Goal: Task Accomplishment & Management: Manage account settings

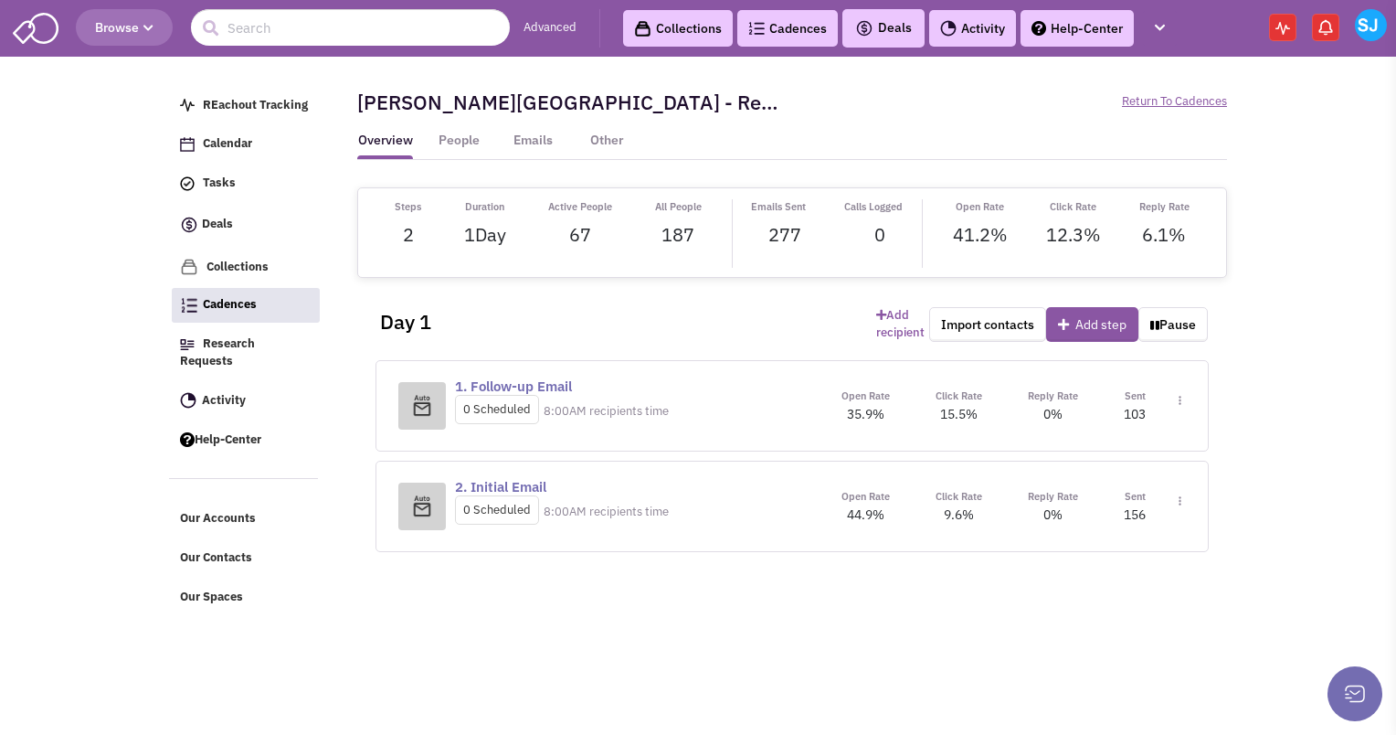
click at [229, 307] on span "Cadences" at bounding box center [230, 305] width 54 height 16
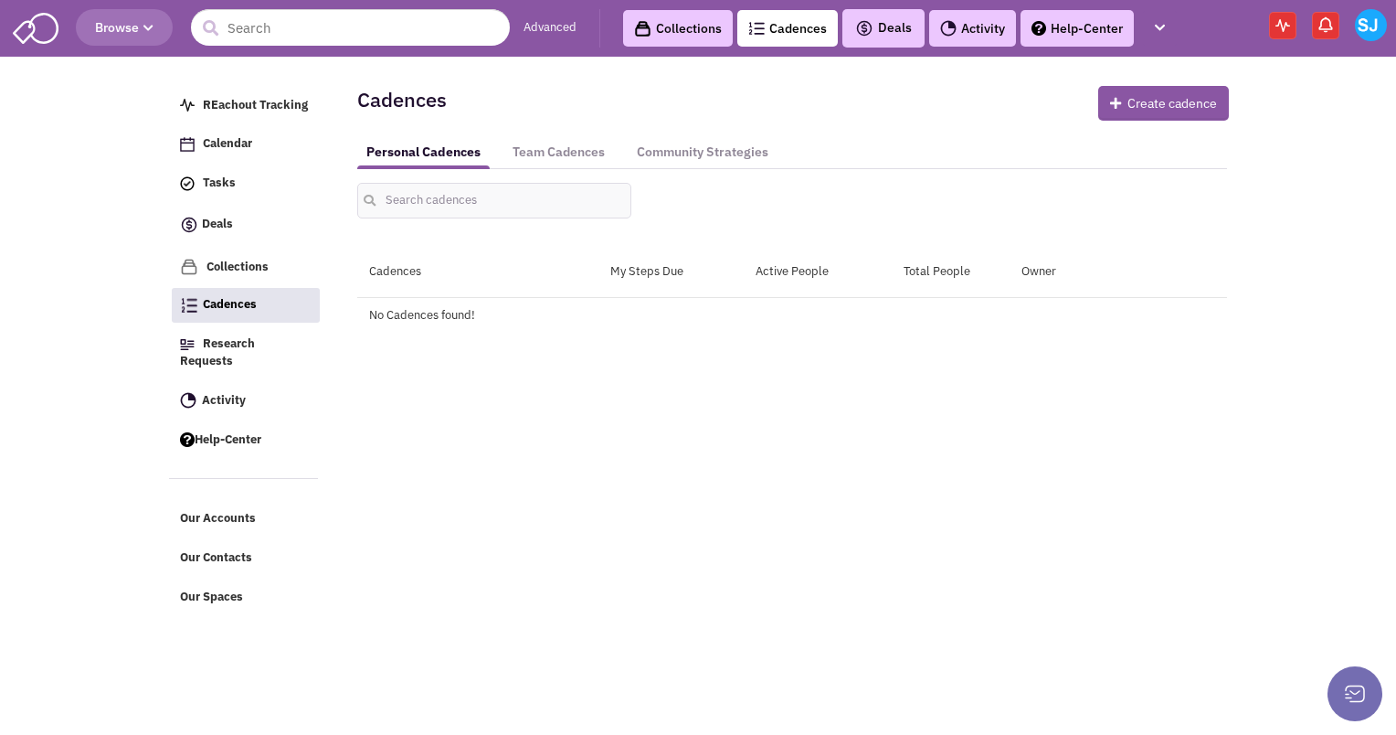
click at [230, 310] on span "Cadences" at bounding box center [230, 305] width 54 height 16
click at [545, 156] on link "Team Cadences" at bounding box center [559, 152] width 111 height 34
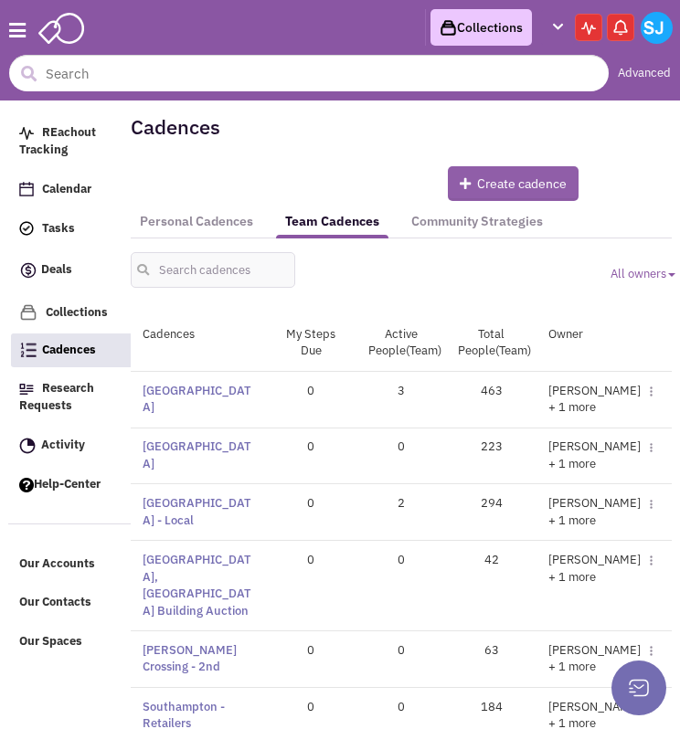
click at [482, 175] on button "Create cadence" at bounding box center [513, 183] width 131 height 35
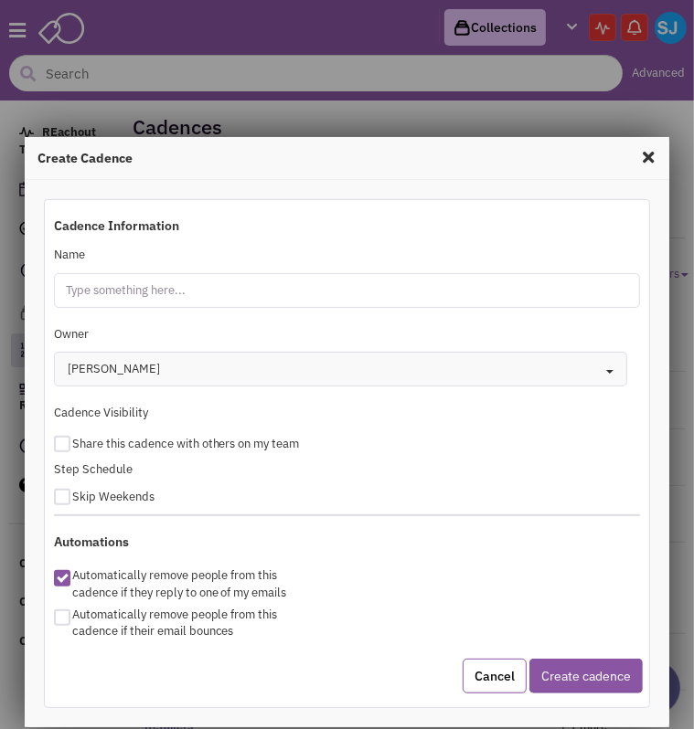
click at [133, 295] on input "Name" at bounding box center [347, 290] width 587 height 35
type input "[GEOGRAPHIC_DATA]"
click at [68, 442] on div at bounding box center [62, 444] width 16 height 16
click at [72, 442] on input "checkbox" at bounding box center [78, 441] width 12 height 12
checkbox input "true"
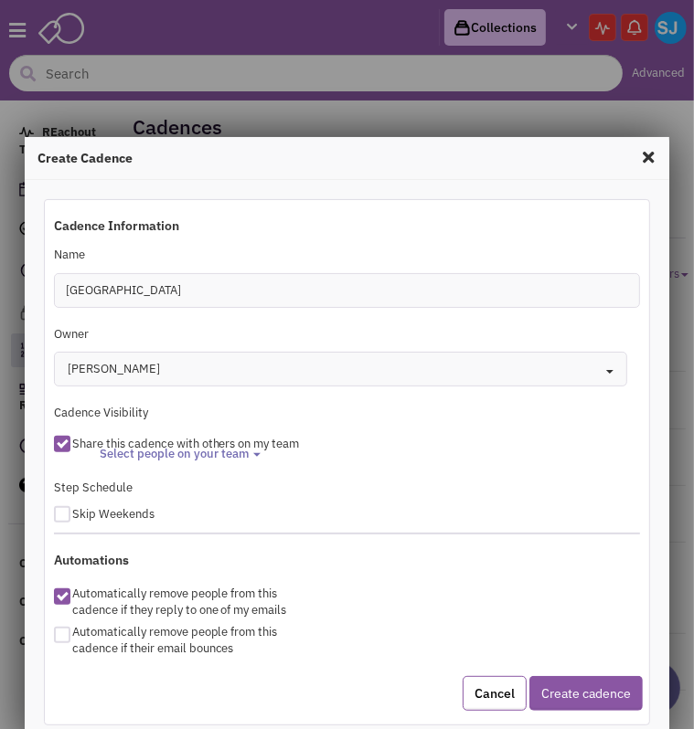
click at [161, 451] on span "Select people on your team" at bounding box center [174, 455] width 149 height 16
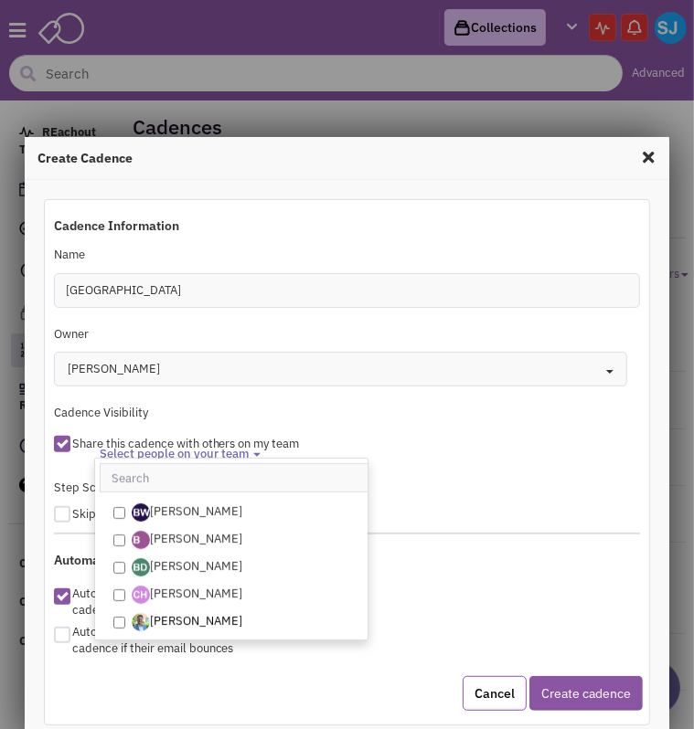
click at [113, 625] on input "[PERSON_NAME]" at bounding box center [119, 623] width 12 height 12
checkbox input "true"
select select "2405"
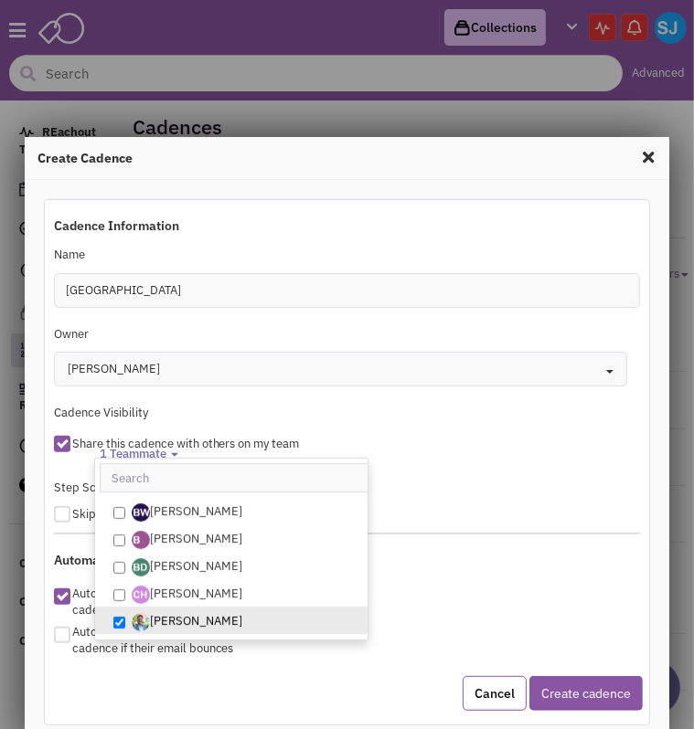
click at [402, 427] on div "<img src='https://mustatging.blob.core.windows.net/webfiles/ProfilePic/rrjY6-No…" at bounding box center [352, 437] width 600 height 65
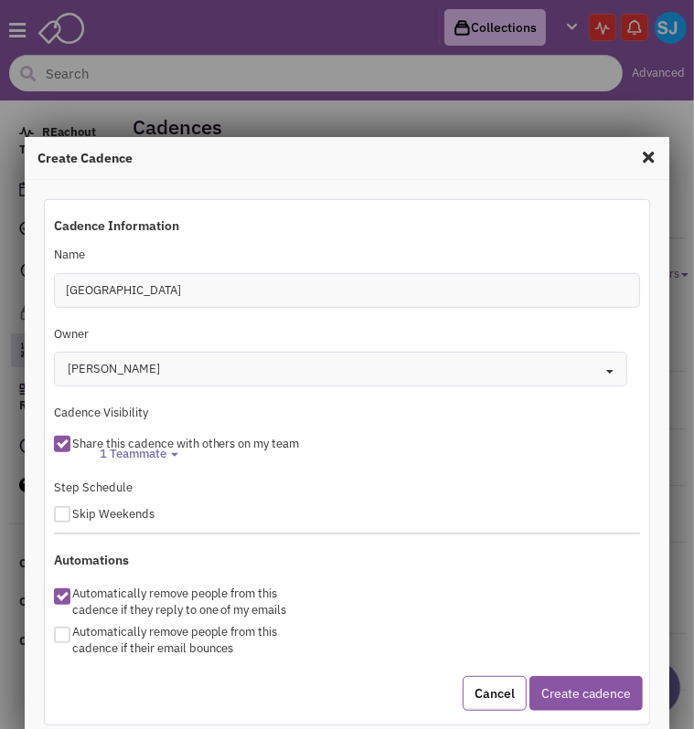
click at [55, 518] on div at bounding box center [62, 514] width 16 height 16
click at [72, 517] on input "checkbox" at bounding box center [78, 511] width 12 height 12
checkbox input "true"
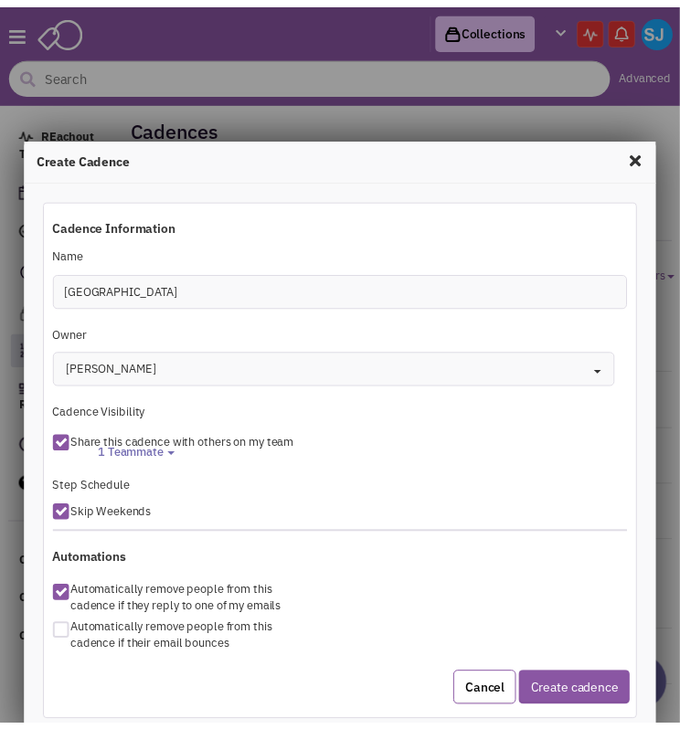
scroll to position [42, 0]
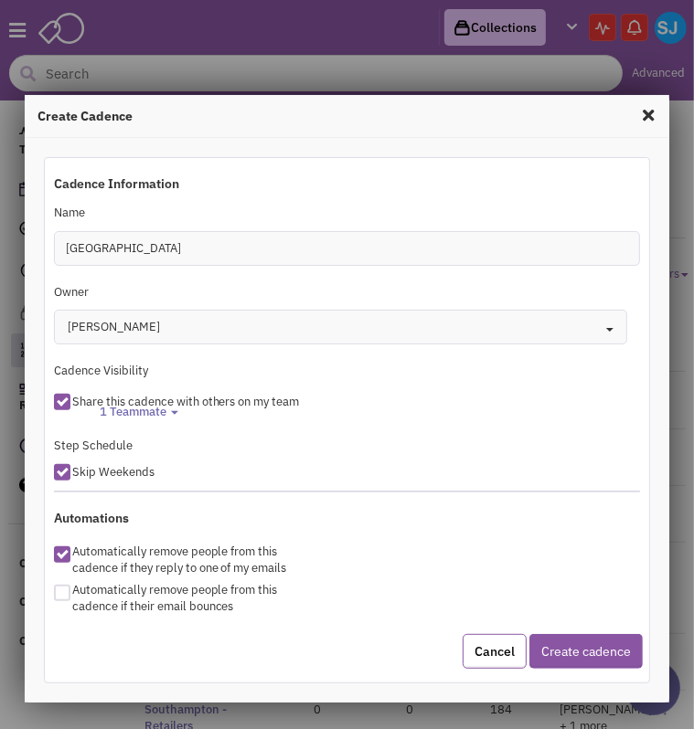
click at [66, 593] on div at bounding box center [62, 593] width 16 height 16
click at [72, 593] on input "checkbox" at bounding box center [78, 587] width 12 height 12
checkbox input "true"
click at [560, 653] on button "Create cadence" at bounding box center [585, 651] width 113 height 35
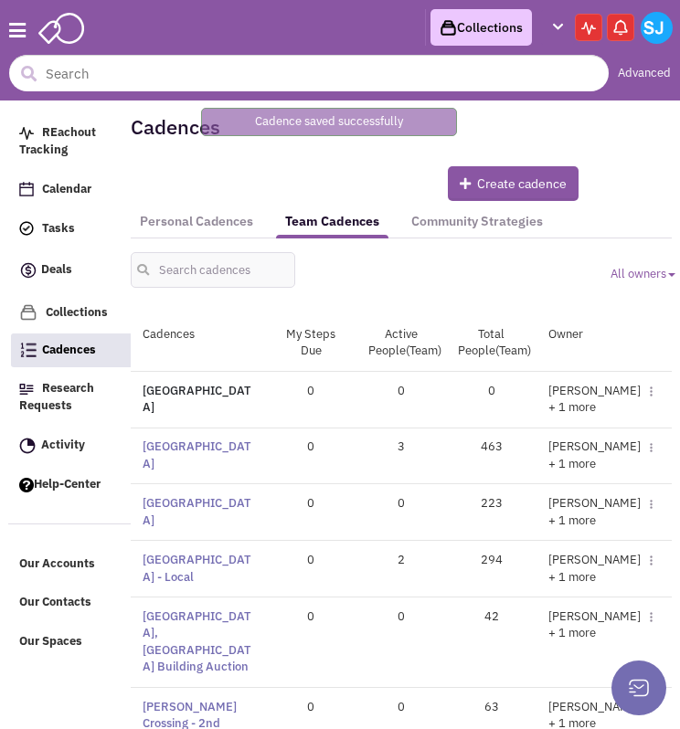
click at [179, 388] on link "Stenton Avenue" at bounding box center [197, 399] width 109 height 33
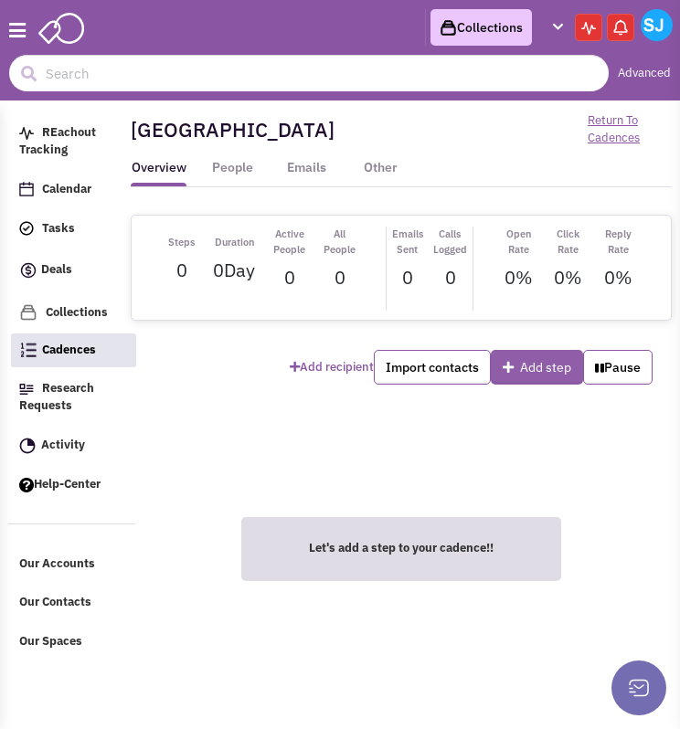
click at [534, 357] on button "Add step" at bounding box center [537, 367] width 92 height 35
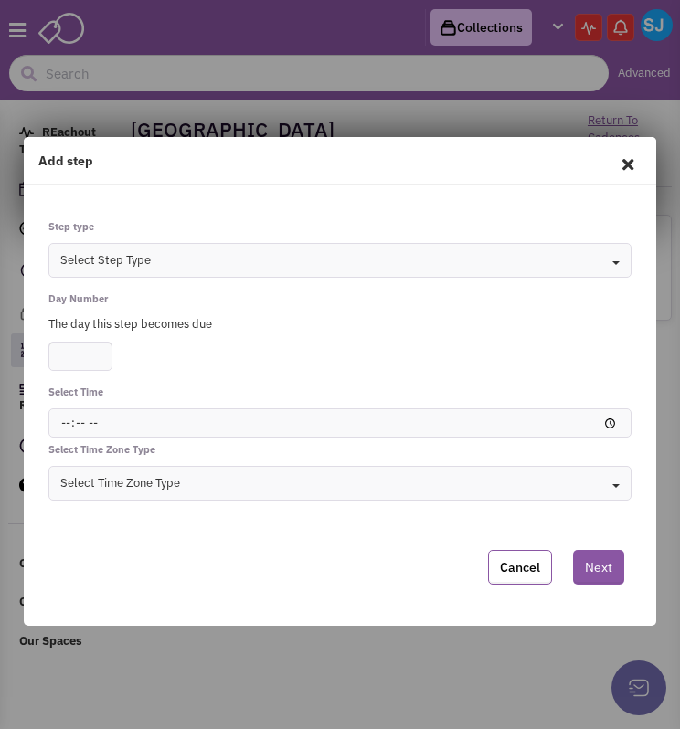
click at [414, 253] on button "Select Step Type Toggle Dropdown" at bounding box center [339, 260] width 583 height 35
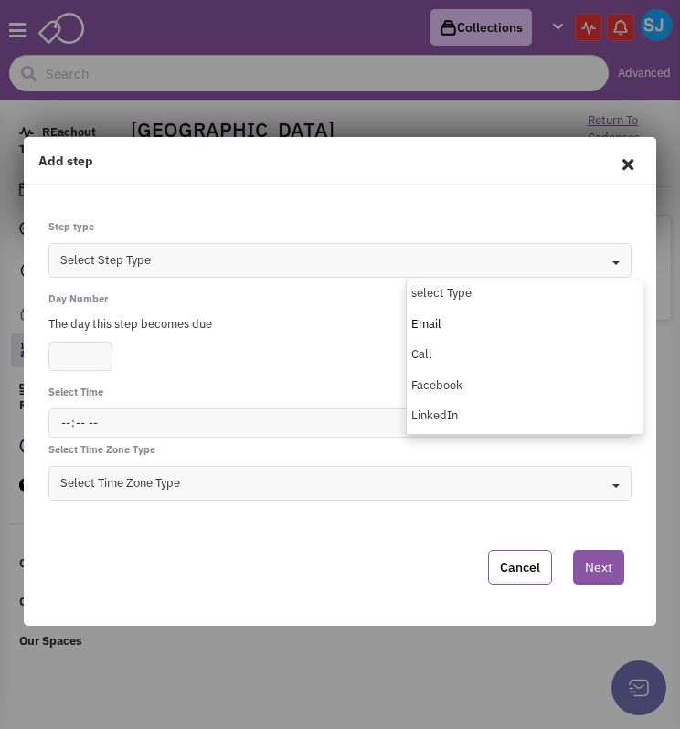
click at [441, 326] on div "Email" at bounding box center [525, 324] width 236 height 17
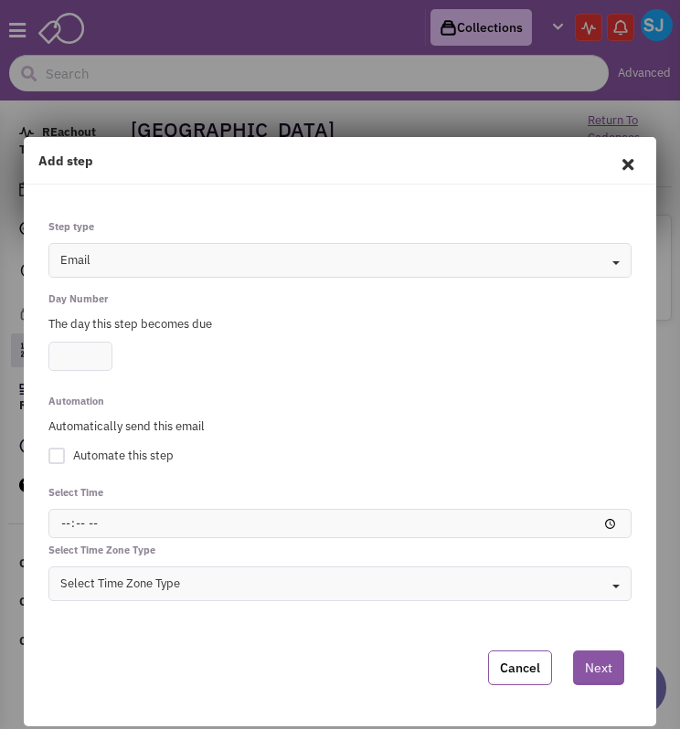
click at [91, 345] on input "number" at bounding box center [80, 356] width 64 height 29
type input "1"
click at [55, 456] on div at bounding box center [56, 456] width 16 height 16
click at [0, 0] on input "Automate this step" at bounding box center [0, 0] width 0 height 0
click at [79, 525] on input "time" at bounding box center [339, 523] width 583 height 29
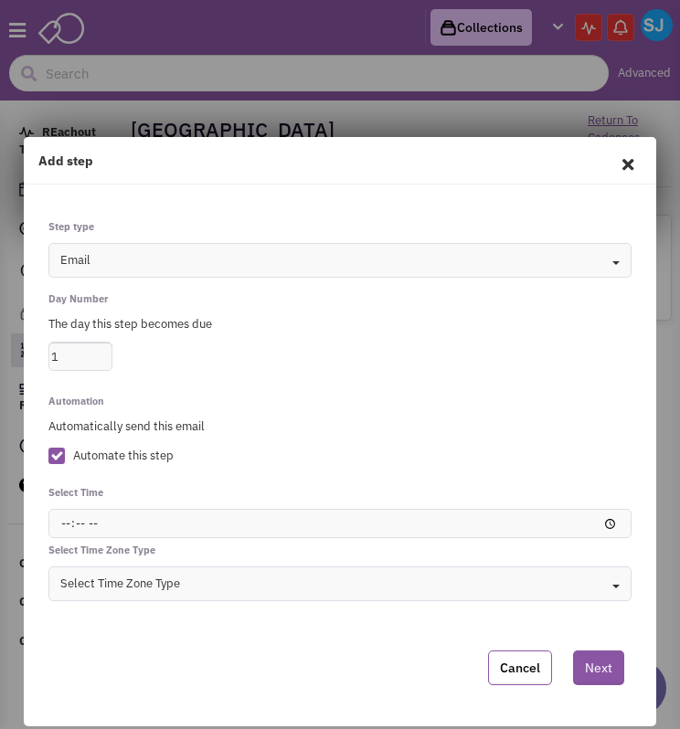
type input "08:00"
click at [130, 588] on div "Select Time Zone Type" at bounding box center [120, 584] width 120 height 17
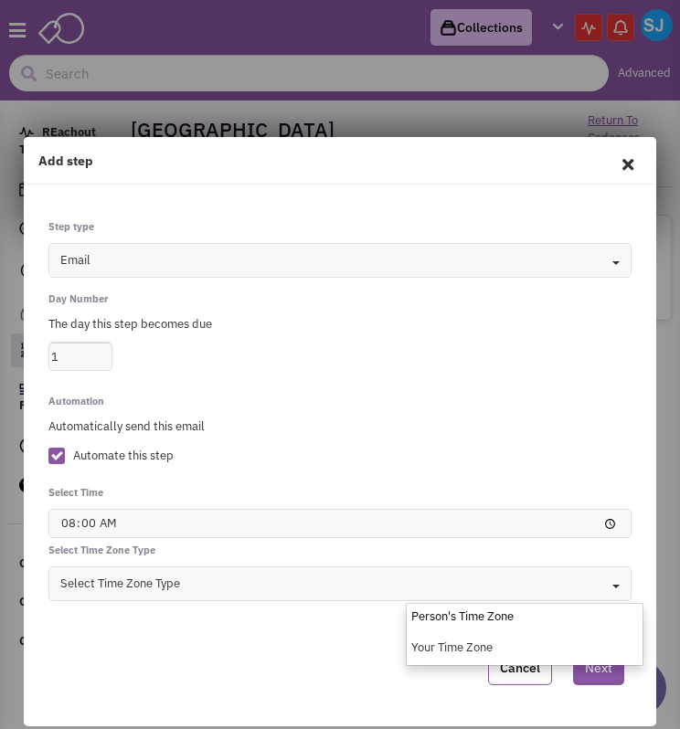
click at [431, 615] on div "Person's Time Zone" at bounding box center [525, 617] width 236 height 17
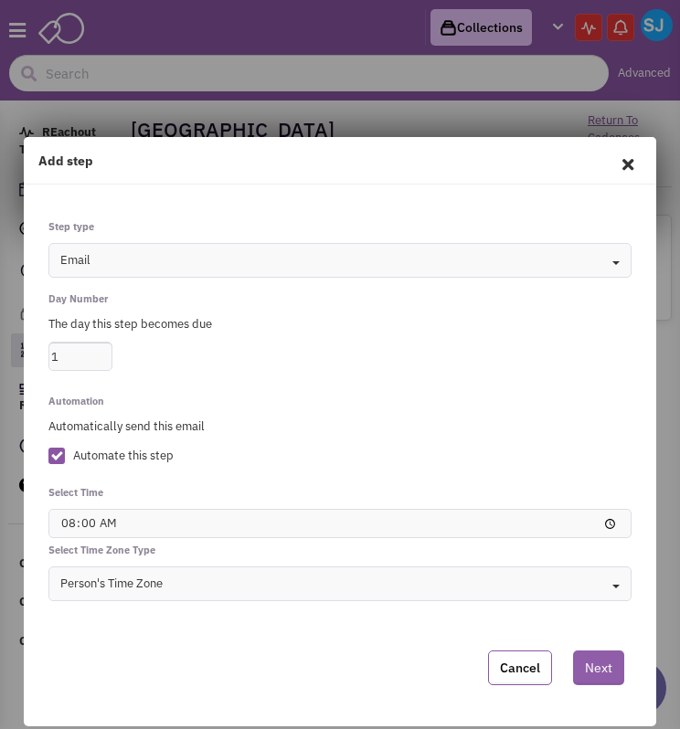
click at [588, 667] on button "Next" at bounding box center [598, 668] width 51 height 35
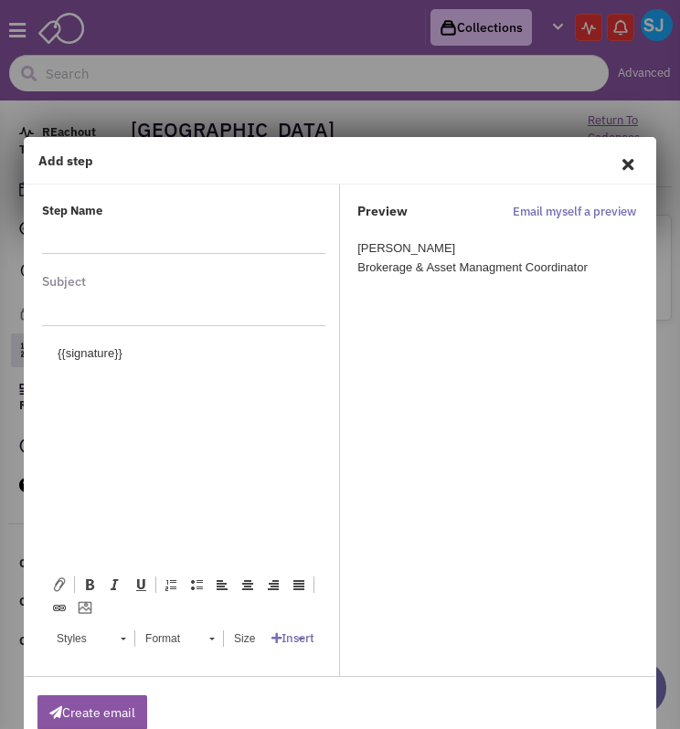
click at [123, 246] on input "text" at bounding box center [176, 238] width 269 height 29
type input "Initial Email"
click at [101, 304] on input "text" at bounding box center [183, 310] width 283 height 29
type input "F"
click at [100, 315] on input "Building T" at bounding box center [183, 310] width 283 height 29
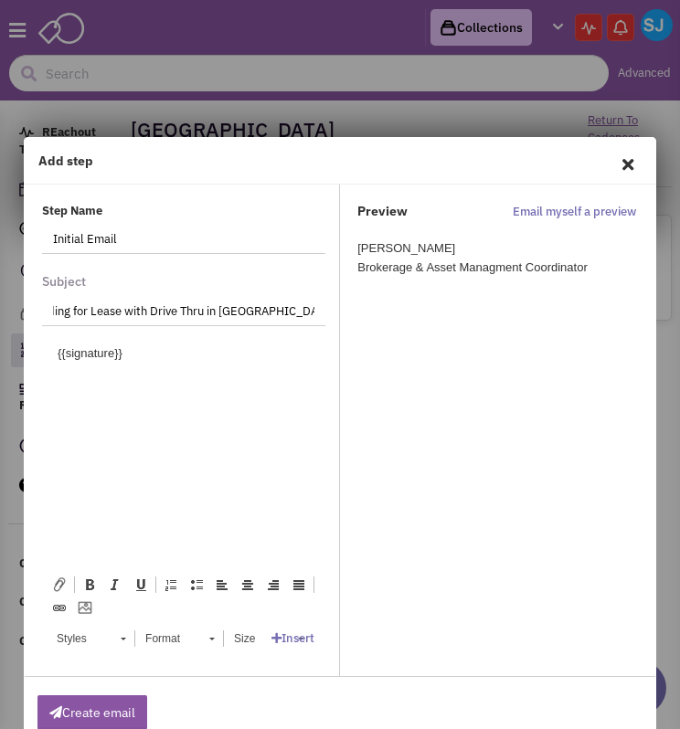
scroll to position [0, 28]
type input "Building for Lease with Drive Thru in Philadelphia, PA!"
click at [101, 352] on body "{{signature}}" at bounding box center [184, 354] width 252 height 19
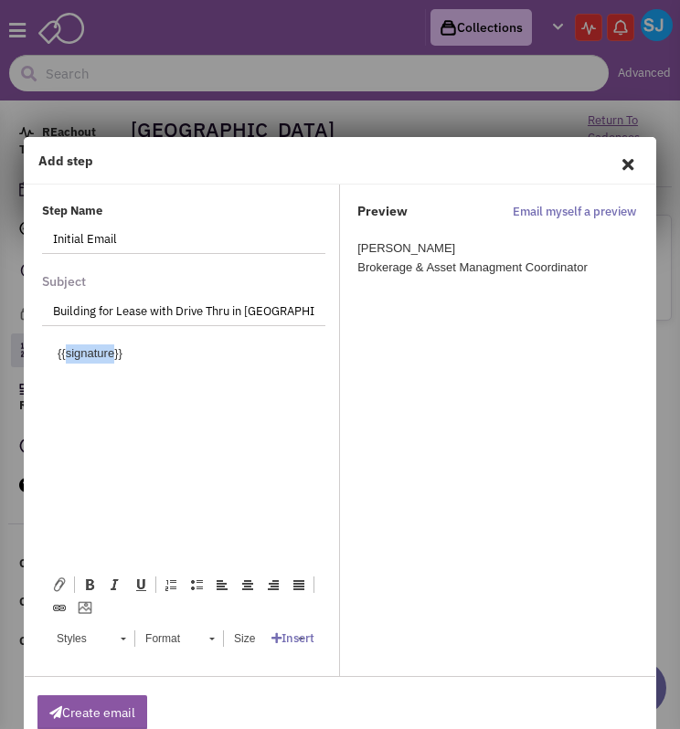
click at [101, 352] on body "{{signature}}" at bounding box center [184, 354] width 252 height 19
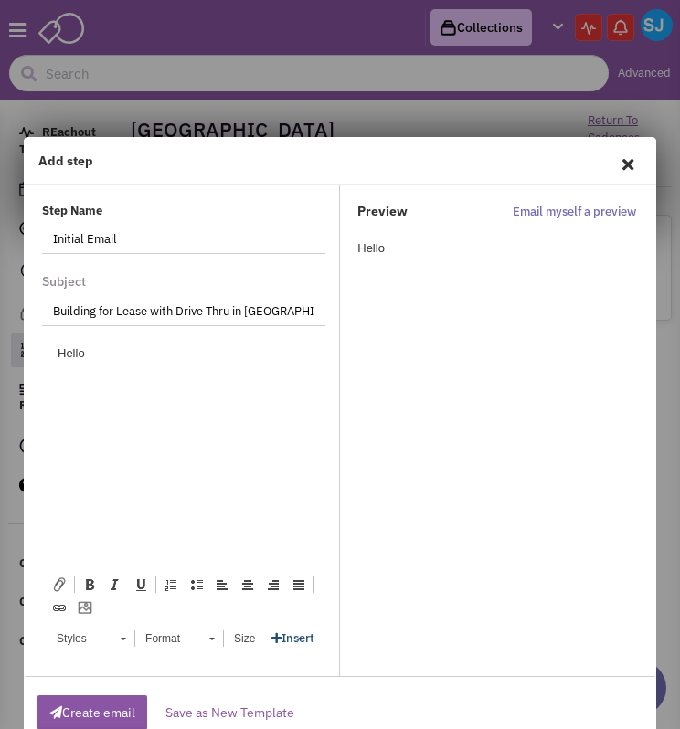
click at [283, 641] on link "Insert" at bounding box center [292, 639] width 43 height 16
click at [338, 576] on link "Signatures" at bounding box center [322, 581] width 101 height 23
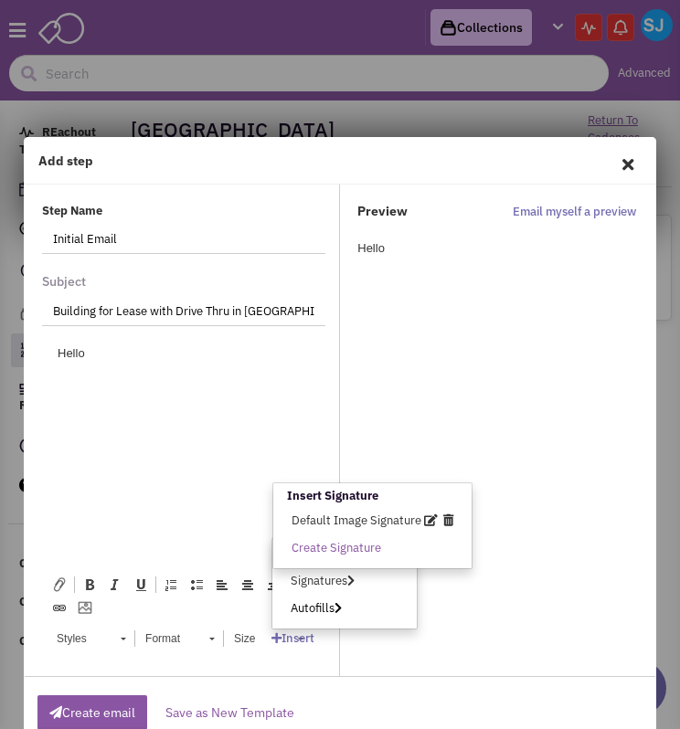
click at [316, 616] on link "Autofills" at bounding box center [316, 609] width 88 height 23
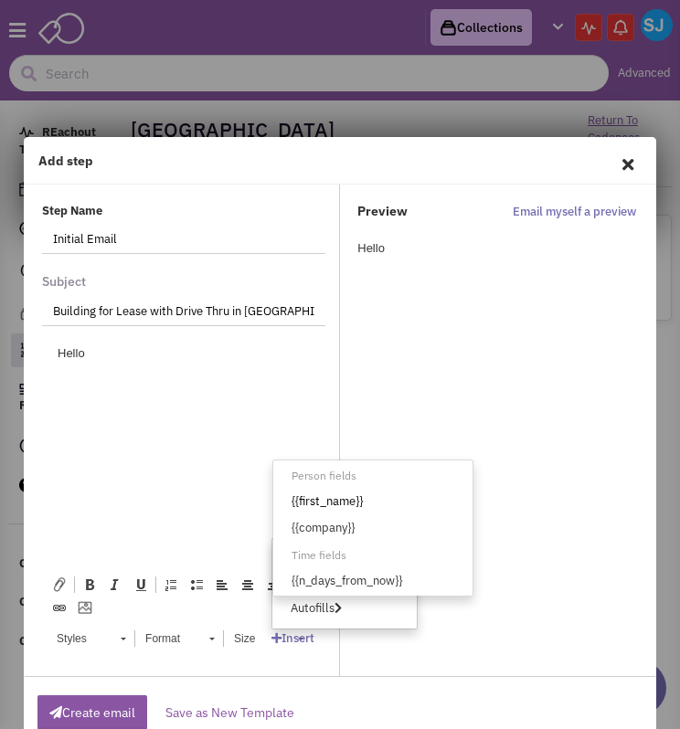
click at [302, 499] on link "{{first_name}}" at bounding box center [372, 502] width 199 height 23
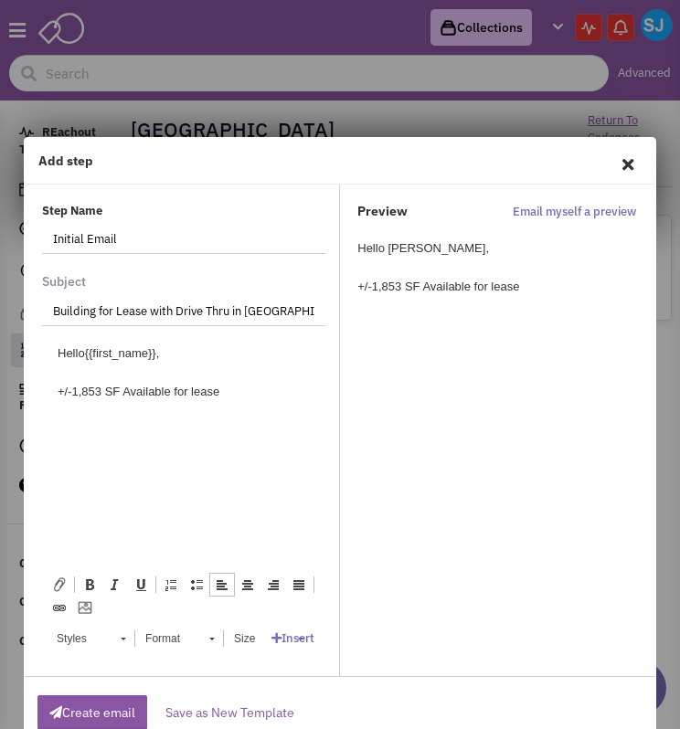
click at [419, 282] on div "+/-1,853 SF Available for lease" at bounding box center [493, 287] width 273 height 19
drag, startPoint x: 419, startPoint y: 282, endPoint x: 422, endPoint y: 258, distance: 24.8
click at [422, 258] on div "Hello Sarah, +/-1,853 SF Available for lease" at bounding box center [499, 267] width 284 height 57
click at [128, 395] on div "+/-1,853 SF Available for lease" at bounding box center [184, 392] width 252 height 19
click at [250, 389] on div "+/-1,853 SF a vailable for lease" at bounding box center [184, 392] width 252 height 19
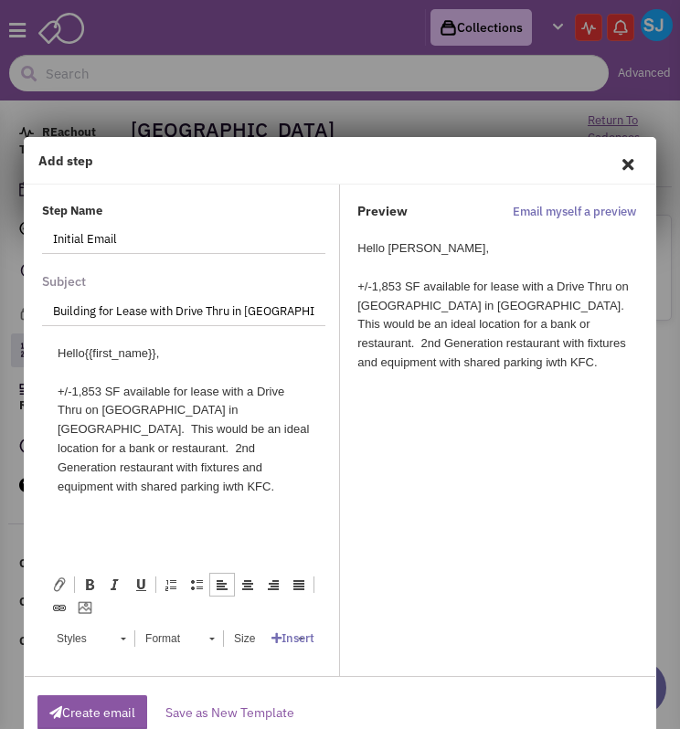
click at [68, 487] on div "+/-1,853 SF a vailable for lease with a Drive Thru on Stenton Avenue in Philade…" at bounding box center [184, 440] width 252 height 114
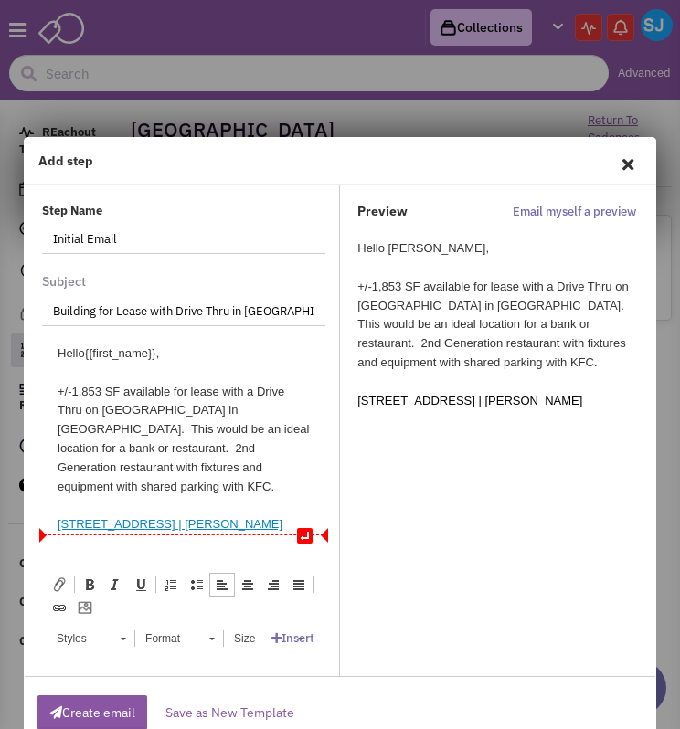
click at [81, 508] on div at bounding box center [184, 505] width 252 height 19
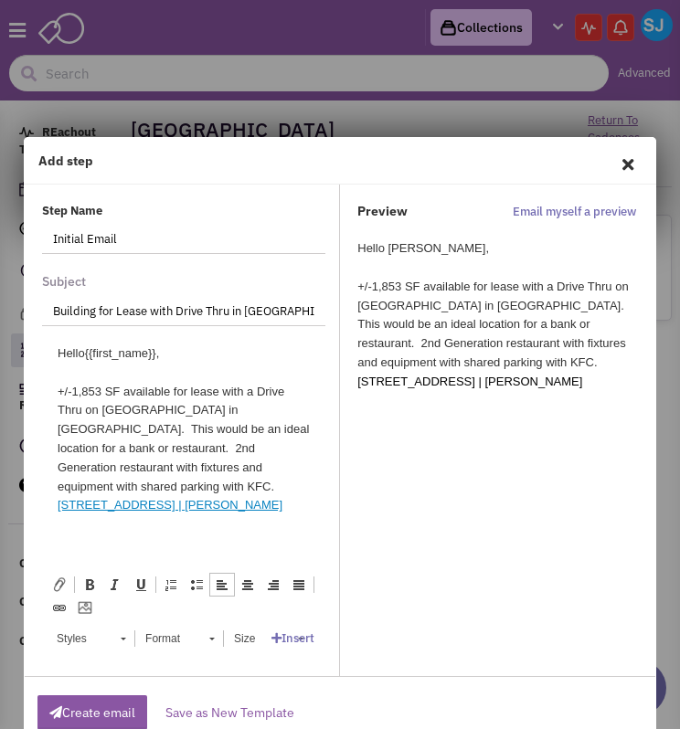
click at [245, 499] on div "6242 Stenton Avenue | J.C. BAR" at bounding box center [184, 505] width 252 height 19
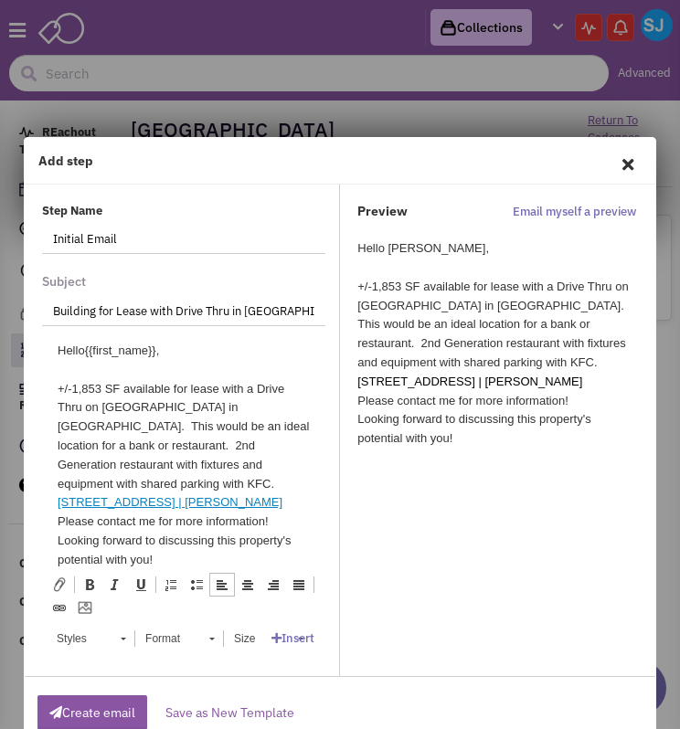
scroll to position [22, 0]
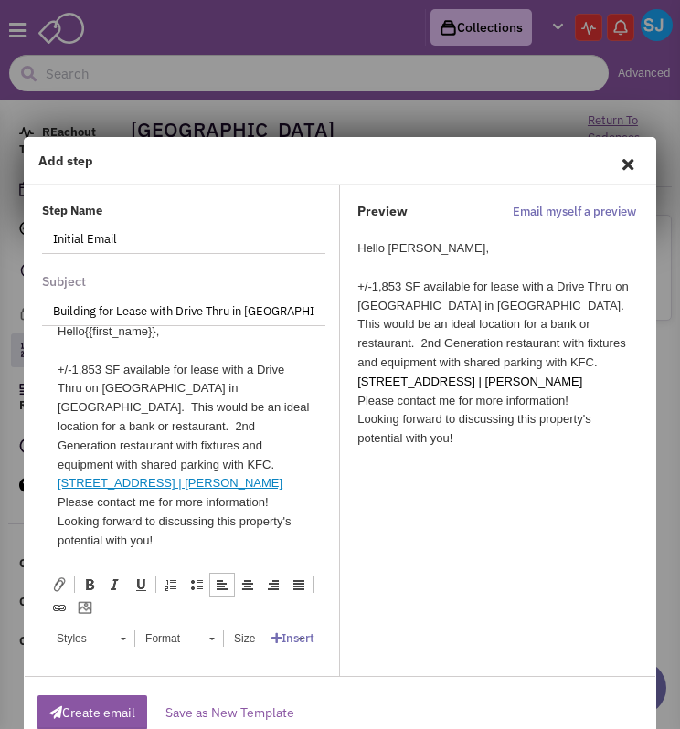
click at [58, 582] on span at bounding box center [59, 585] width 15 height 15
type input "C:\fakepath\philadelphia_pa-6242-stenton-avenue.pdf"
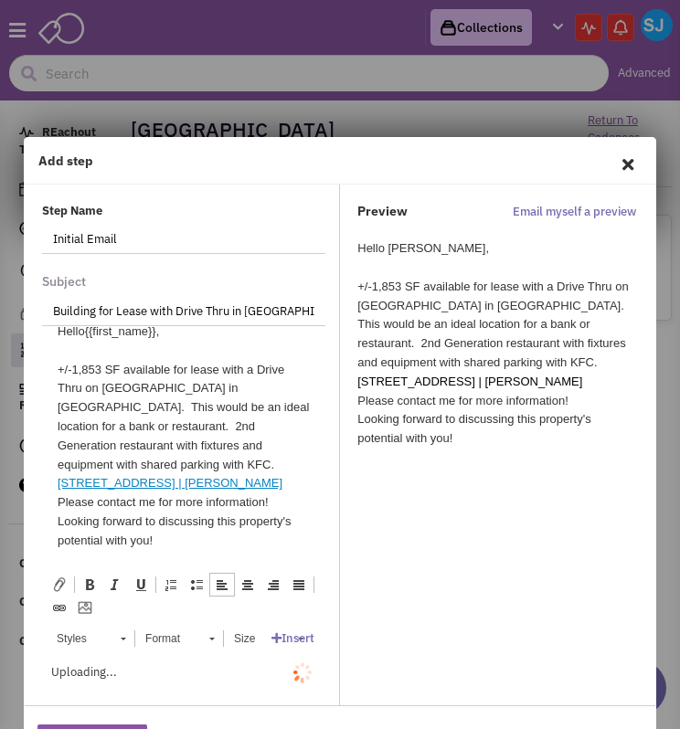
scroll to position [5, 0]
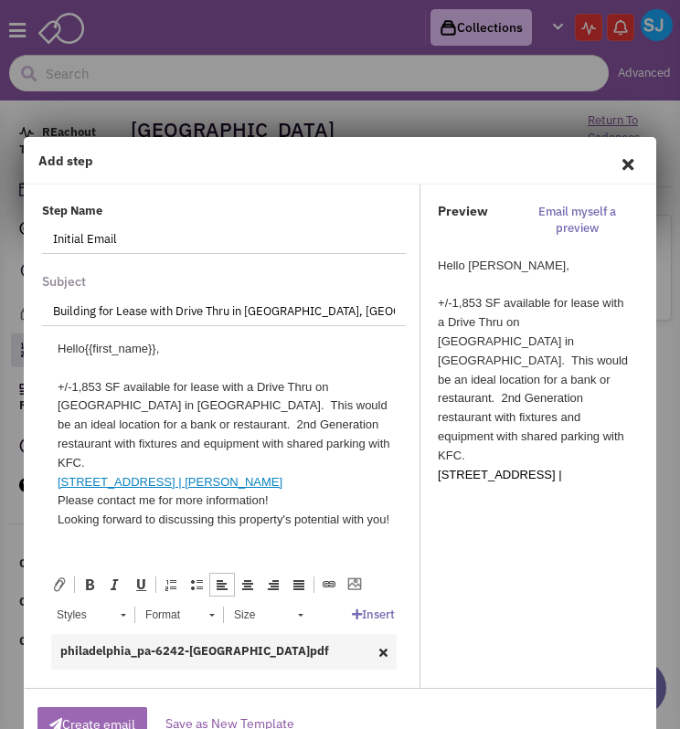
click at [117, 718] on button "Create email" at bounding box center [92, 724] width 110 height 35
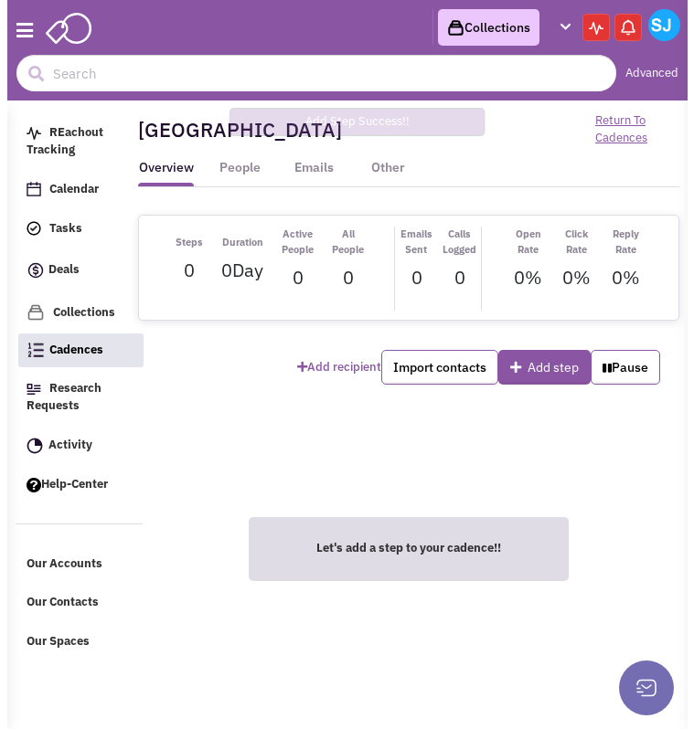
scroll to position [0, 0]
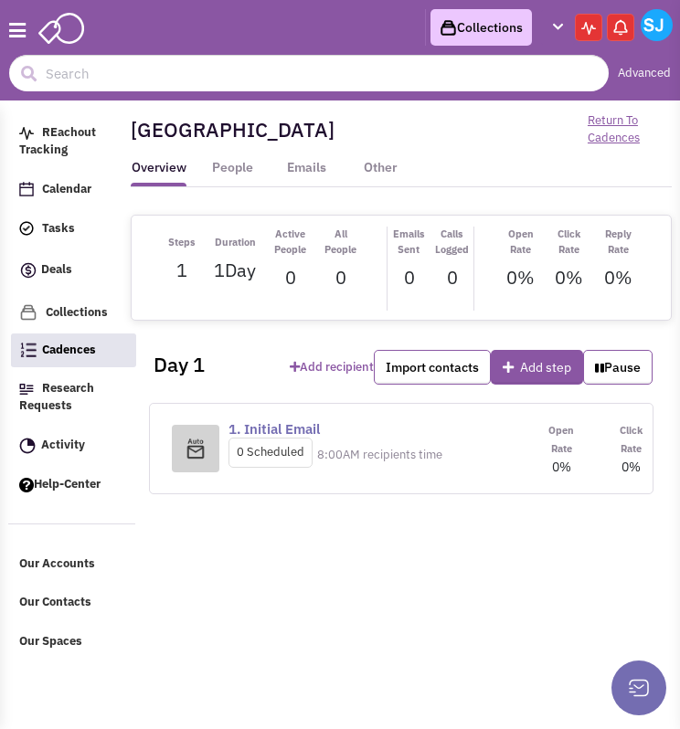
click at [13, 29] on icon "button" at bounding box center [17, 31] width 16 height 19
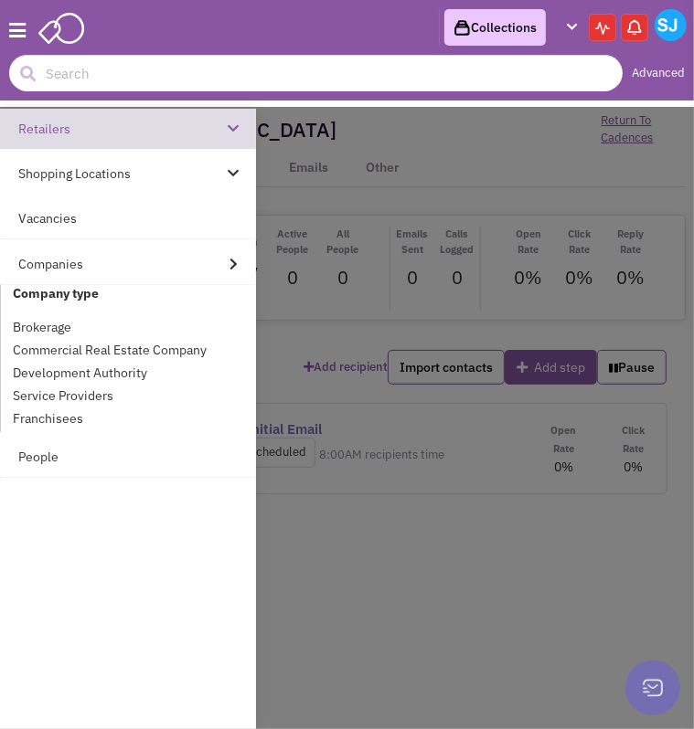
click at [122, 131] on link "Retailers" at bounding box center [128, 129] width 256 height 40
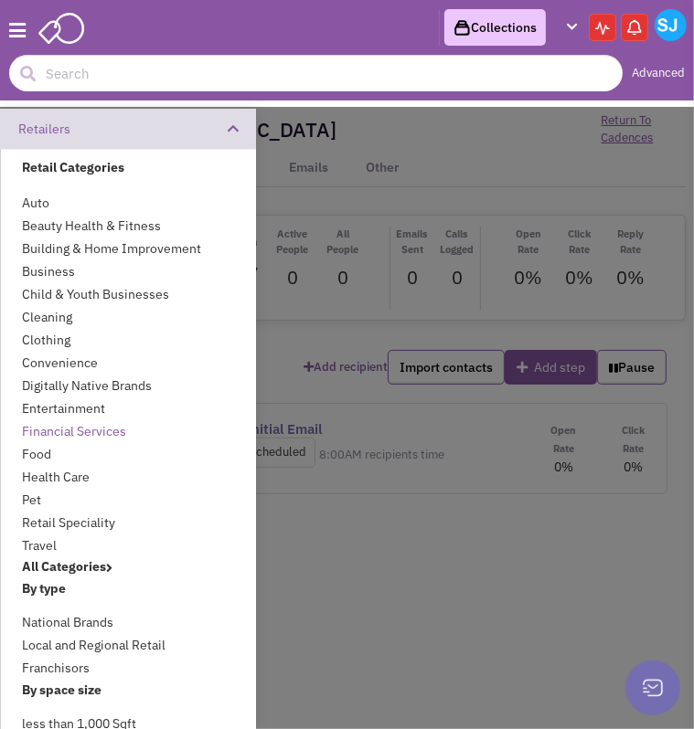
click at [53, 432] on link "Financial Services" at bounding box center [128, 431] width 213 height 23
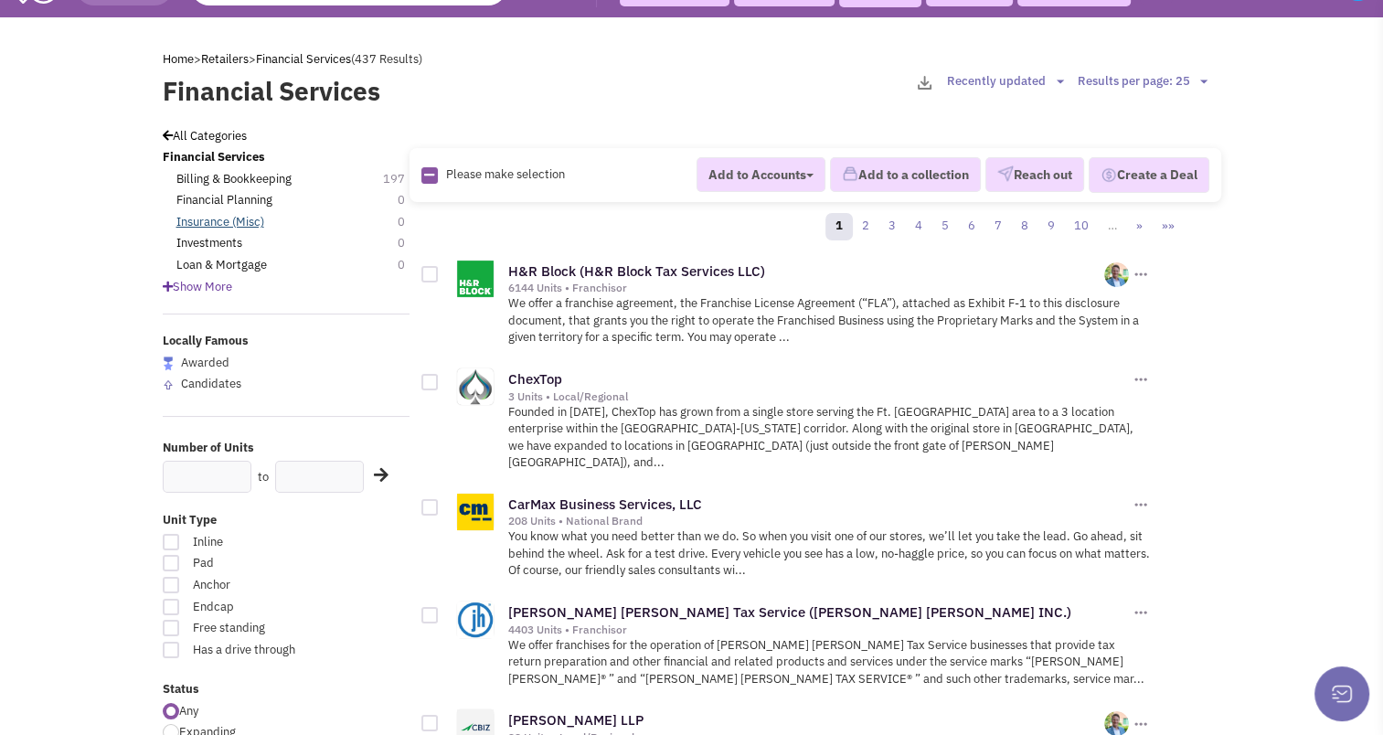
scroll to position [42, 0]
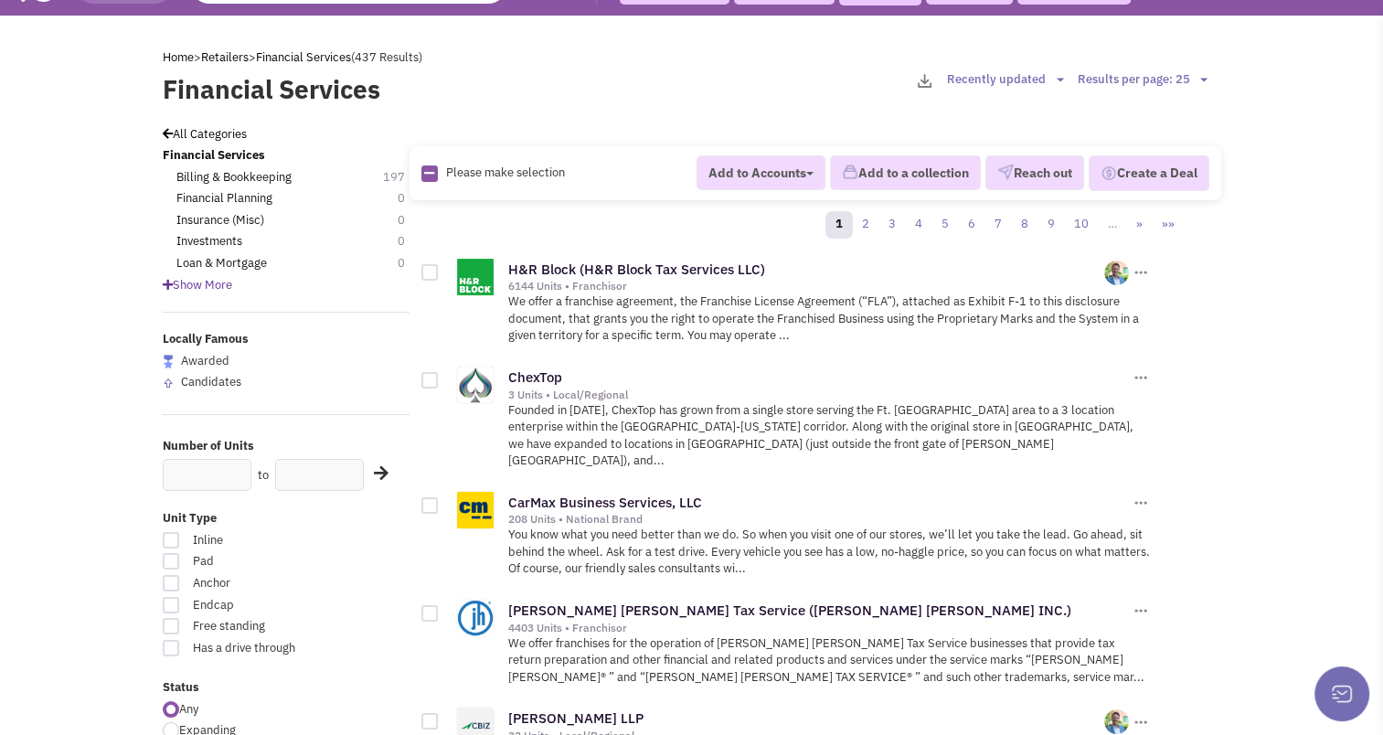
click at [197, 285] on span "Show More" at bounding box center [197, 285] width 69 height 16
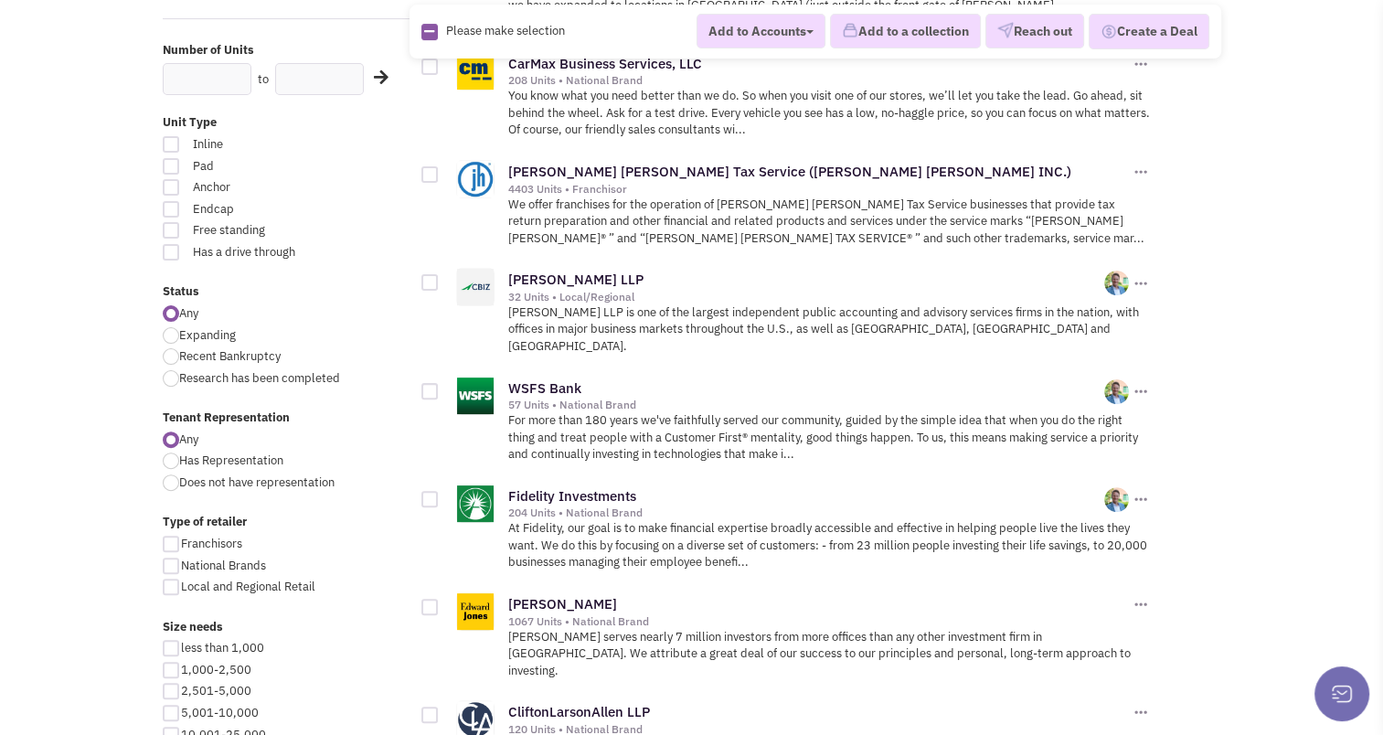
scroll to position [489, 0]
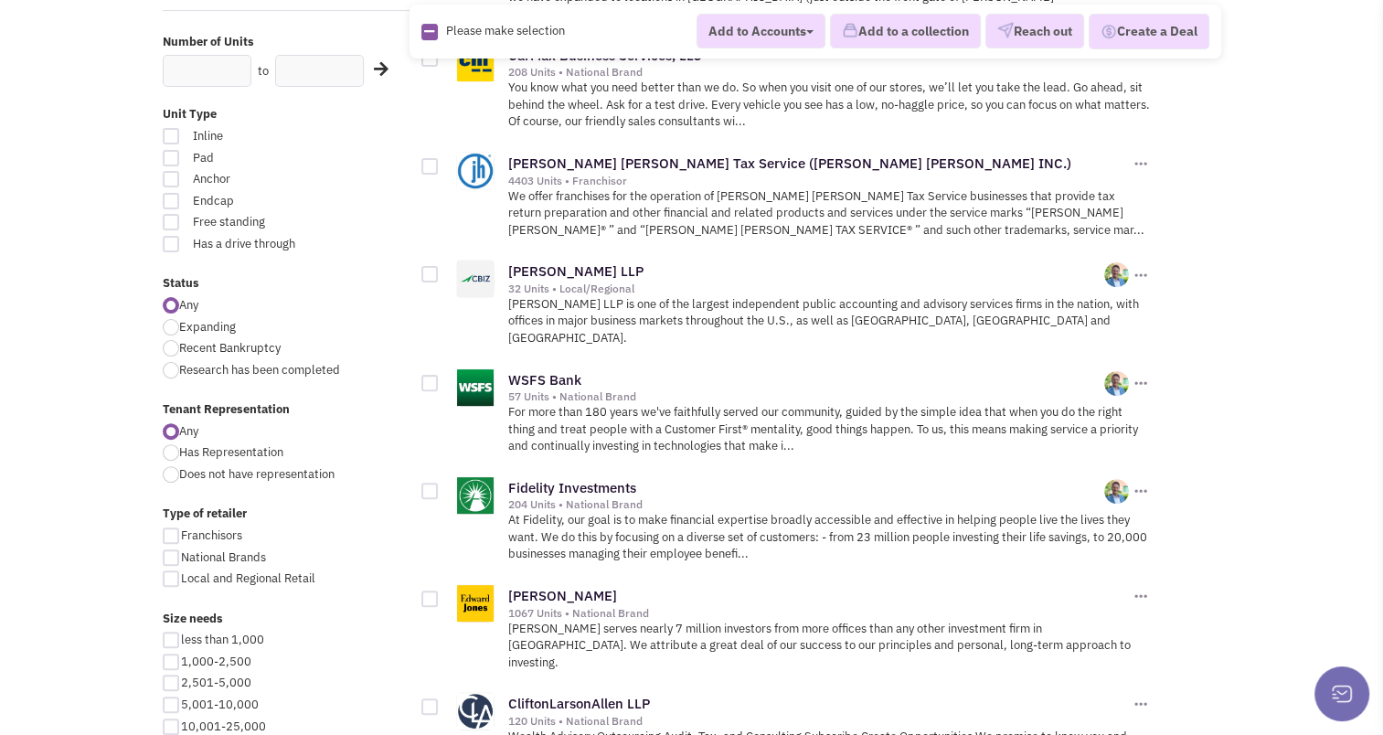
click at [421, 375] on div at bounding box center [429, 383] width 16 height 16
click at [440, 378] on input "checkbox" at bounding box center [446, 384] width 12 height 12
checkbox input "true"
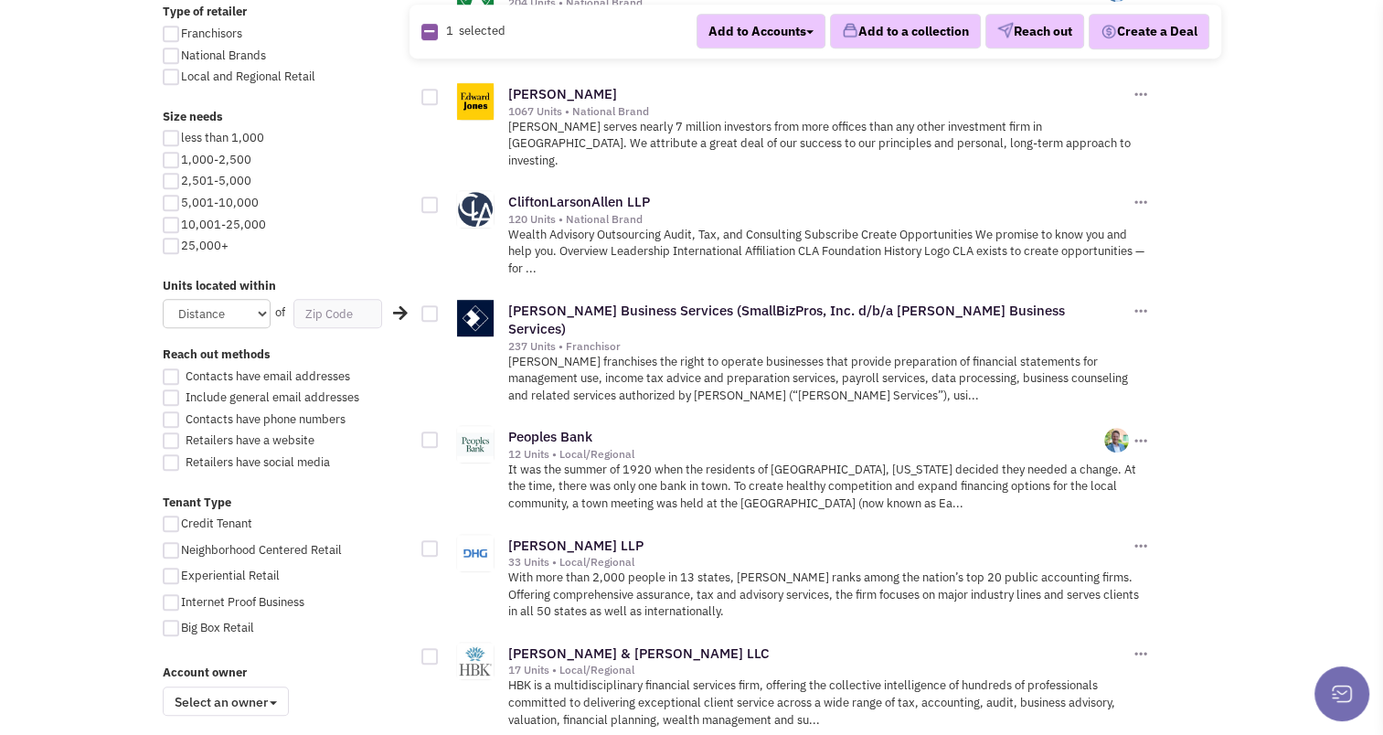
scroll to position [993, 0]
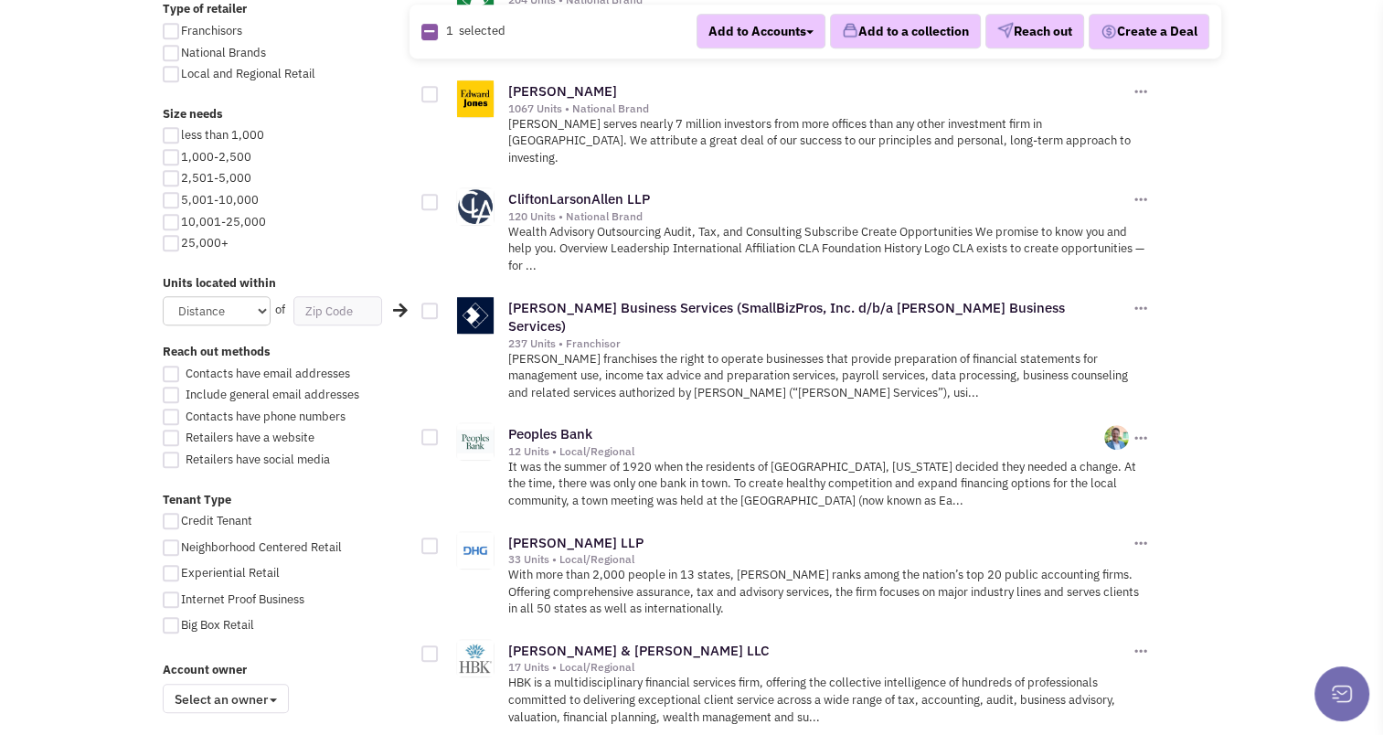
click at [423, 429] on div at bounding box center [429, 437] width 16 height 16
click at [440, 432] on input "checkbox" at bounding box center [446, 438] width 12 height 12
checkbox input "true"
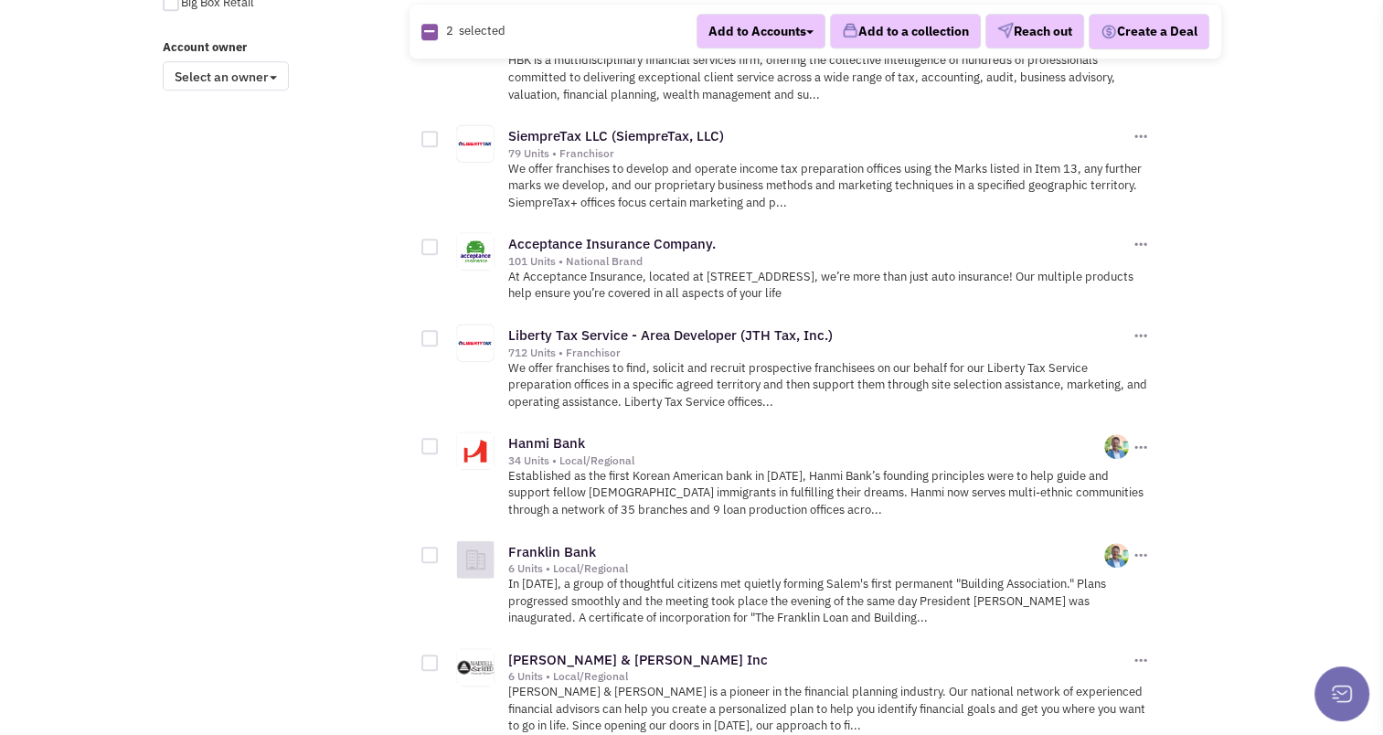
scroll to position [1616, 0]
click at [435, 438] on div at bounding box center [429, 446] width 16 height 16
click at [440, 441] on input "checkbox" at bounding box center [446, 447] width 12 height 12
checkbox input "true"
click at [435, 546] on div at bounding box center [429, 554] width 16 height 16
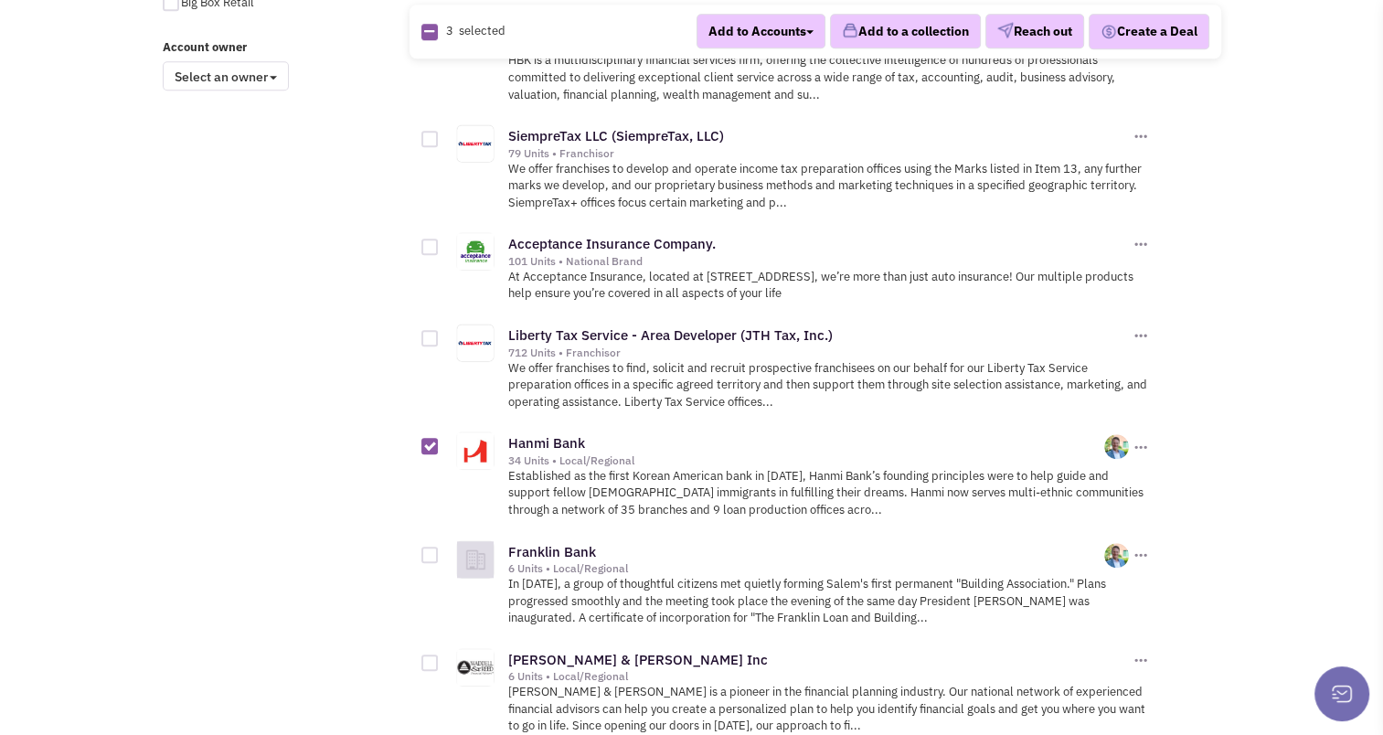
click at [440, 550] on input "checkbox" at bounding box center [446, 556] width 12 height 12
checkbox input "true"
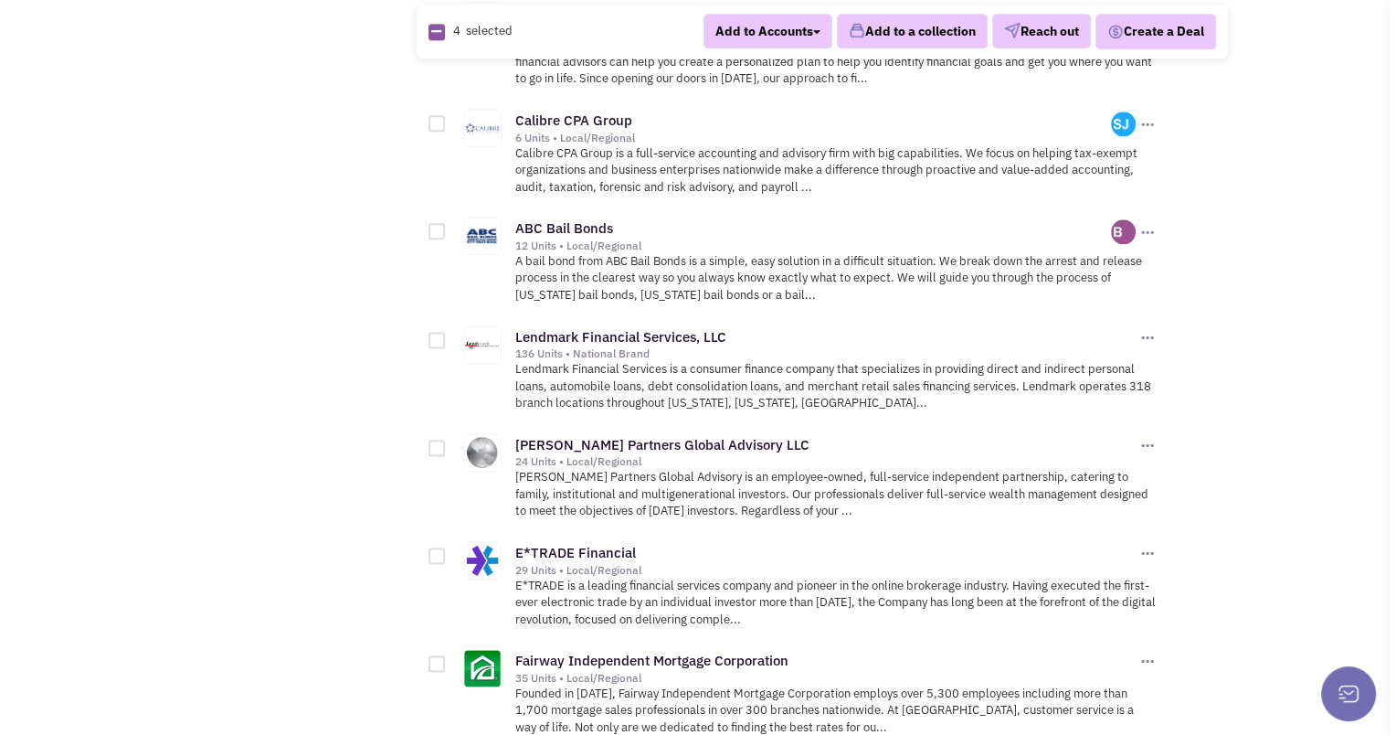
scroll to position [2264, 0]
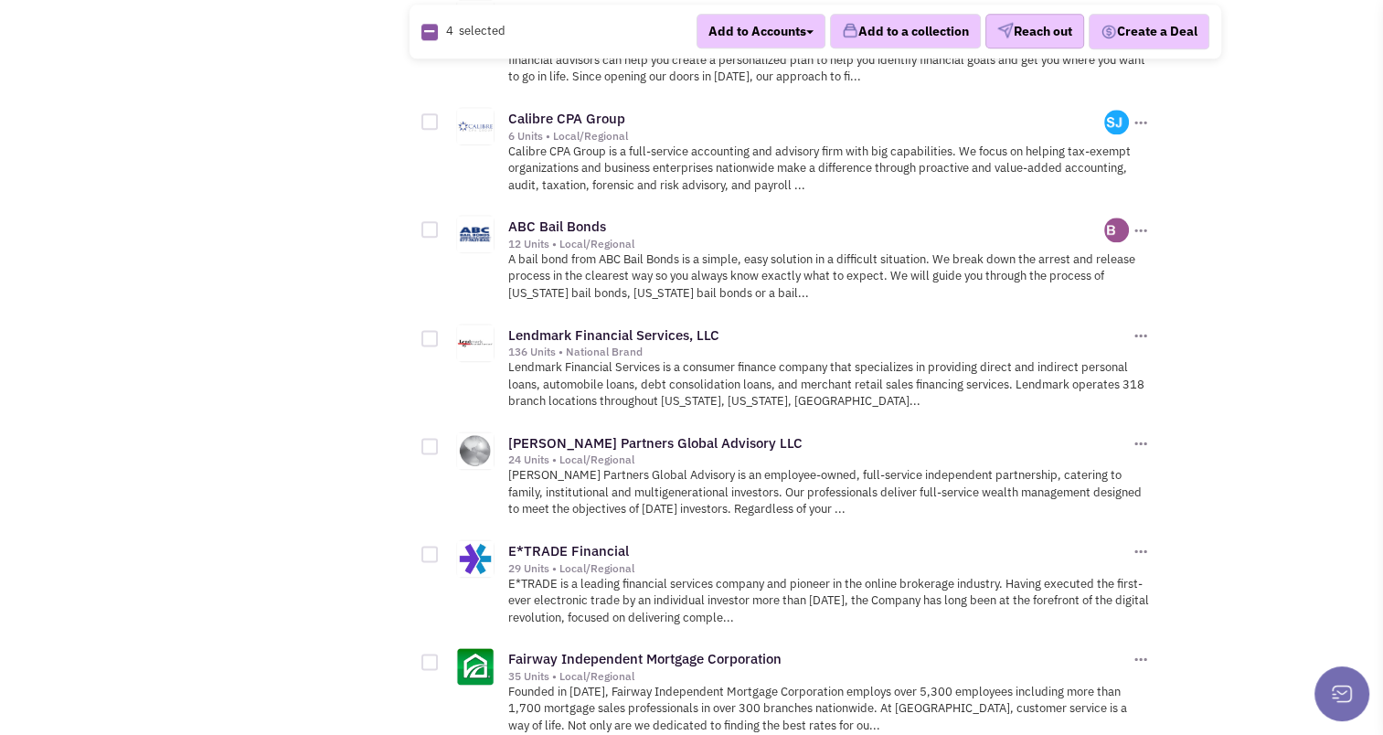
click at [679, 26] on button "Reach out" at bounding box center [1034, 32] width 99 height 35
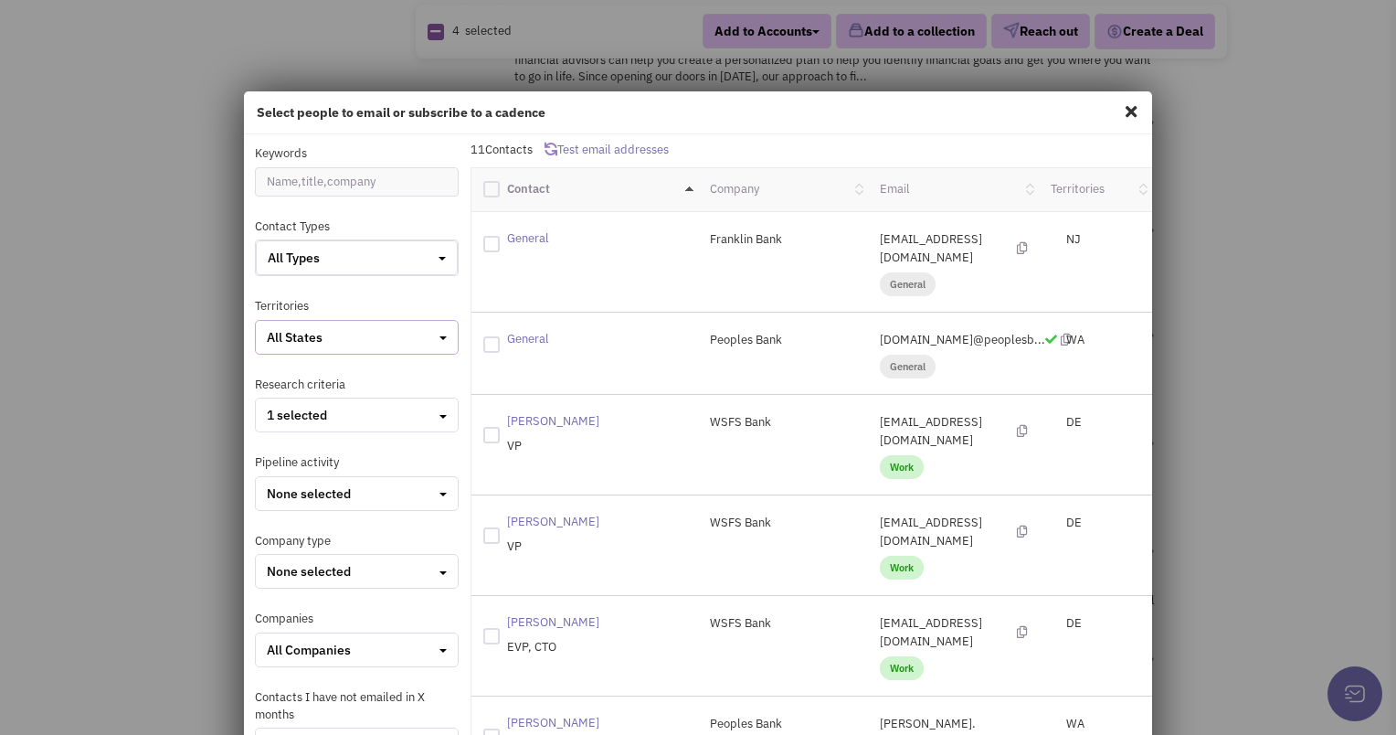
click at [356, 331] on div "All States" at bounding box center [357, 337] width 180 height 18
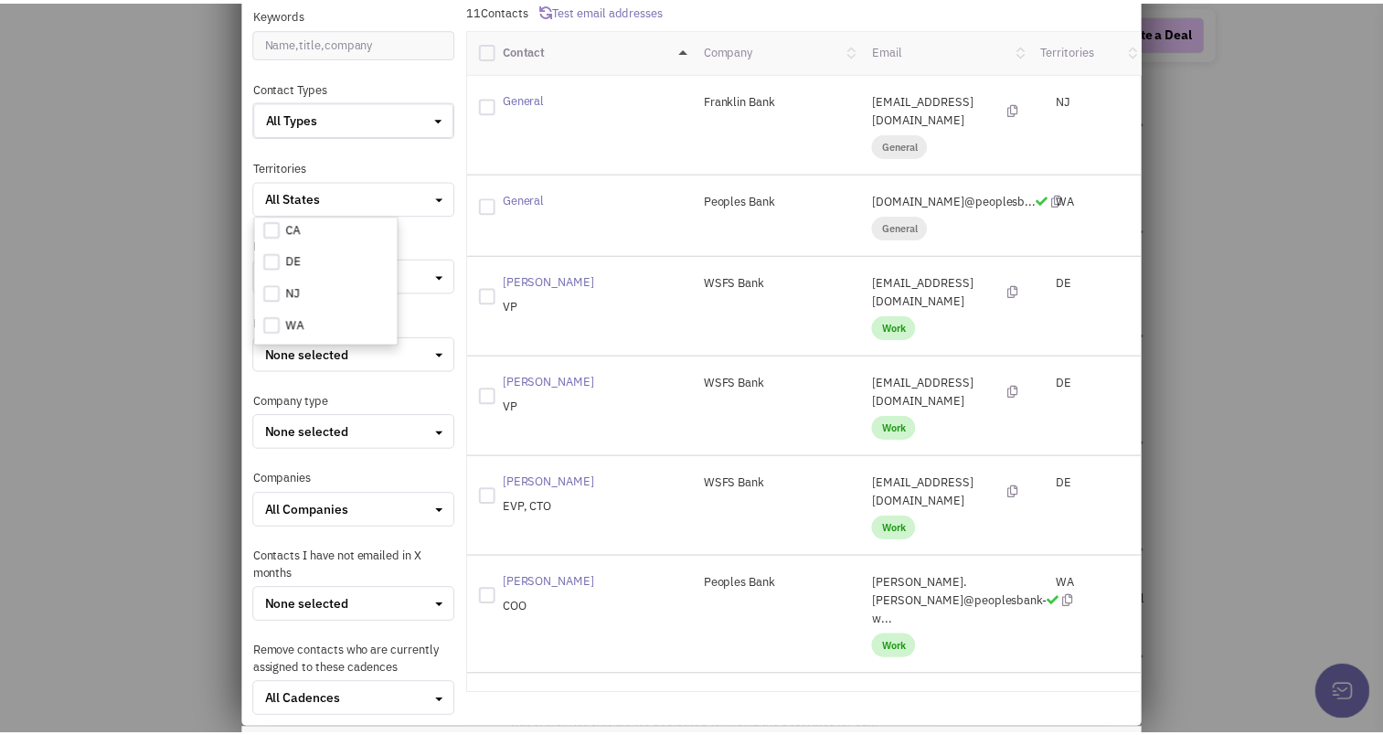
scroll to position [0, 0]
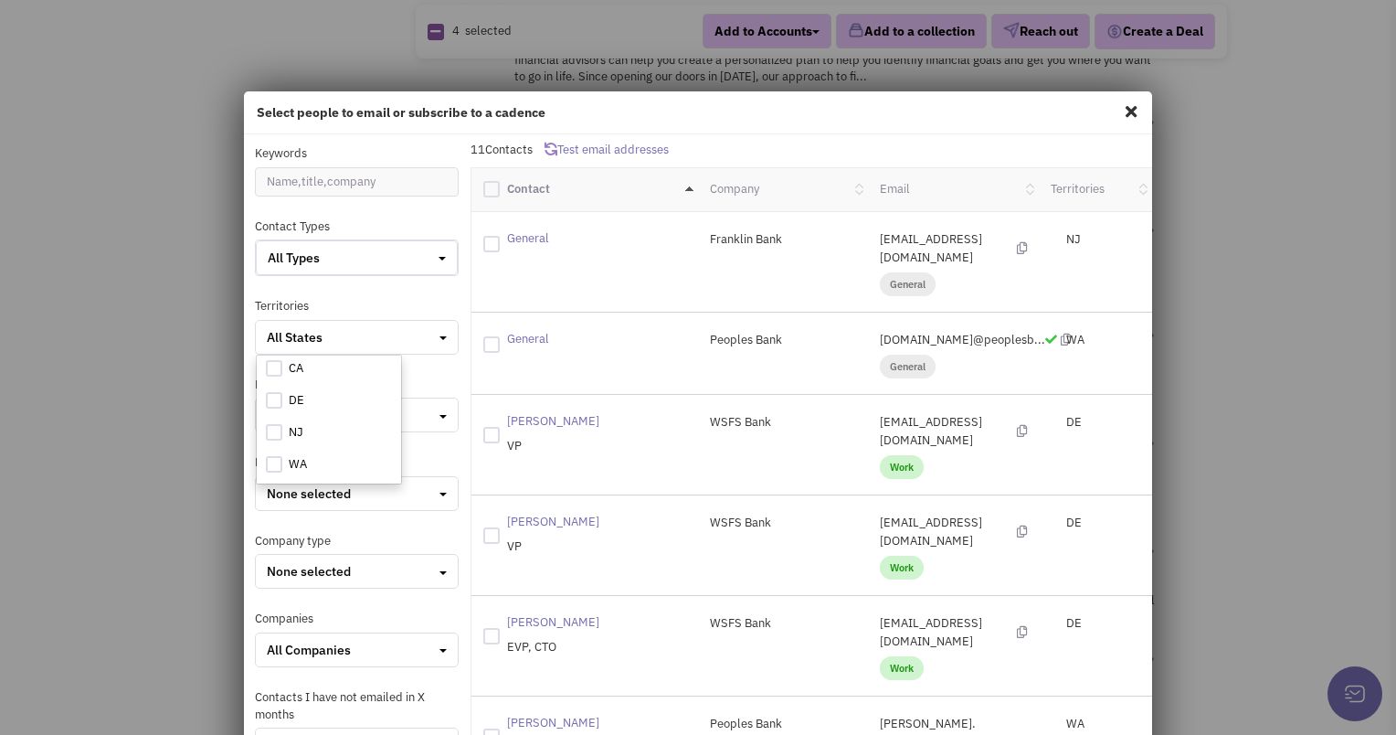
click at [679, 116] on span at bounding box center [1131, 111] width 24 height 29
checkbox input "false"
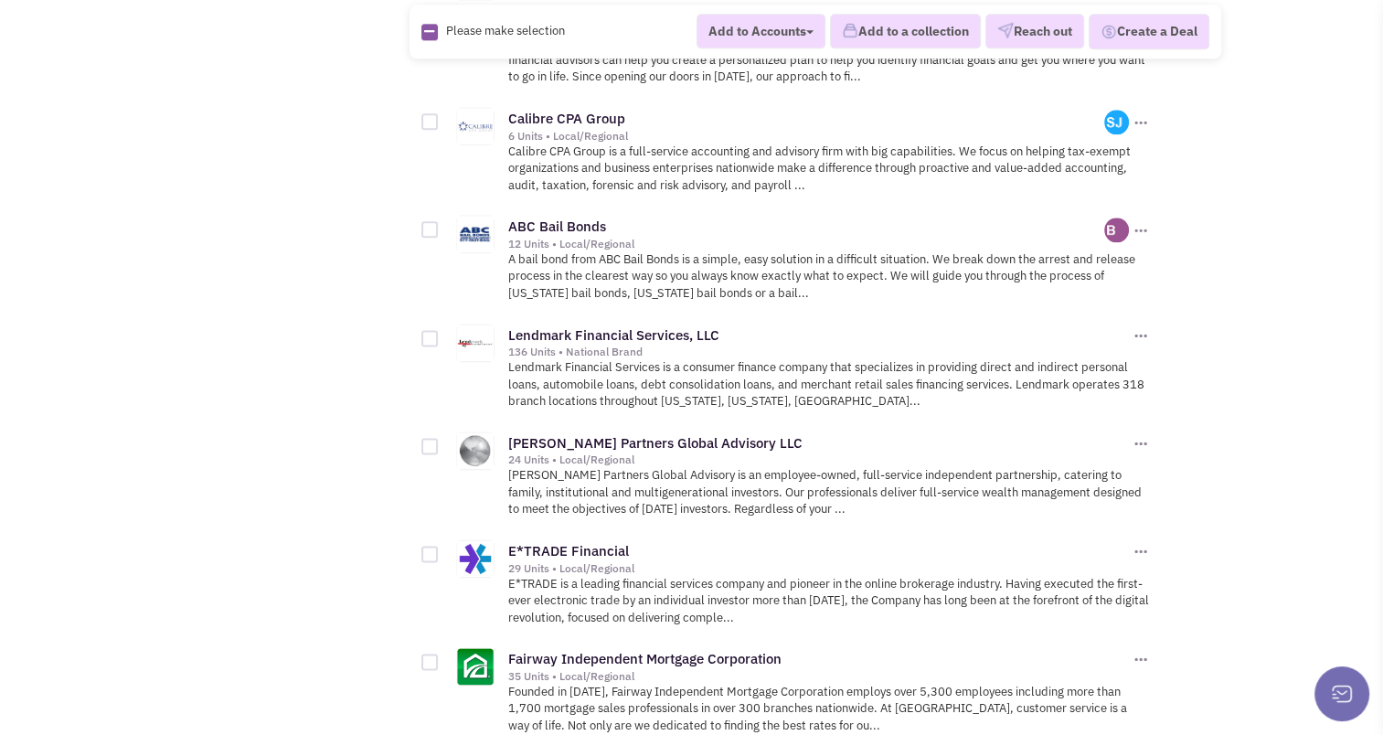
scroll to position [2482, 0]
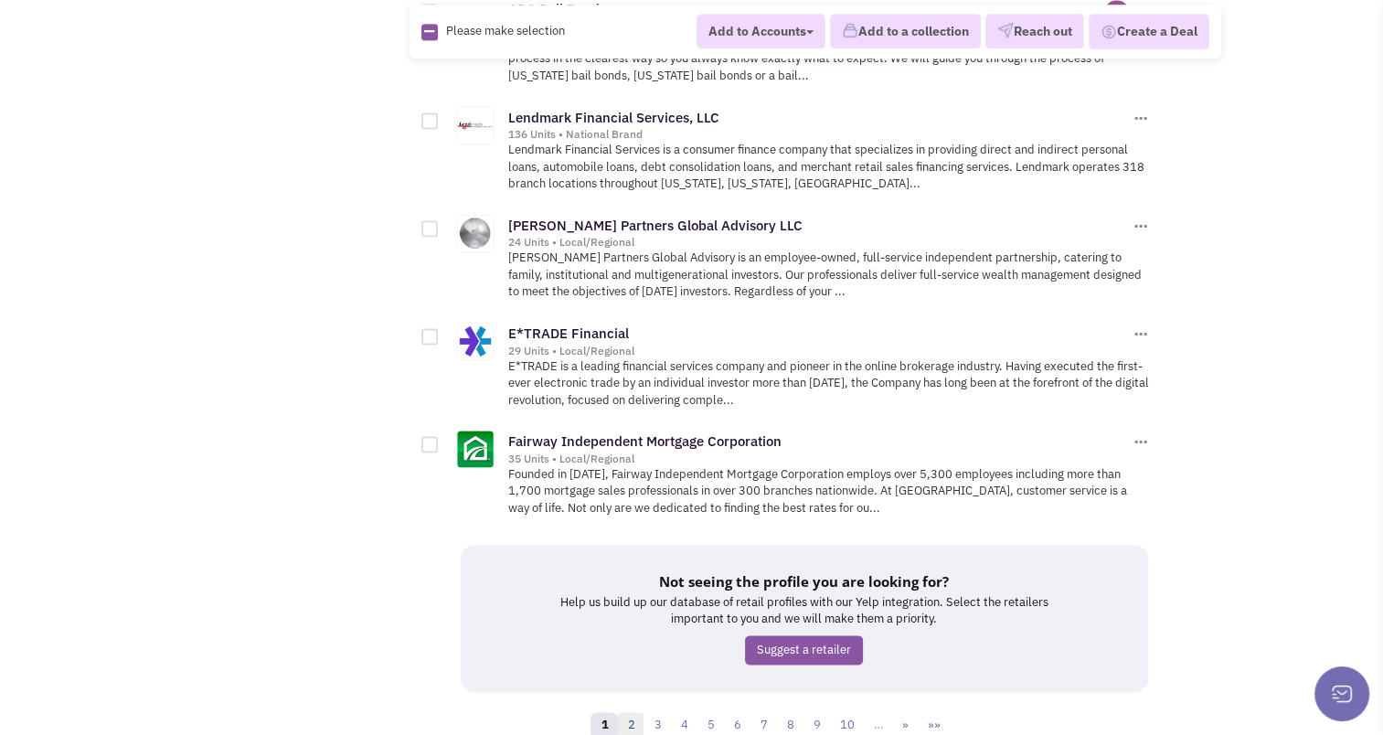
click at [639, 712] on link "2" at bounding box center [630, 725] width 27 height 27
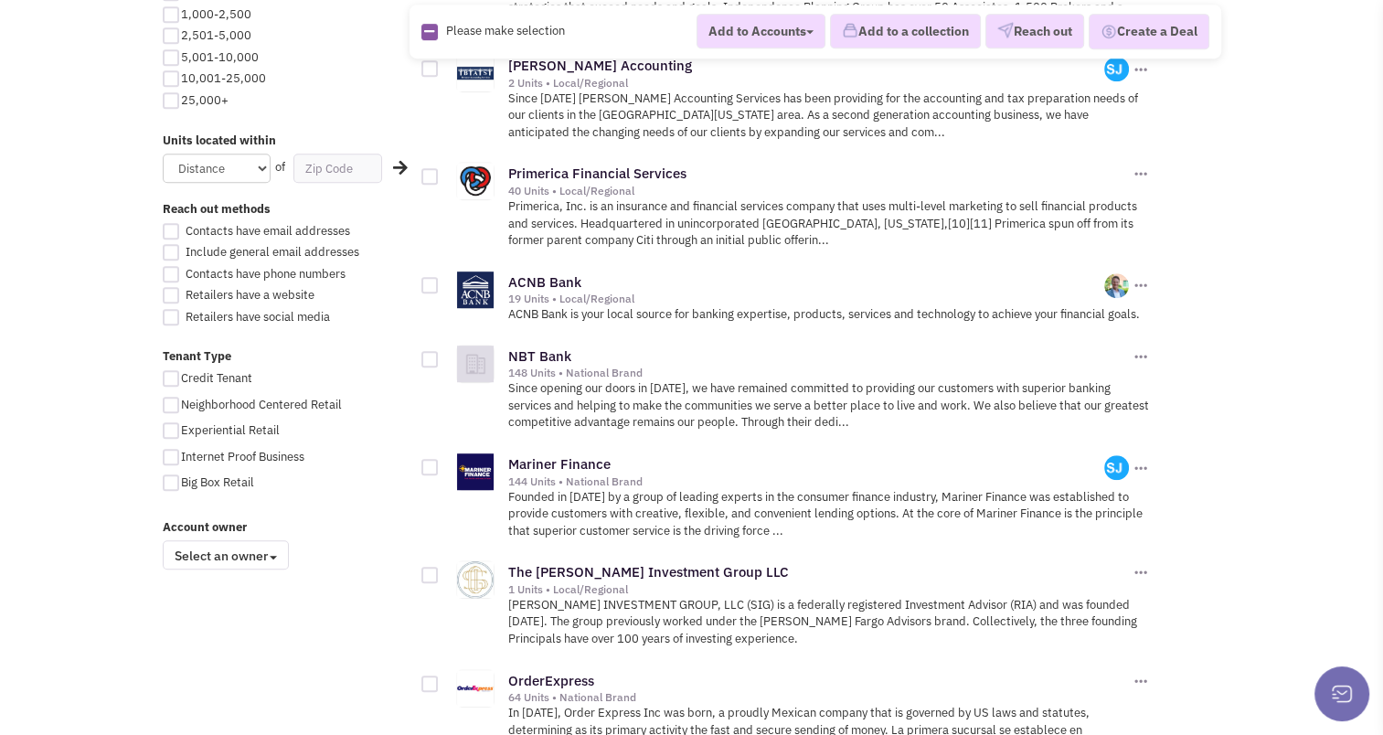
scroll to position [1094, 0]
click at [424, 350] on div at bounding box center [429, 358] width 16 height 16
click at [440, 354] on input "checkbox" at bounding box center [446, 360] width 12 height 12
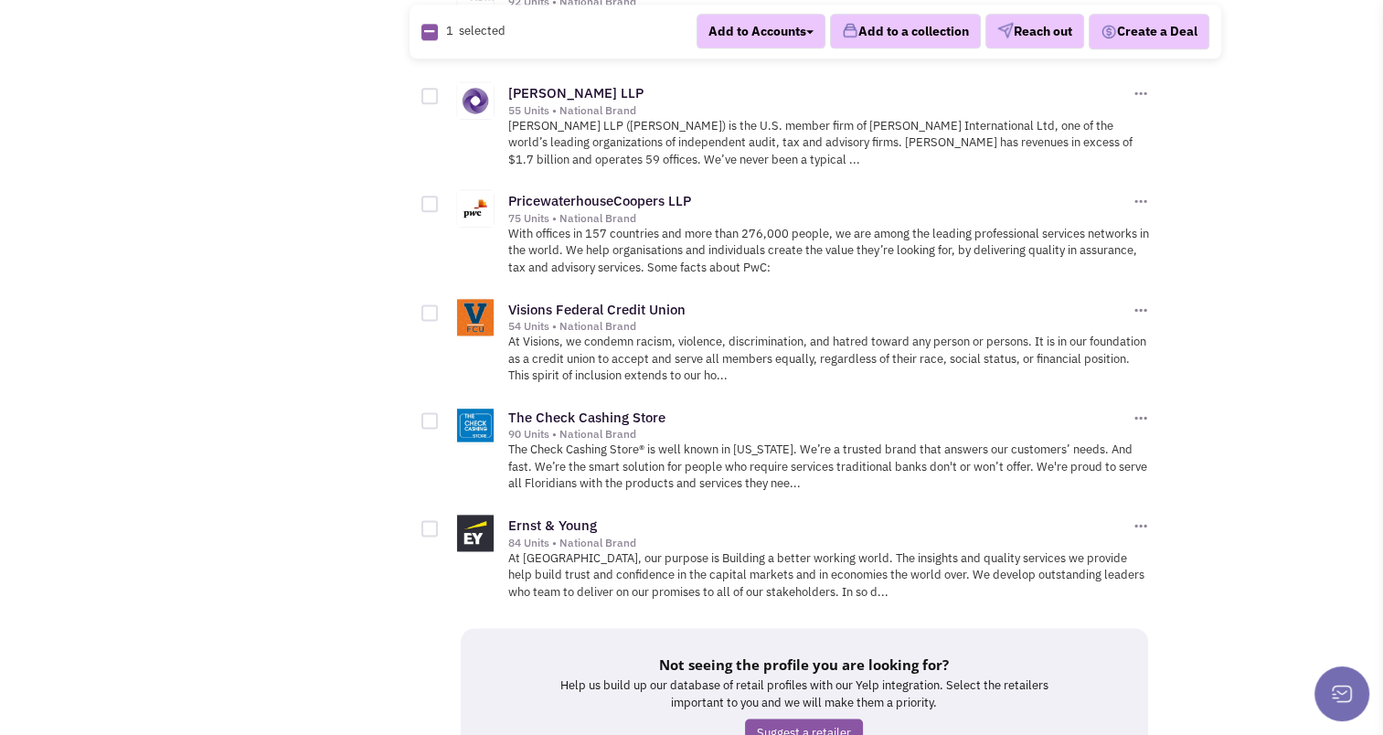
scroll to position [2449, 0]
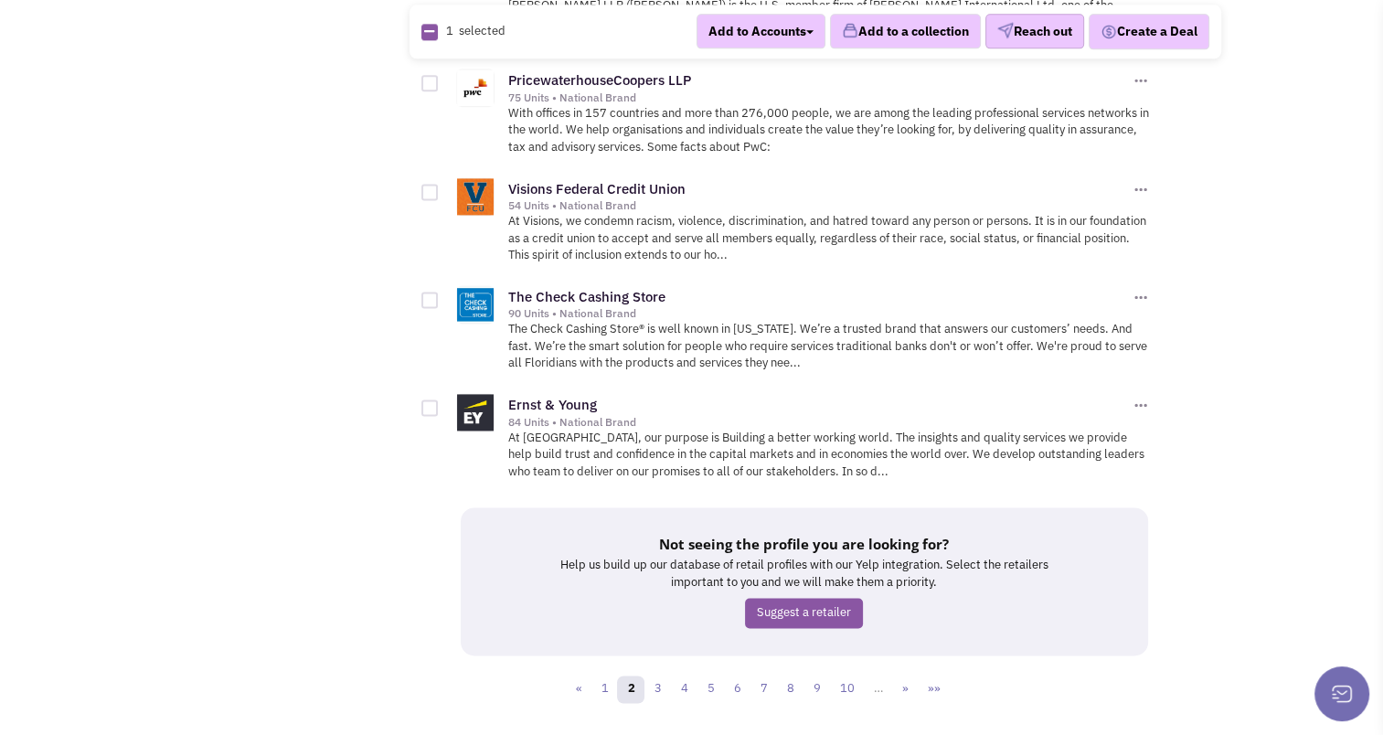
click at [1025, 31] on button "Reach out" at bounding box center [1034, 32] width 99 height 35
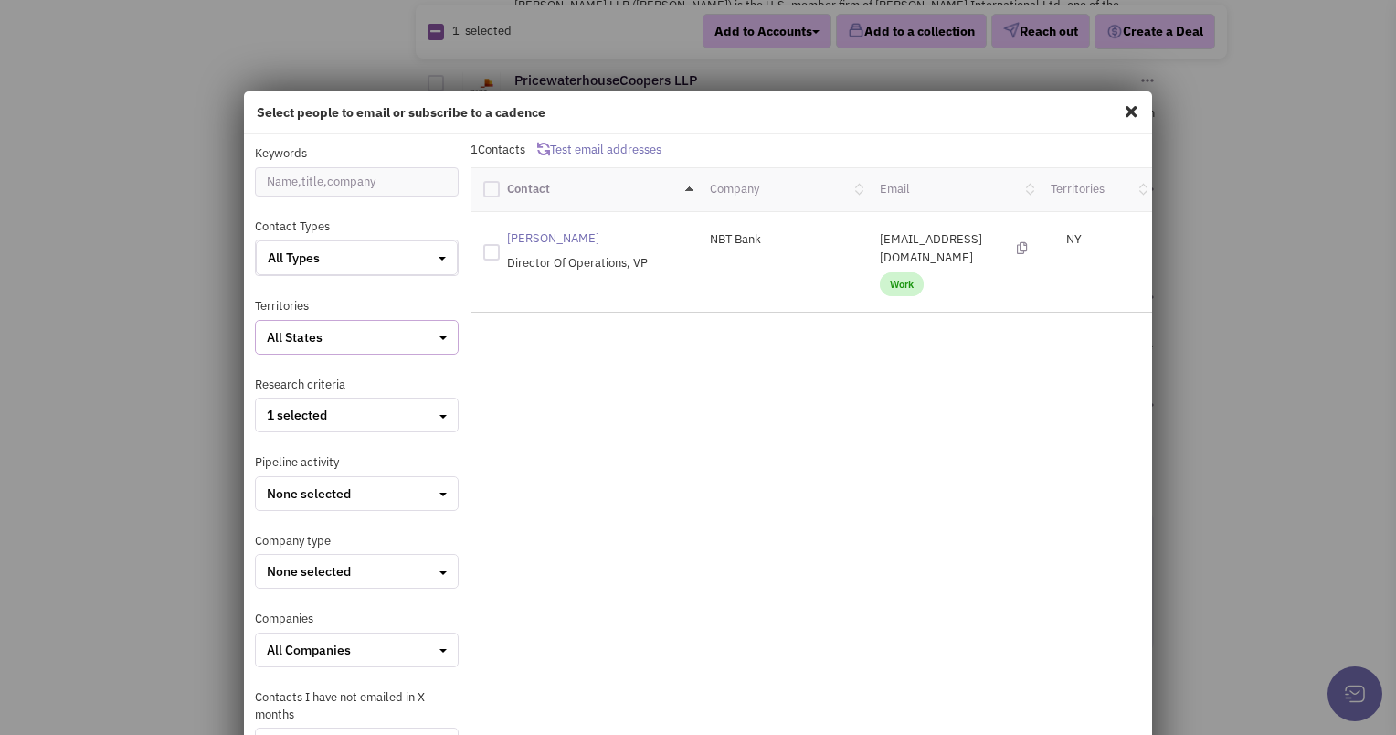
click at [379, 334] on div "All States" at bounding box center [357, 337] width 180 height 18
click at [1119, 111] on span at bounding box center [1131, 111] width 24 height 29
checkbox input "false"
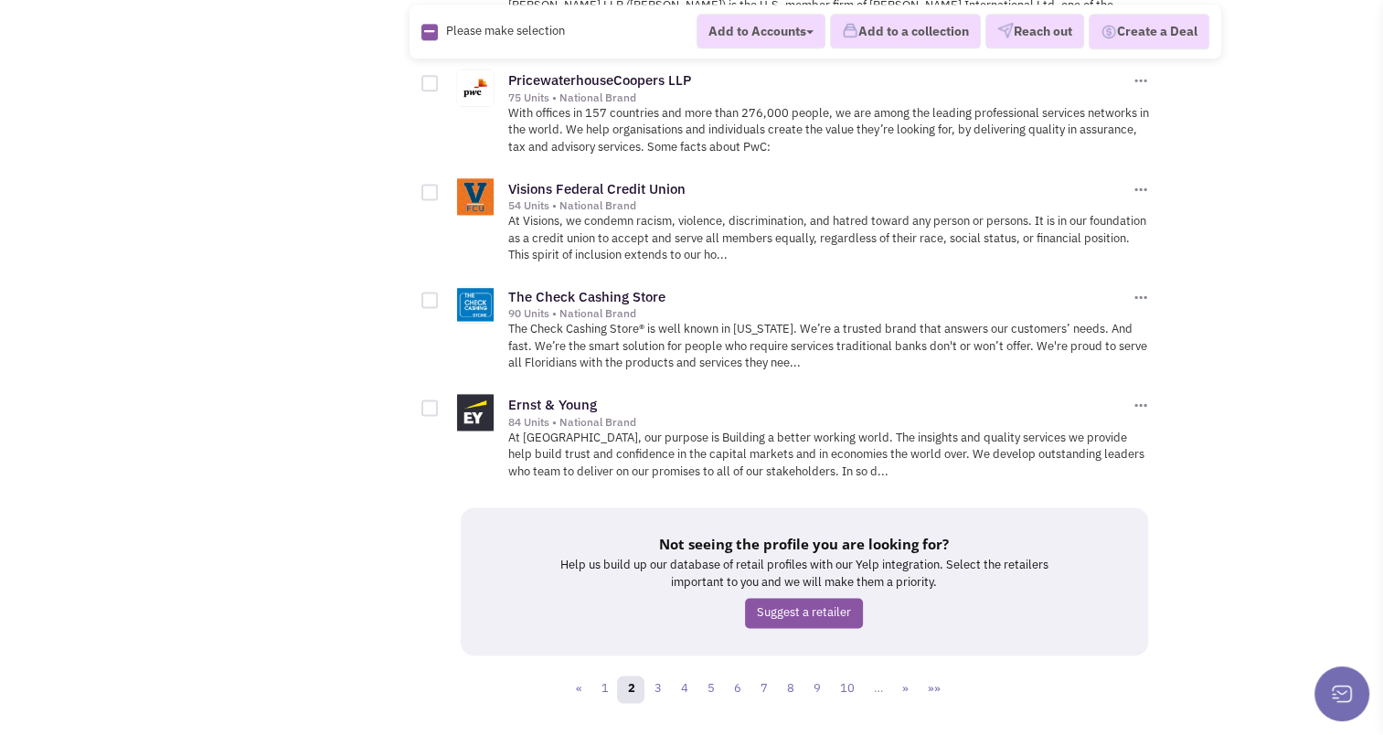
scroll to position [2465, 0]
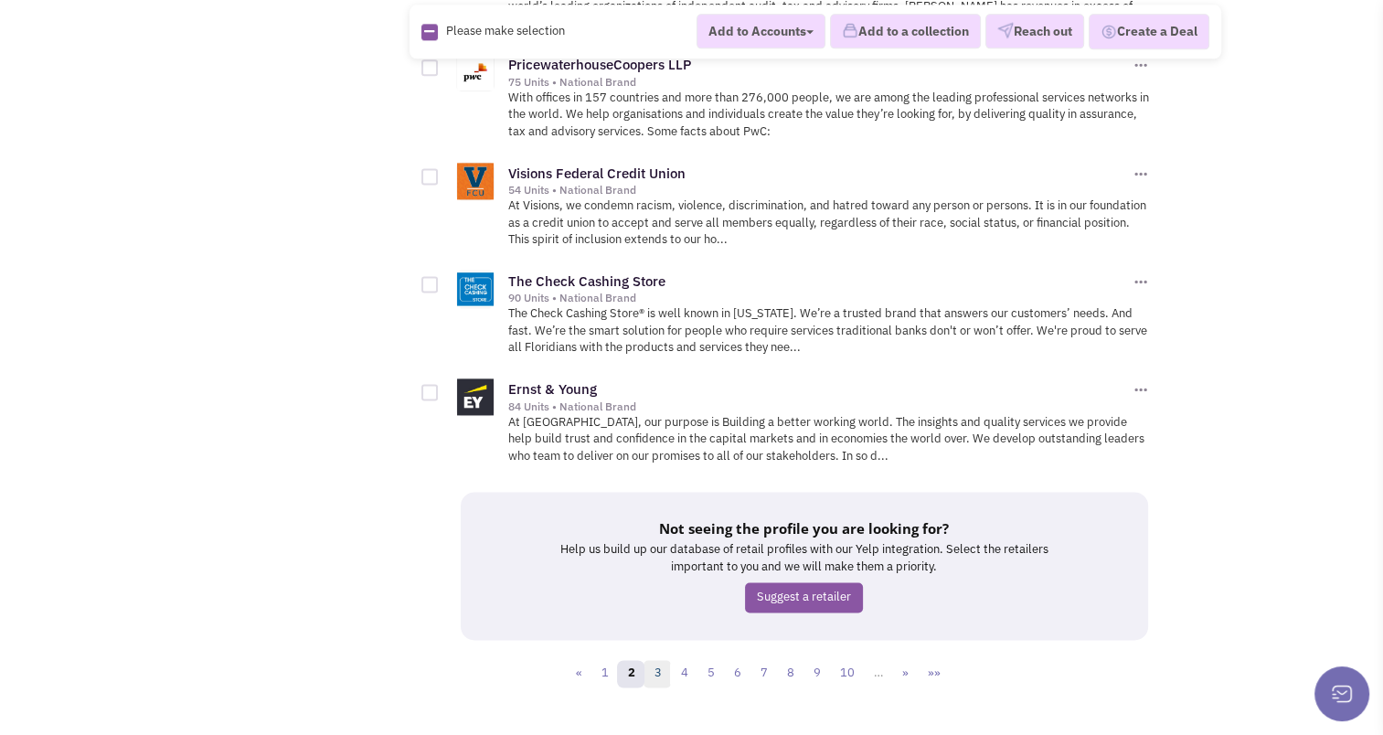
click at [666, 660] on link "3" at bounding box center [656, 673] width 27 height 27
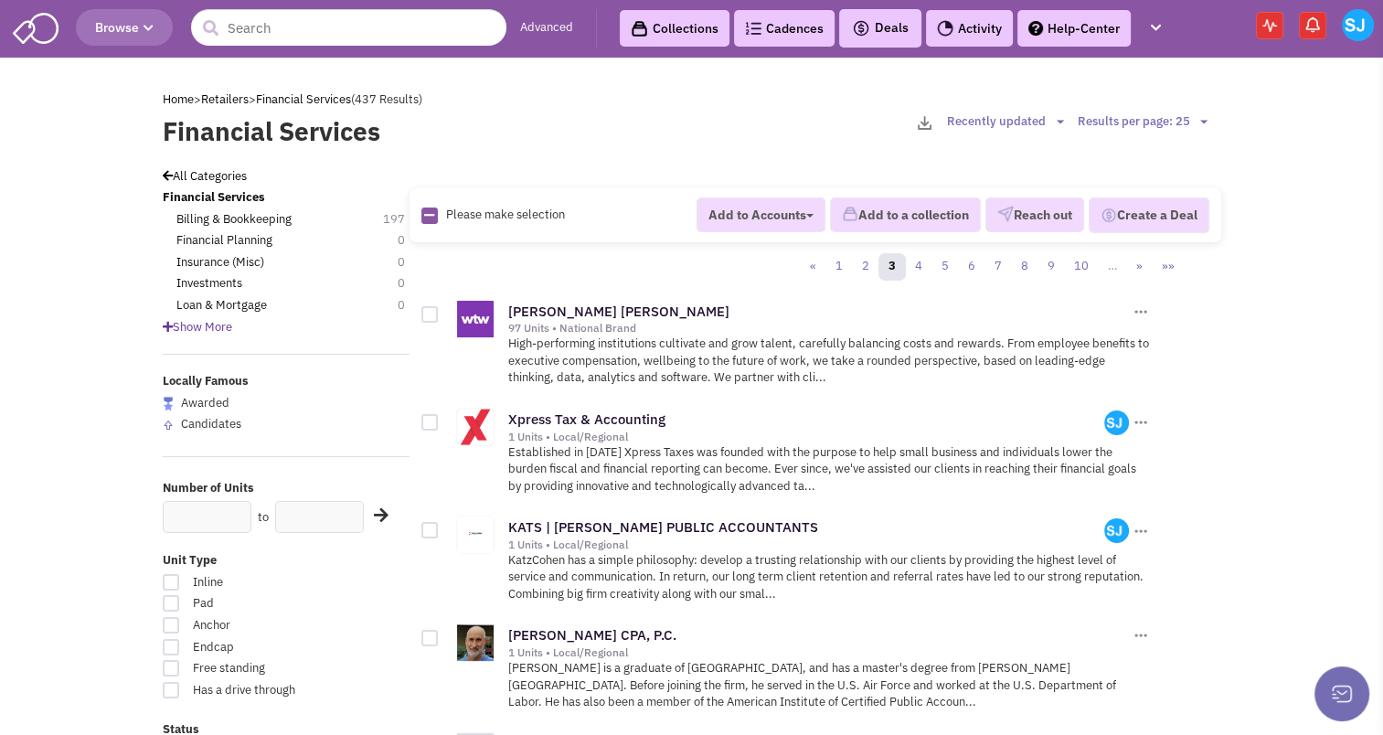
click at [206, 326] on span "Show More" at bounding box center [197, 327] width 69 height 16
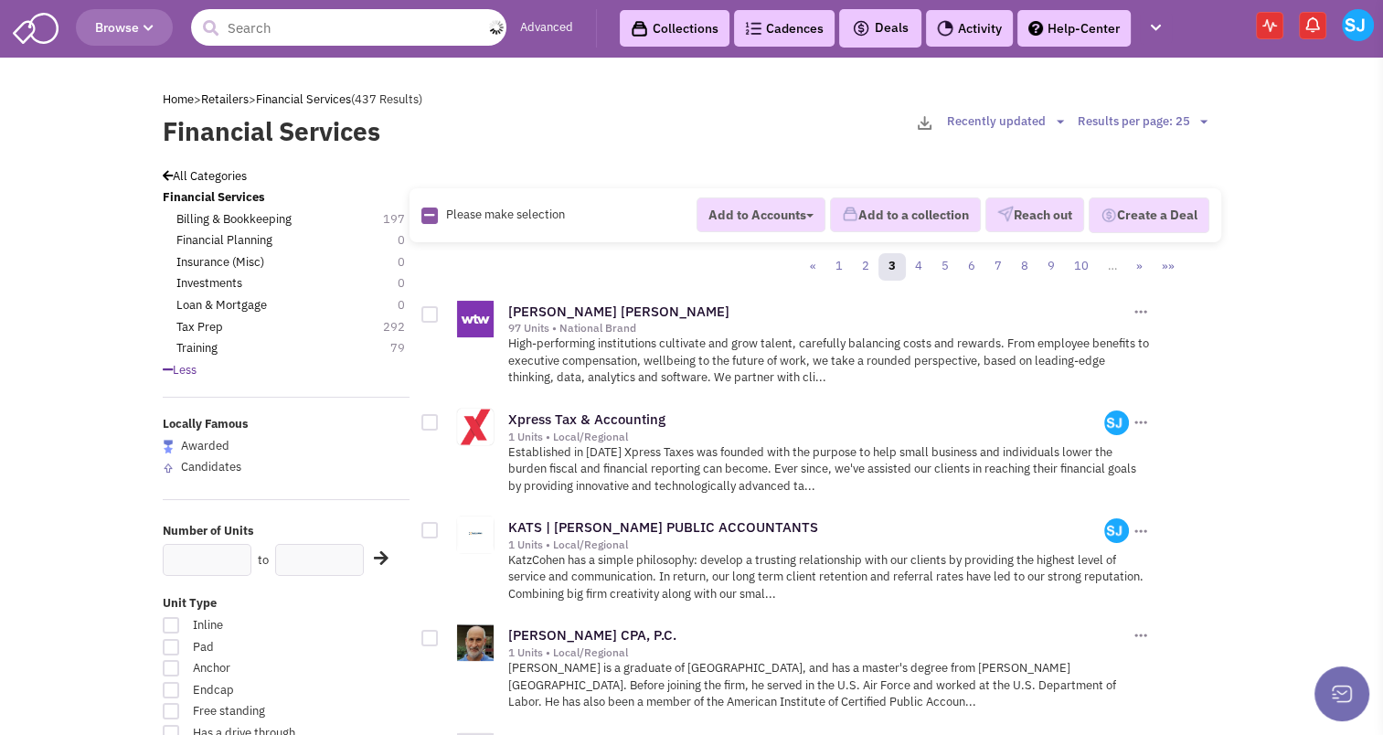
click at [311, 20] on input "text" at bounding box center [348, 27] width 315 height 37
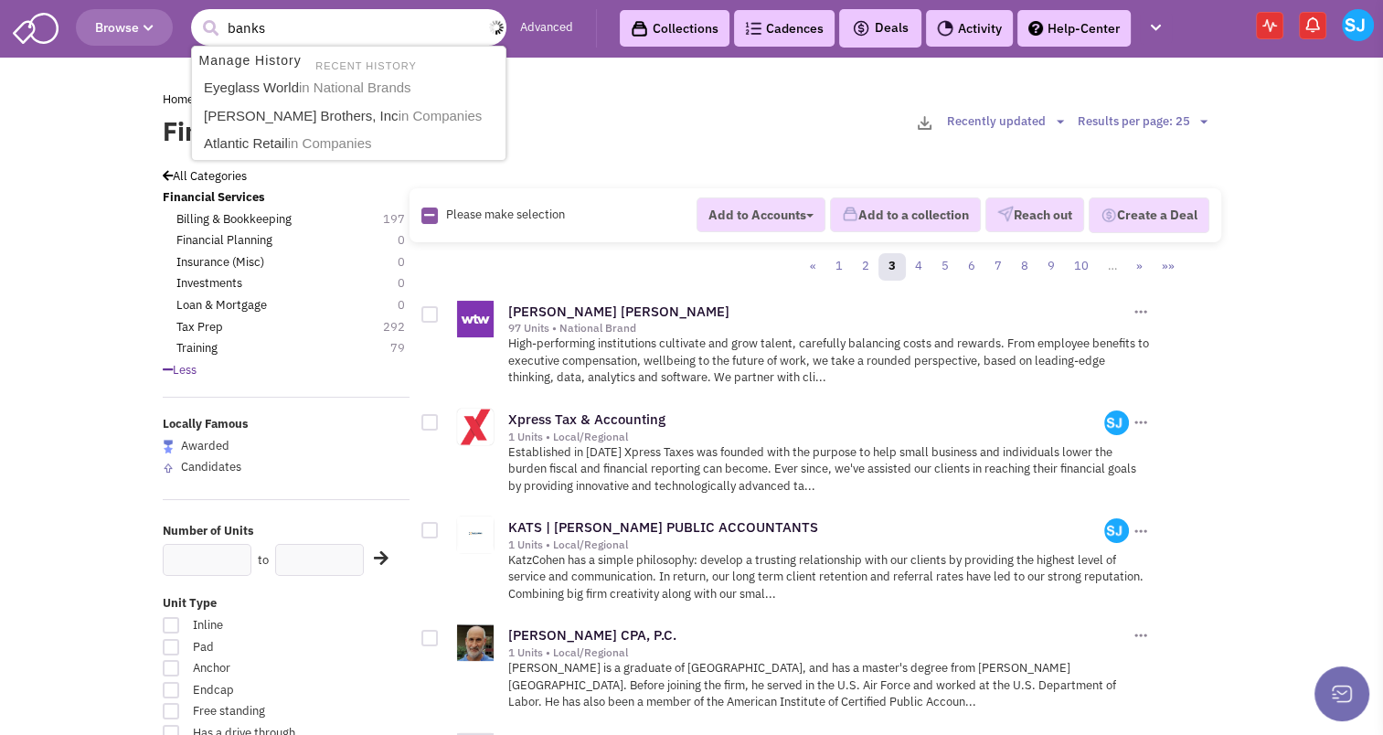
type input "banks"
click at [196, 15] on button "submit" at bounding box center [209, 28] width 27 height 27
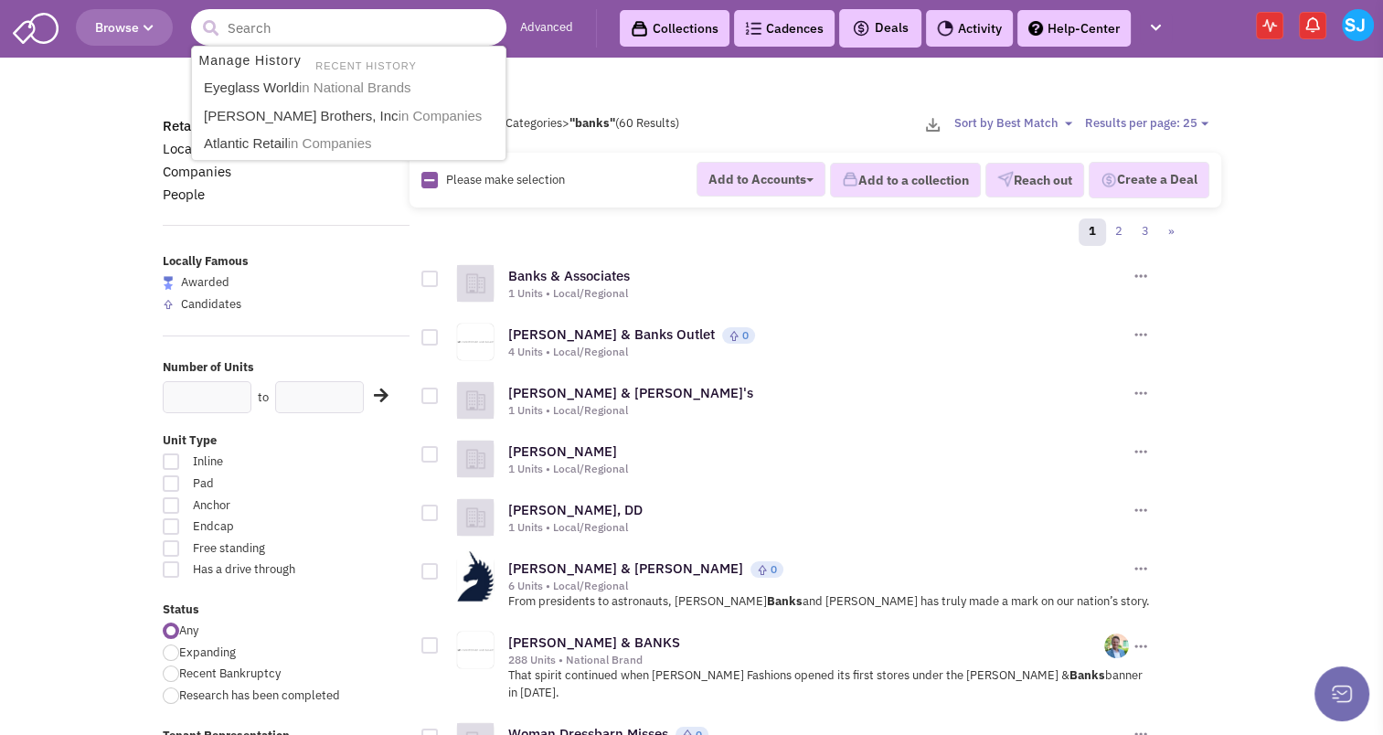
click at [281, 39] on input "text" at bounding box center [348, 27] width 315 height 37
type input "bank"
click at [196, 15] on button "submit" at bounding box center [209, 28] width 27 height 27
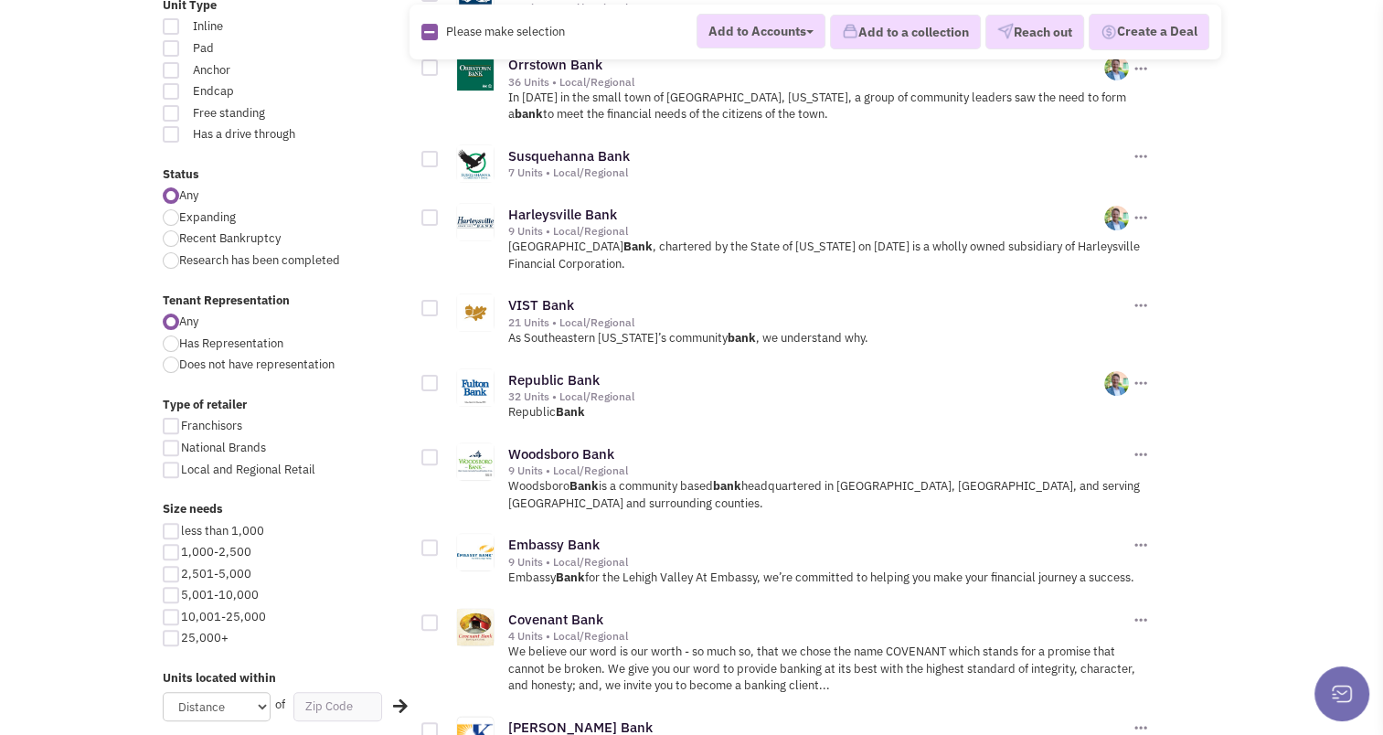
scroll to position [466, 0]
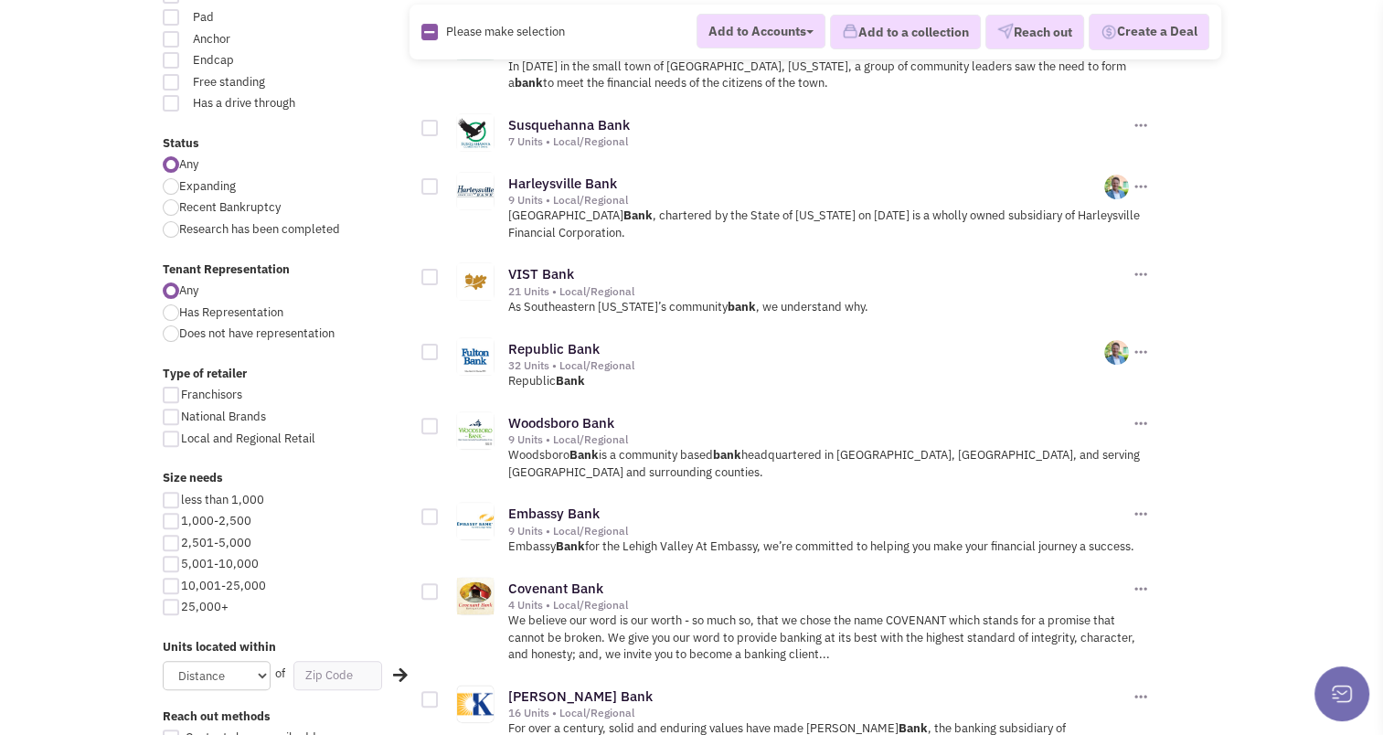
click at [168, 518] on div at bounding box center [171, 521] width 16 height 16
click at [181, 518] on input "1,000-2,500" at bounding box center [187, 522] width 12 height 12
checkbox input "true"
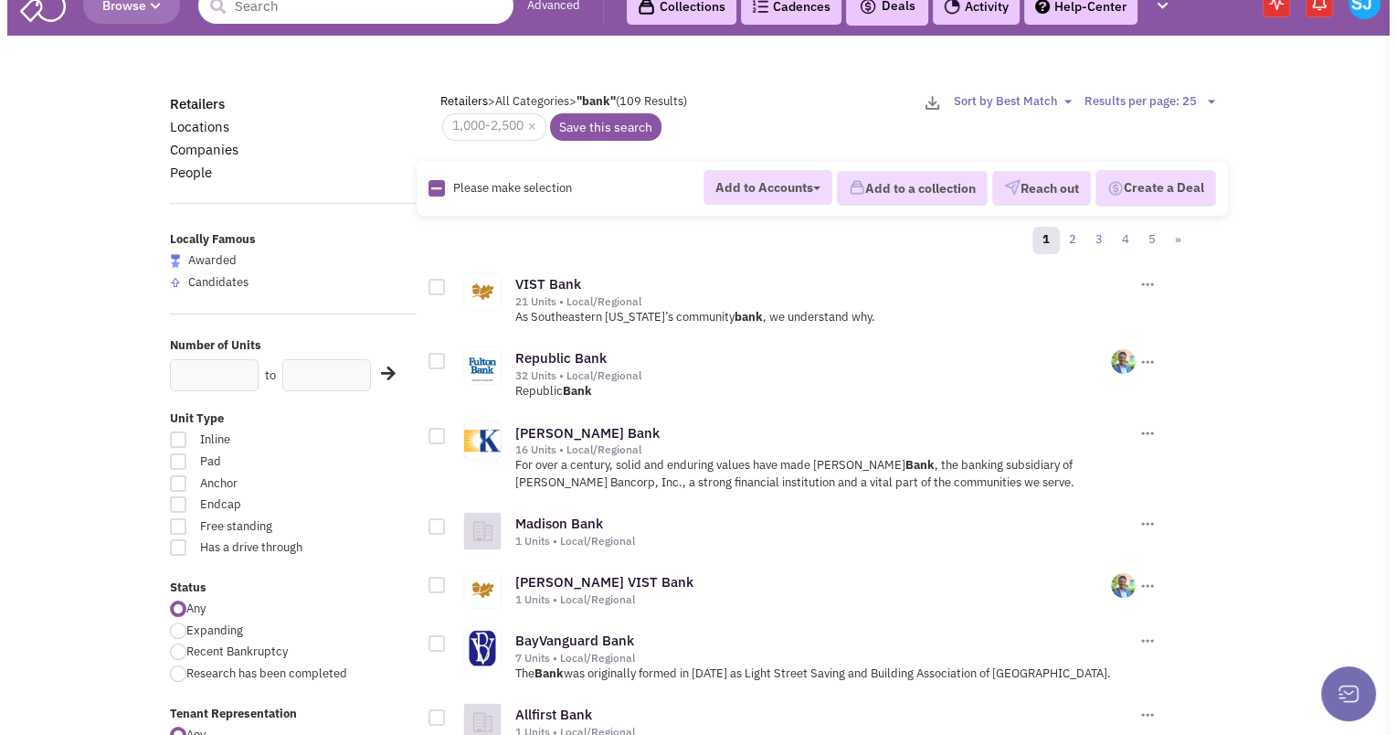
scroll to position [5, 0]
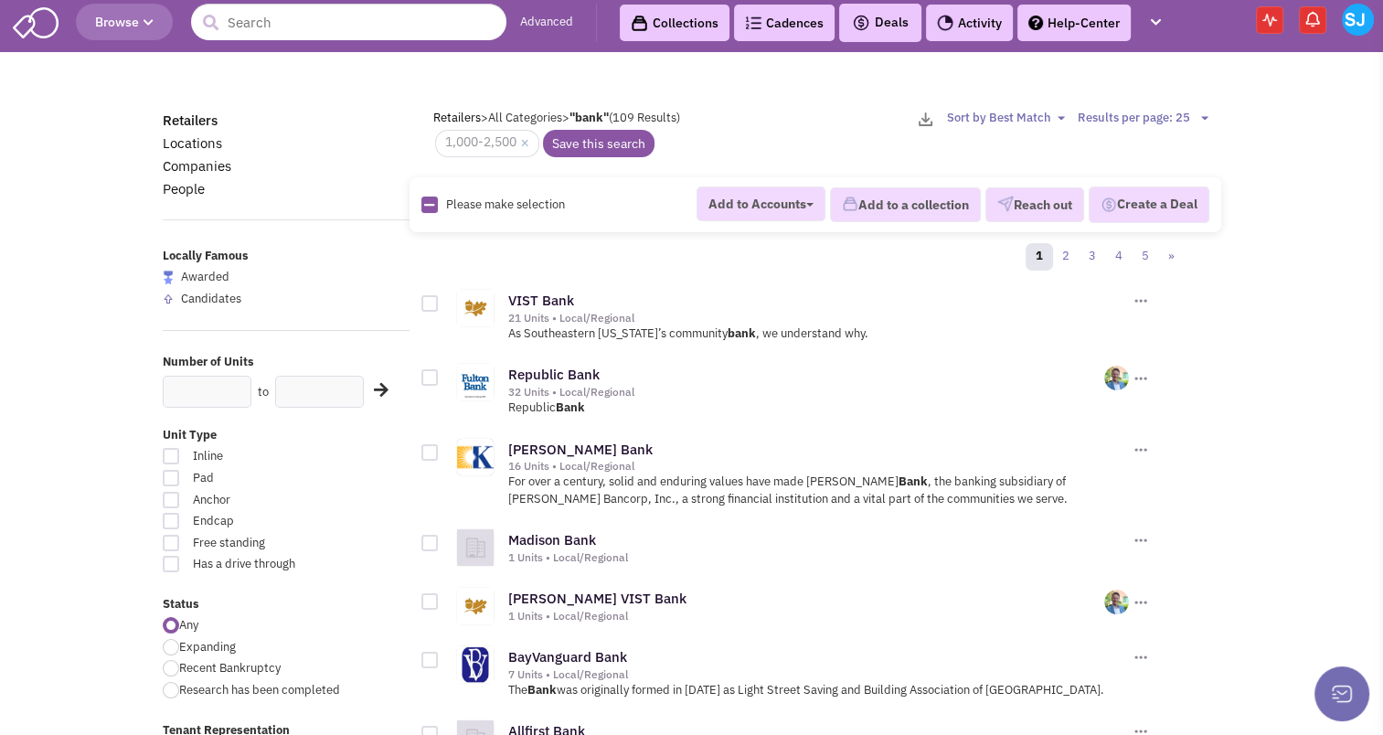
click at [425, 199] on icon at bounding box center [429, 205] width 10 height 12
checkbox input "true"
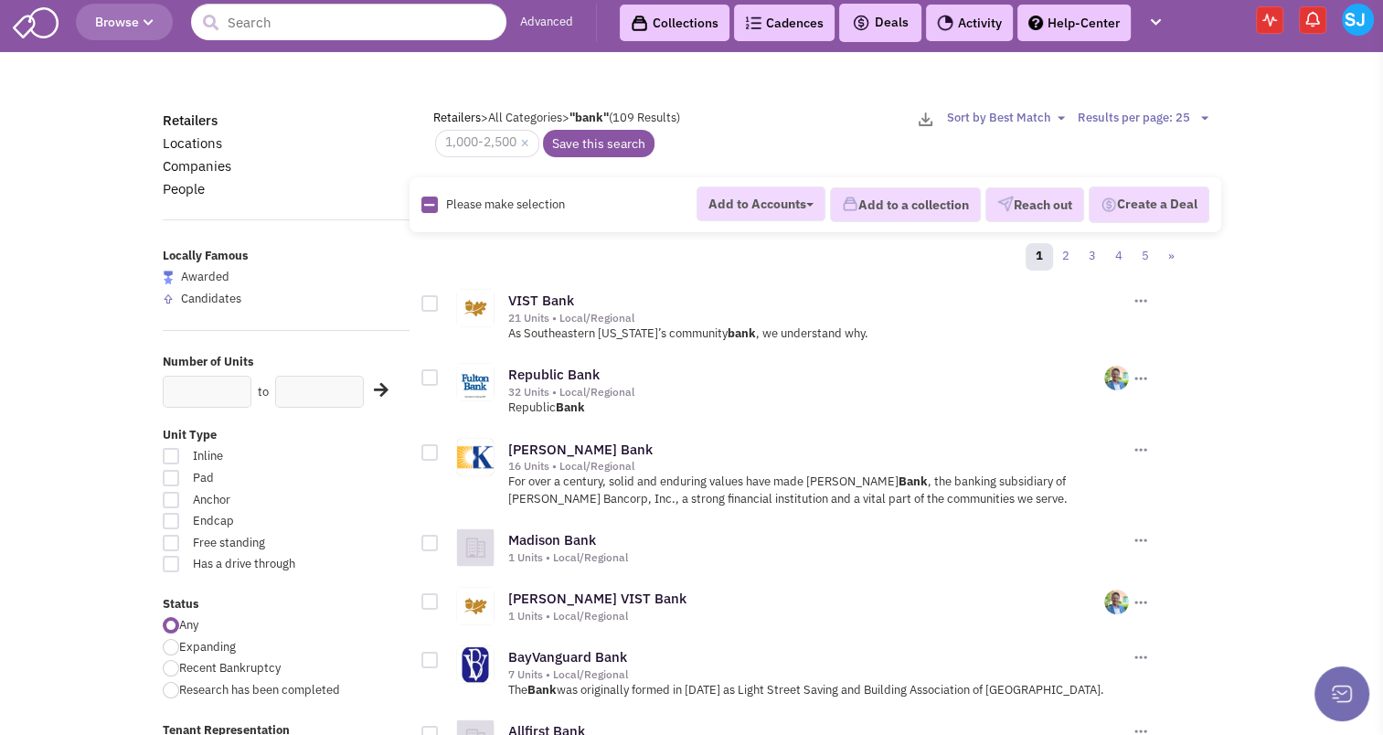
checkbox input "true"
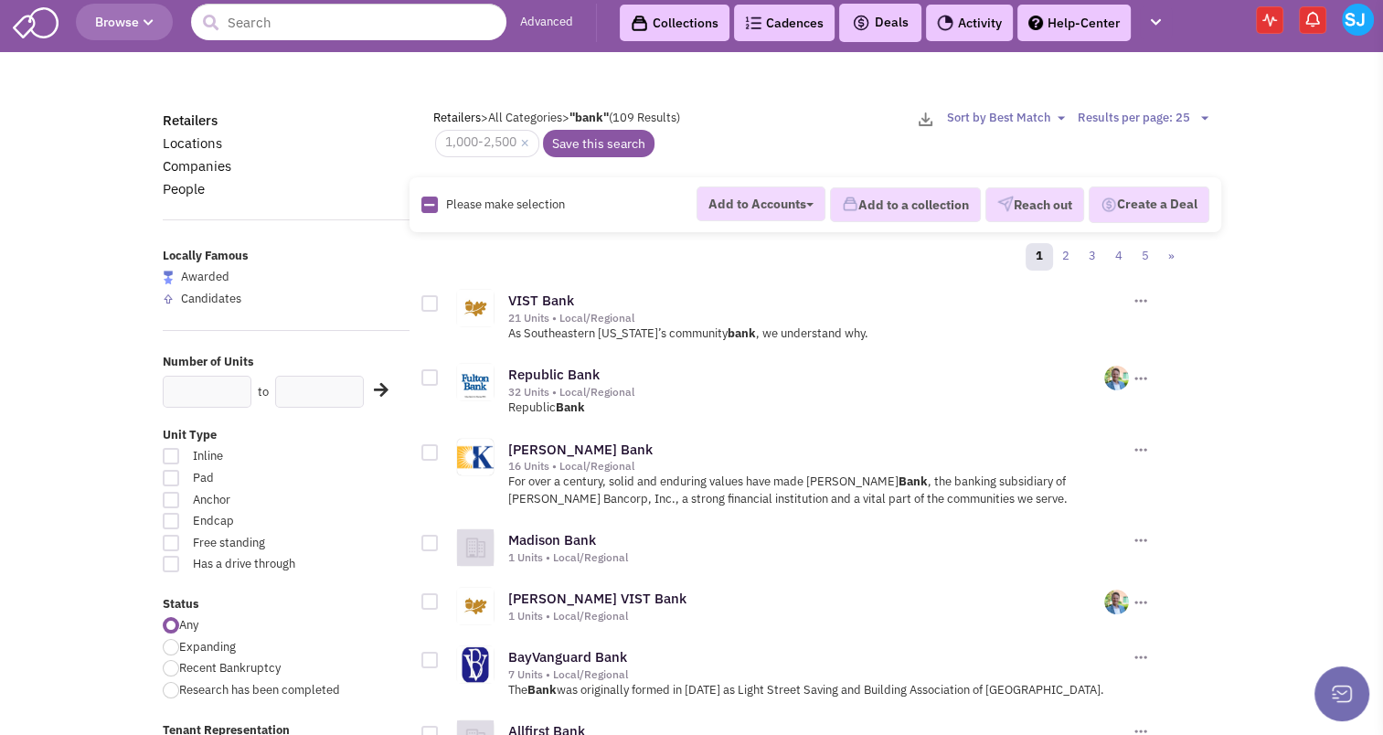
checkbox input "true"
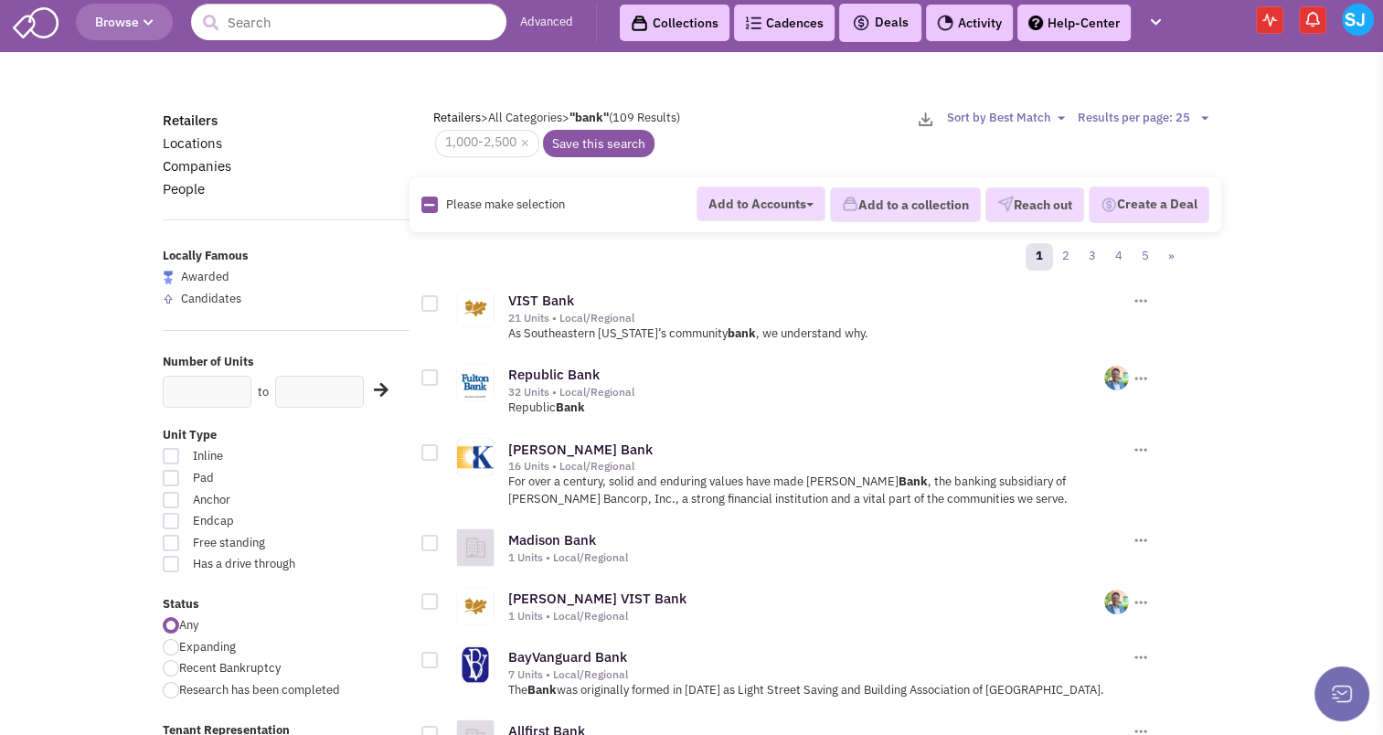
checkbox input "true"
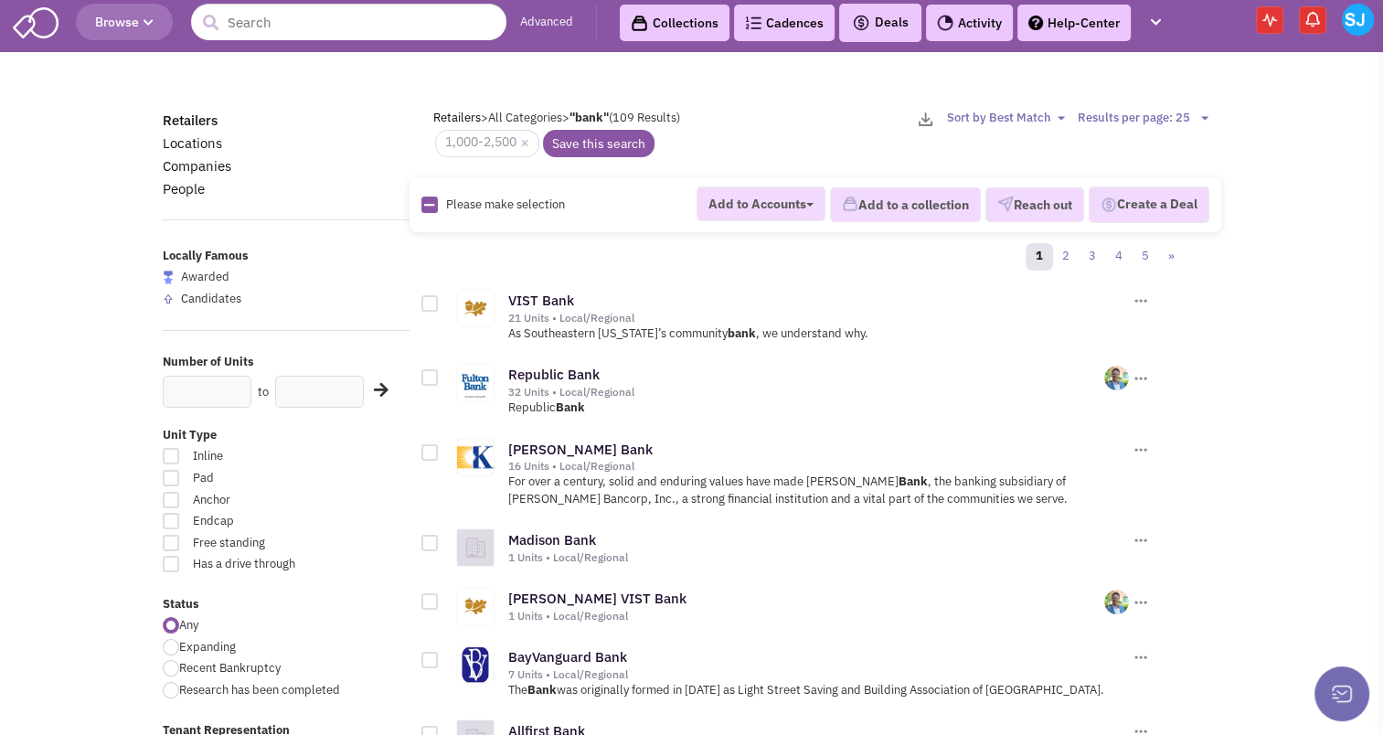
checkbox input "true"
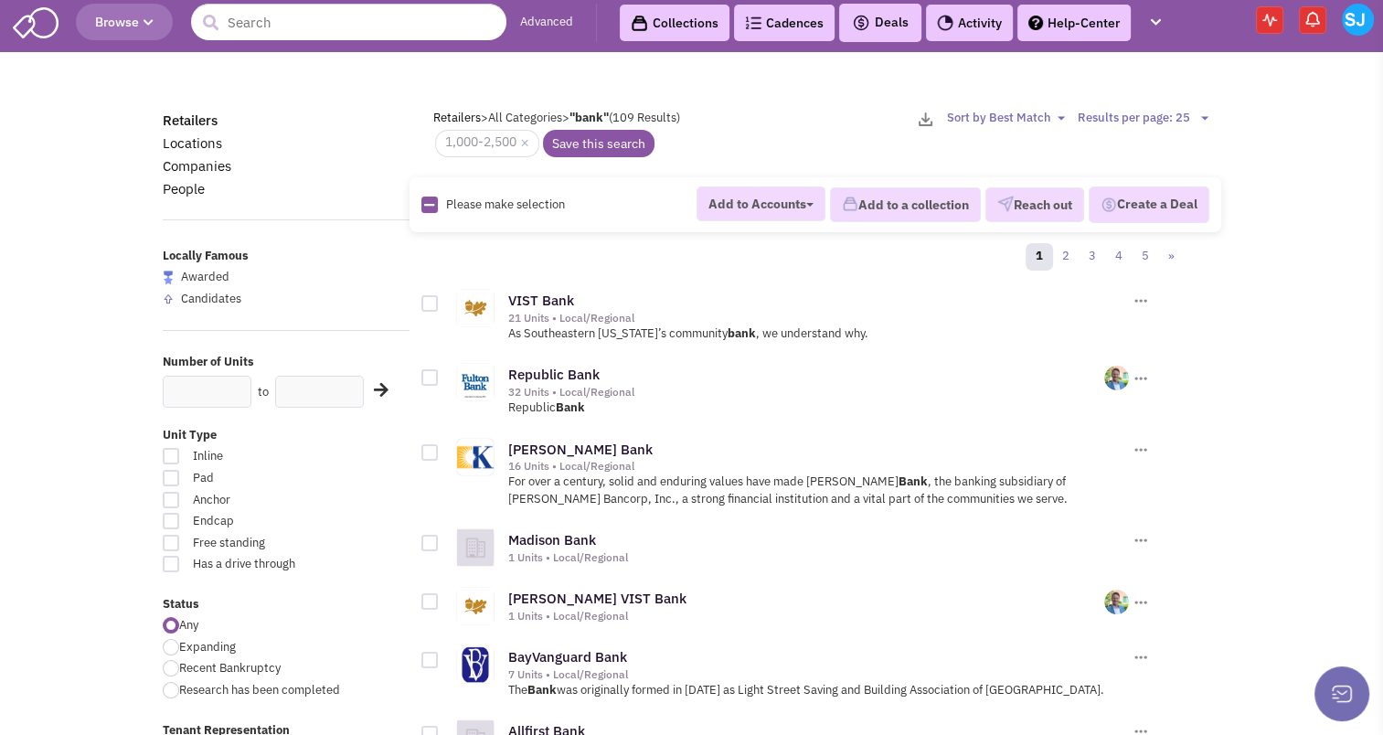
checkbox input "true"
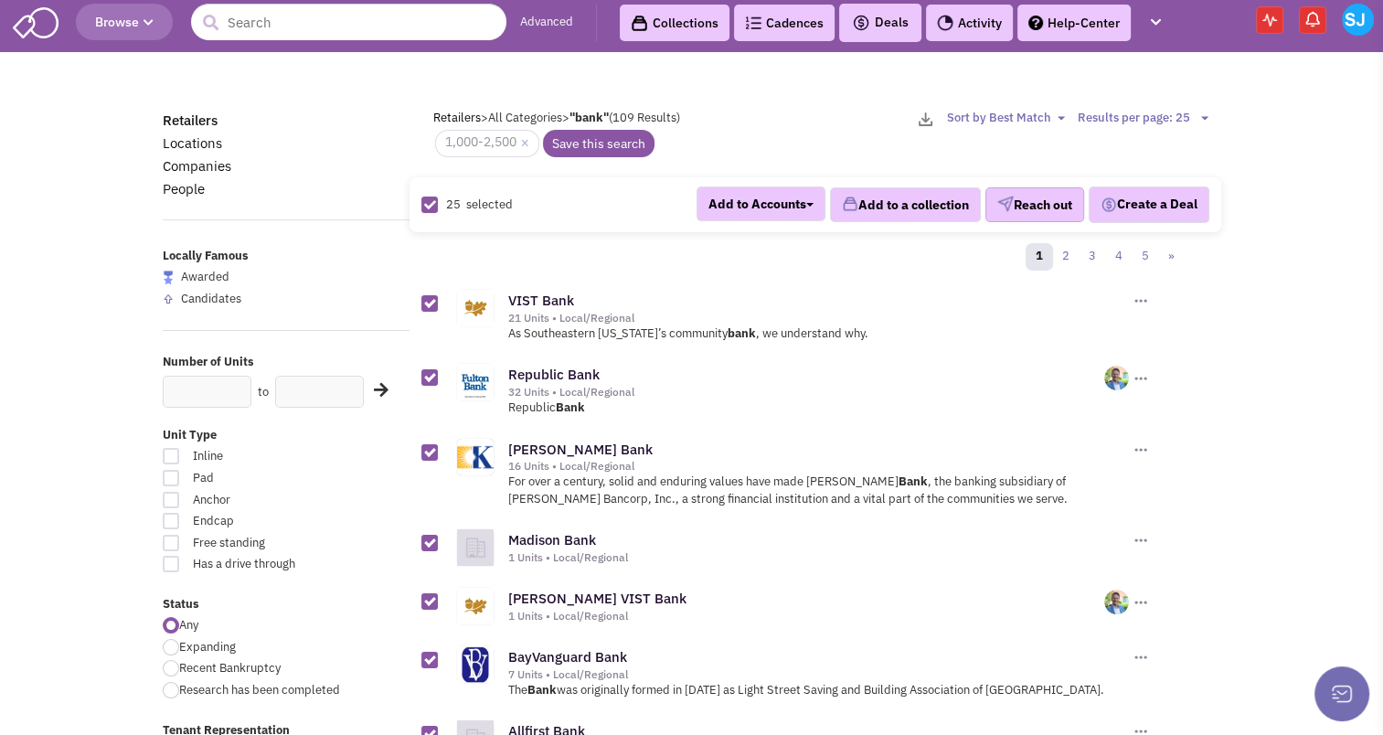
click at [1055, 207] on button "Reach out" at bounding box center [1034, 204] width 99 height 35
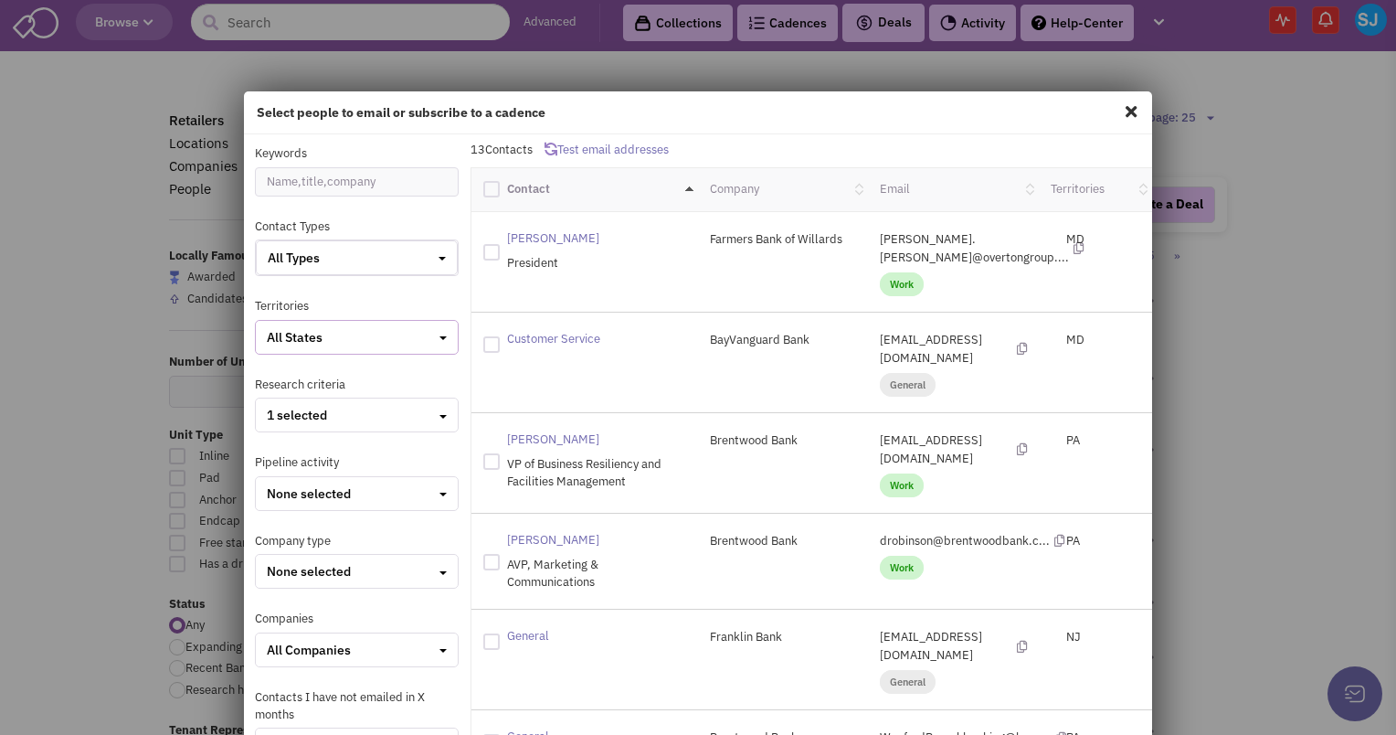
click at [334, 331] on div "All States" at bounding box center [357, 337] width 180 height 18
click at [269, 426] on div at bounding box center [274, 432] width 16 height 16
click at [284, 428] on input "checkbox" at bounding box center [290, 434] width 12 height 12
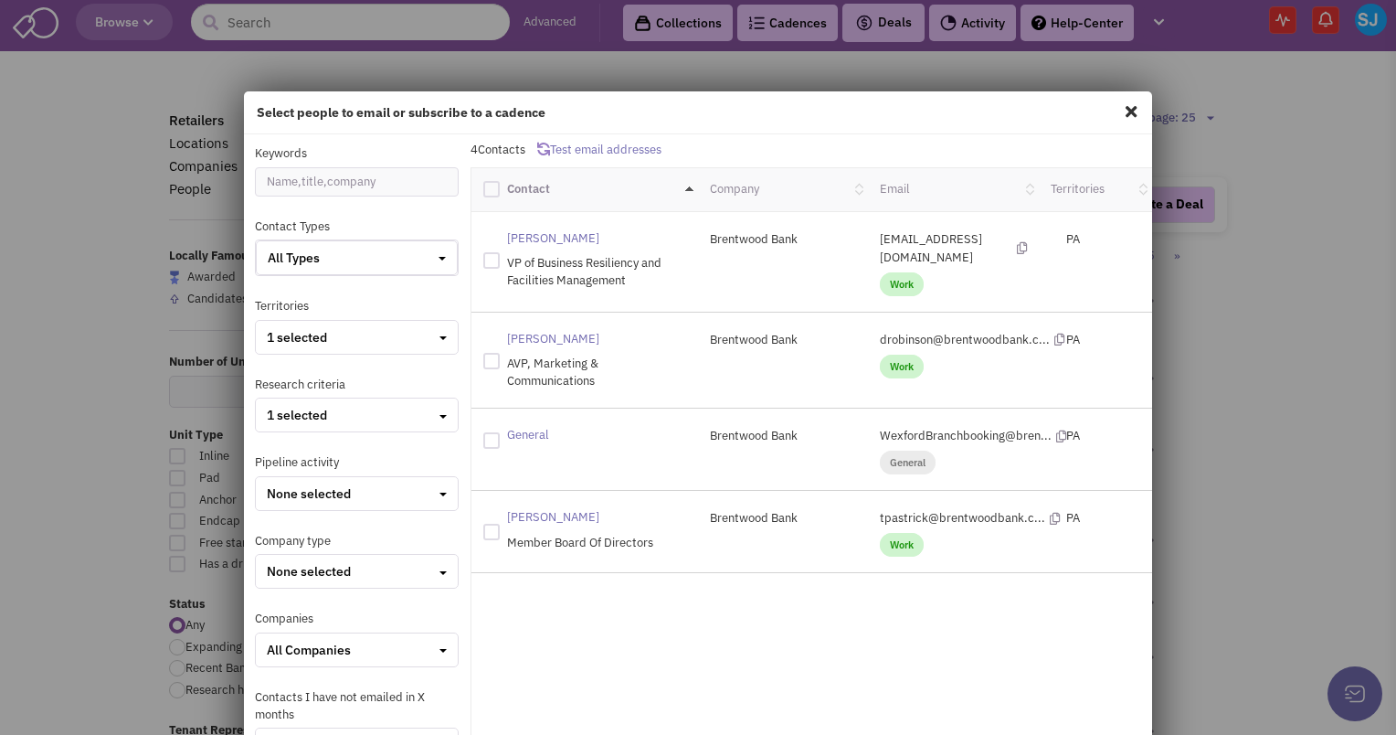
click at [492, 191] on div at bounding box center [491, 189] width 16 height 16
click at [502, 191] on input "checkbox" at bounding box center [508, 187] width 12 height 12
checkbox input "true"
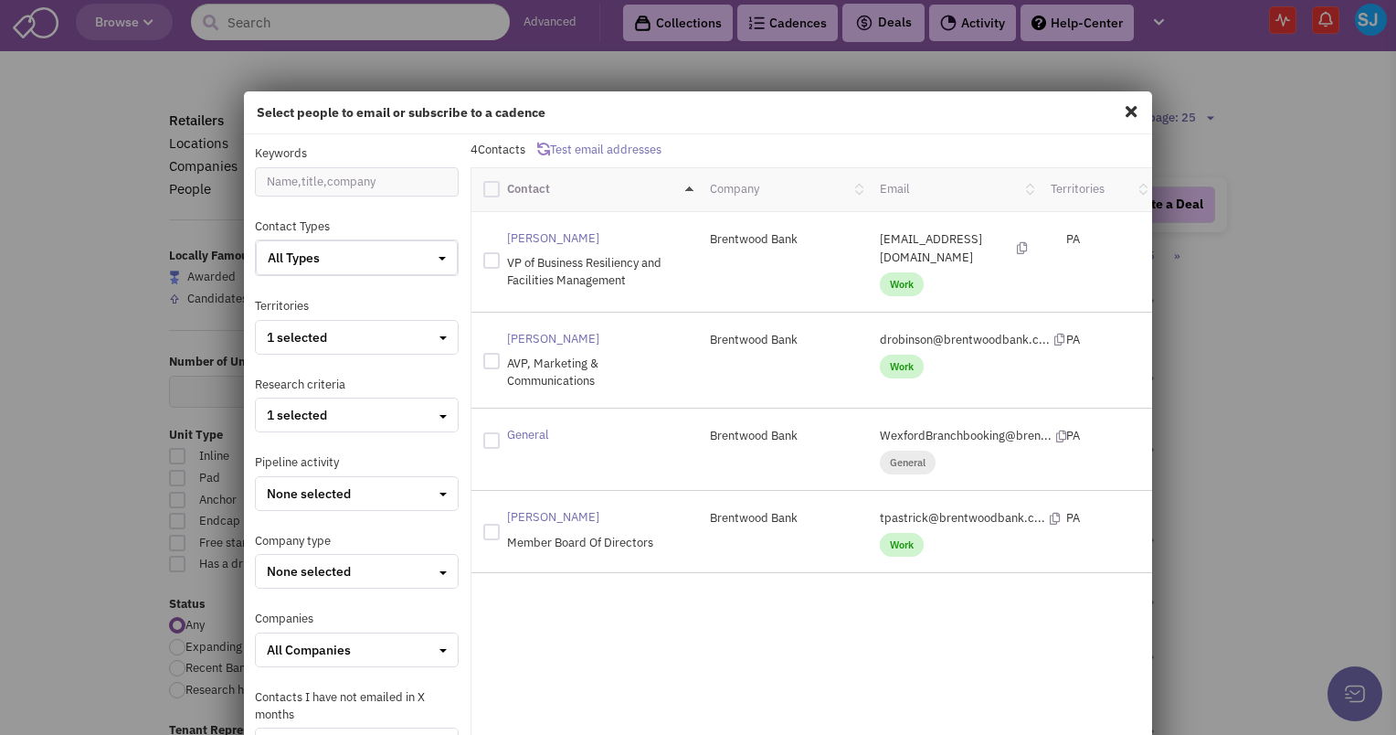
checkbox input "true"
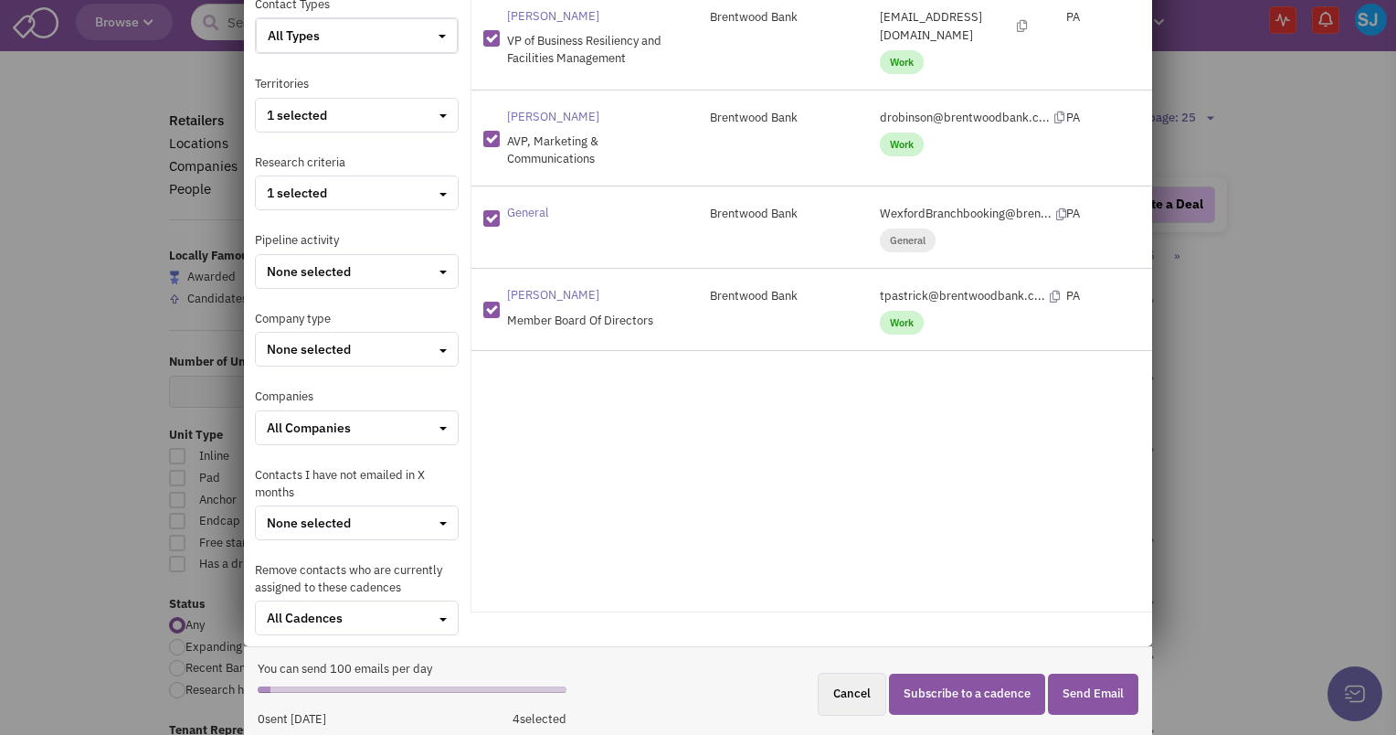
scroll to position [225, 0]
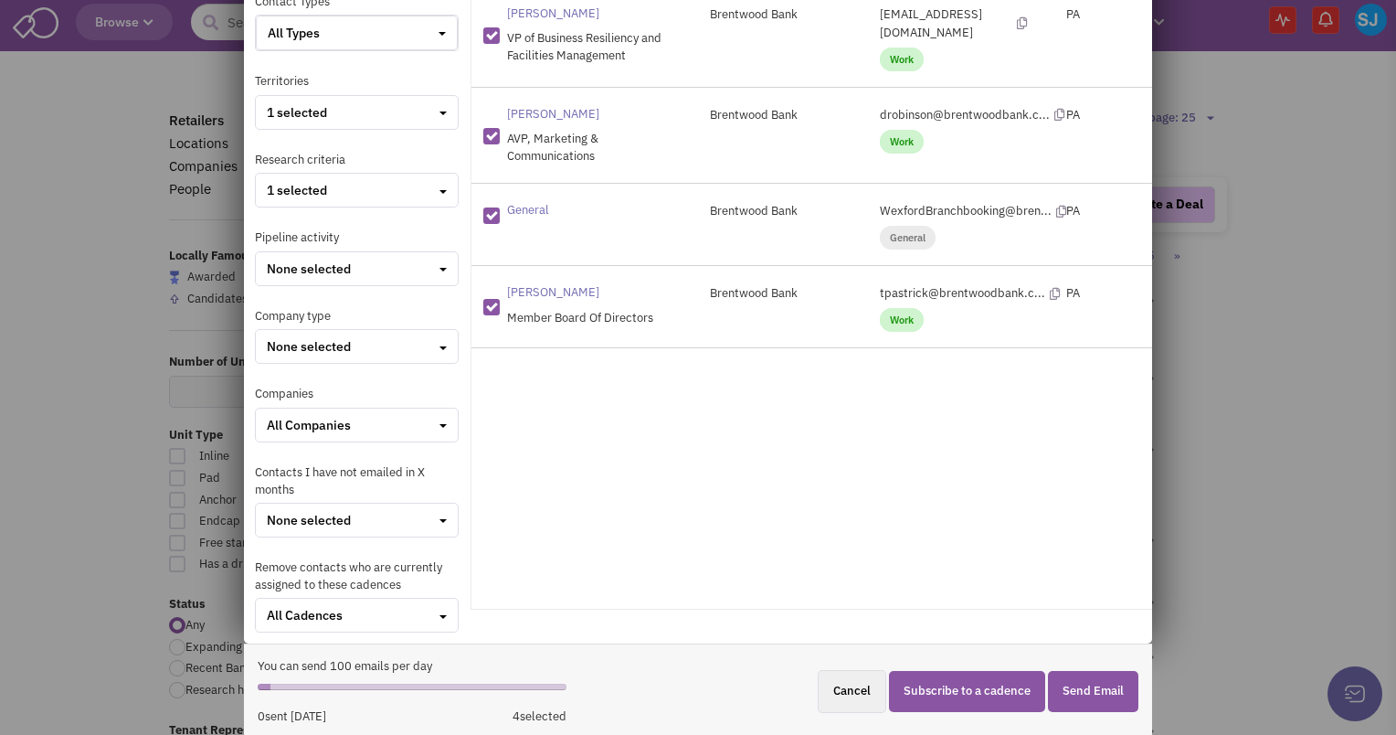
click at [976, 694] on button "Subscribe to a cadence" at bounding box center [967, 691] width 156 height 41
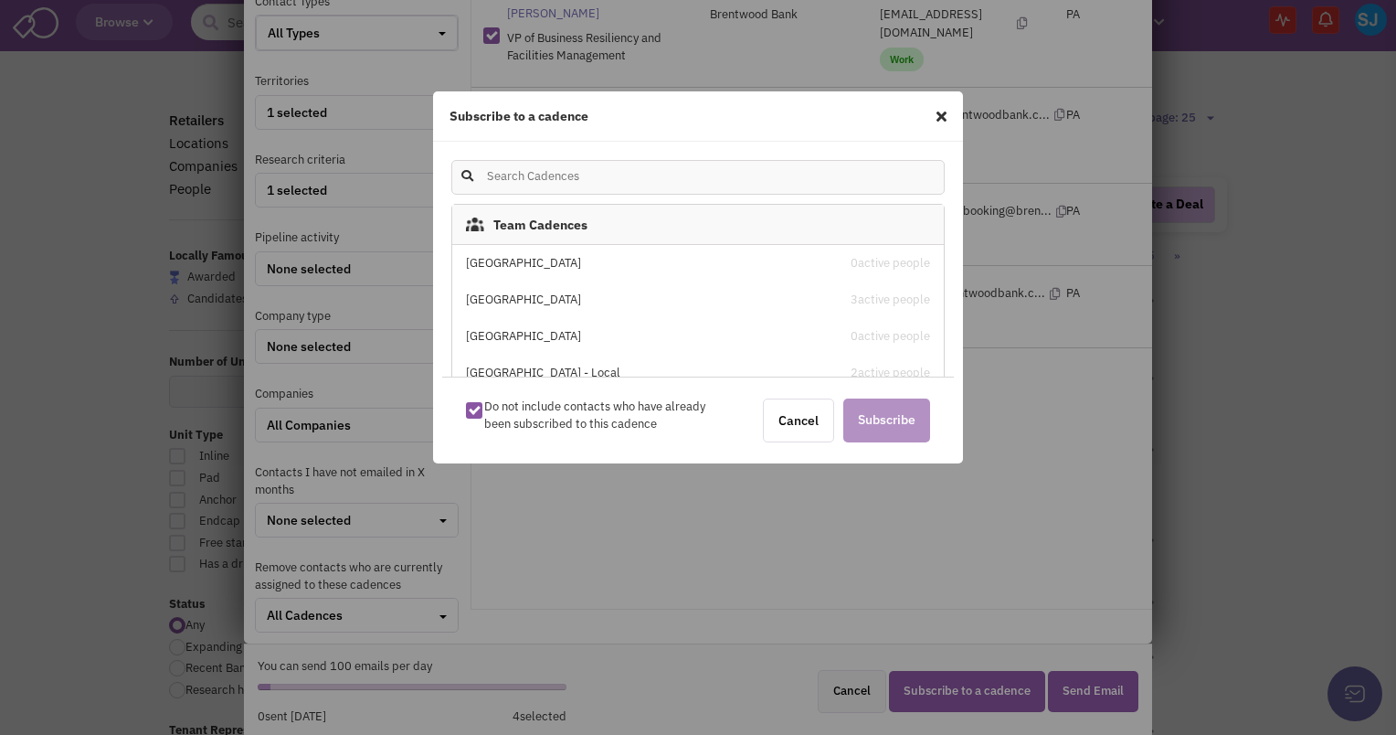
click at [523, 255] on div "[GEOGRAPHIC_DATA]" at bounding box center [640, 263] width 348 height 17
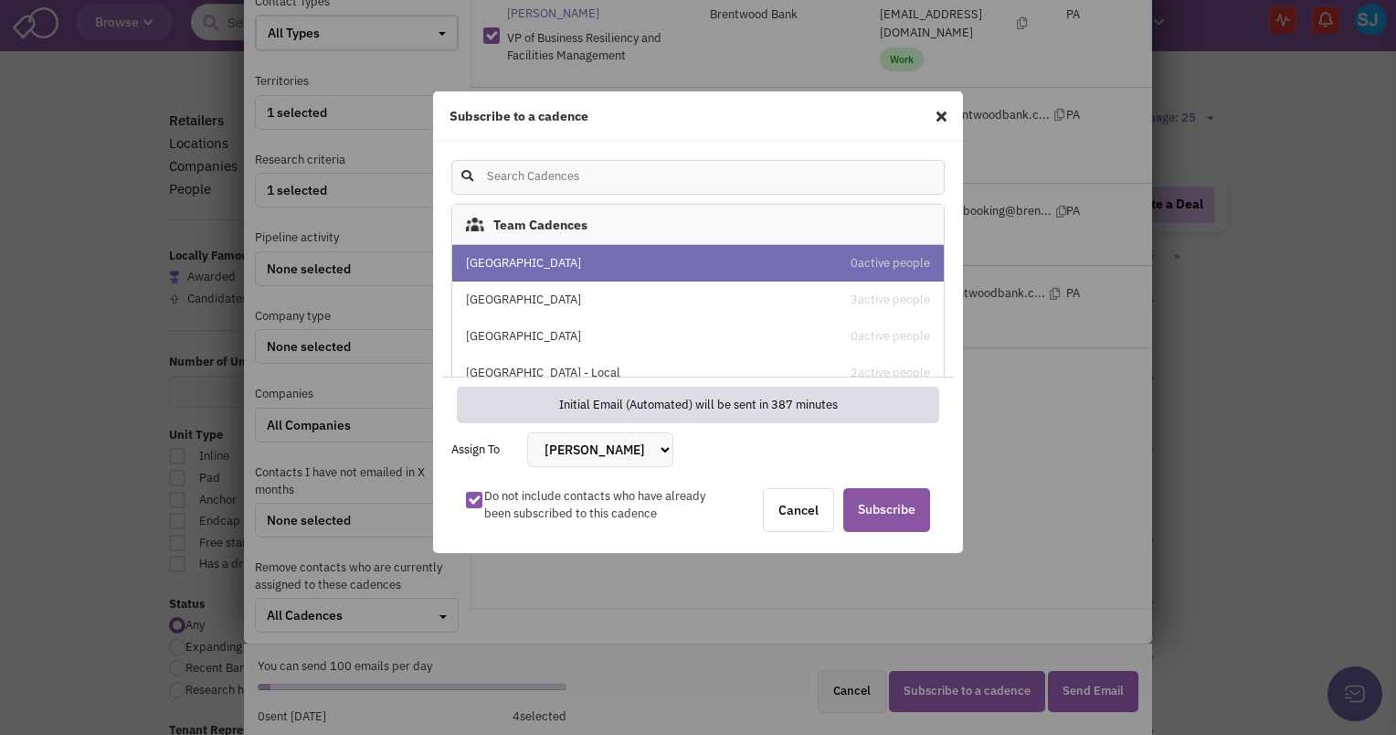
click at [607, 450] on select "[PERSON_NAME] [PERSON_NAME] [PERSON_NAME] [PERSON_NAME] [PERSON_NAME] [PERSON_N…" at bounding box center [600, 449] width 146 height 35
select select "2405"
click at [527, 432] on select "[PERSON_NAME] [PERSON_NAME] [PERSON_NAME] [PERSON_NAME] [PERSON_NAME] [PERSON_N…" at bounding box center [600, 449] width 146 height 35
click at [872, 498] on span "Subscribe" at bounding box center [886, 510] width 87 height 44
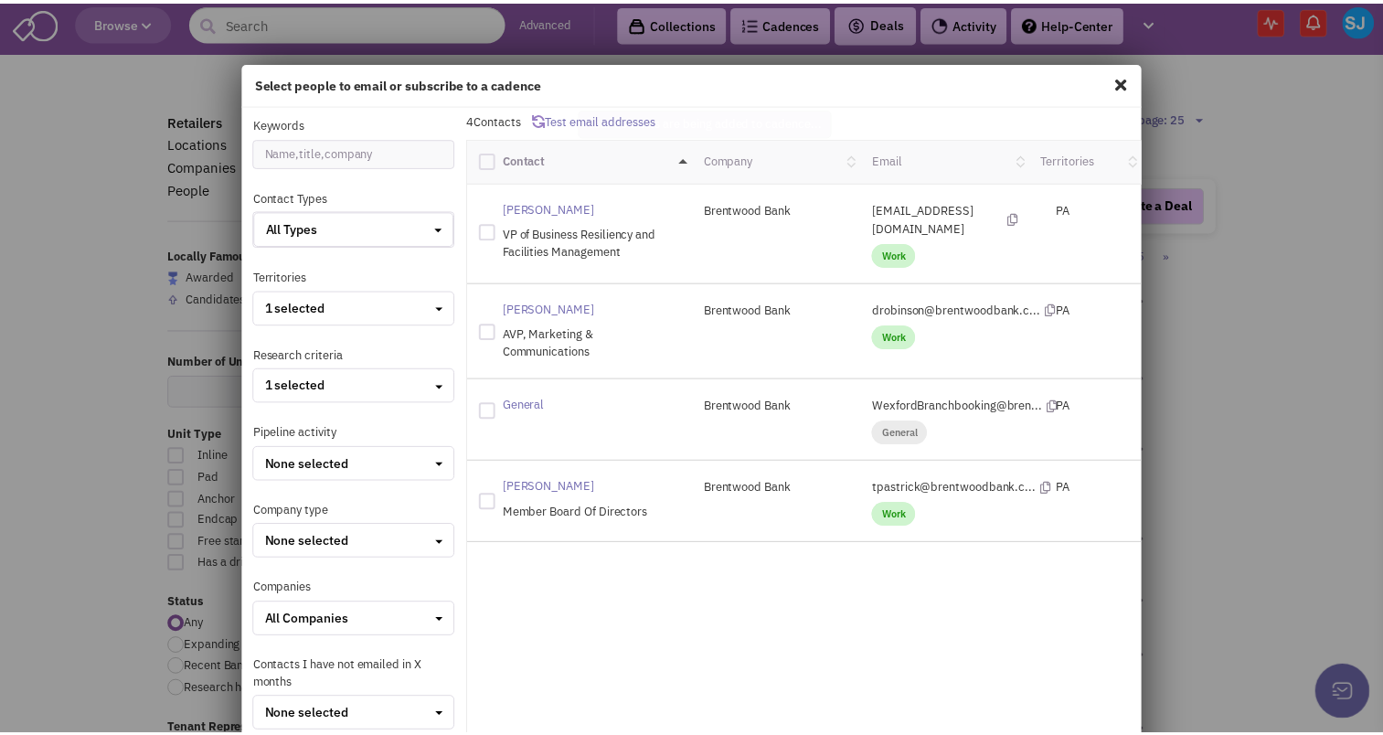
scroll to position [24, 0]
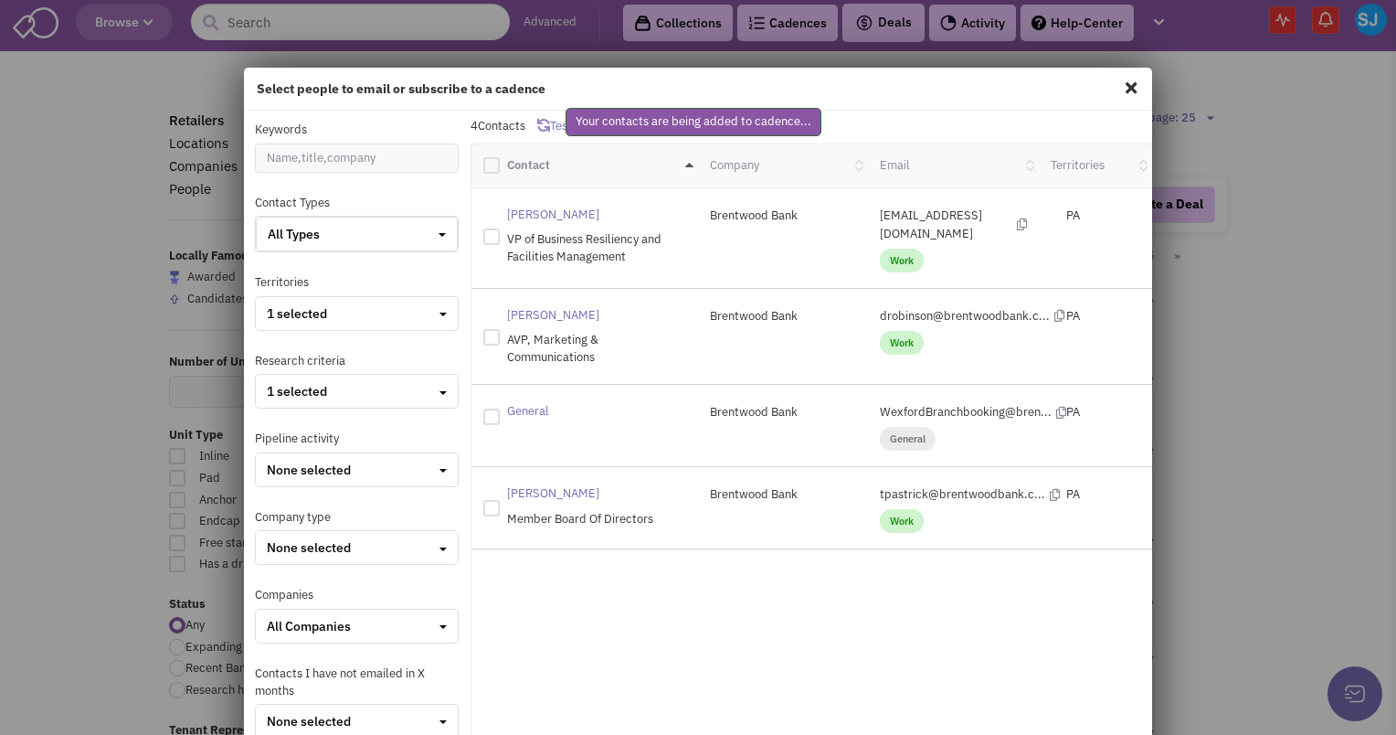
click at [1129, 84] on span at bounding box center [1131, 87] width 24 height 29
checkbox input "false"
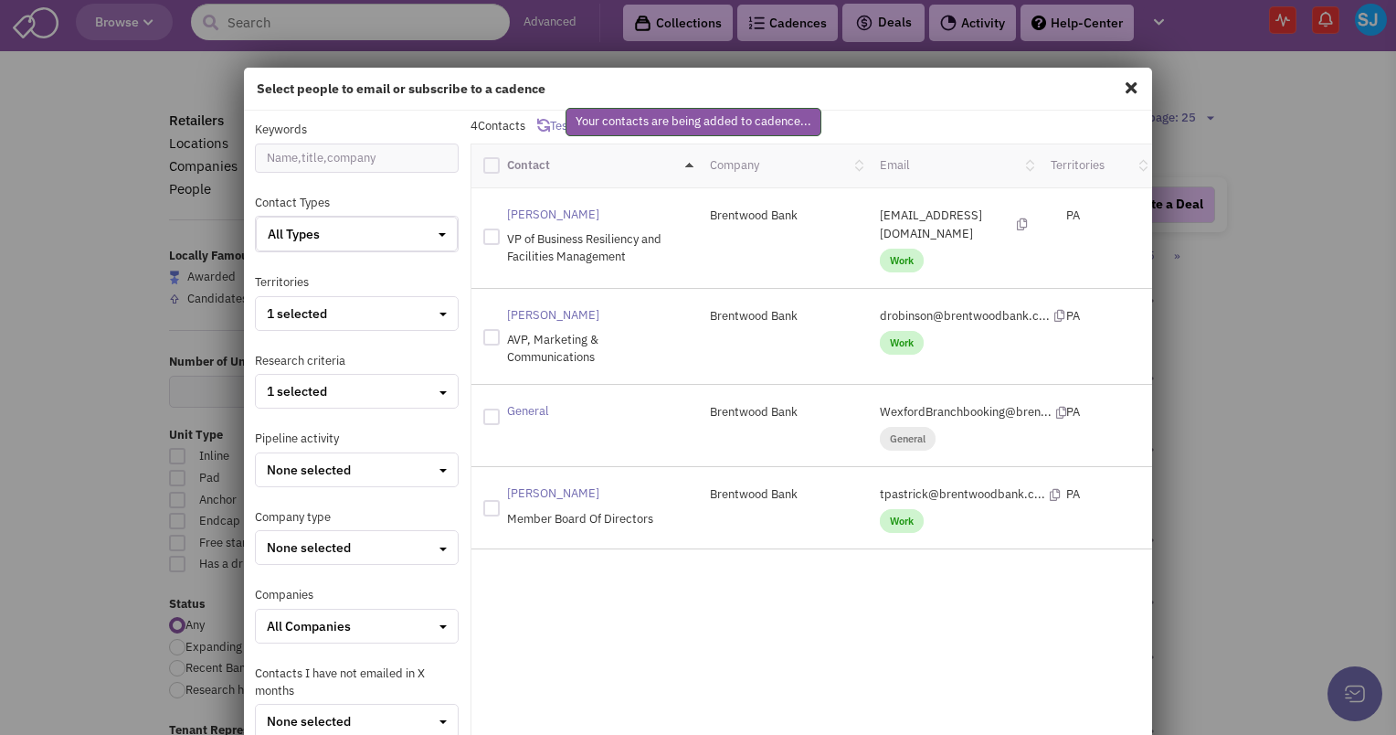
checkbox input "false"
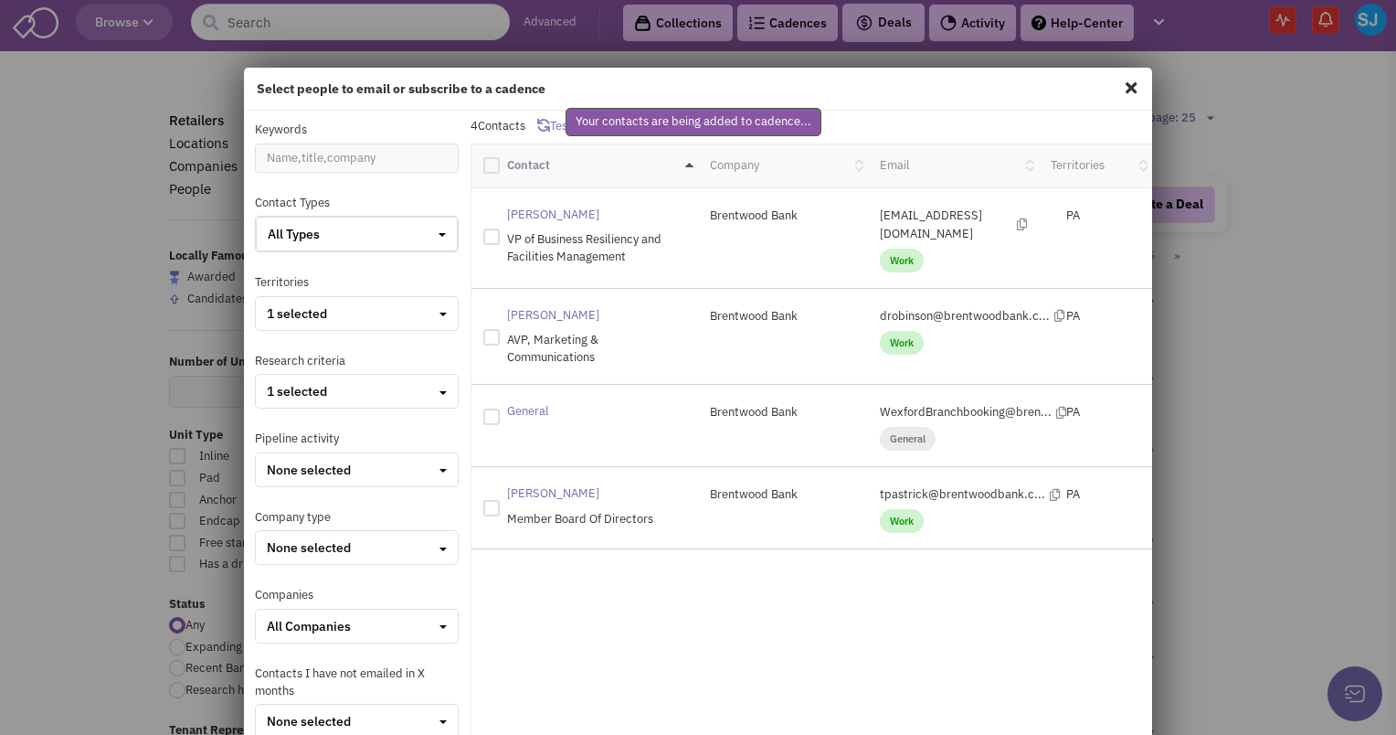
checkbox input "false"
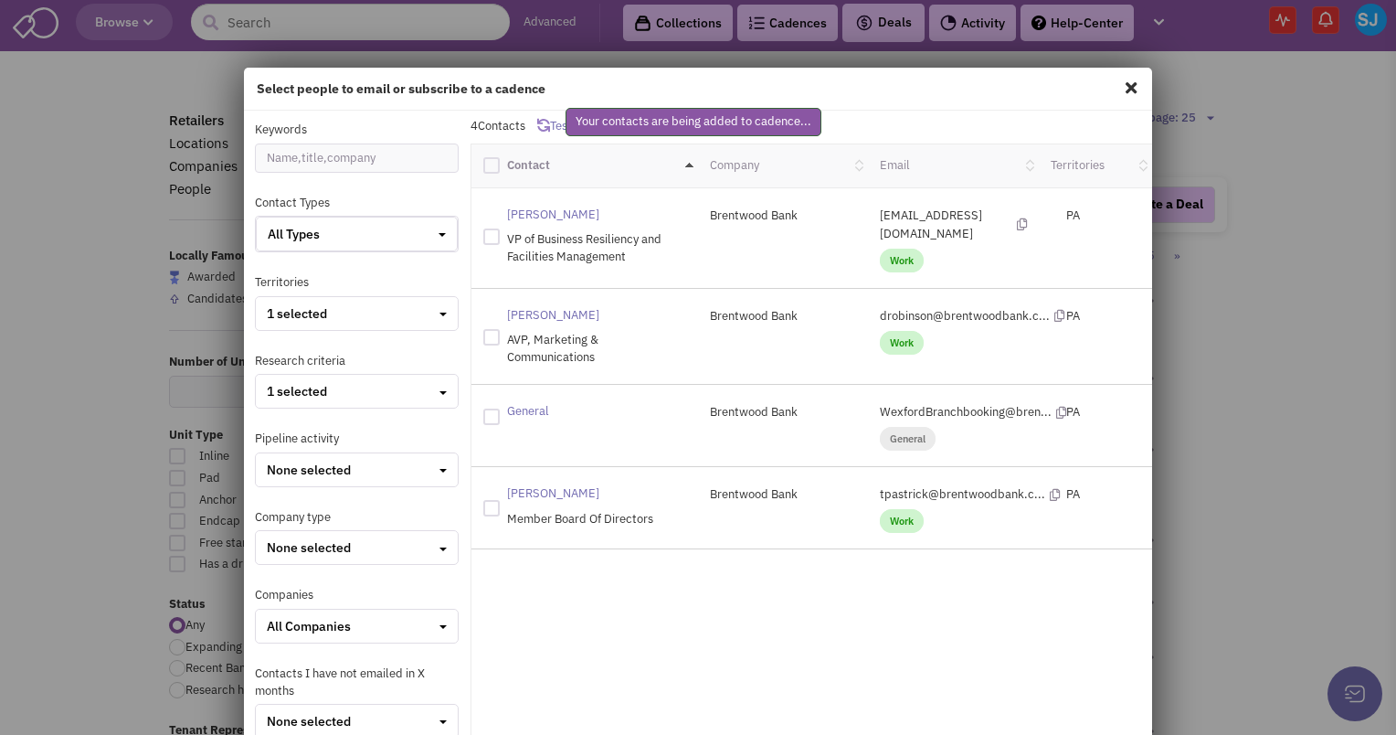
checkbox input "false"
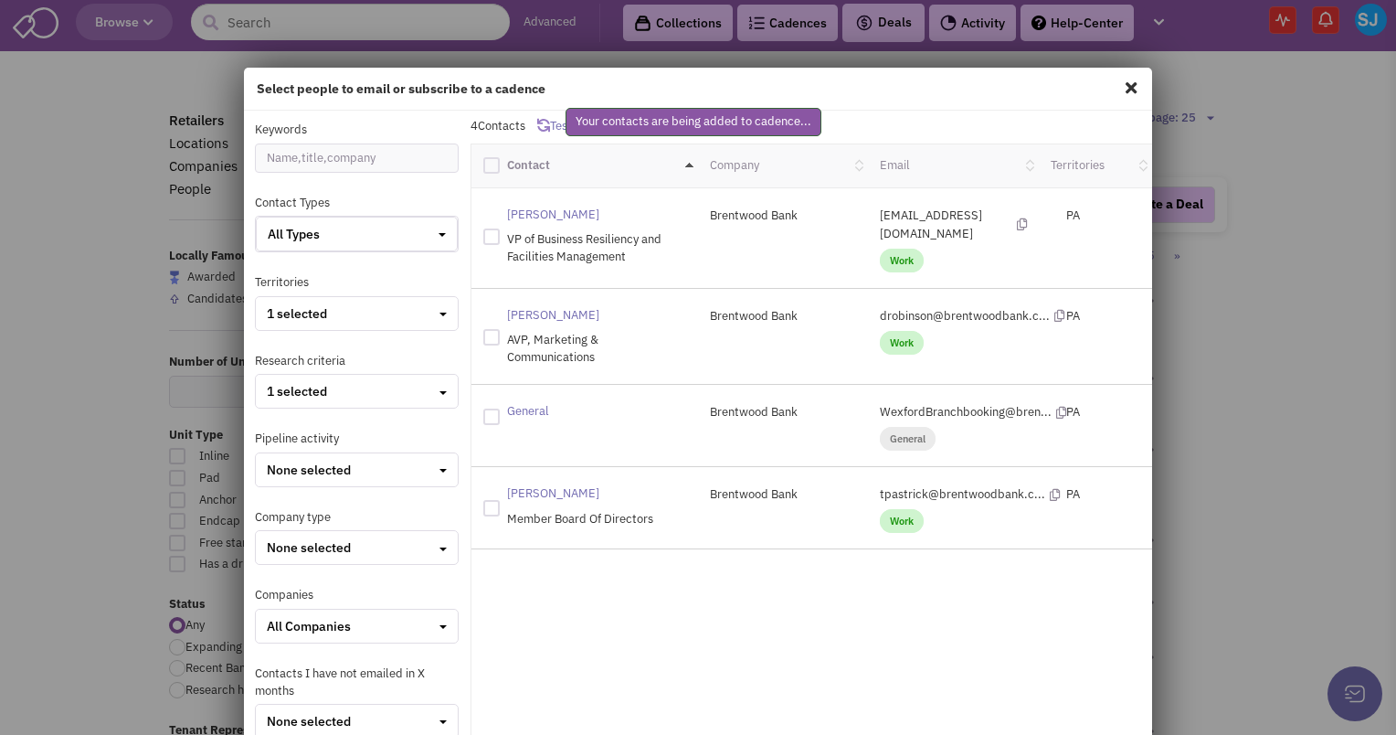
checkbox input "false"
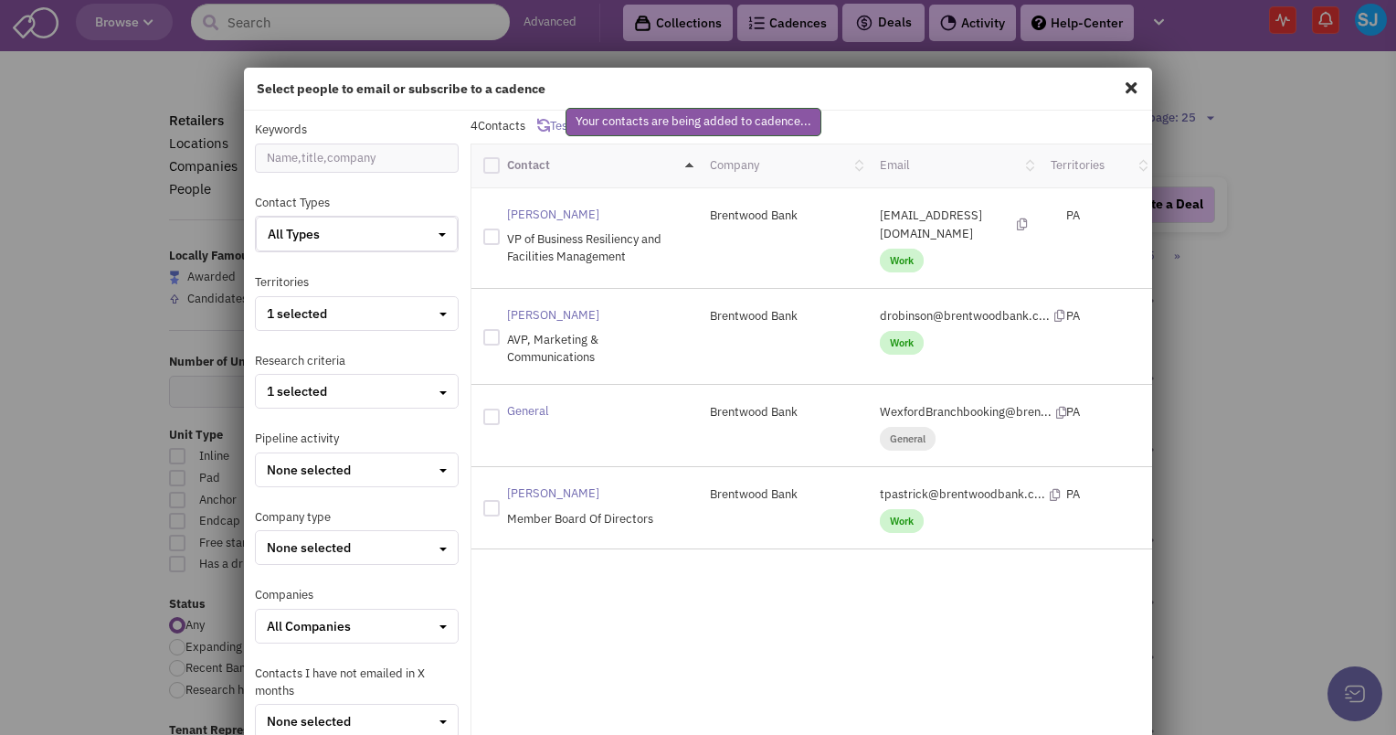
checkbox input "false"
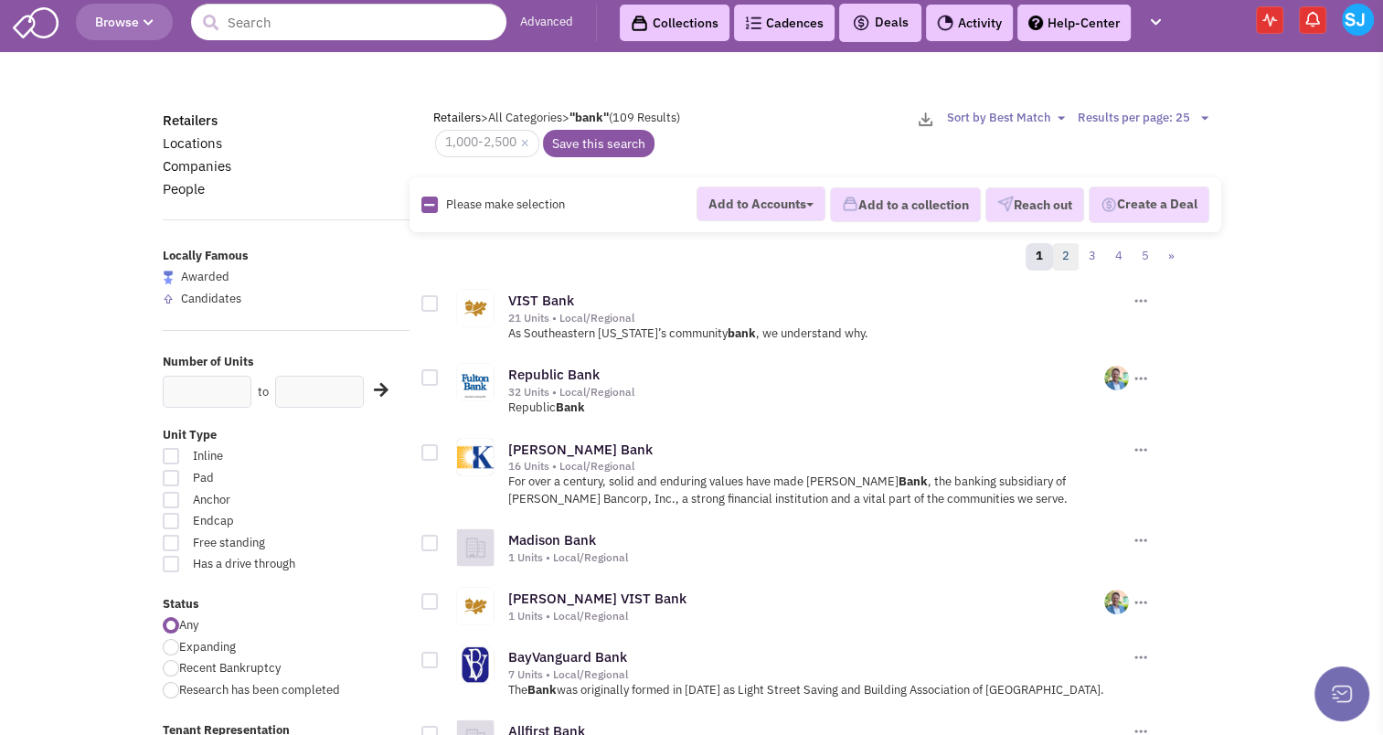
click at [1076, 260] on link "2" at bounding box center [1065, 256] width 27 height 27
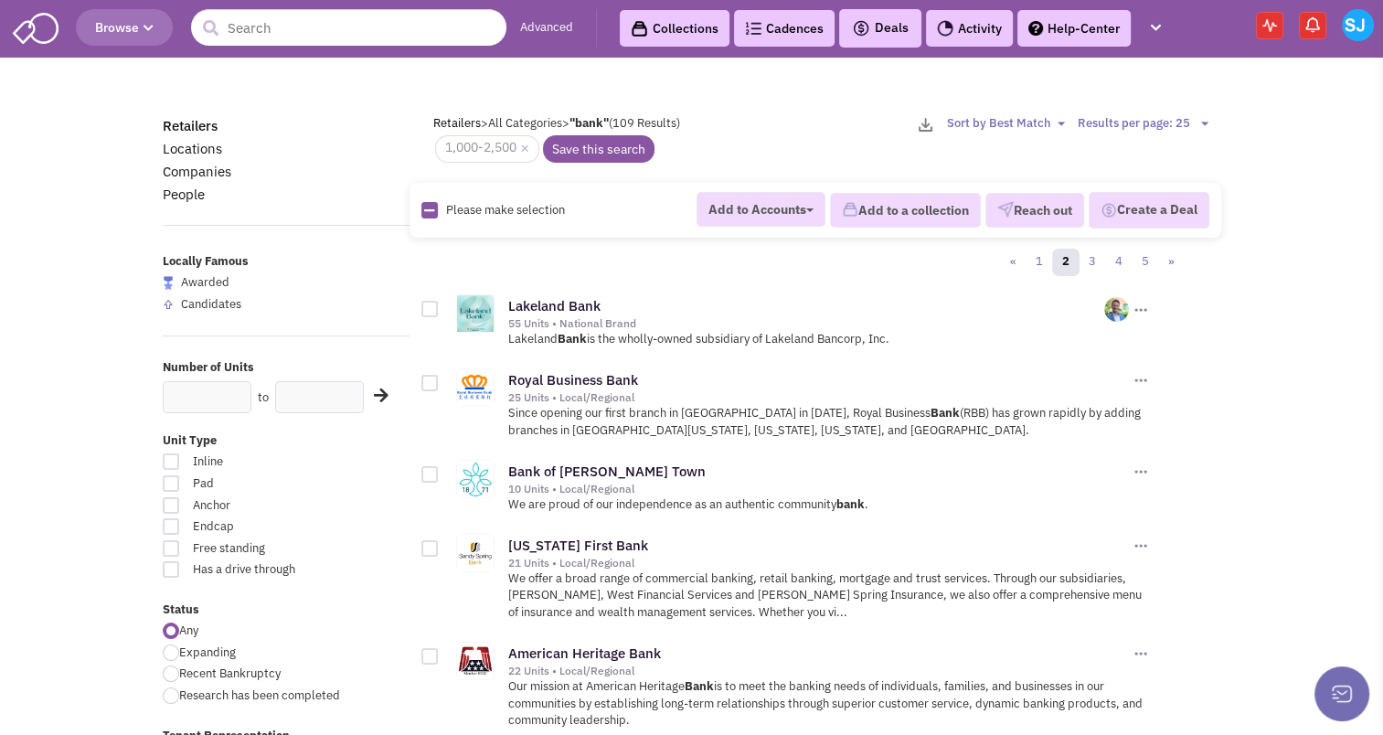
click at [427, 210] on icon at bounding box center [429, 211] width 10 height 12
checkbox input "true"
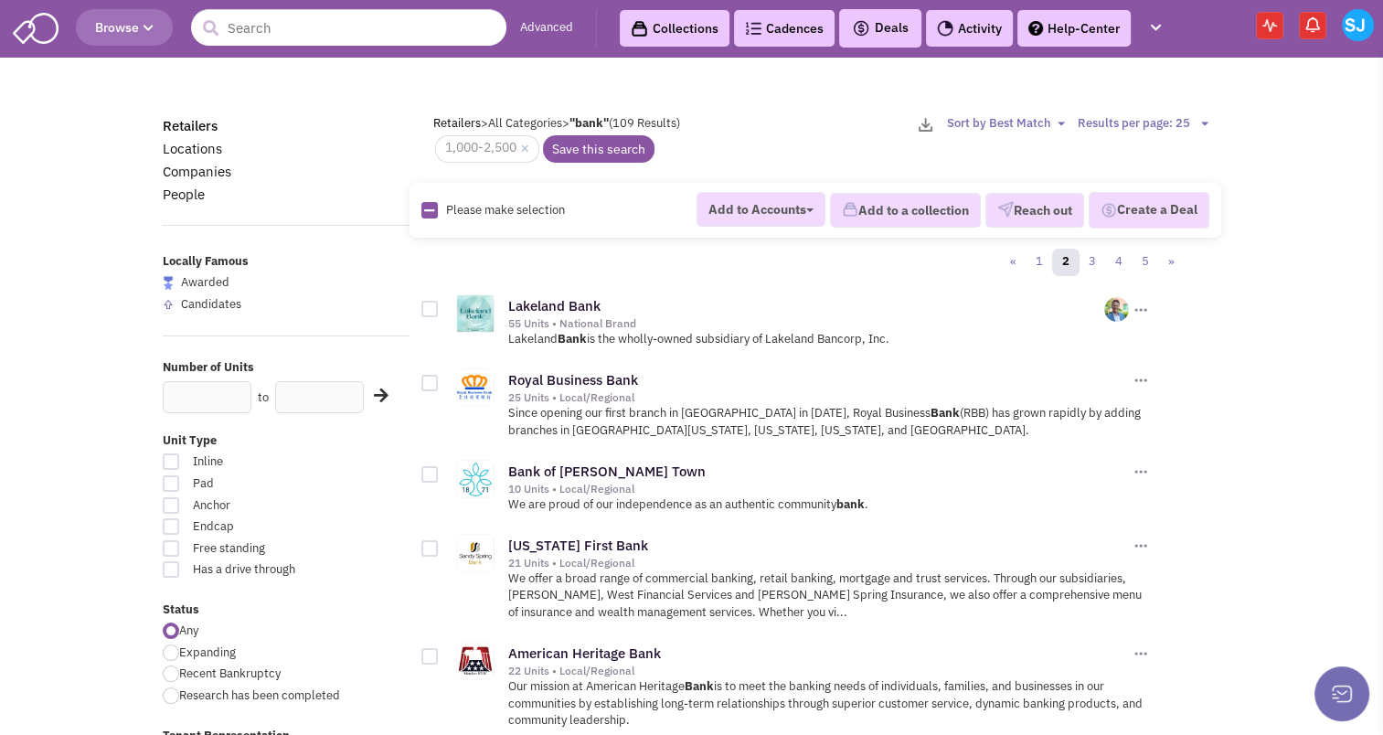
checkbox input "true"
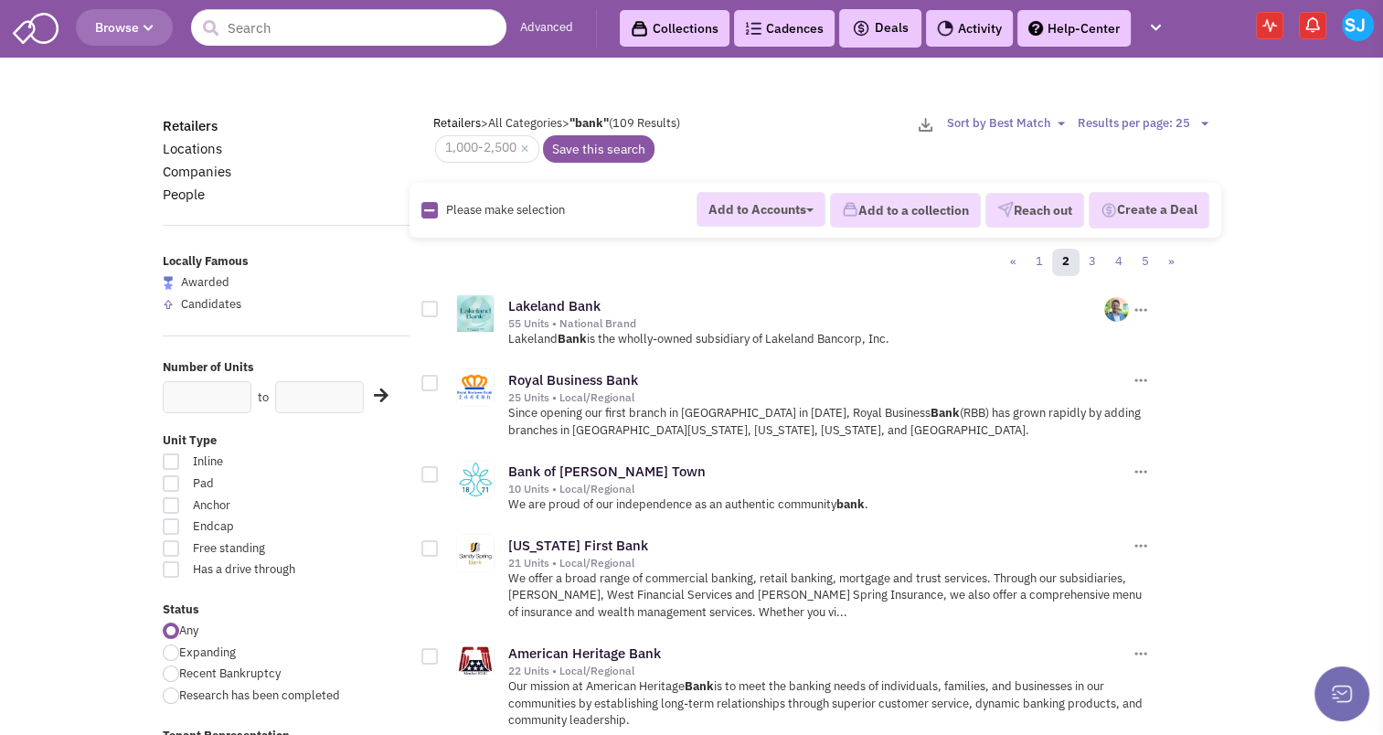
checkbox input "true"
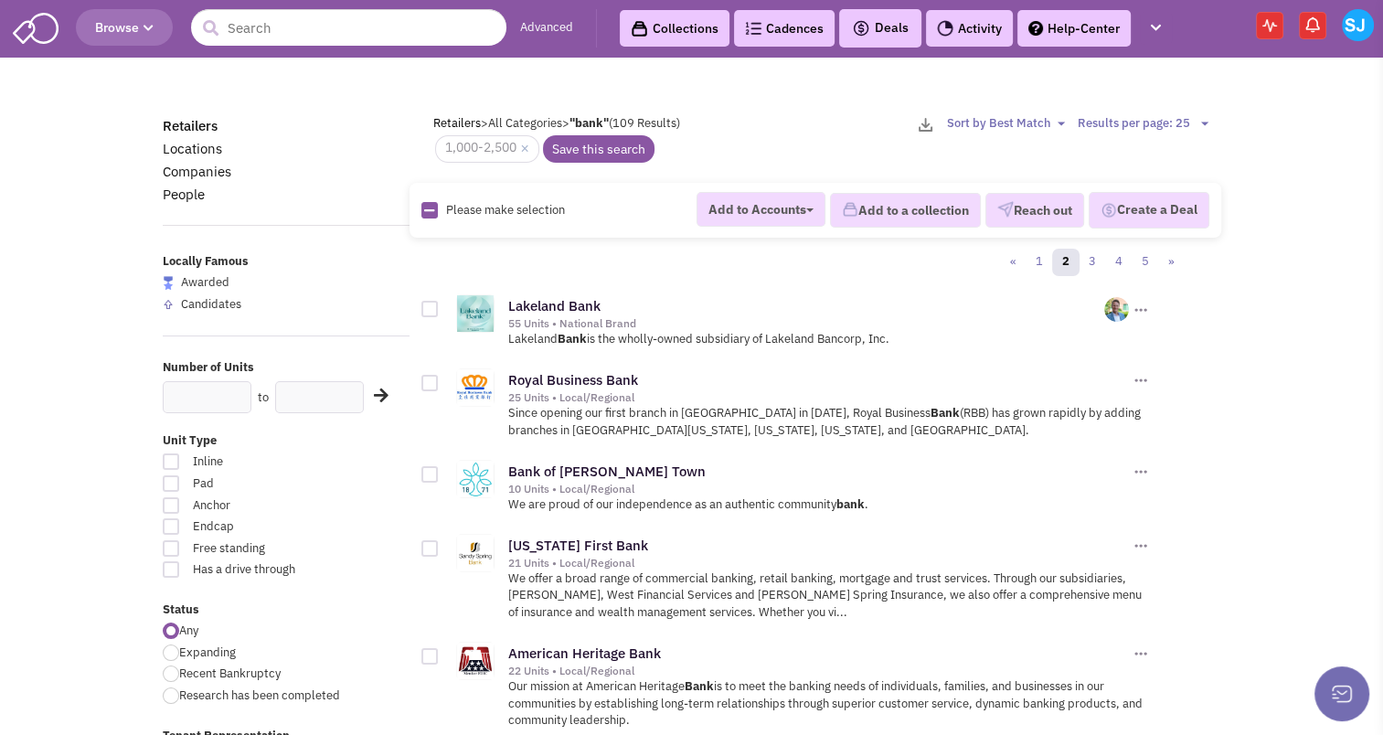
checkbox input "true"
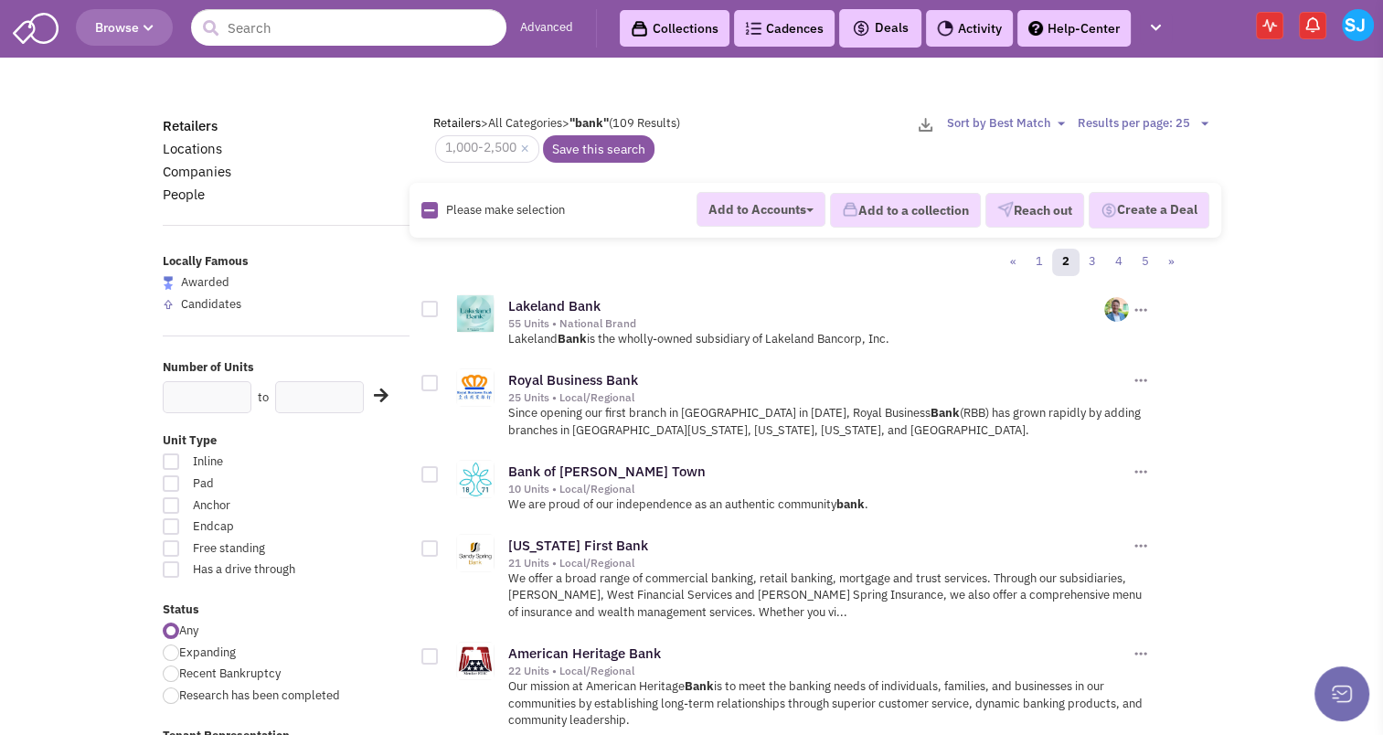
checkbox input "true"
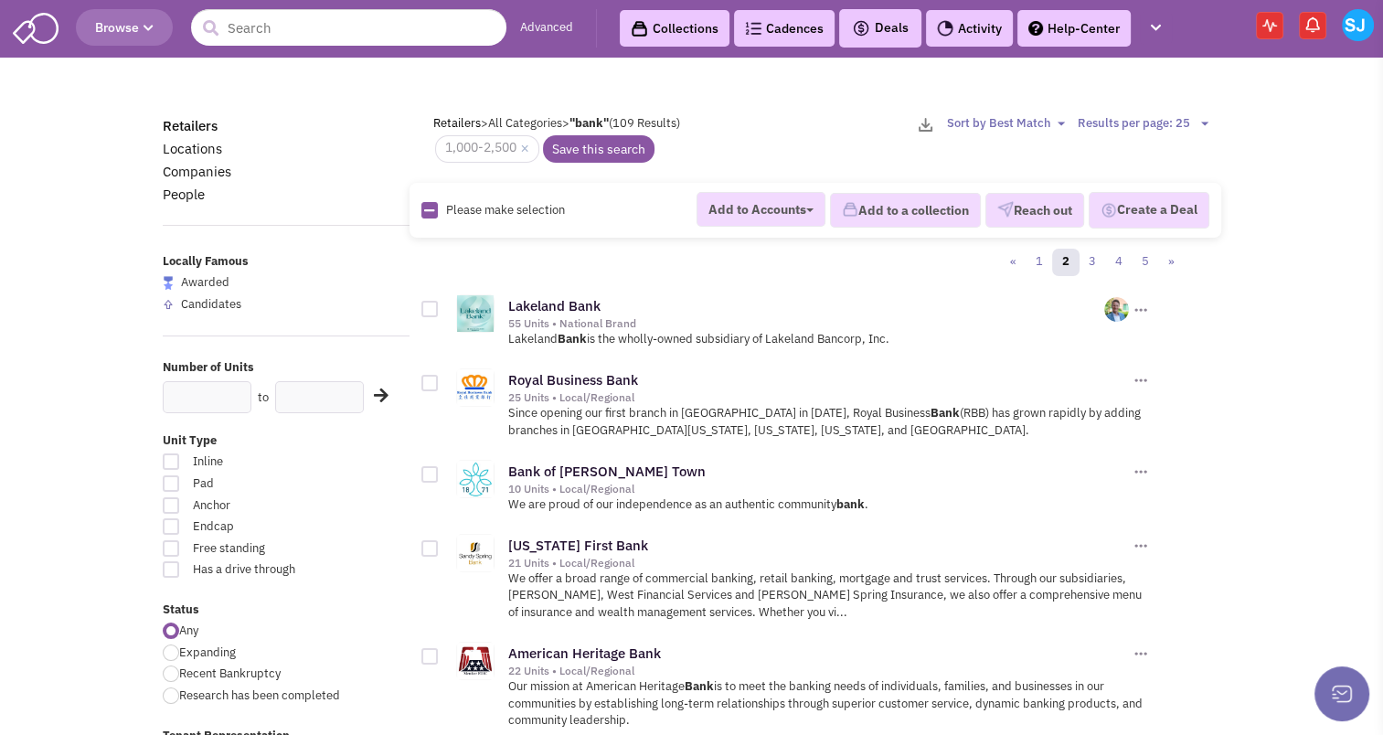
checkbox input "true"
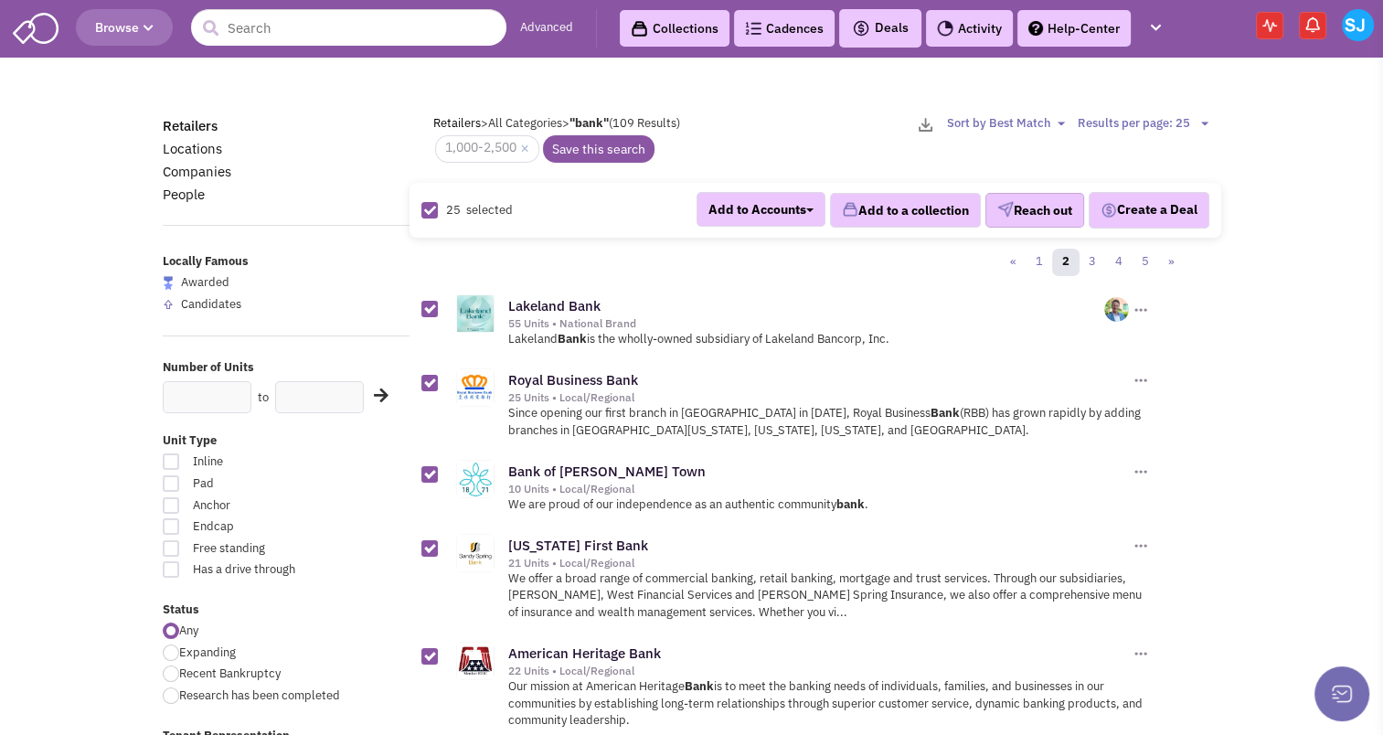
click at [1002, 223] on button "Reach out" at bounding box center [1034, 210] width 99 height 35
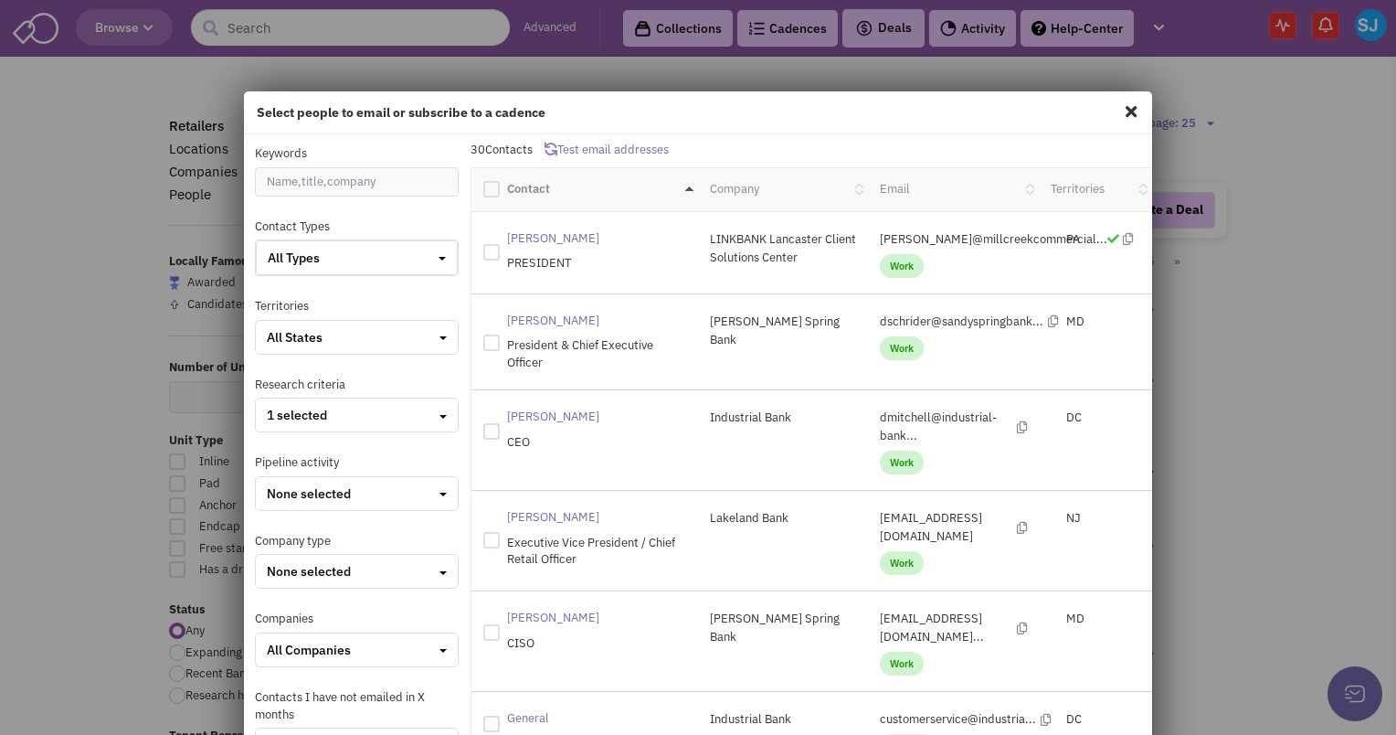
click at [488, 189] on div at bounding box center [491, 189] width 16 height 16
click at [502, 189] on input "checkbox" at bounding box center [508, 187] width 12 height 12
checkbox input "true"
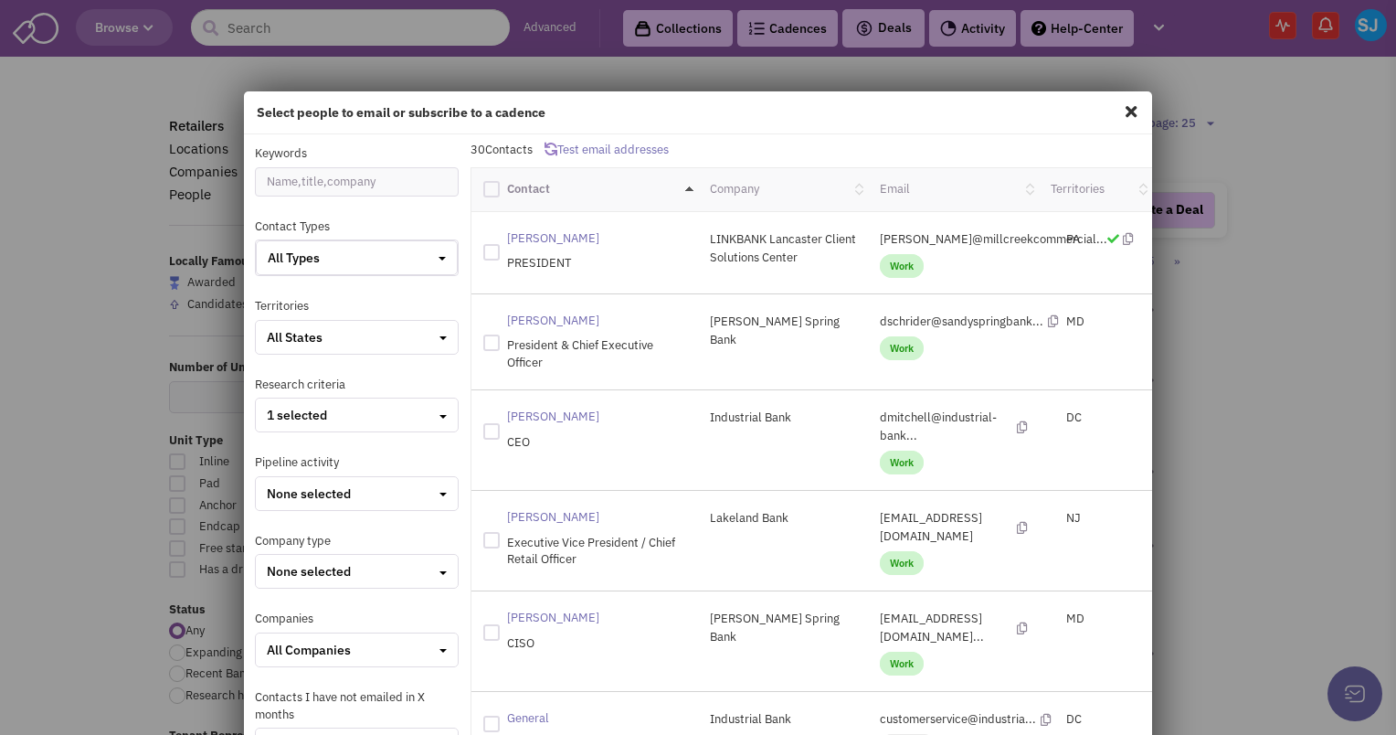
checkbox input "true"
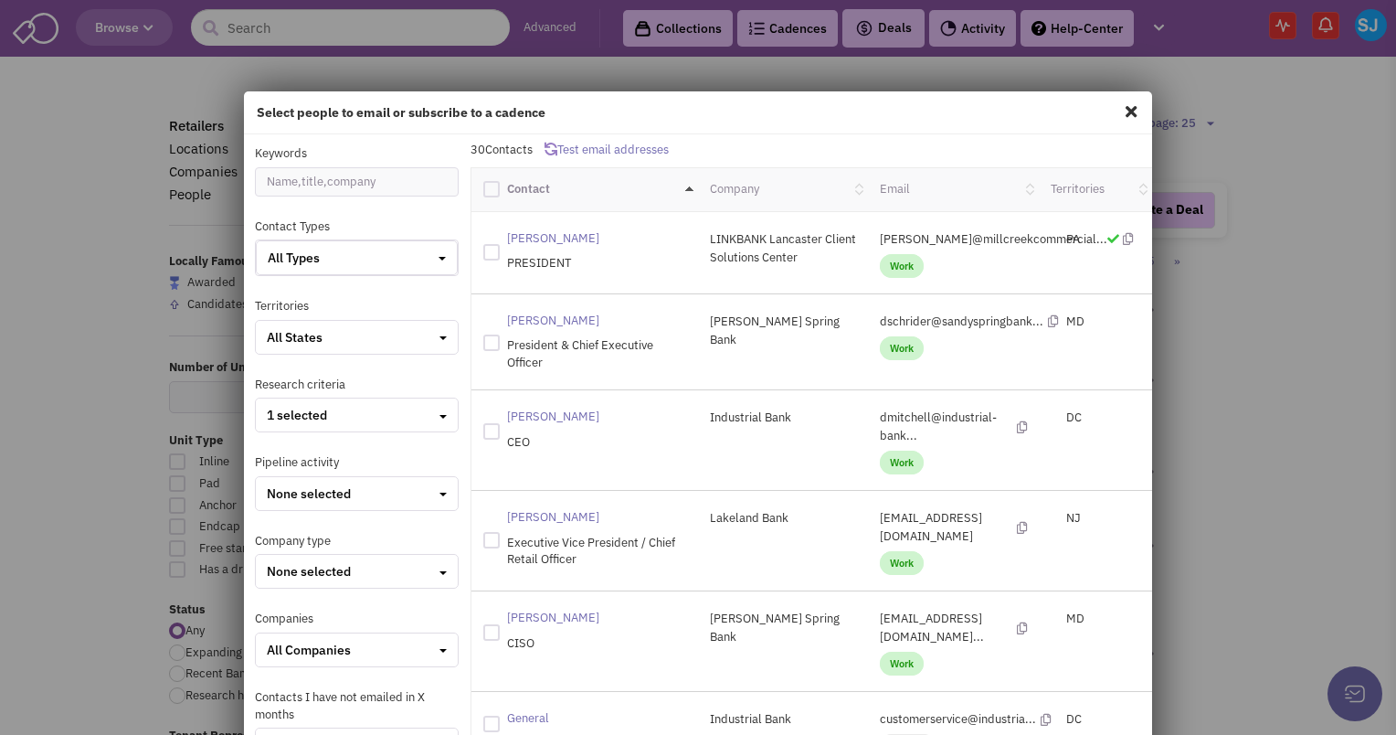
checkbox input "true"
click at [487, 189] on div at bounding box center [491, 189] width 16 height 16
click at [502, 189] on input "checkbox" at bounding box center [508, 187] width 12 height 12
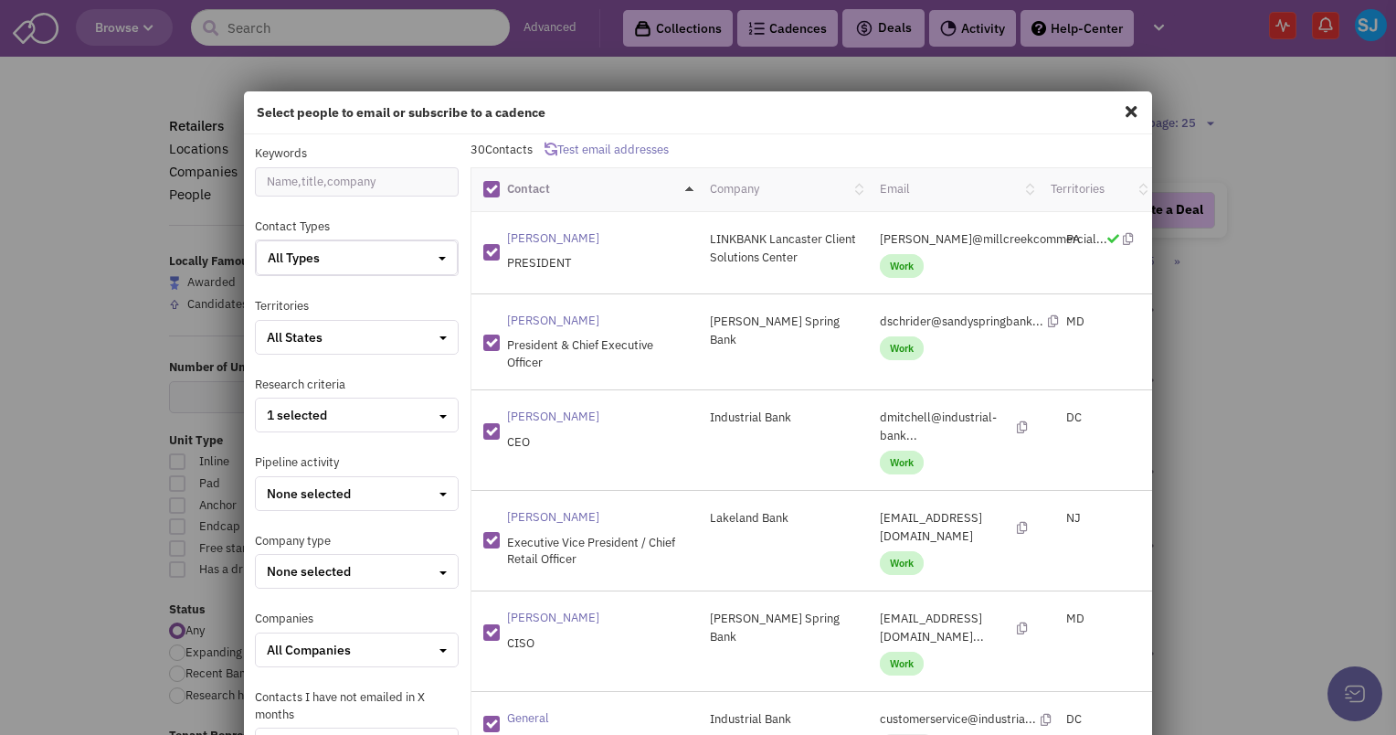
checkbox input "false"
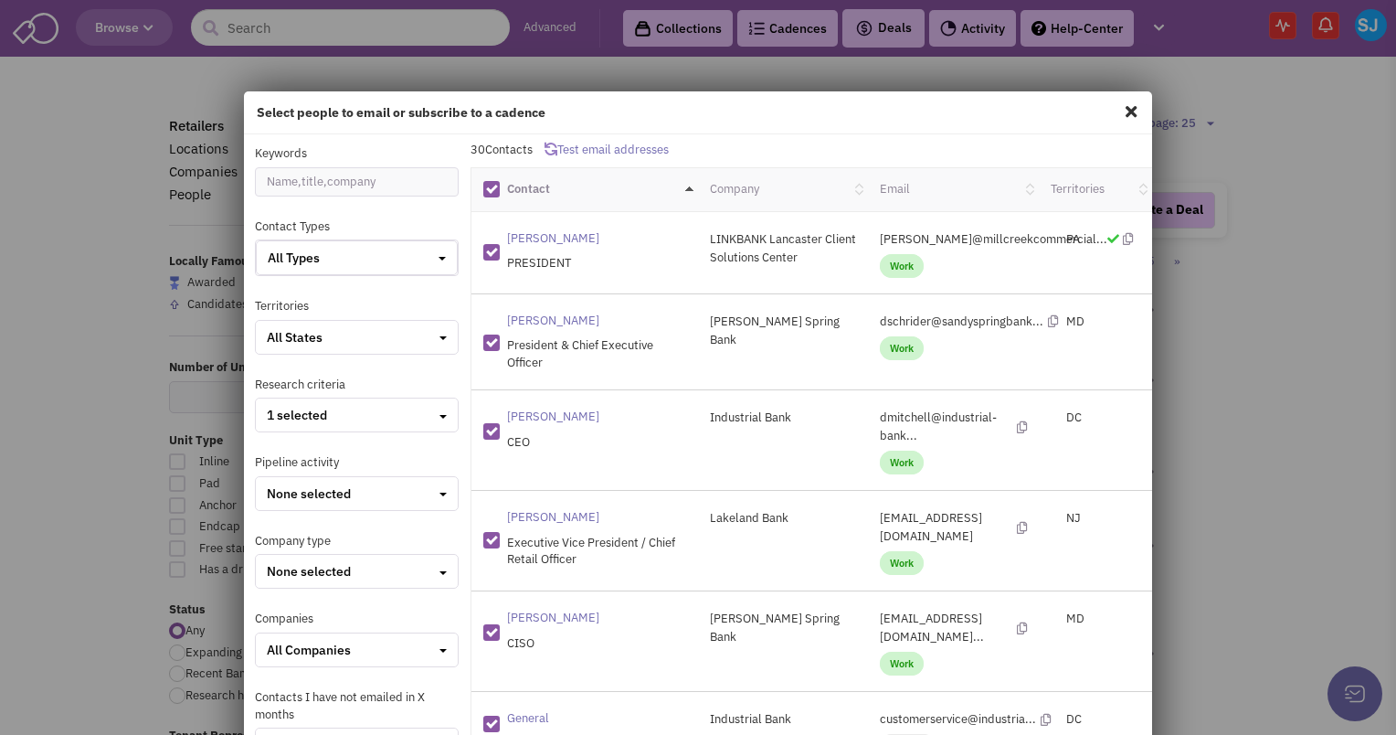
checkbox input "false"
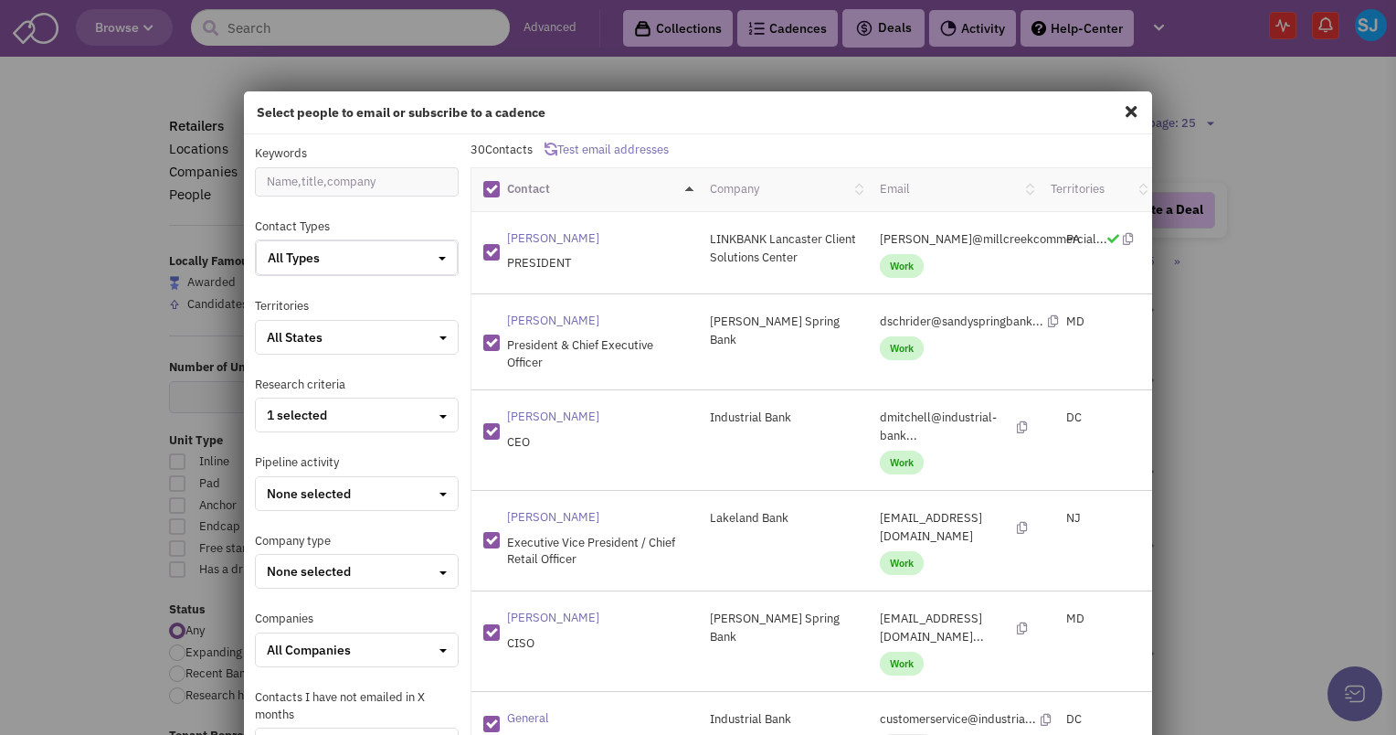
checkbox input "false"
click at [352, 338] on div "All States" at bounding box center [357, 337] width 180 height 18
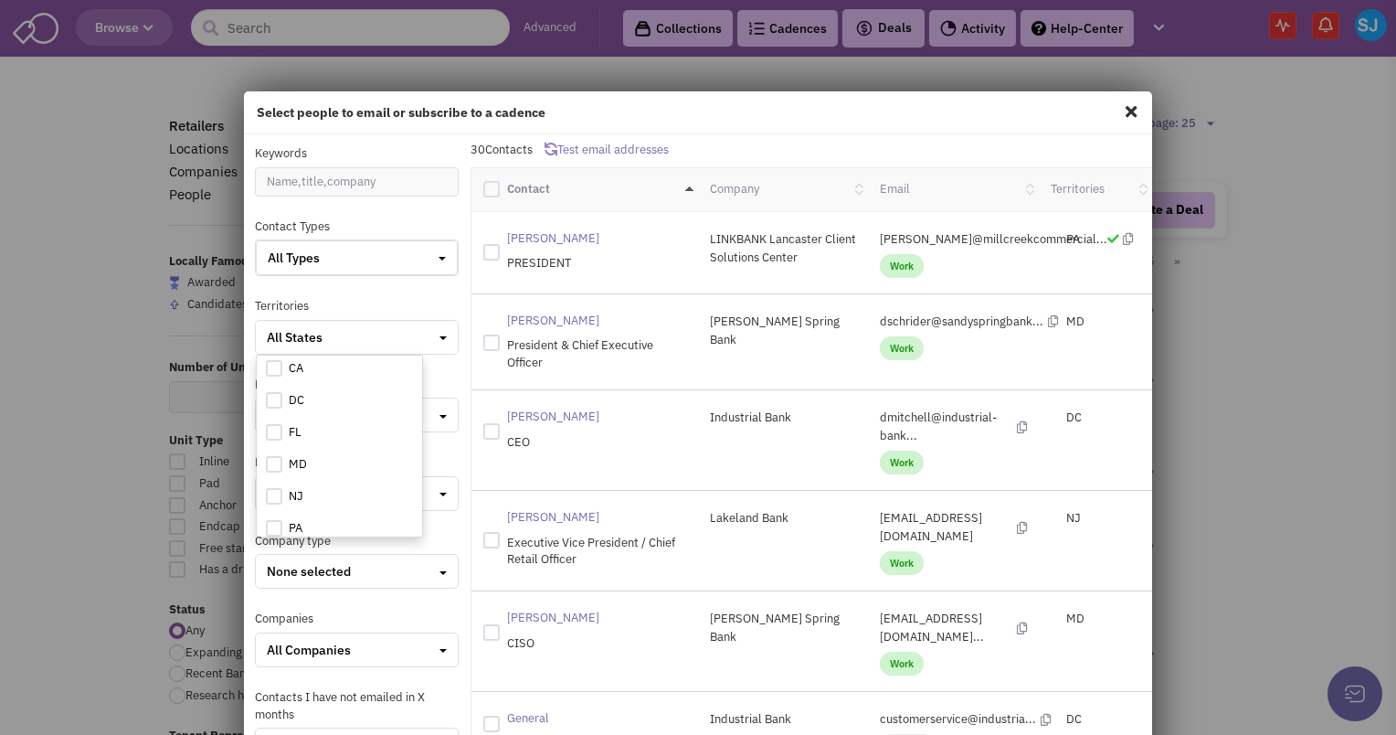
click at [292, 524] on label "PA" at bounding box center [339, 531] width 165 height 23
click at [354, 338] on div "All States" at bounding box center [357, 337] width 180 height 18
click at [273, 526] on div at bounding box center [274, 528] width 16 height 16
click at [284, 526] on input "checkbox" at bounding box center [290, 530] width 12 height 12
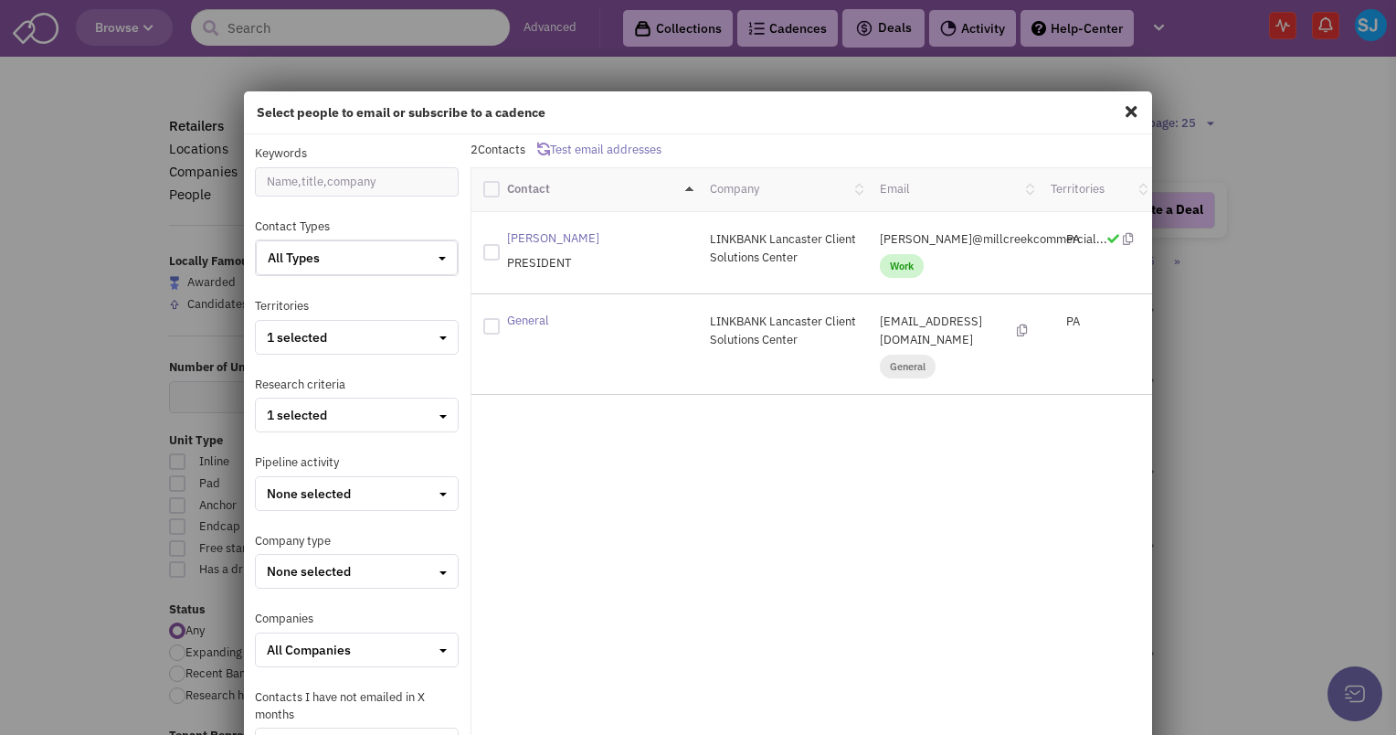
click at [489, 195] on div at bounding box center [491, 189] width 16 height 16
click at [502, 193] on input "checkbox" at bounding box center [508, 187] width 12 height 12
checkbox input "true"
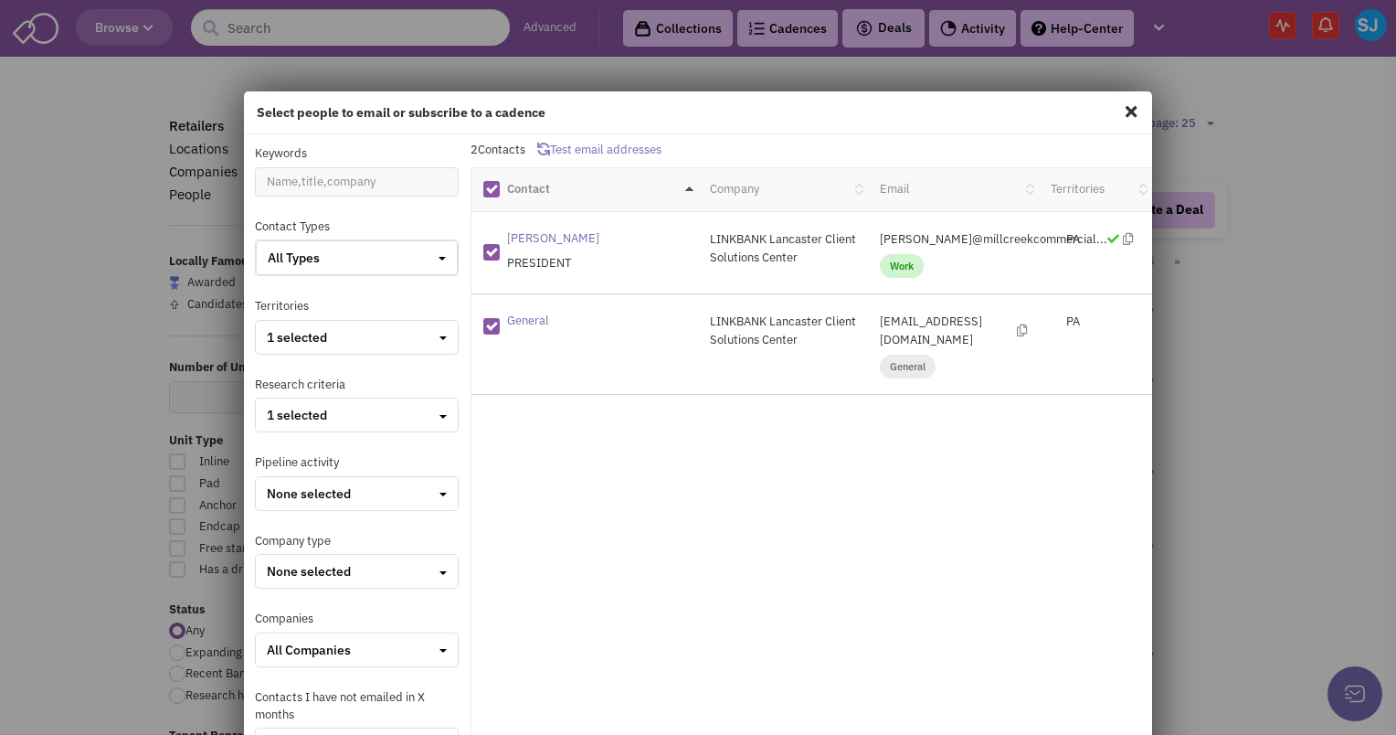
scroll to position [225, 0]
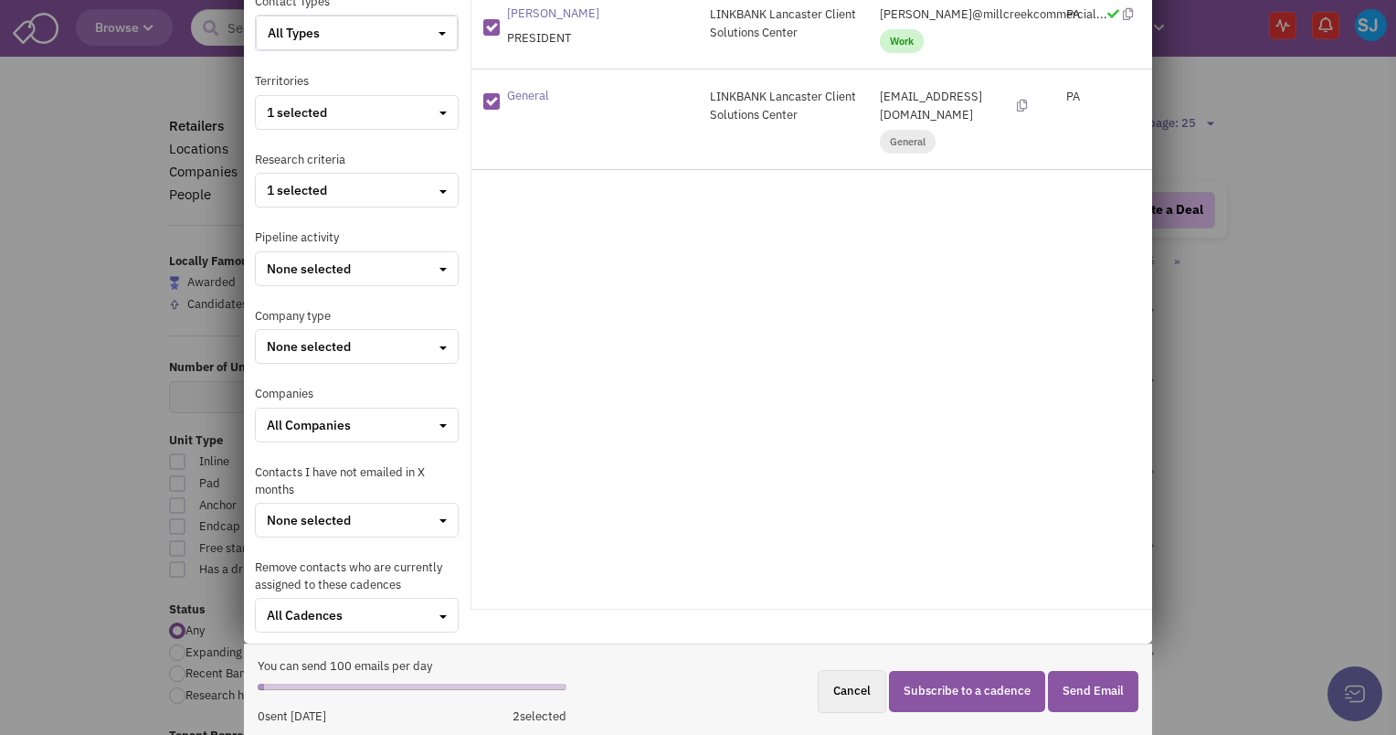
click at [943, 680] on button "Subscribe to a cadence" at bounding box center [967, 691] width 156 height 41
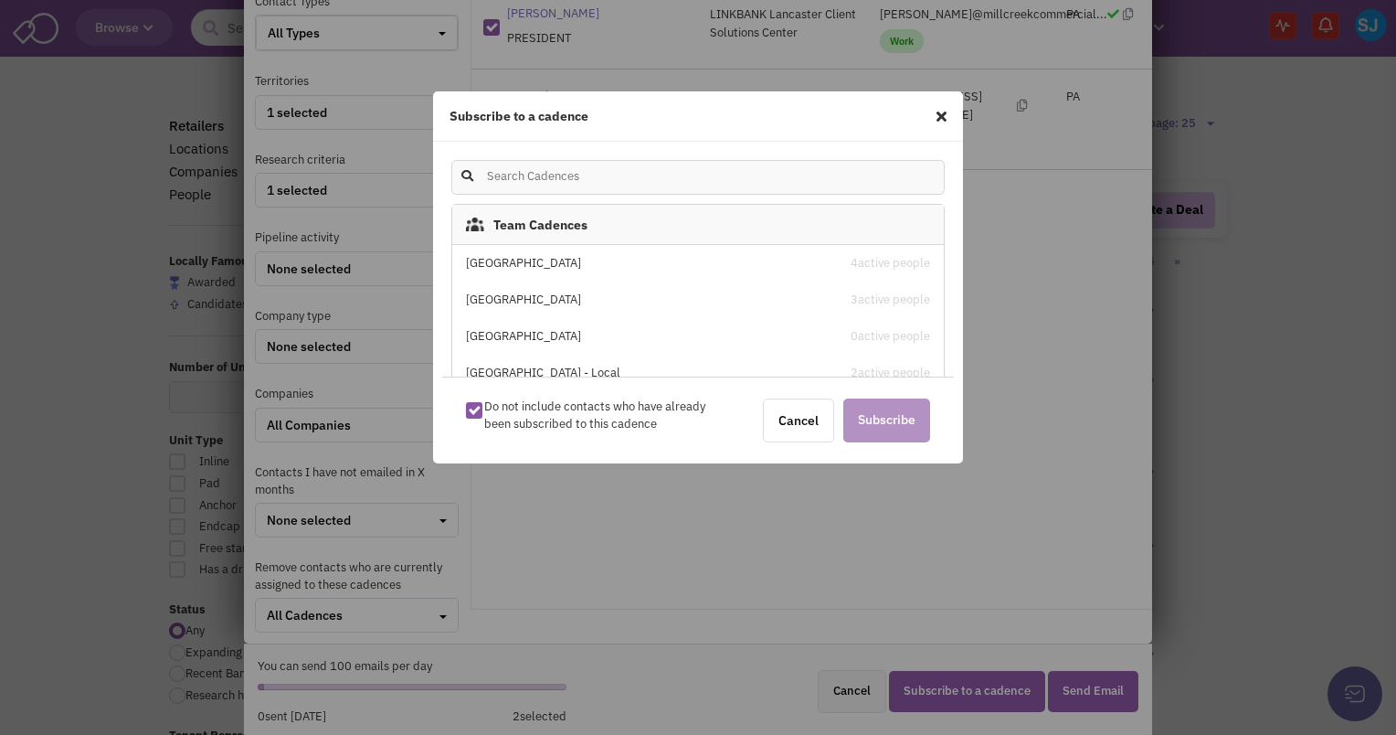
click at [579, 270] on div "[GEOGRAPHIC_DATA]" at bounding box center [640, 263] width 348 height 17
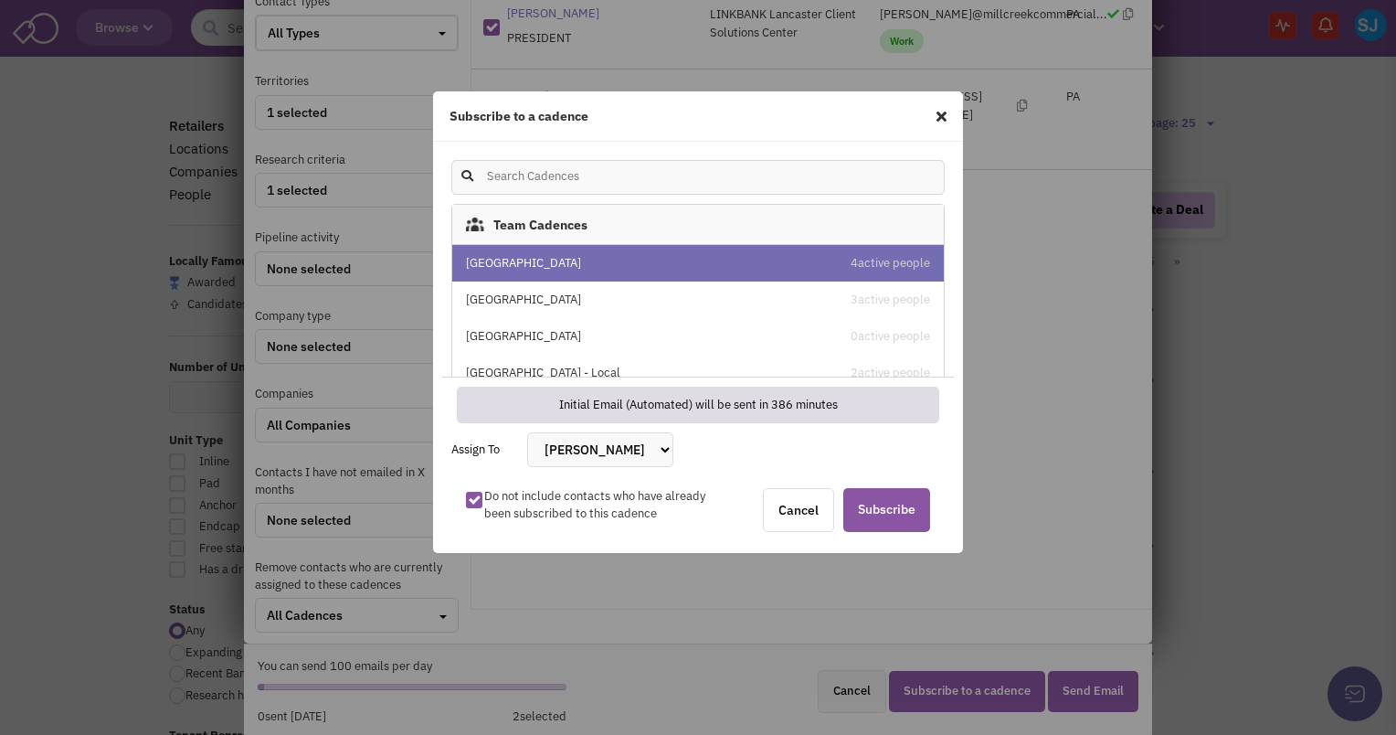
click at [585, 454] on select "Bakari White Brett Michaels Brett Davidoff Colin Hodgson Gregory Jones Melissa …" at bounding box center [600, 449] width 146 height 35
select select "2405"
click at [527, 432] on select "Bakari White Brett Michaels Brett Davidoff Colin Hodgson Gregory Jones Melissa …" at bounding box center [600, 449] width 146 height 35
click at [870, 511] on span "Subscribe" at bounding box center [886, 510] width 87 height 44
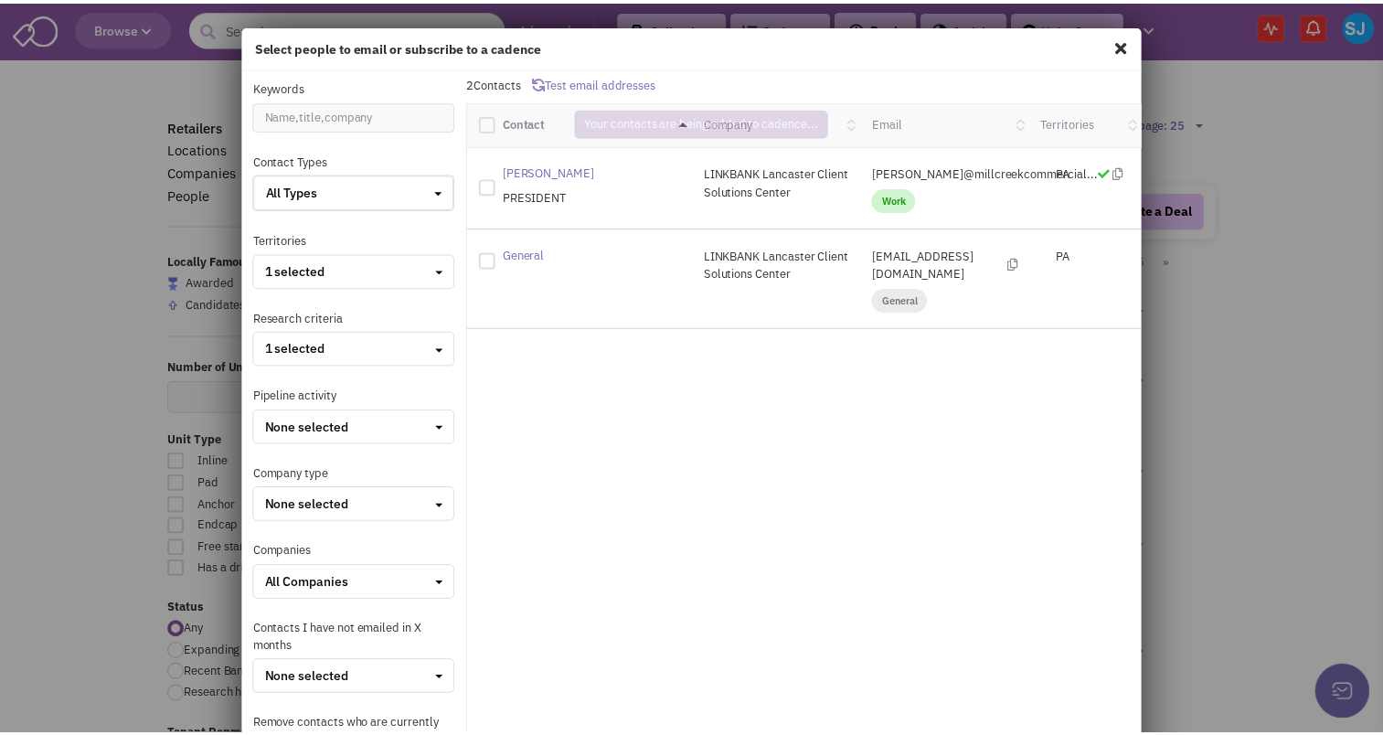
scroll to position [0, 0]
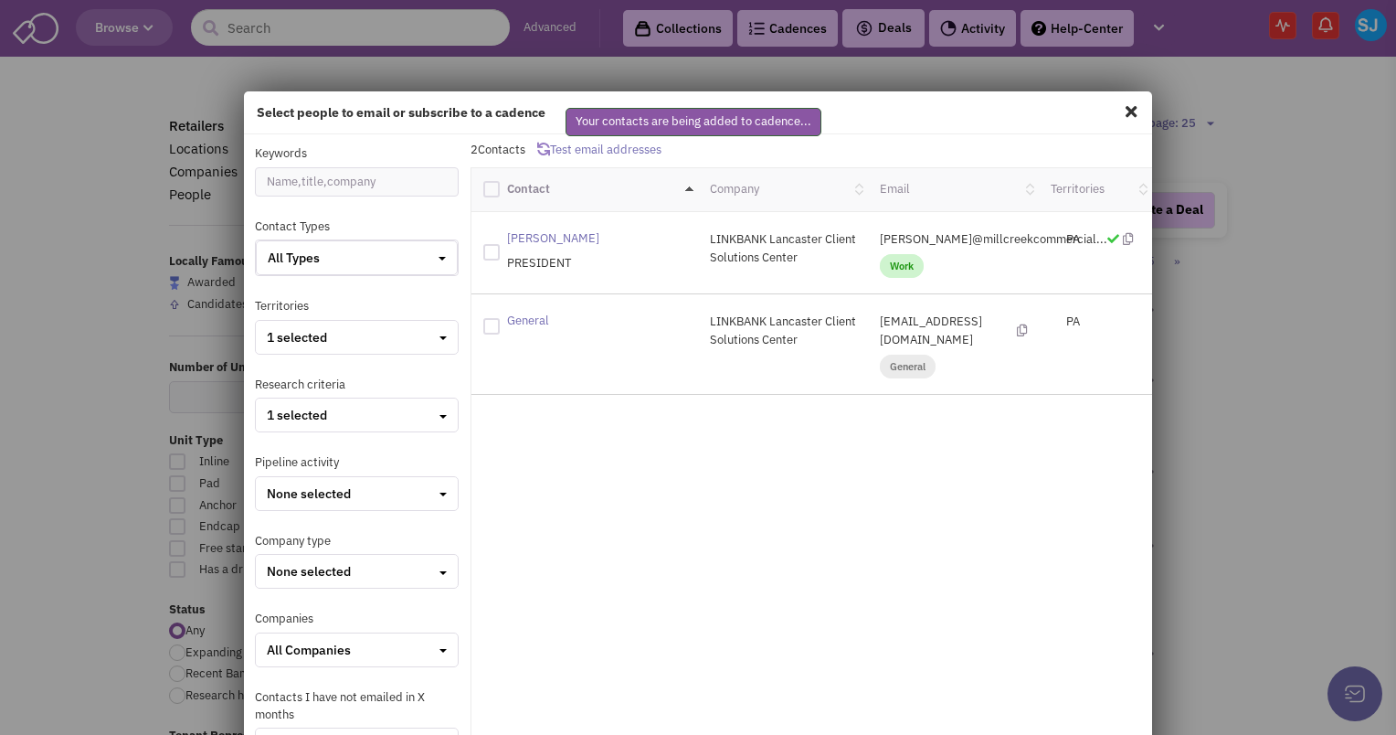
click at [1119, 102] on span at bounding box center [1131, 111] width 24 height 29
checkbox input "false"
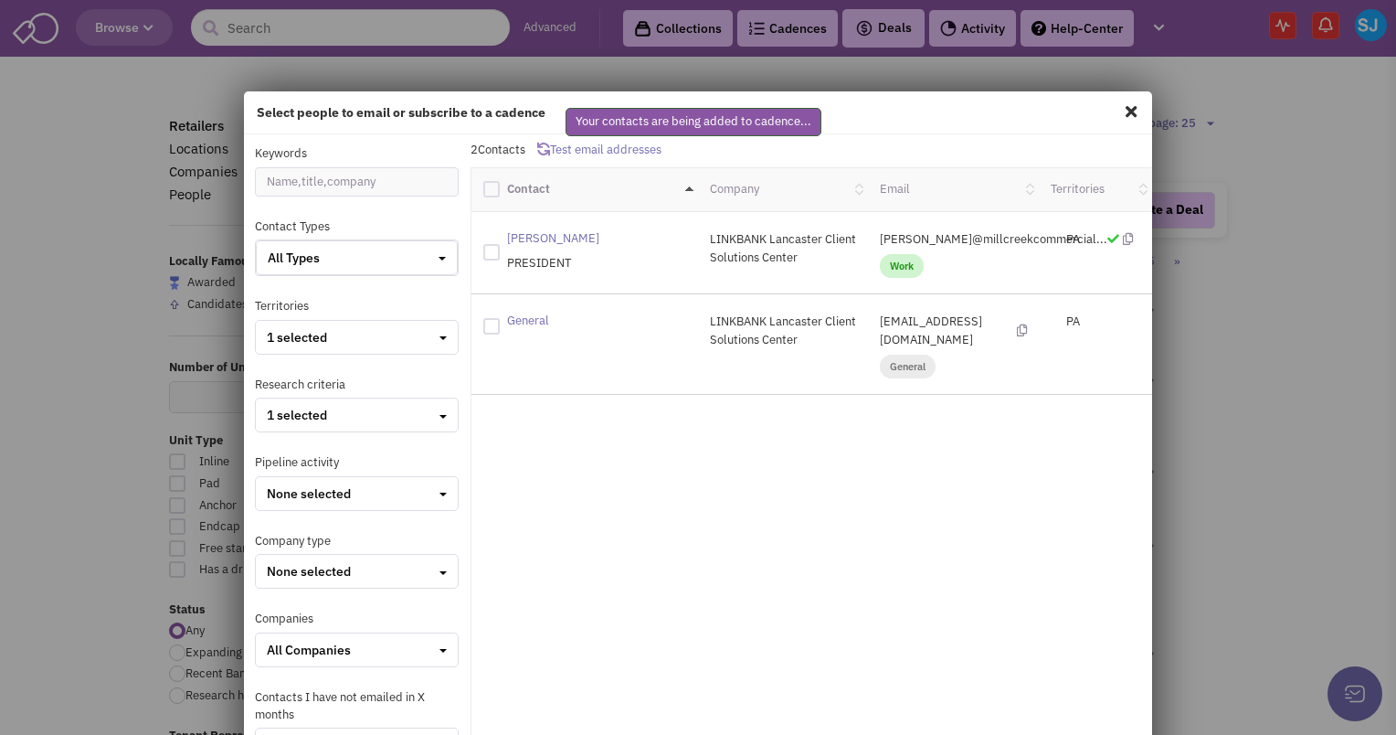
checkbox input "false"
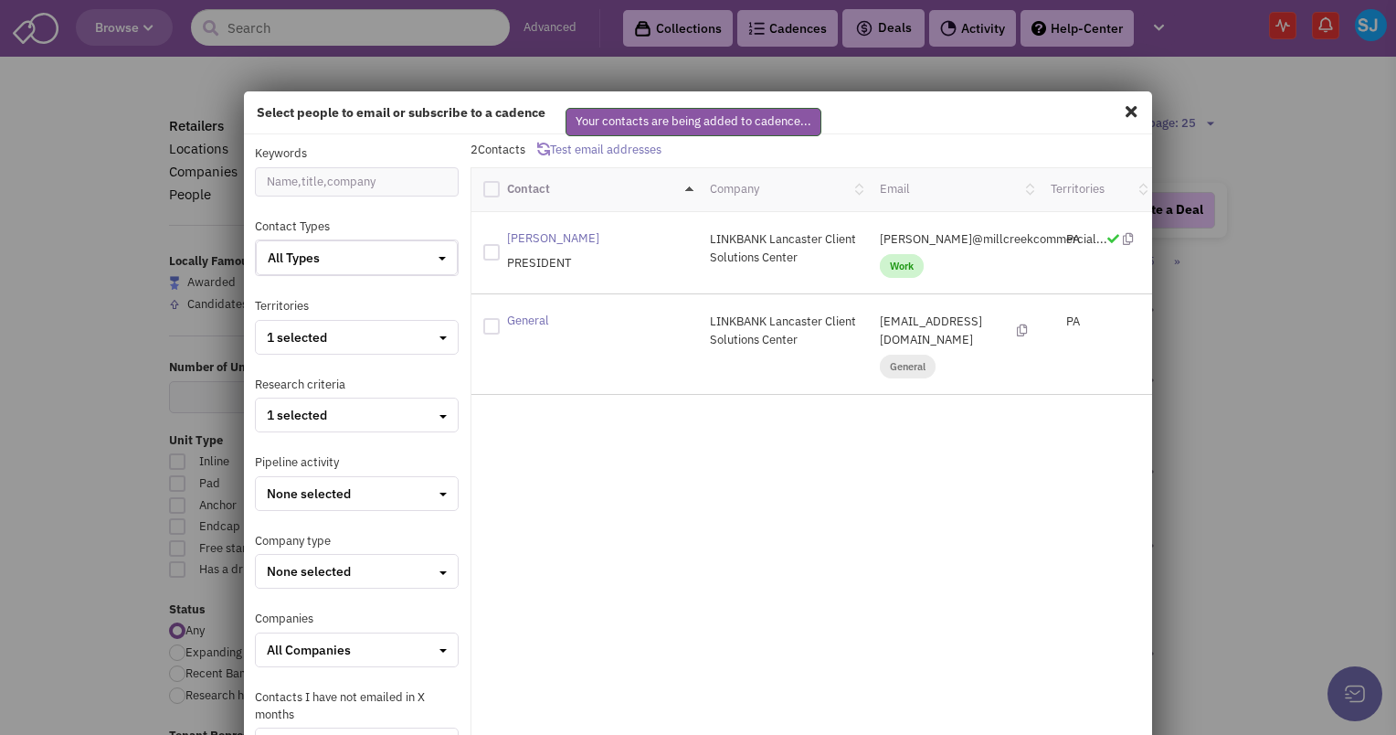
checkbox input "false"
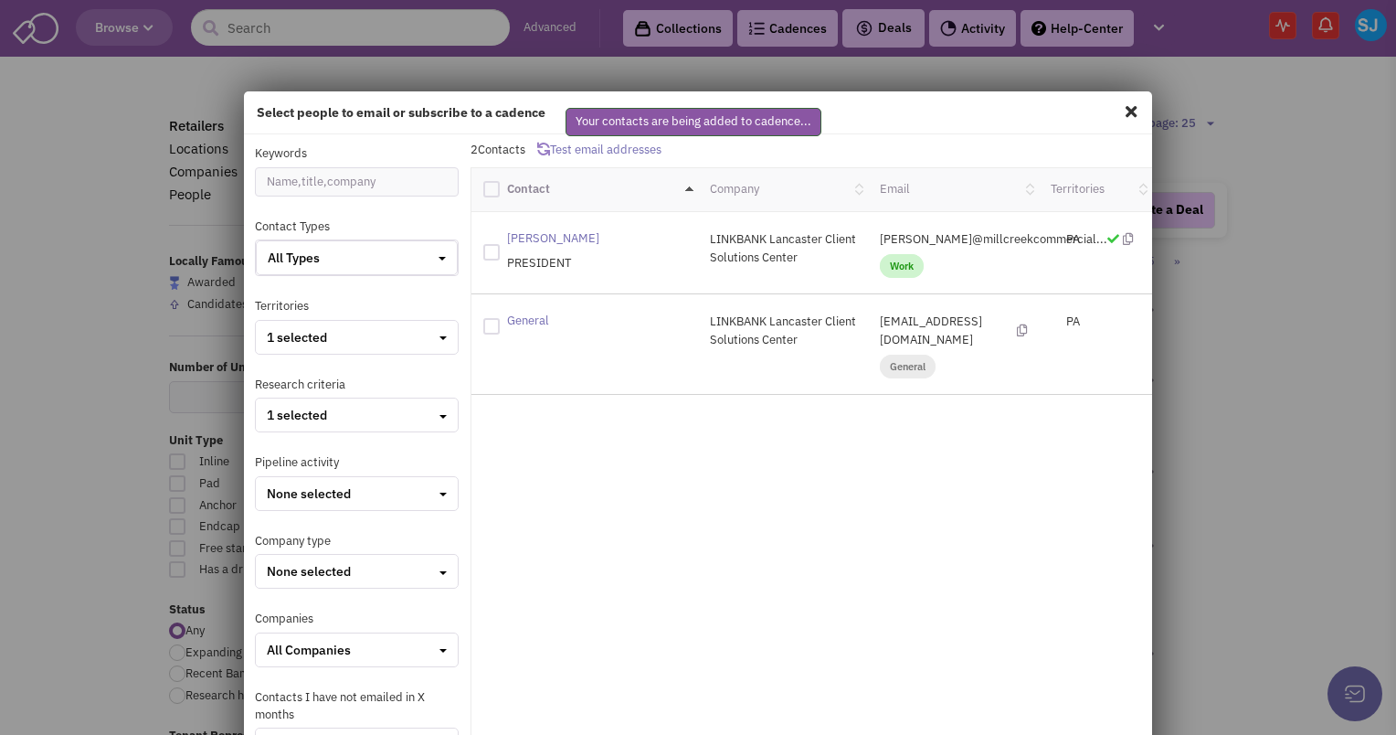
checkbox input "false"
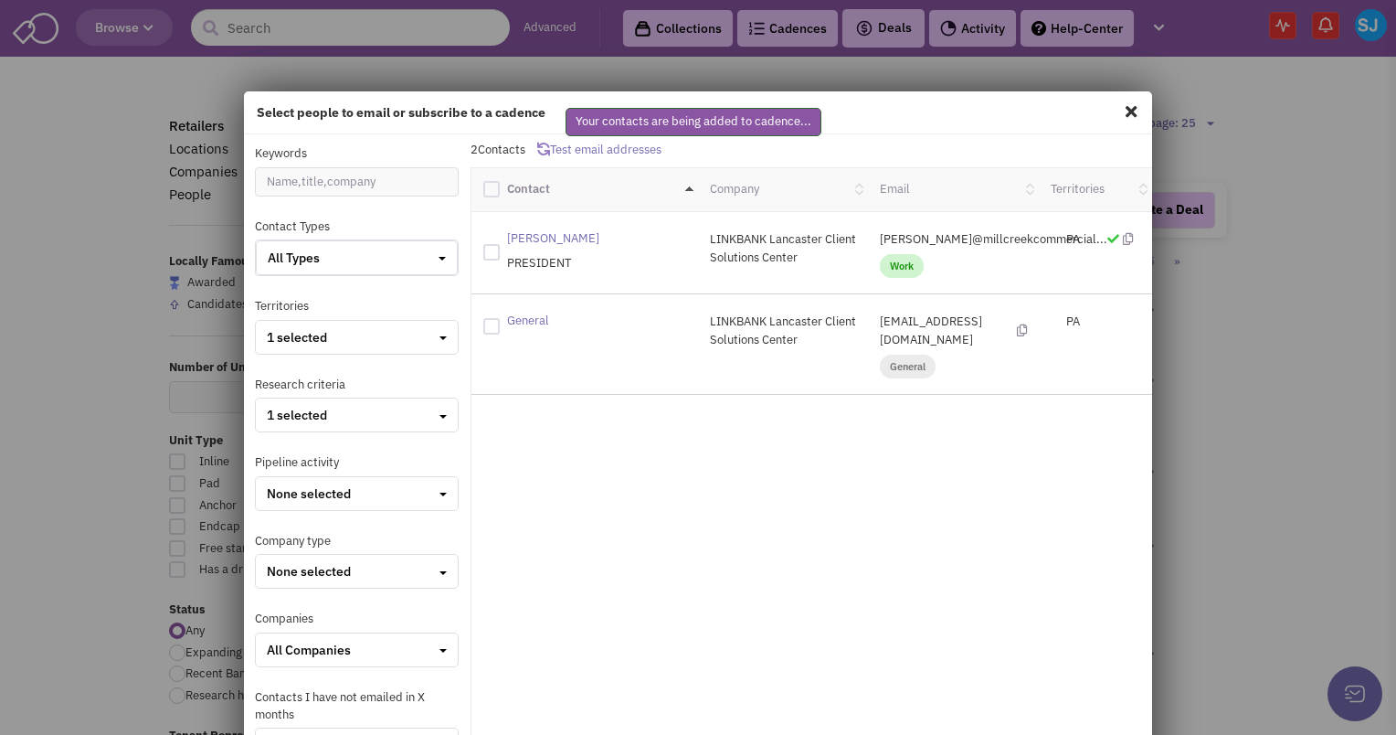
checkbox input "false"
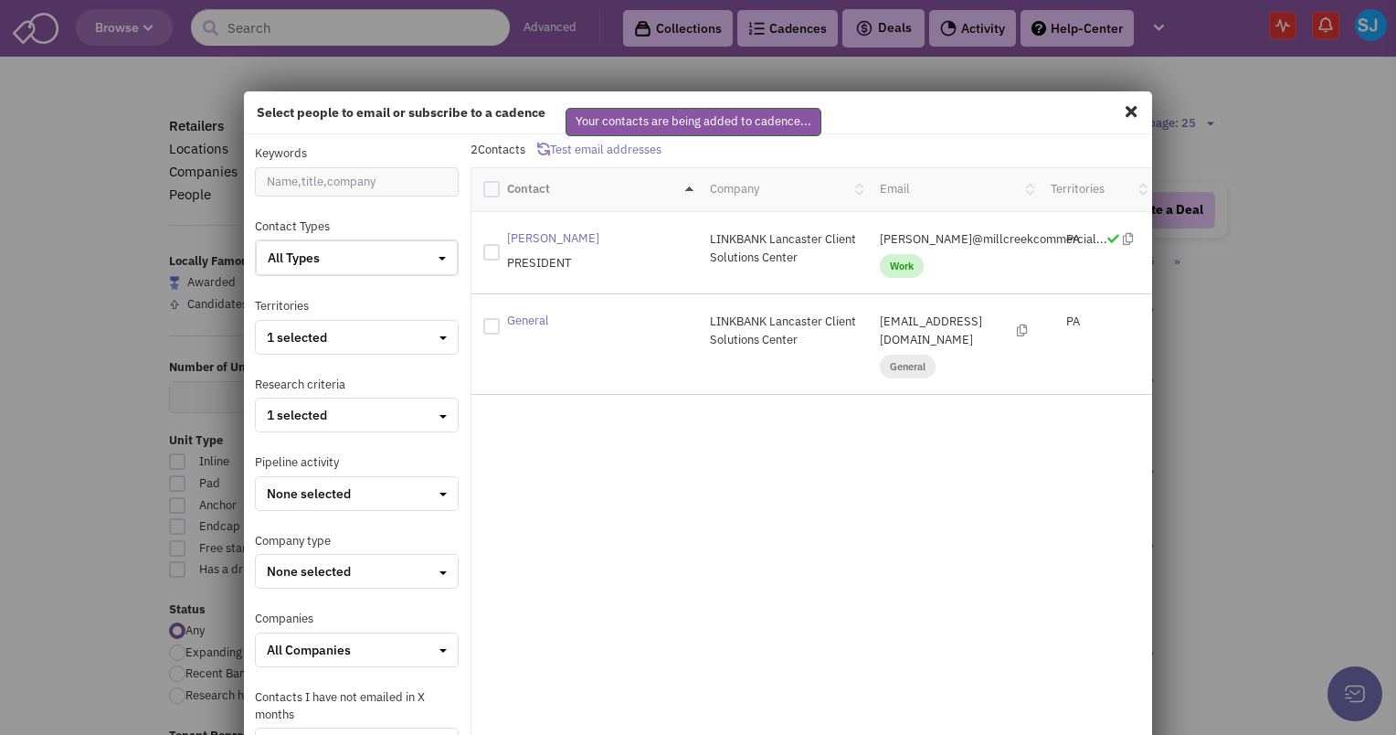
checkbox input "false"
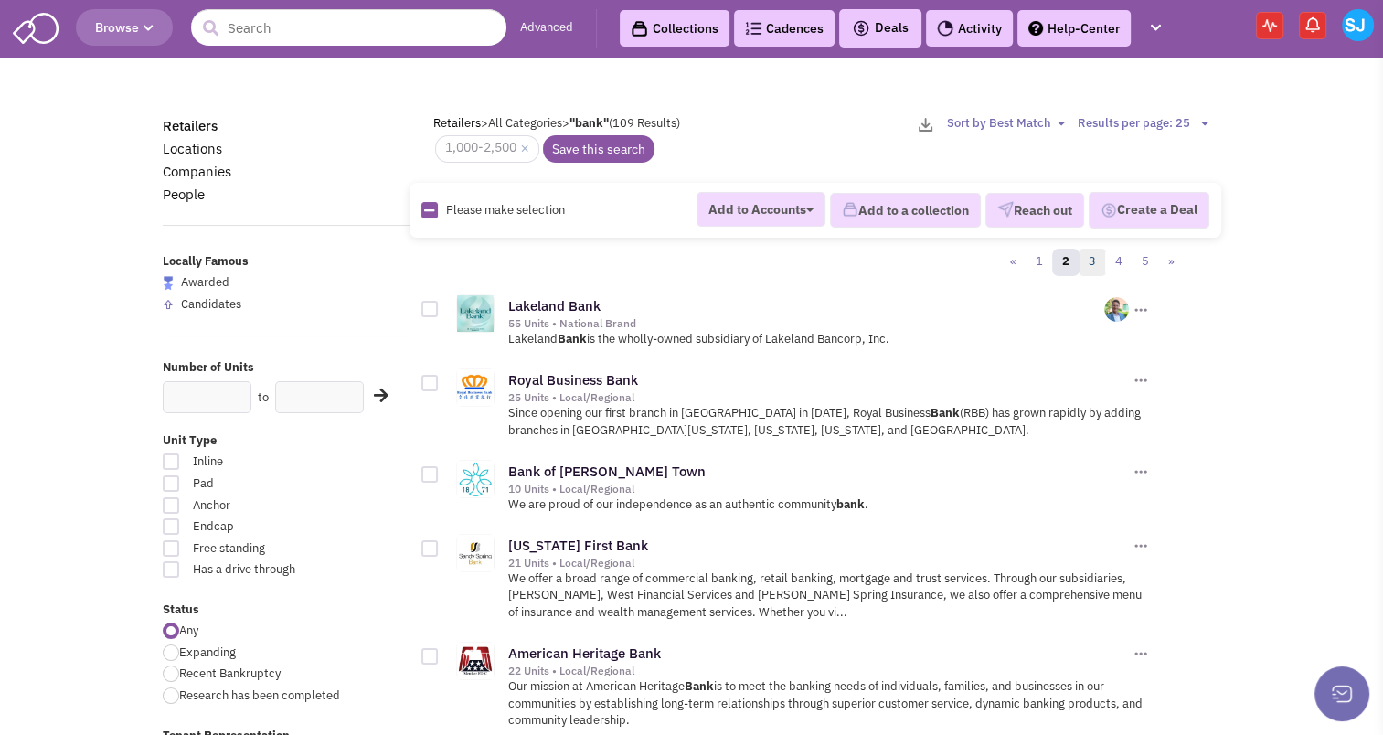
click at [1089, 249] on link "3" at bounding box center [1091, 262] width 27 height 27
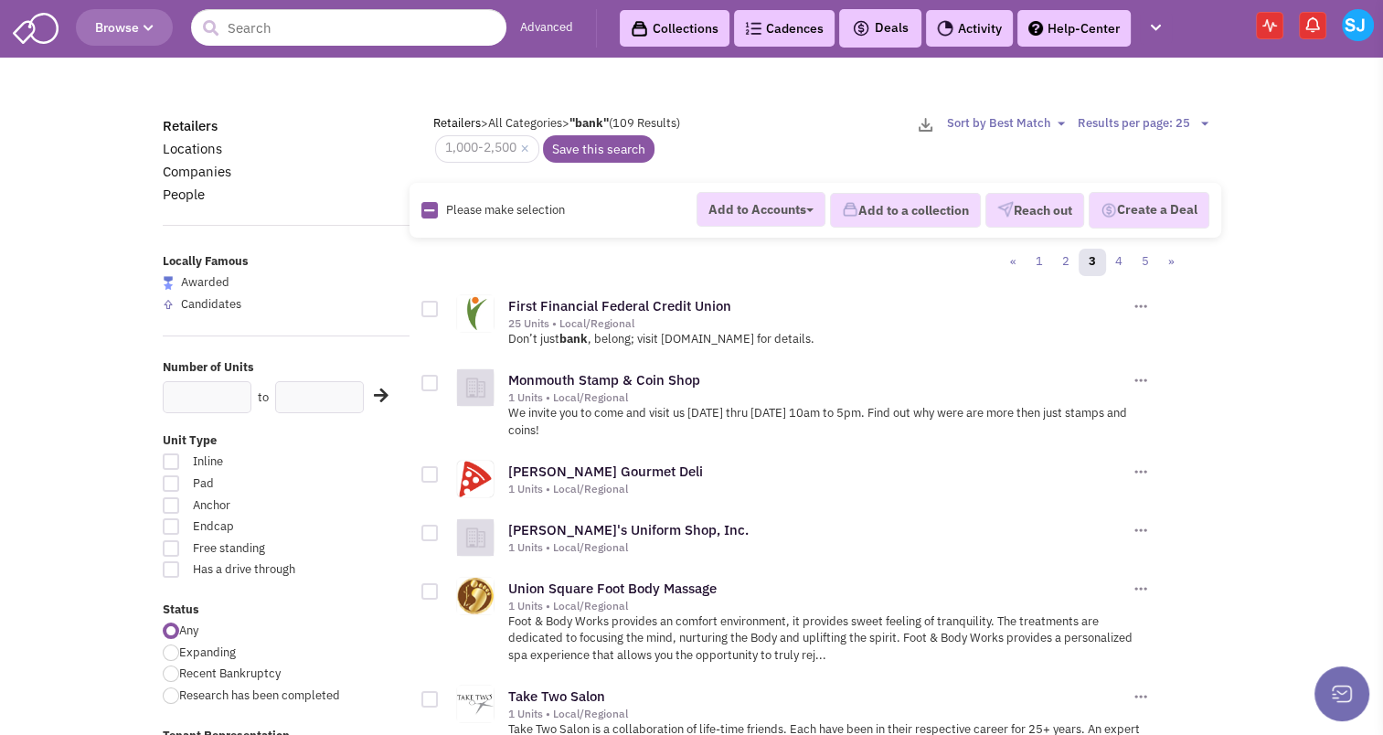
click at [431, 214] on icon at bounding box center [429, 211] width 10 height 12
checkbox input "true"
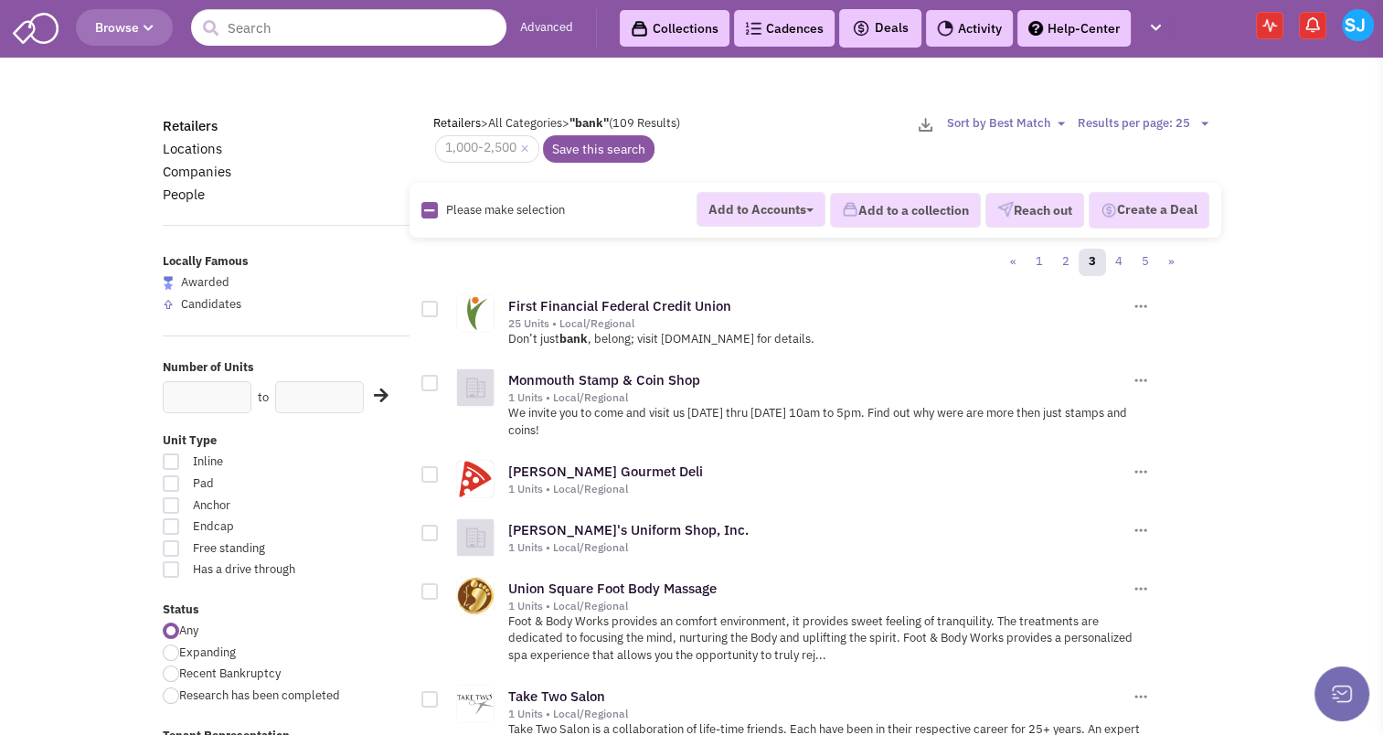
checkbox input "true"
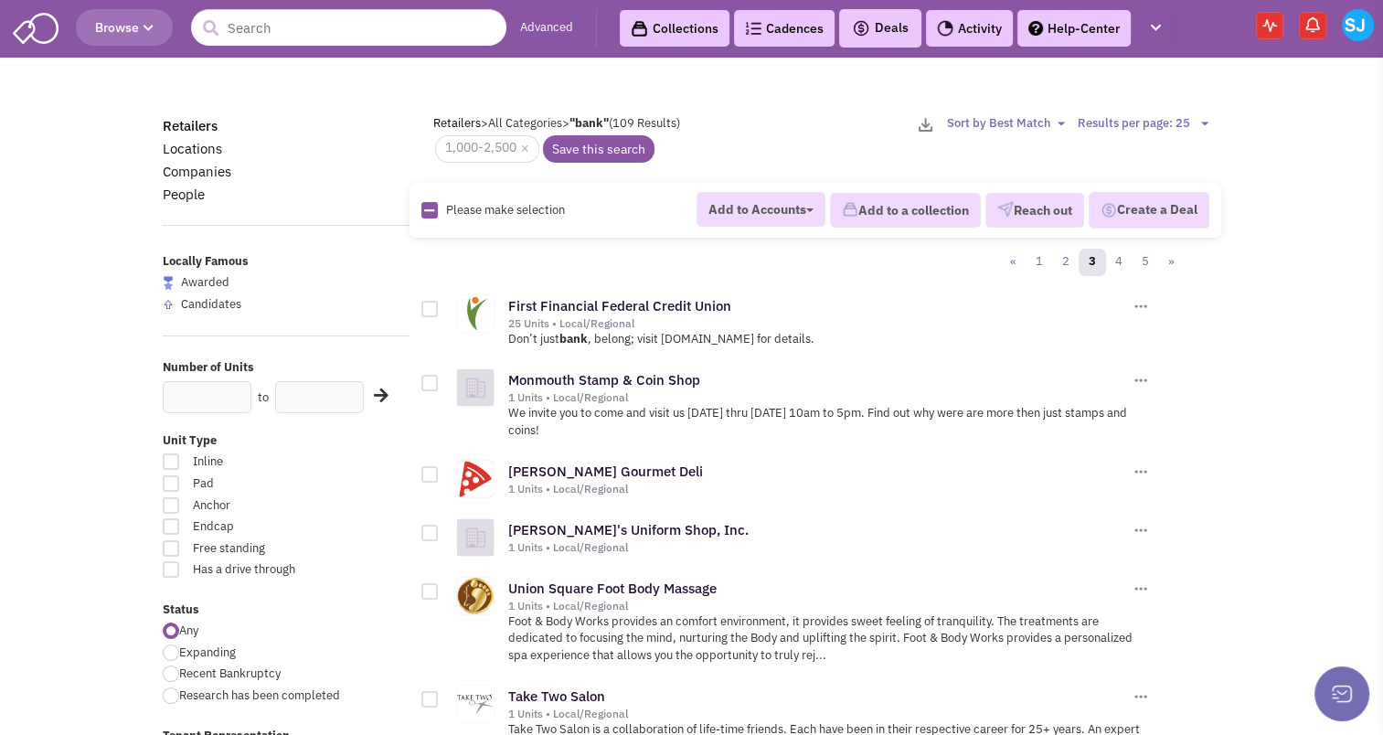
checkbox input "true"
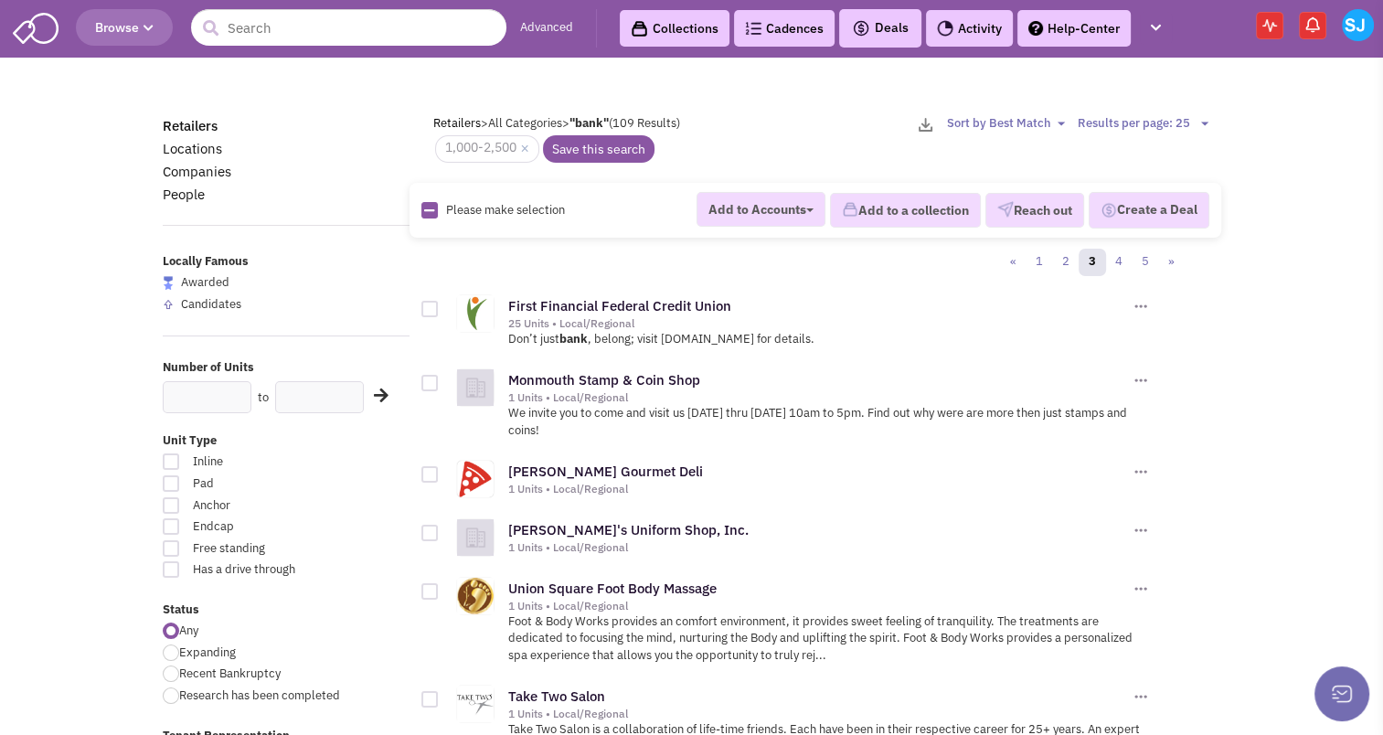
checkbox input "true"
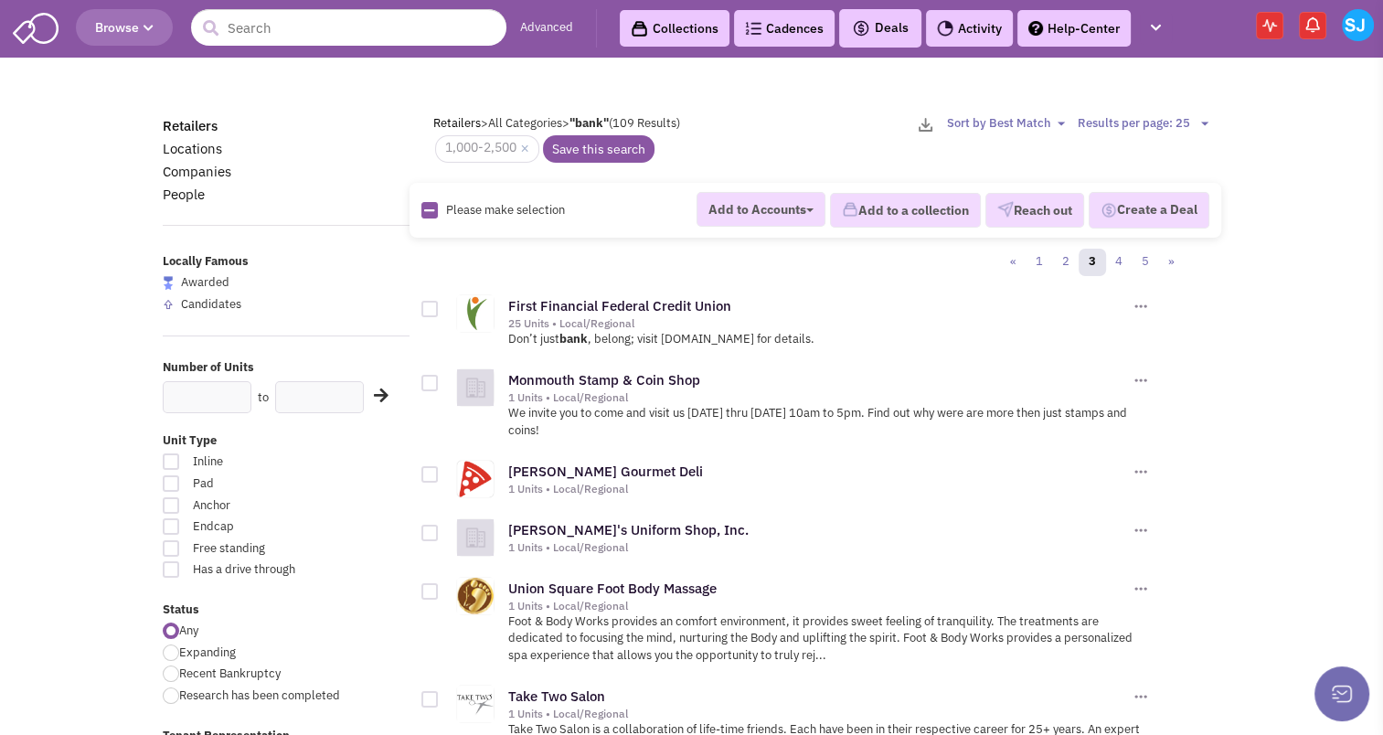
checkbox input "true"
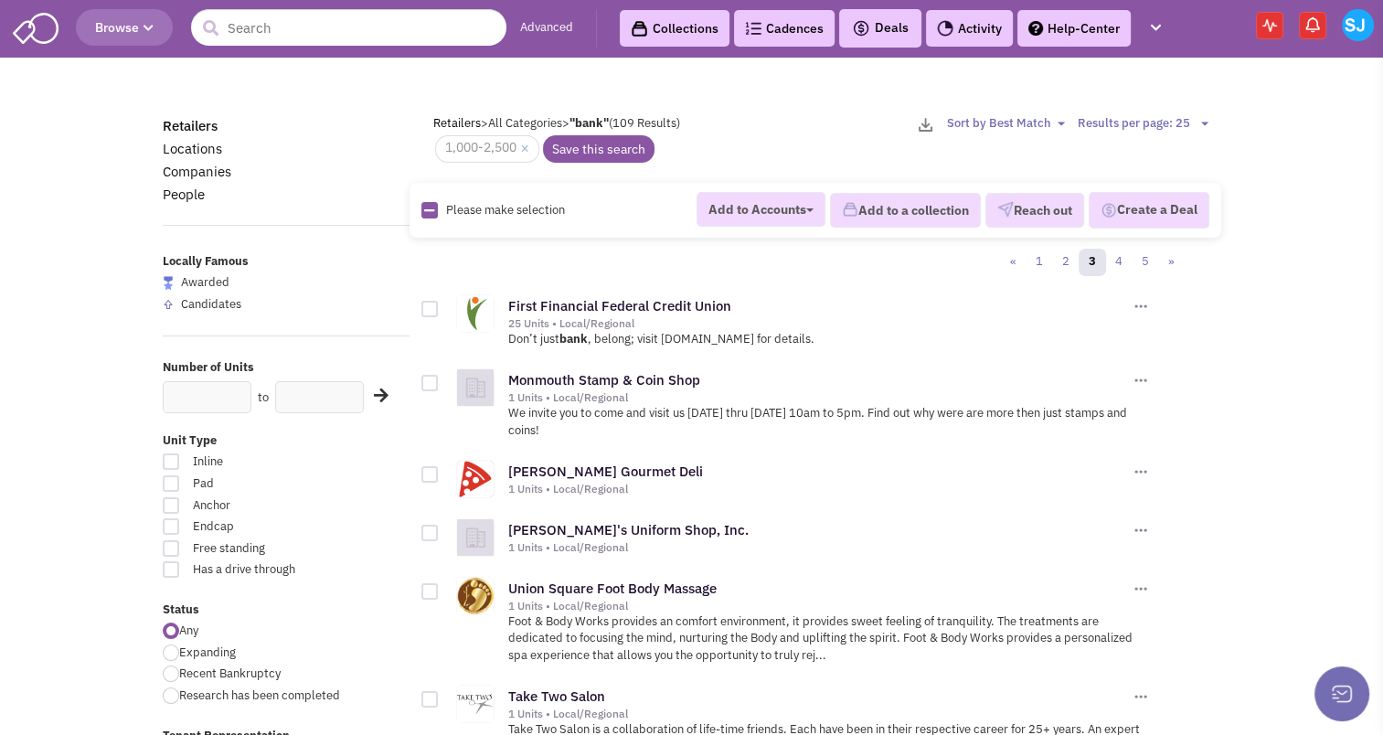
checkbox input "true"
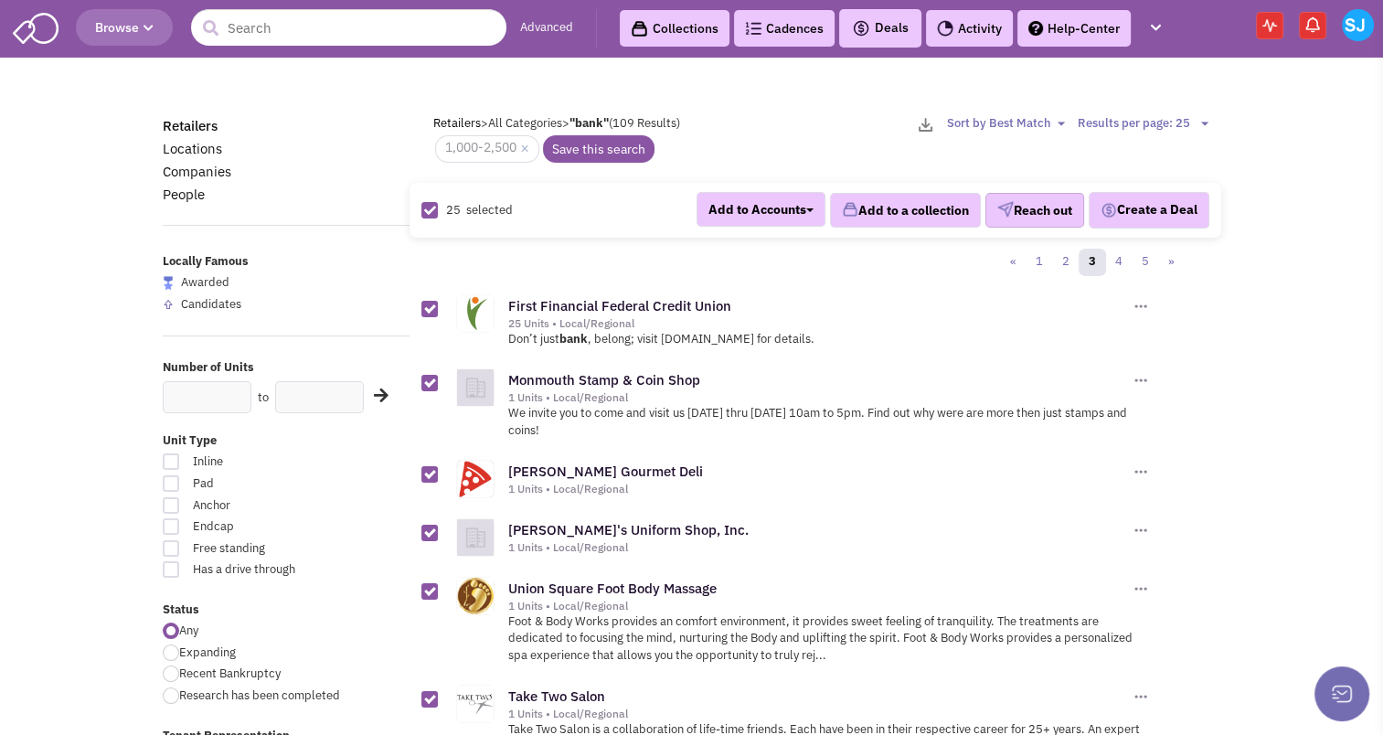
click at [1013, 211] on button "Reach out" at bounding box center [1034, 210] width 99 height 35
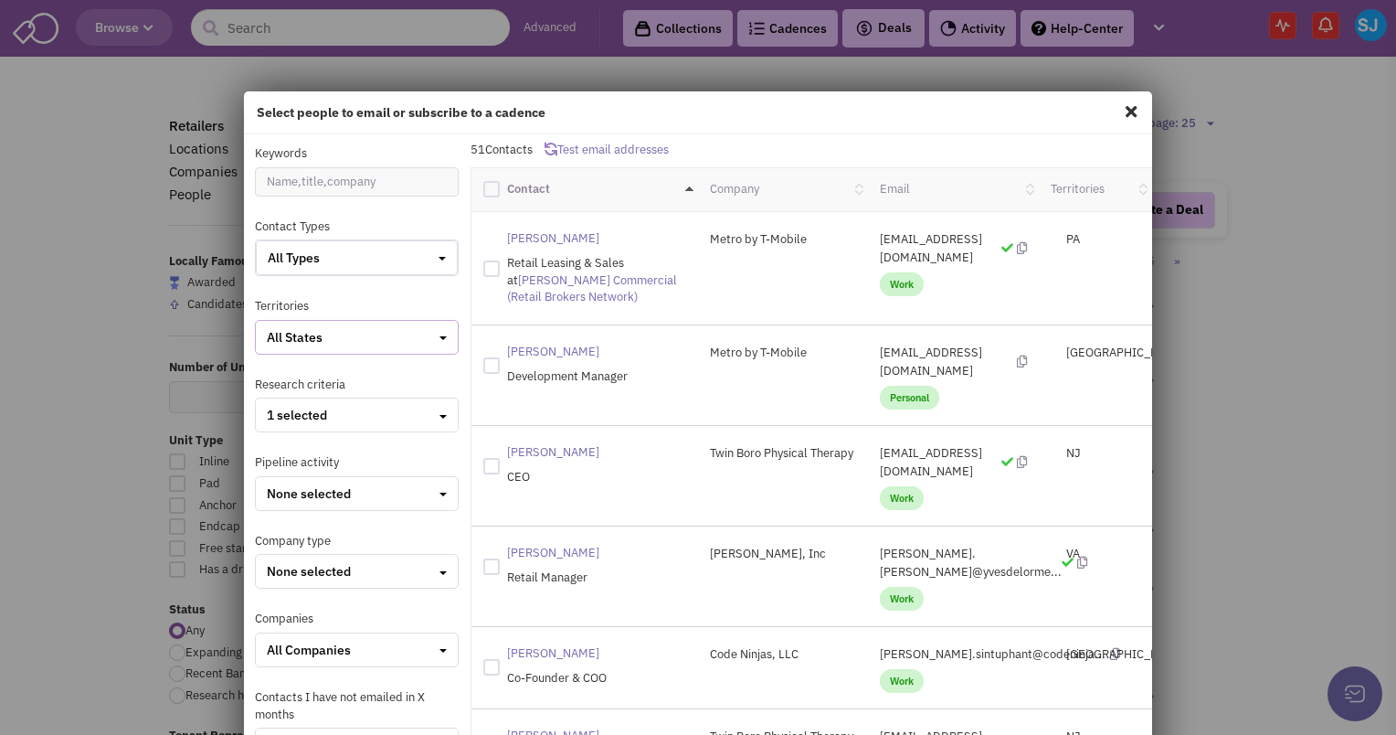
click at [373, 336] on div "All States" at bounding box center [357, 337] width 180 height 18
click at [269, 468] on div at bounding box center [274, 466] width 16 height 16
click at [284, 468] on input "checkbox" at bounding box center [290, 467] width 12 height 12
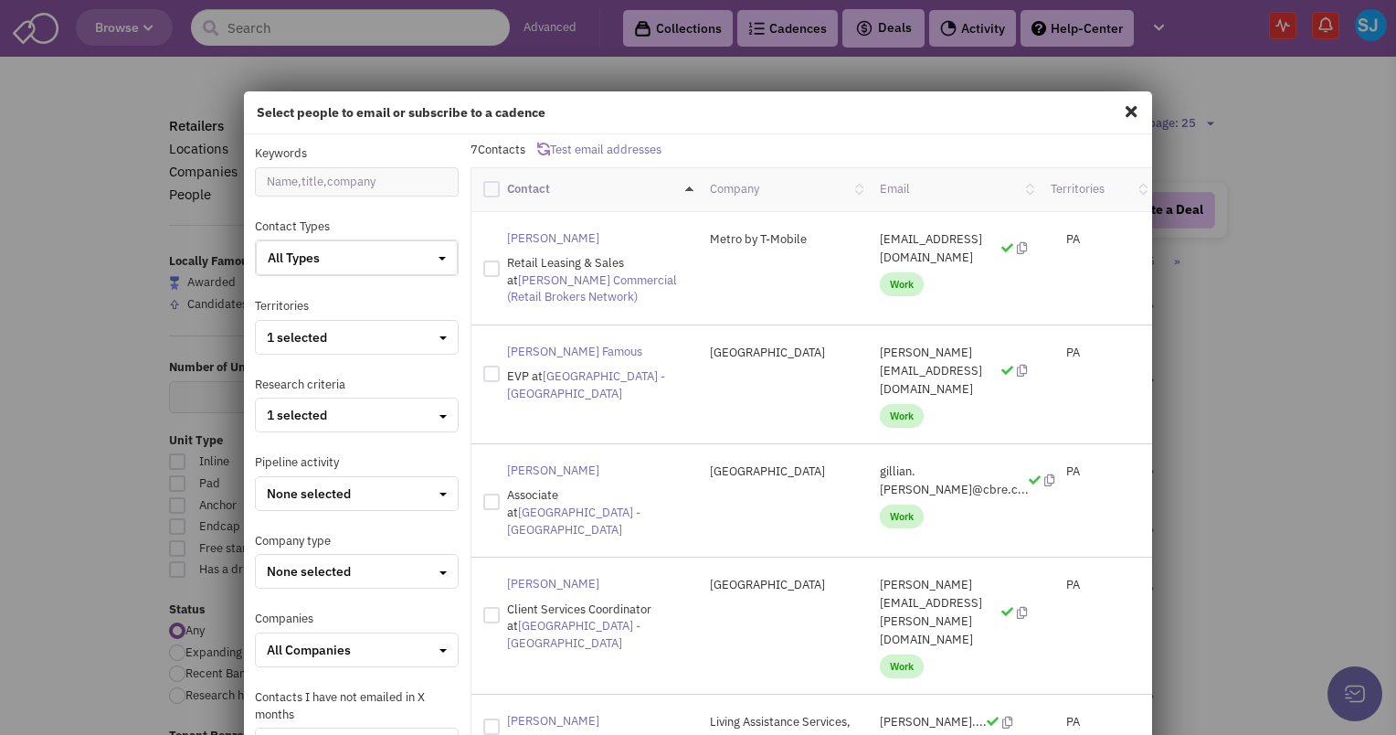
click at [473, 188] on div "Contact" at bounding box center [585, 189] width 227 height 25
click at [488, 181] on div at bounding box center [491, 189] width 16 height 16
click at [502, 181] on input "checkbox" at bounding box center [508, 187] width 12 height 12
checkbox input "true"
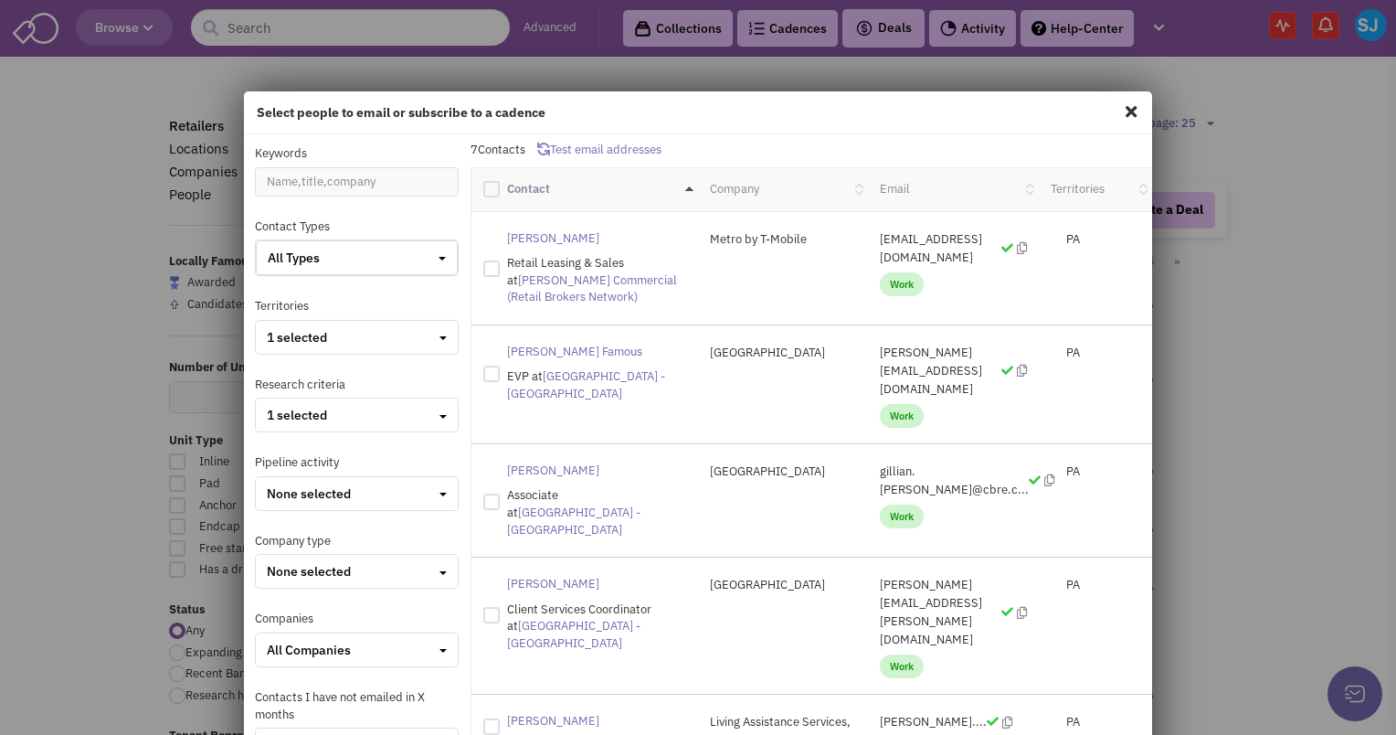
checkbox input "true"
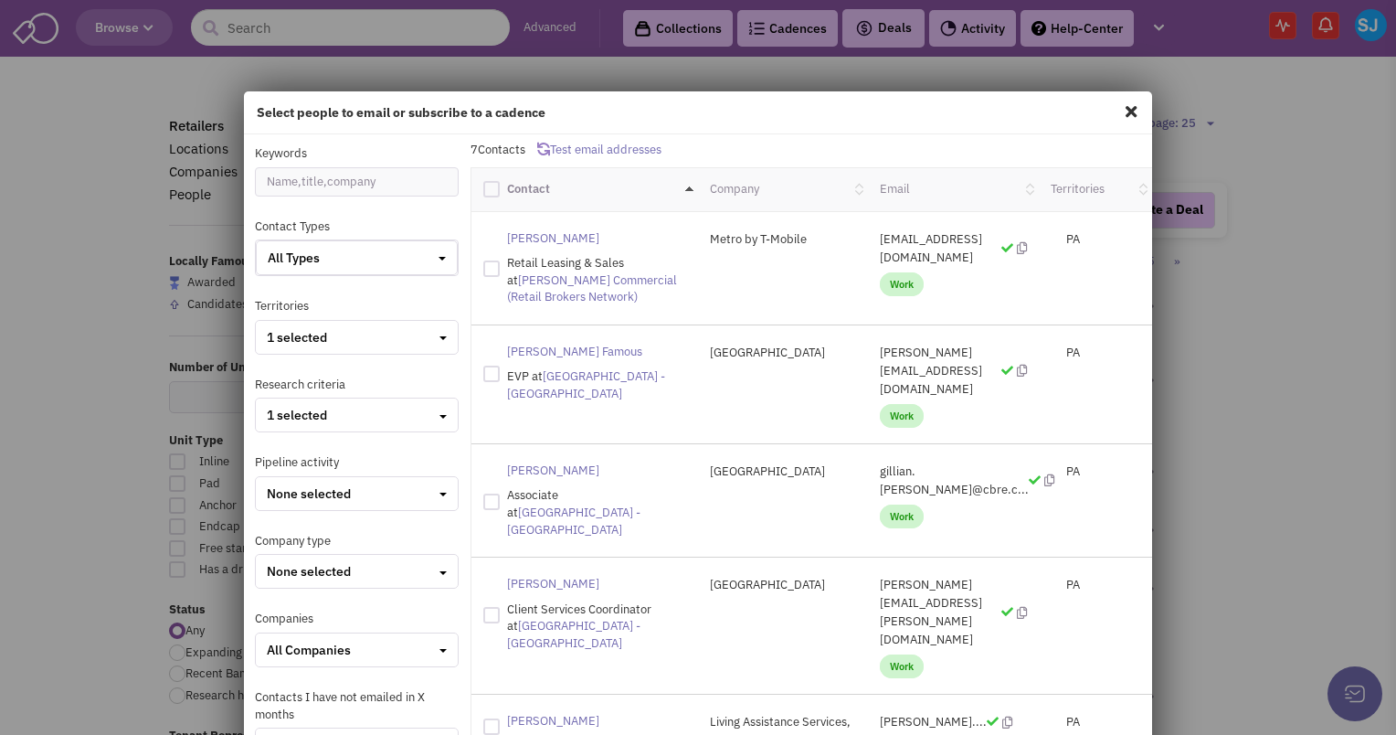
checkbox input "true"
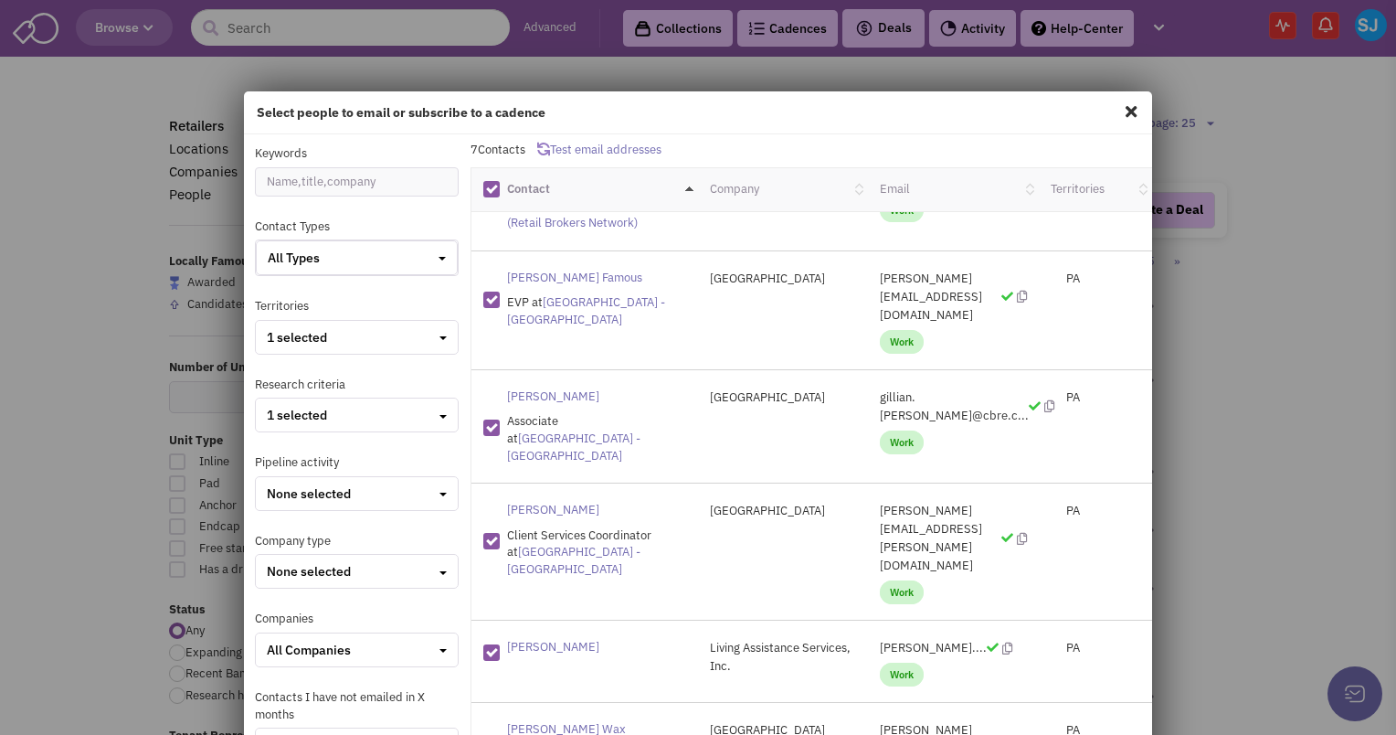
scroll to position [225, 0]
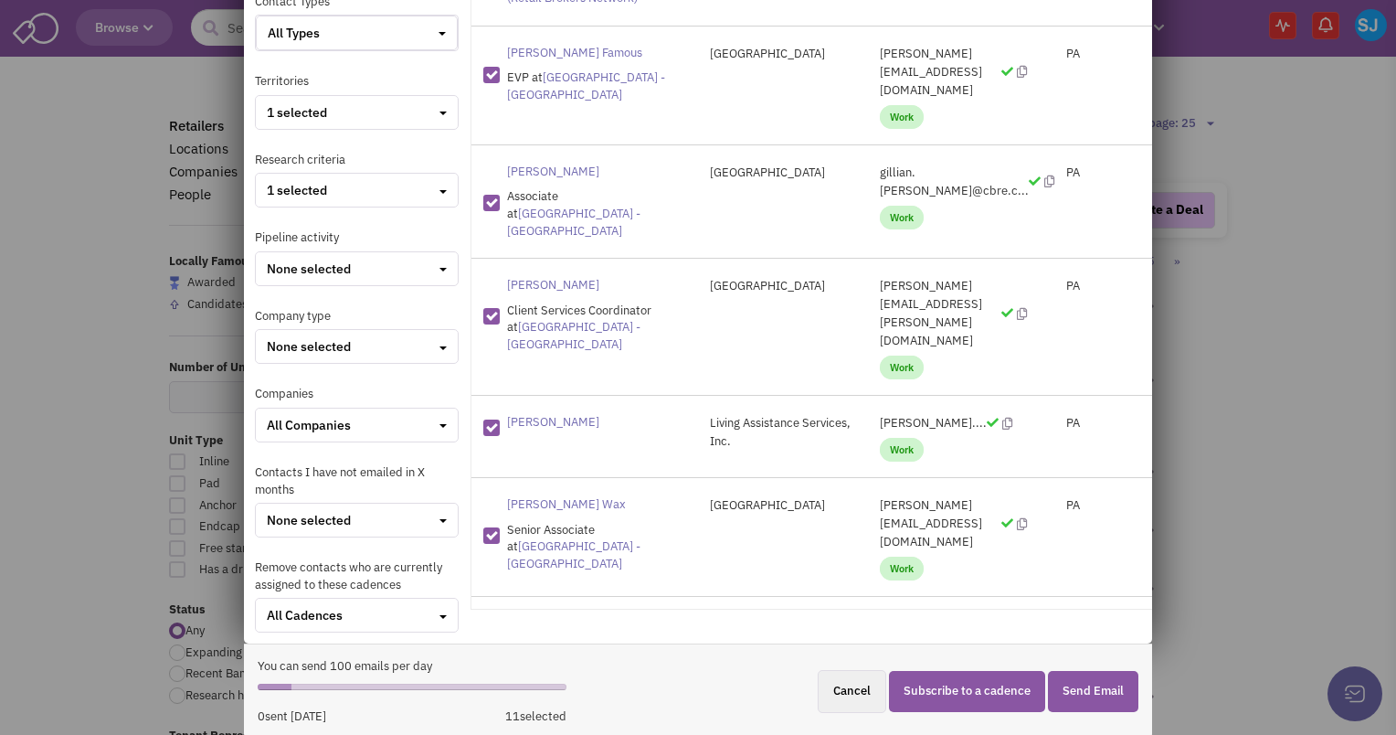
click at [944, 685] on button "Subscribe to a cadence" at bounding box center [967, 691] width 156 height 41
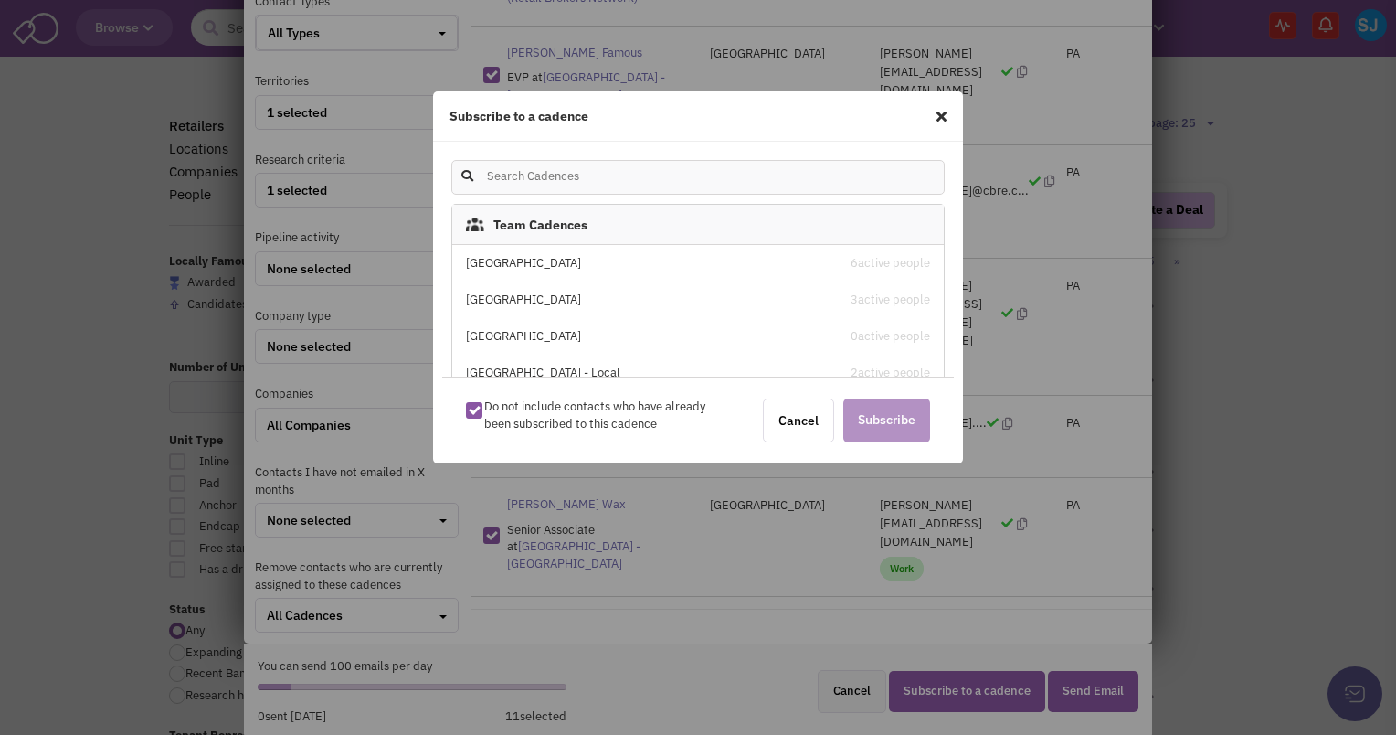
click at [540, 253] on div "Stenton Avenue 6 active people" at bounding box center [698, 263] width 492 height 37
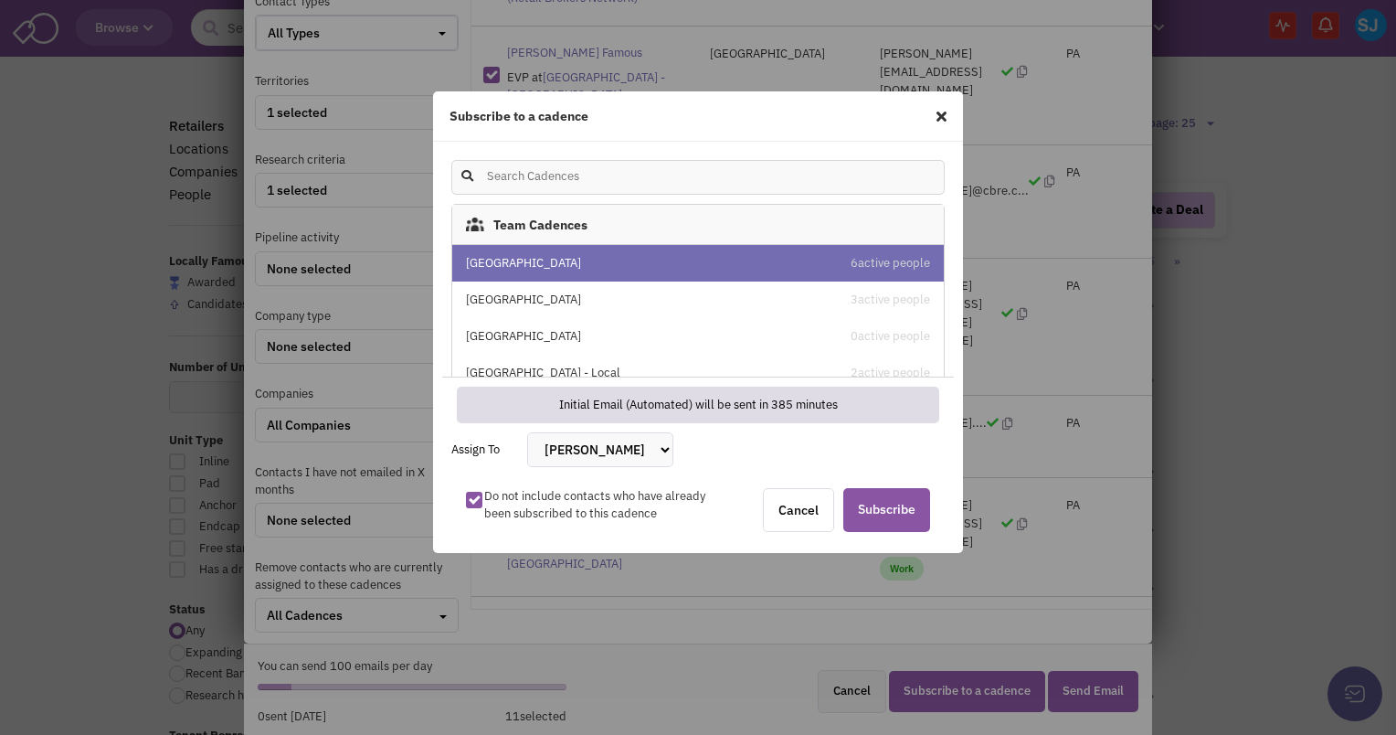
click at [606, 455] on select "[PERSON_NAME] [PERSON_NAME] [PERSON_NAME] [PERSON_NAME] [PERSON_NAME] [PERSON_N…" at bounding box center [600, 449] width 146 height 35
select select "2405"
click at [527, 432] on select "[PERSON_NAME] [PERSON_NAME] [PERSON_NAME] [PERSON_NAME] [PERSON_NAME] [PERSON_N…" at bounding box center [600, 449] width 146 height 35
click at [876, 508] on span "Subscribe" at bounding box center [886, 510] width 87 height 44
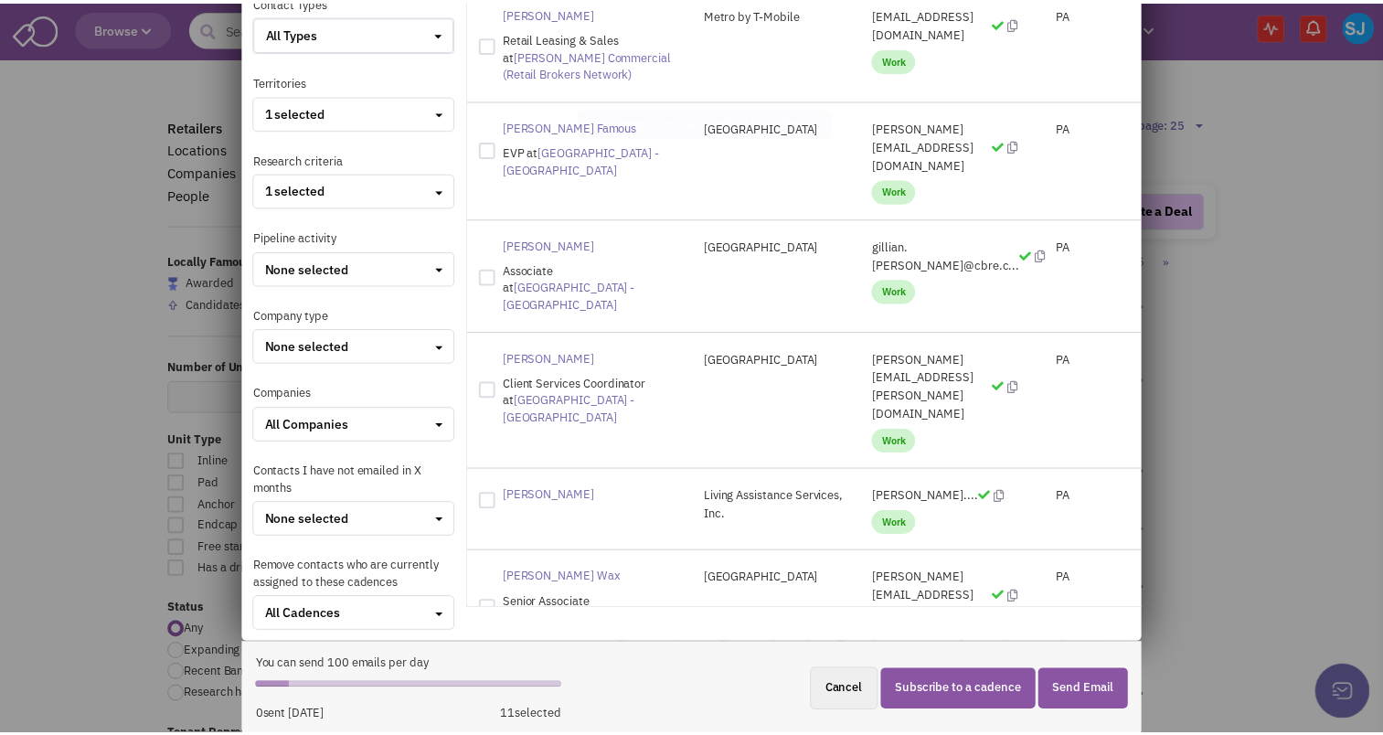
scroll to position [0, 0]
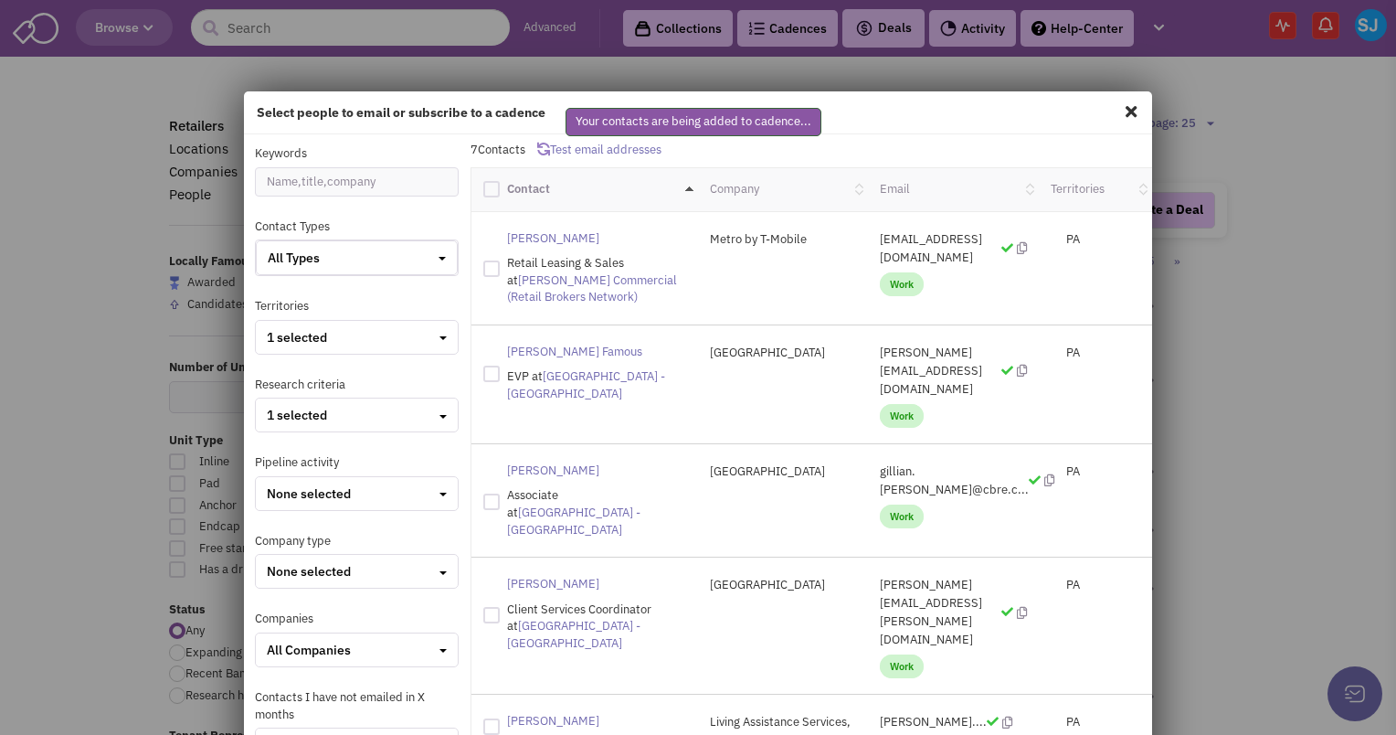
click at [1121, 102] on span at bounding box center [1131, 111] width 24 height 29
checkbox input "false"
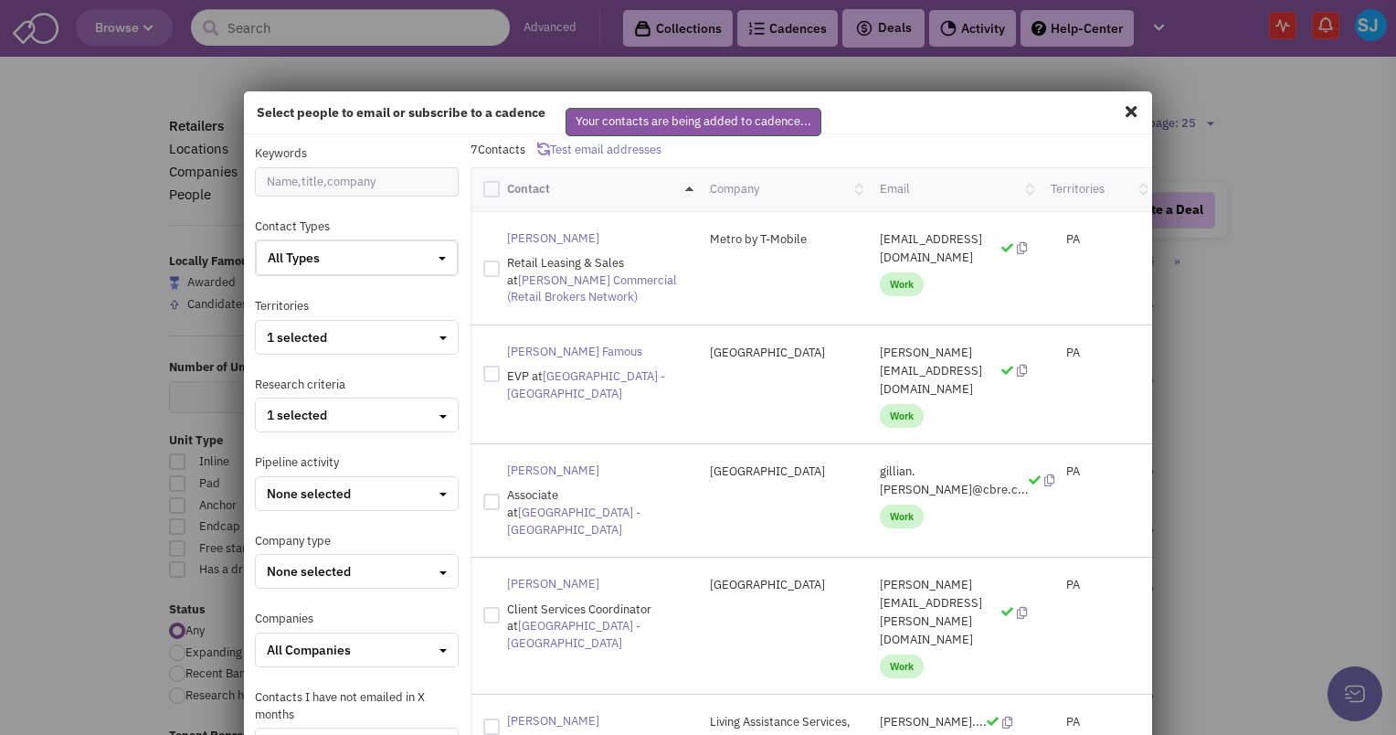
checkbox input "false"
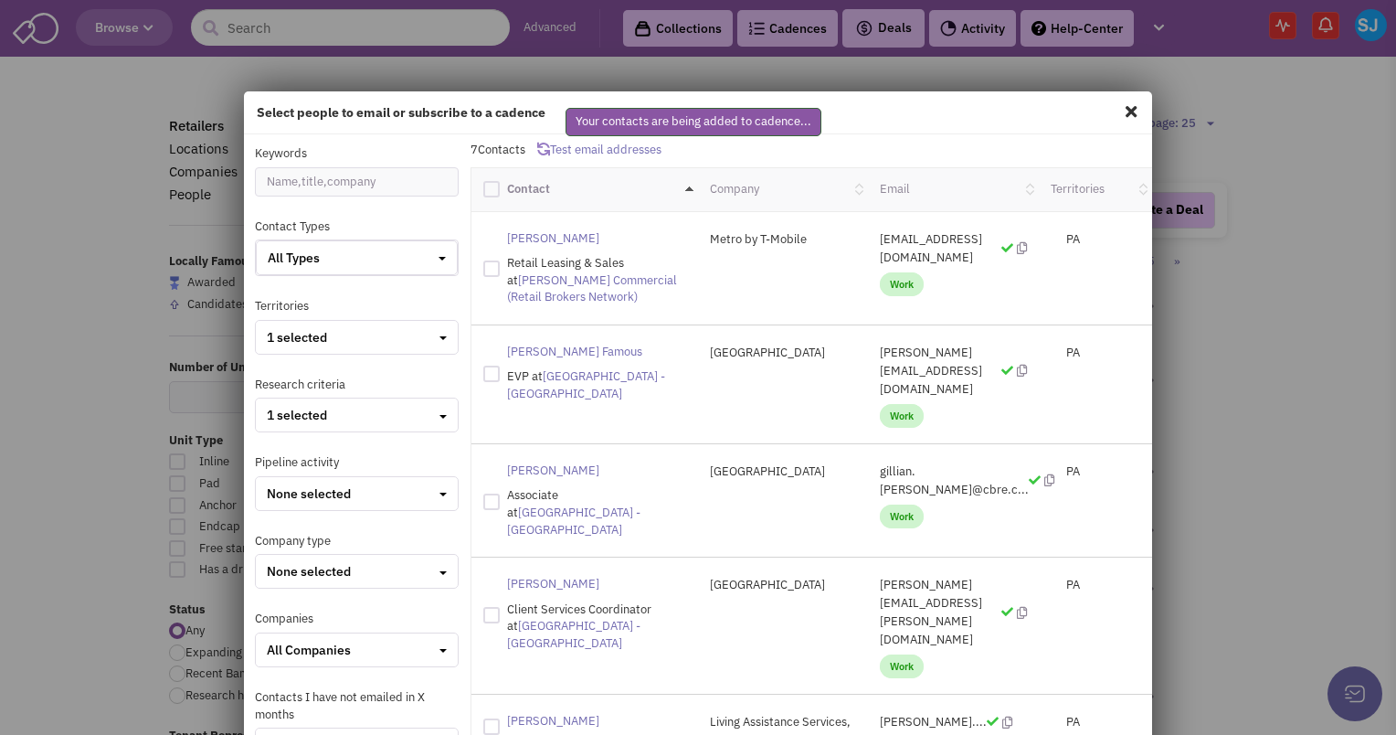
checkbox input "false"
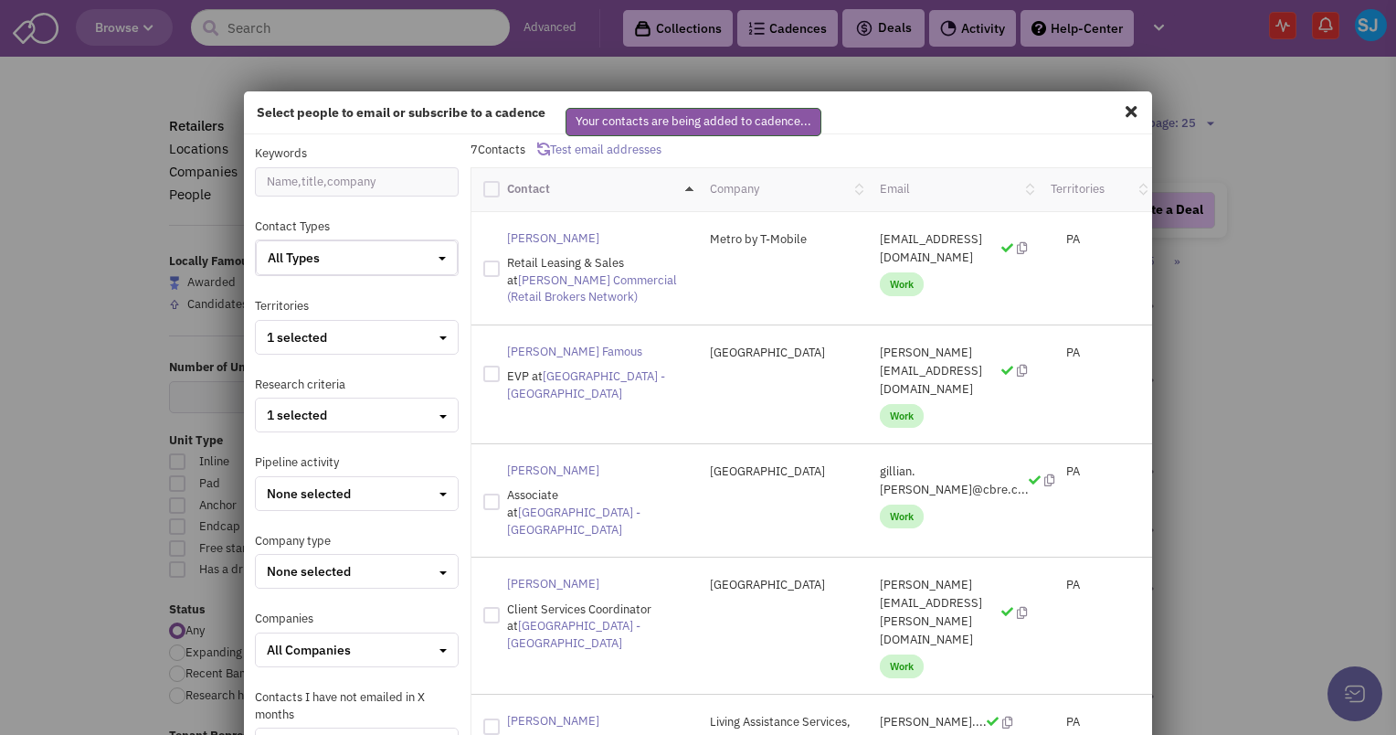
checkbox input "false"
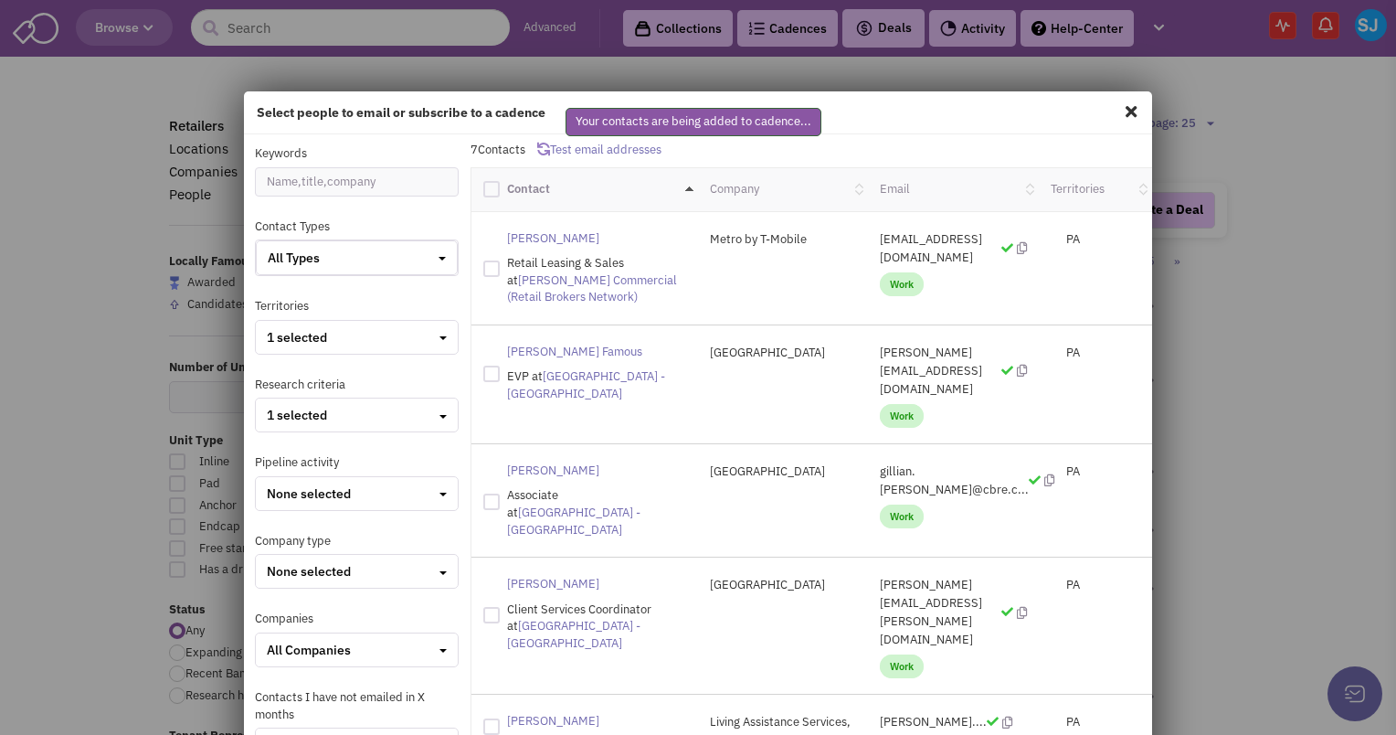
checkbox input "false"
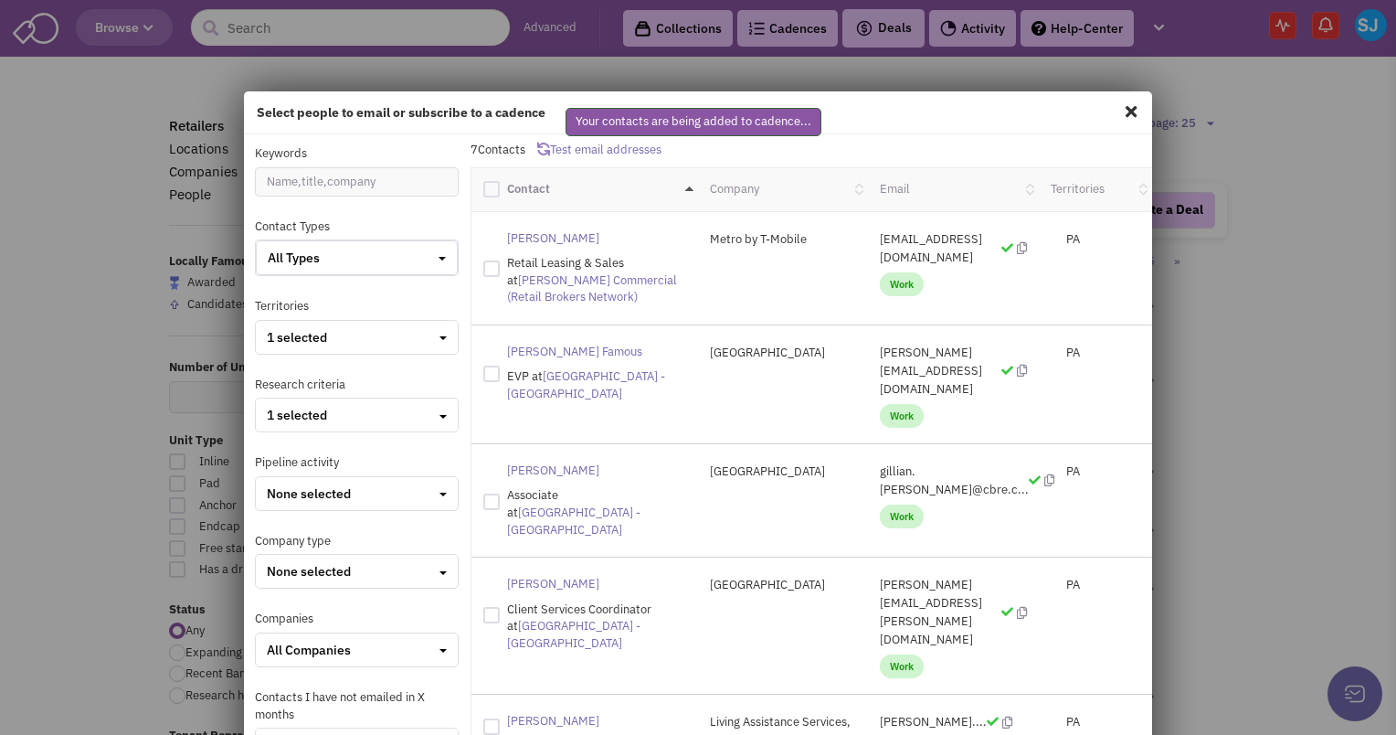
checkbox input "false"
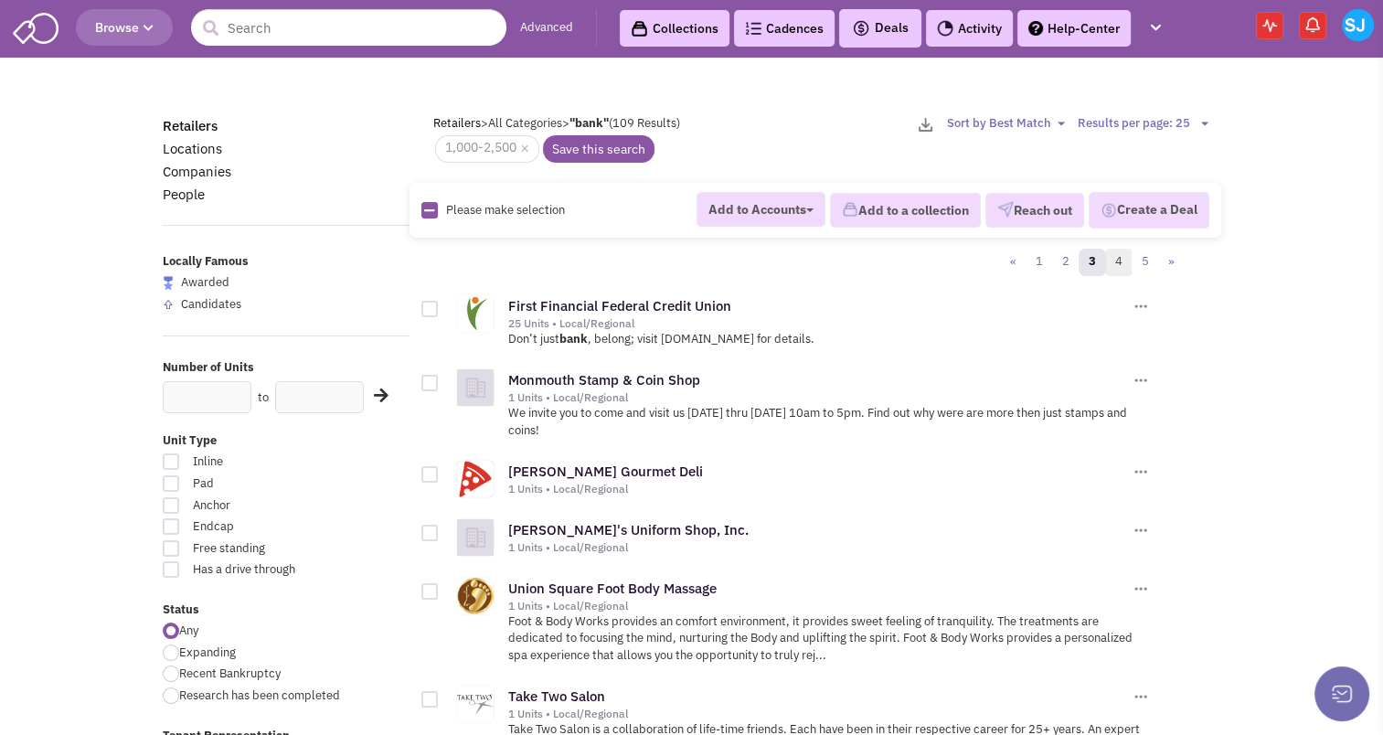
click at [1121, 266] on link "4" at bounding box center [1118, 262] width 27 height 27
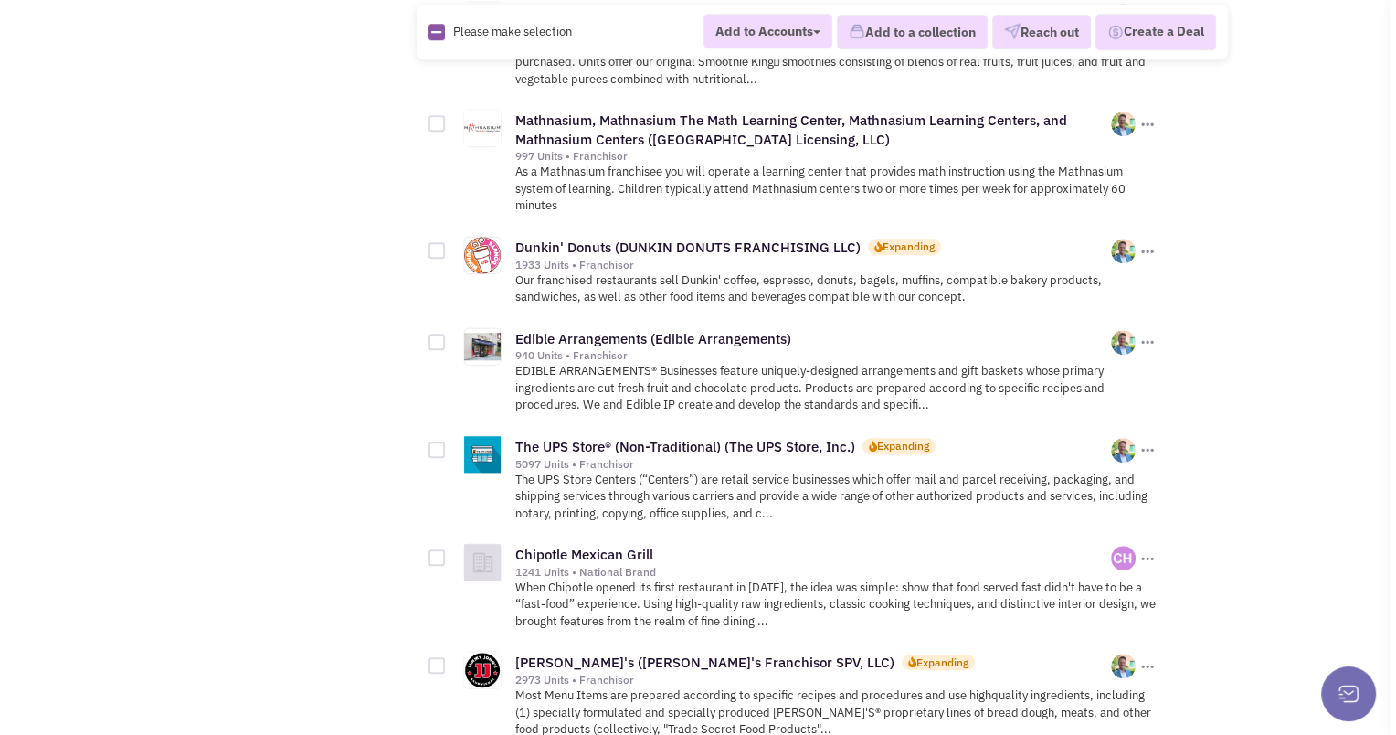
scroll to position [1700, 0]
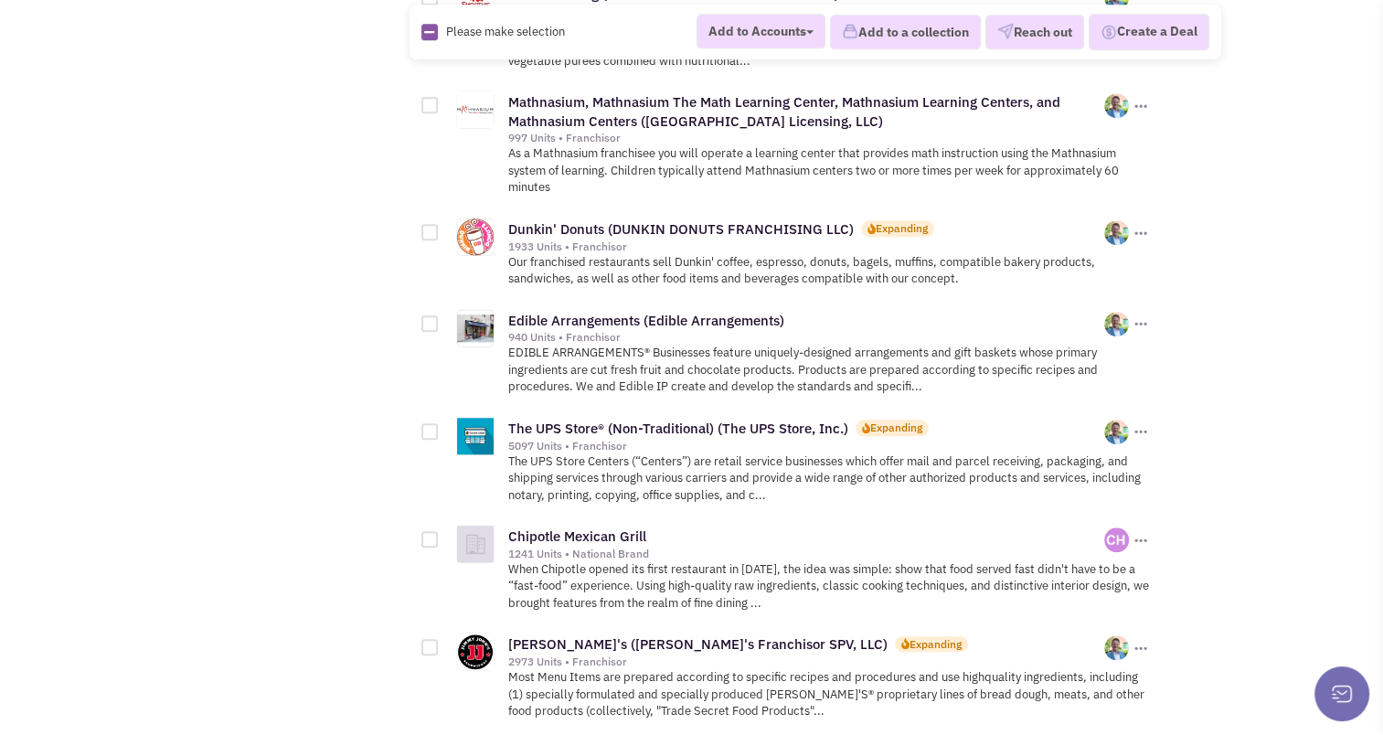
click at [421, 224] on div at bounding box center [429, 232] width 16 height 16
click at [440, 228] on input "checkbox" at bounding box center [446, 234] width 12 height 12
checkbox input "true"
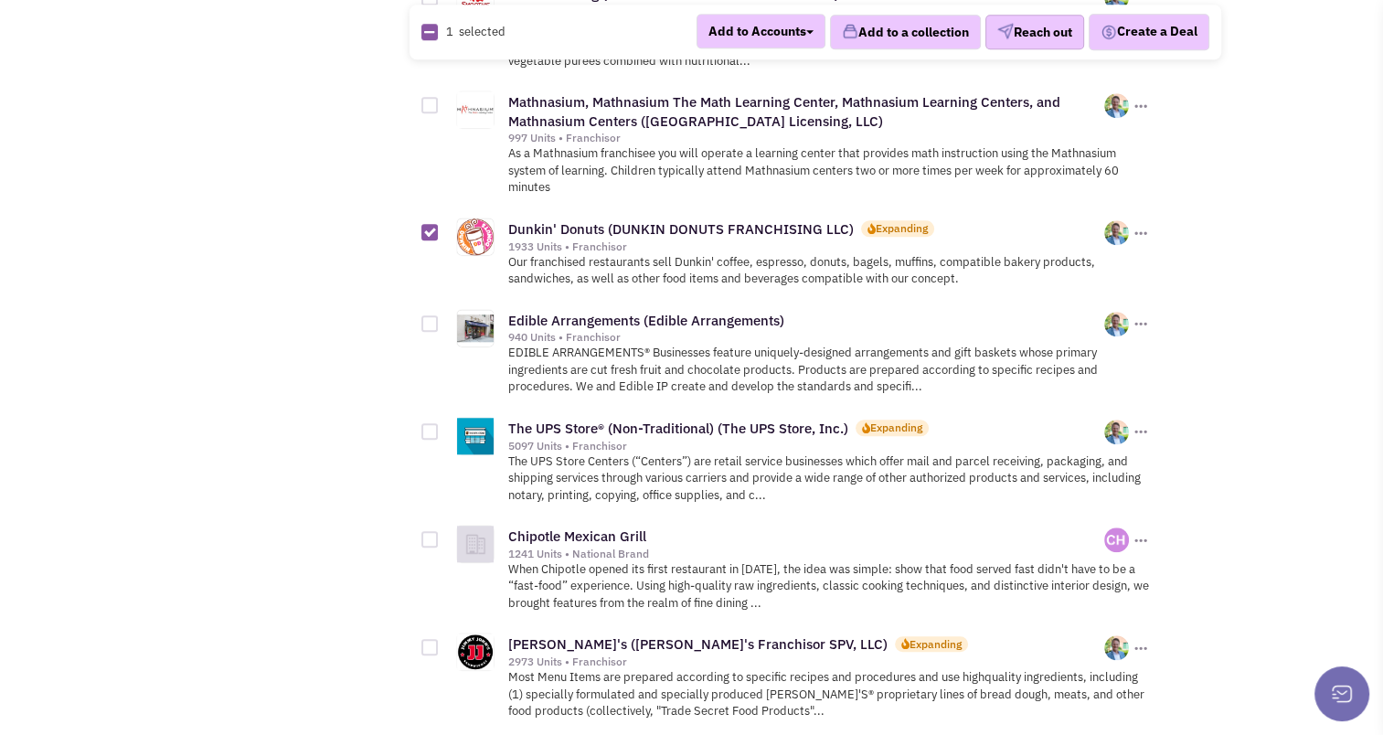
click at [1022, 41] on button "Reach out" at bounding box center [1034, 32] width 99 height 35
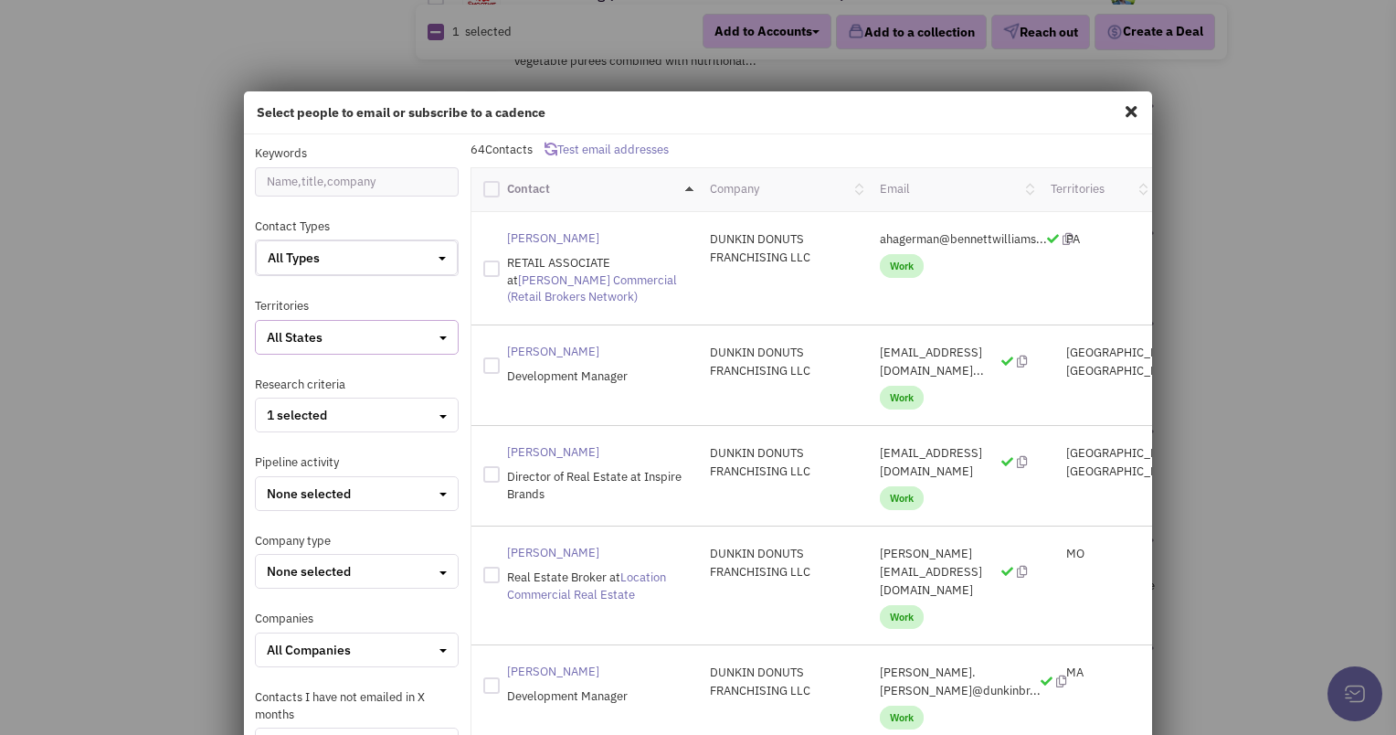
click at [376, 347] on button "All States" at bounding box center [357, 337] width 204 height 35
click at [274, 450] on div at bounding box center [274, 452] width 16 height 16
click at [284, 450] on input "checkbox" at bounding box center [290, 454] width 12 height 12
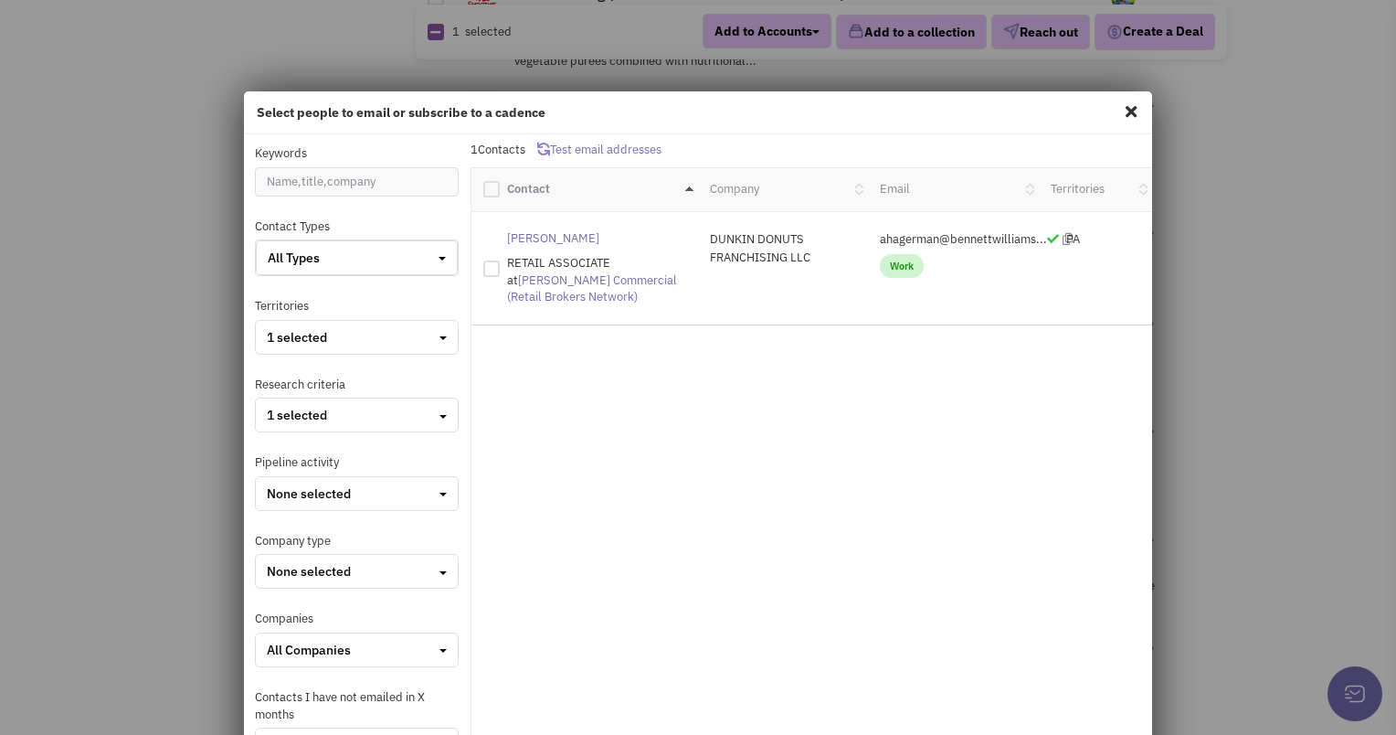
click at [457, 154] on div "Keywords" at bounding box center [357, 170] width 228 height 51
click at [483, 186] on div at bounding box center [491, 189] width 16 height 16
click at [502, 186] on input "checkbox" at bounding box center [508, 187] width 12 height 12
checkbox input "true"
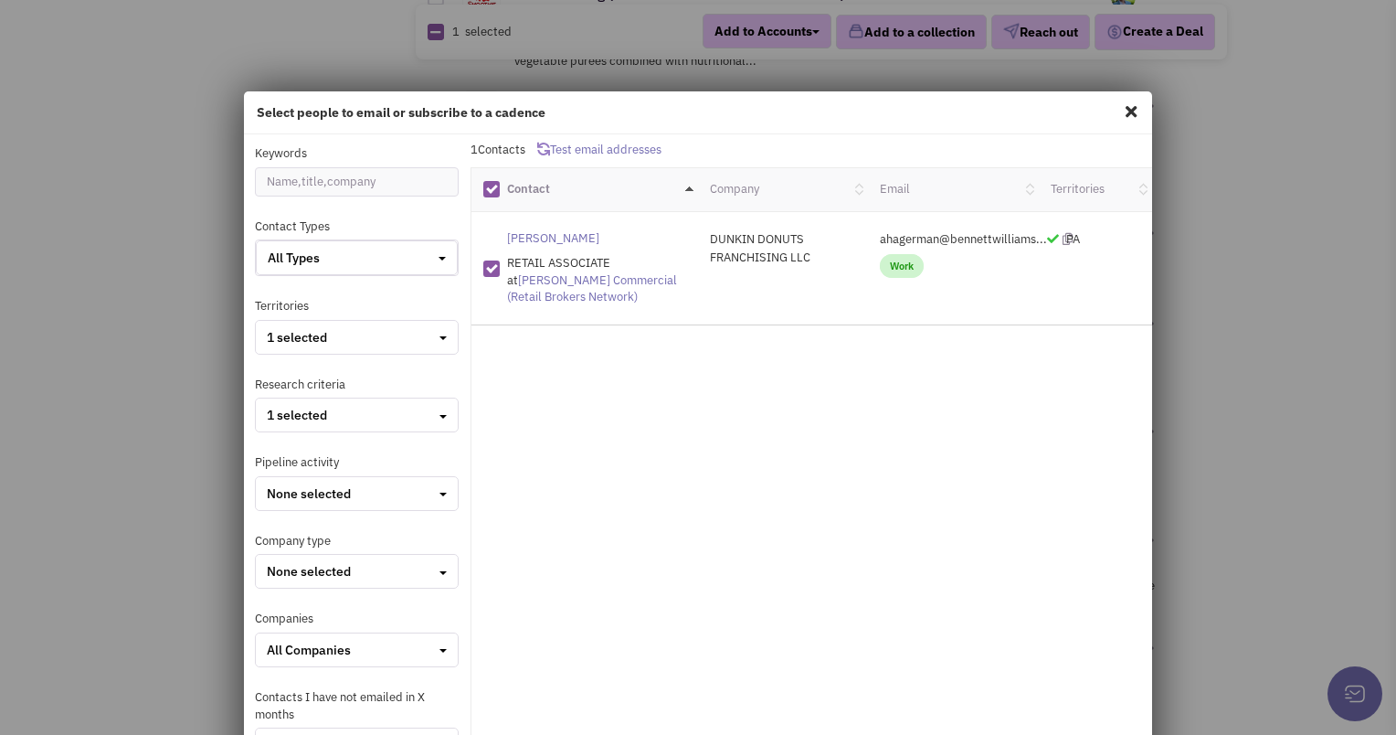
scroll to position [225, 0]
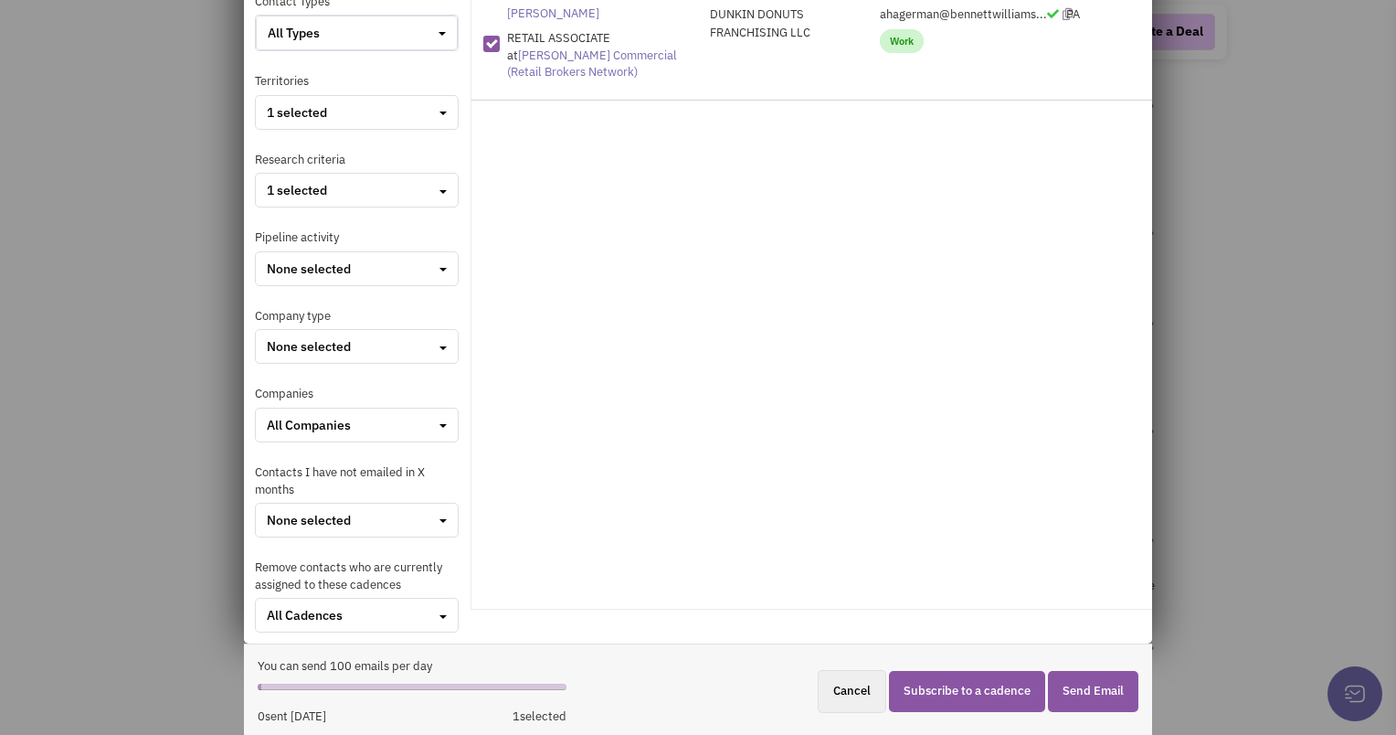
click at [952, 703] on button "Subscribe to a cadence" at bounding box center [967, 691] width 156 height 41
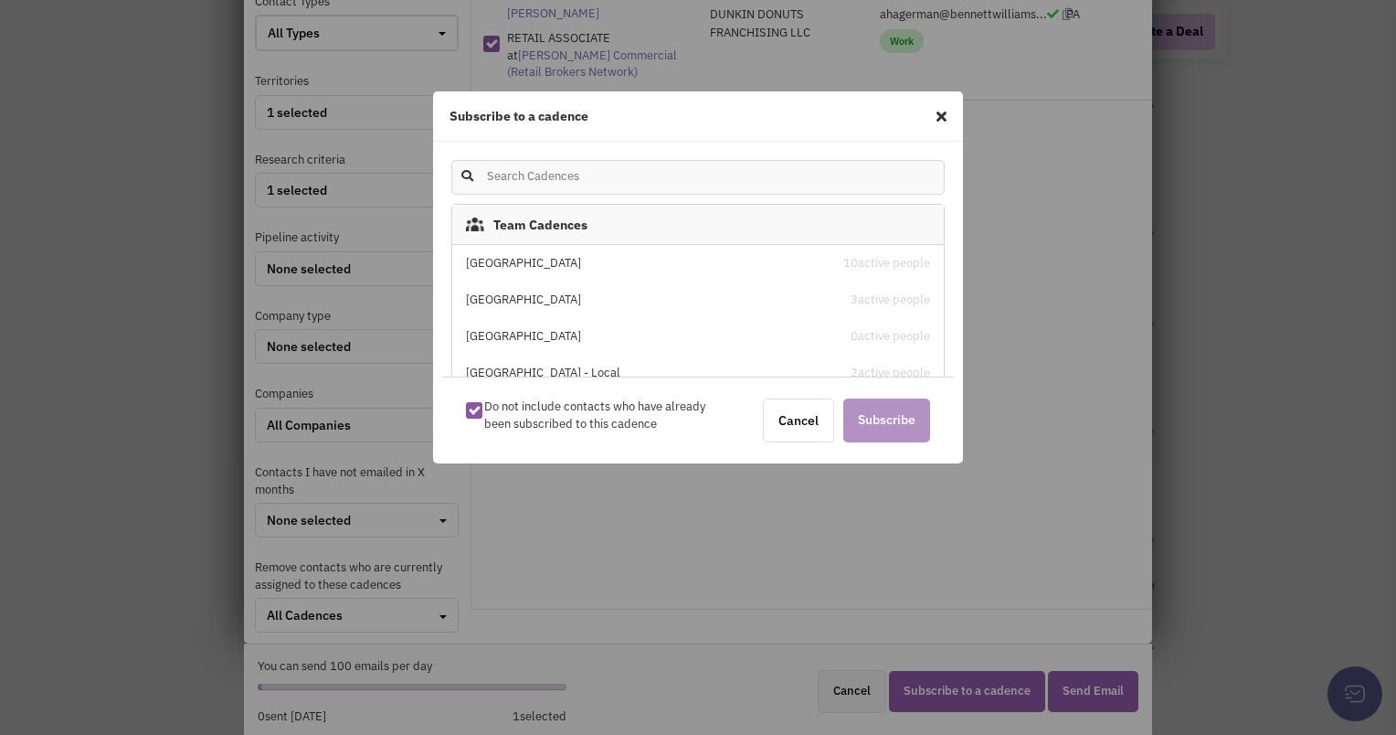
click at [559, 266] on div "[GEOGRAPHIC_DATA]" at bounding box center [640, 263] width 348 height 17
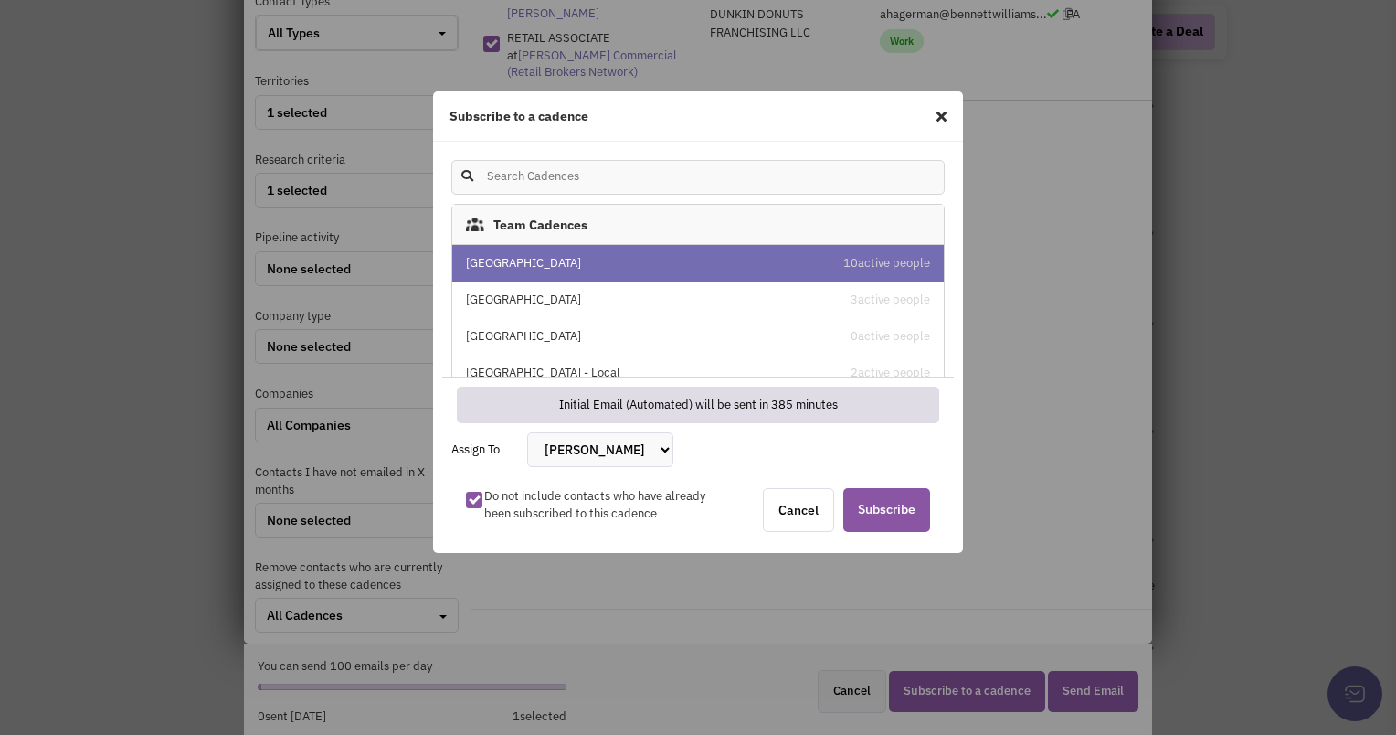
click at [673, 443] on select "[PERSON_NAME] [PERSON_NAME] [PERSON_NAME] [PERSON_NAME] [PERSON_NAME] [PERSON_N…" at bounding box center [600, 449] width 146 height 35
select select "2405"
click at [527, 432] on select "[PERSON_NAME] [PERSON_NAME] [PERSON_NAME] [PERSON_NAME] [PERSON_NAME] [PERSON_N…" at bounding box center [600, 449] width 146 height 35
click at [900, 501] on span "Subscribe" at bounding box center [886, 510] width 87 height 44
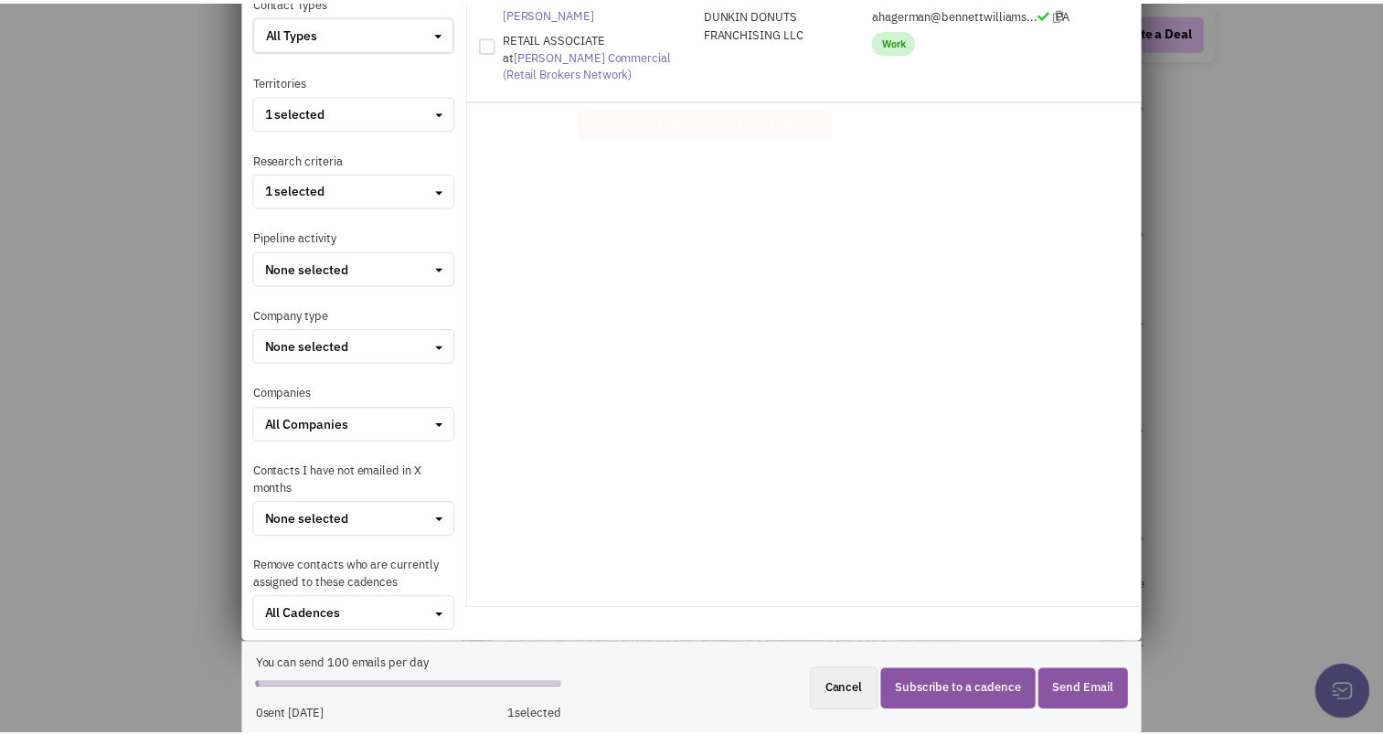
scroll to position [0, 0]
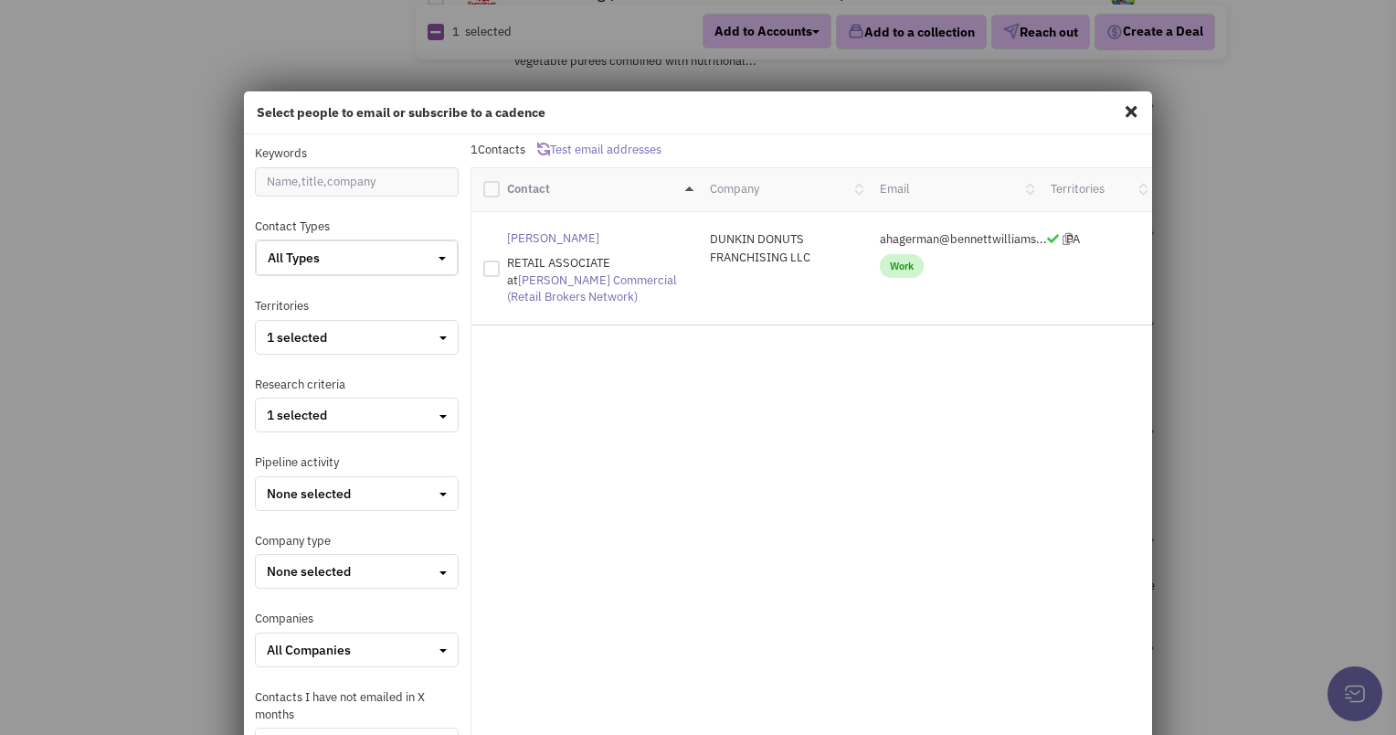
click at [1122, 117] on span at bounding box center [1131, 111] width 24 height 29
checkbox input "false"
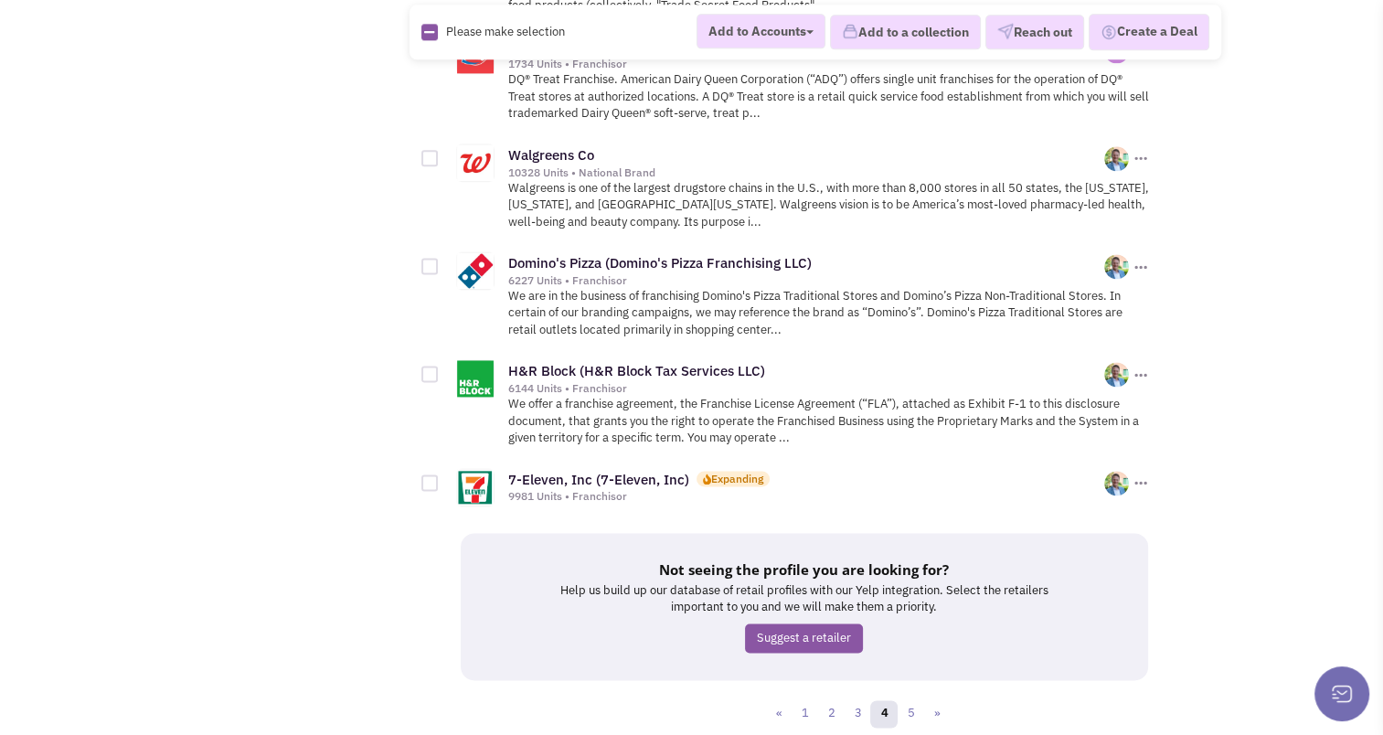
scroll to position [2463, 0]
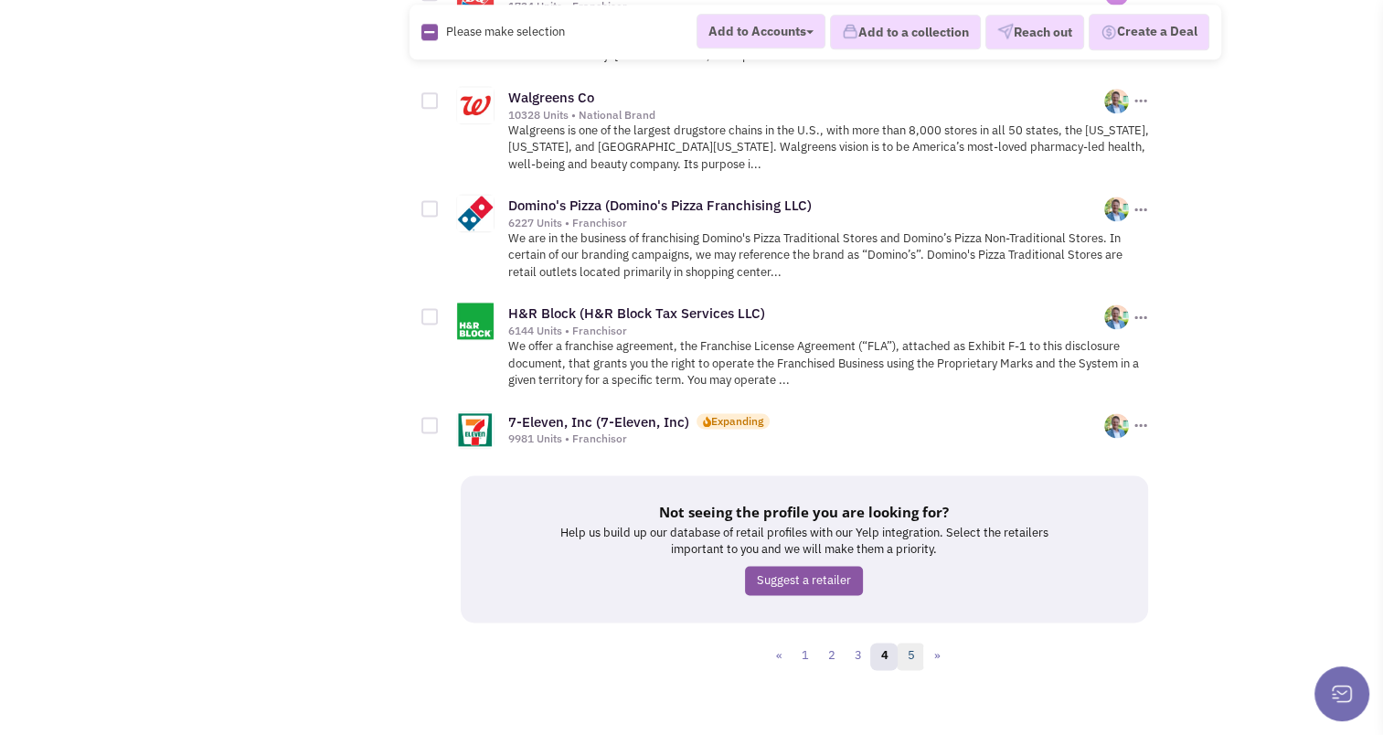
click at [916, 642] on link "5" at bounding box center [909, 655] width 27 height 27
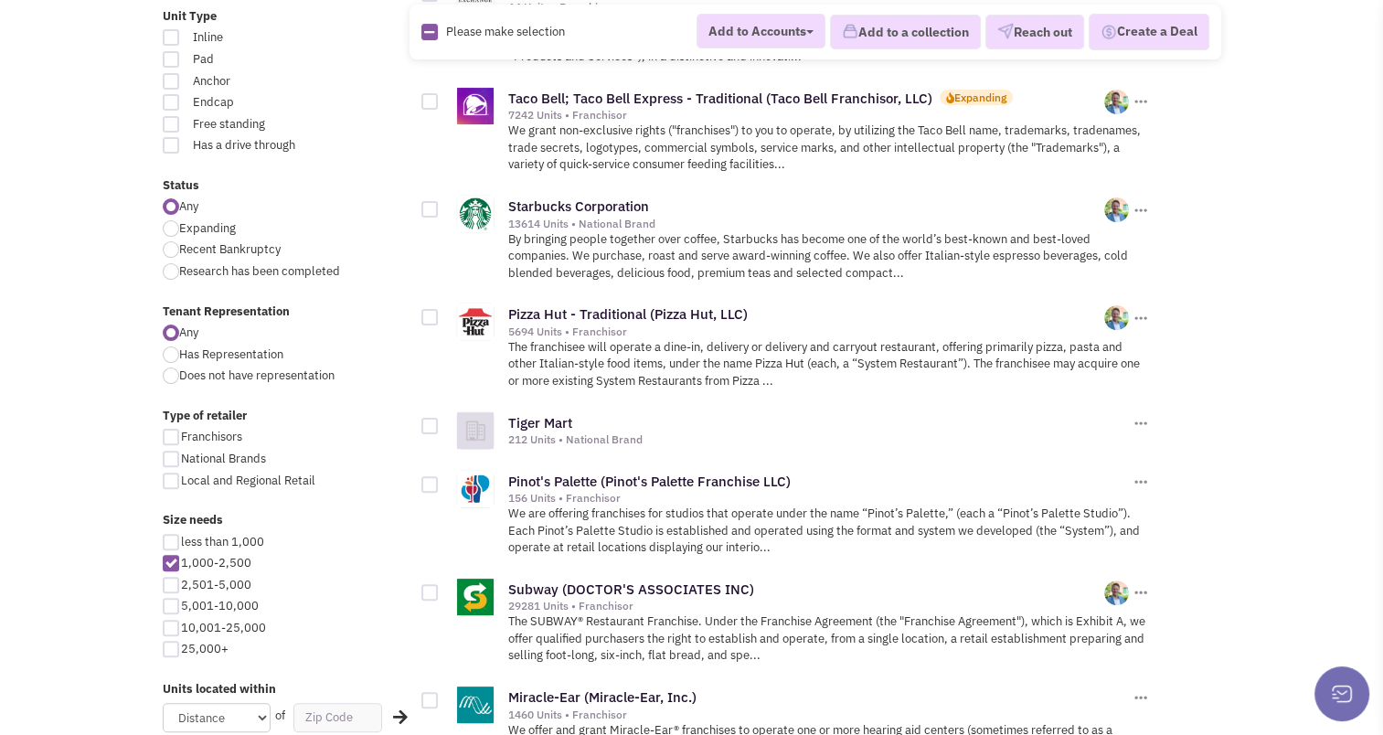
scroll to position [426, 0]
click at [427, 316] on div at bounding box center [429, 315] width 16 height 16
click at [440, 316] on input "checkbox" at bounding box center [446, 317] width 12 height 12
checkbox input "true"
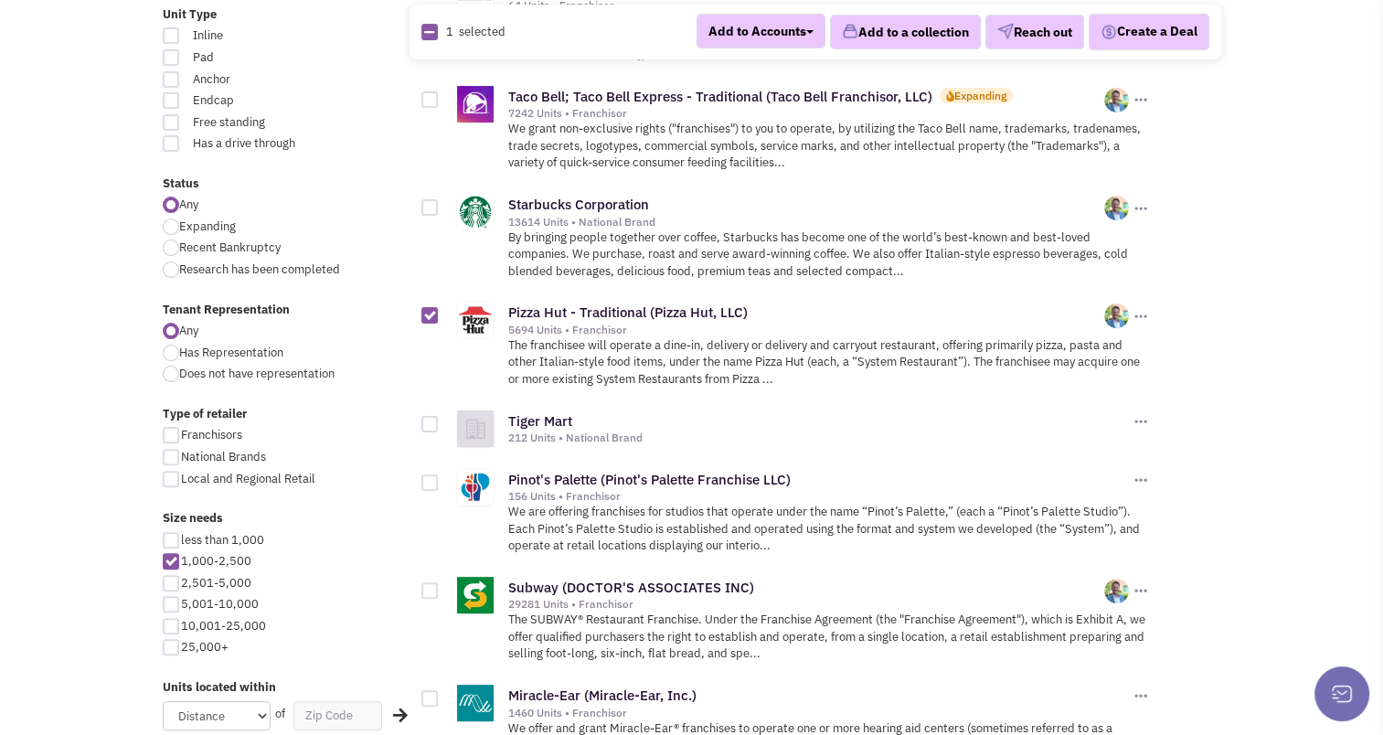
click at [429, 205] on div at bounding box center [429, 207] width 16 height 16
click at [440, 205] on input "checkbox" at bounding box center [446, 209] width 12 height 12
checkbox input "true"
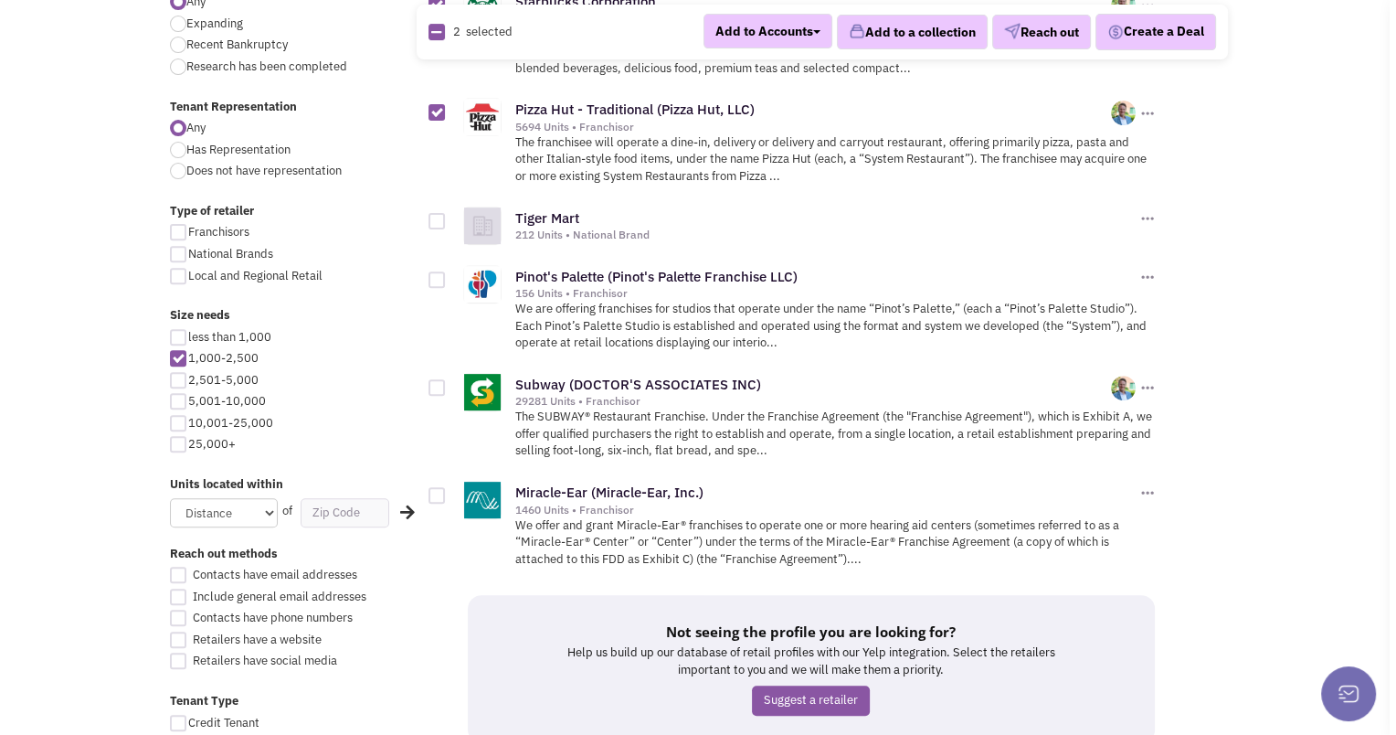
scroll to position [631, 0]
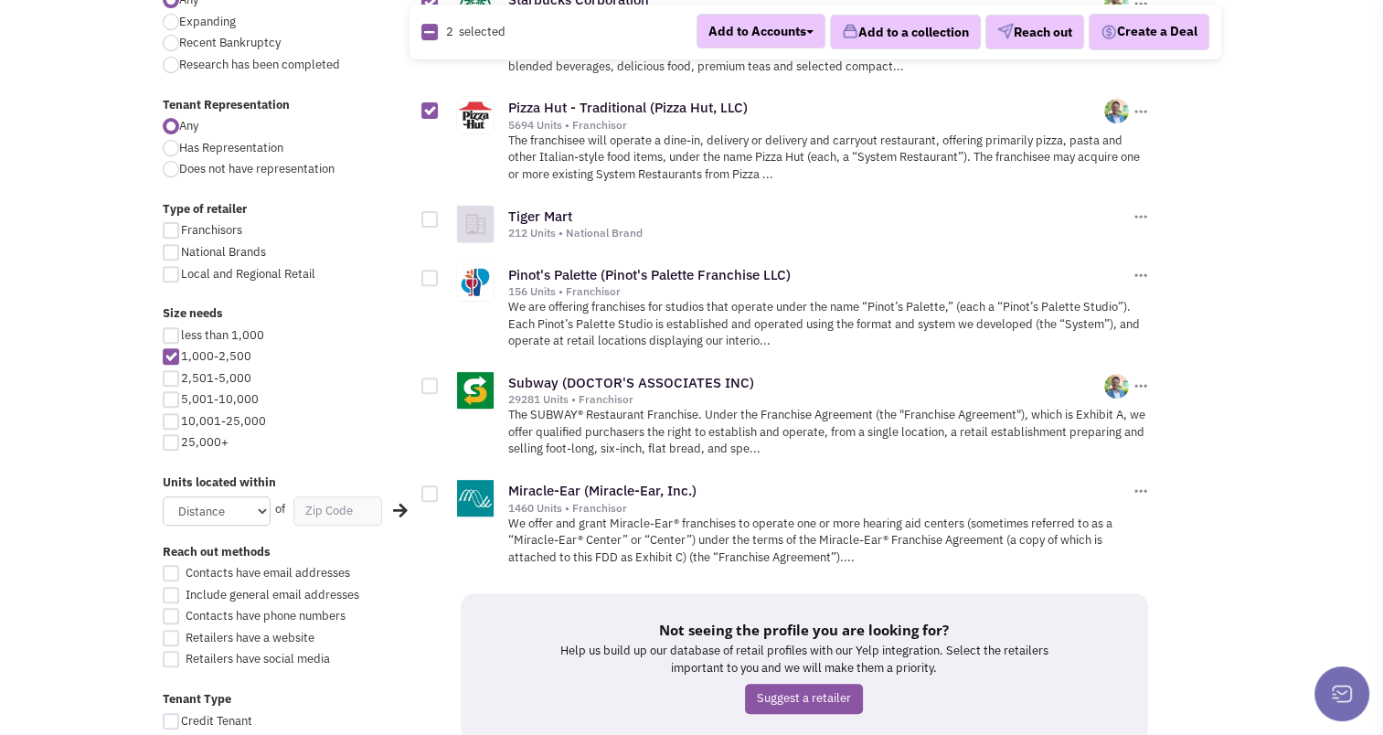
click at [430, 381] on div at bounding box center [429, 385] width 16 height 16
click at [440, 381] on input "checkbox" at bounding box center [446, 387] width 12 height 12
checkbox input "true"
click at [1021, 41] on button "Reach out" at bounding box center [1034, 32] width 99 height 35
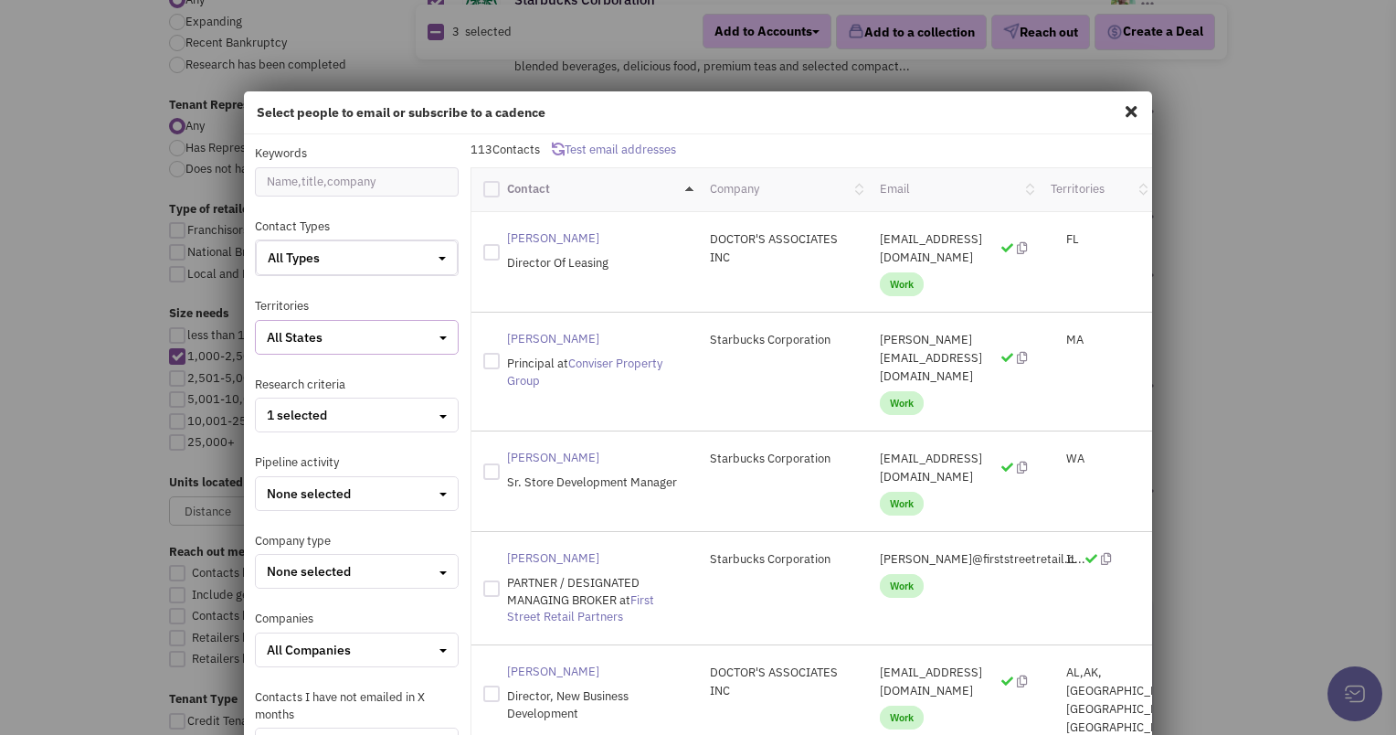
click at [340, 332] on div "All States" at bounding box center [357, 337] width 180 height 18
click at [267, 404] on div at bounding box center [274, 405] width 16 height 16
click at [284, 404] on input "checkbox" at bounding box center [290, 406] width 12 height 12
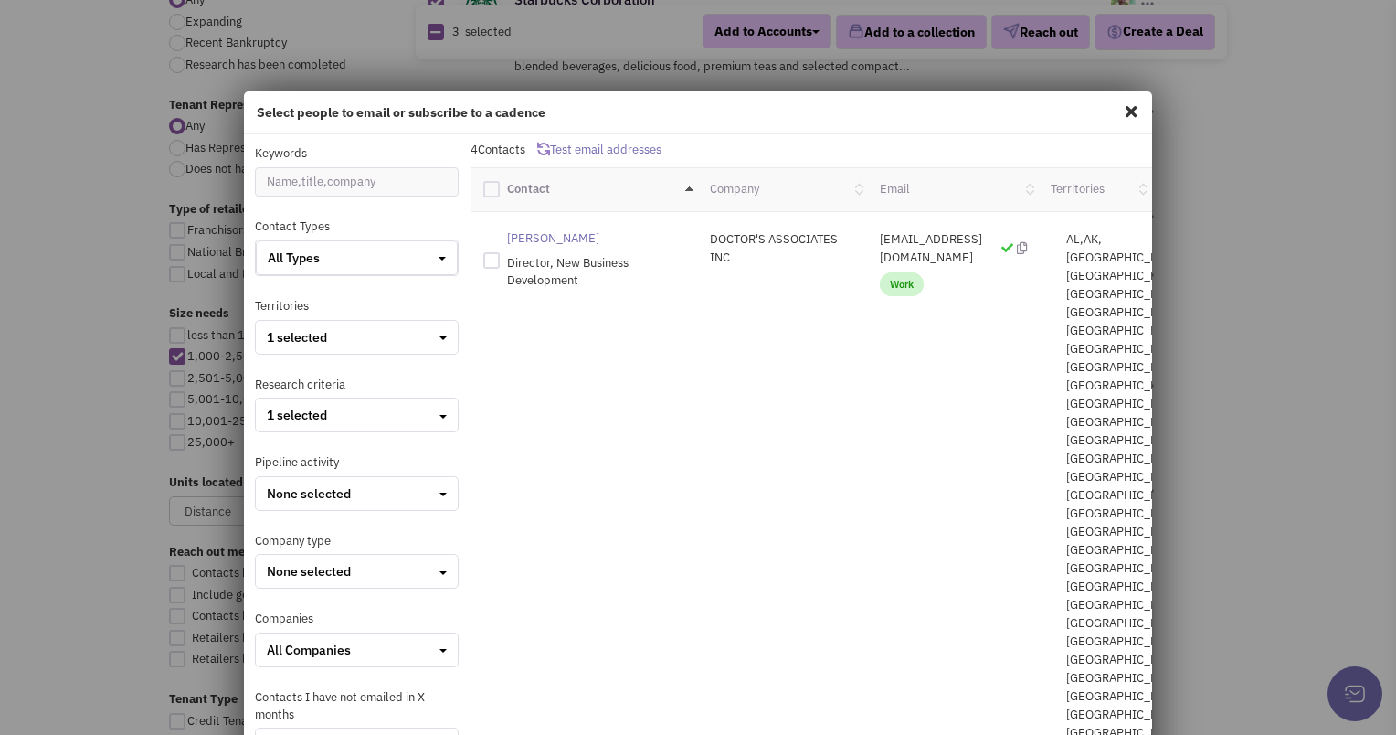
click at [486, 188] on div at bounding box center [491, 189] width 16 height 16
click at [502, 188] on input "checkbox" at bounding box center [508, 187] width 12 height 12
checkbox input "true"
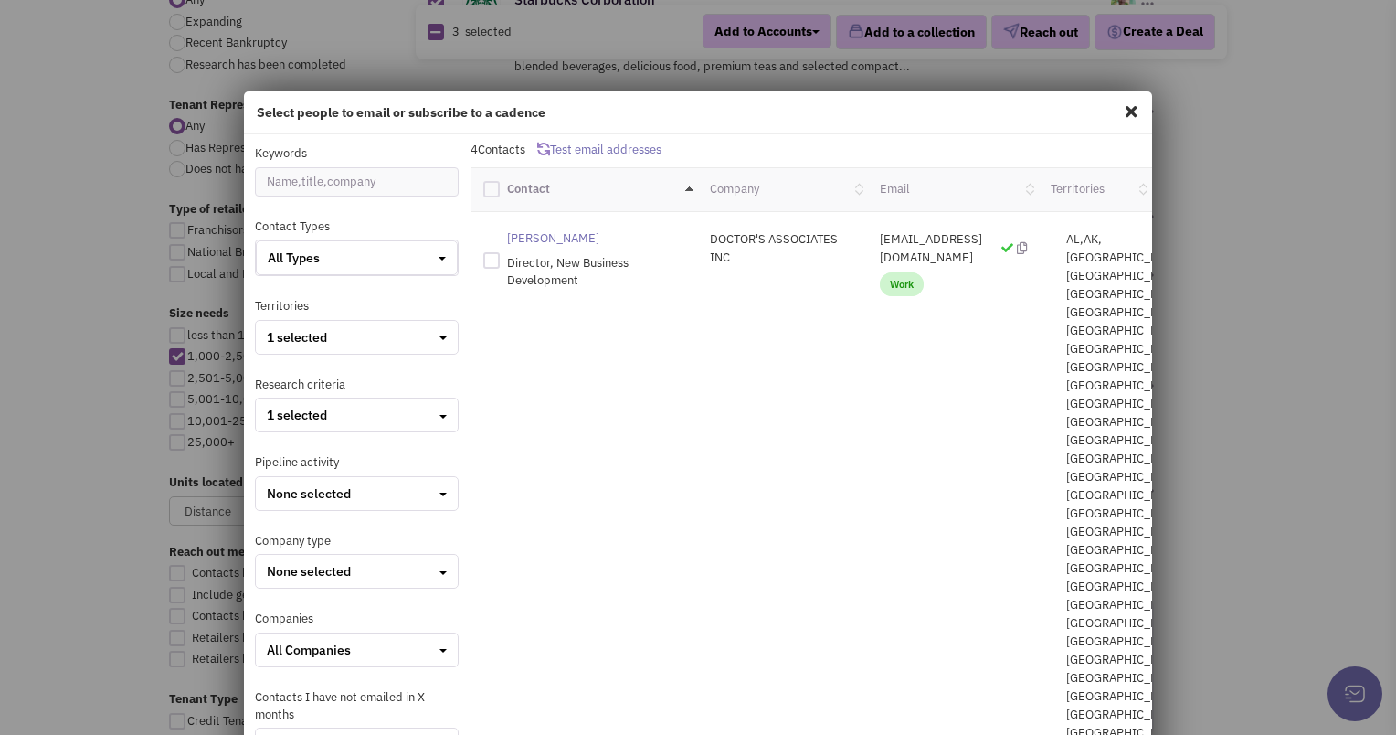
checkbox input "true"
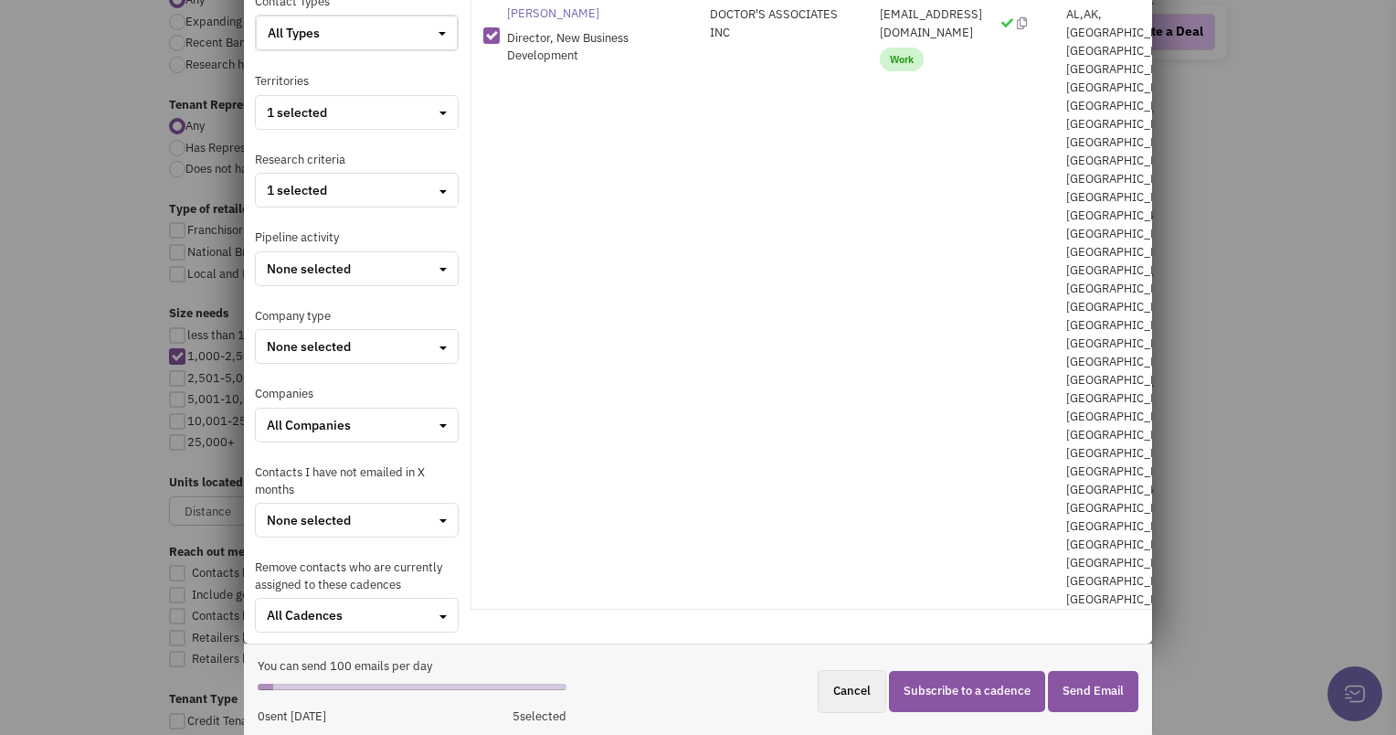
click at [938, 680] on button "Subscribe to a cadence" at bounding box center [967, 691] width 156 height 41
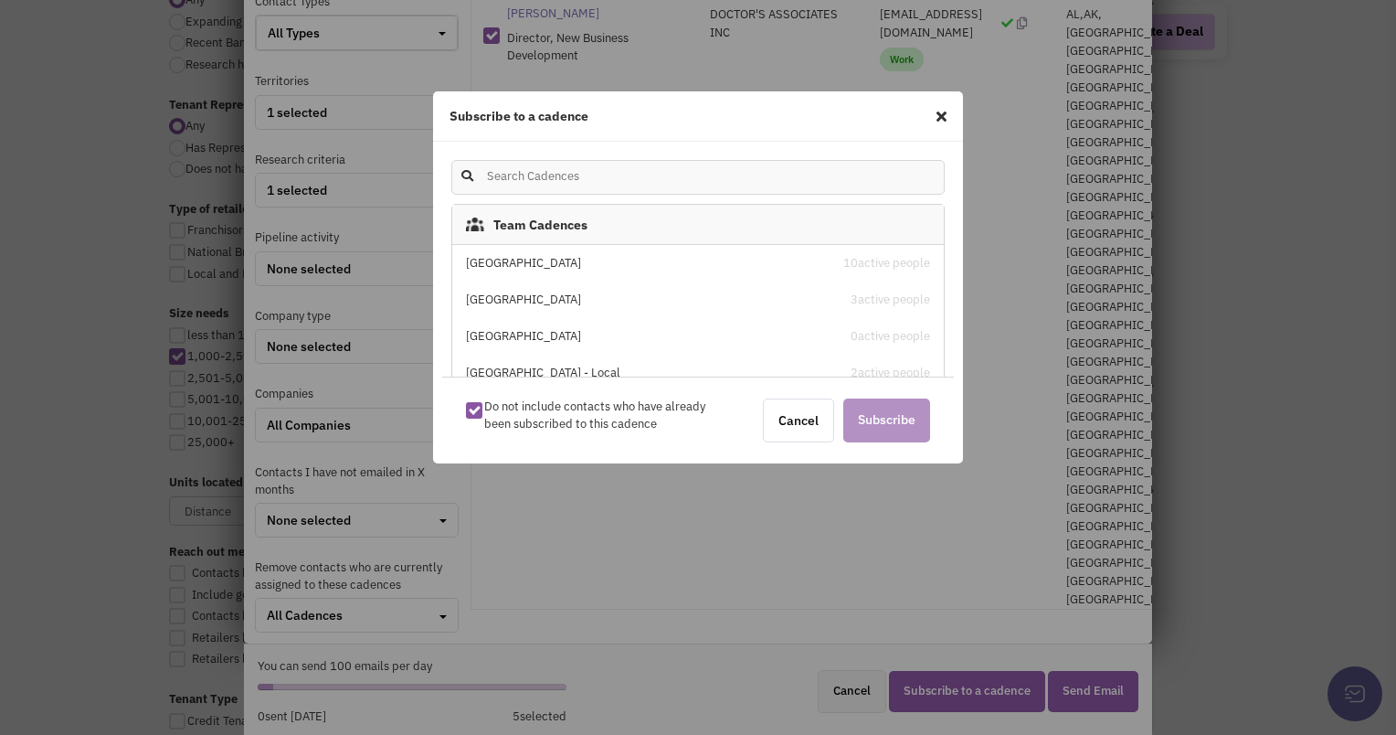
click at [569, 255] on div "[GEOGRAPHIC_DATA]" at bounding box center [640, 263] width 348 height 17
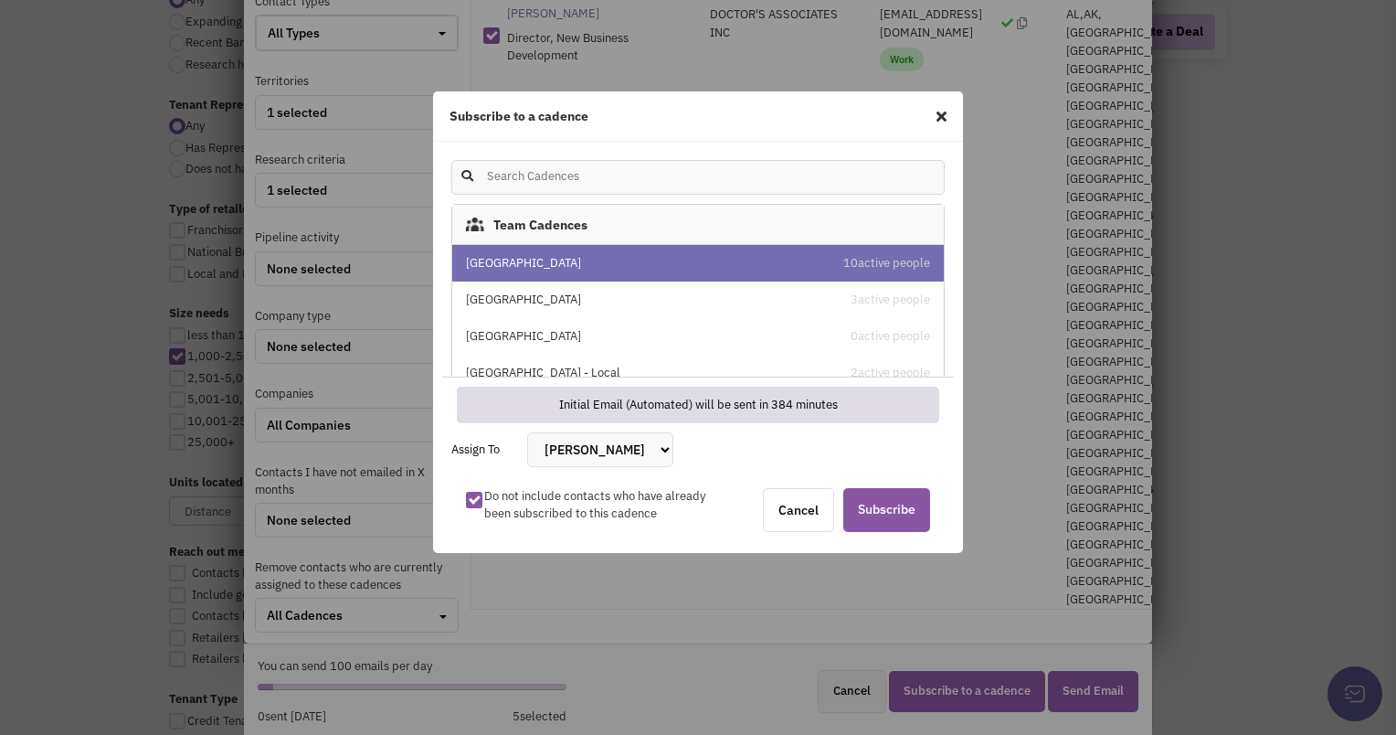
click at [612, 457] on select "[PERSON_NAME] [PERSON_NAME] [PERSON_NAME] [PERSON_NAME] [PERSON_NAME] [PERSON_N…" at bounding box center [600, 449] width 146 height 35
select select "2405"
click at [527, 432] on select "[PERSON_NAME] [PERSON_NAME] [PERSON_NAME] [PERSON_NAME] [PERSON_NAME] [PERSON_N…" at bounding box center [600, 449] width 146 height 35
click at [889, 508] on span "Subscribe" at bounding box center [886, 510] width 87 height 44
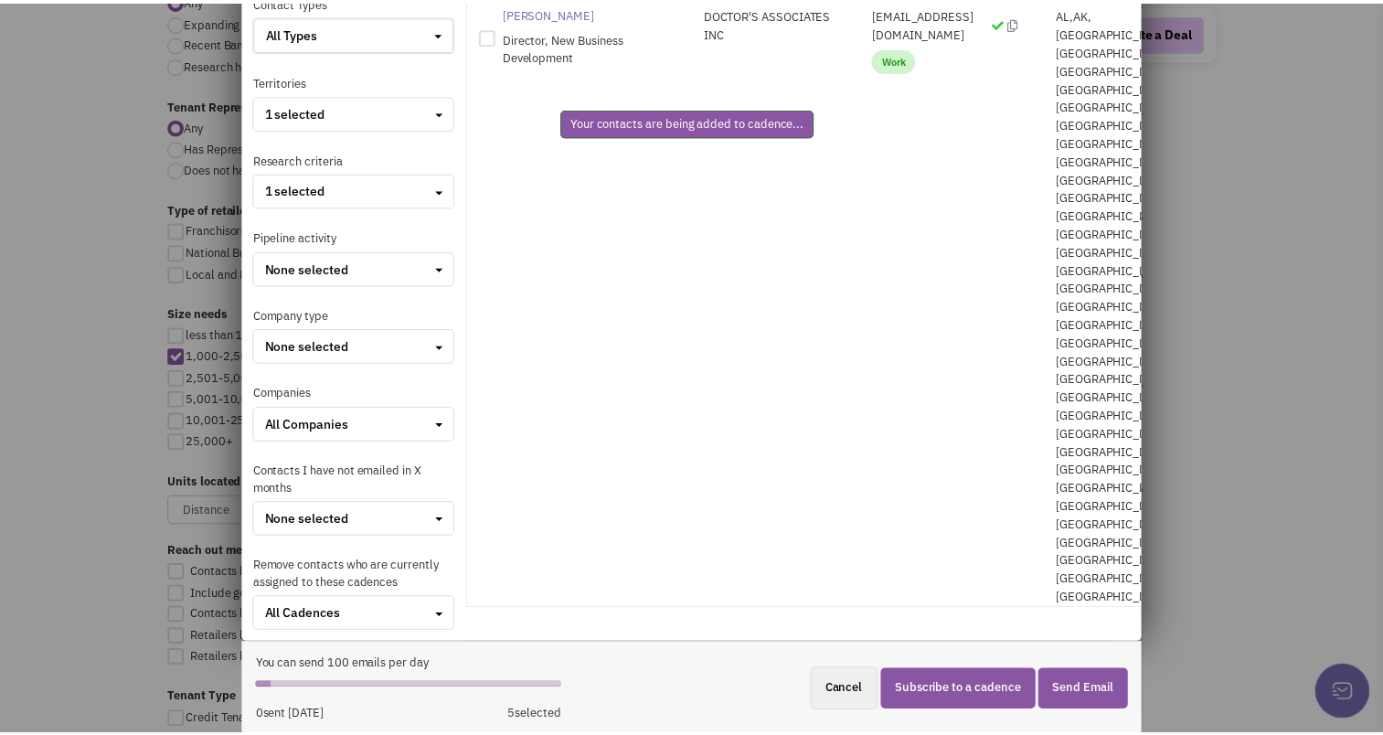
scroll to position [0, 0]
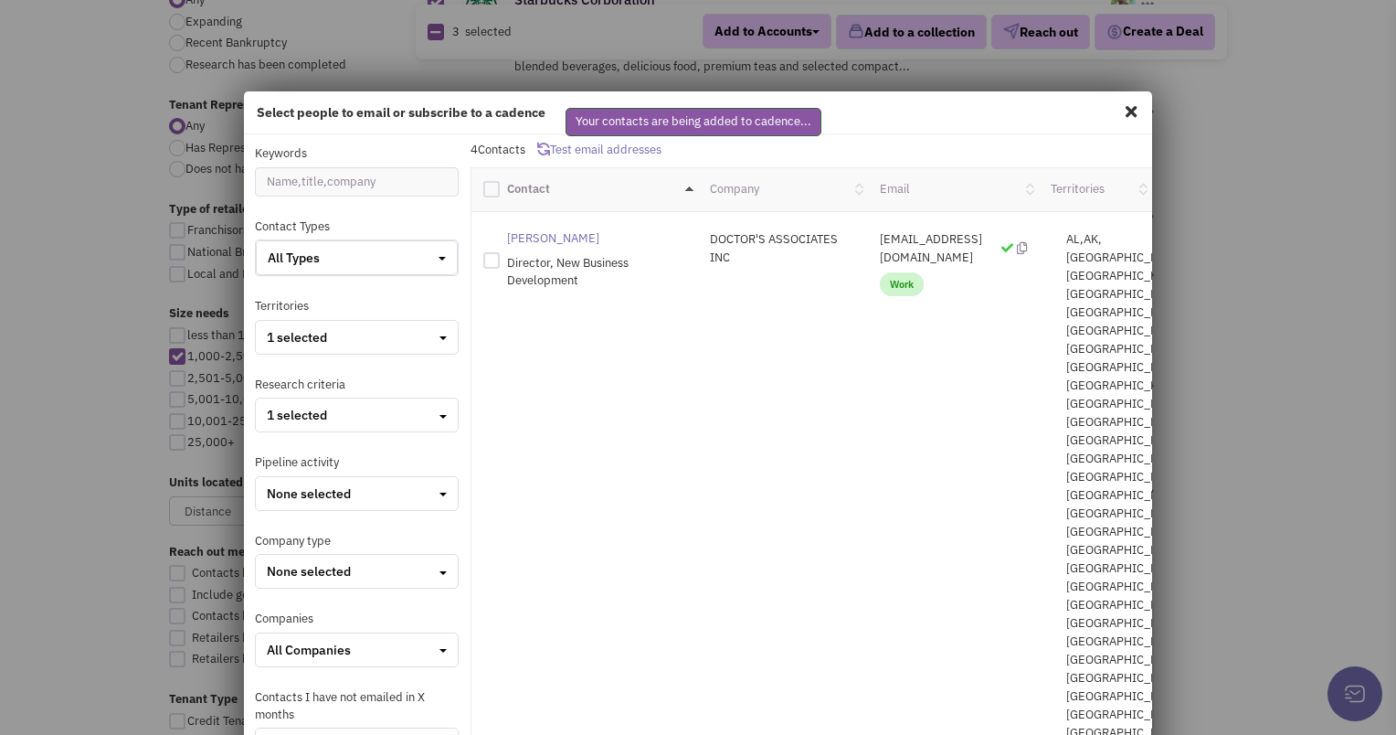
click at [1123, 102] on span at bounding box center [1131, 111] width 24 height 29
checkbox input "false"
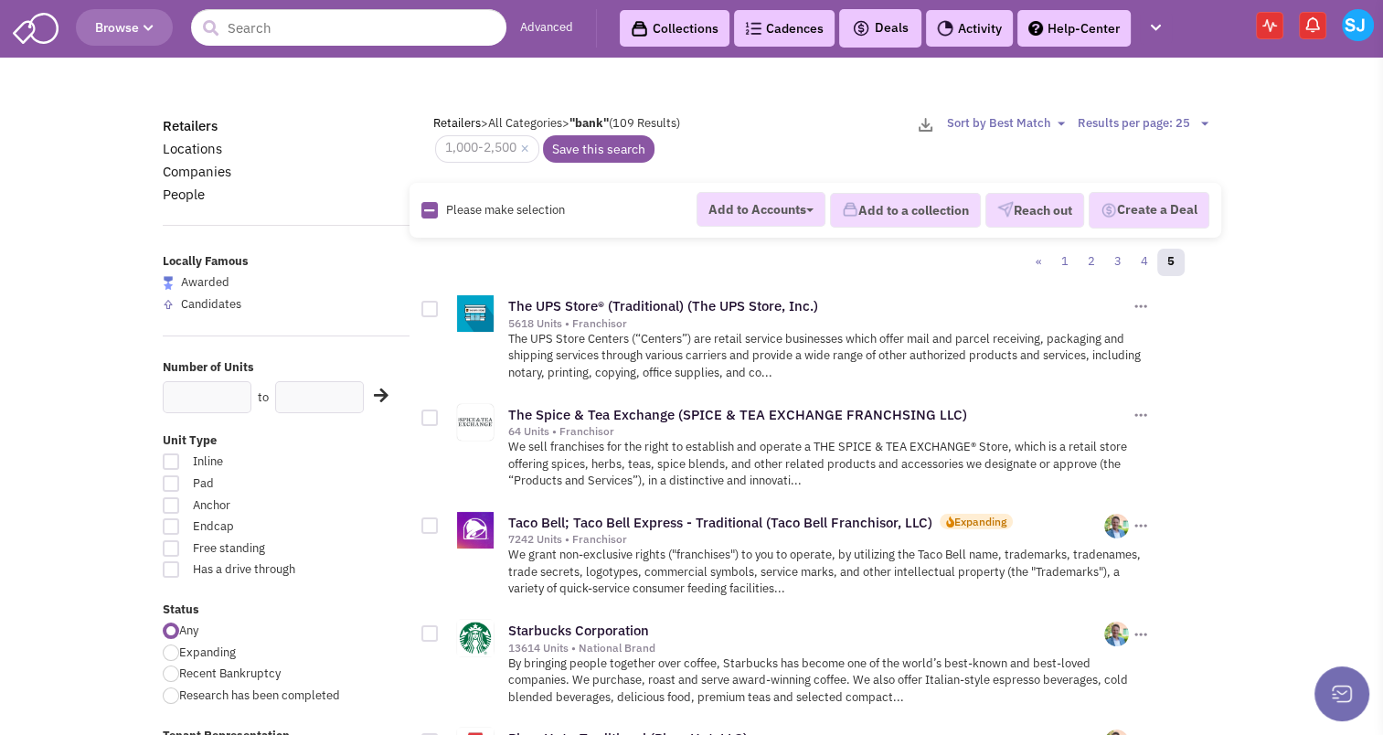
click at [148, 35] on span "Browse" at bounding box center [124, 27] width 58 height 16
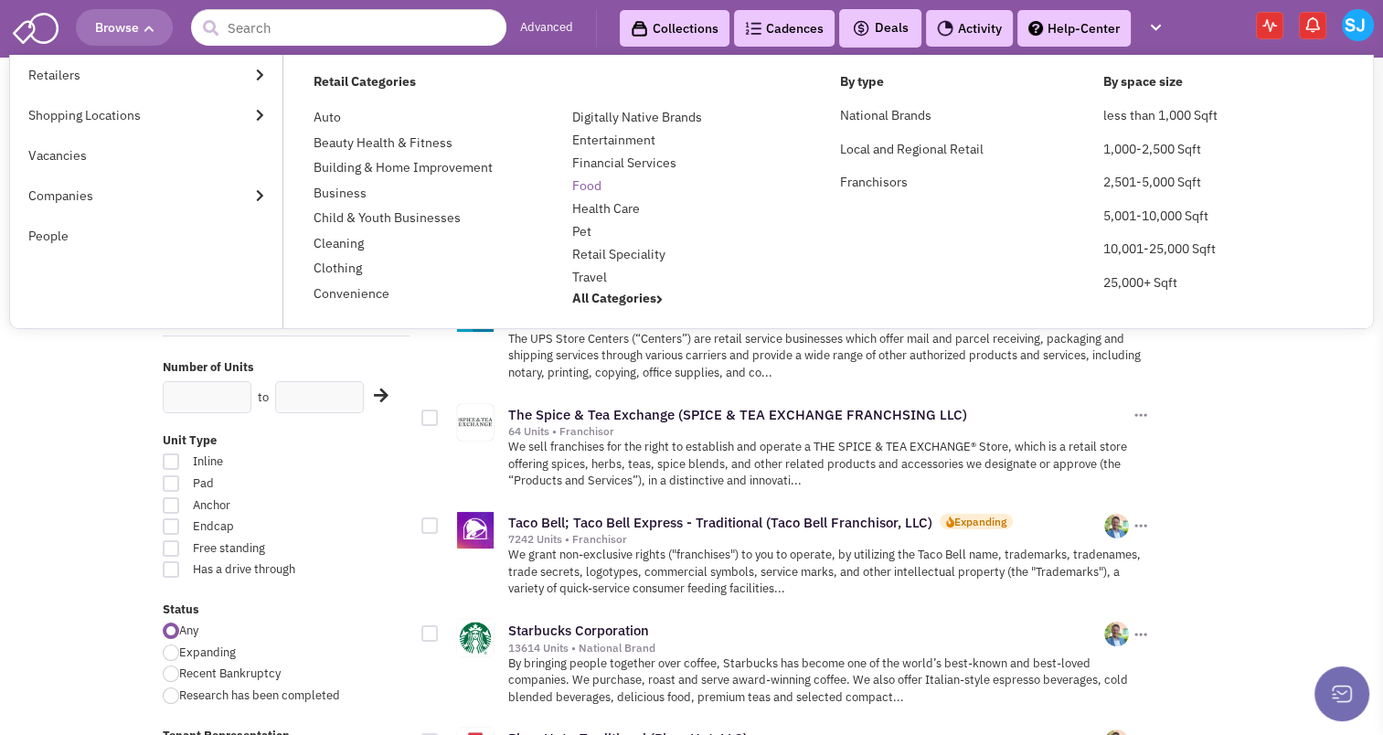
click at [587, 188] on link "Food" at bounding box center [586, 185] width 29 height 16
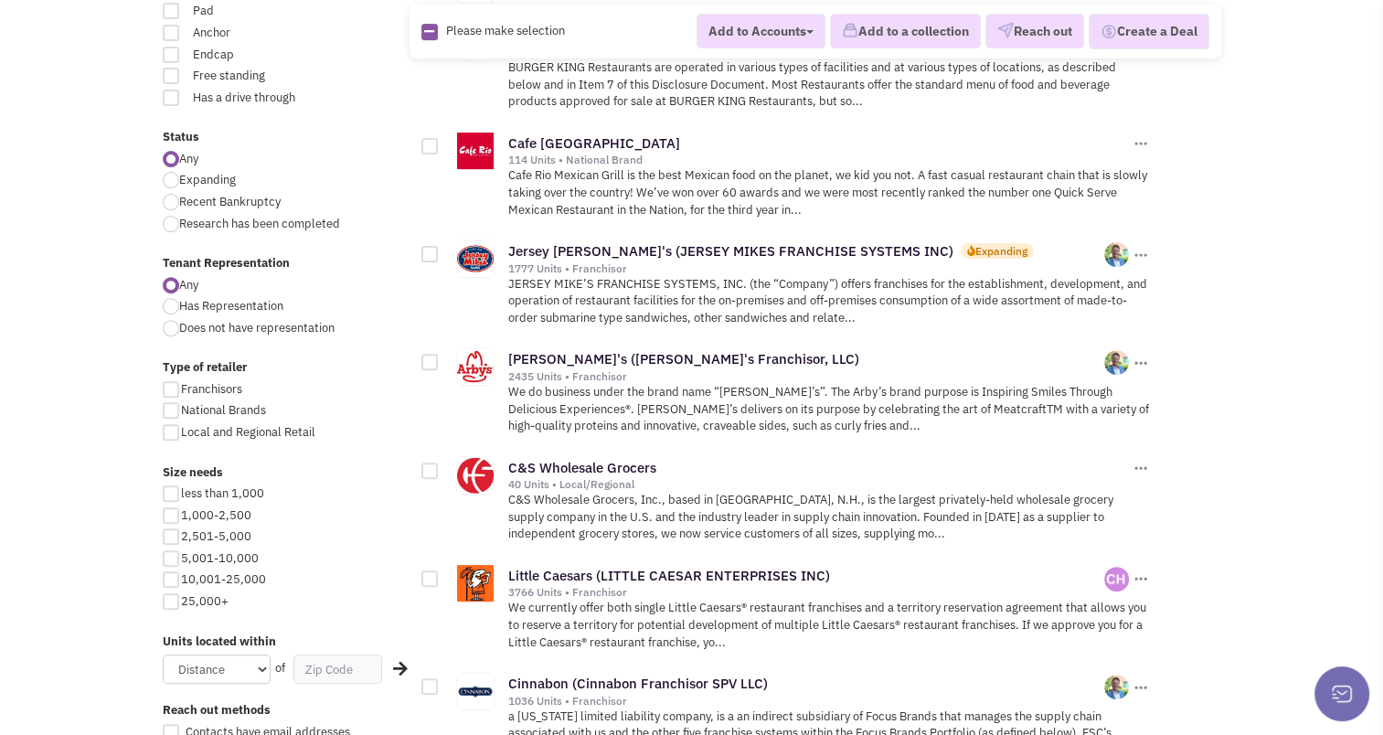
scroll to position [641, 0]
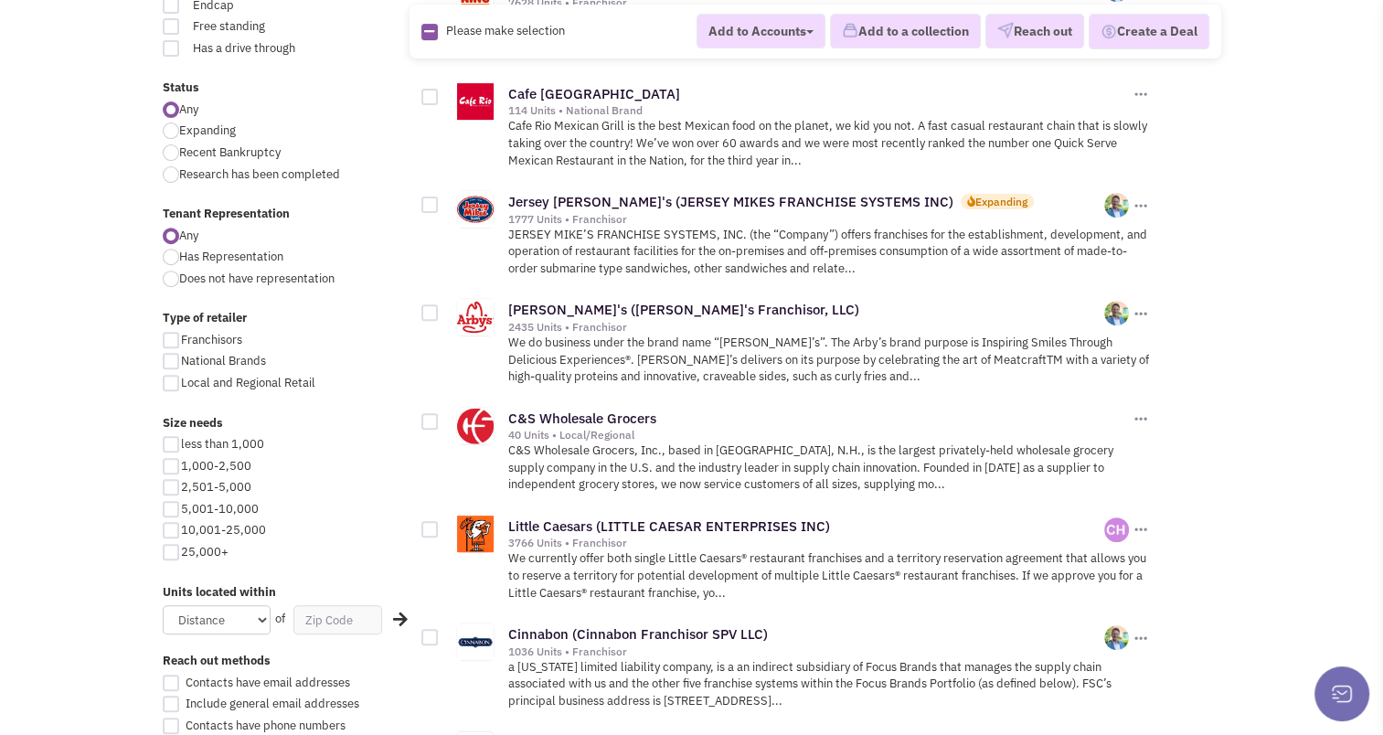
click at [175, 463] on div at bounding box center [171, 466] width 16 height 16
click at [181, 463] on input "1,000-2,500" at bounding box center [187, 467] width 12 height 12
checkbox input "true"
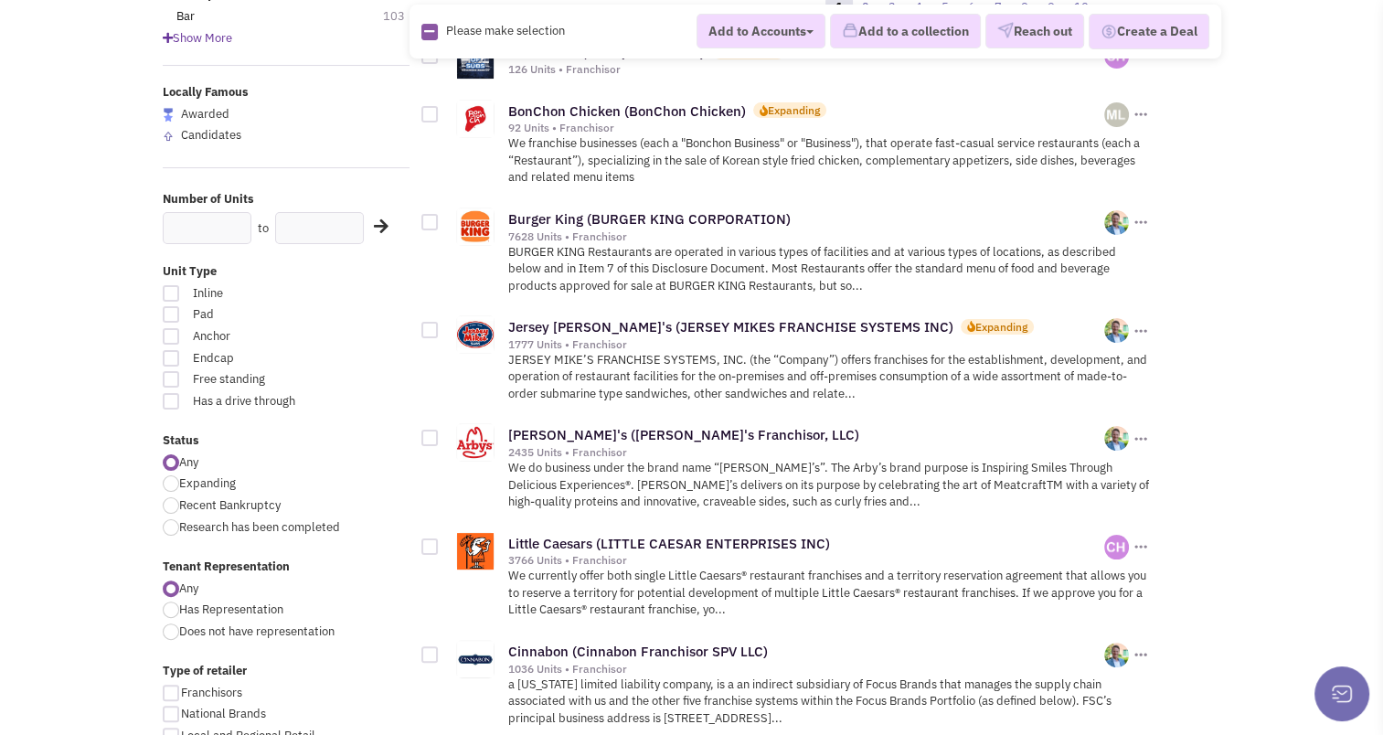
scroll to position [289, 0]
click at [168, 406] on div at bounding box center [171, 401] width 16 height 16
click at [333, 406] on input "Has a drive through" at bounding box center [339, 403] width 12 height 12
checkbox input "true"
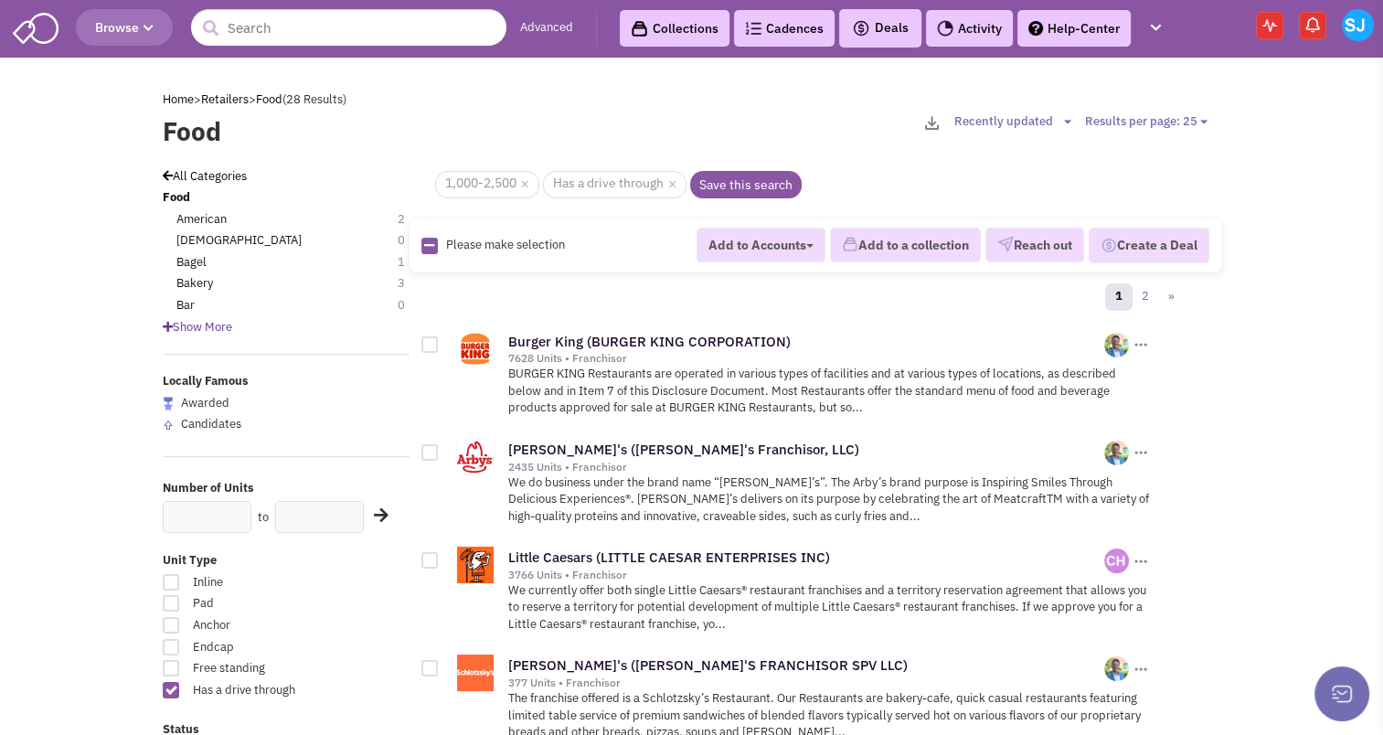
click at [428, 248] on icon at bounding box center [429, 245] width 10 height 12
checkbox input "true"
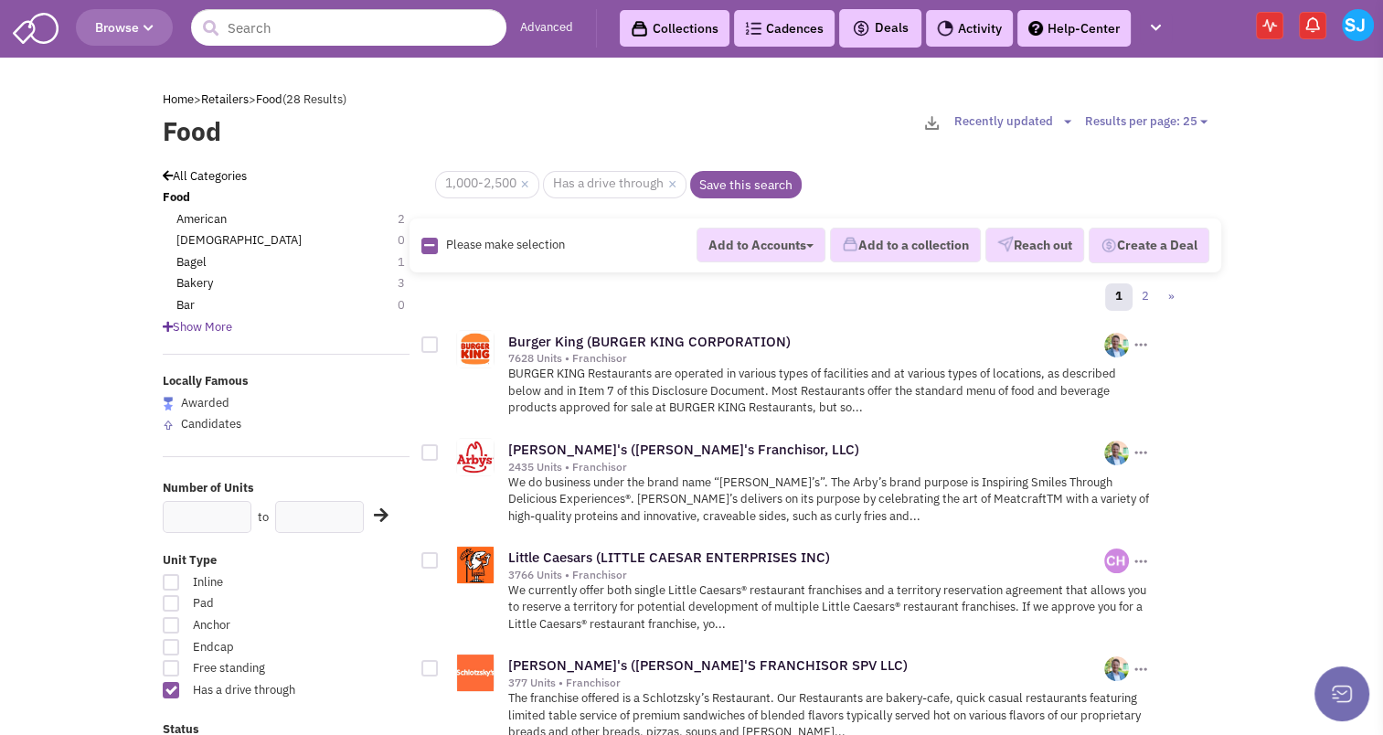
checkbox input "true"
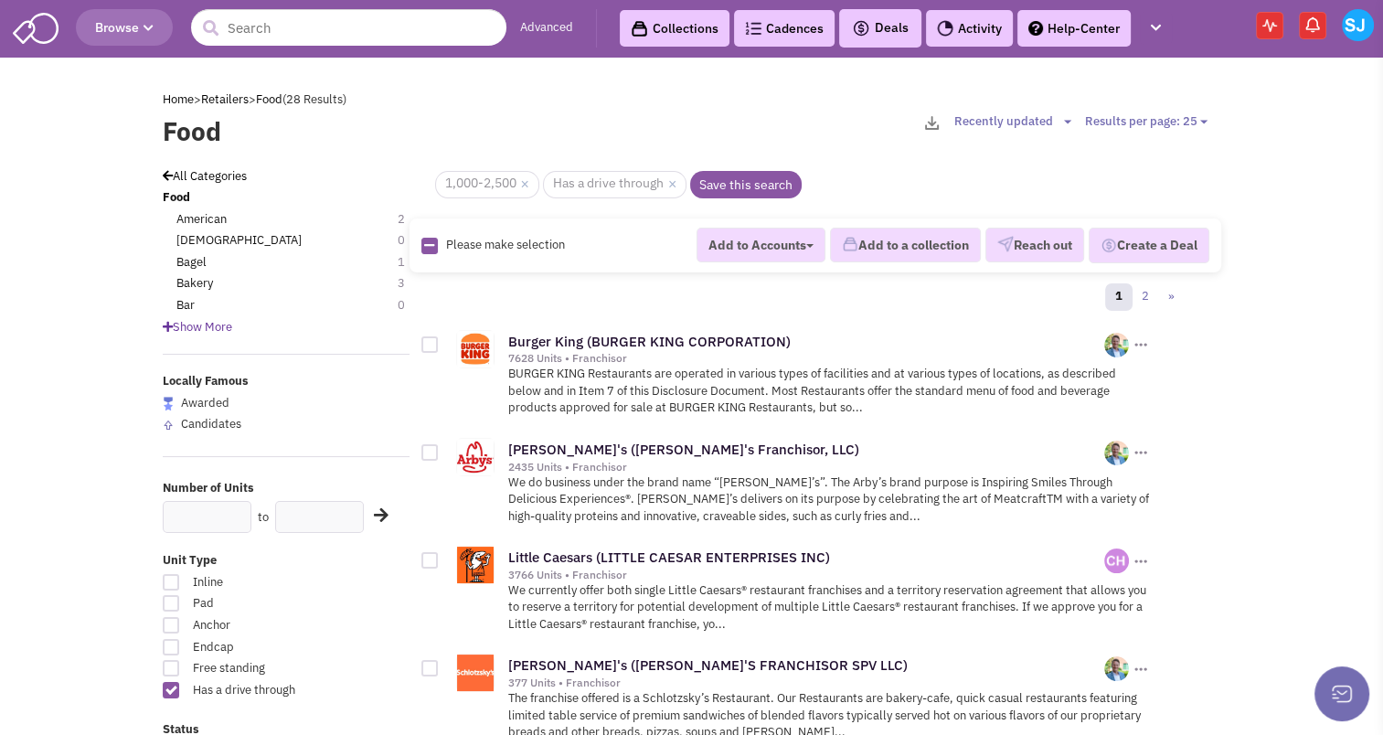
checkbox input "true"
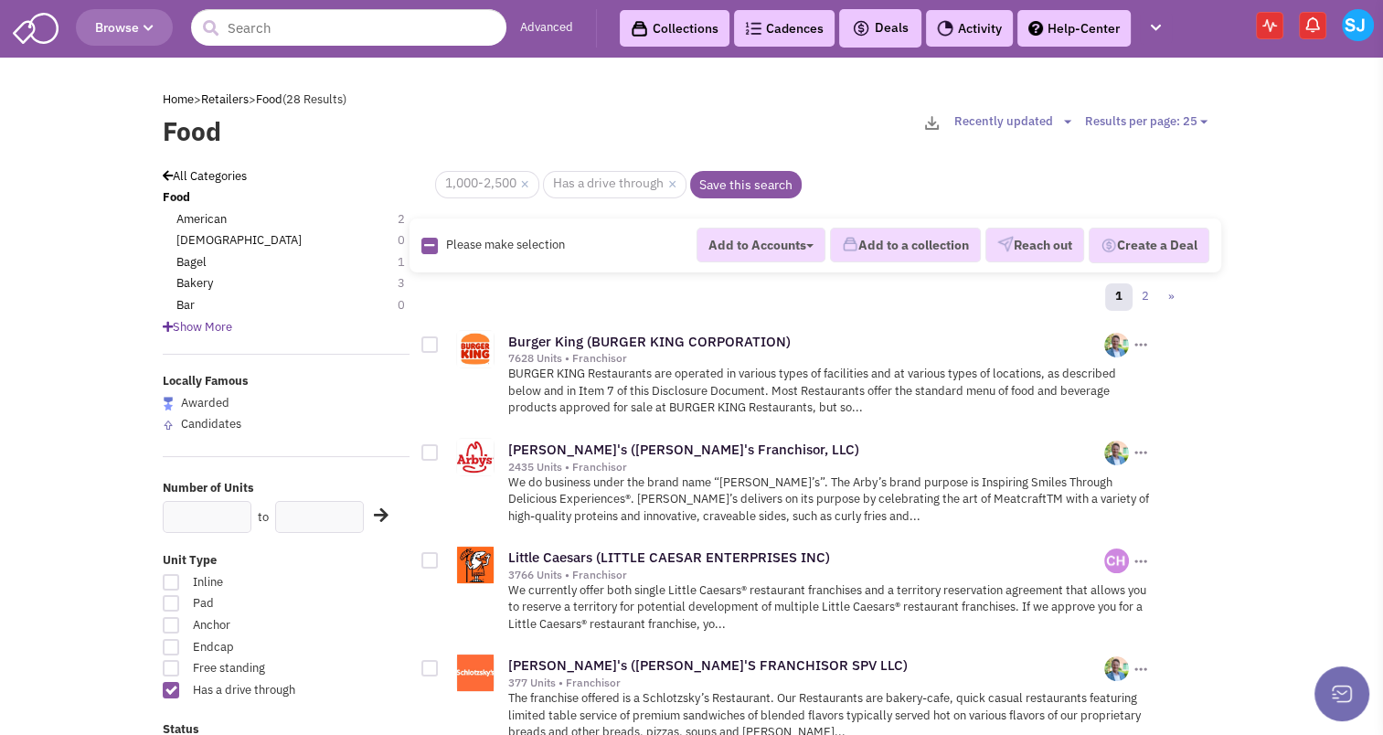
checkbox input "true"
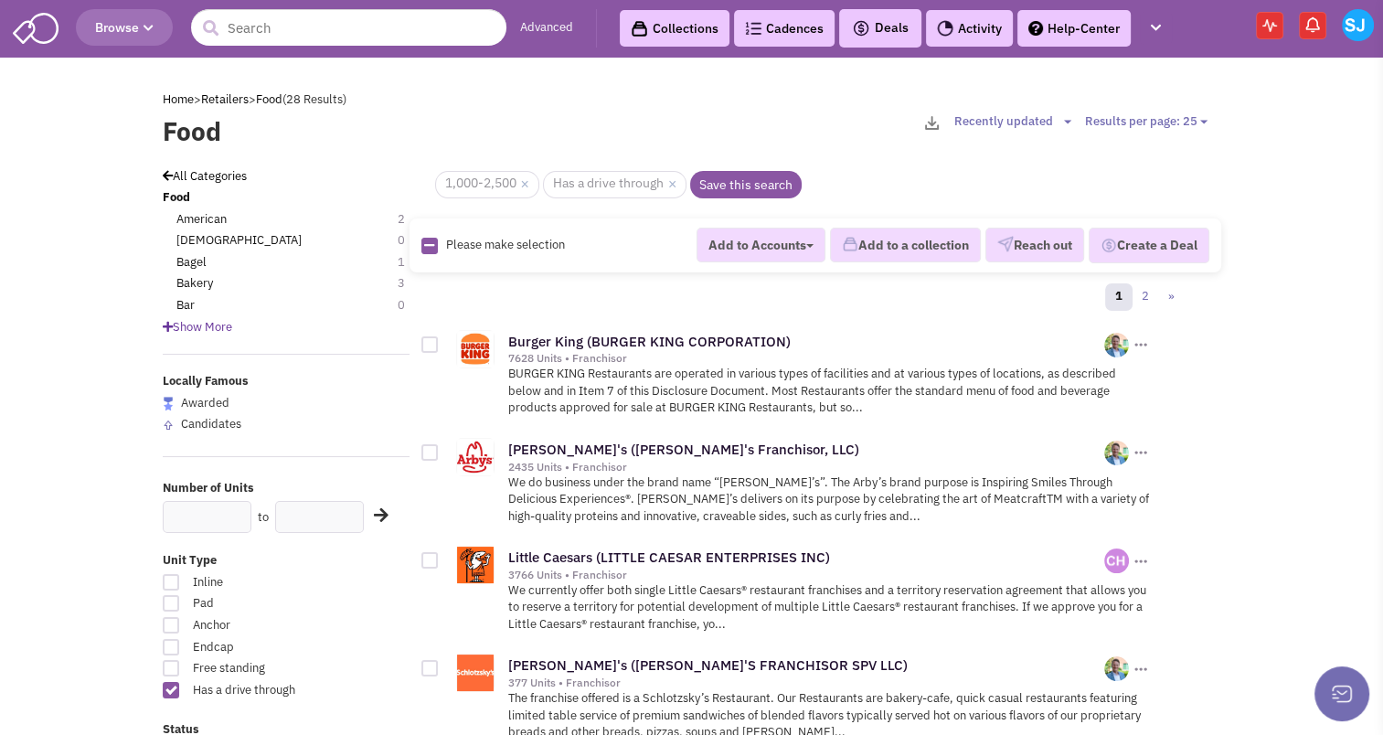
checkbox input "true"
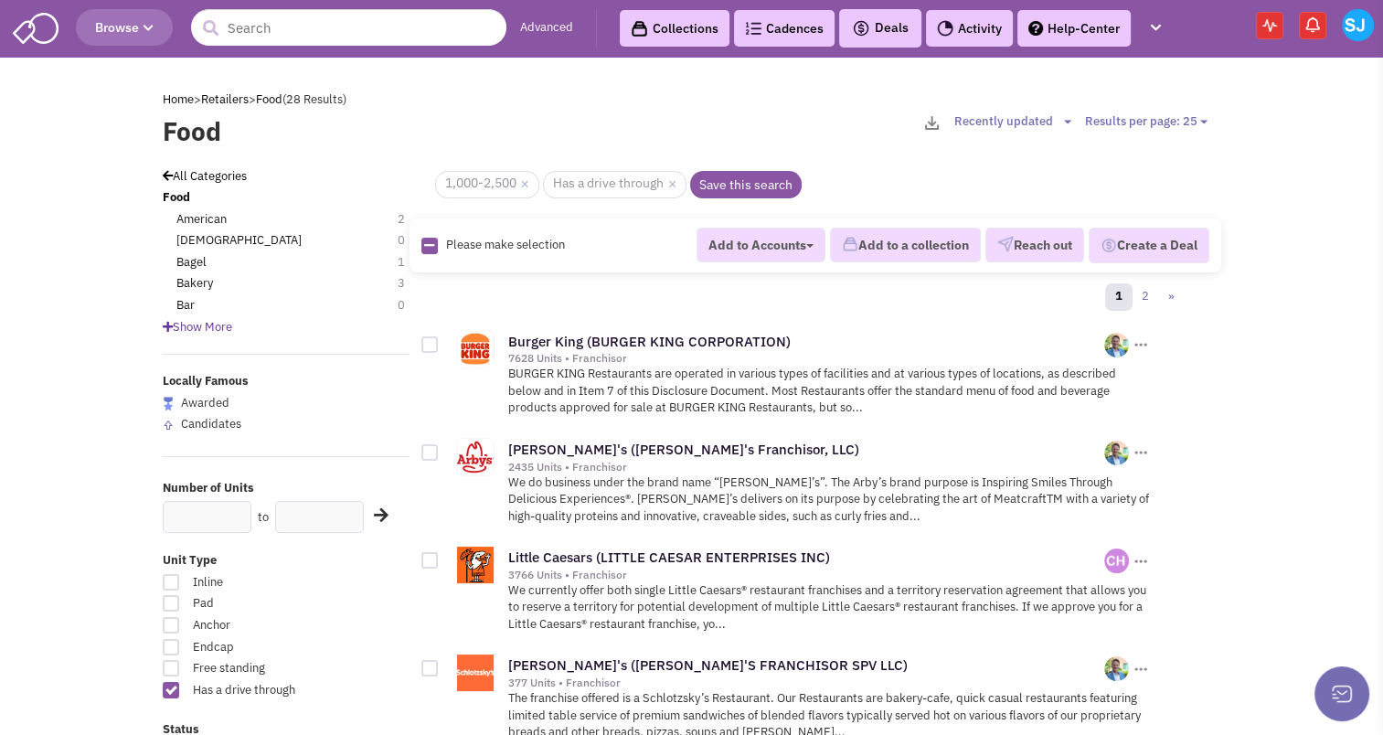
checkbox input "true"
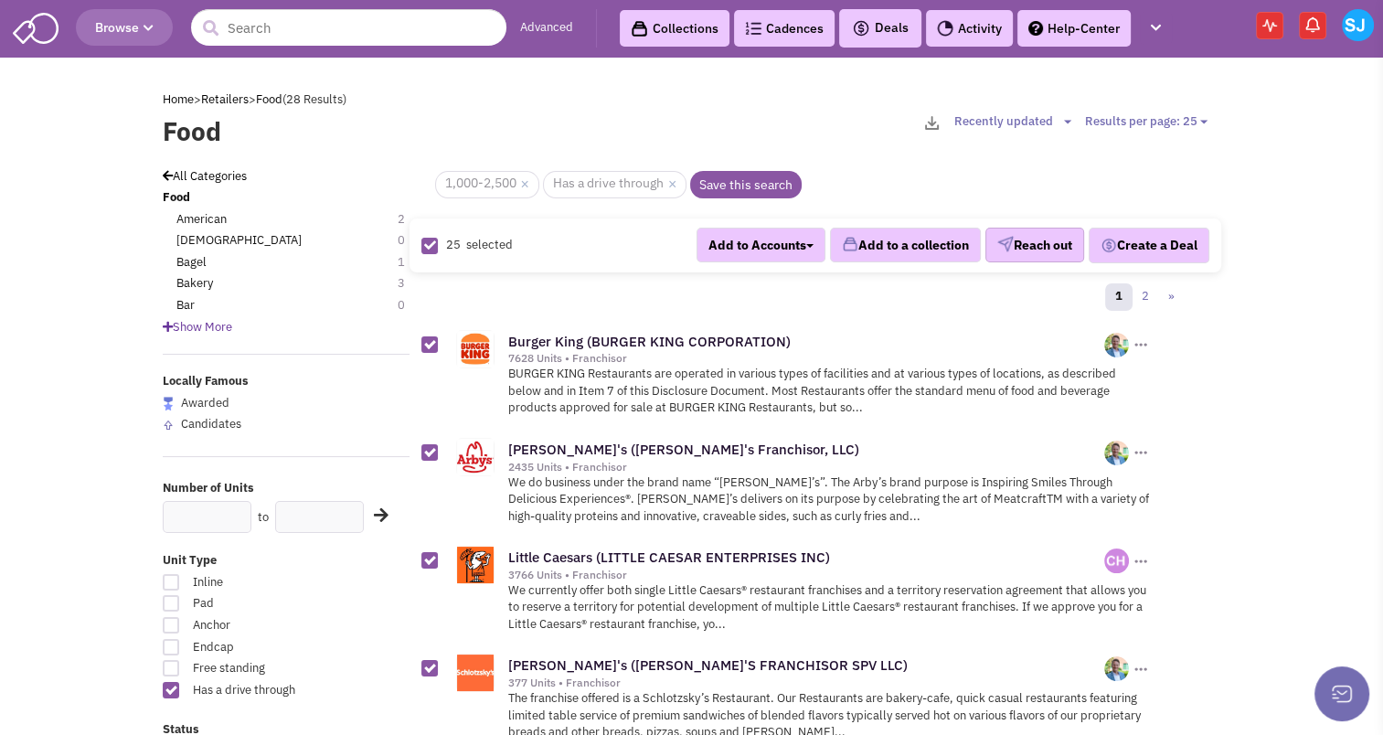
click at [1034, 252] on button "Reach out" at bounding box center [1034, 245] width 99 height 35
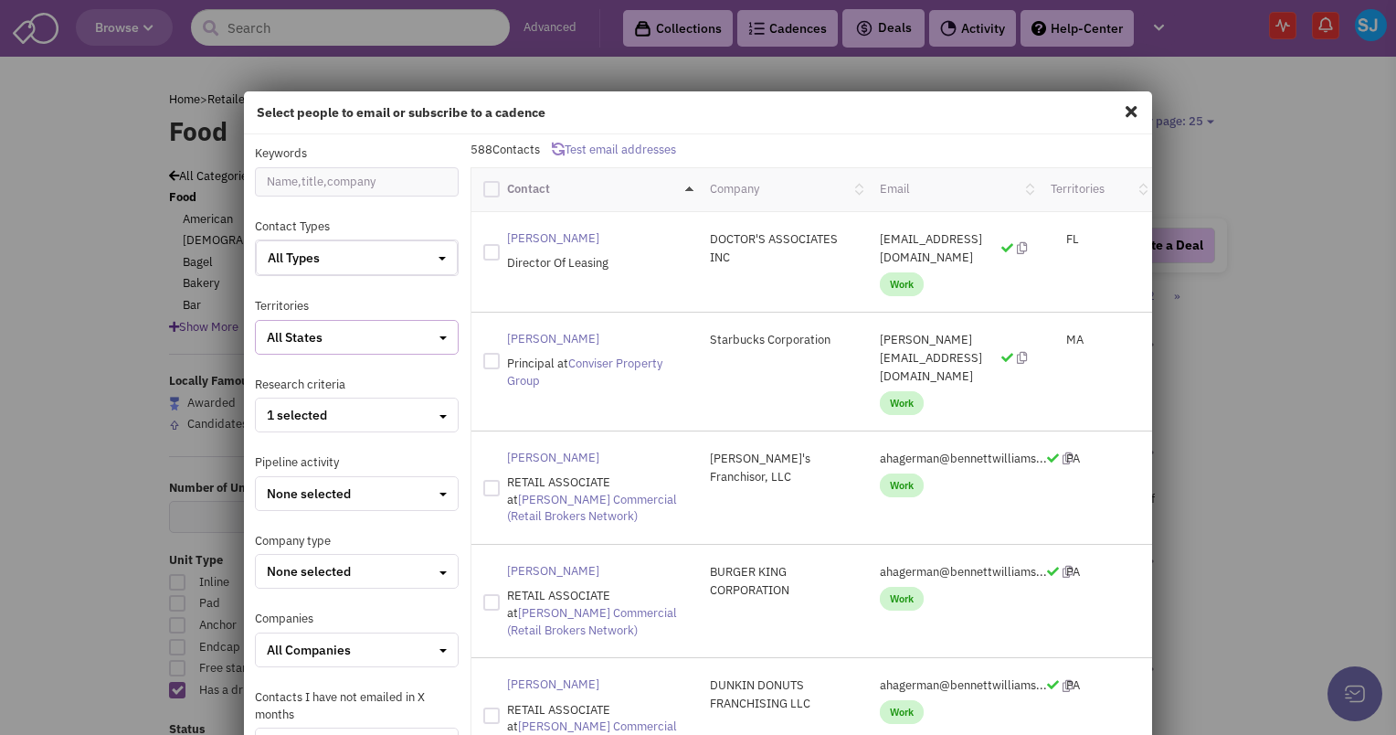
click at [370, 337] on div "All States" at bounding box center [357, 337] width 180 height 18
click at [269, 511] on div at bounding box center [274, 510] width 16 height 16
click at [284, 511] on input "checkbox" at bounding box center [290, 511] width 12 height 12
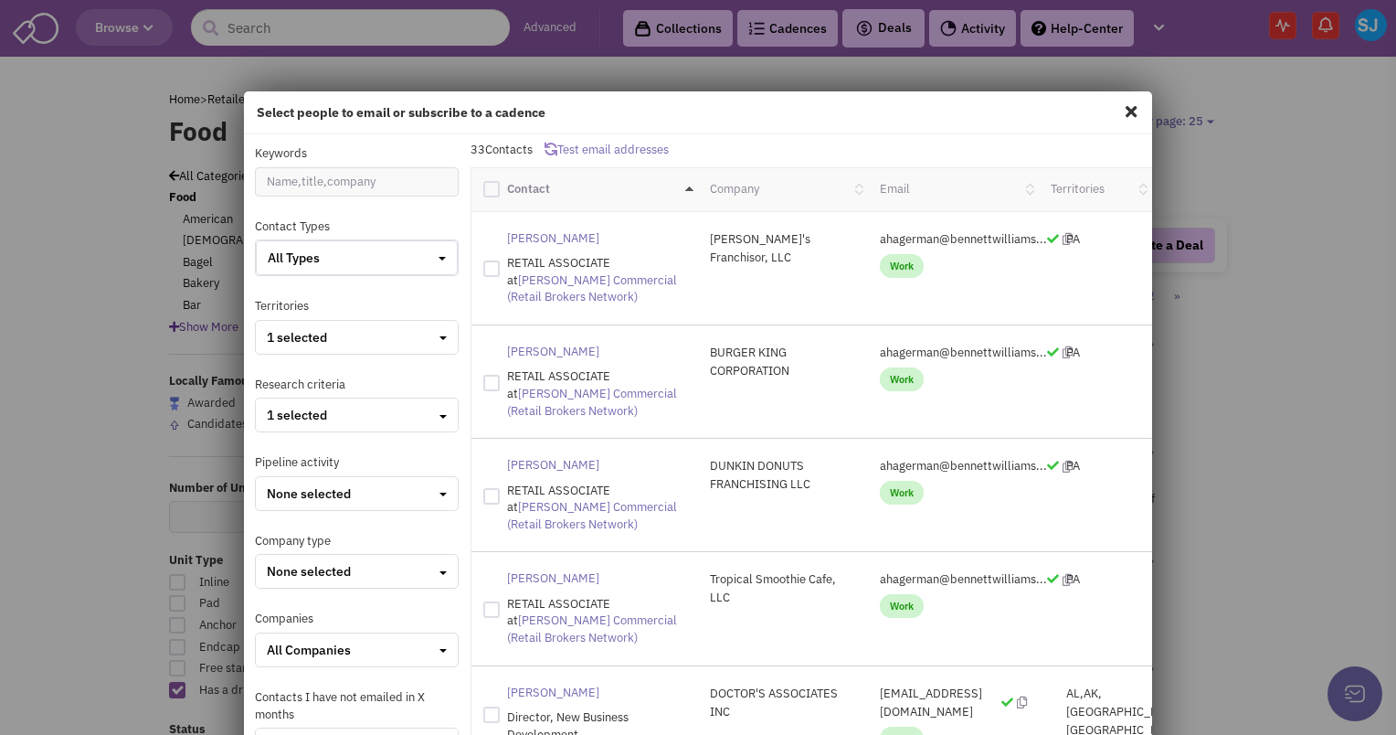
click at [488, 190] on div at bounding box center [491, 189] width 16 height 16
click at [502, 190] on input "checkbox" at bounding box center [508, 187] width 12 height 12
checkbox input "true"
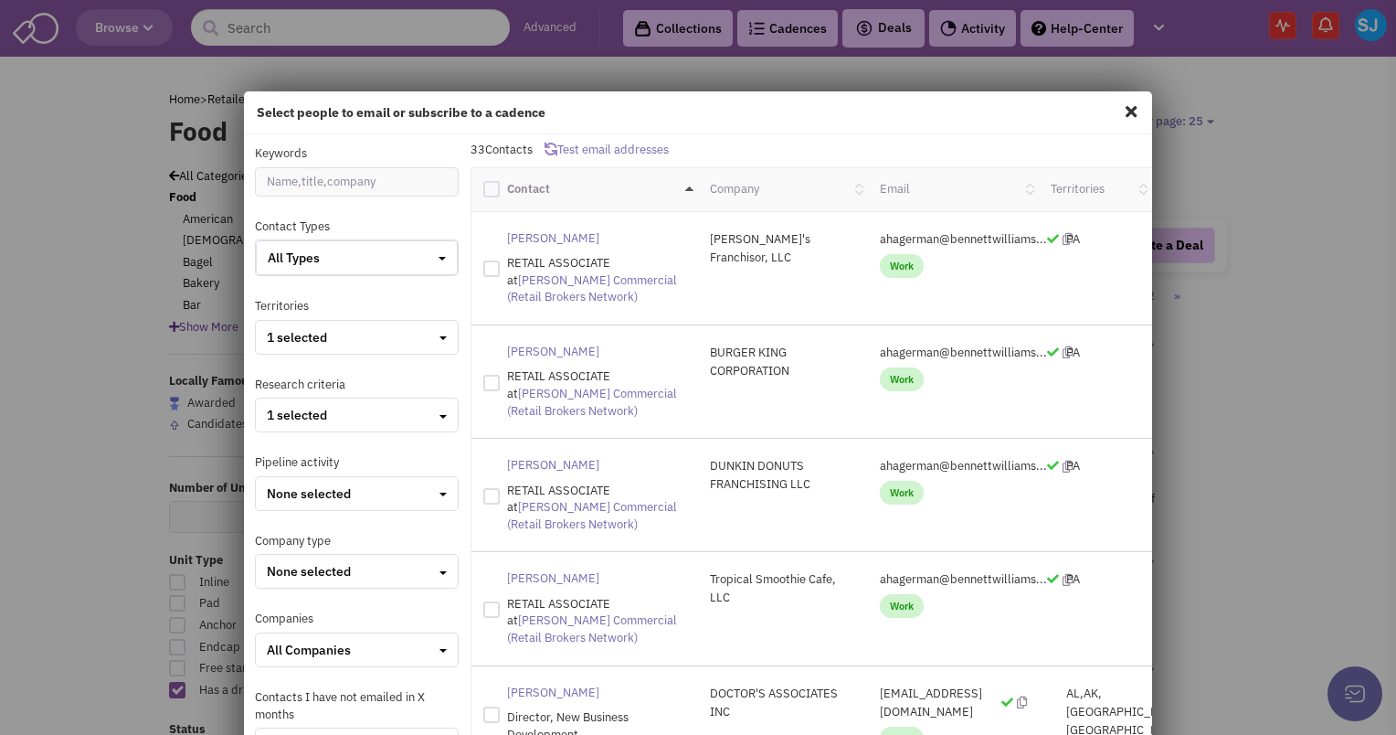
checkbox input "true"
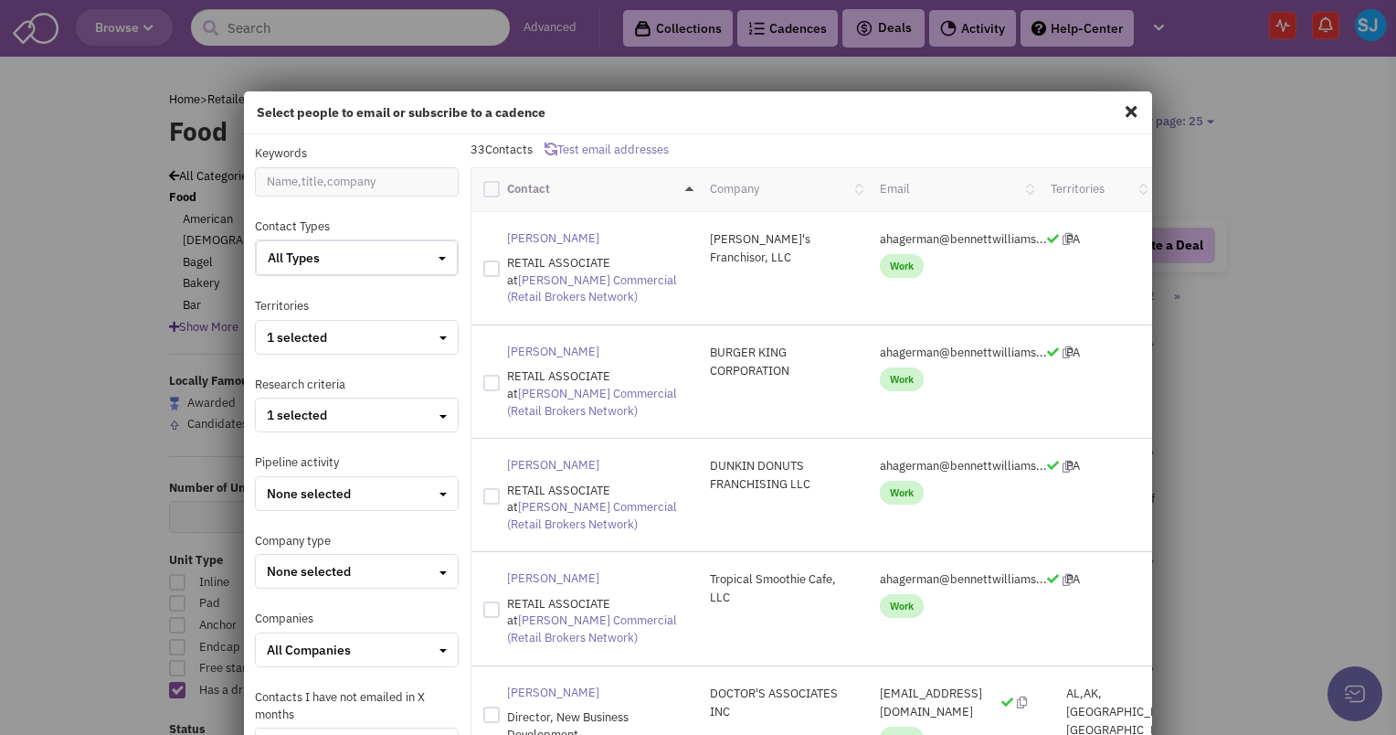
checkbox input "true"
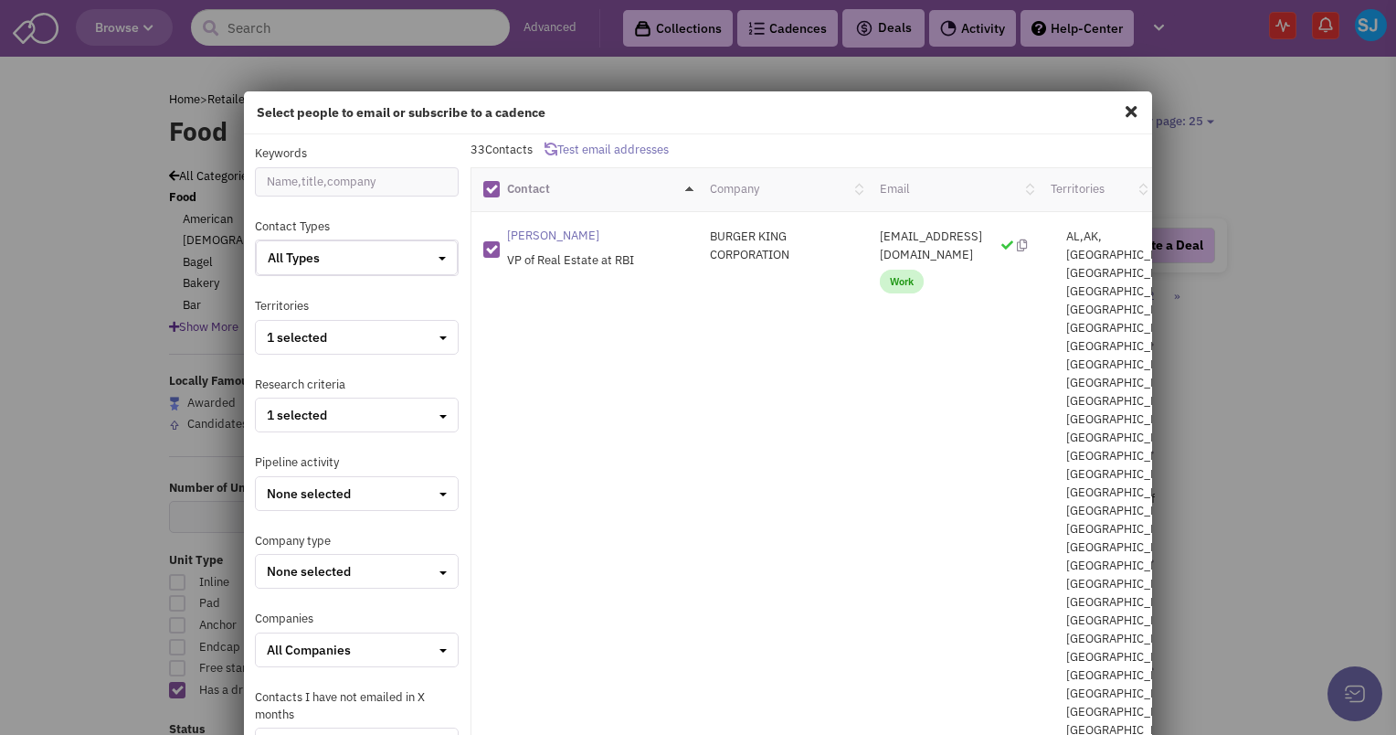
scroll to position [225, 0]
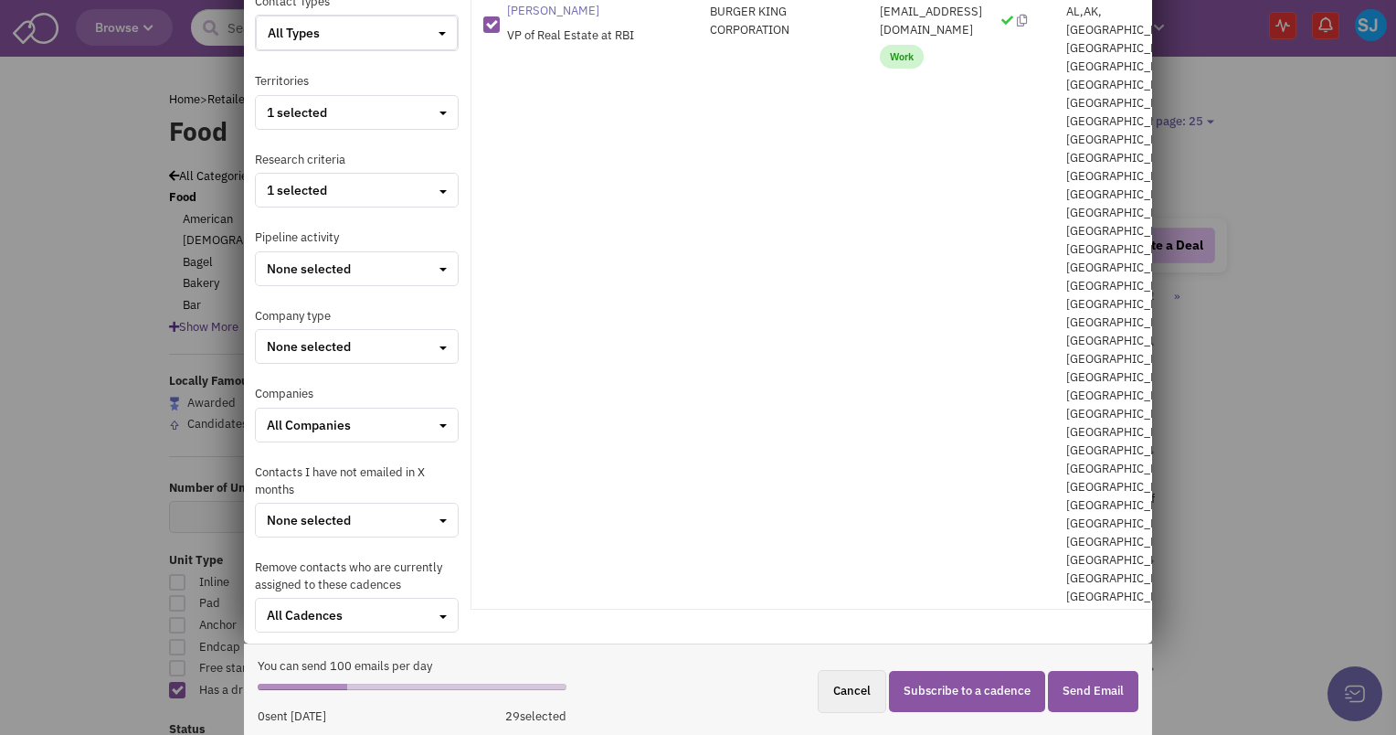
click at [934, 682] on button "Subscribe to a cadence" at bounding box center [967, 691] width 156 height 41
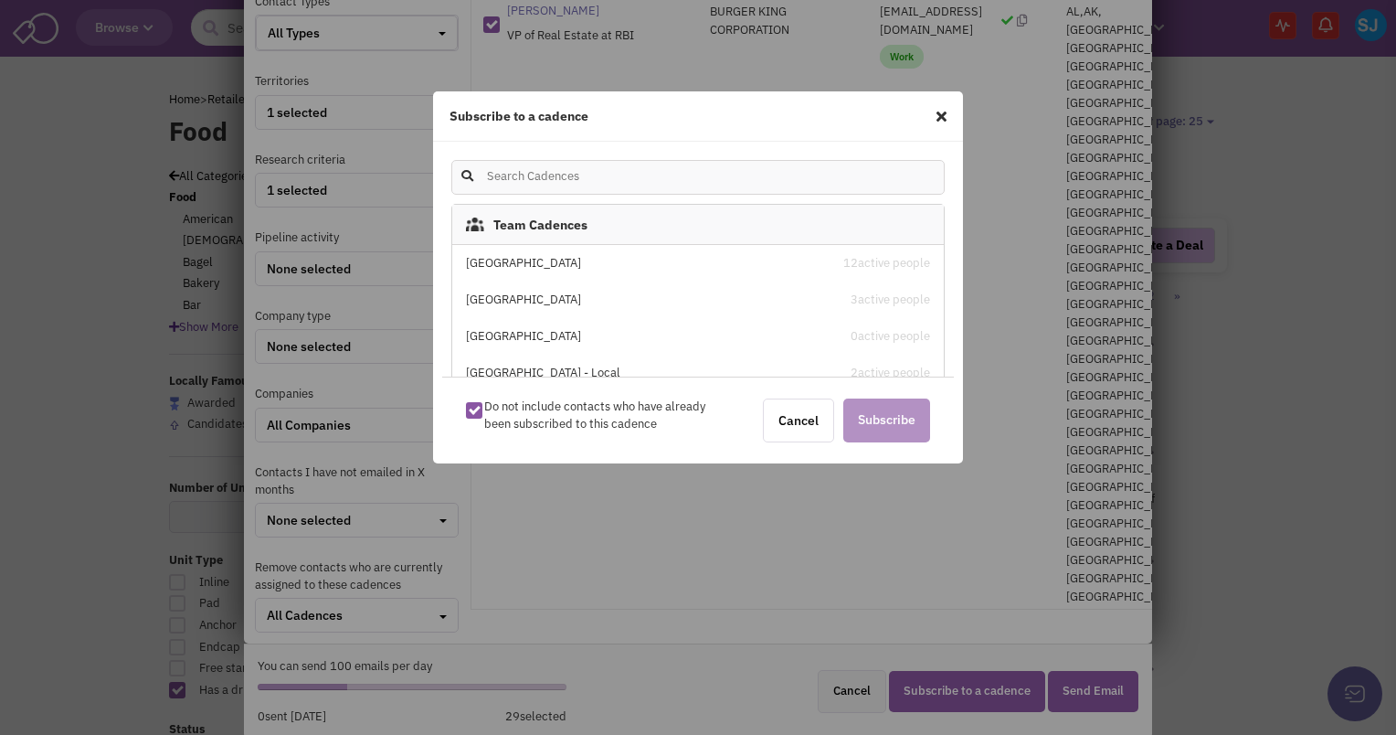
click at [588, 258] on div "[GEOGRAPHIC_DATA]" at bounding box center [640, 263] width 348 height 17
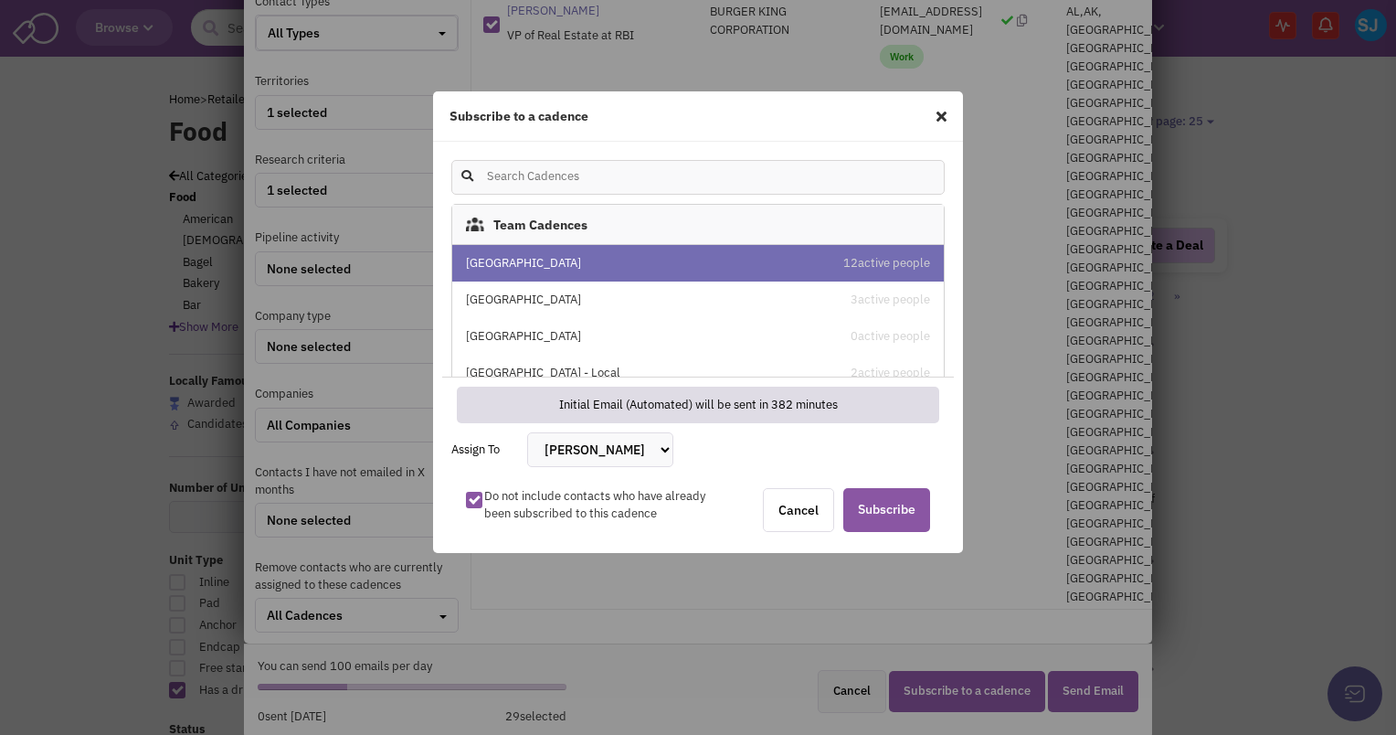
click at [592, 448] on select "Bakari White Brett Michaels Brett Davidoff Colin Hodgson Gregory Jones Melissa …" at bounding box center [600, 449] width 146 height 35
select select "2405"
click at [527, 432] on select "Bakari White Brett Michaels Brett Davidoff Colin Hodgson Gregory Jones Melissa …" at bounding box center [600, 449] width 146 height 35
click at [875, 513] on span "Subscribe" at bounding box center [886, 510] width 87 height 44
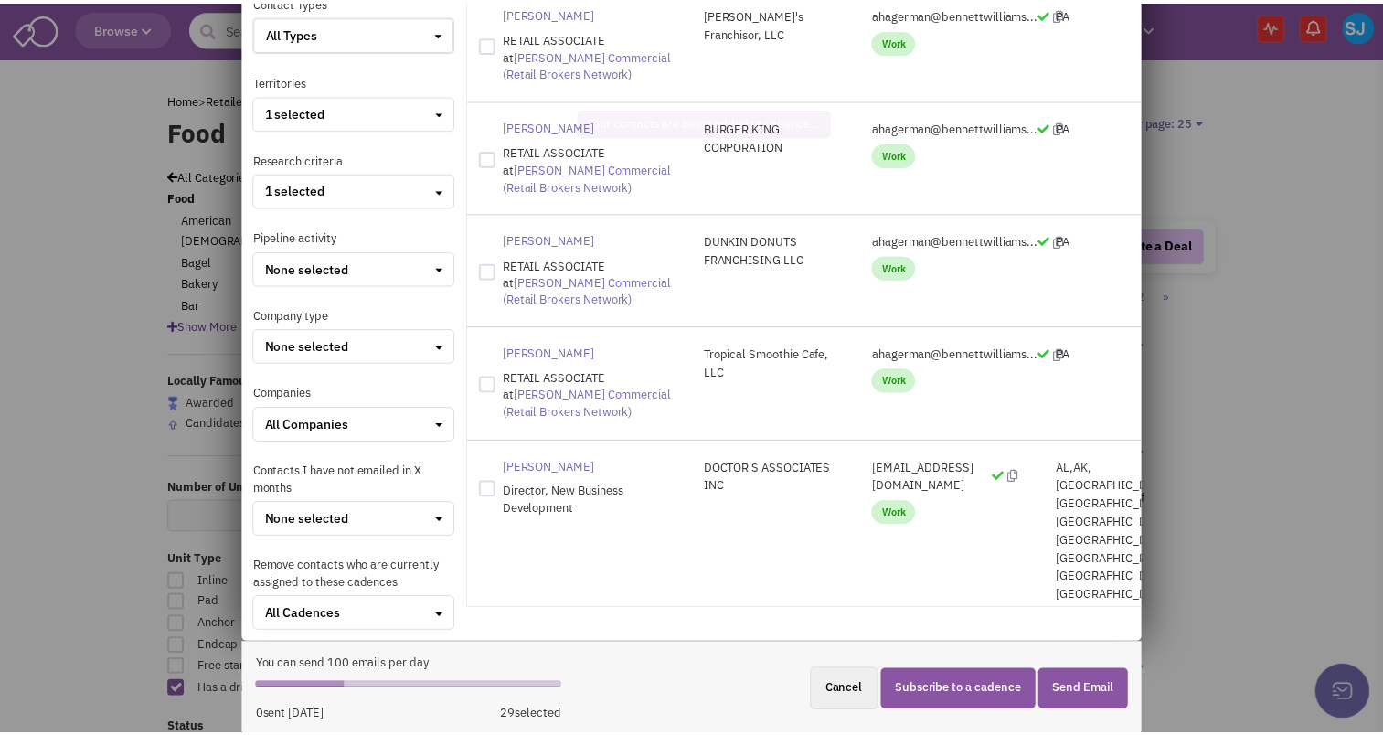
scroll to position [0, 0]
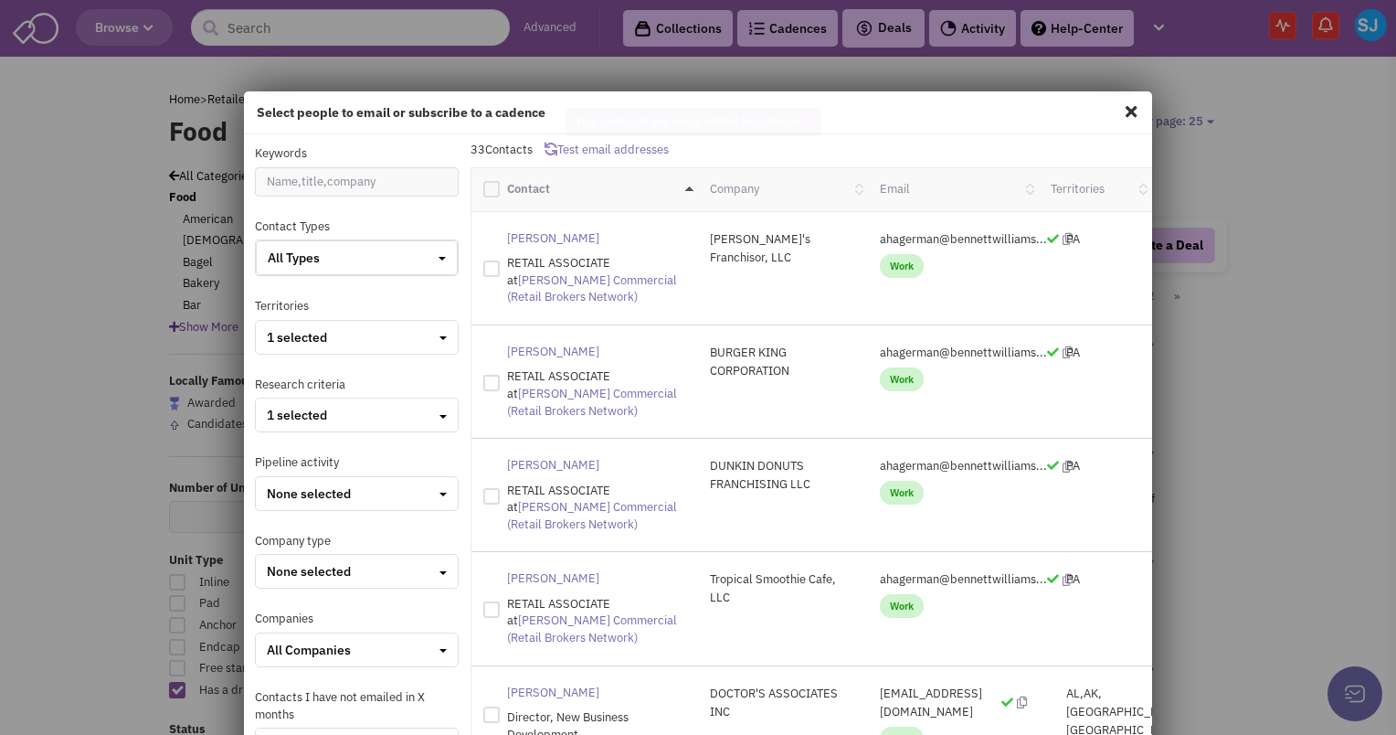
click at [1119, 108] on span at bounding box center [1131, 111] width 24 height 29
checkbox input "false"
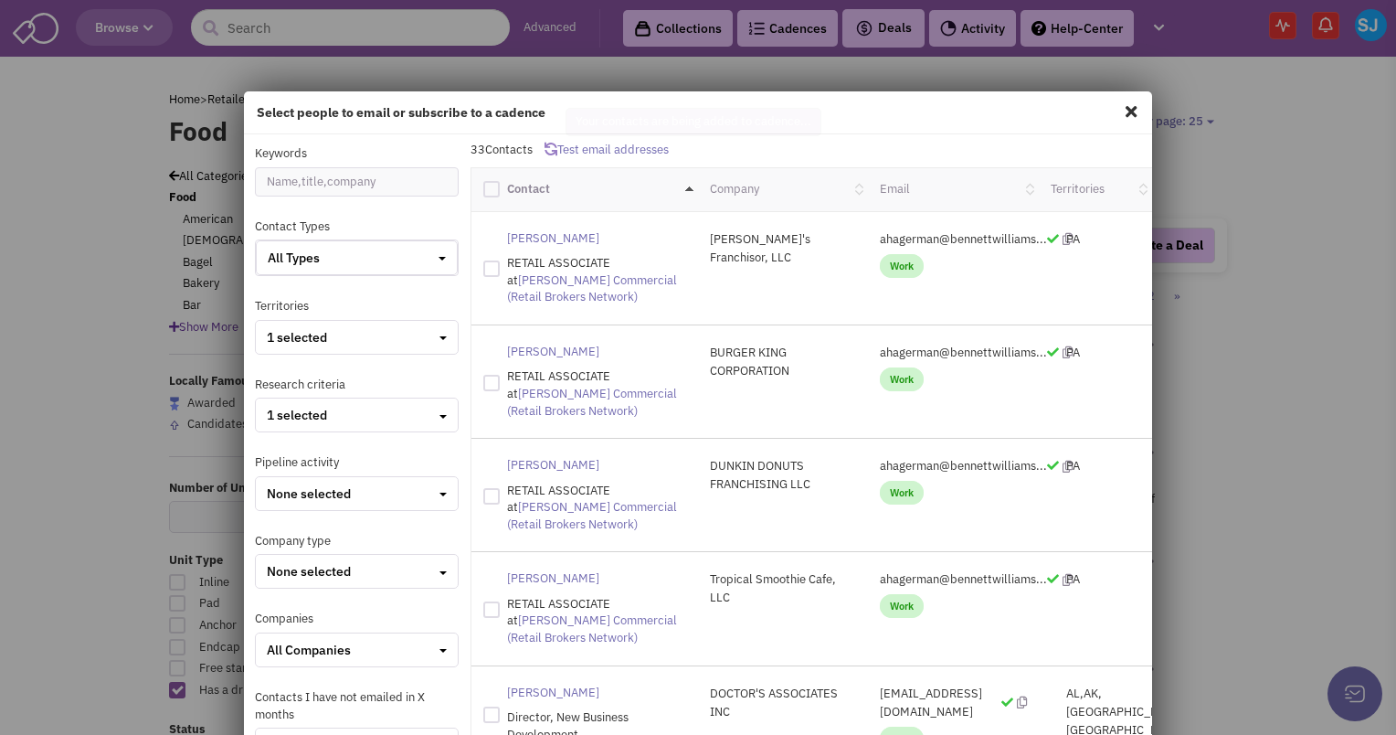
checkbox input "false"
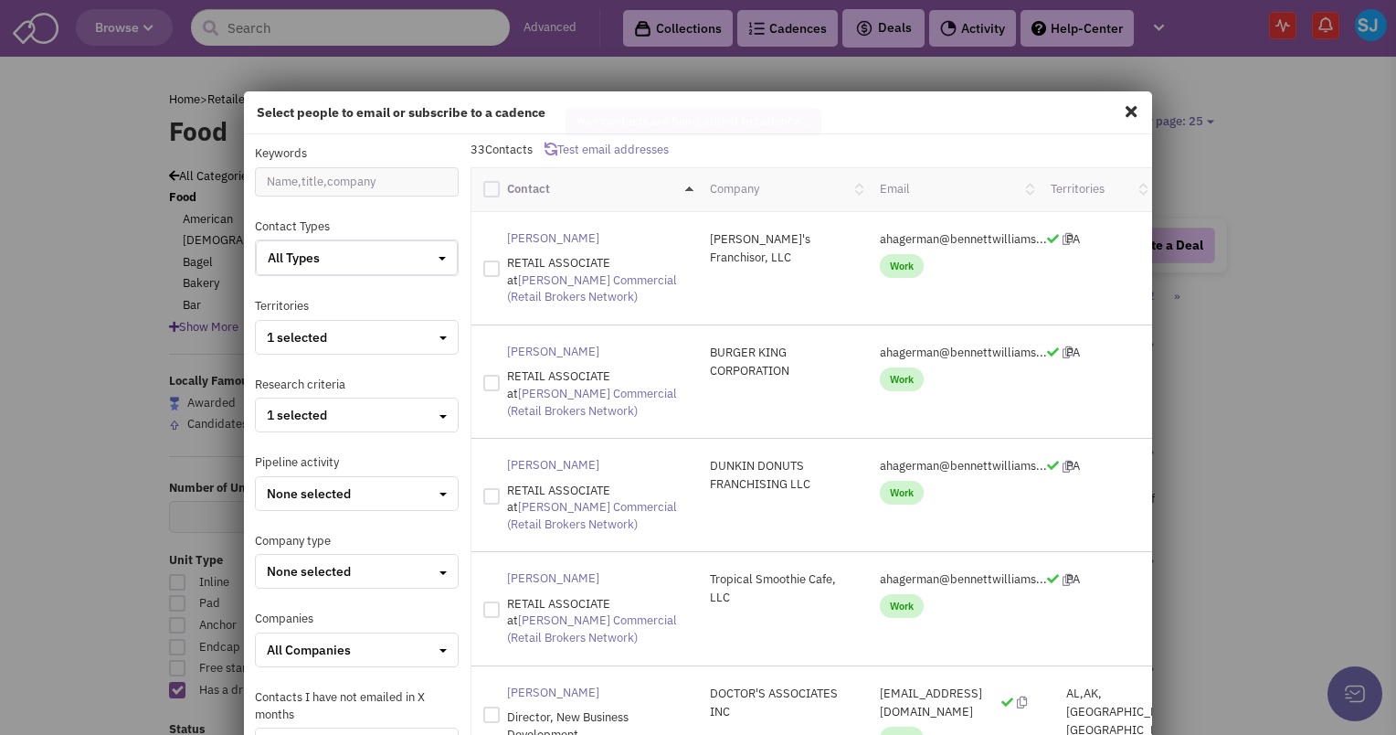
checkbox input "false"
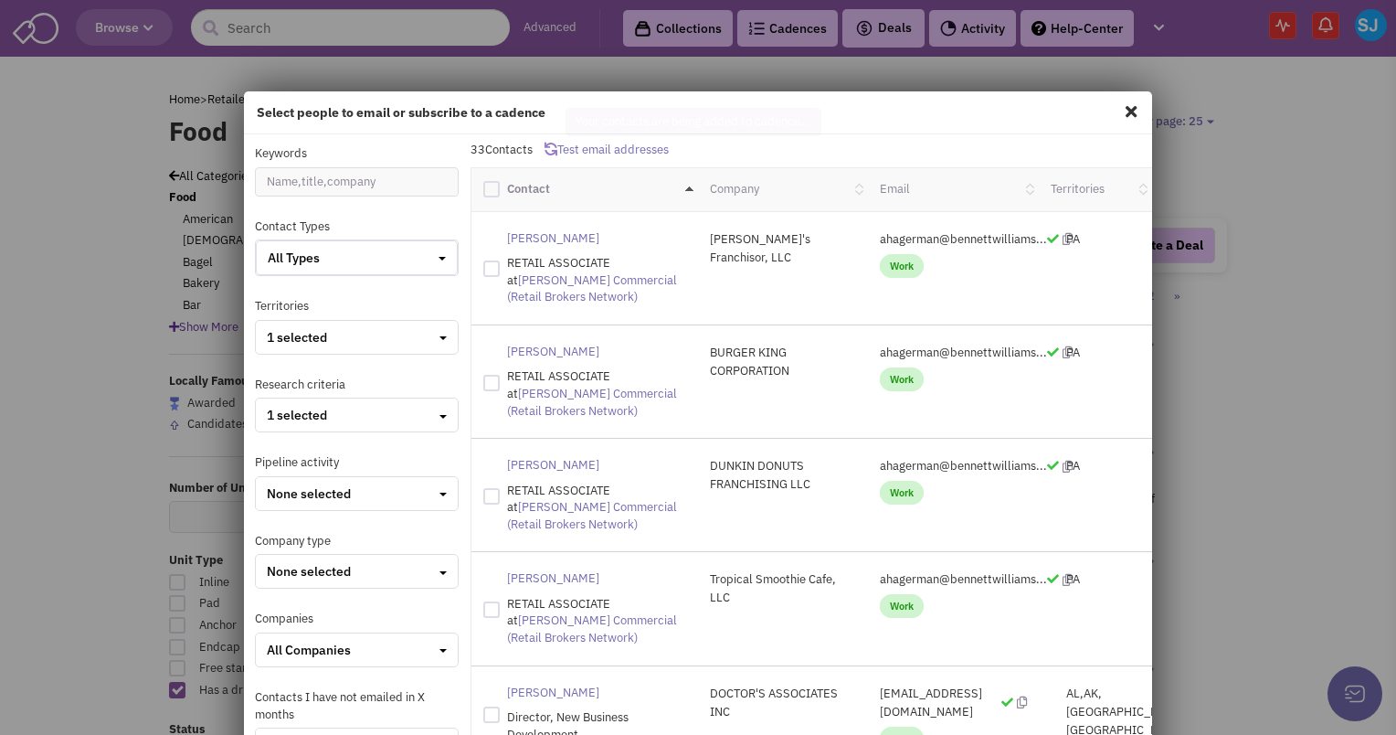
checkbox input "false"
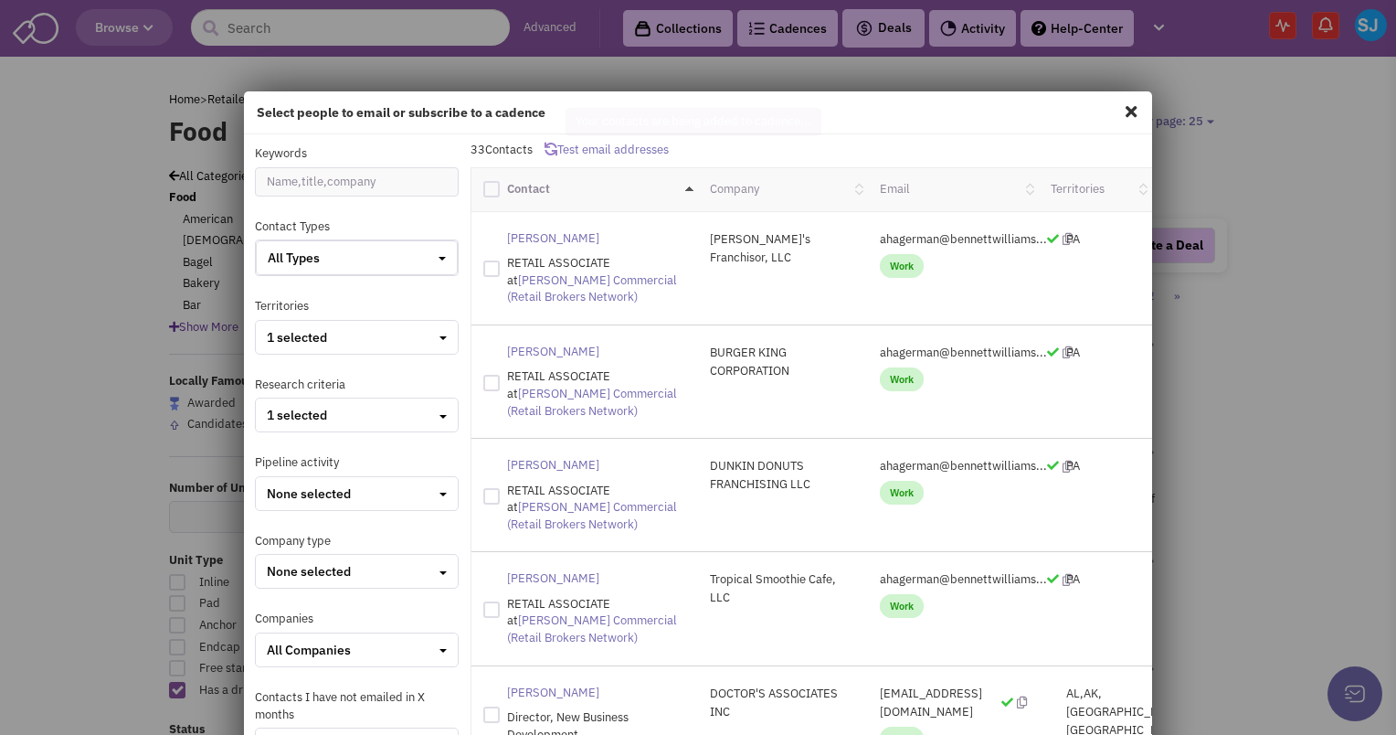
checkbox input "false"
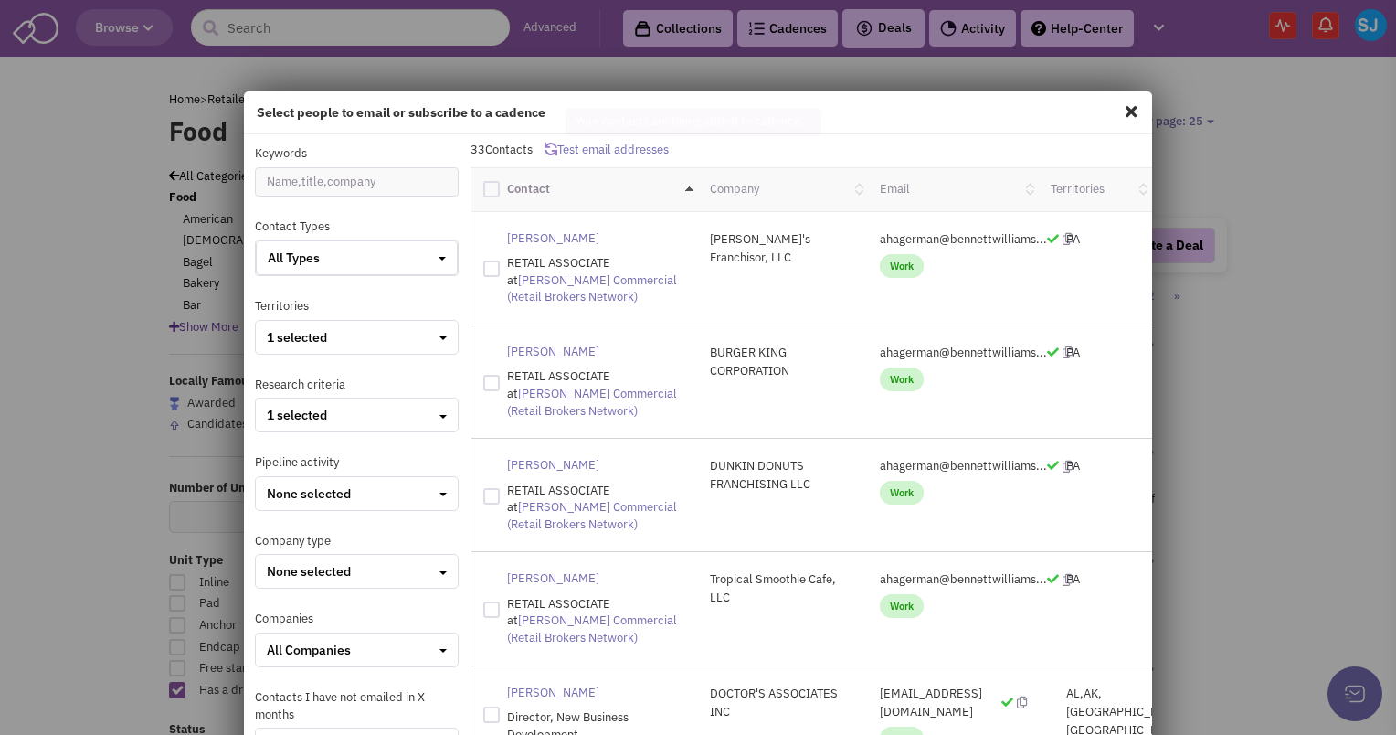
checkbox input "false"
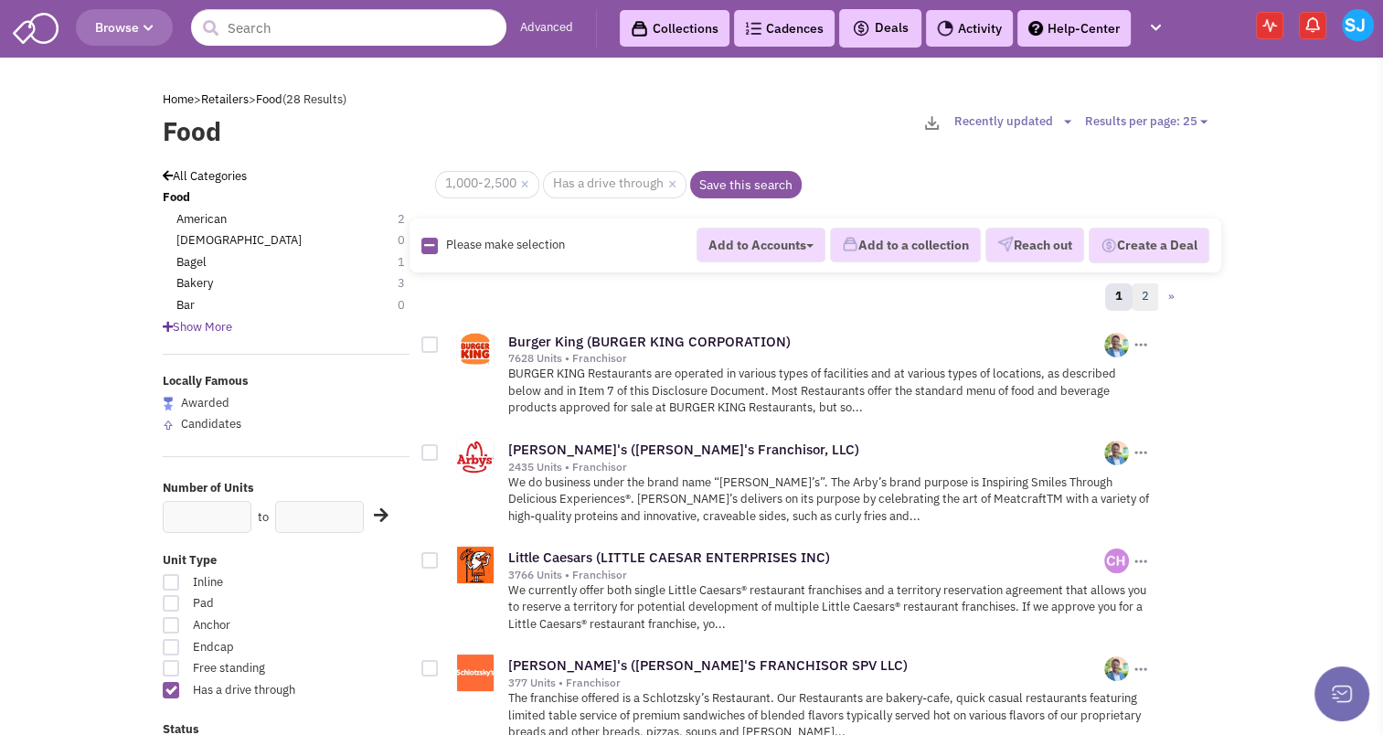
click at [1143, 288] on link "2" at bounding box center [1144, 296] width 27 height 27
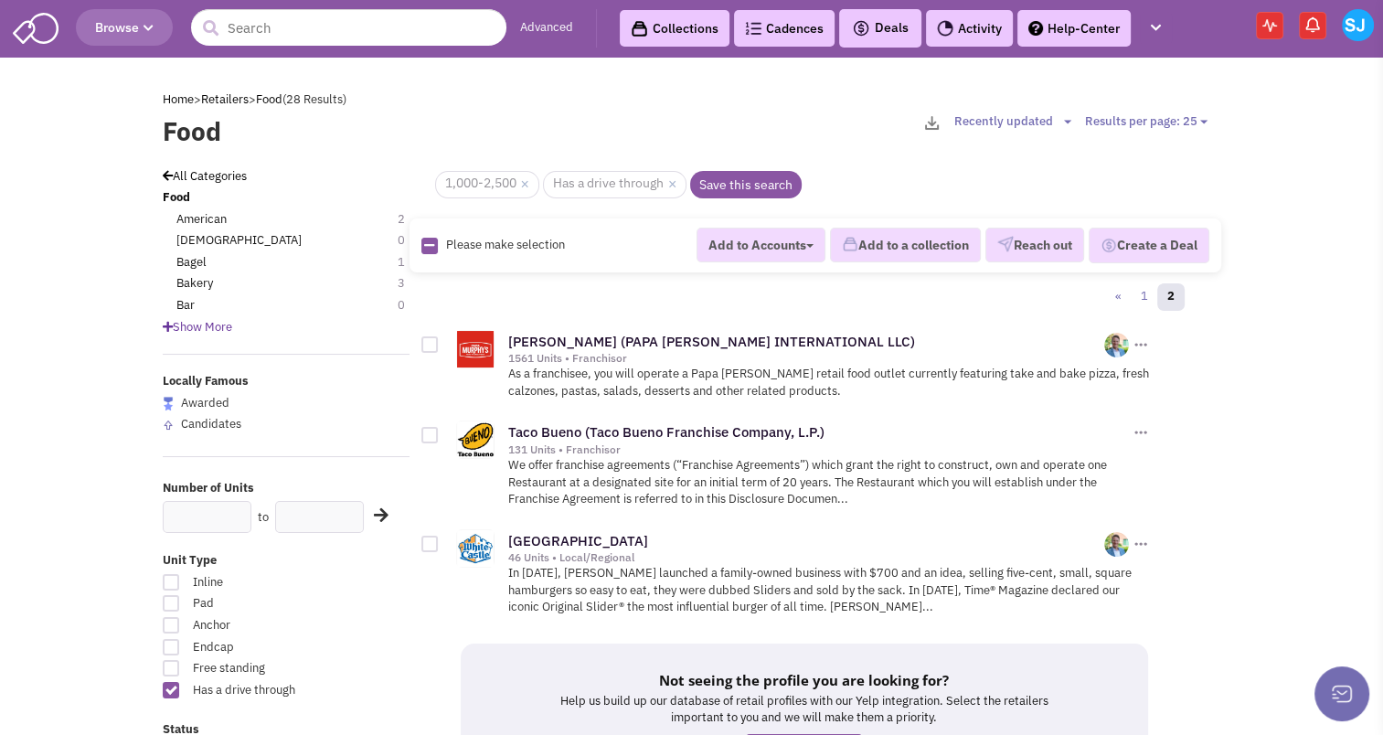
click at [429, 239] on icon at bounding box center [429, 245] width 10 height 12
checkbox input "true"
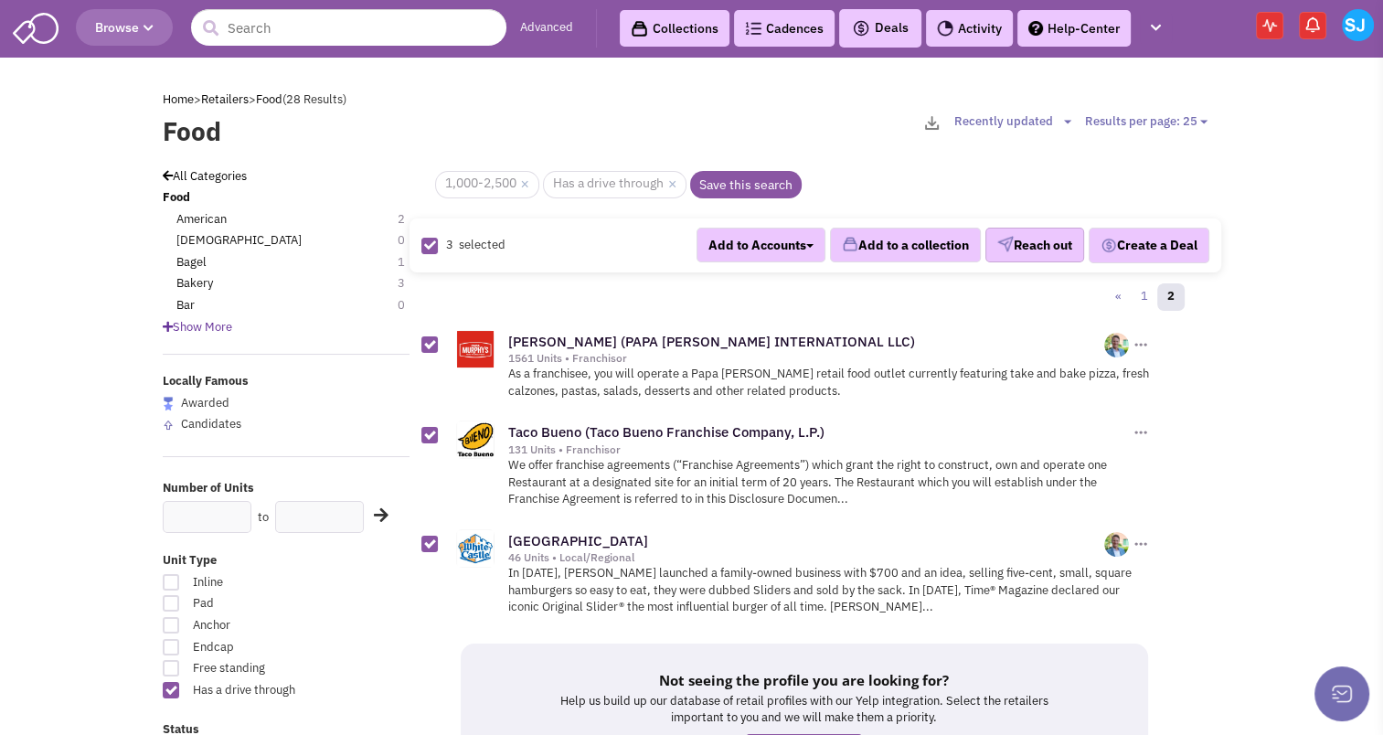
click at [1067, 240] on button "Reach out" at bounding box center [1034, 245] width 99 height 35
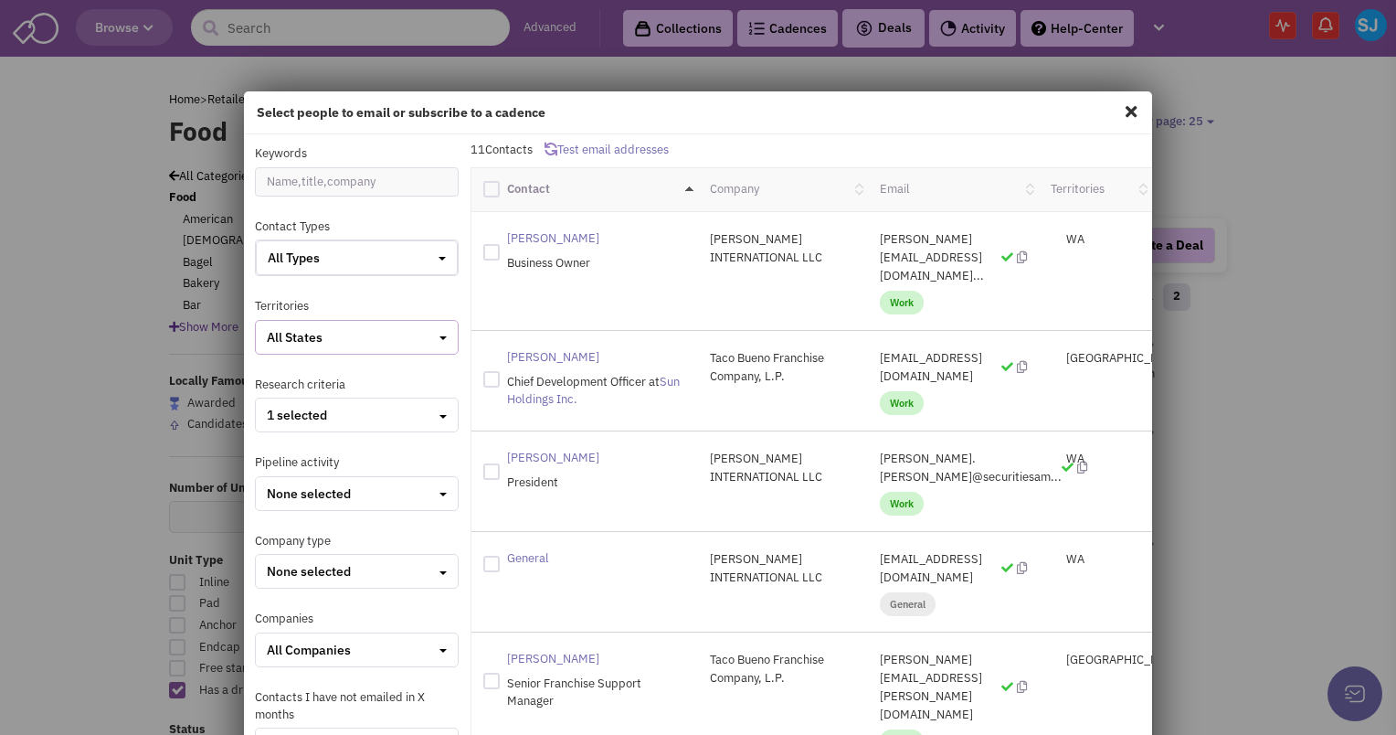
click at [332, 340] on div "All States" at bounding box center [357, 337] width 180 height 18
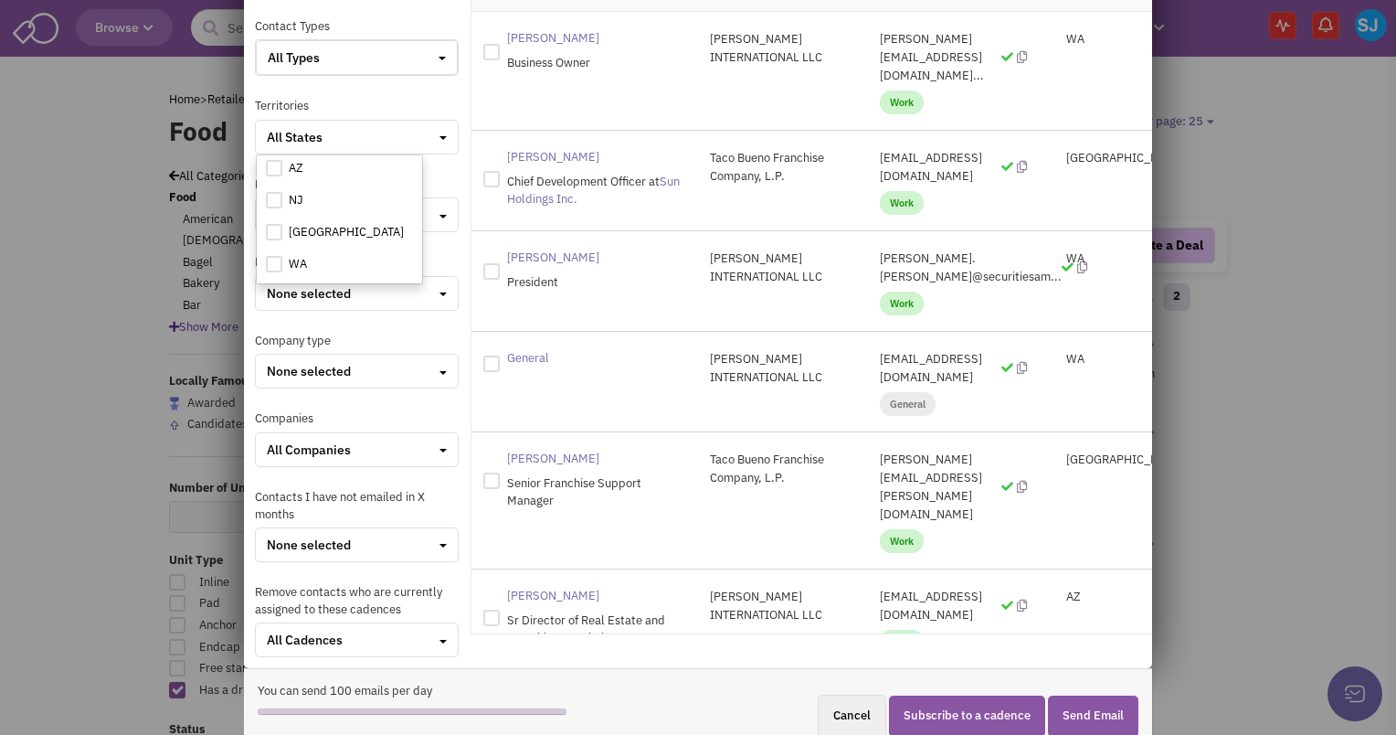
scroll to position [197, 0]
click at [863, 705] on button "Cancel" at bounding box center [852, 718] width 69 height 43
checkbox input "false"
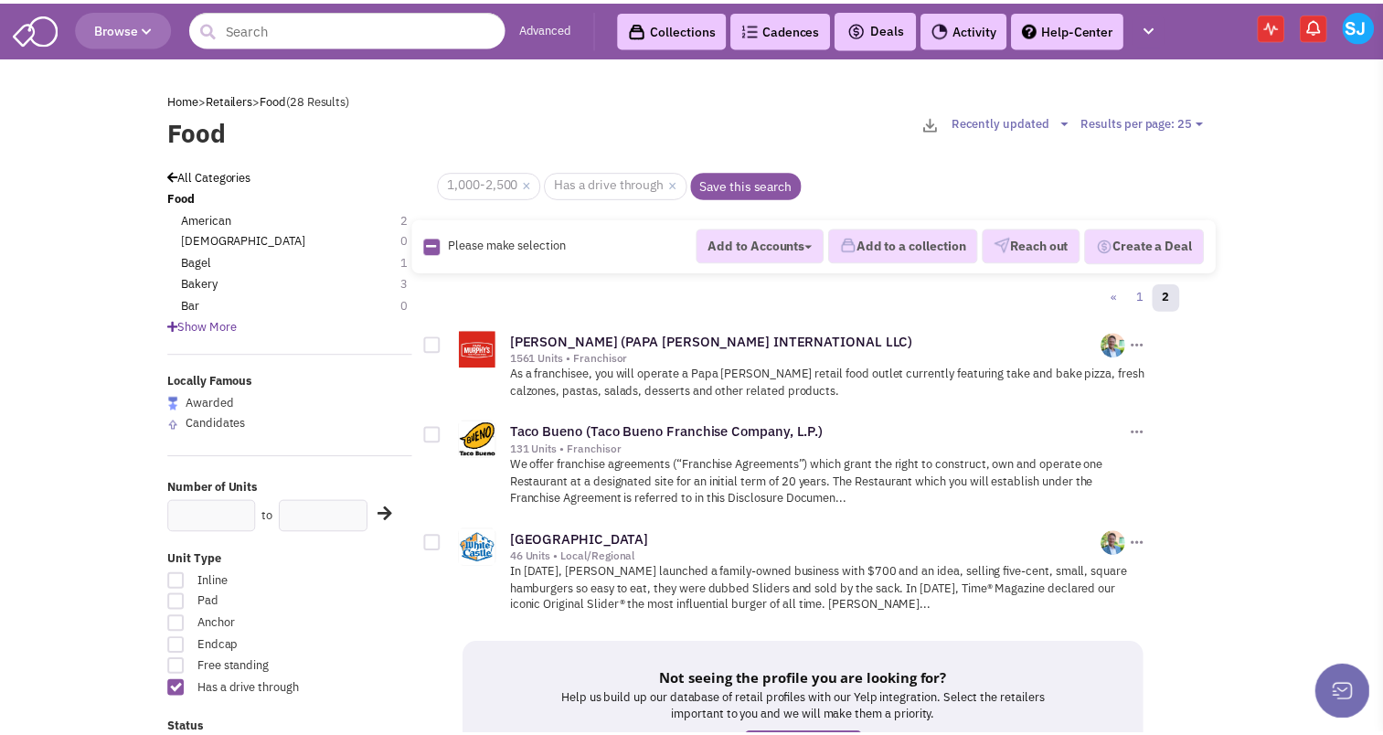
scroll to position [0, 0]
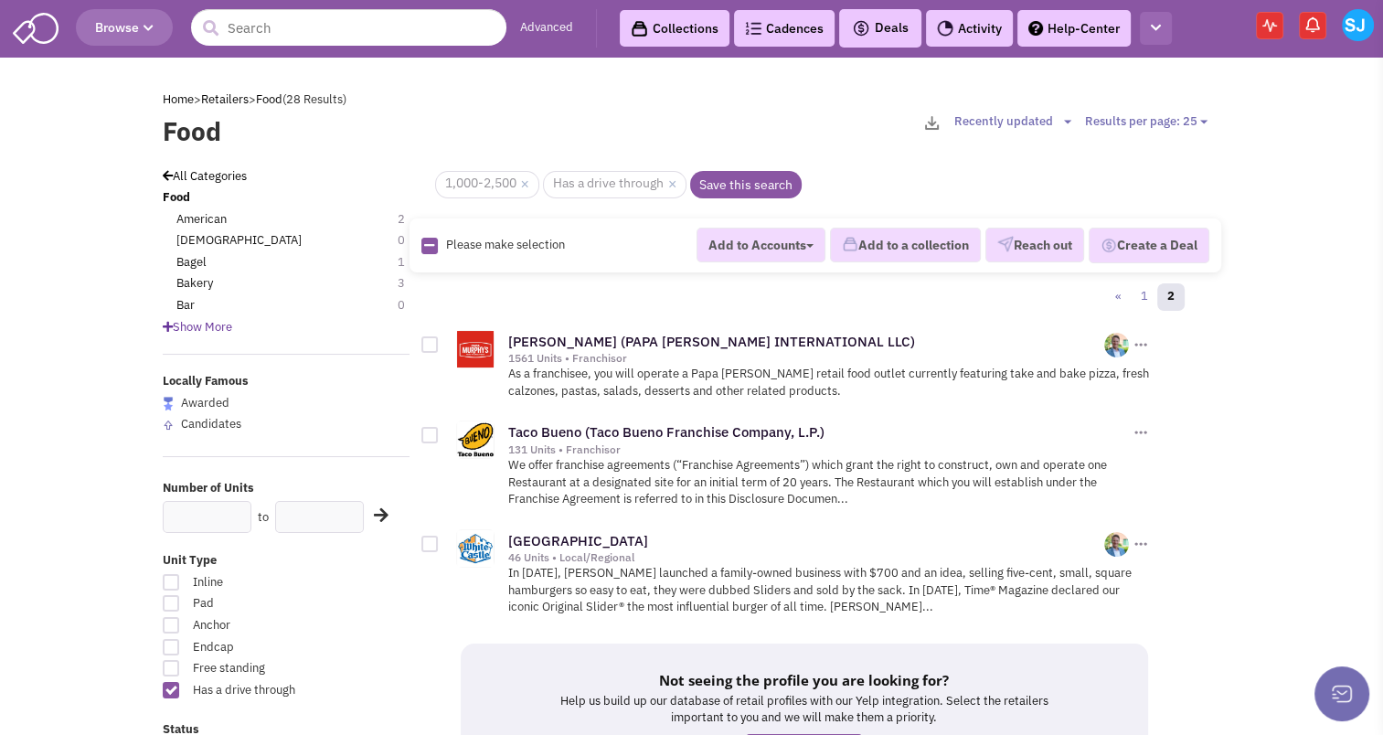
click at [1151, 34] on button "button" at bounding box center [1156, 29] width 32 height 34
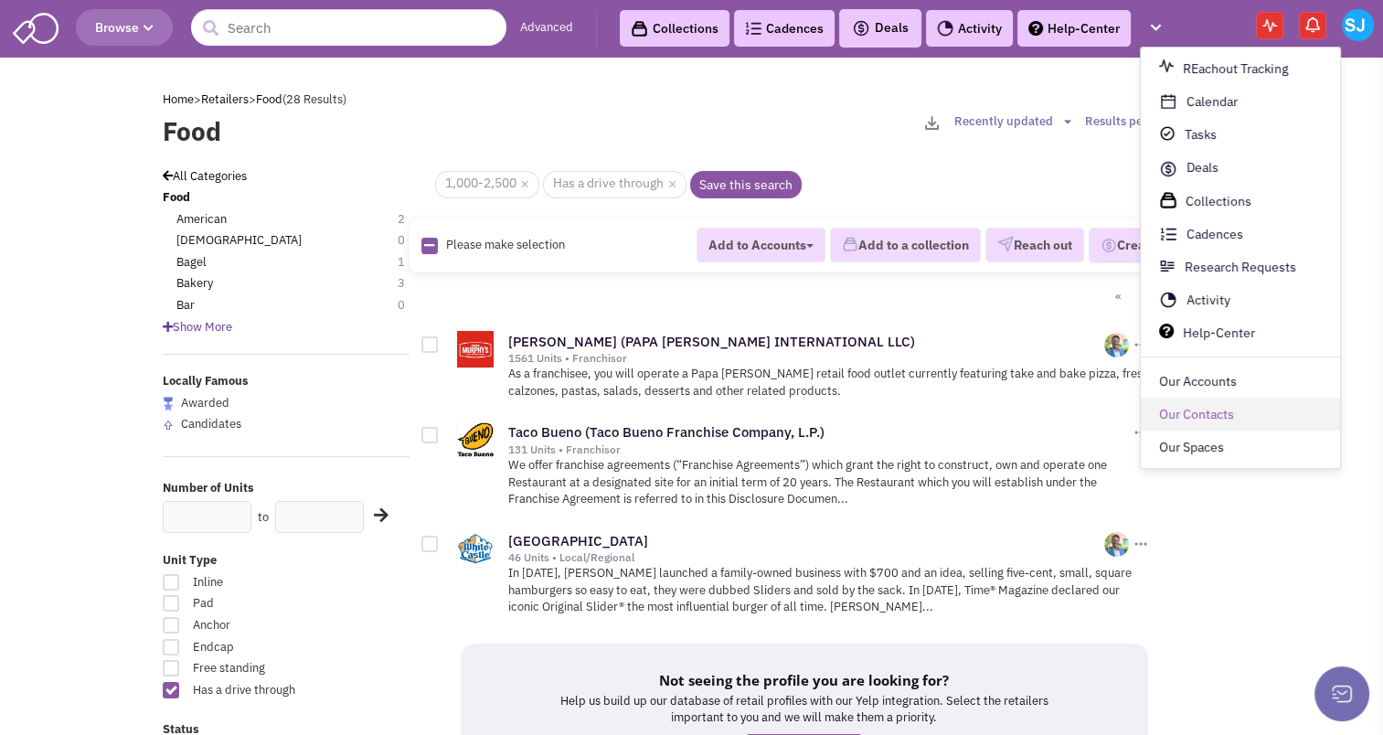
click at [1203, 407] on link "Our Contacts" at bounding box center [1239, 414] width 199 height 33
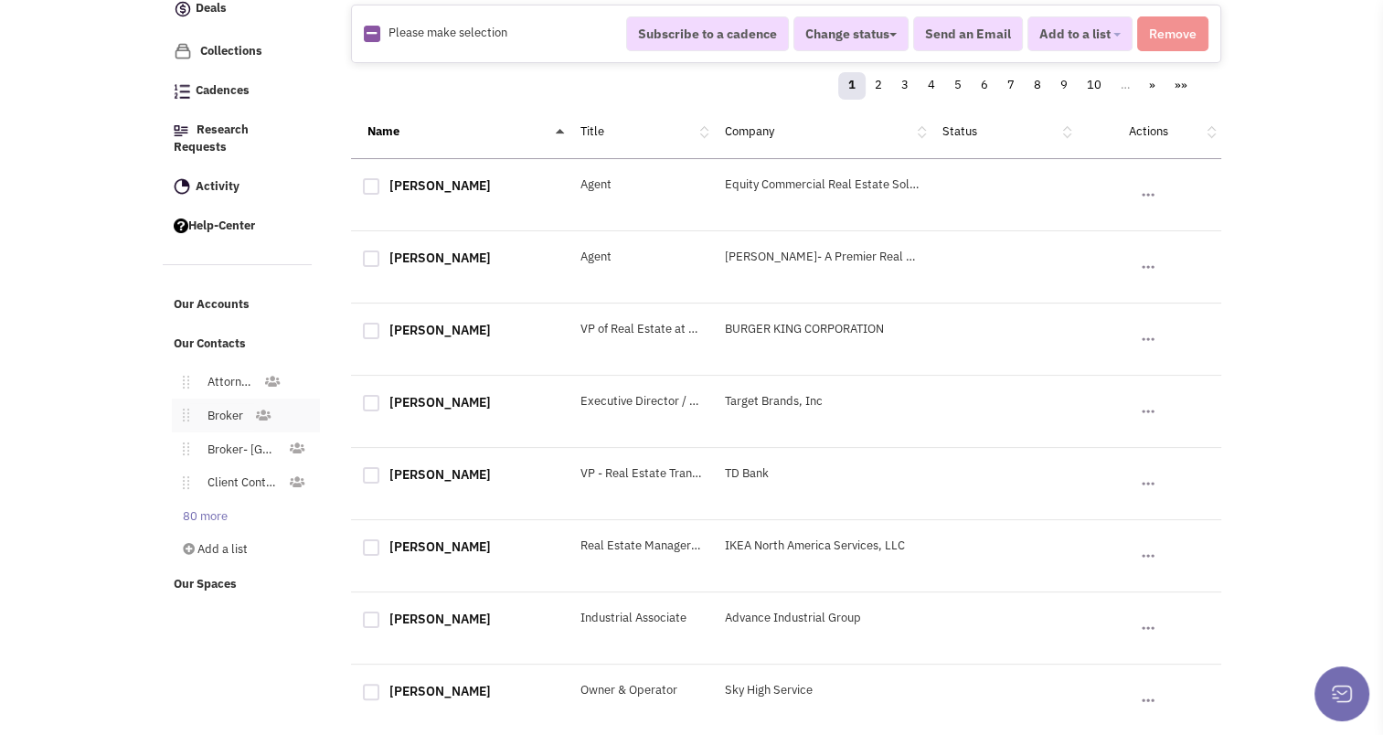
scroll to position [218, 0]
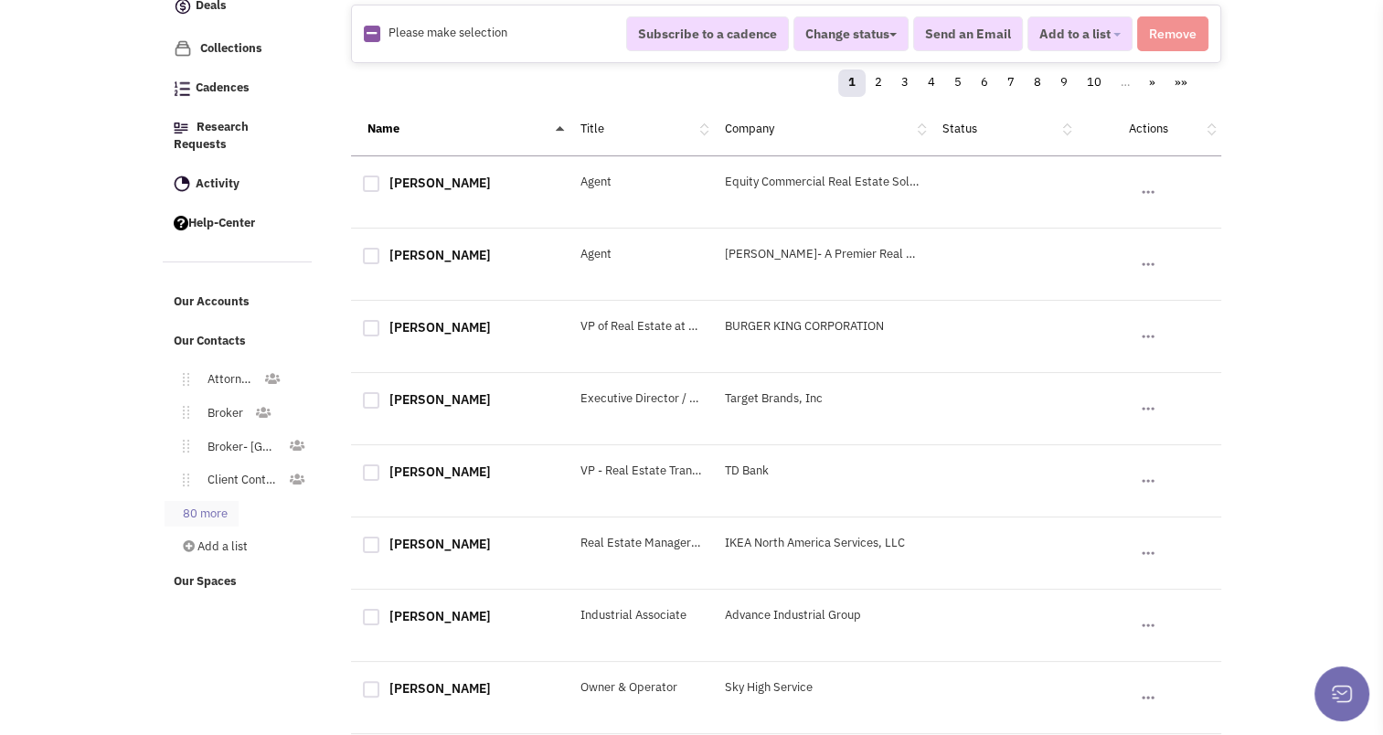
click at [196, 508] on link "80 more" at bounding box center [201, 514] width 74 height 27
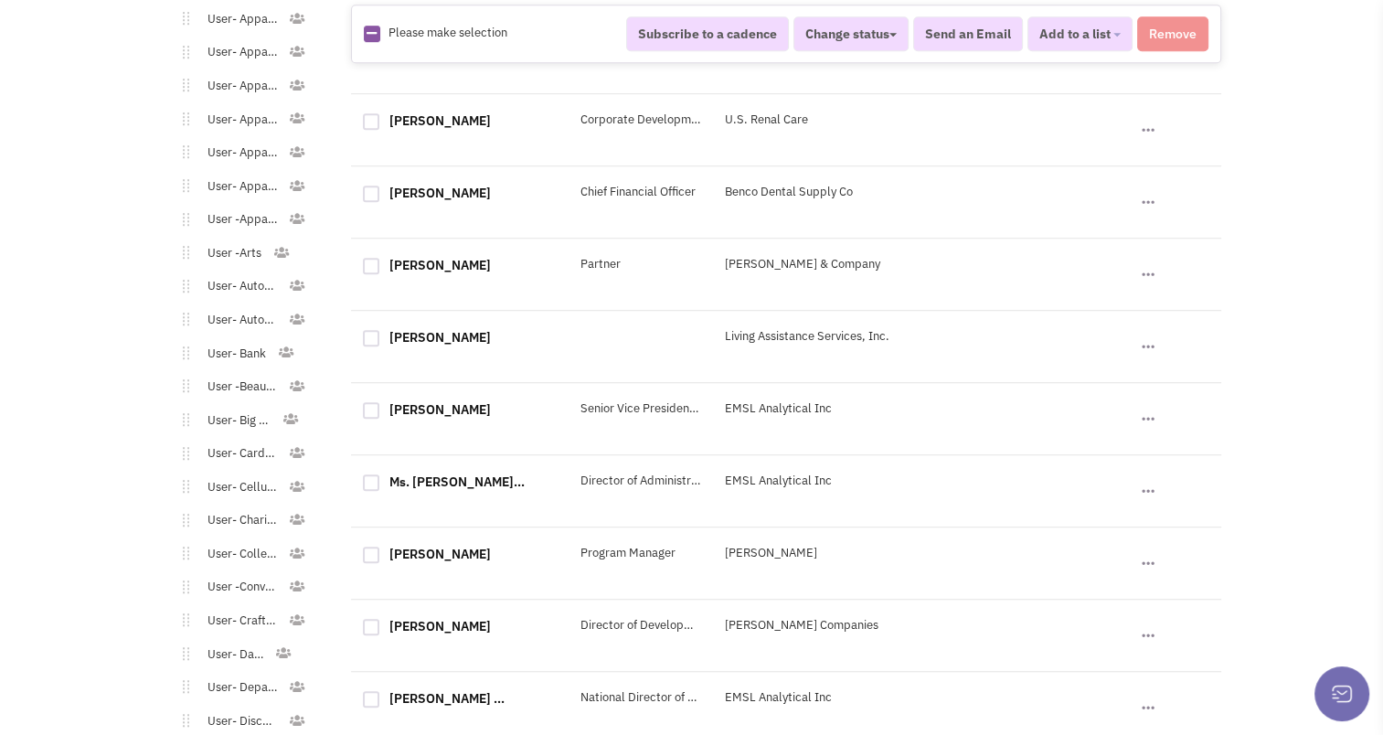
scroll to position [1150, 0]
click at [216, 348] on link "User- Bank" at bounding box center [233, 352] width 88 height 27
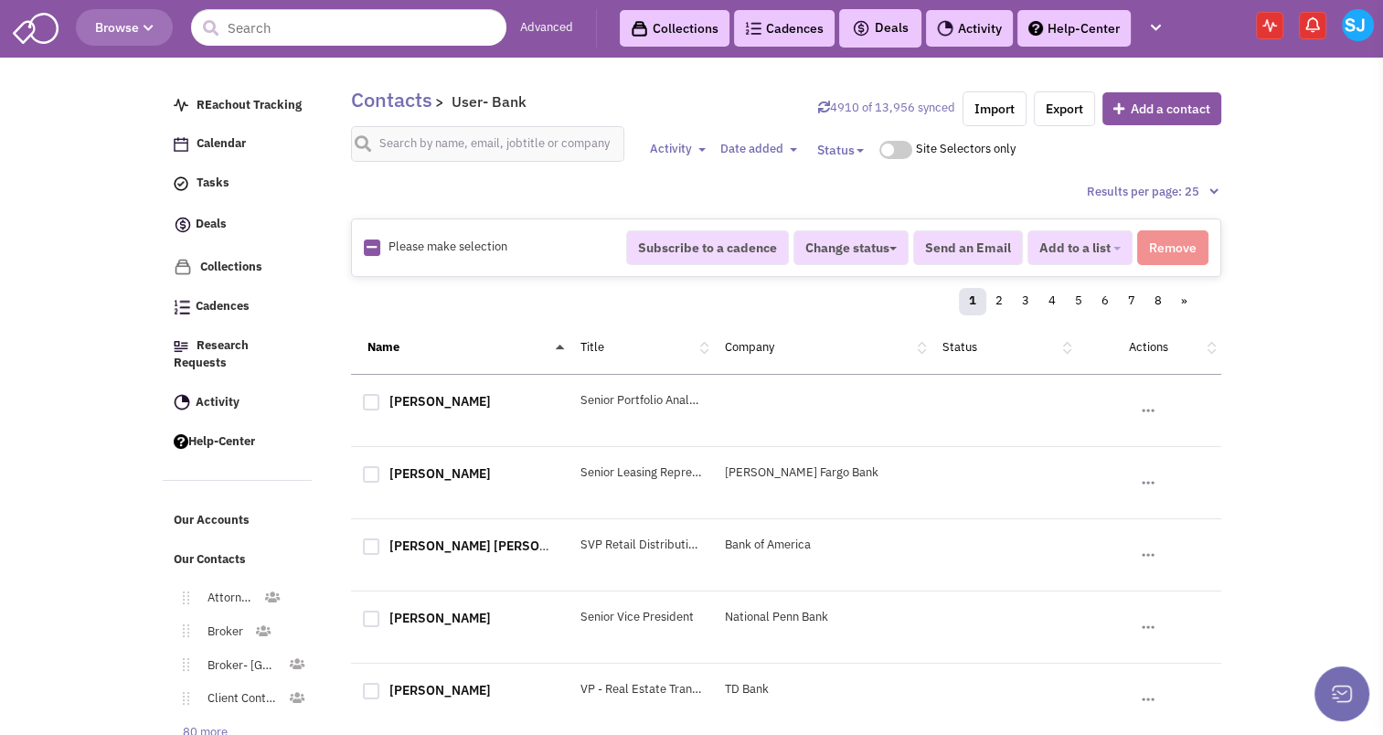
click at [369, 241] on icon at bounding box center [371, 247] width 10 height 12
checkbox input "true"
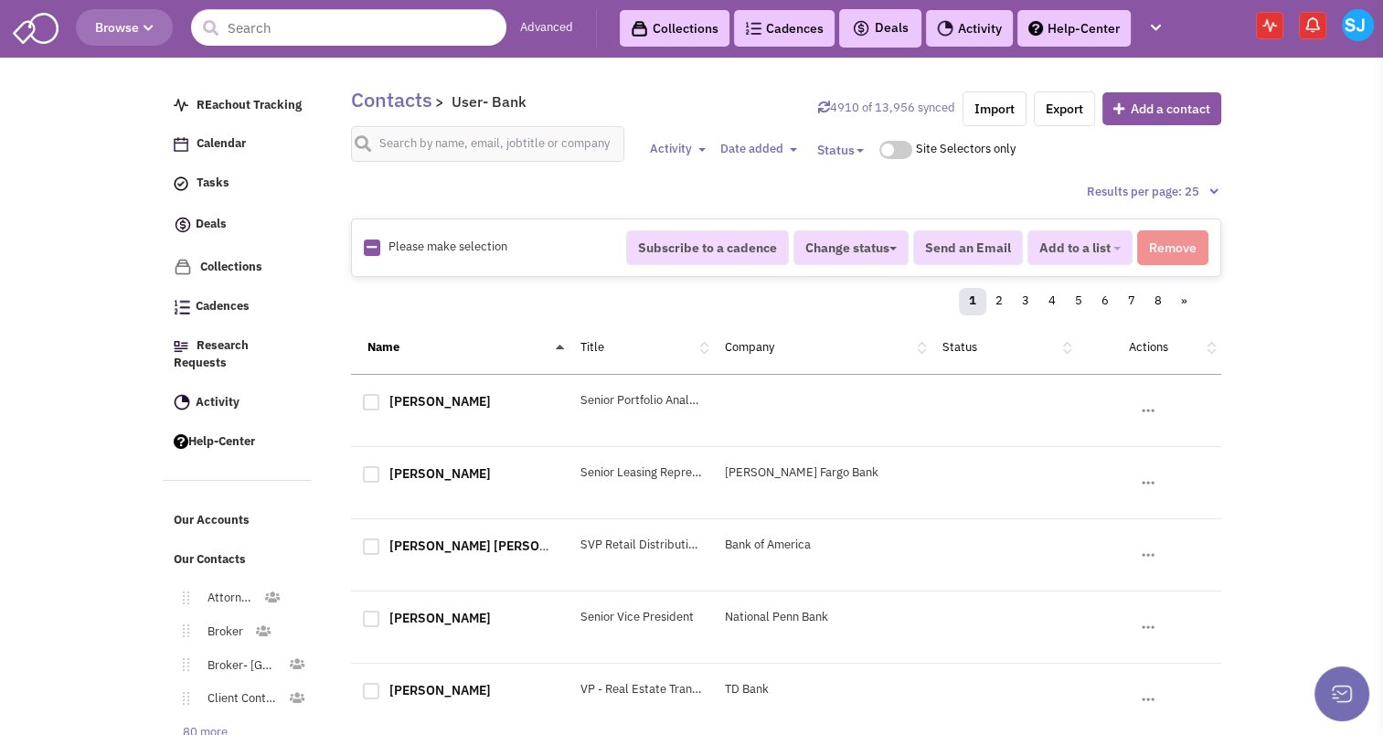
checkbox input "true"
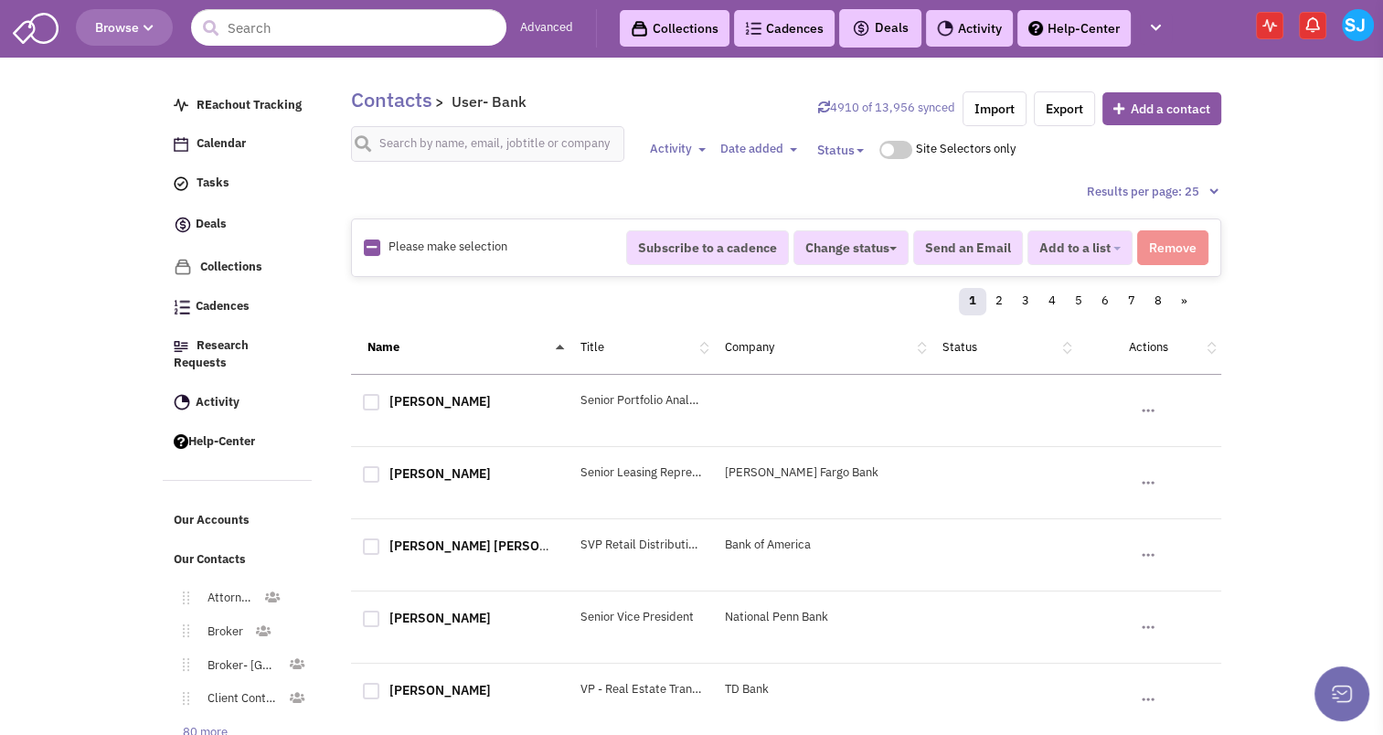
checkbox input "true"
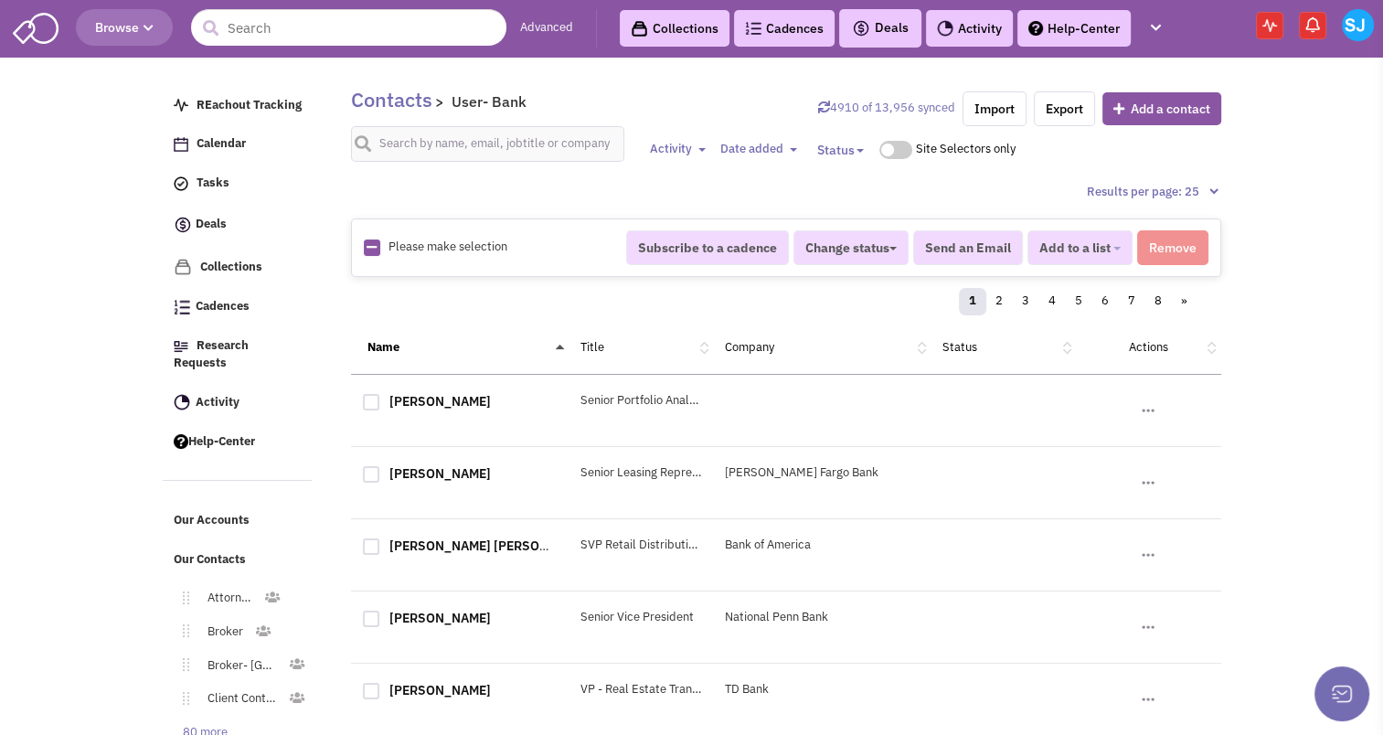
checkbox input "true"
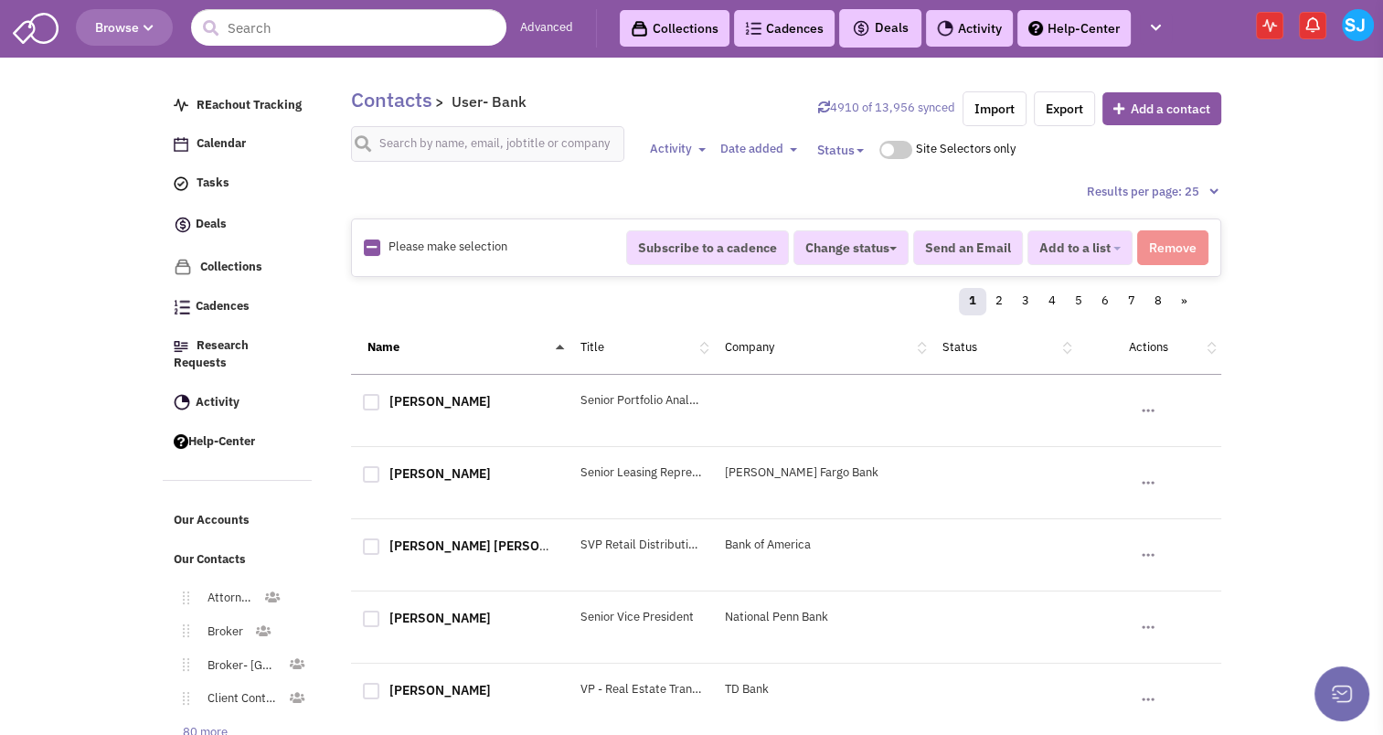
checkbox input "true"
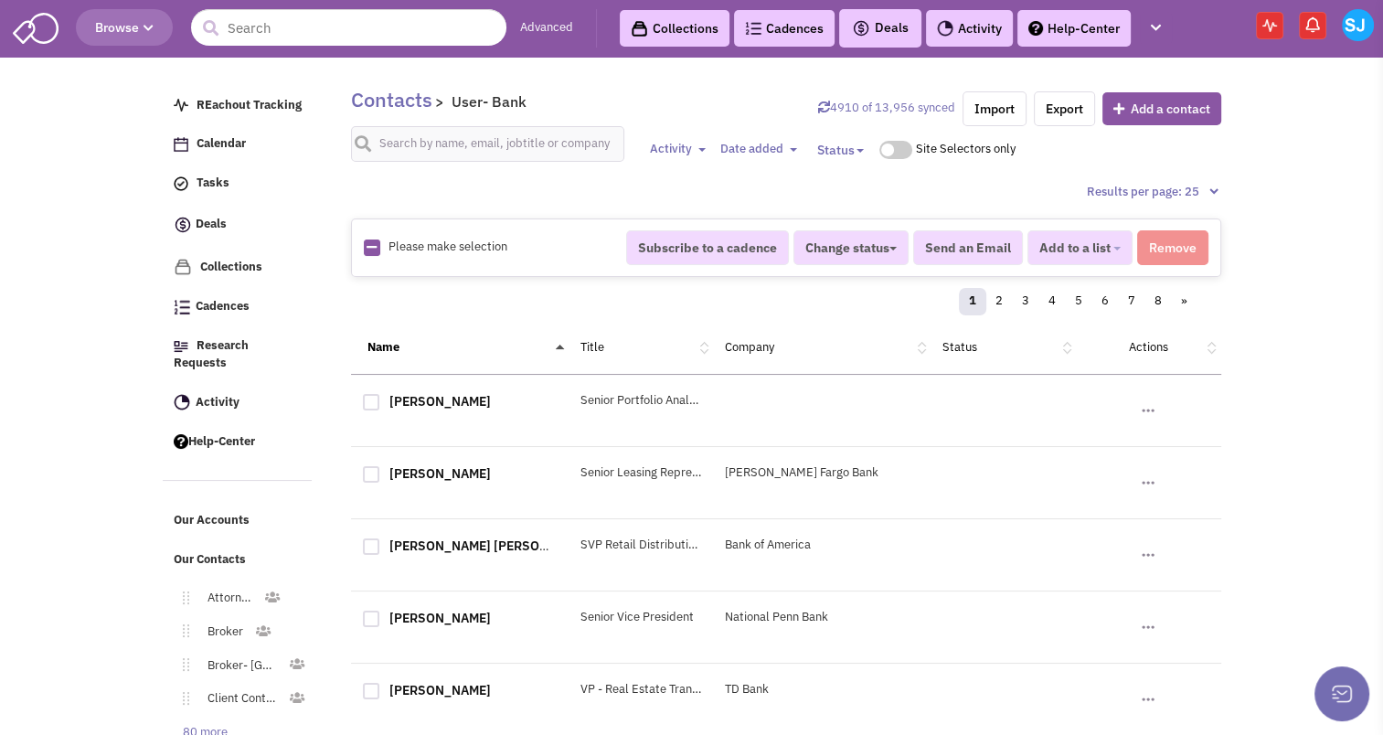
checkbox input "true"
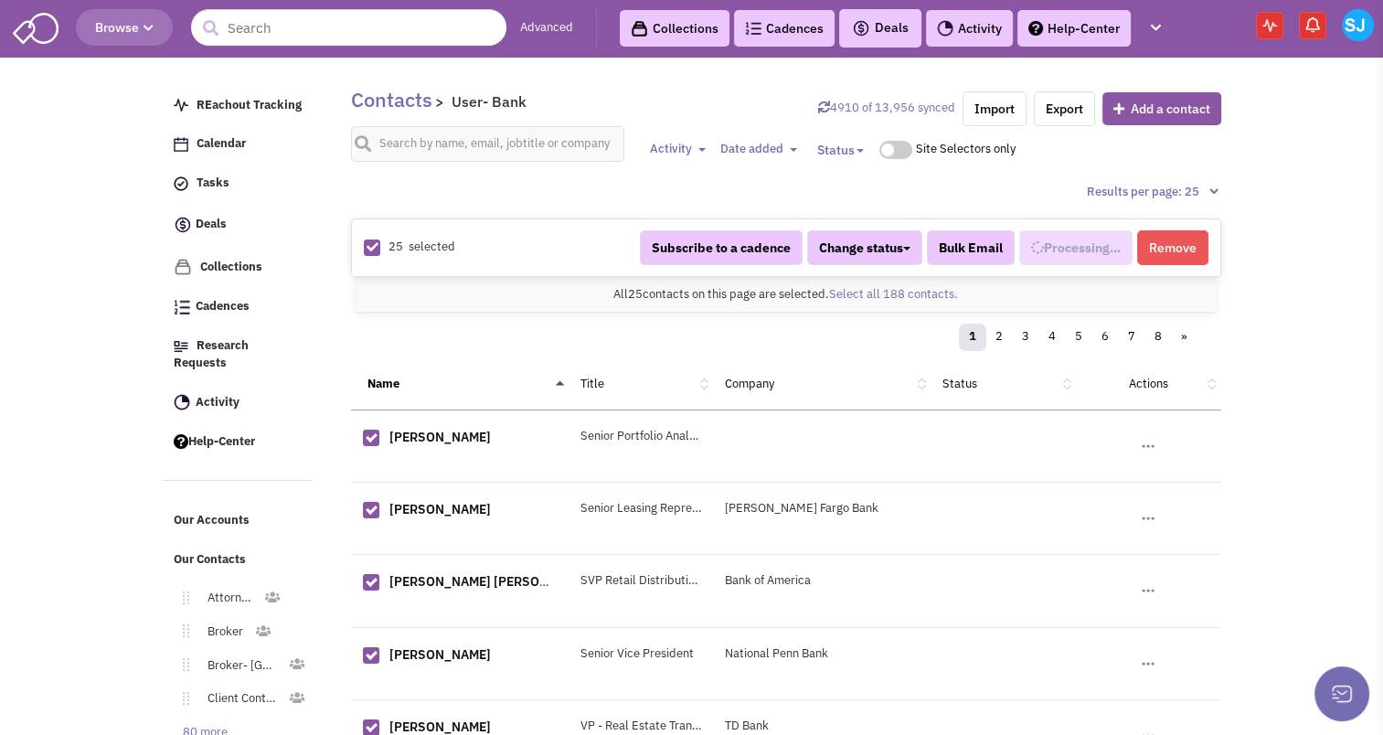
scroll to position [486, 0]
select select "688"
click at [903, 295] on link "Select all 188 contacts." at bounding box center [893, 294] width 129 height 16
select select "688"
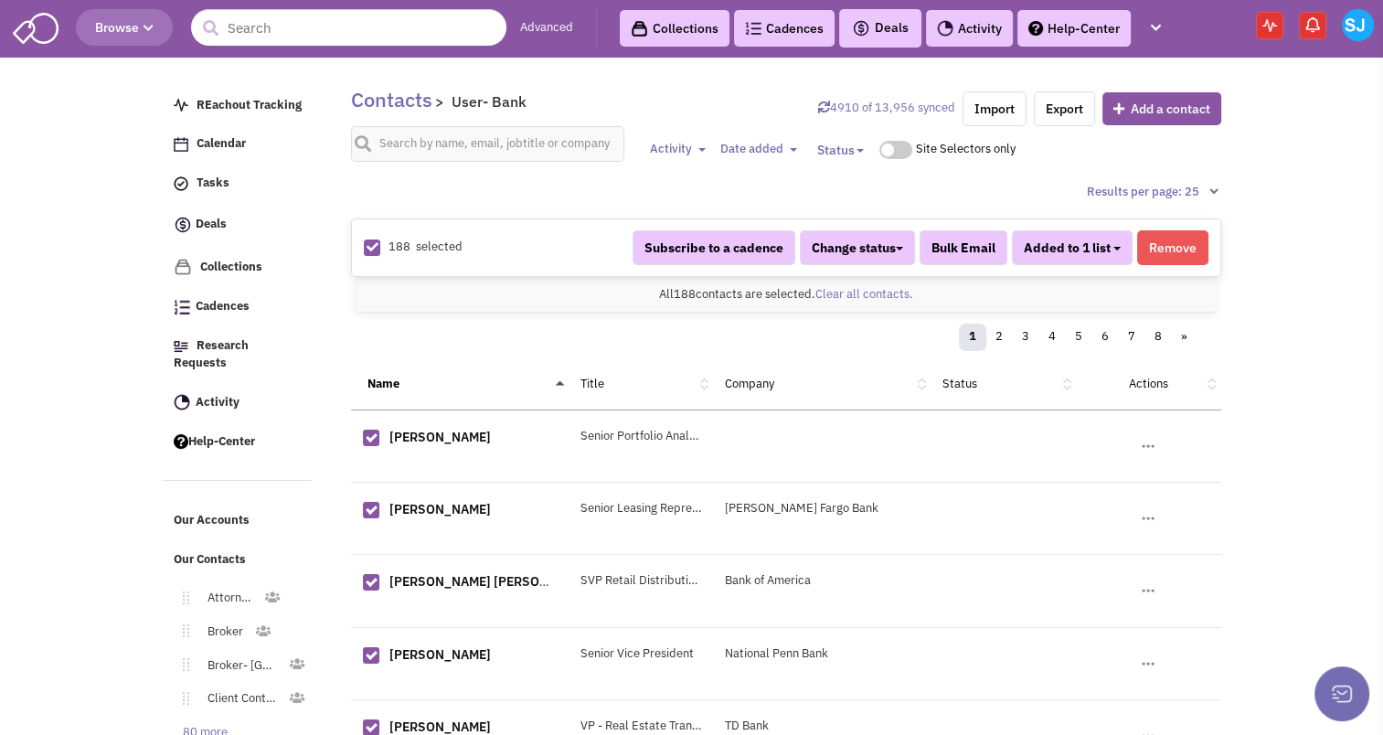
click at [1089, 253] on button "Added to 1 list" at bounding box center [1072, 247] width 121 height 35
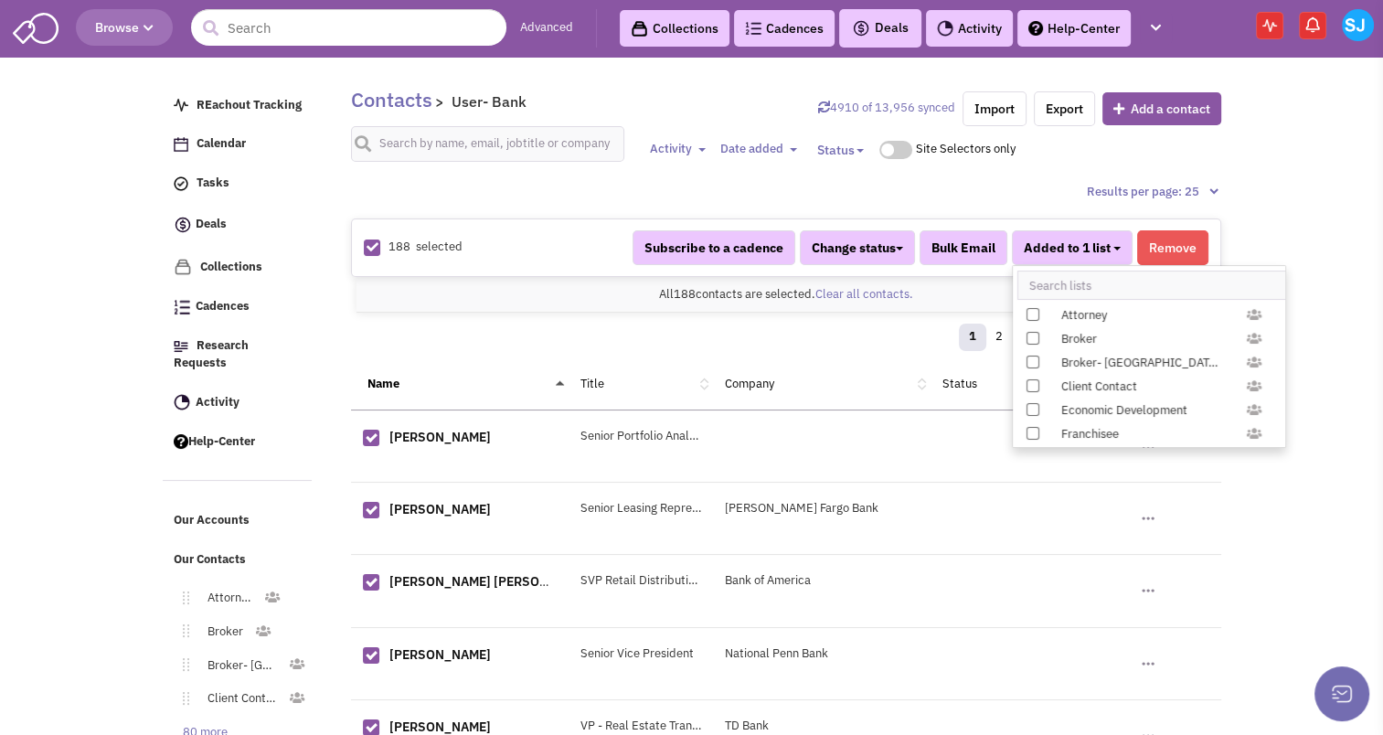
click at [1074, 239] on span "Added to 1 list" at bounding box center [1066, 247] width 87 height 16
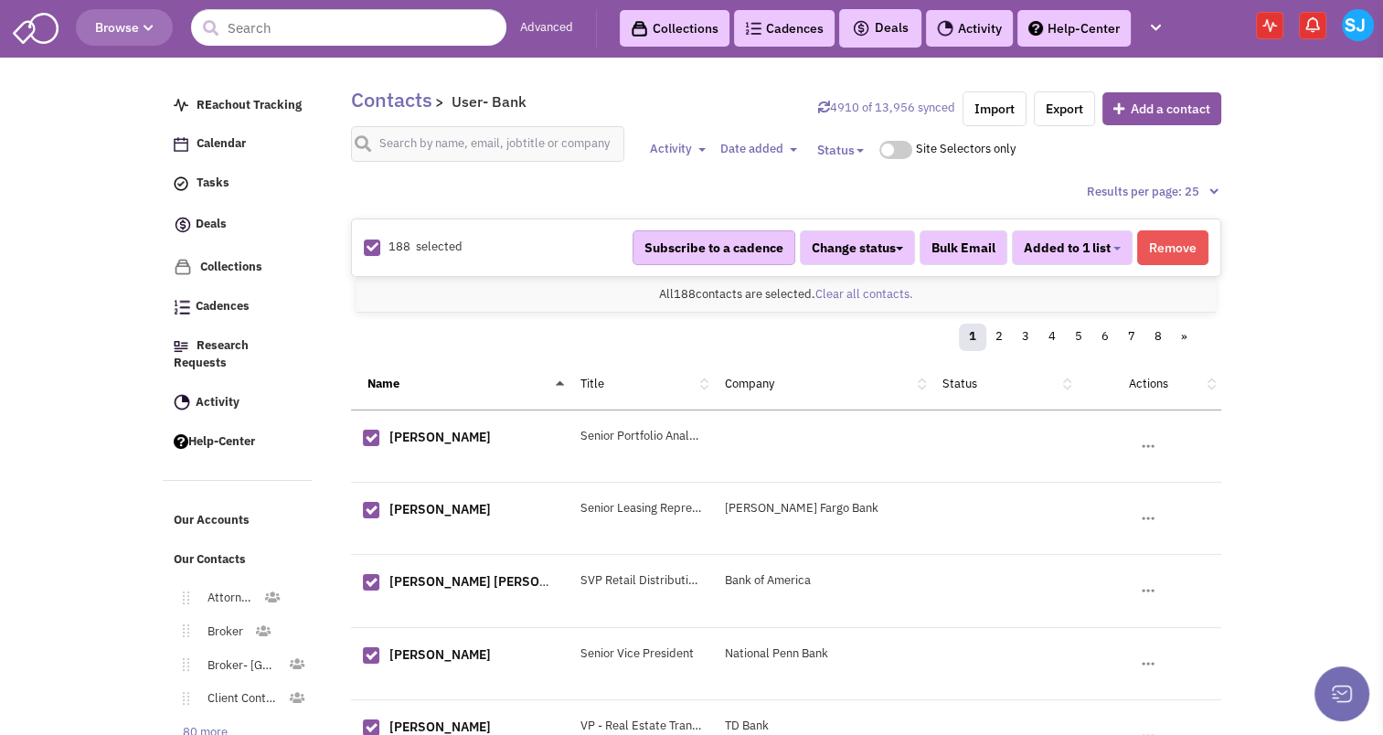
click at [778, 239] on button "Subscribe to a cadence" at bounding box center [713, 247] width 163 height 35
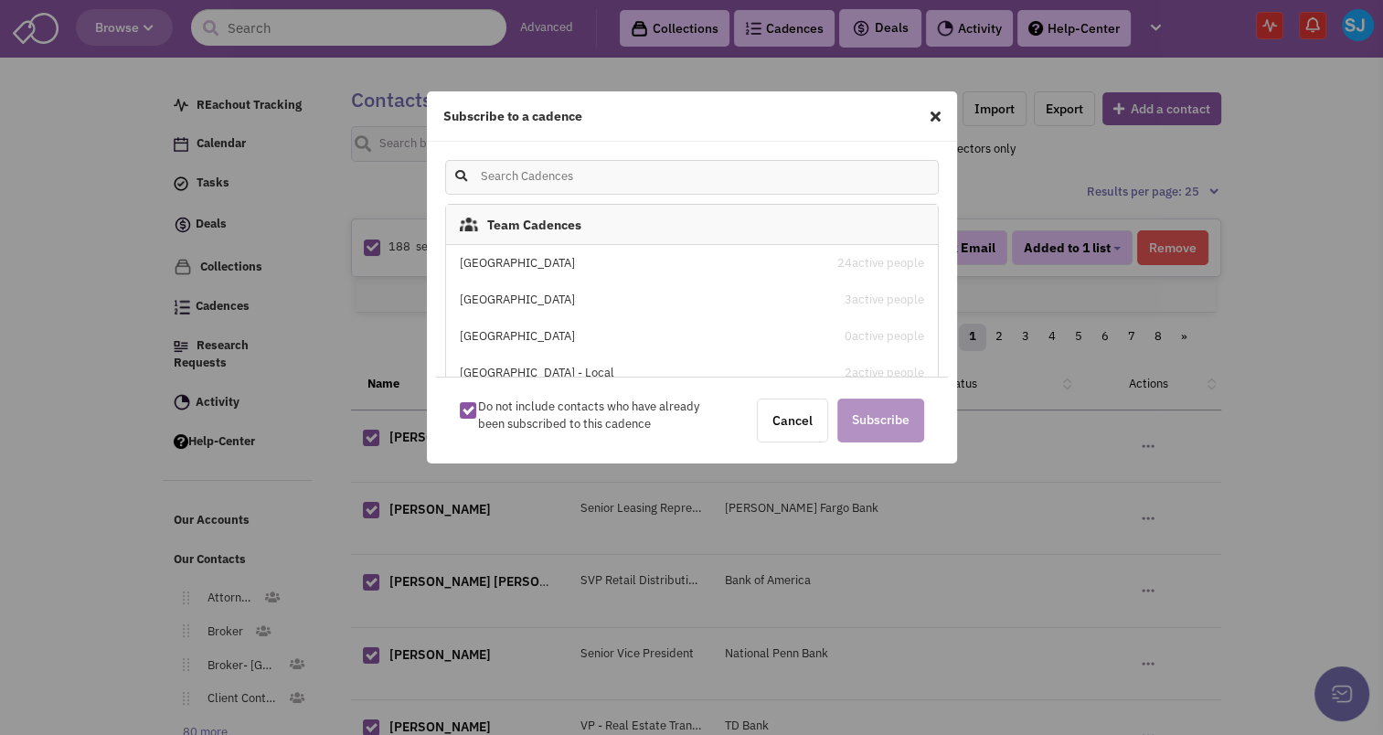
click at [528, 265] on div "[GEOGRAPHIC_DATA]" at bounding box center [634, 263] width 348 height 17
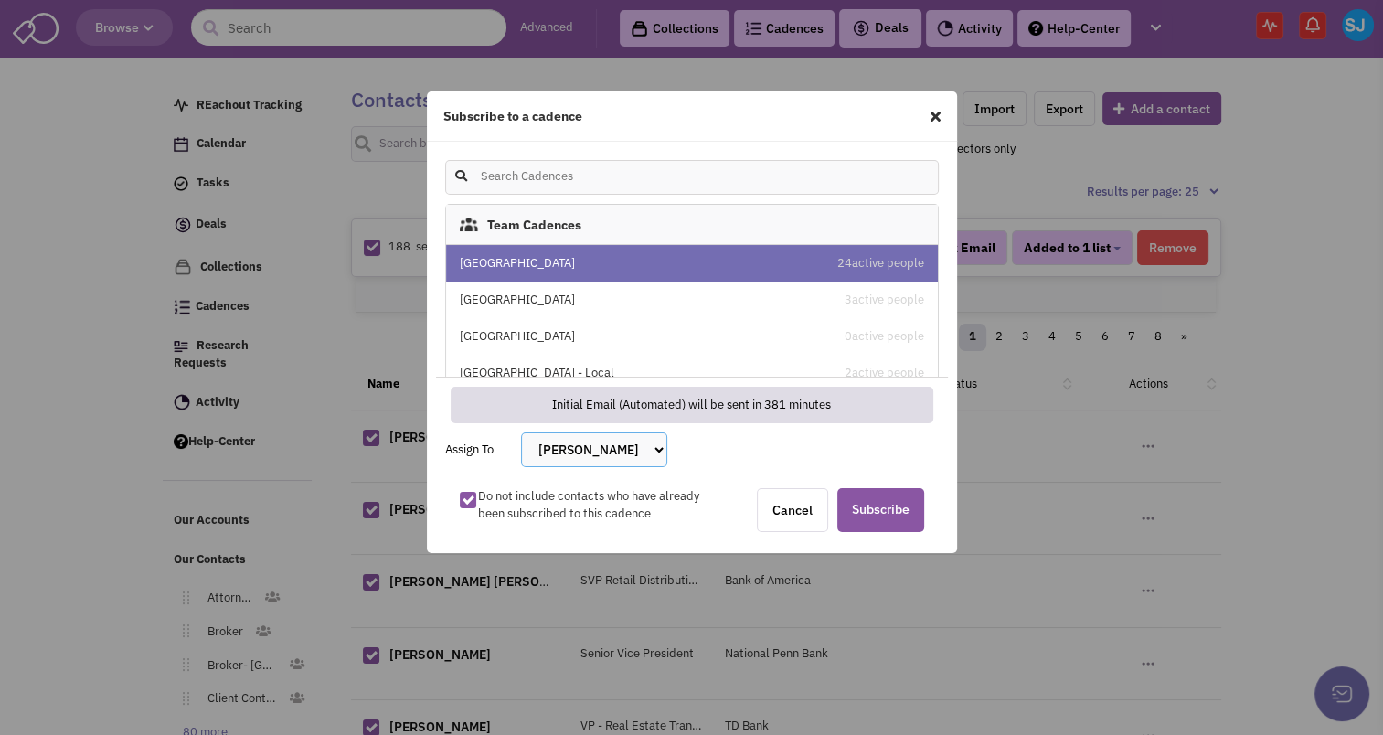
click at [576, 447] on select "[PERSON_NAME] [PERSON_NAME] [PERSON_NAME] [PERSON_NAME] [PERSON_NAME] [PERSON_N…" at bounding box center [594, 449] width 146 height 35
select select "2405"
click at [521, 432] on select "[PERSON_NAME] [PERSON_NAME] [PERSON_NAME] [PERSON_NAME] [PERSON_NAME] [PERSON_N…" at bounding box center [594, 449] width 146 height 35
click at [889, 505] on span "Subscribe" at bounding box center [880, 510] width 87 height 44
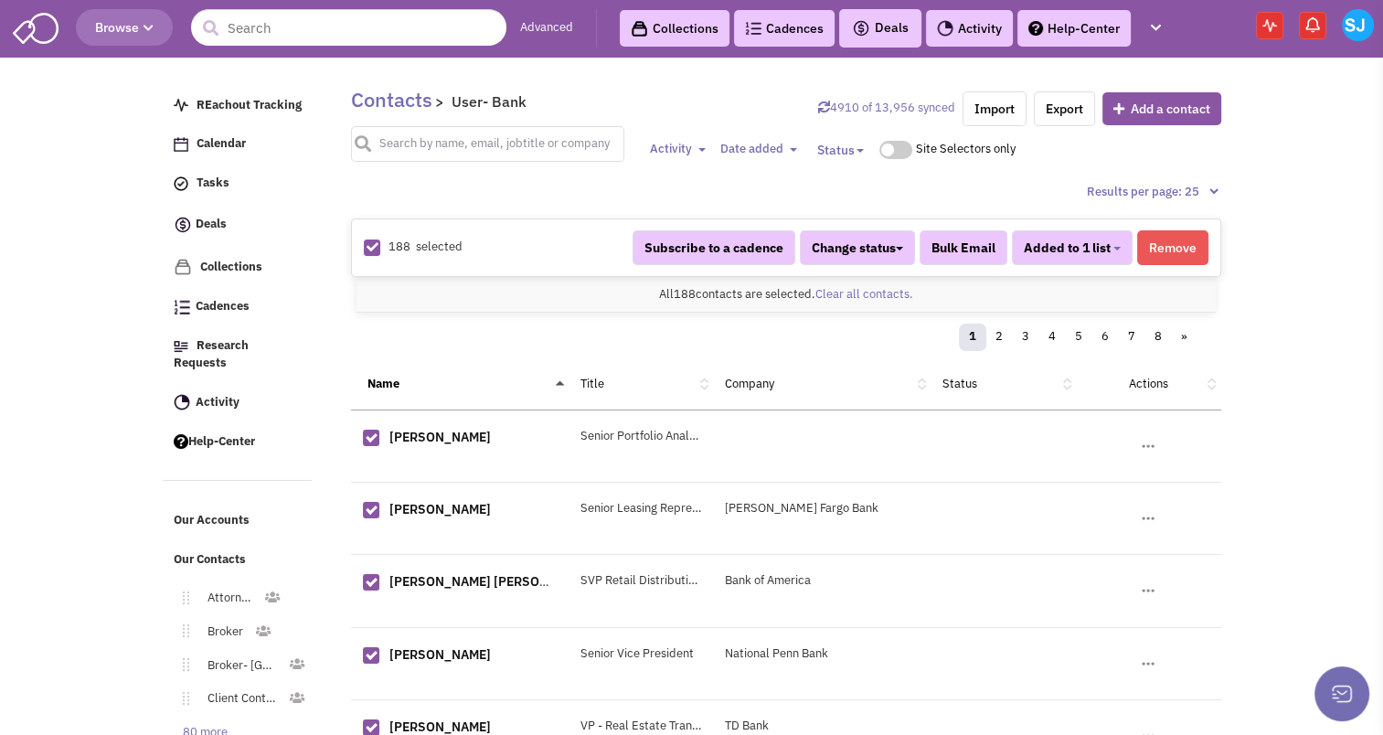
click at [461, 139] on input "text" at bounding box center [488, 144] width 274 height 36
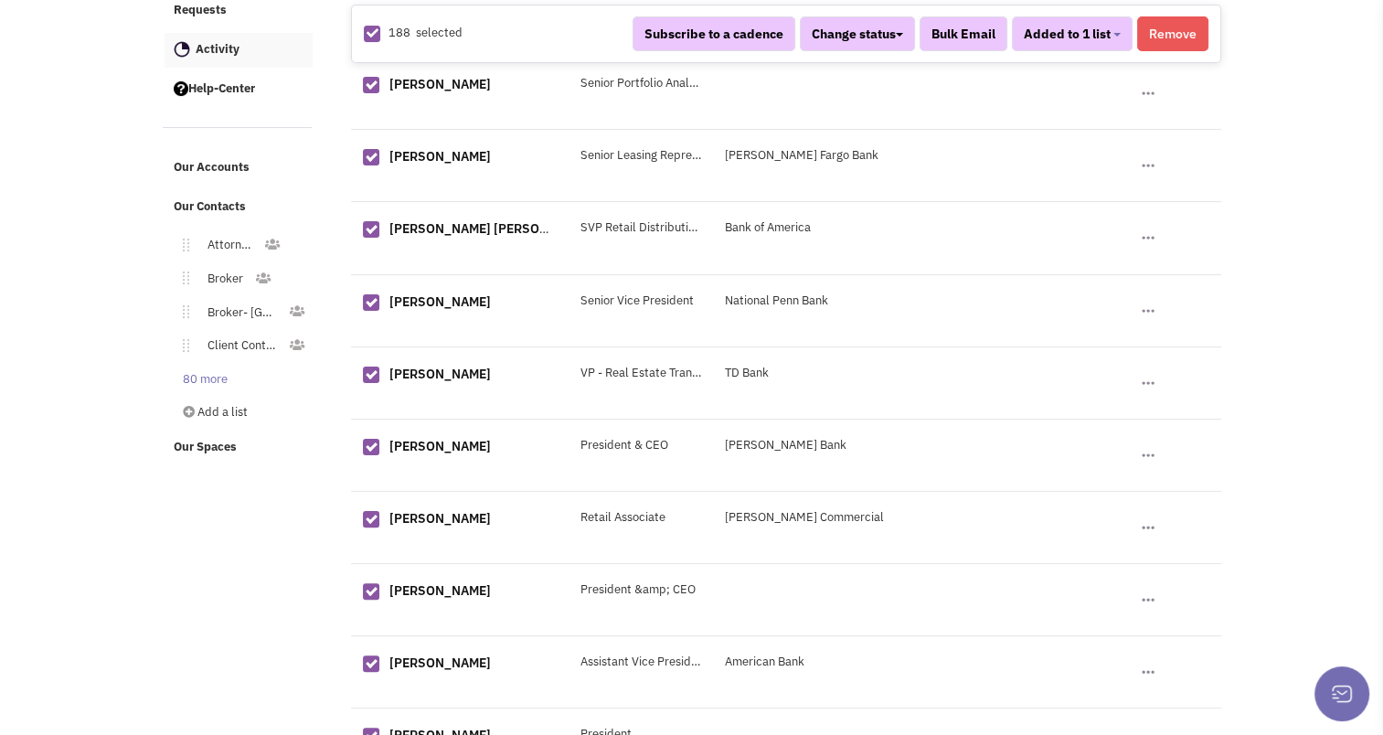
scroll to position [354, 0]
type input "fast"
click at [197, 368] on link "80 more" at bounding box center [201, 379] width 74 height 27
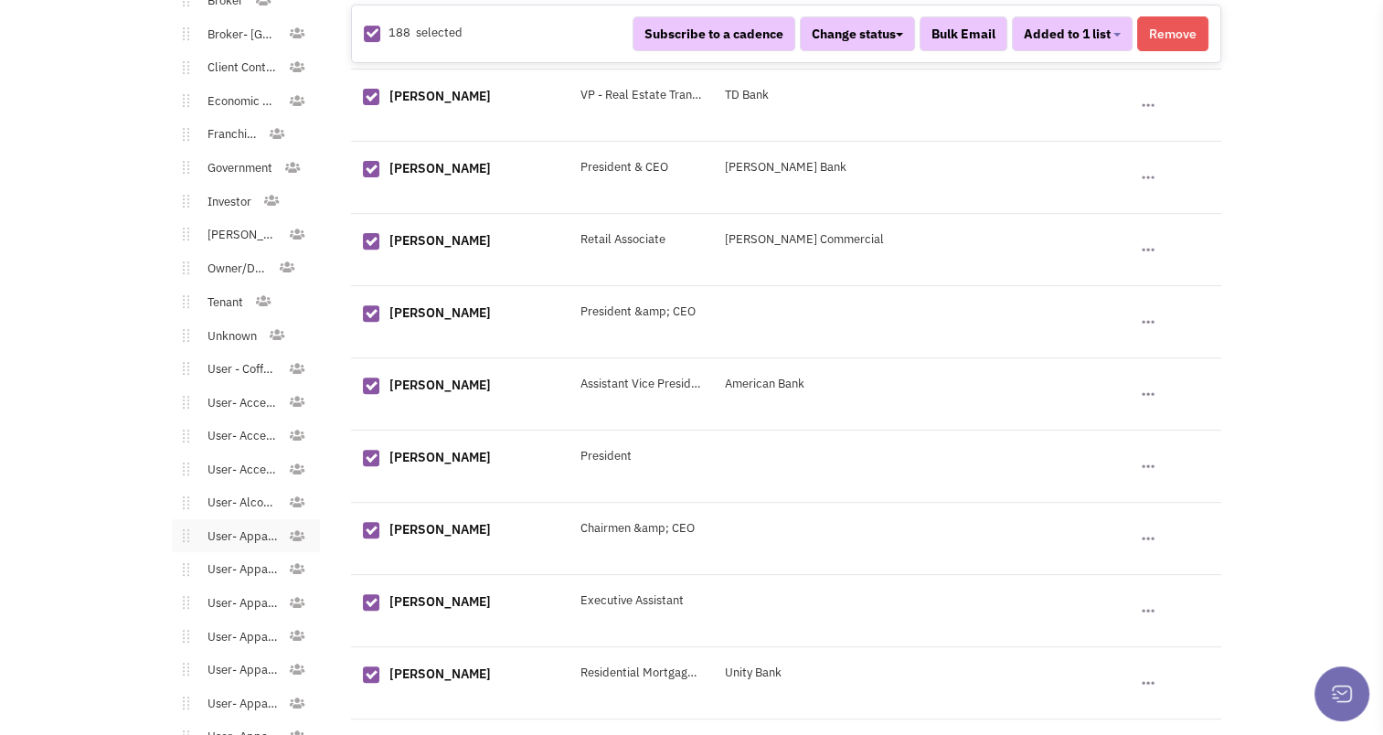
scroll to position [631, 0]
click at [260, 362] on link "User - Coffee/Donuts" at bounding box center [239, 368] width 100 height 27
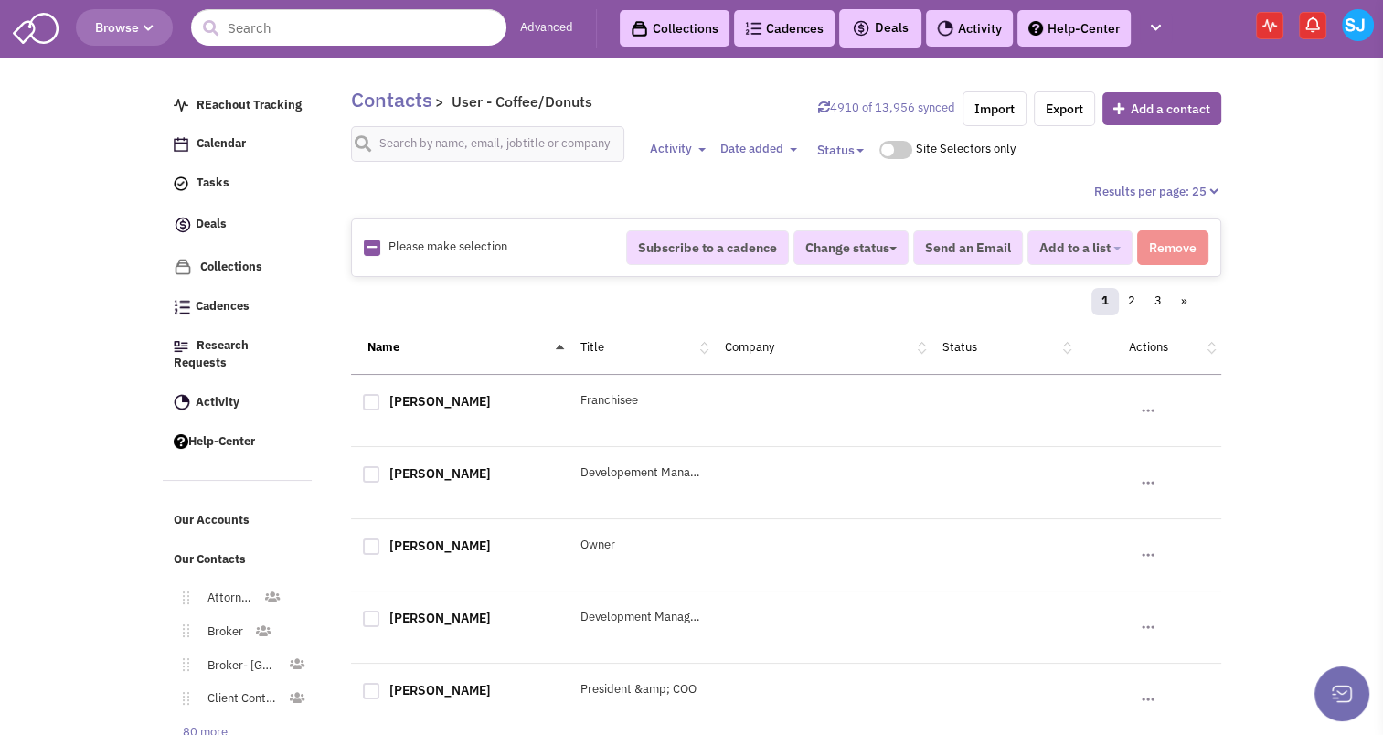
scroll to position [194, 0]
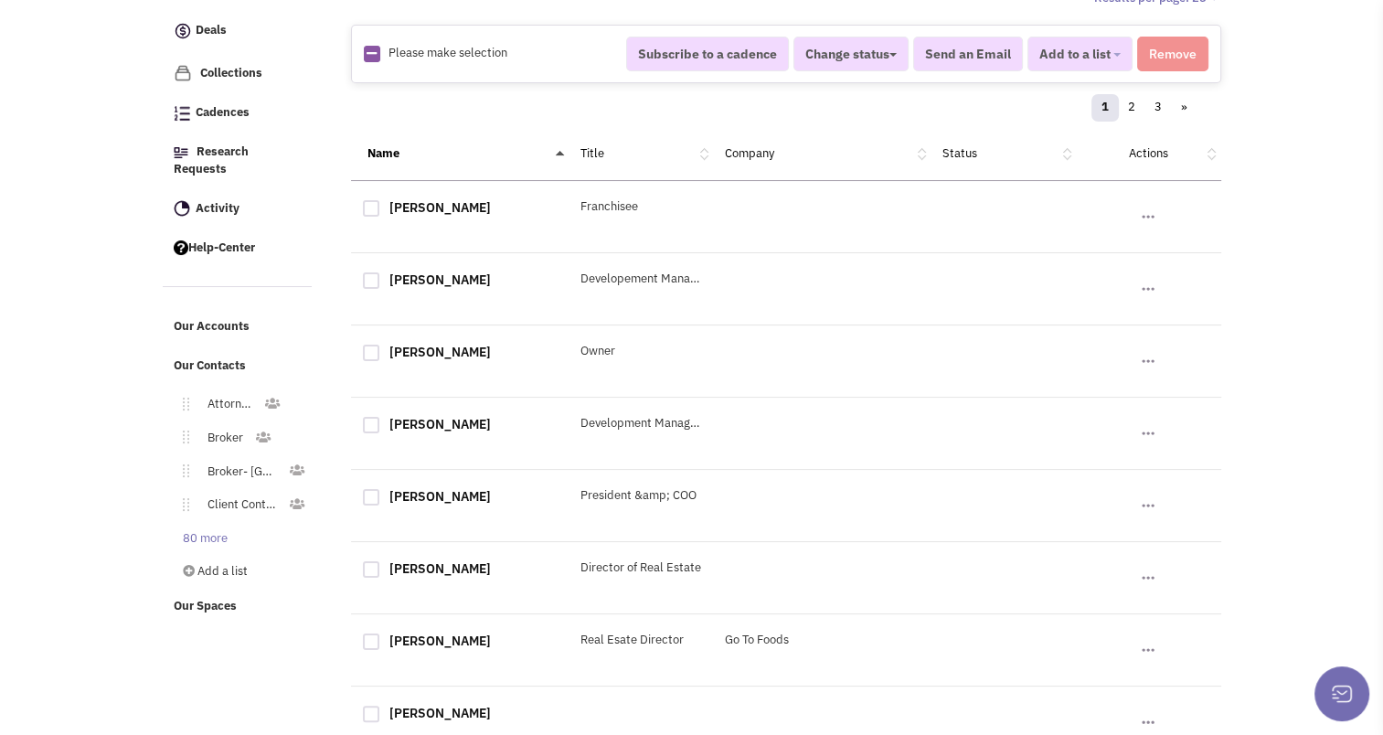
click at [369, 60] on div "Please make selection selected Subscribe to a cadence Change status Have not co…" at bounding box center [786, 54] width 870 height 58
click at [372, 49] on icon at bounding box center [371, 54] width 10 height 12
checkbox input "true"
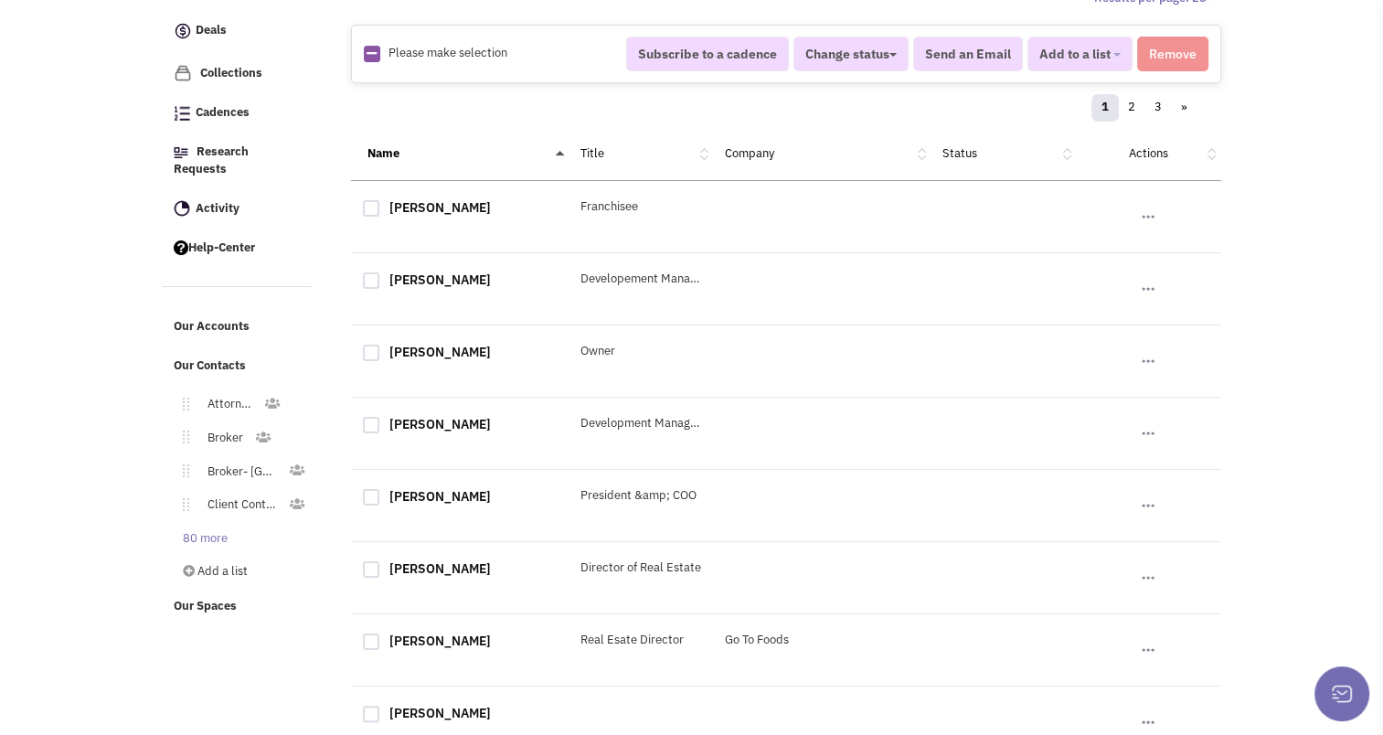
checkbox input "true"
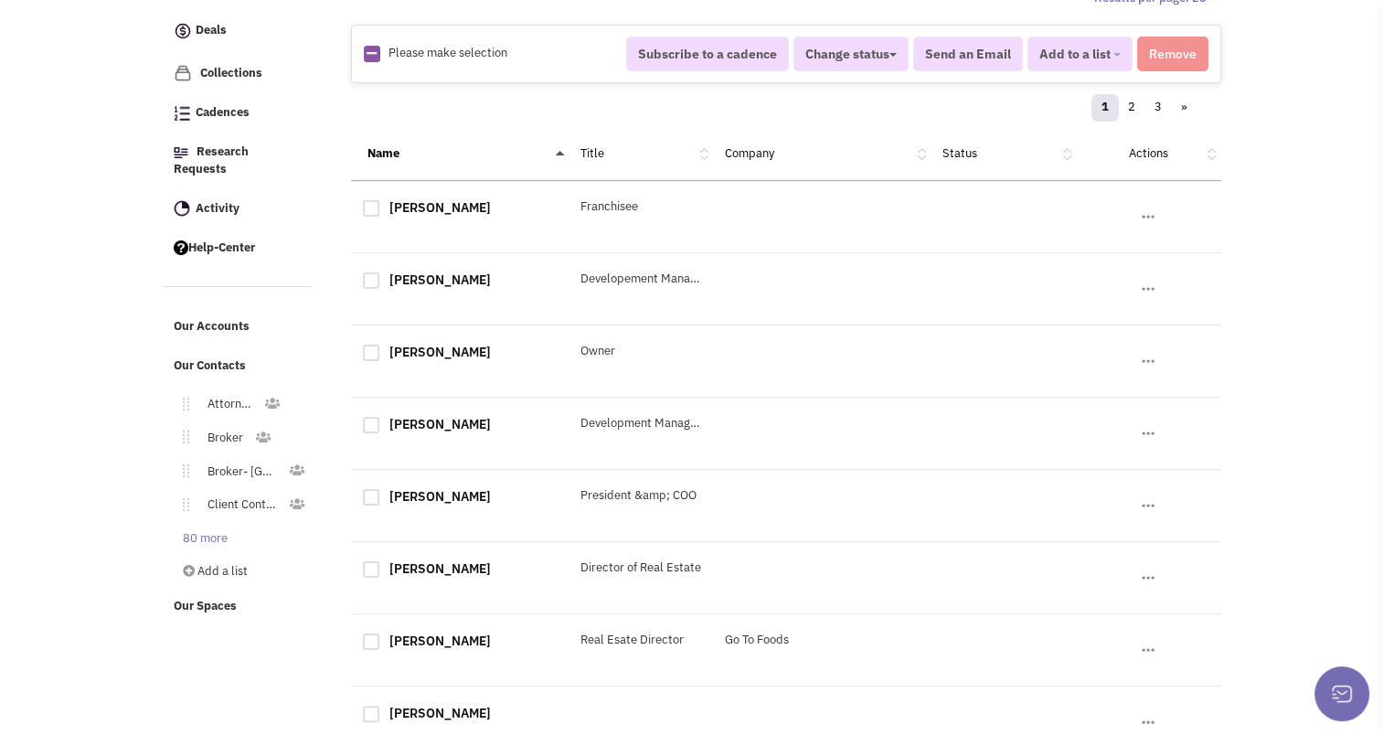
checkbox input "true"
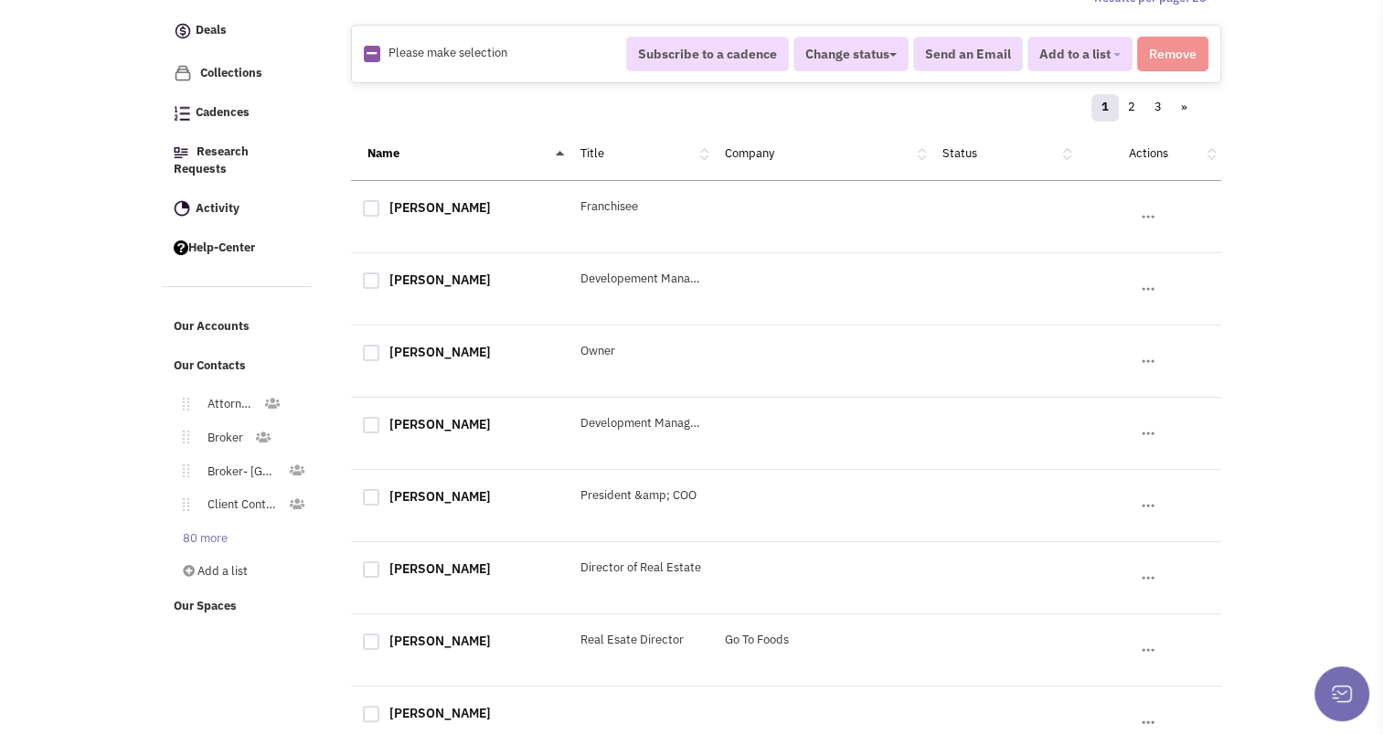
checkbox input "true"
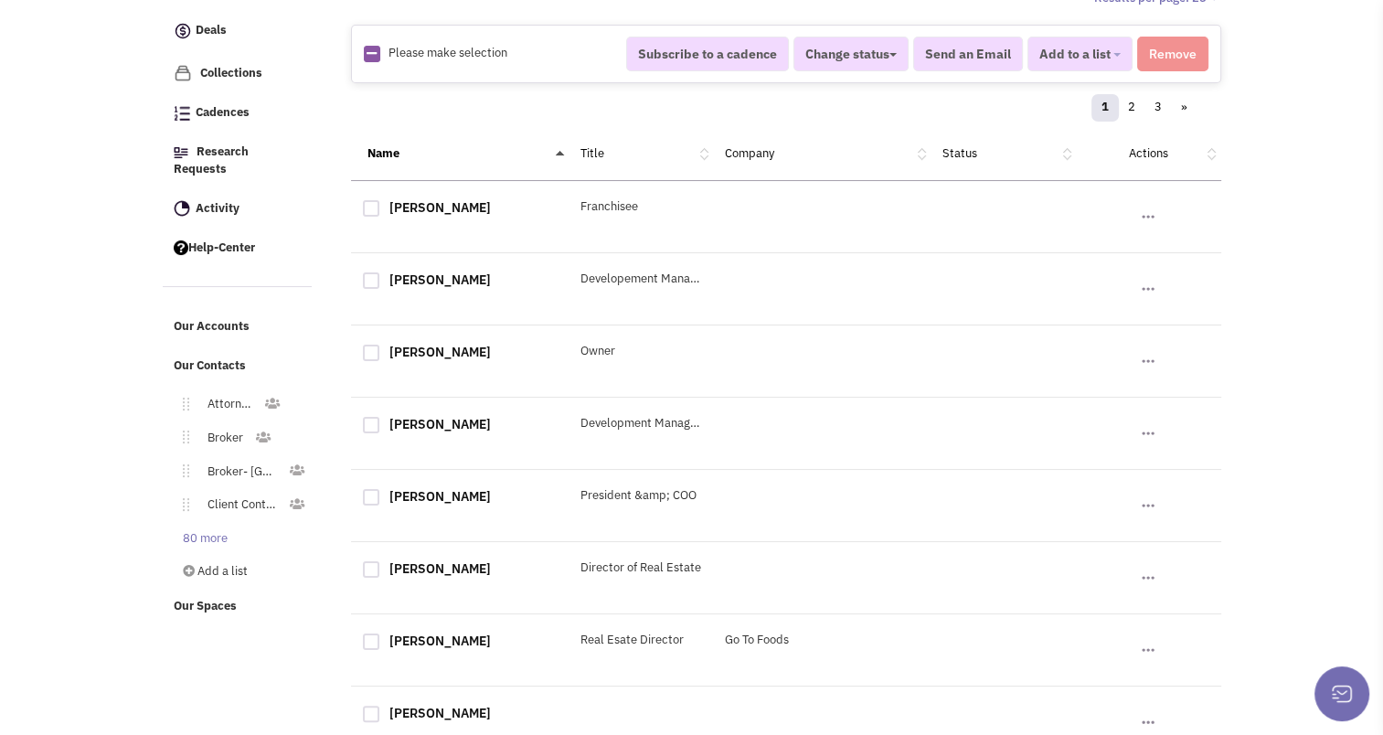
checkbox input "true"
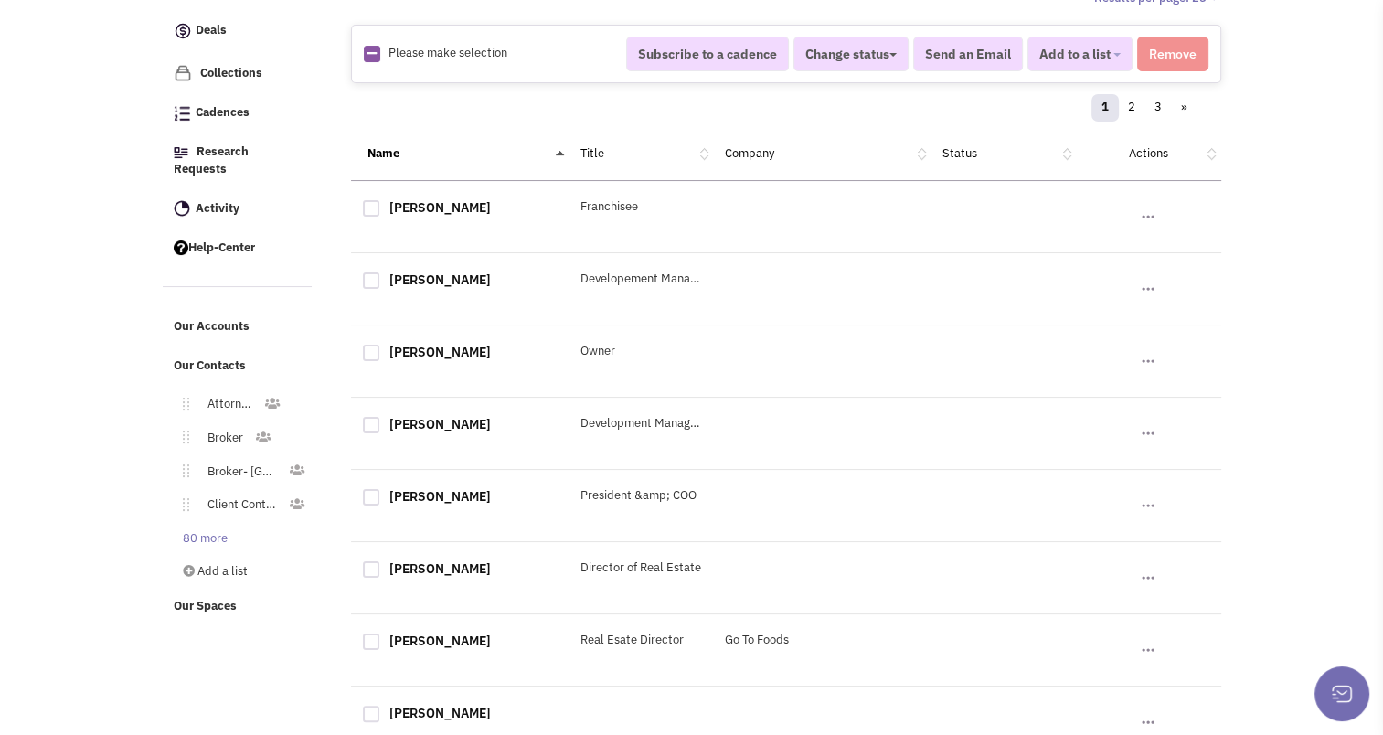
checkbox input "true"
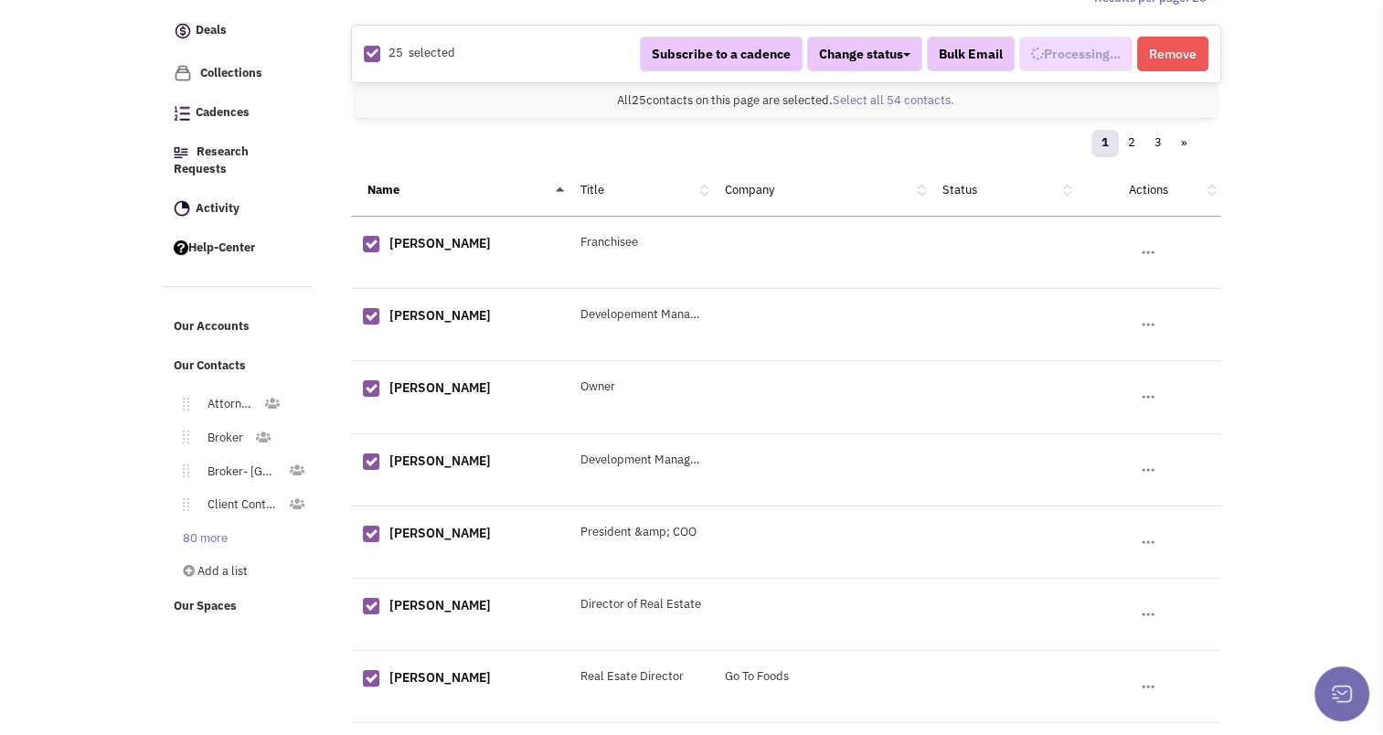
scroll to position [219, 0]
select select "568"
click at [888, 101] on link "Select all 54 contacts." at bounding box center [893, 100] width 122 height 16
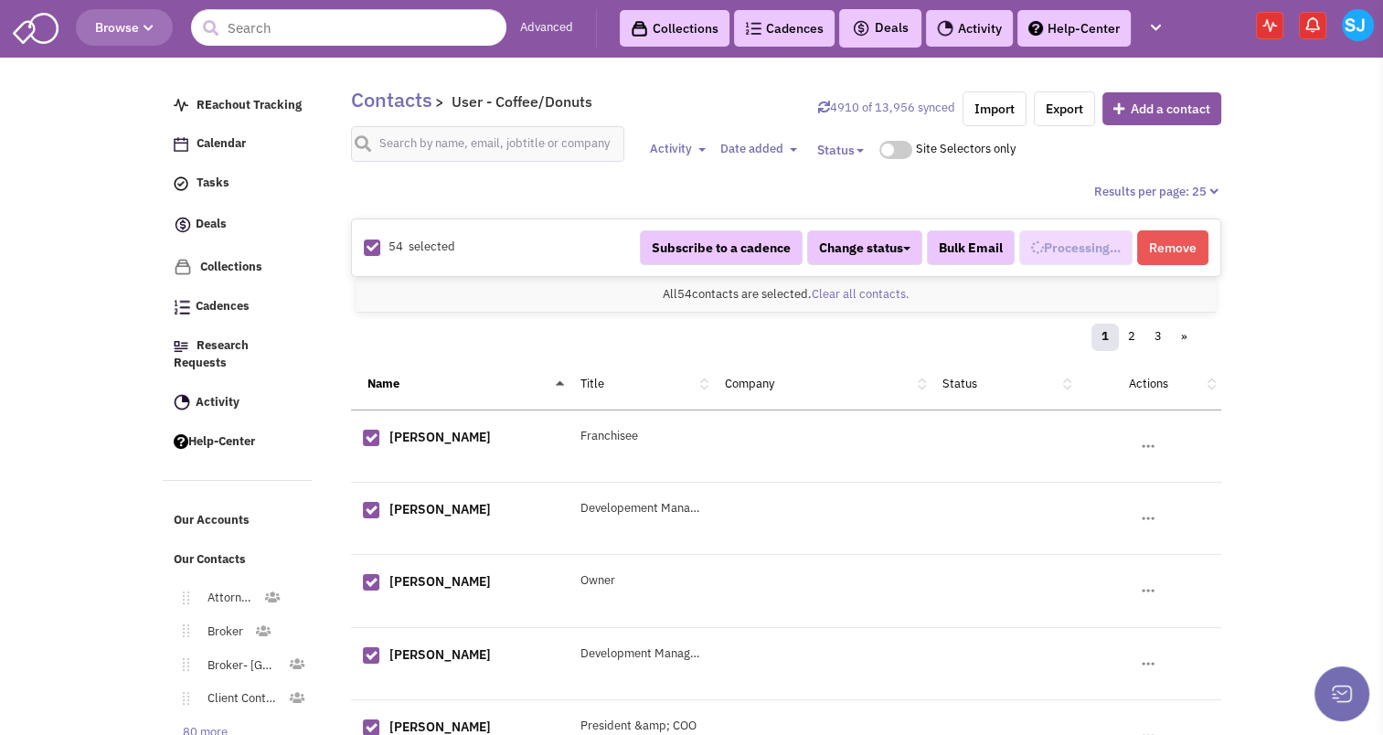
select select "568"
click at [670, 237] on button "Subscribe to a cadence" at bounding box center [713, 247] width 163 height 35
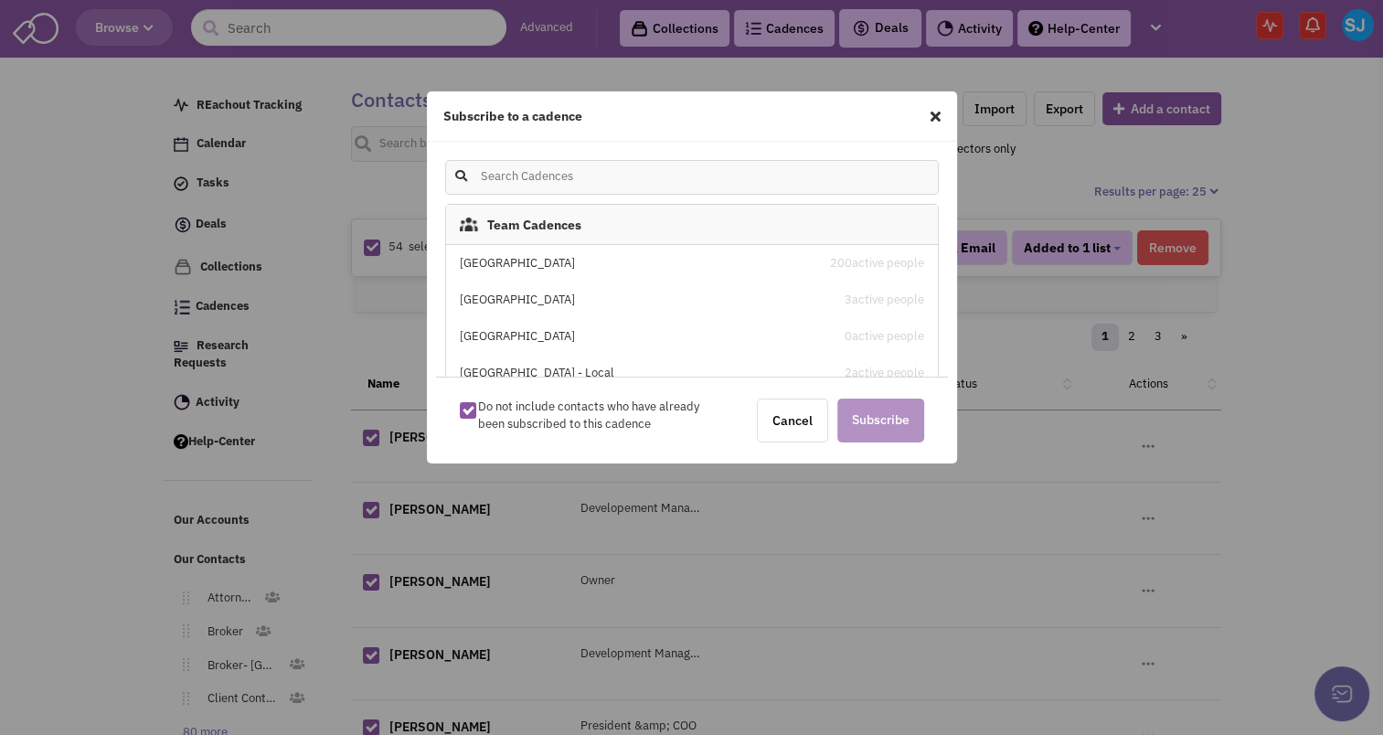
click at [506, 260] on div "[GEOGRAPHIC_DATA]" at bounding box center [634, 263] width 348 height 17
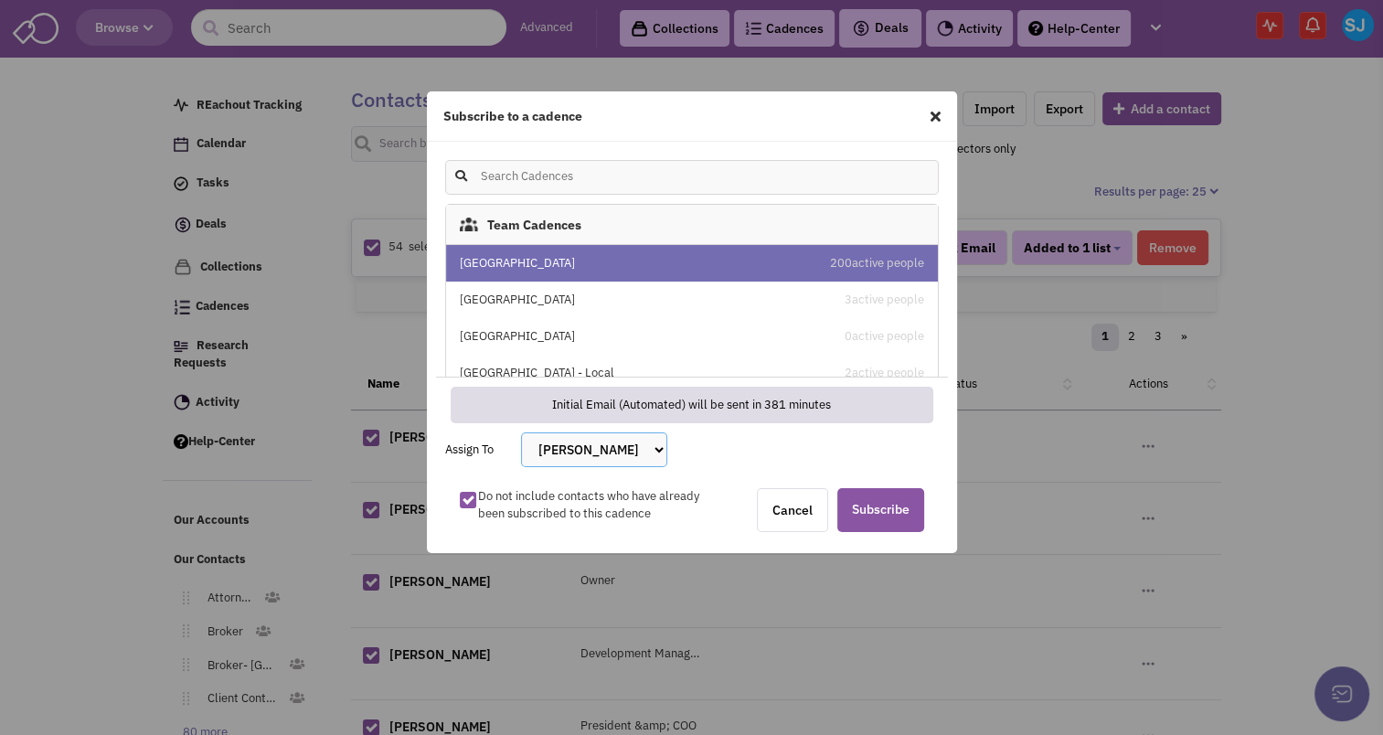
click at [664, 454] on select "[PERSON_NAME] [PERSON_NAME] [PERSON_NAME] [PERSON_NAME] [PERSON_NAME] [PERSON_N…" at bounding box center [594, 449] width 146 height 35
select select "2405"
click at [521, 432] on select "[PERSON_NAME] [PERSON_NAME] [PERSON_NAME] [PERSON_NAME] [PERSON_NAME] [PERSON_N…" at bounding box center [594, 449] width 146 height 35
click at [903, 507] on span "Subscribe" at bounding box center [880, 510] width 87 height 44
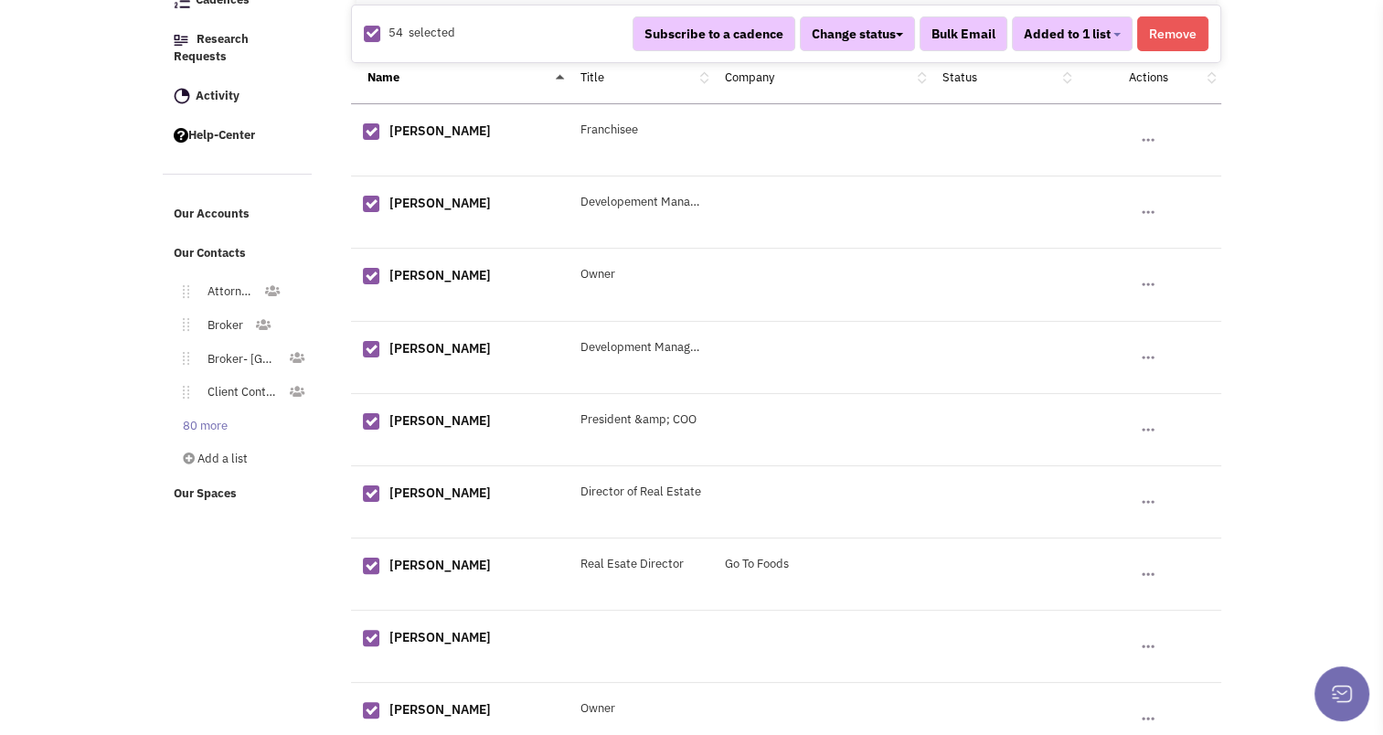
scroll to position [307, 0]
click at [217, 417] on link "80 more" at bounding box center [201, 425] width 74 height 27
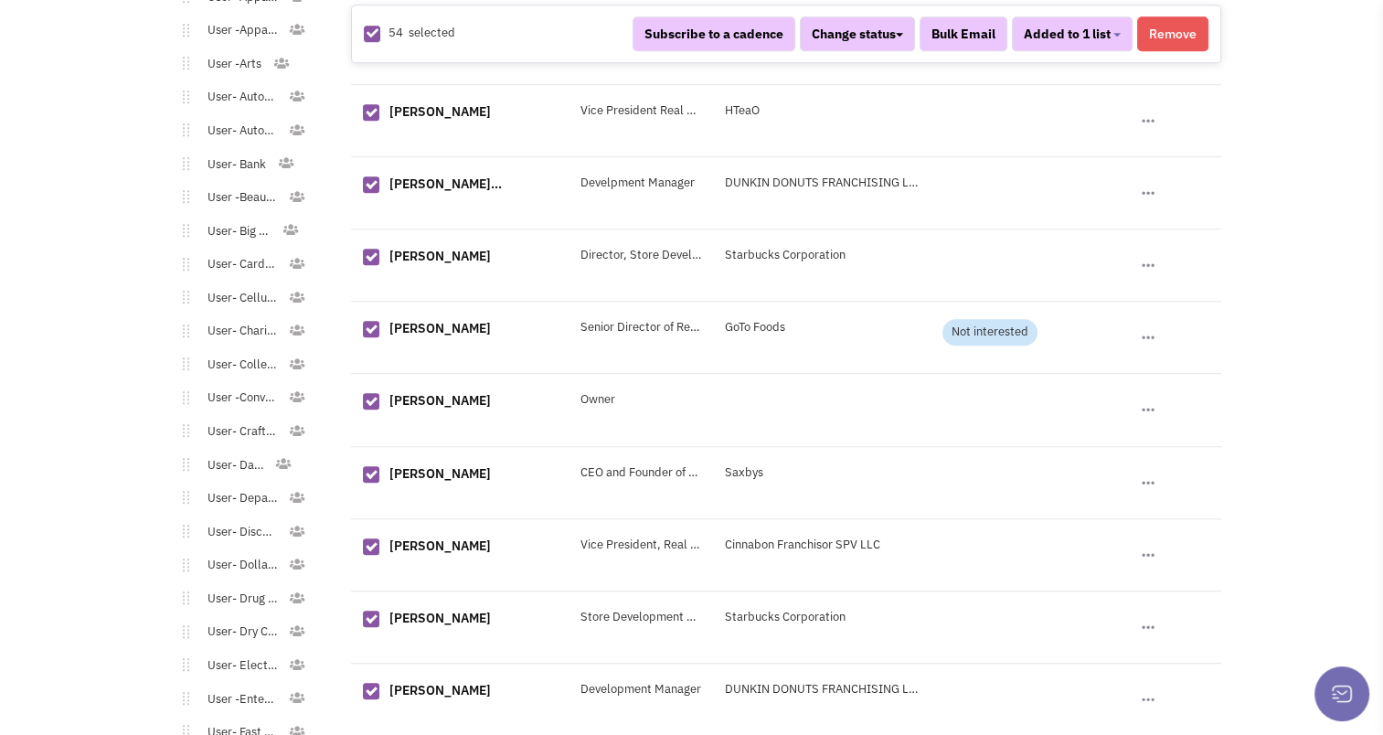
scroll to position [1531, 0]
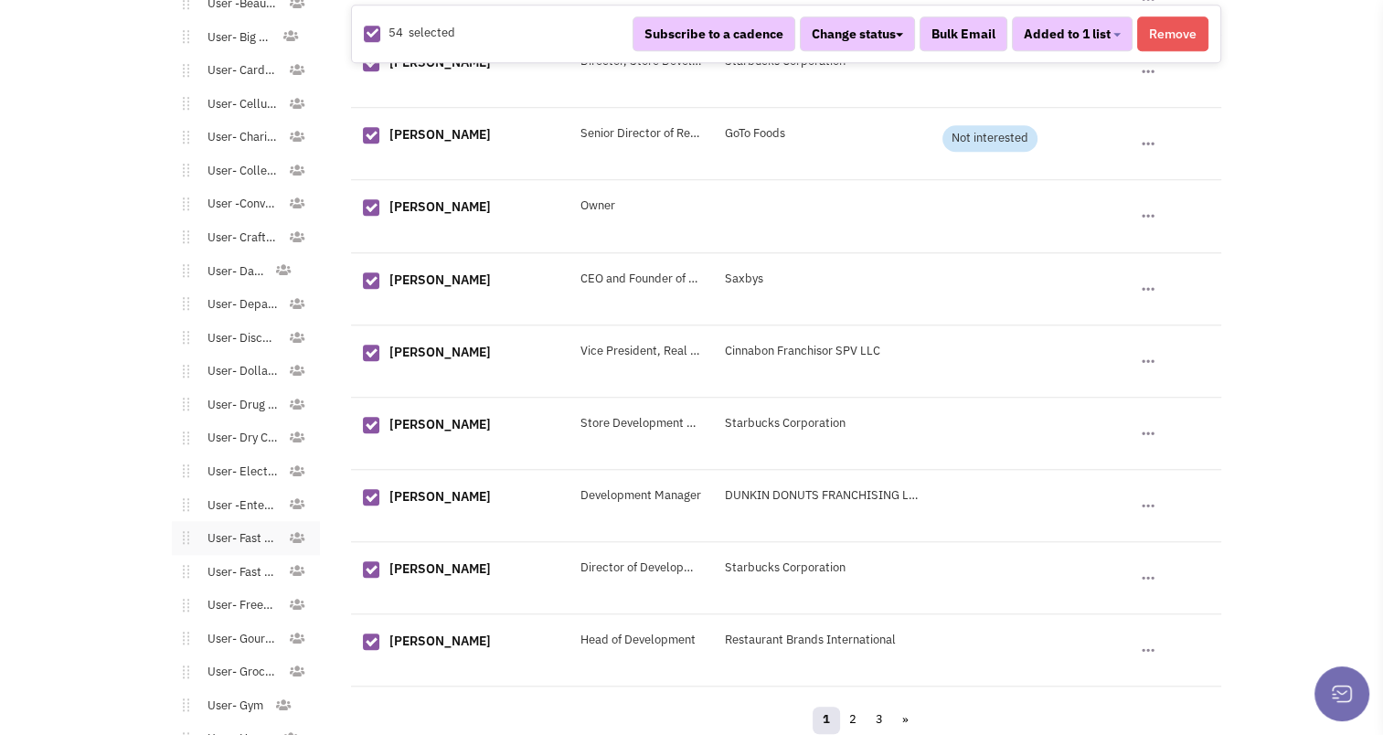
click at [237, 533] on link "User- Fast Casual" at bounding box center [239, 538] width 100 height 27
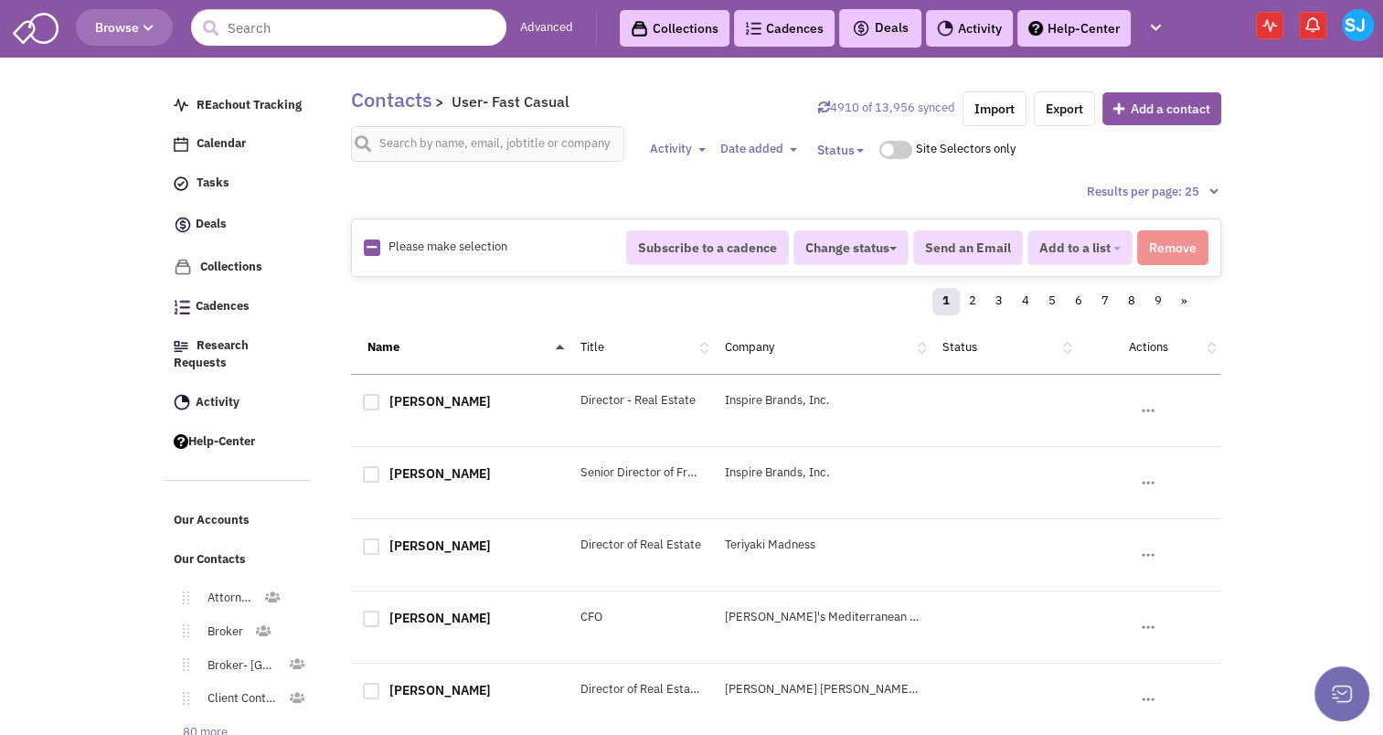
click at [364, 245] on img at bounding box center [372, 247] width 16 height 16
click at [365, 239] on img at bounding box center [372, 247] width 16 height 16
click at [366, 245] on icon at bounding box center [371, 247] width 10 height 12
checkbox input "true"
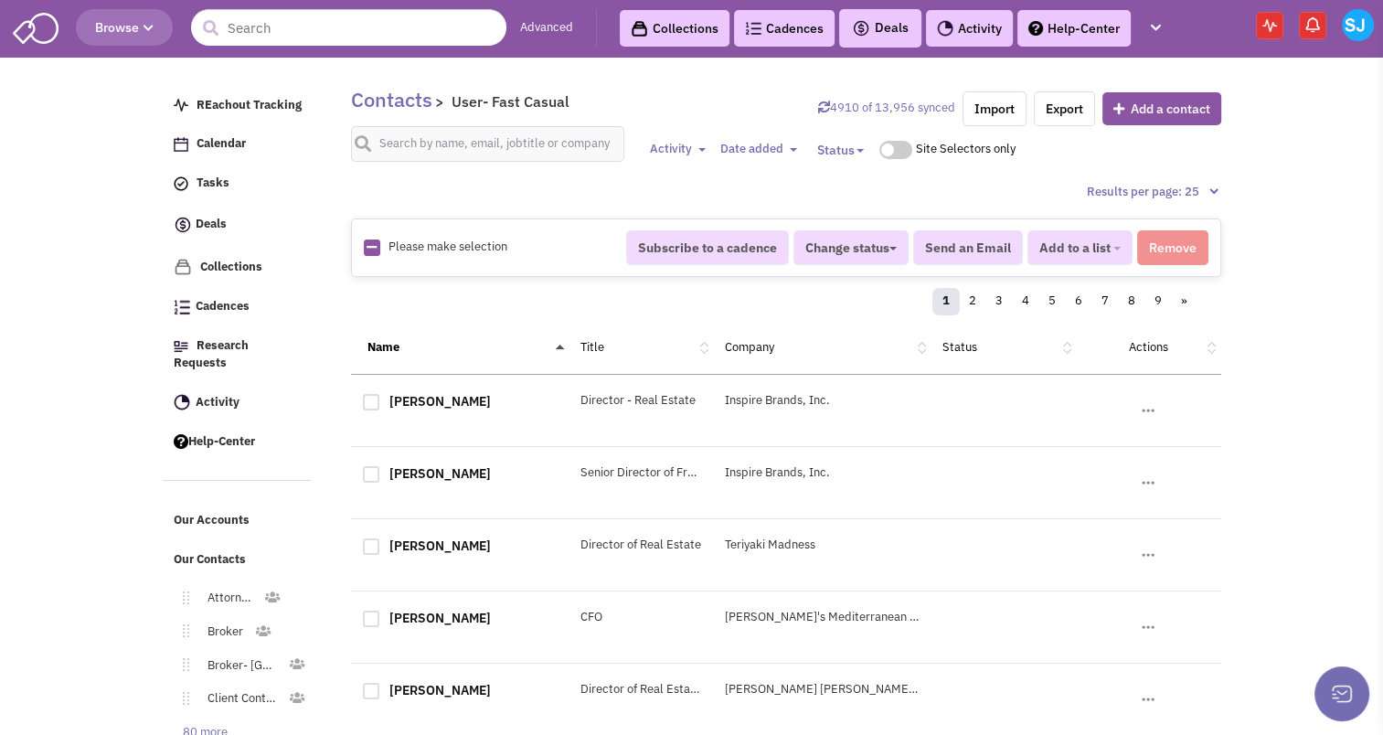
checkbox input "true"
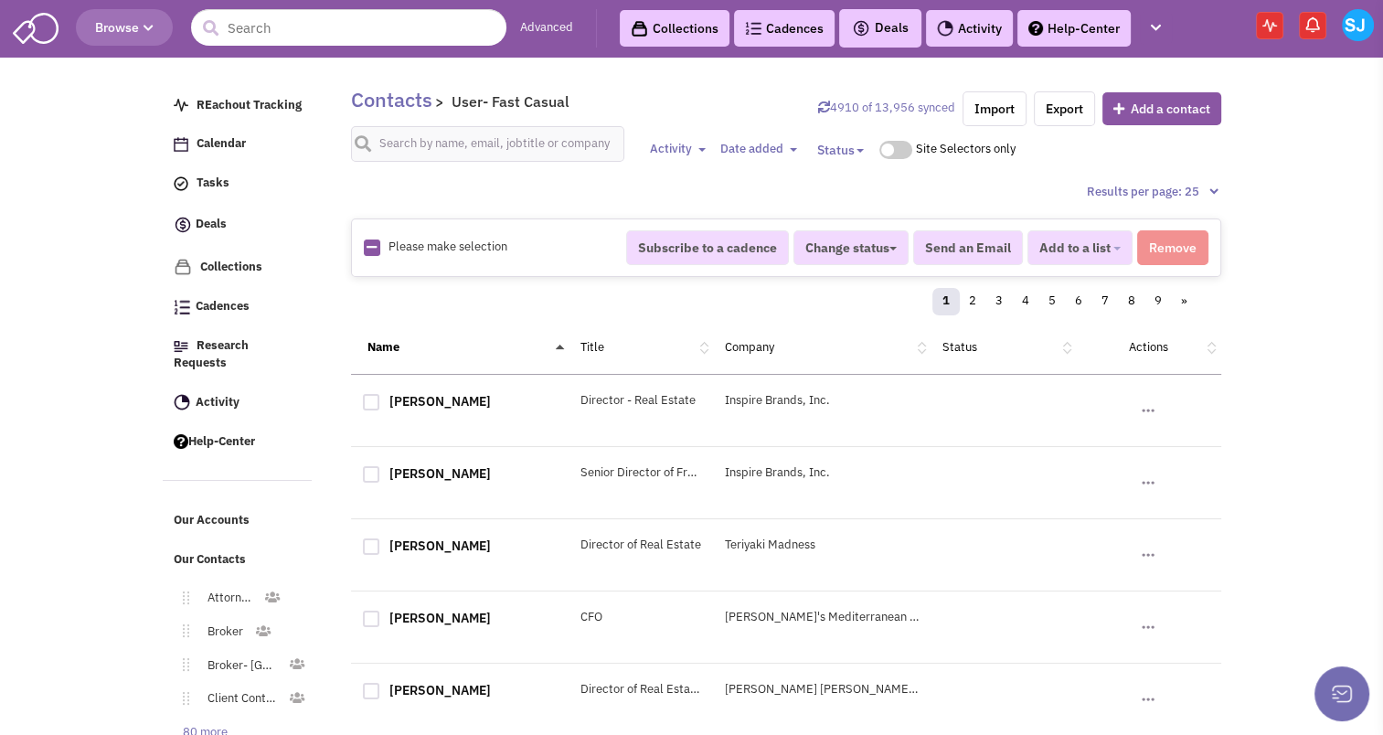
checkbox input "true"
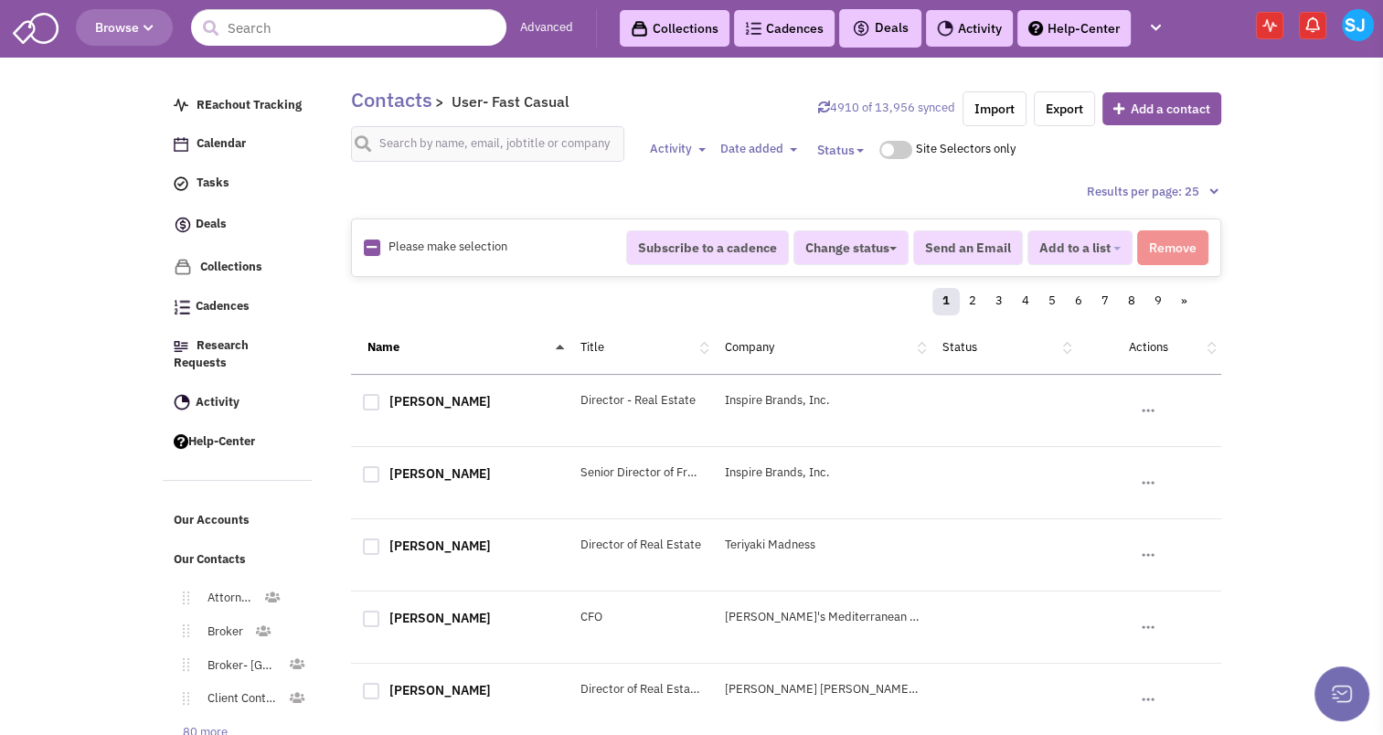
checkbox input "true"
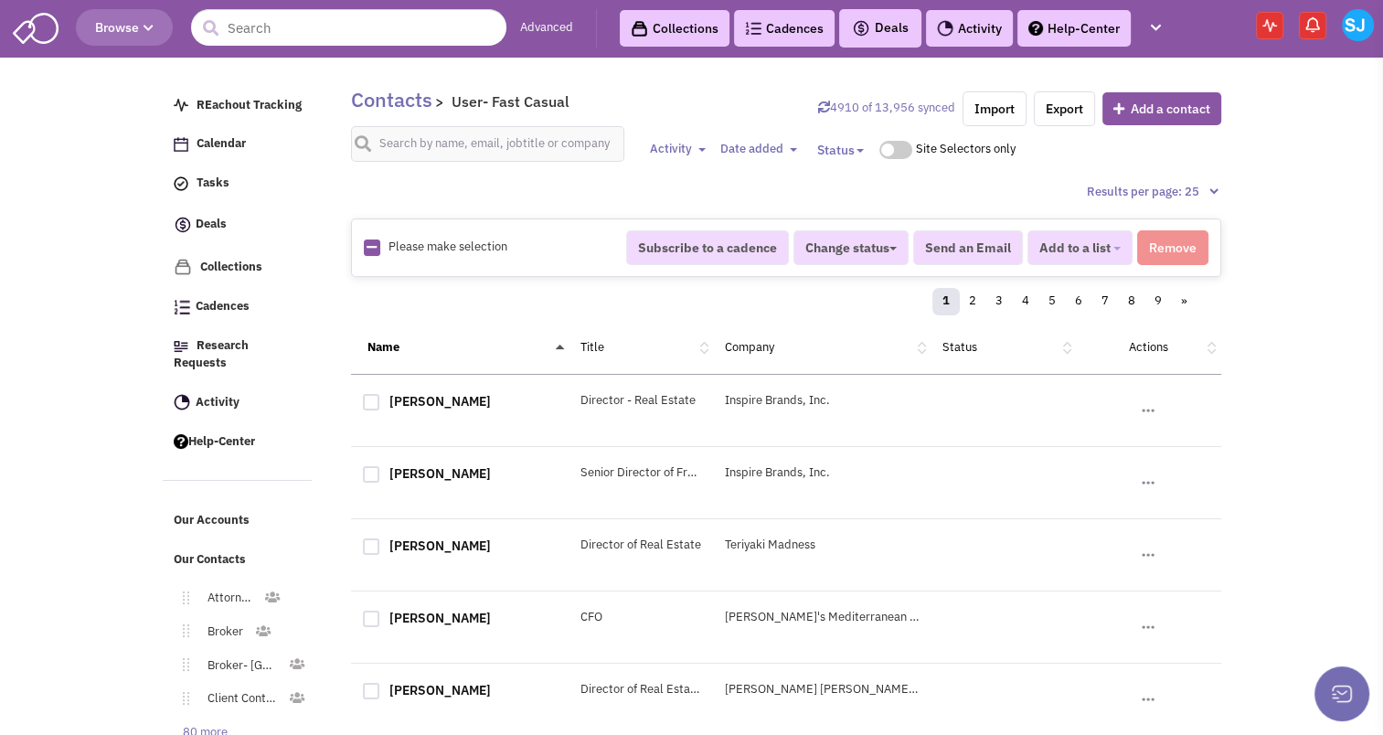
checkbox input "true"
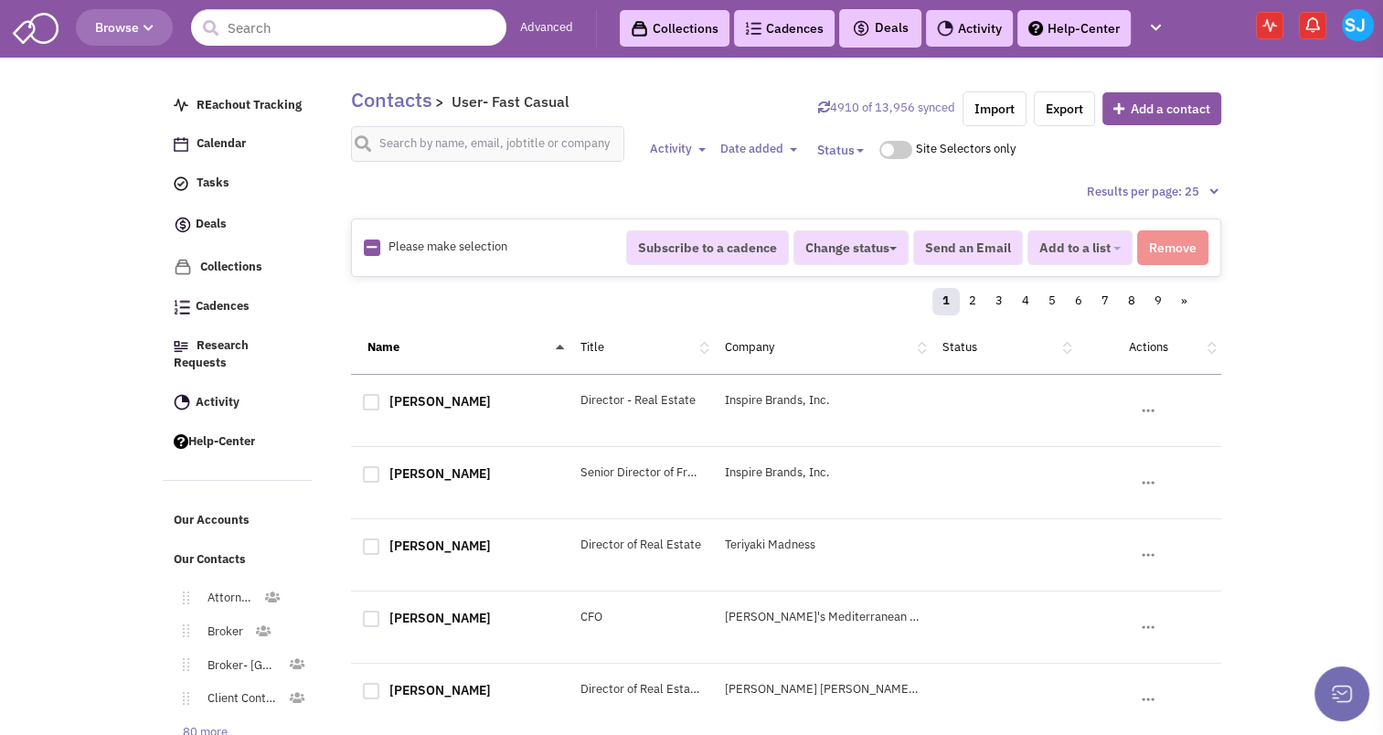
checkbox input "true"
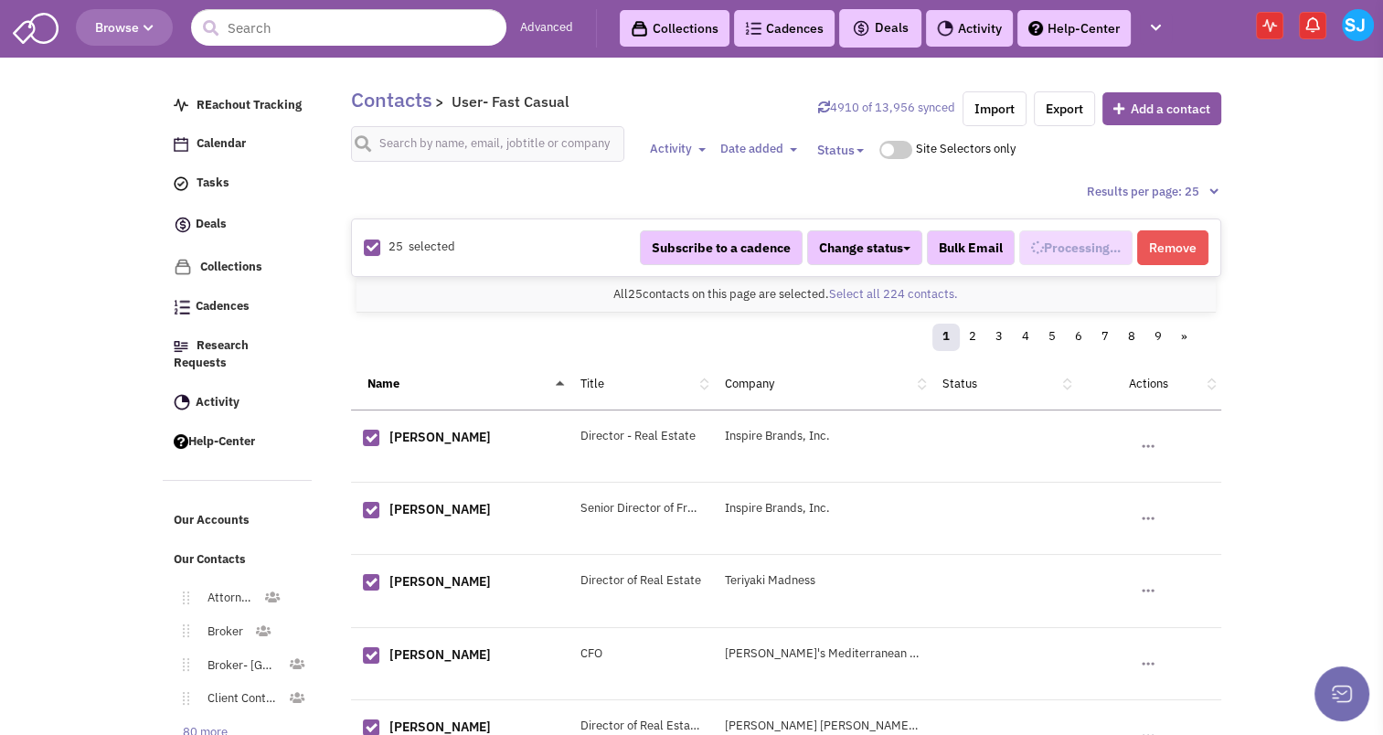
scroll to position [787, 0]
select select "672"
click at [705, 243] on button "Subscribe to a cadence" at bounding box center [713, 247] width 163 height 35
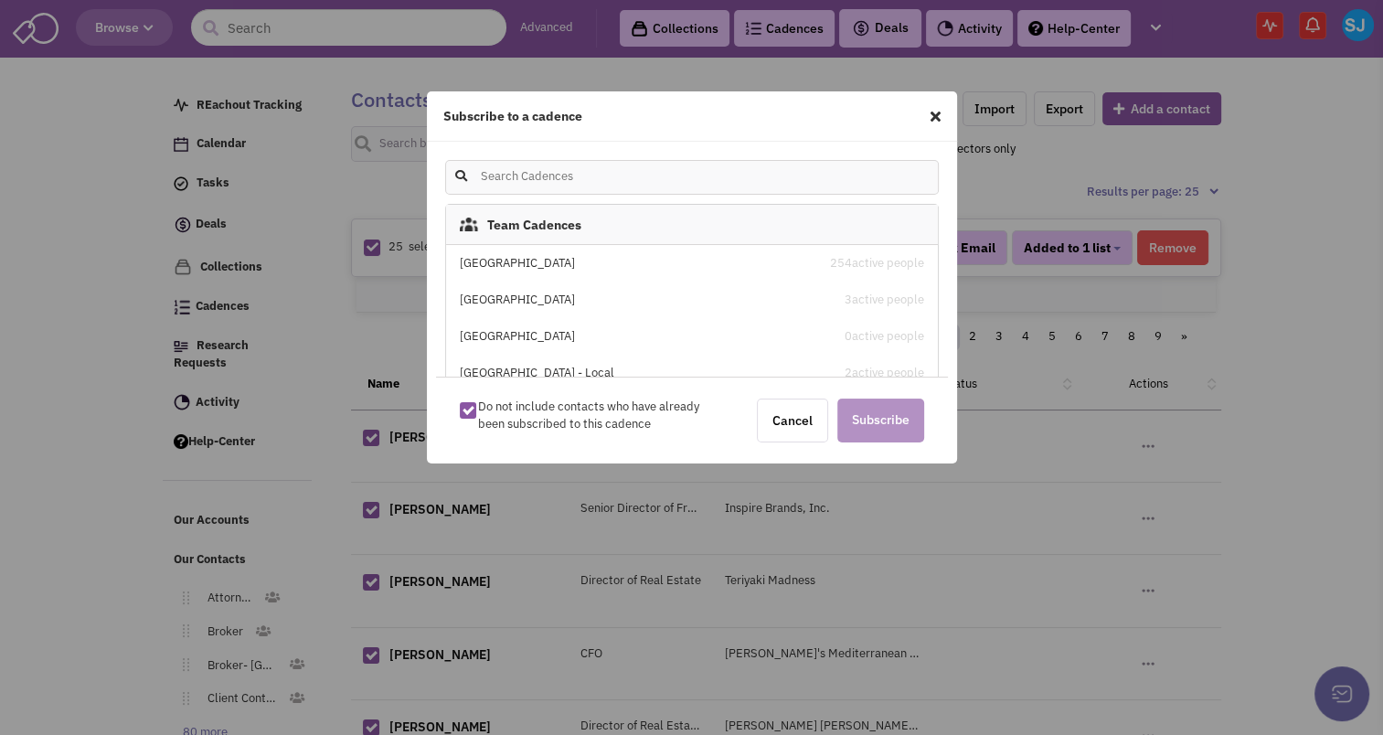
click at [940, 108] on div "Subscribe to a cadence" at bounding box center [692, 116] width 530 height 50
click at [936, 114] on icon at bounding box center [935, 116] width 10 height 15
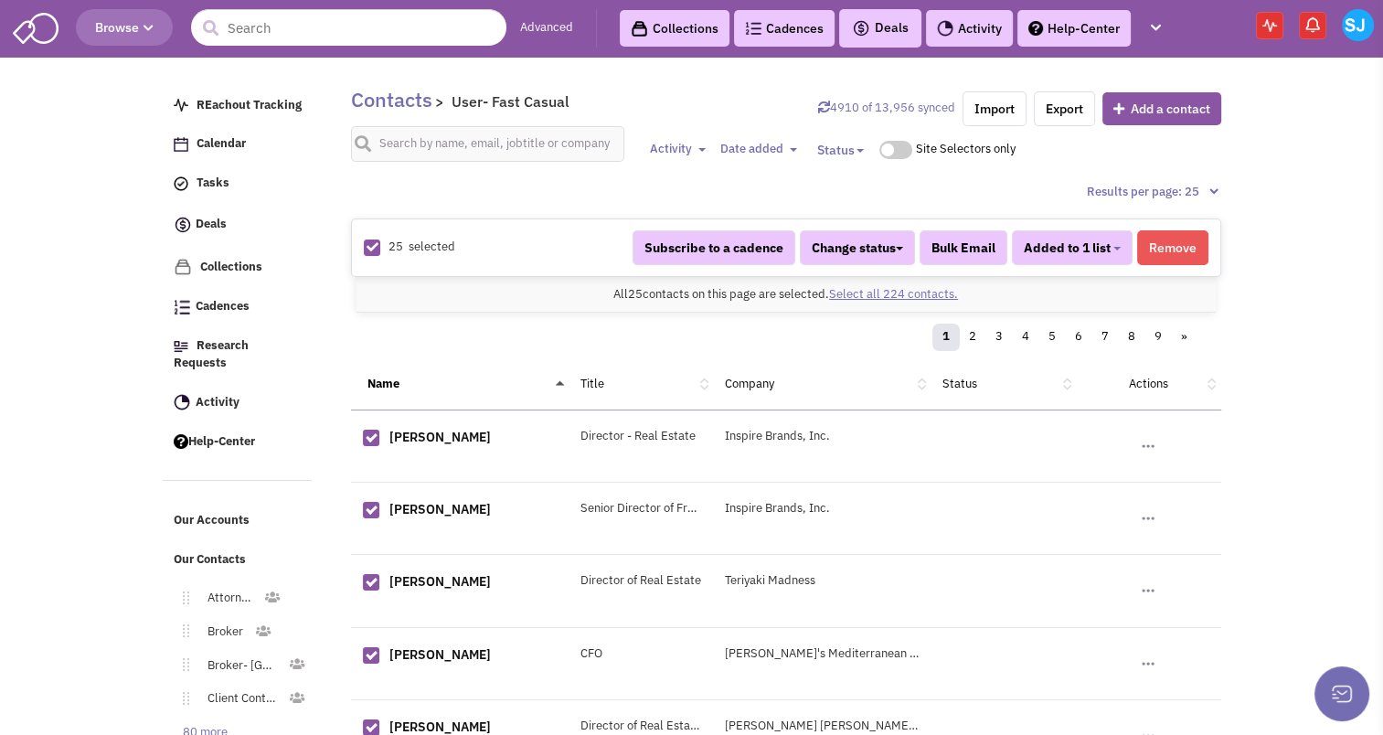
click at [912, 290] on link "Select all 224 contacts." at bounding box center [893, 294] width 129 height 16
select select "672"
click at [715, 239] on button "Subscribe to a cadence" at bounding box center [713, 247] width 163 height 35
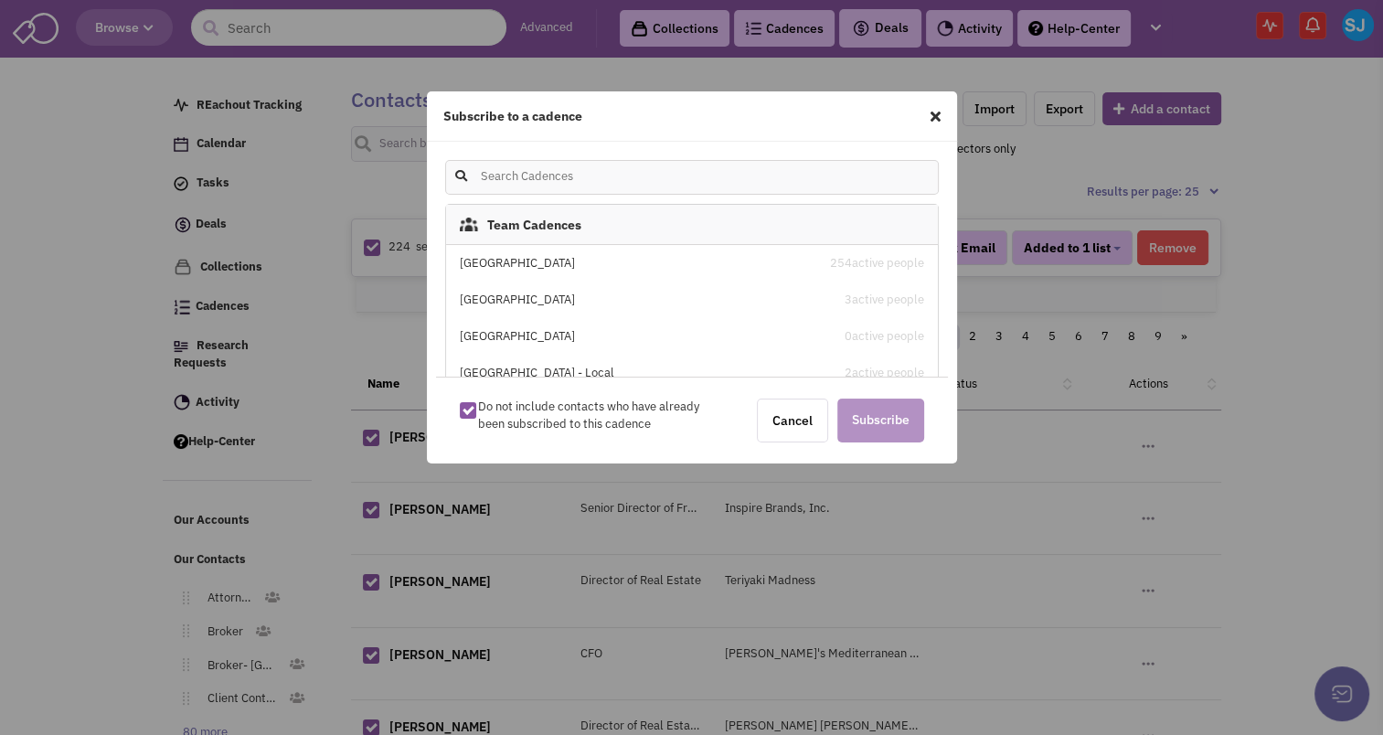
click at [567, 253] on div "Stenton Avenue 254 active people" at bounding box center [692, 263] width 492 height 37
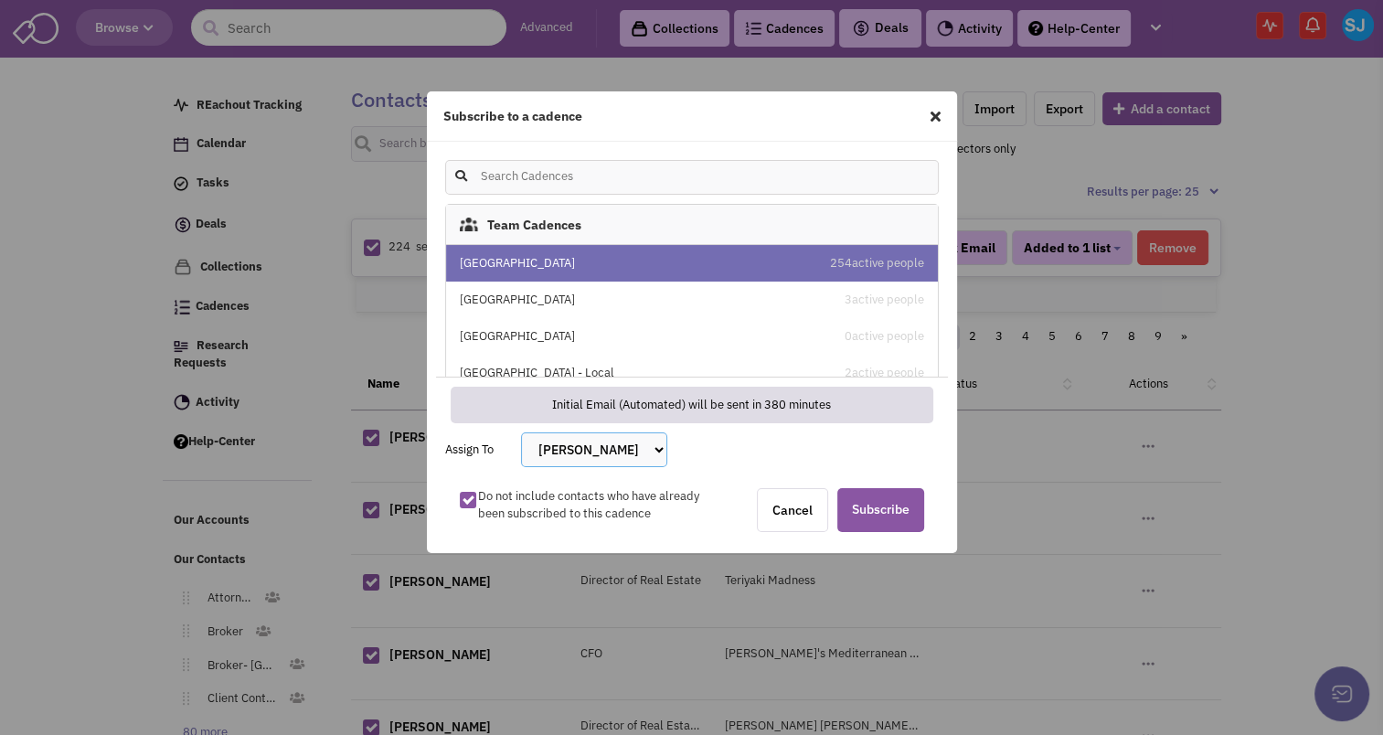
click at [600, 446] on select "[PERSON_NAME] [PERSON_NAME] [PERSON_NAME] [PERSON_NAME] [PERSON_NAME] [PERSON_N…" at bounding box center [594, 449] width 146 height 35
select select "2405"
click at [521, 432] on select "[PERSON_NAME] [PERSON_NAME] [PERSON_NAME] [PERSON_NAME] [PERSON_NAME] [PERSON_N…" at bounding box center [594, 449] width 146 height 35
click at [892, 503] on span "Subscribe" at bounding box center [880, 510] width 87 height 44
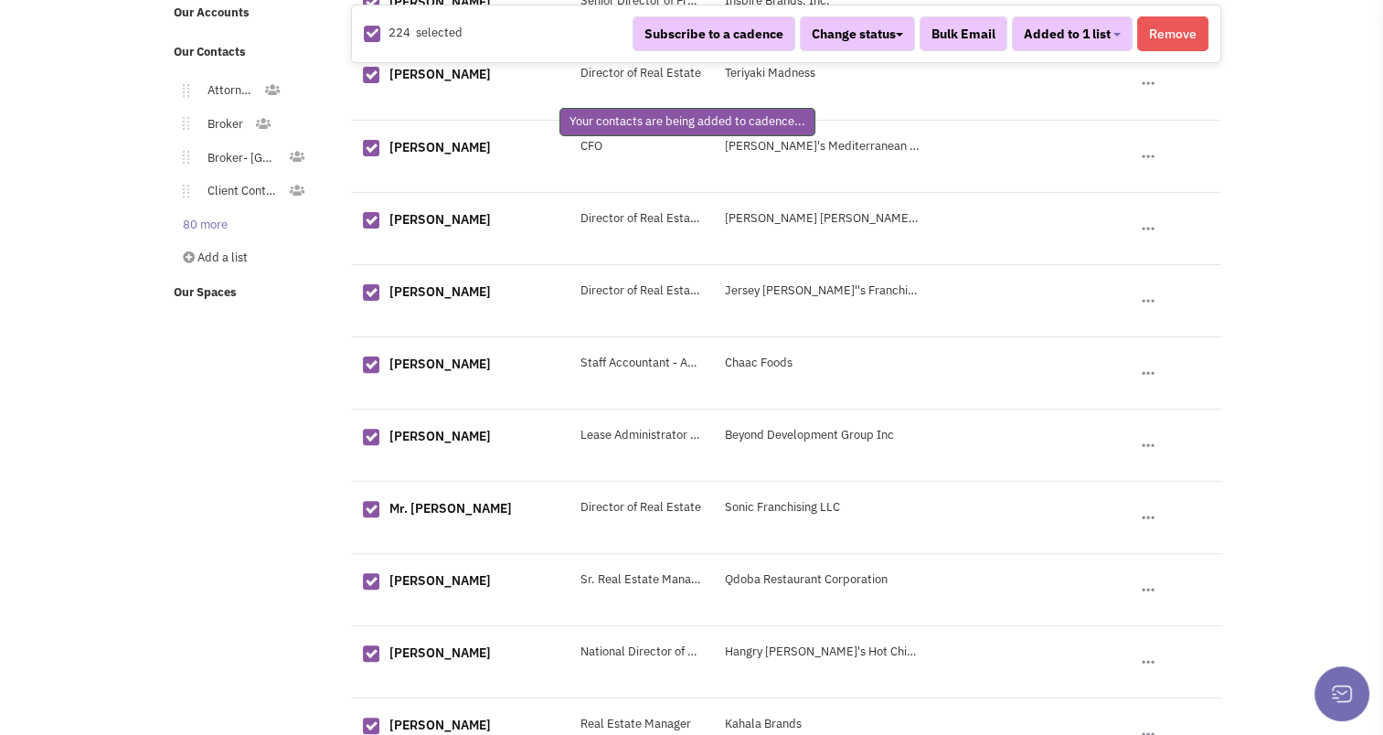
scroll to position [503, 0]
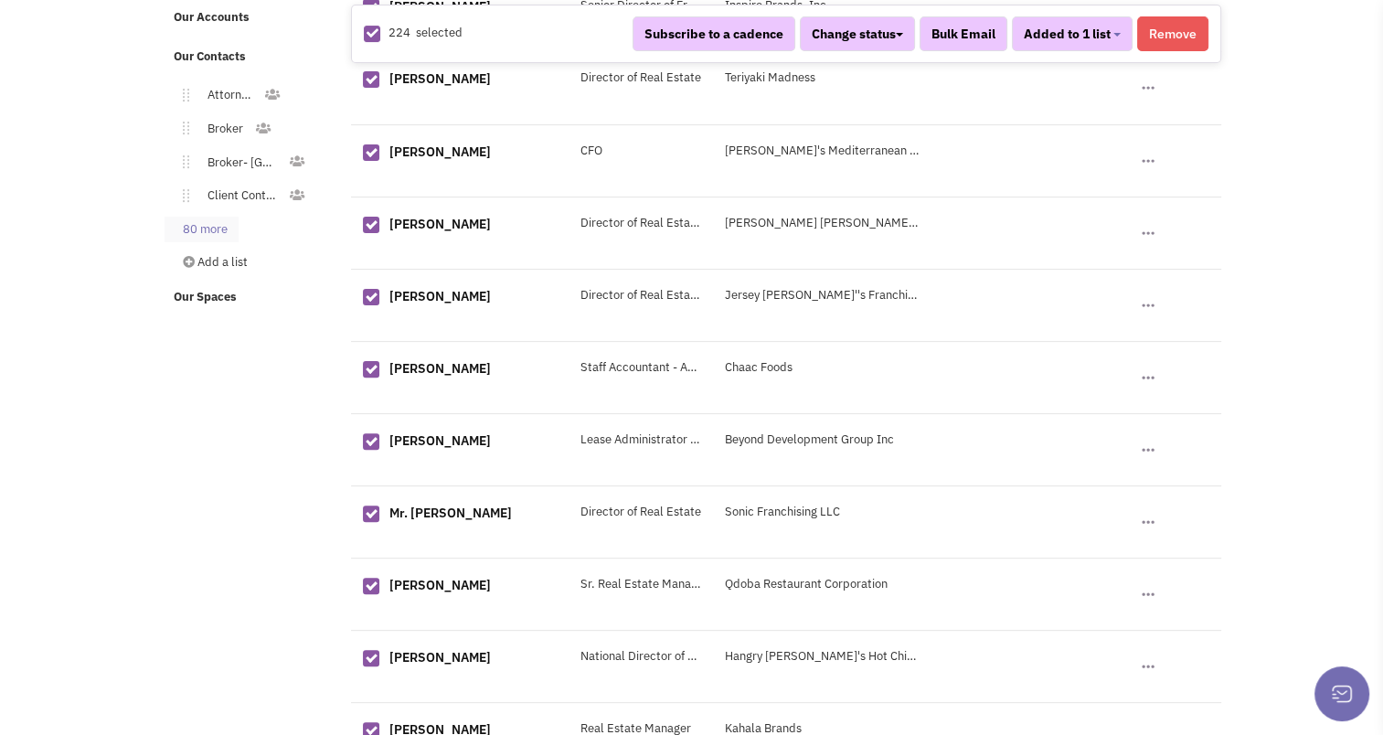
click at [198, 224] on link "80 more" at bounding box center [201, 230] width 74 height 27
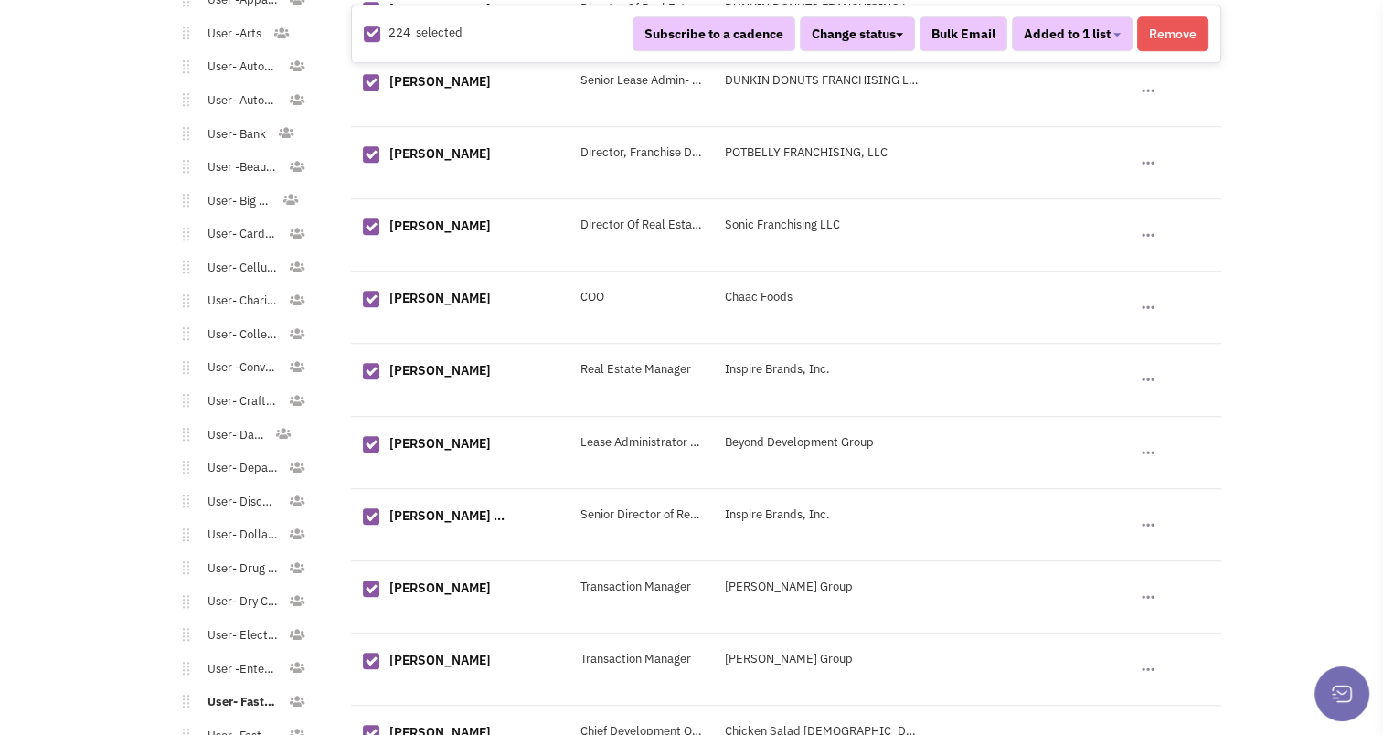
scroll to position [1608, 0]
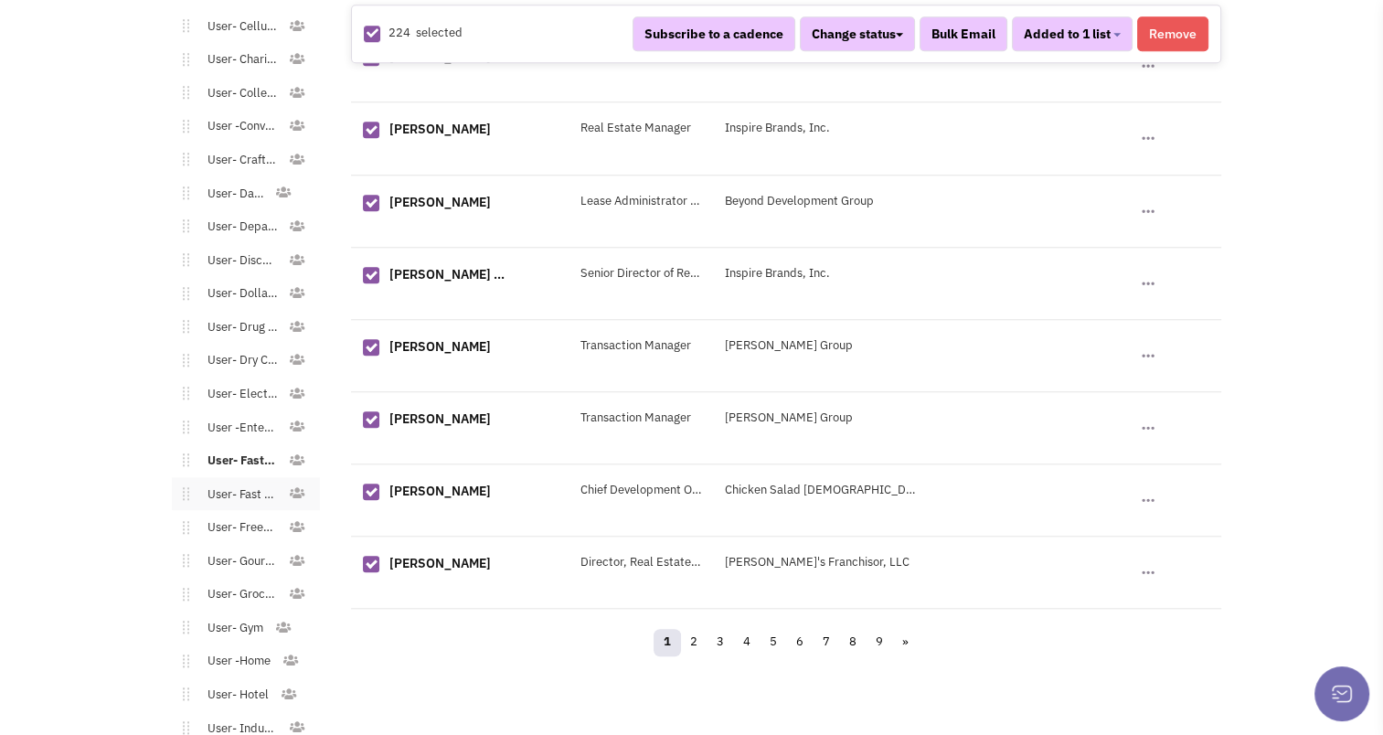
click at [249, 493] on link "User- Fast Food" at bounding box center [239, 495] width 100 height 27
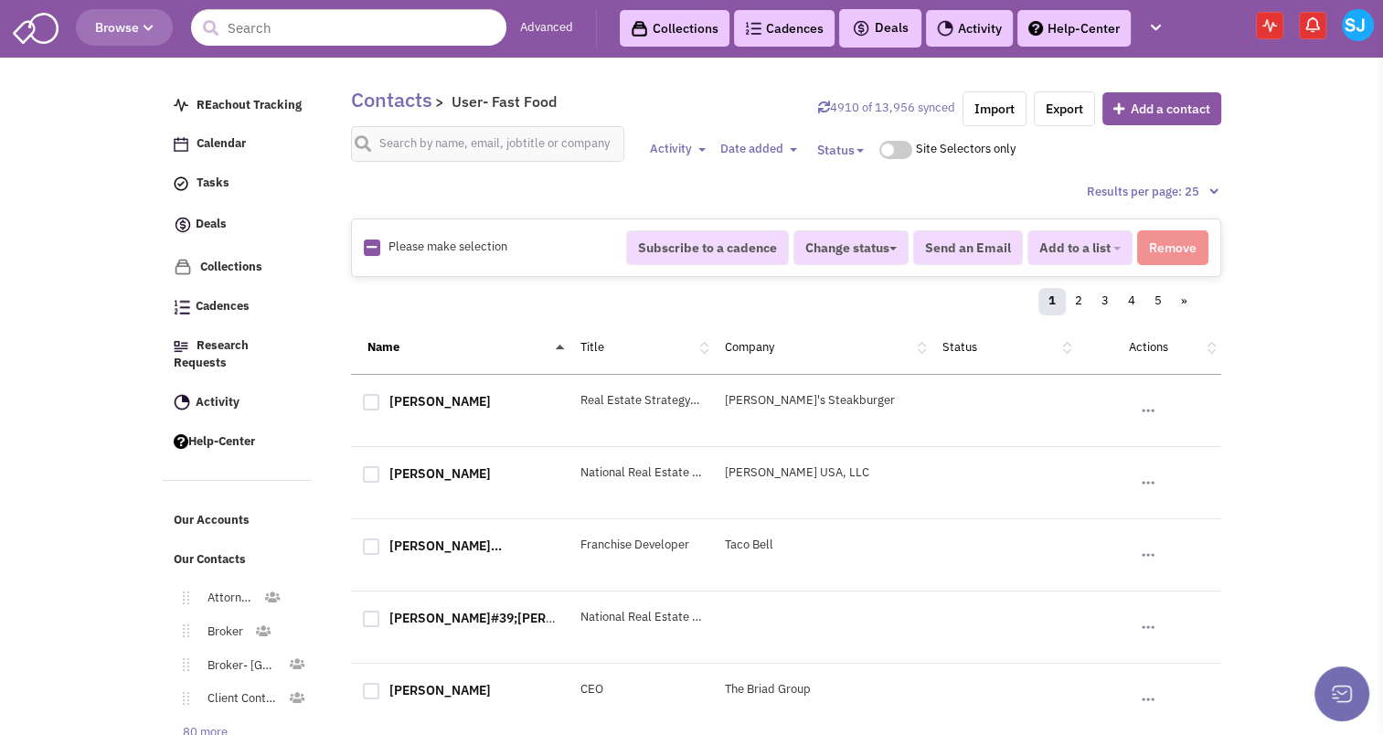
click at [374, 249] on icon at bounding box center [371, 247] width 10 height 12
checkbox input "true"
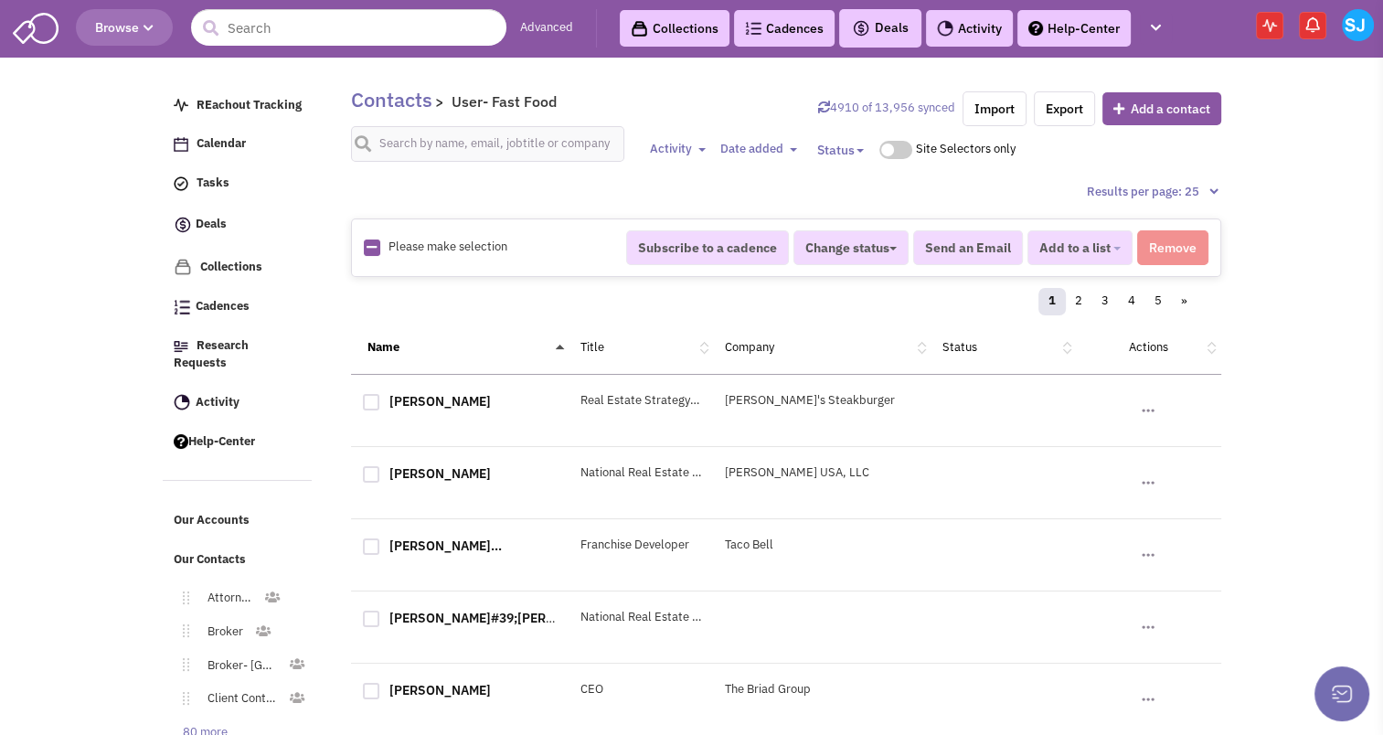
checkbox input "true"
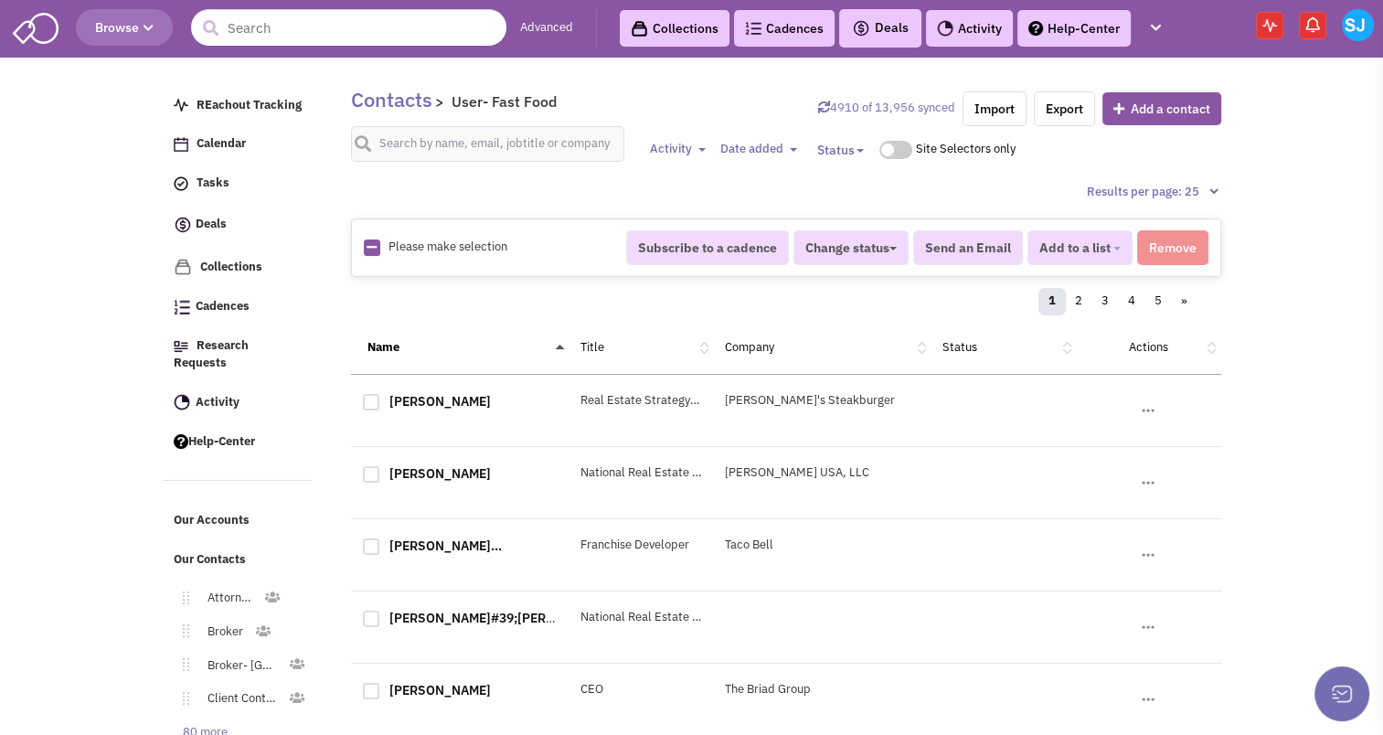
checkbox input "true"
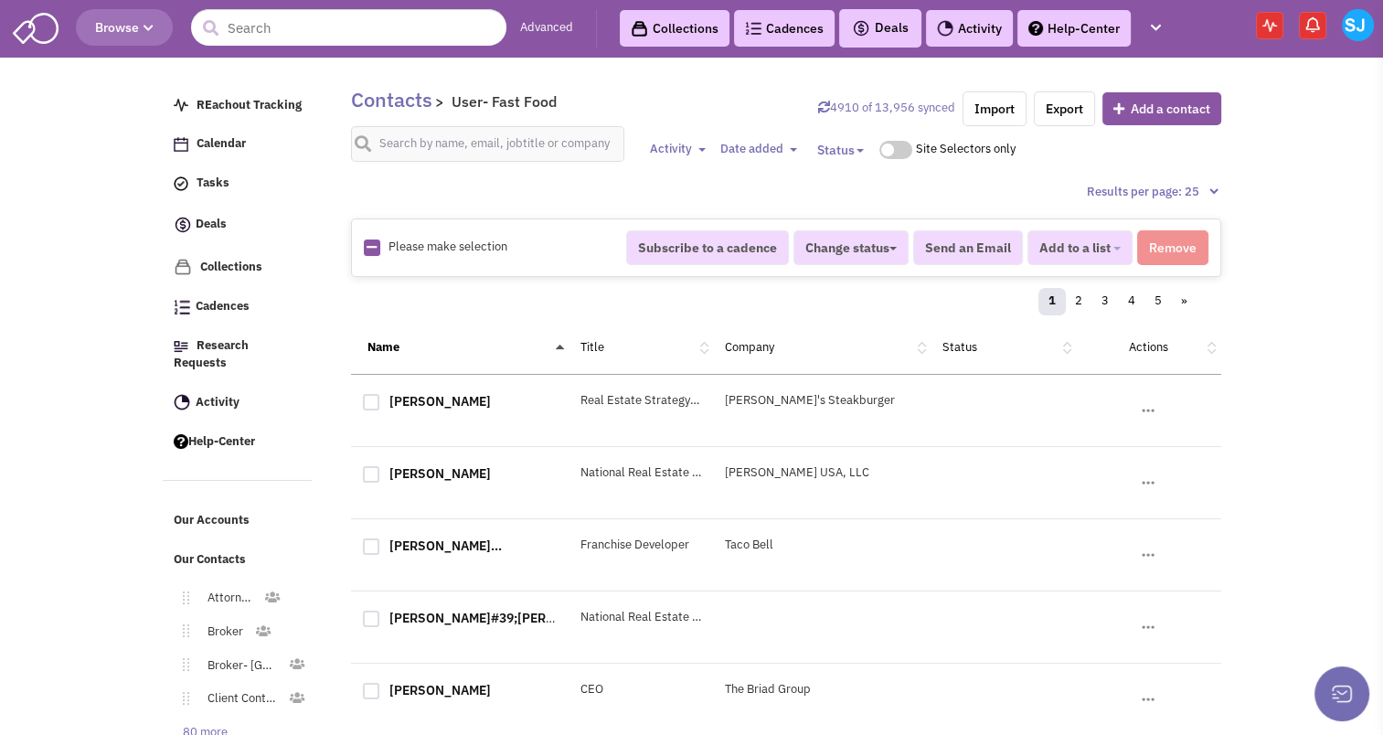
checkbox input "true"
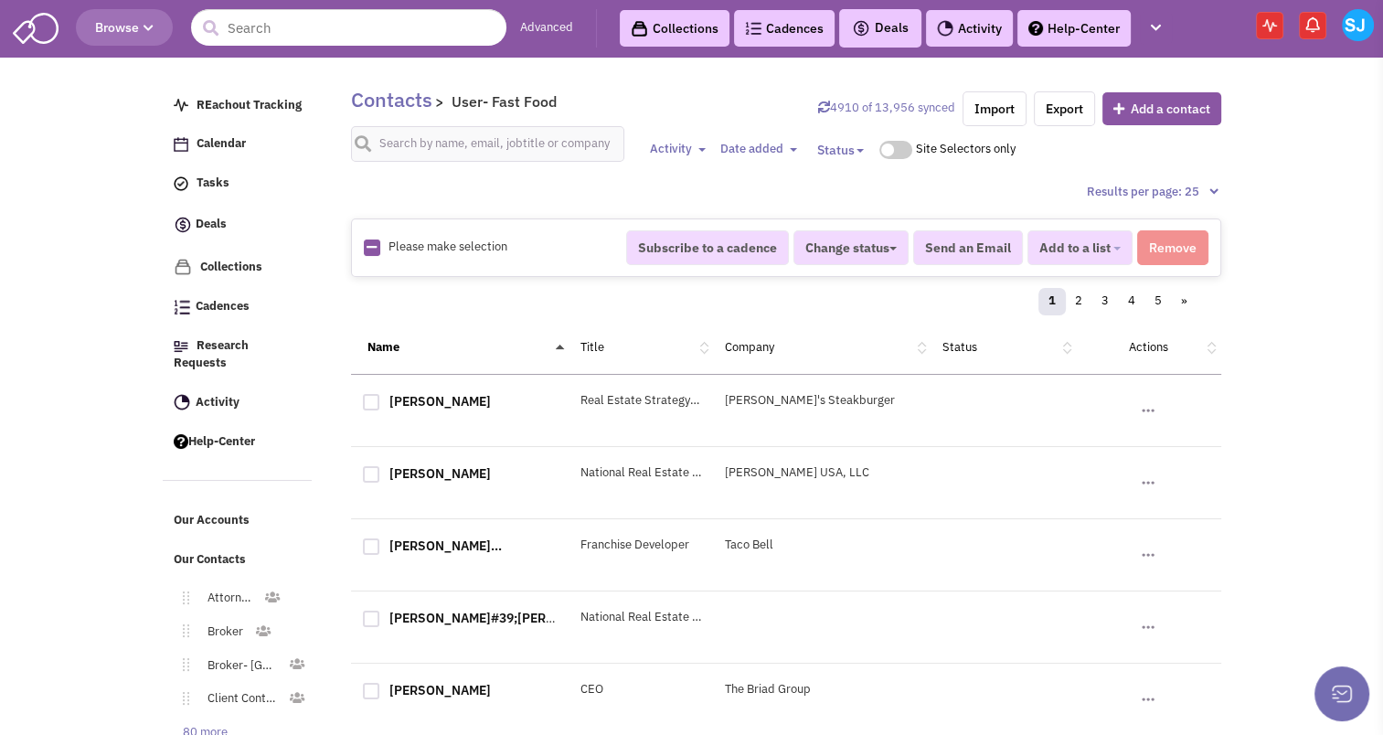
checkbox input "true"
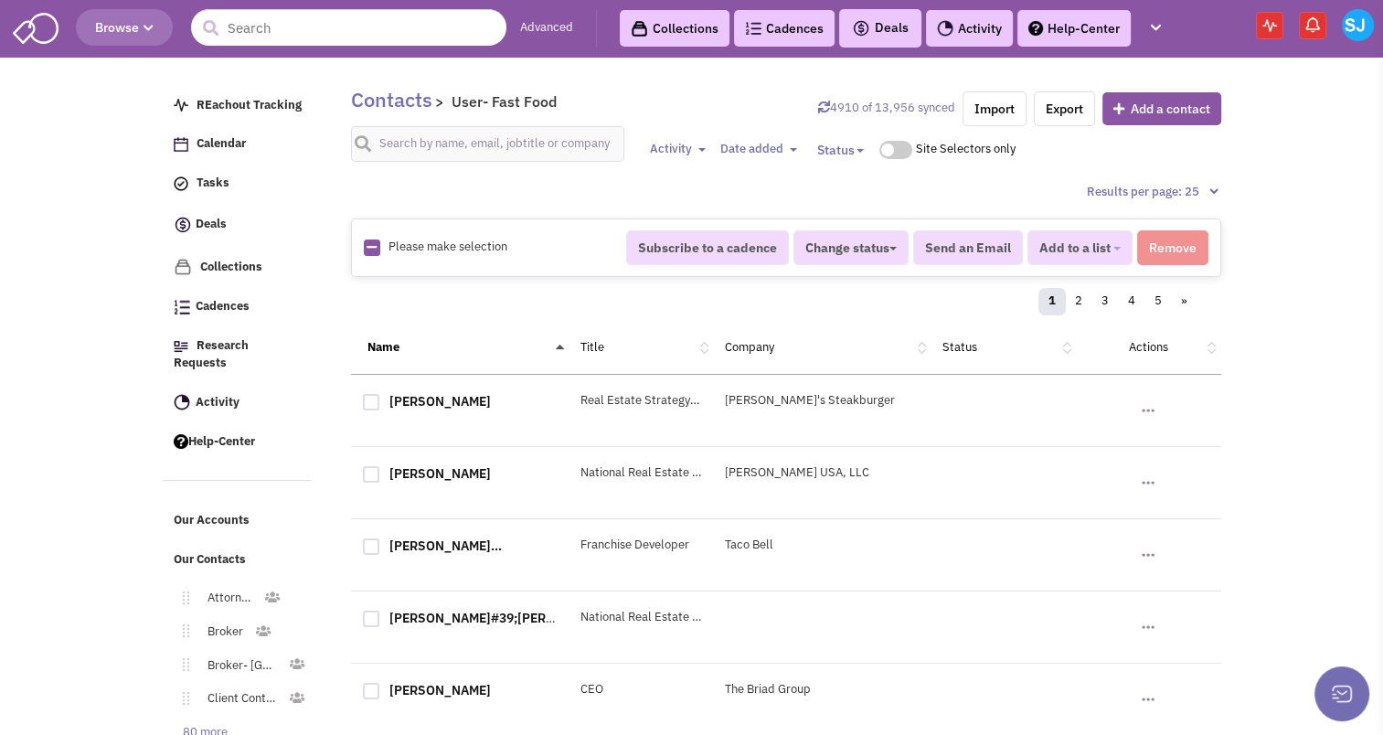
checkbox input "true"
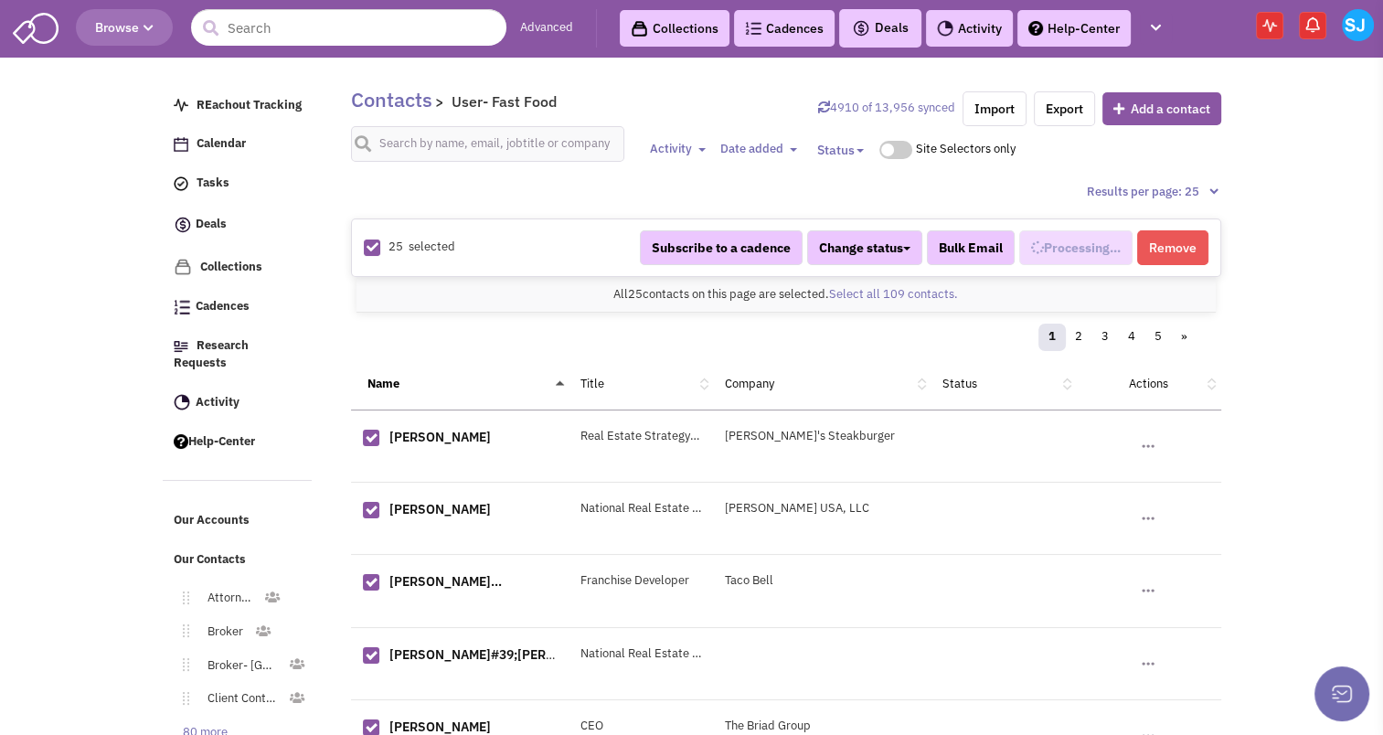
select select "687"
click at [853, 290] on link "Select all 109 contacts." at bounding box center [893, 294] width 129 height 16
select select "687"
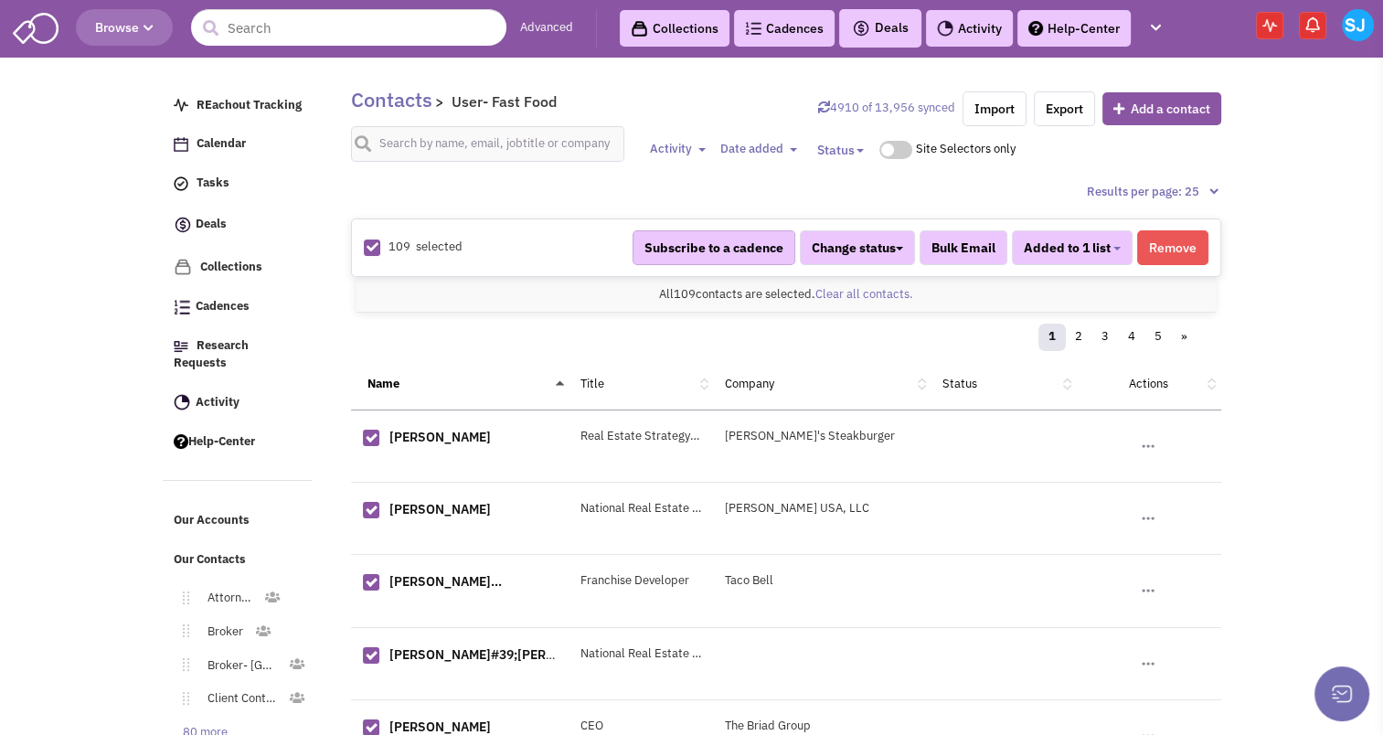
click at [757, 236] on button "Subscribe to a cadence" at bounding box center [713, 247] width 163 height 35
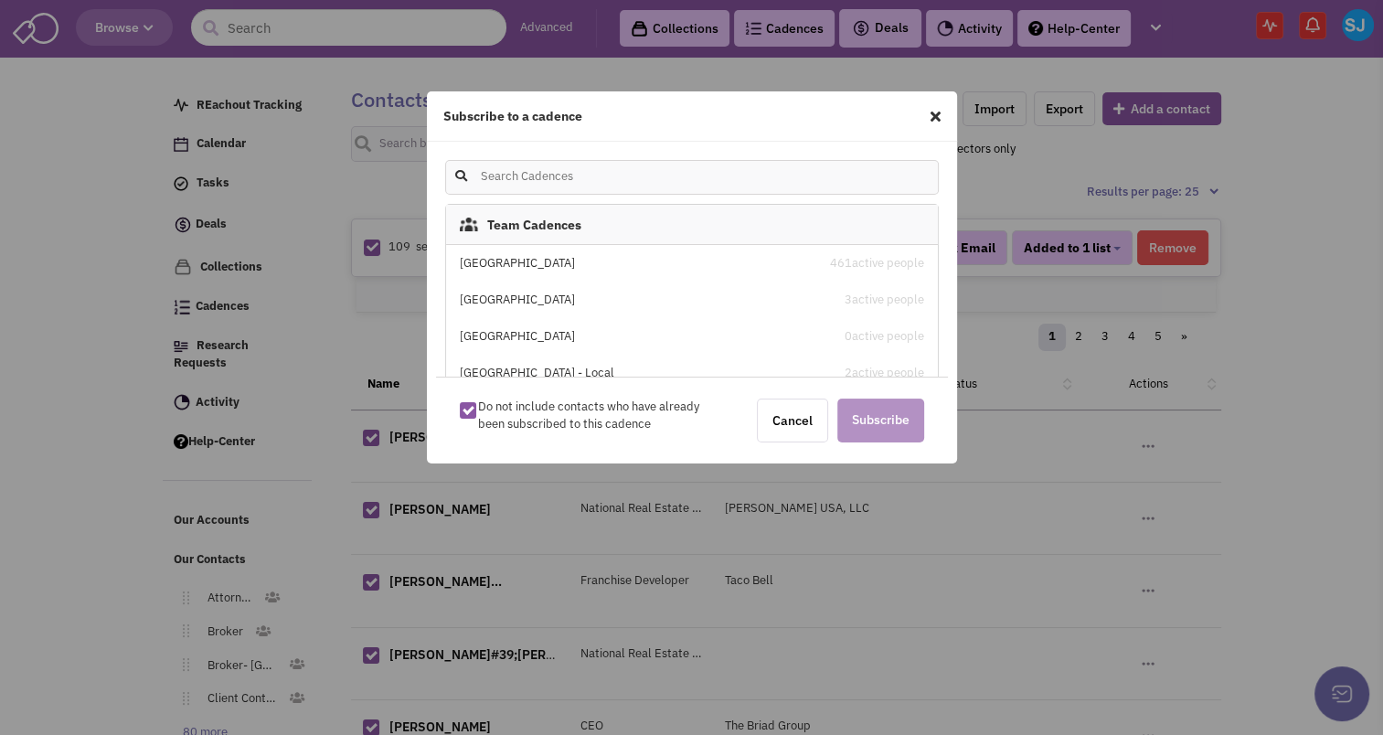
click at [502, 261] on div "[GEOGRAPHIC_DATA]" at bounding box center [634, 263] width 348 height 17
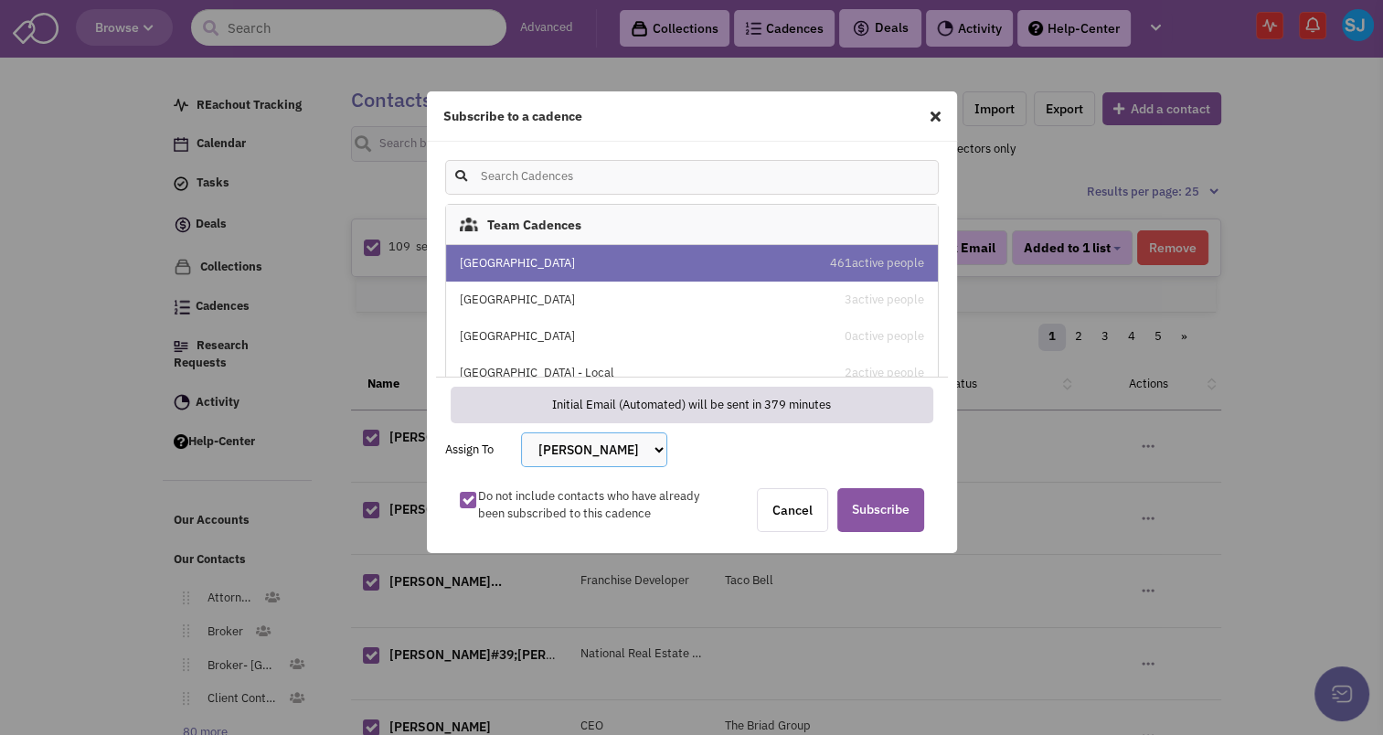
click at [607, 440] on select "[PERSON_NAME] [PERSON_NAME] [PERSON_NAME] [PERSON_NAME] [PERSON_NAME] [PERSON_N…" at bounding box center [594, 449] width 146 height 35
select select "2405"
click at [521, 432] on select "[PERSON_NAME] [PERSON_NAME] [PERSON_NAME] [PERSON_NAME] [PERSON_NAME] [PERSON_N…" at bounding box center [594, 449] width 146 height 35
click at [879, 504] on span "Subscribe" at bounding box center [880, 510] width 87 height 44
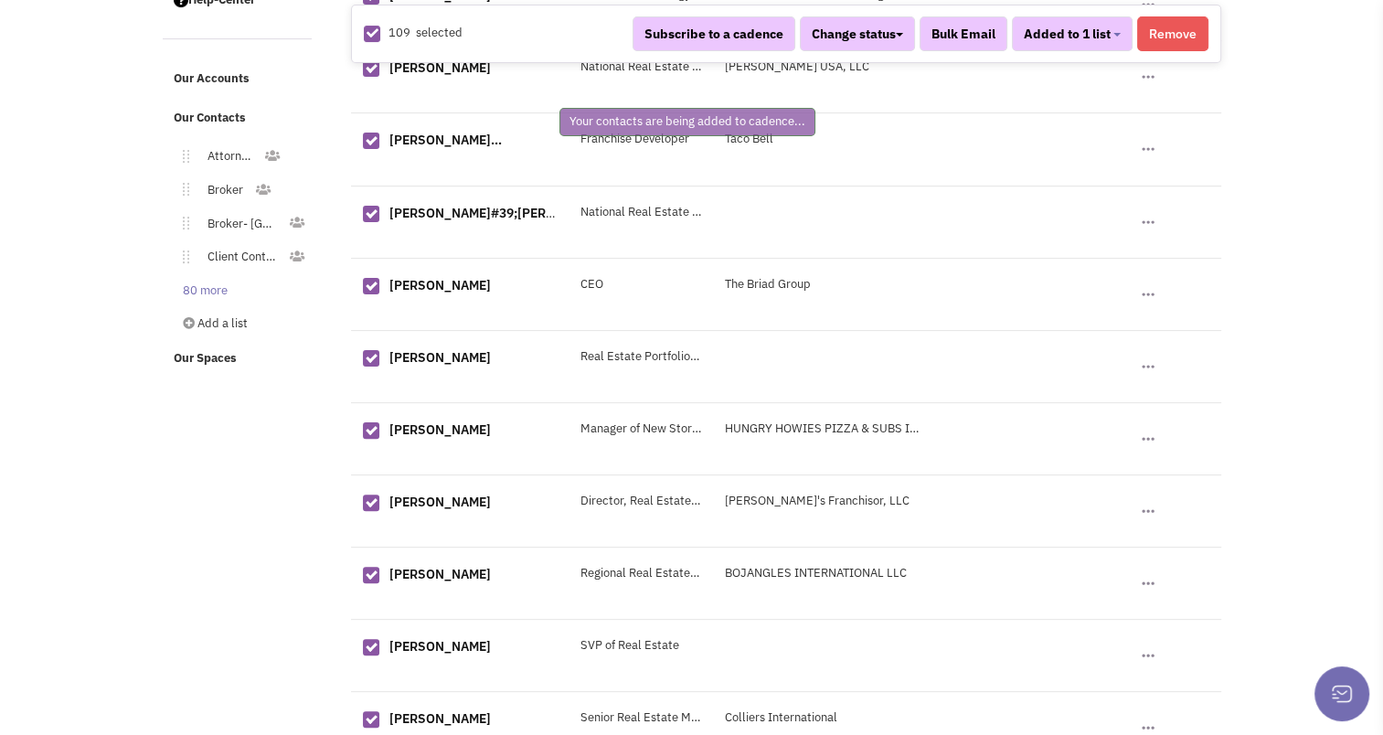
scroll to position [442, 0]
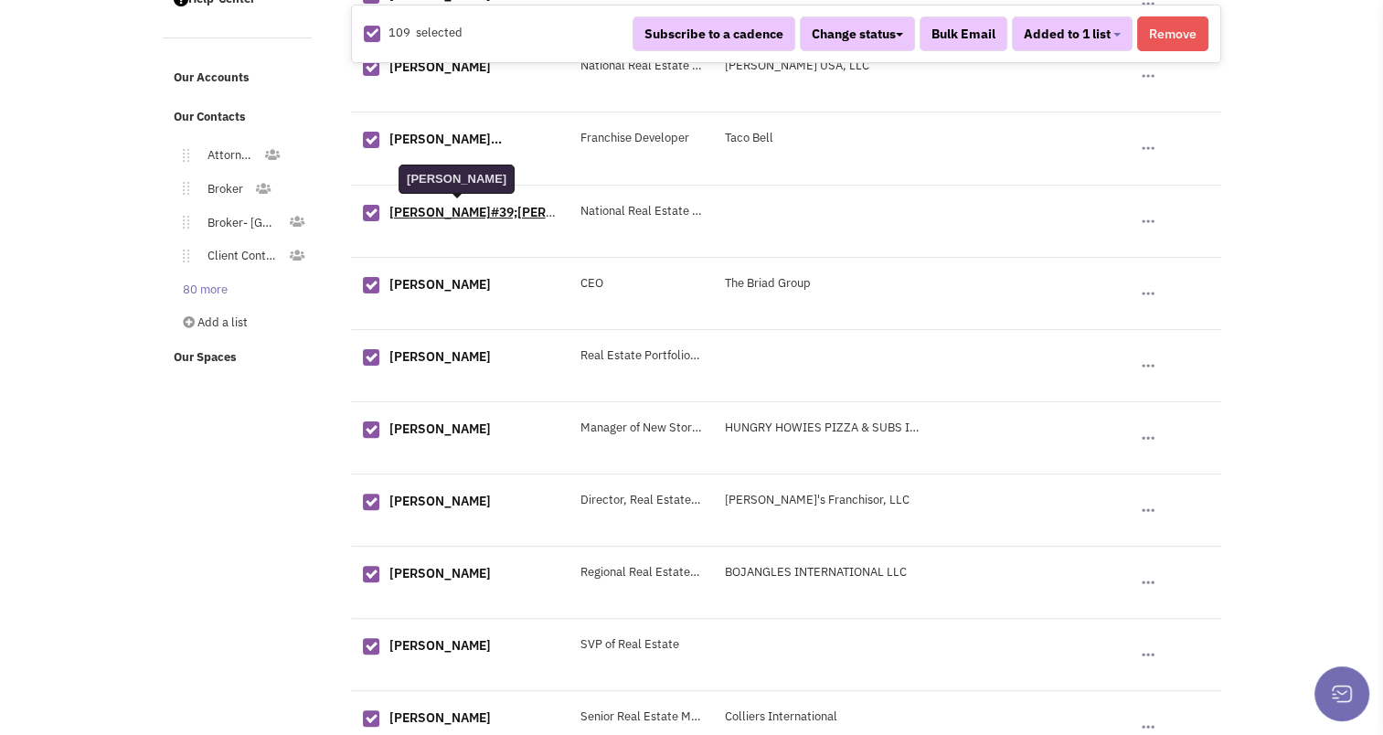
click at [455, 217] on link "Bob O&#39;Connell" at bounding box center [503, 212] width 229 height 16
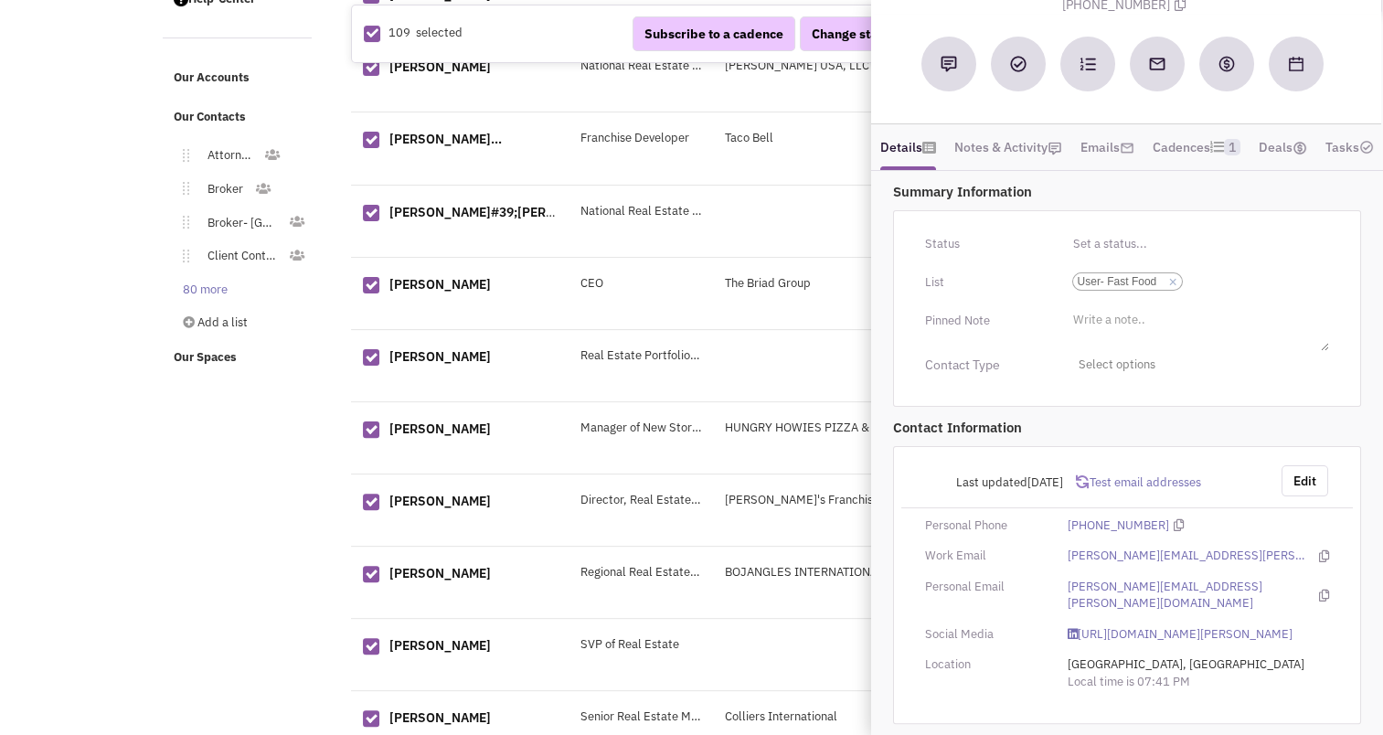
scroll to position [150, 0]
click at [1299, 482] on button "Edit" at bounding box center [1304, 480] width 47 height 31
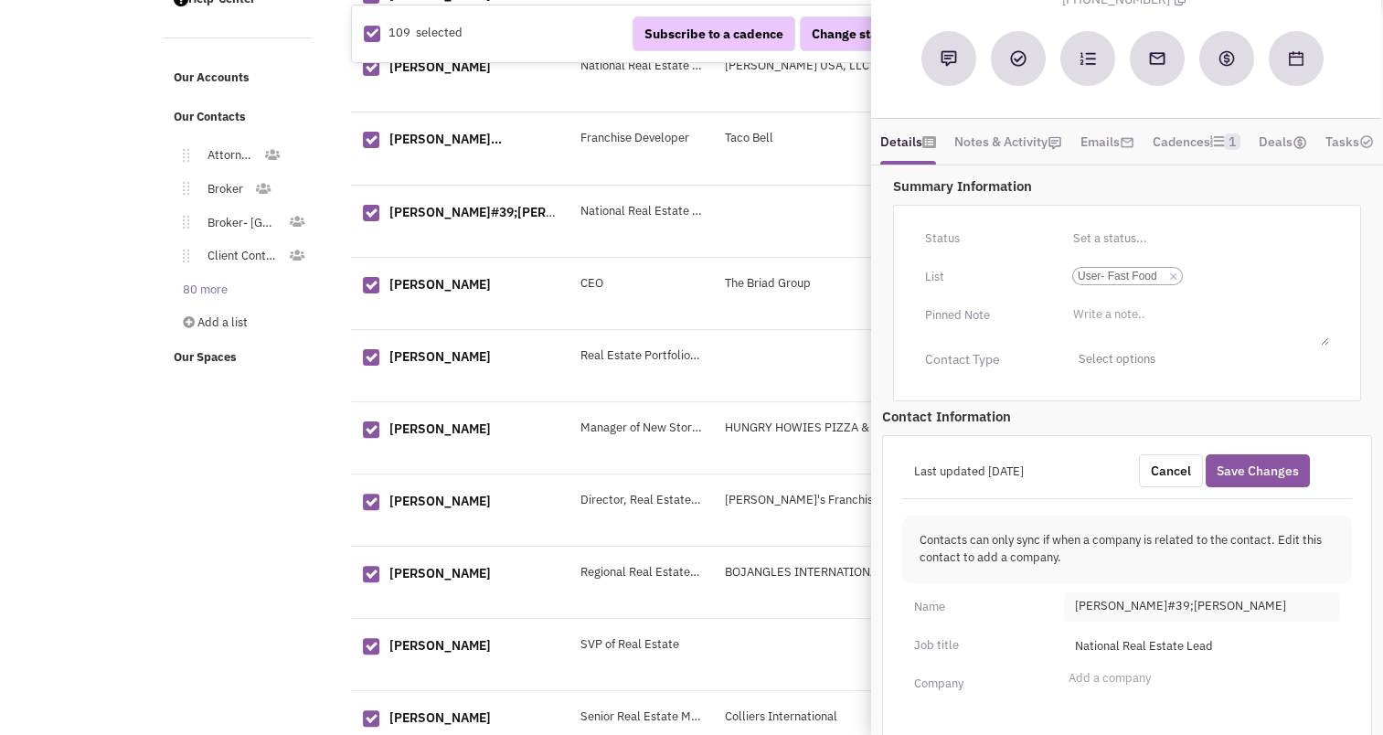
click at [1141, 611] on span "Bob O&#39;Connell" at bounding box center [1202, 606] width 276 height 29
type input "O'Connell"
click at [1249, 480] on button "Save Changes" at bounding box center [1257, 470] width 104 height 33
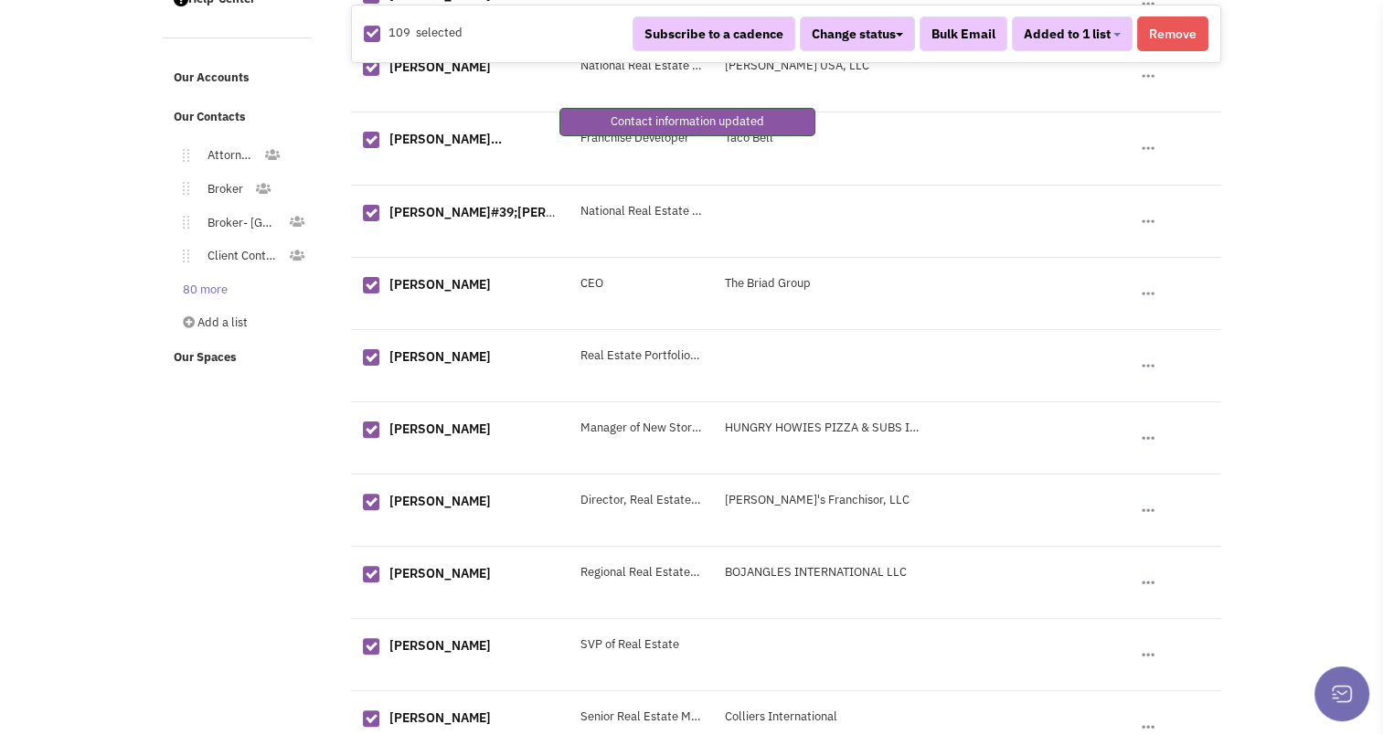
scroll to position [133, 0]
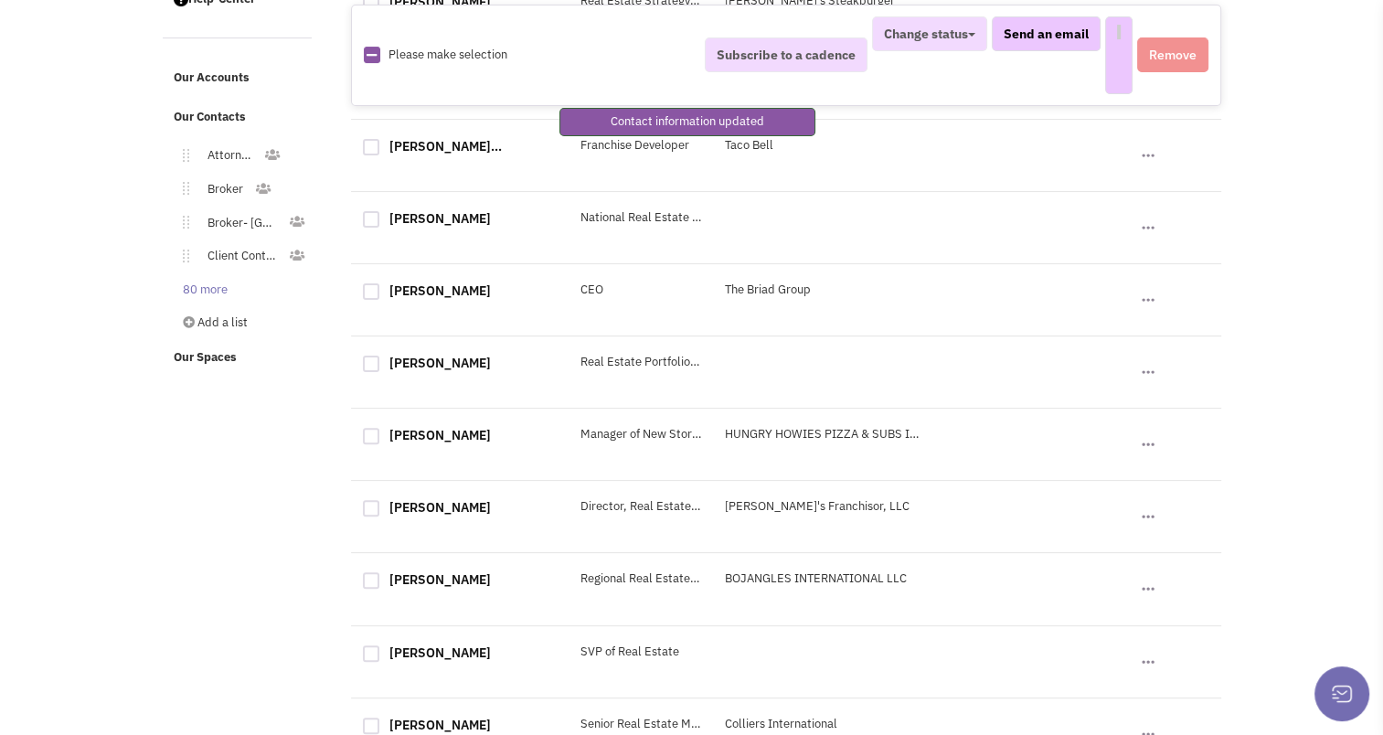
select select
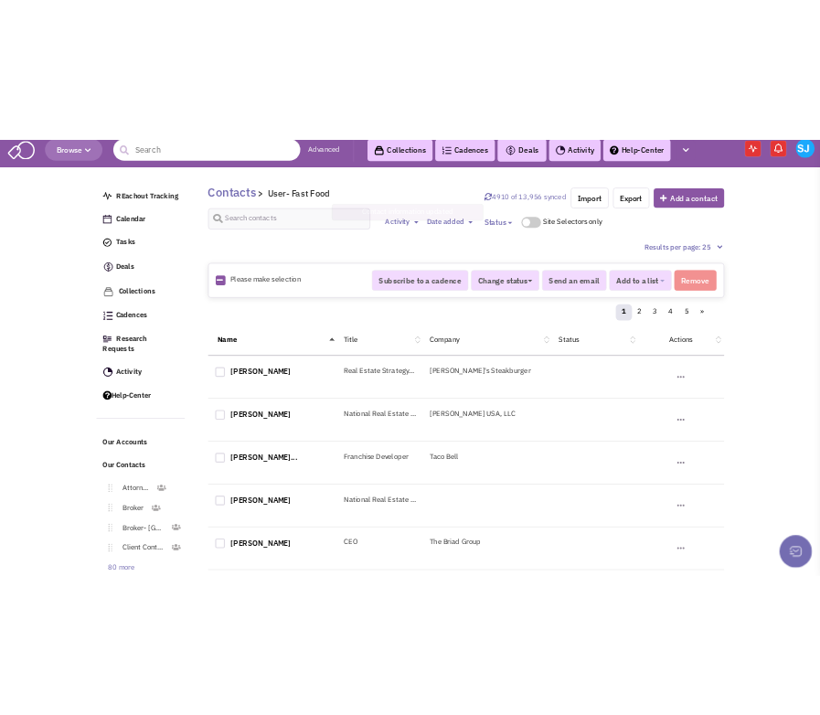
scroll to position [0, 0]
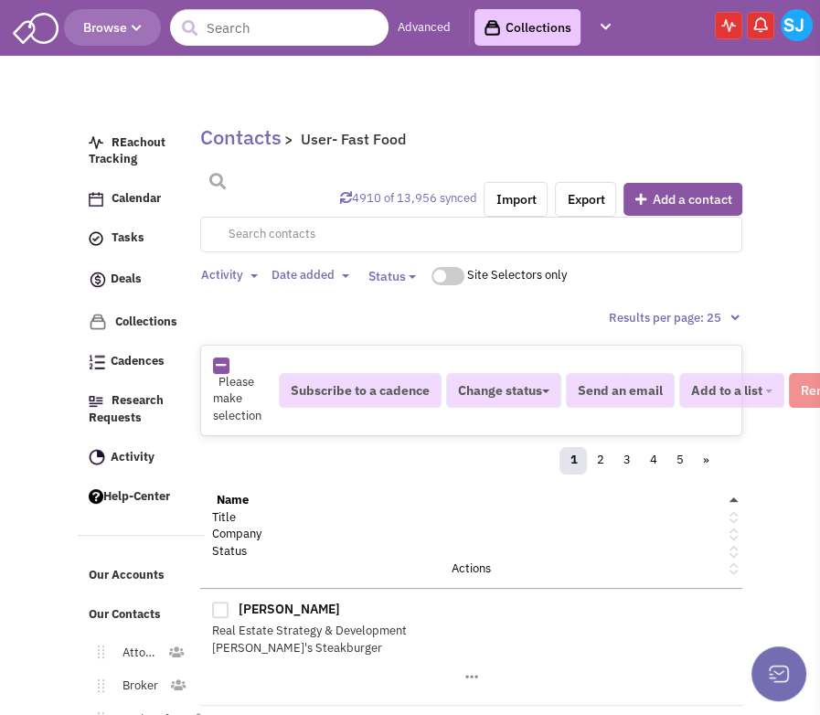
click at [236, 239] on input "text" at bounding box center [471, 235] width 543 height 36
type input "abco"
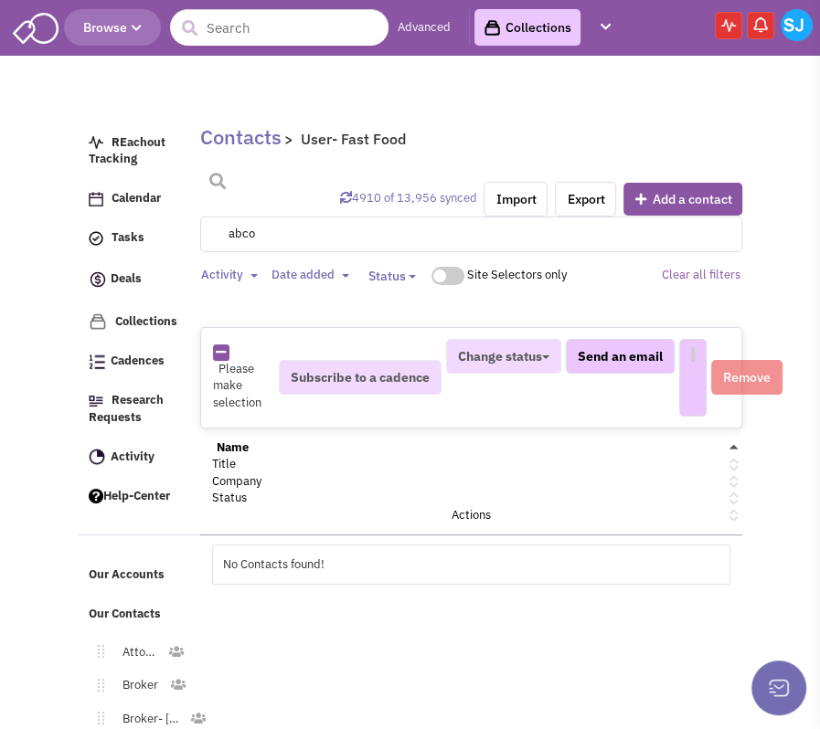
select select
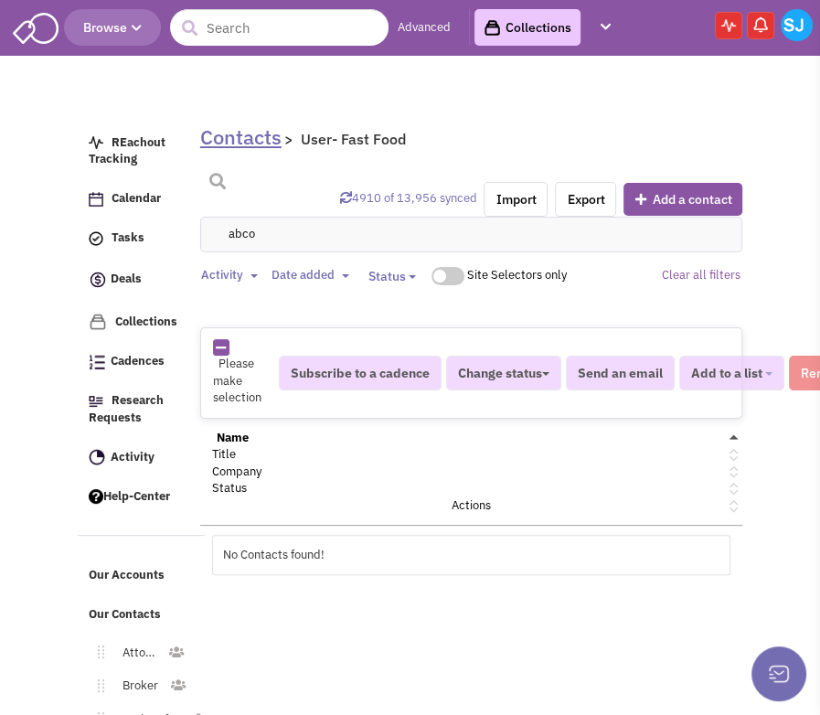
click at [240, 140] on link "Contacts" at bounding box center [240, 136] width 81 height 27
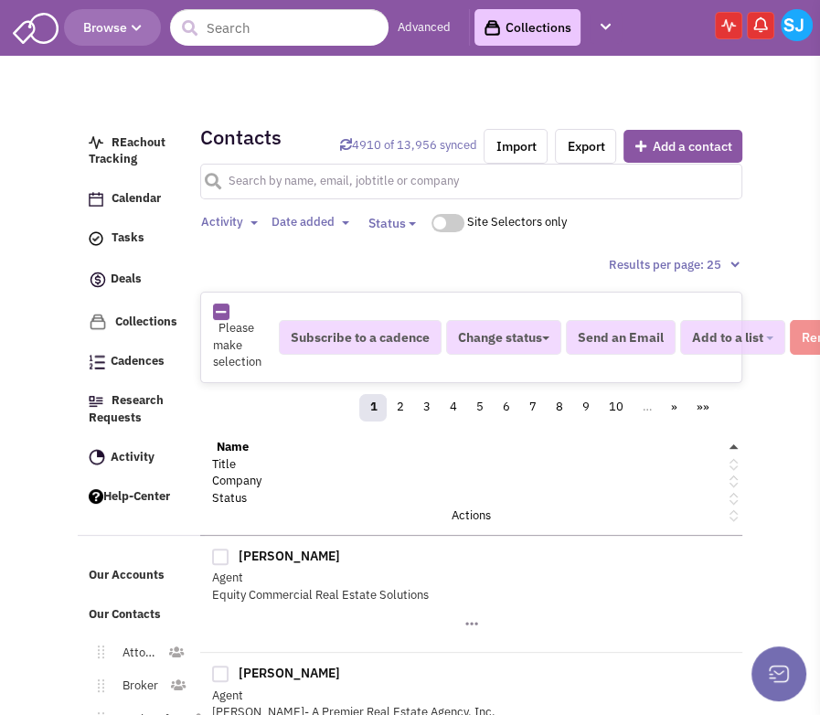
click at [297, 173] on input "text" at bounding box center [471, 182] width 543 height 36
type input "abco"
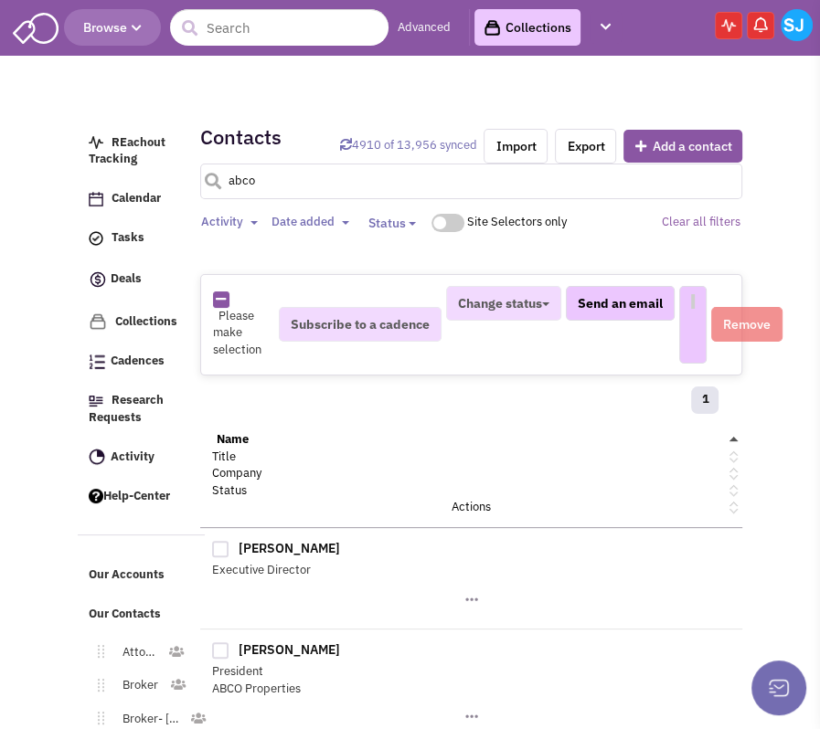
select select
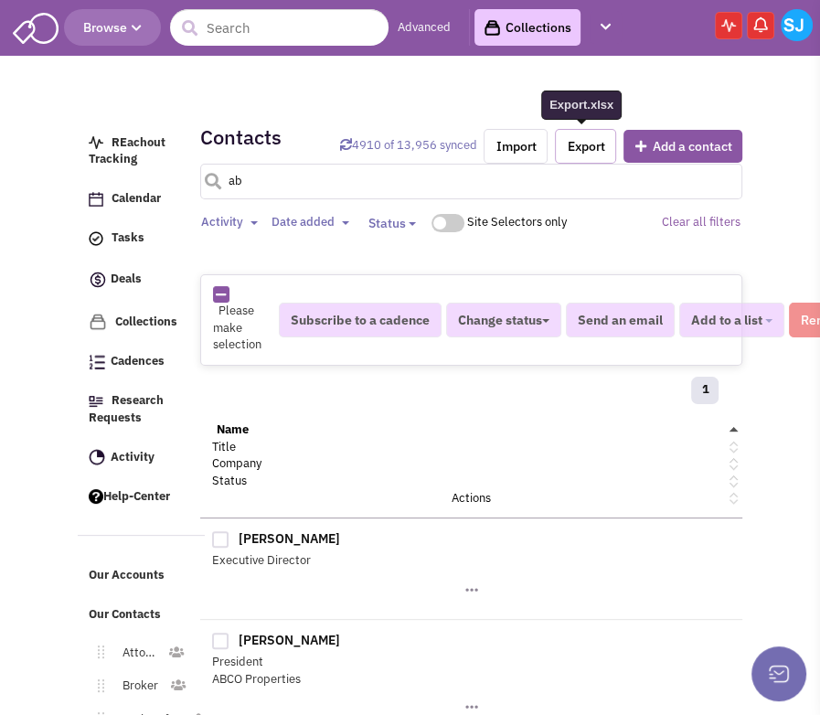
type input "a"
type input "[PERSON_NAME]"
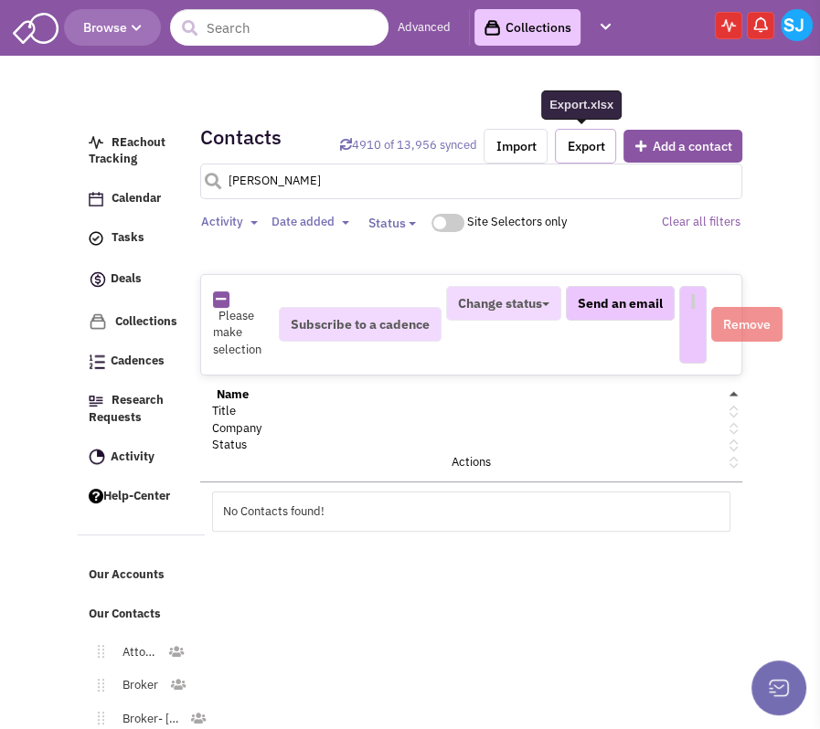
select select
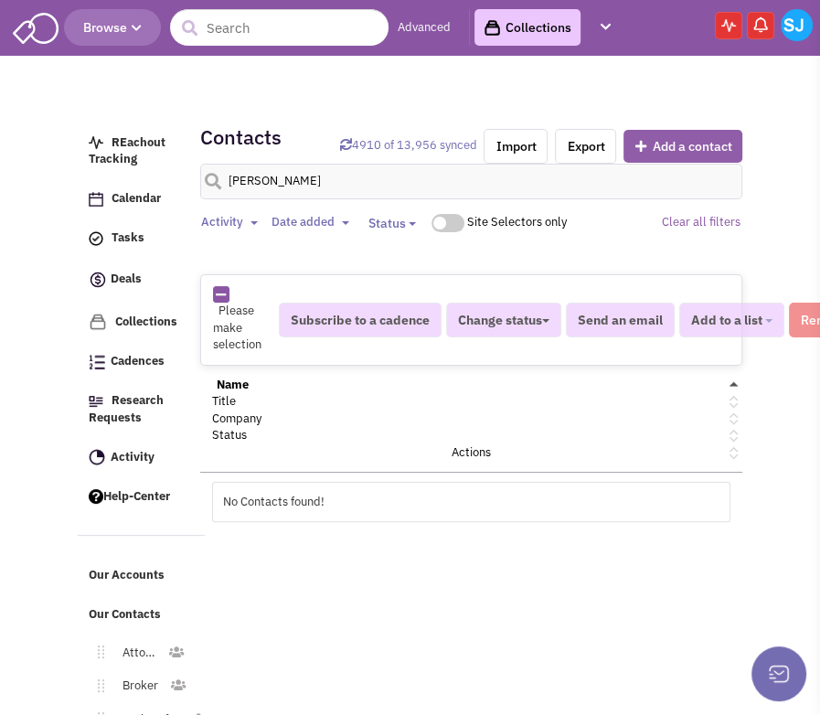
click at [693, 140] on button "Add a contact" at bounding box center [682, 146] width 119 height 33
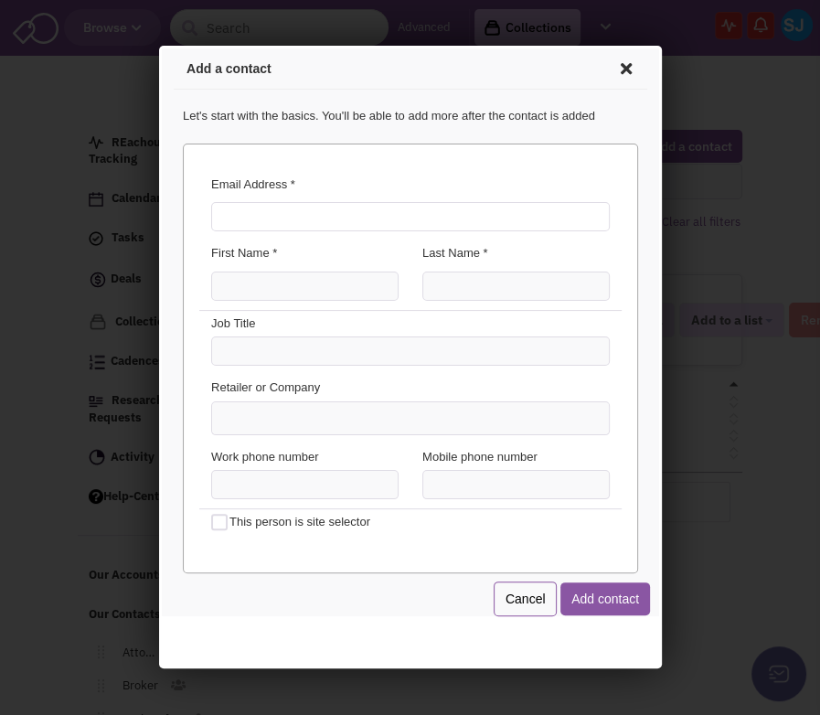
click at [266, 209] on input "Email Address *" at bounding box center [406, 213] width 398 height 29
type input "[EMAIL_ADDRESS][DOMAIN_NAME]"
type input "W"
type input "[PERSON_NAME]"
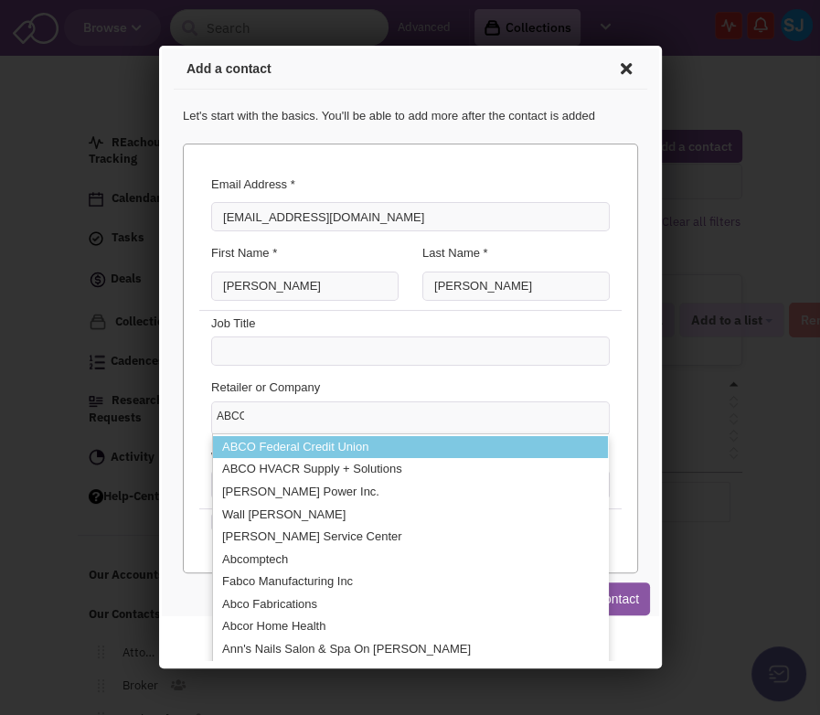
type input "ABCO"
click at [325, 439] on li "ABCO Federal Credit Union" at bounding box center [406, 444] width 395 height 23
click at [158, 46] on select "ABCO ABCO Federal Credit Union ABCO HVACR Supply + Solutions [PERSON_NAME] Powe…" at bounding box center [158, 46] width 0 height 0
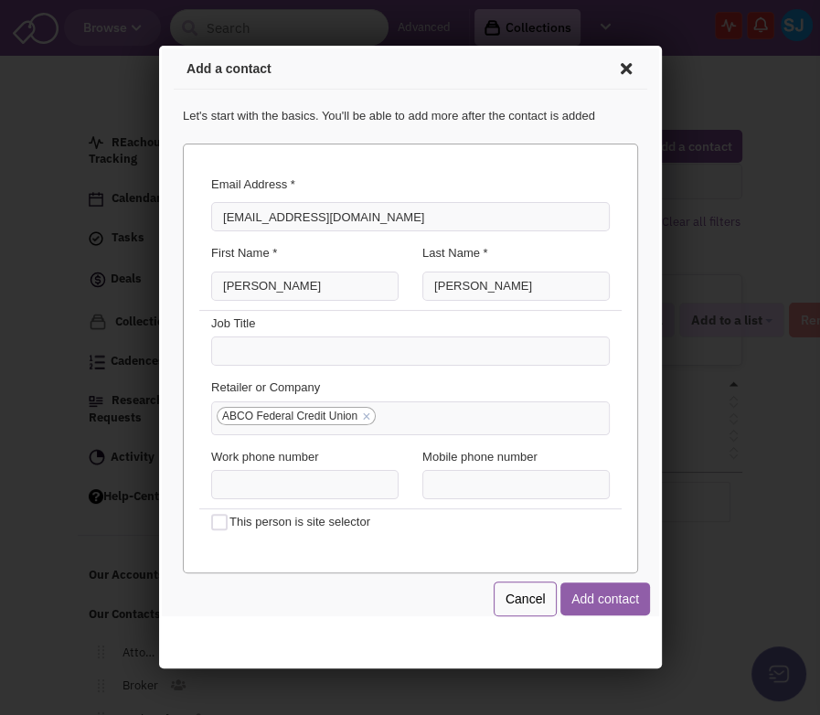
click at [597, 610] on button "Add contact" at bounding box center [602, 595] width 90 height 33
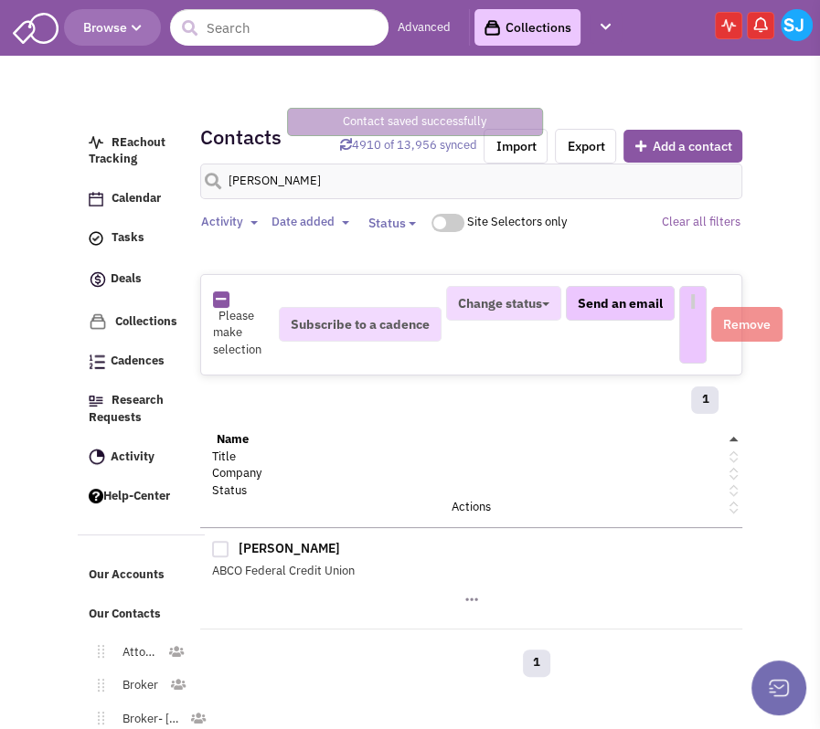
select select
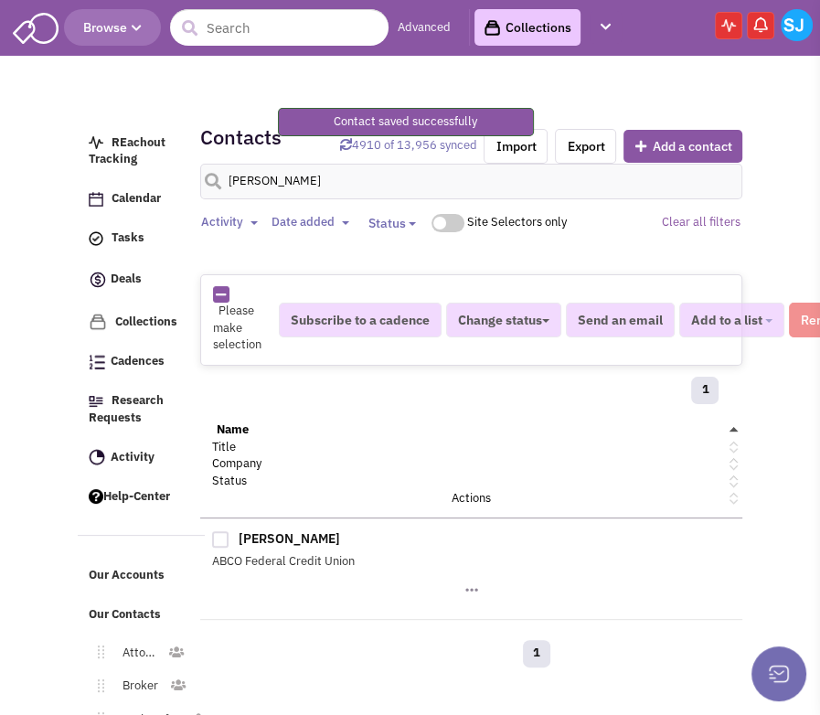
click at [223, 535] on div at bounding box center [220, 539] width 16 height 16
click at [230, 535] on input "checkbox" at bounding box center [236, 541] width 12 height 12
checkbox input "true"
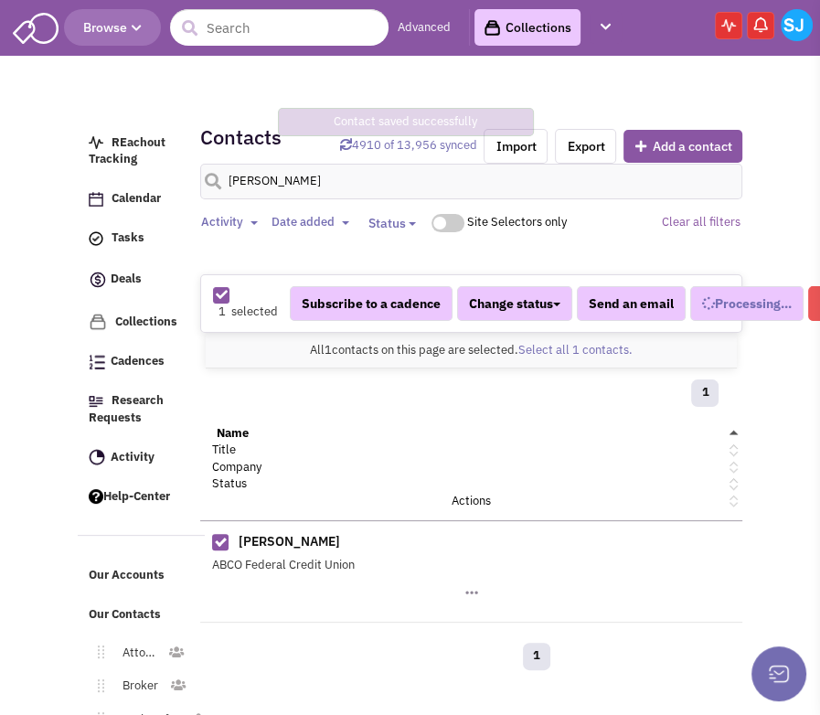
select select
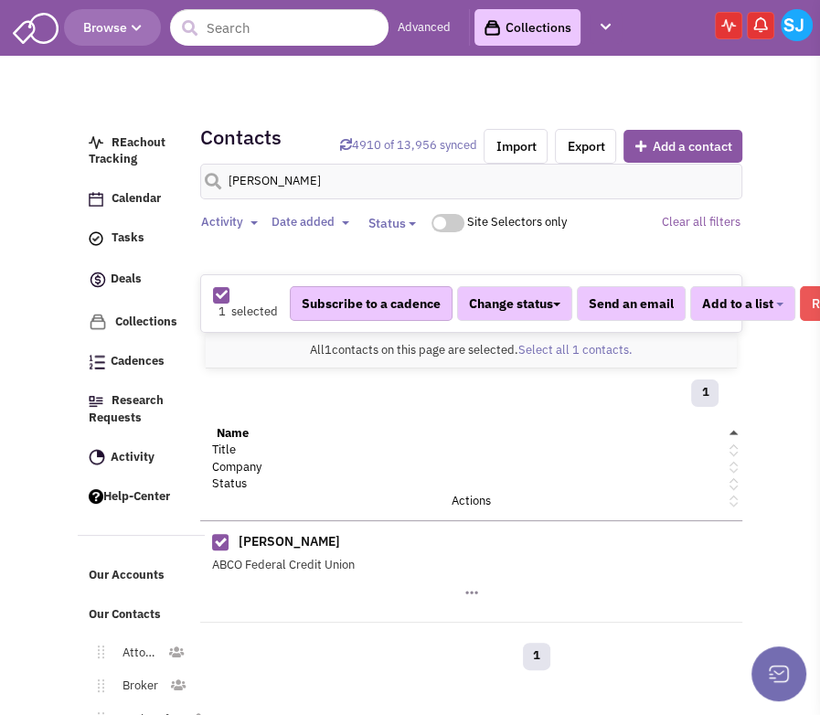
click at [430, 303] on button "Subscribe to a cadence" at bounding box center [371, 303] width 163 height 35
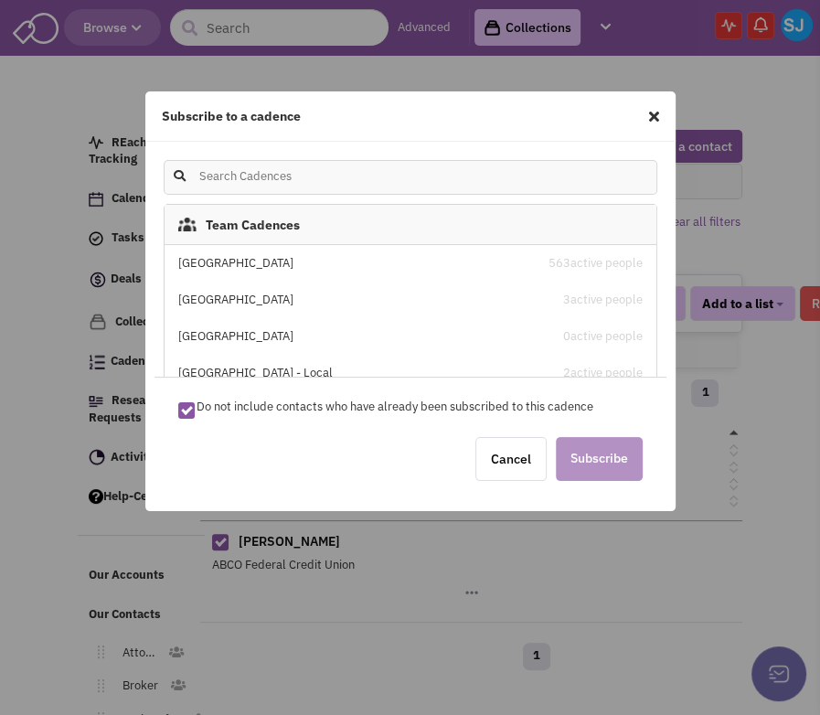
click at [304, 260] on div "[GEOGRAPHIC_DATA]" at bounding box center [352, 263] width 348 height 17
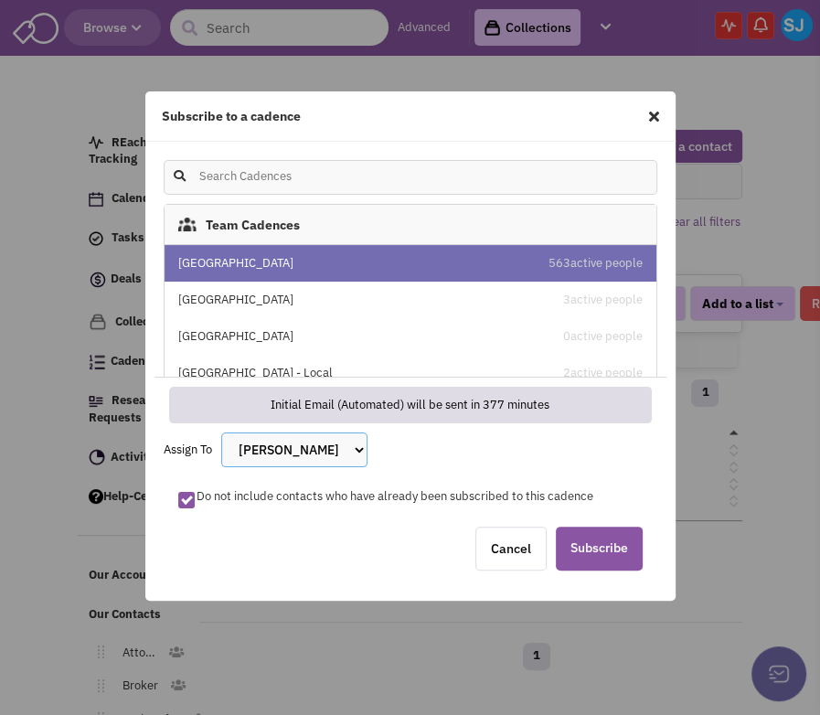
click at [331, 454] on select "[PERSON_NAME] [PERSON_NAME] [PERSON_NAME] [PERSON_NAME] [PERSON_NAME] [PERSON_N…" at bounding box center [294, 449] width 146 height 35
select select "2405"
click at [222, 432] on select "[PERSON_NAME] [PERSON_NAME] [PERSON_NAME] [PERSON_NAME] [PERSON_NAME] [PERSON_N…" at bounding box center [294, 449] width 146 height 35
click at [595, 531] on span "Subscribe" at bounding box center [599, 548] width 87 height 44
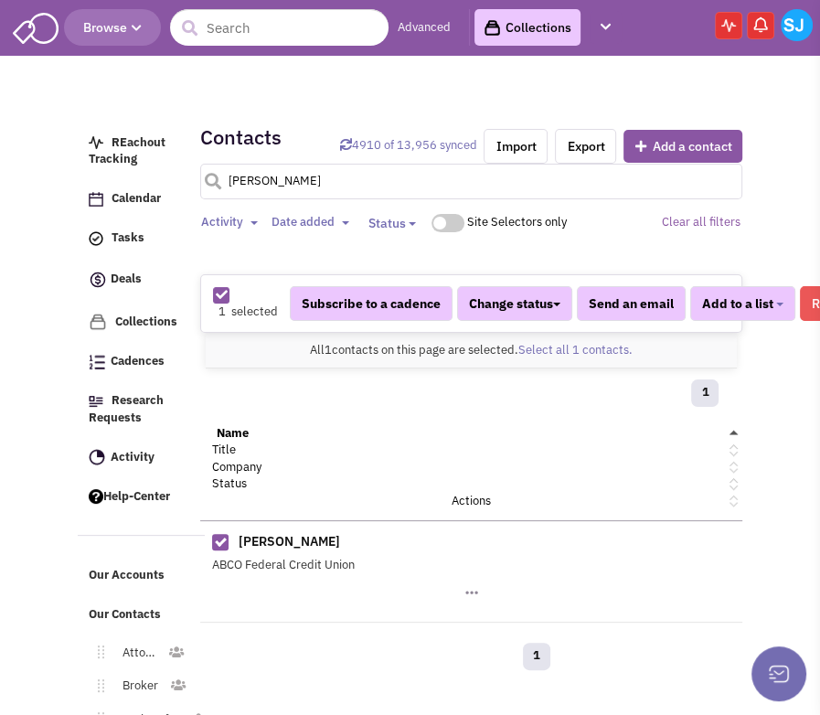
click at [270, 191] on input "[PERSON_NAME]" at bounding box center [471, 182] width 543 height 36
type input "[PERSON_NAME]"
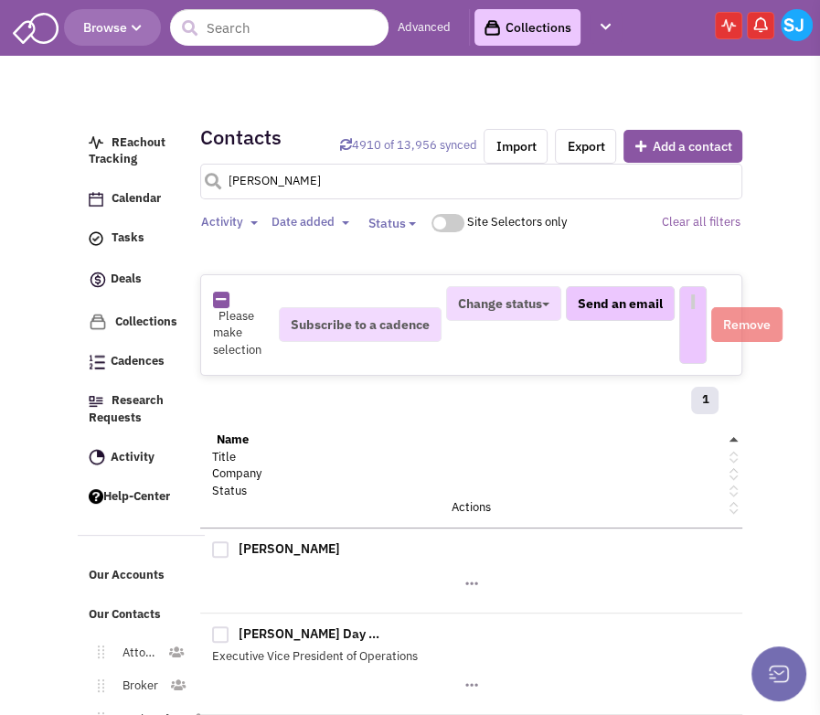
select select
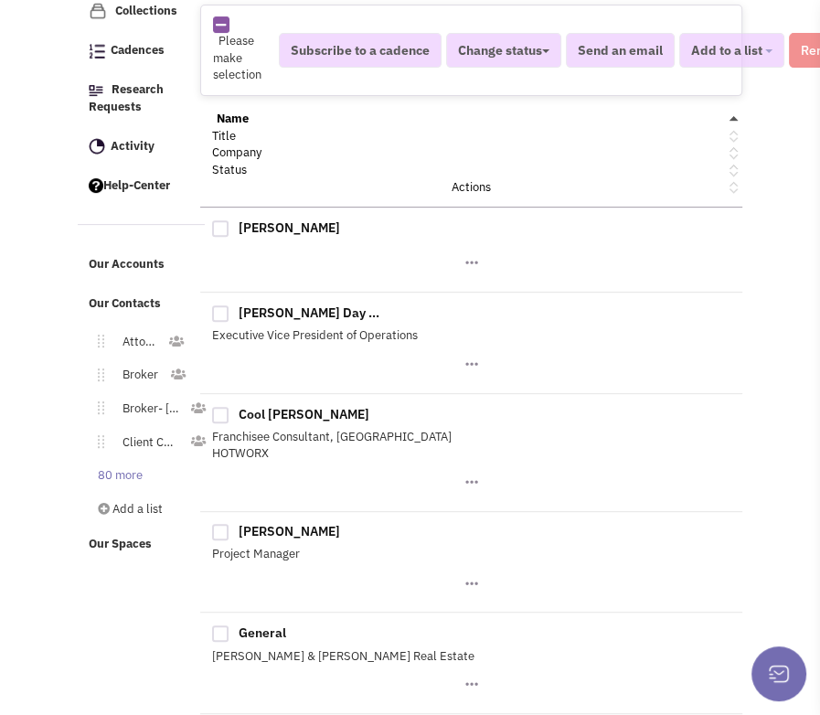
scroll to position [313, 0]
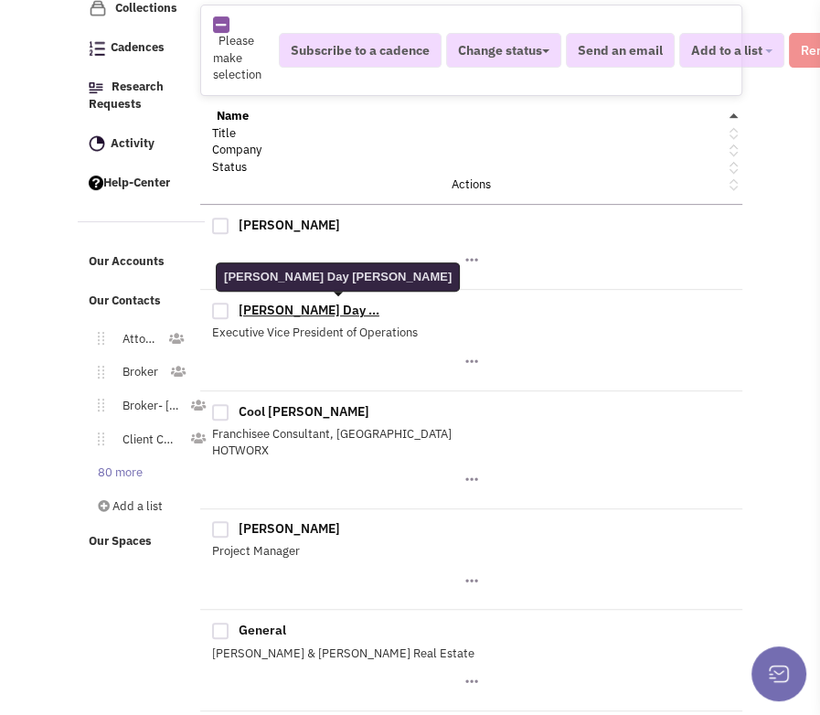
click at [266, 302] on link "[PERSON_NAME] Day ..." at bounding box center [309, 310] width 141 height 16
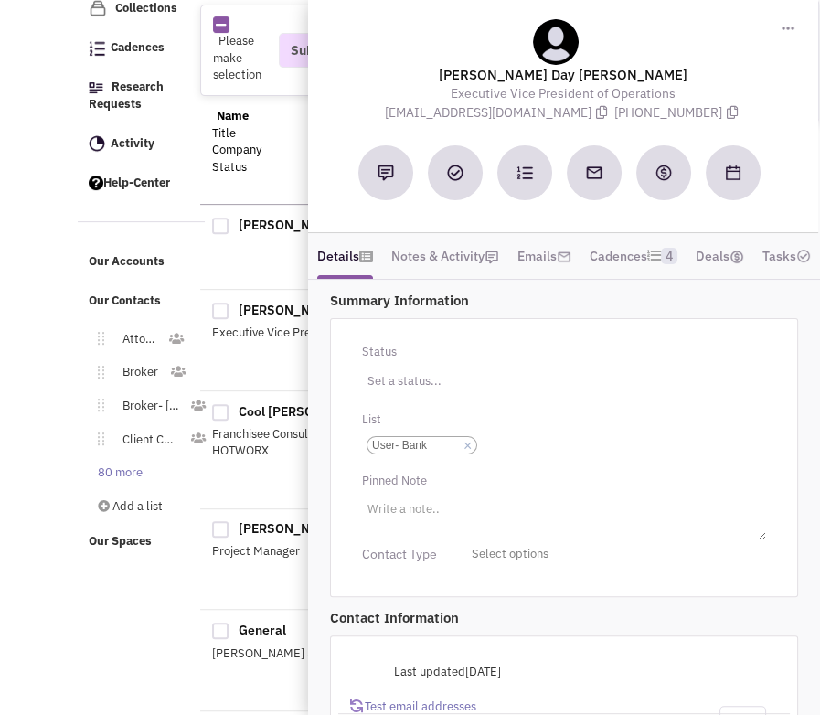
scroll to position [318, 0]
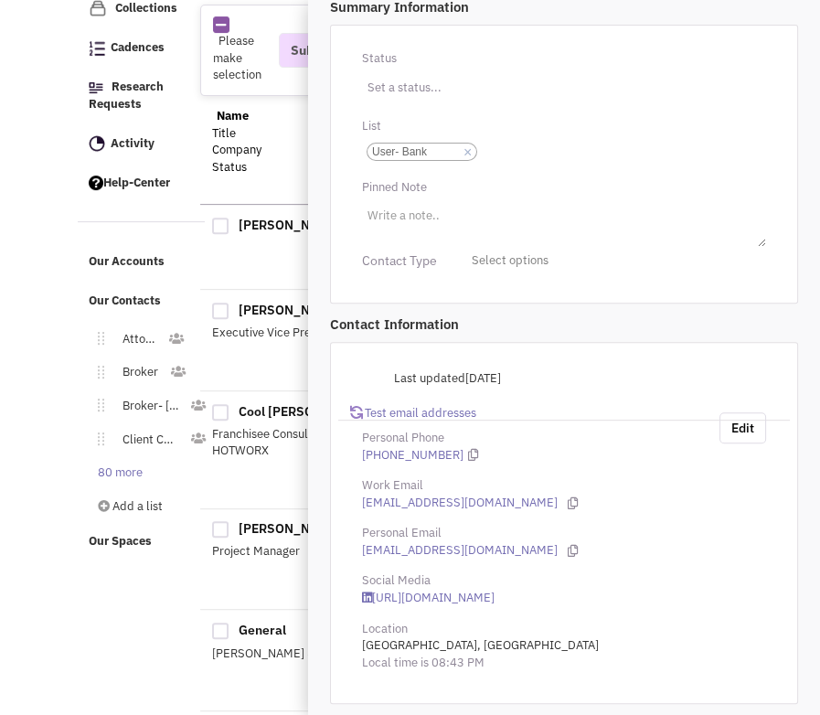
click at [731, 437] on div "Personal Phone" at bounding box center [564, 437] width 428 height 17
click at [742, 425] on button "Edit" at bounding box center [742, 427] width 47 height 31
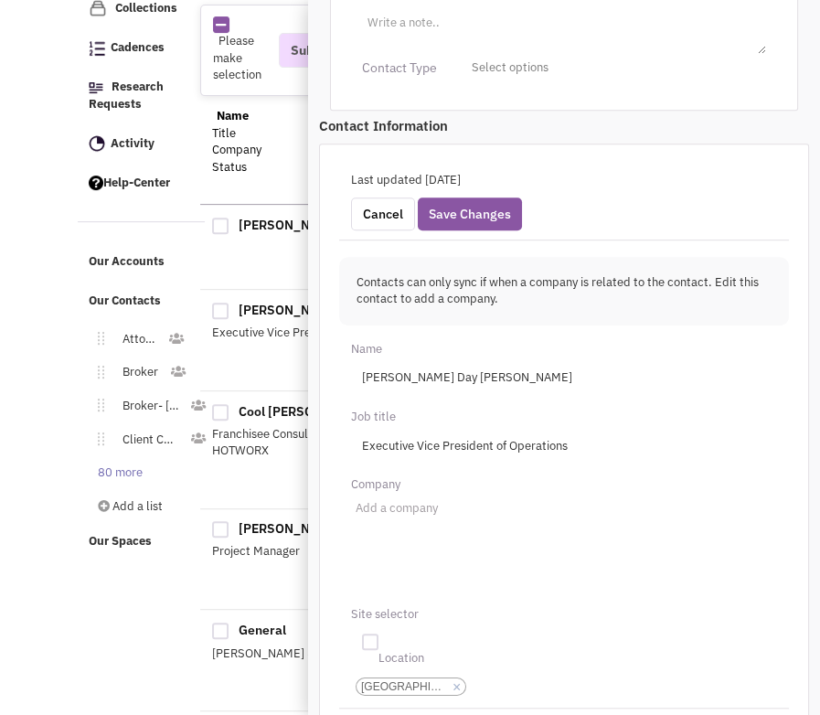
scroll to position [500, 0]
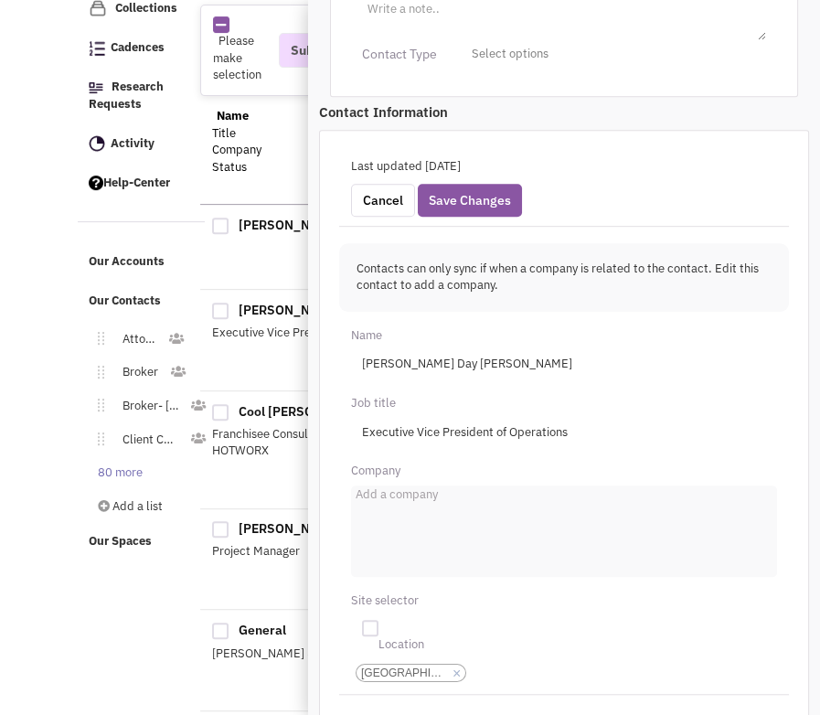
click at [385, 508] on input "Add a company" at bounding box center [375, 499] width 40 height 18
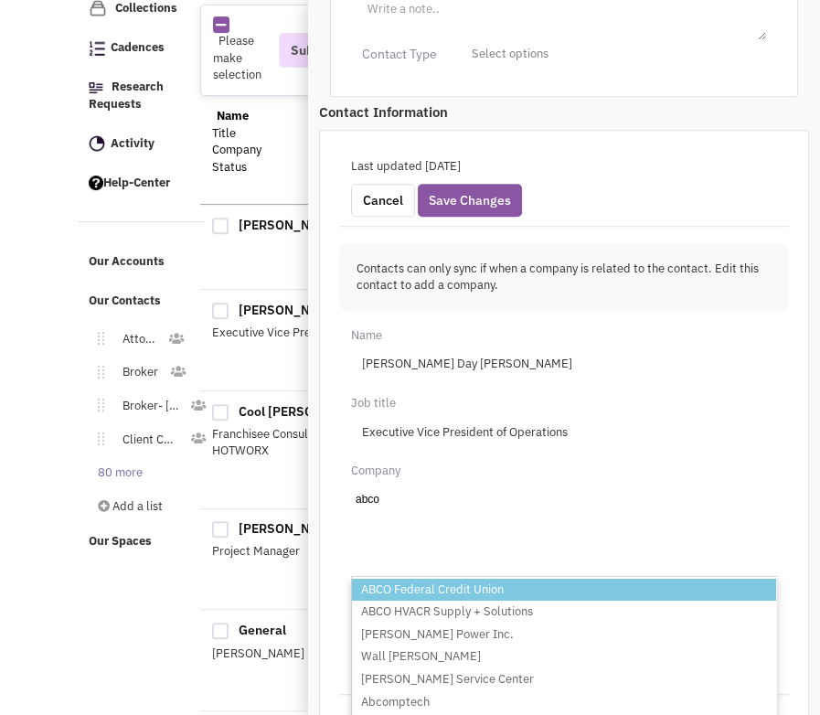
type input "abco"
click at [393, 601] on li "ABCO Federal Credit Union" at bounding box center [564, 589] width 424 height 23
click at [0, 0] on select "Add a company abco ABCO Federal Credit Union ABCO HVACR Supply + Solutions [PER…" at bounding box center [0, 0] width 0 height 0
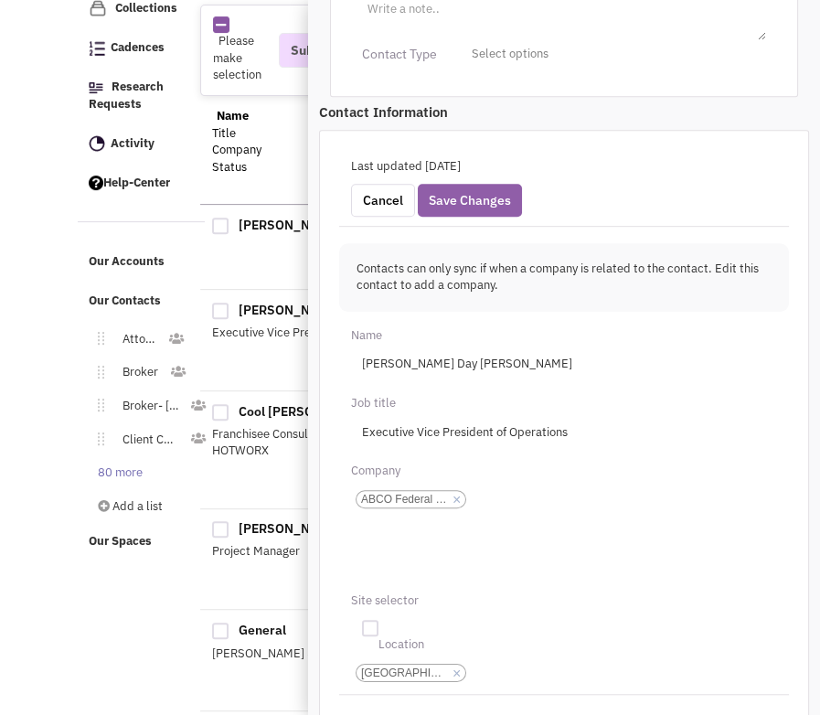
click at [478, 217] on button "Save Changes" at bounding box center [470, 200] width 104 height 33
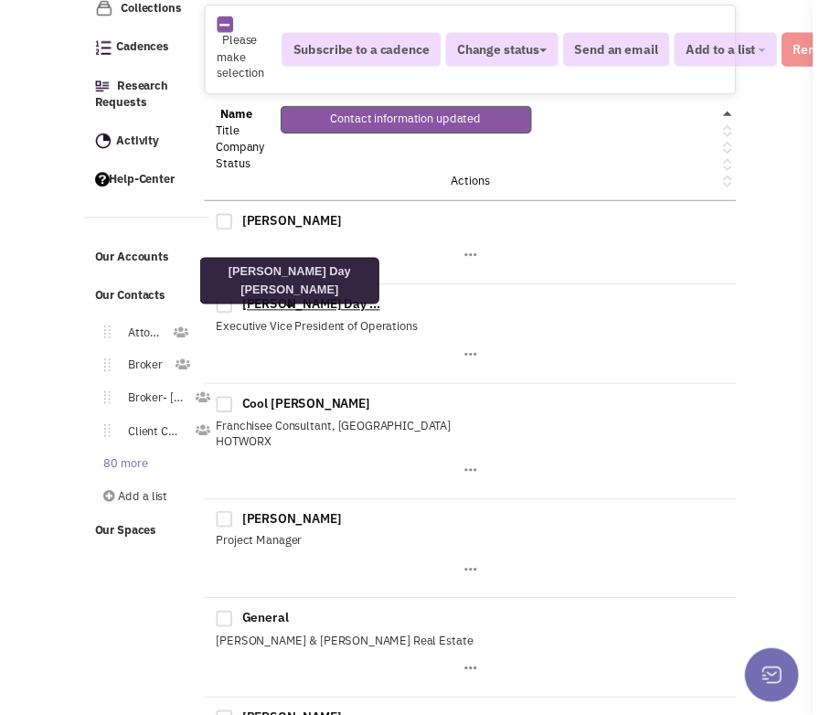
scroll to position [388, 0]
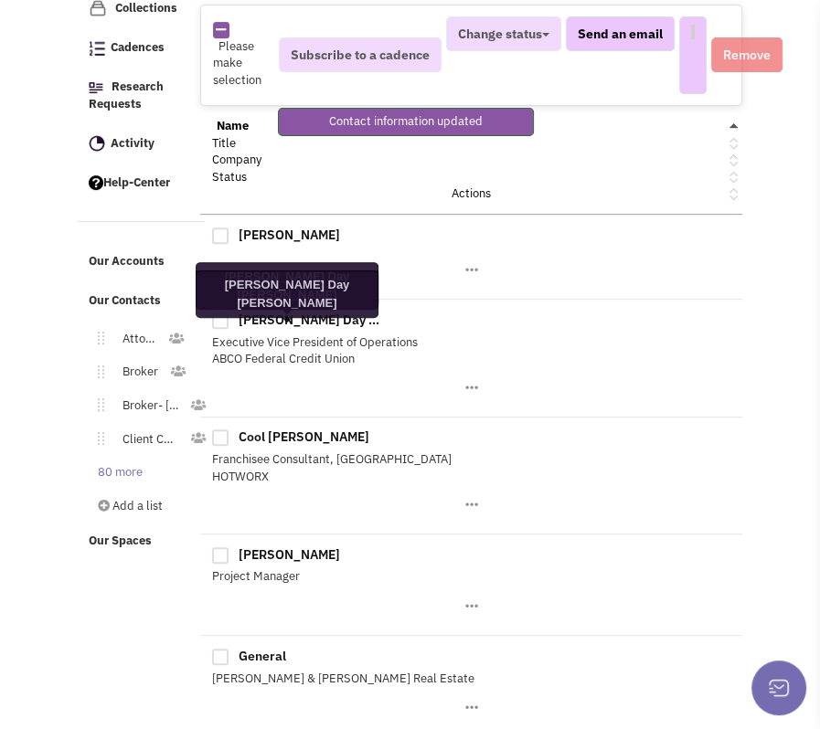
select select
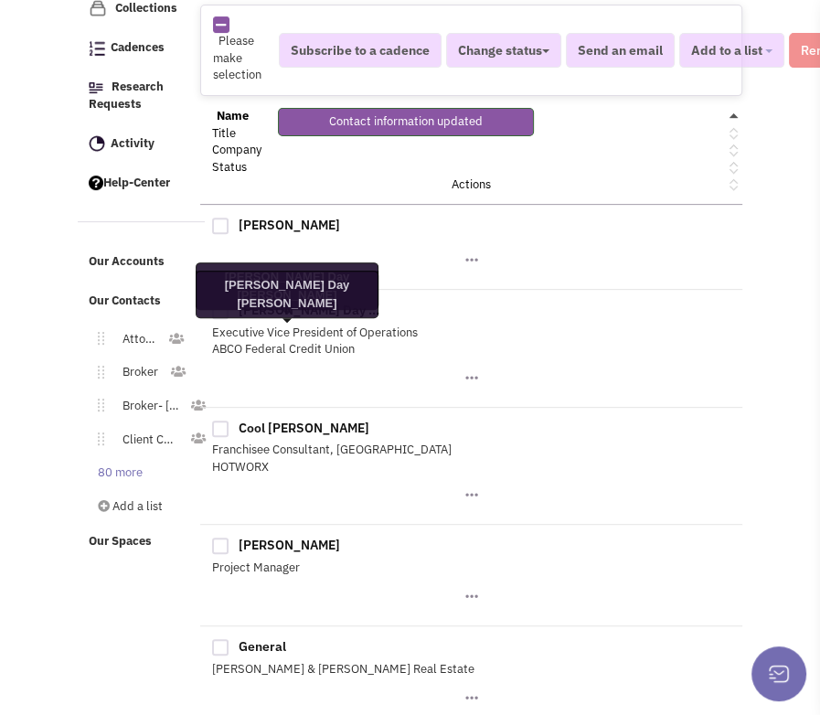
click at [270, 309] on link "[PERSON_NAME] Day ..." at bounding box center [309, 310] width 141 height 16
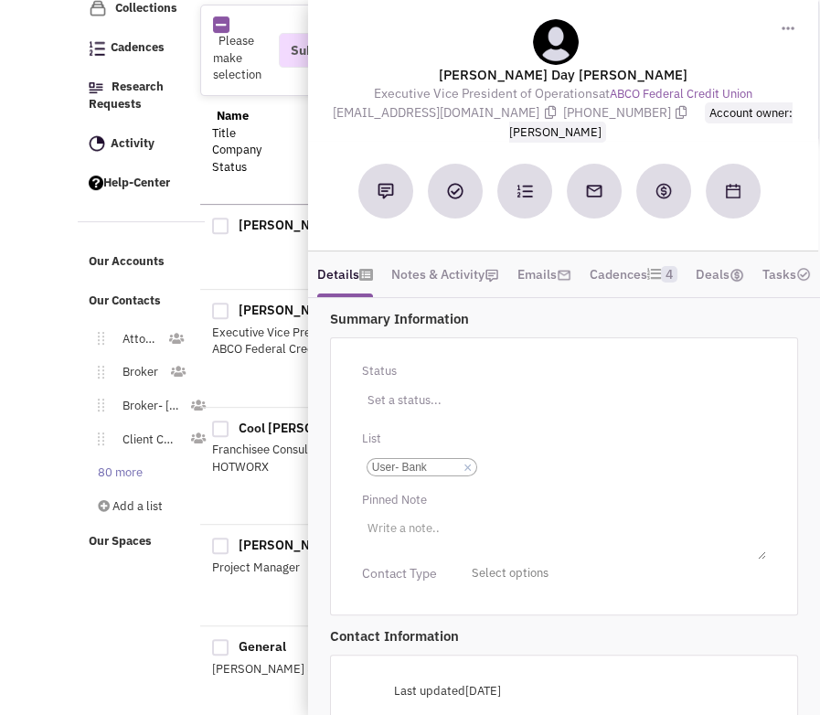
click at [254, 388] on div "No note found! No email sent! 0 0 0" at bounding box center [471, 377] width 543 height 37
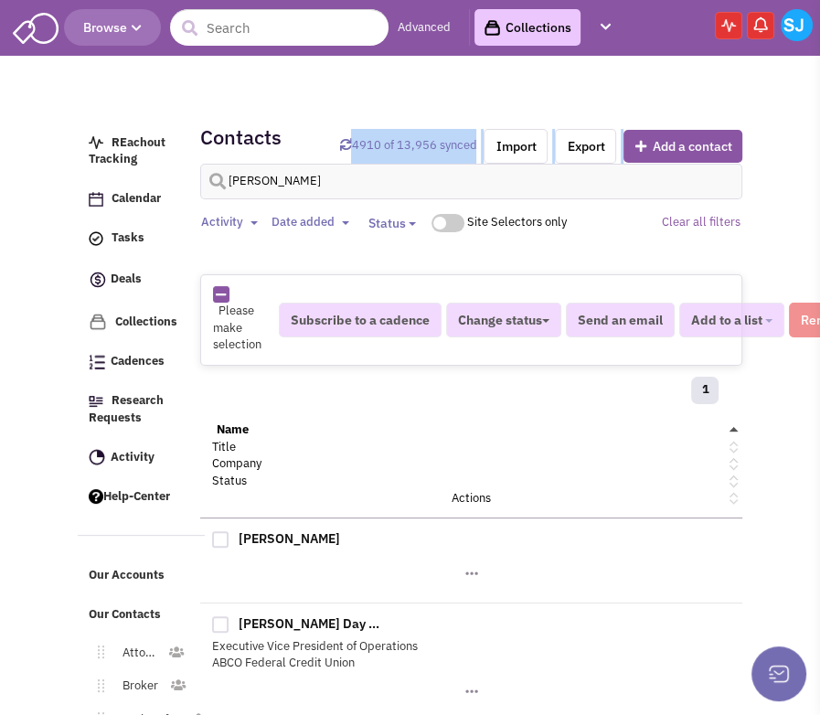
drag, startPoint x: 292, startPoint y: 159, endPoint x: 274, endPoint y: 187, distance: 33.2
click at [274, 187] on div "Contacts 4910 of 13,956 synced Import Export Add a contact [PERSON_NAME] Activi…" at bounding box center [471, 183] width 543 height 145
click at [274, 187] on input "[PERSON_NAME]" at bounding box center [471, 182] width 543 height 36
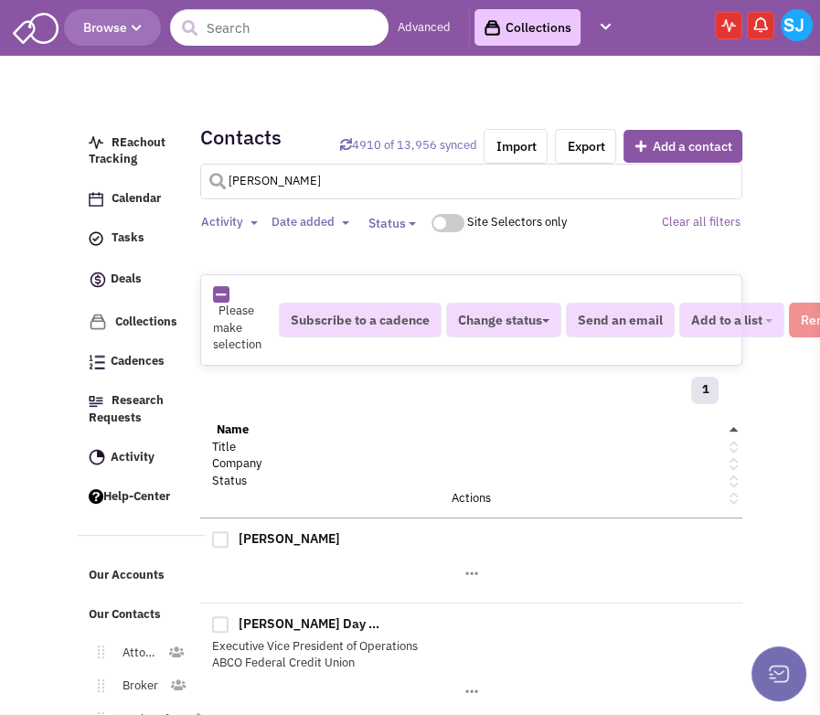
type input "[PERSON_NAME]"
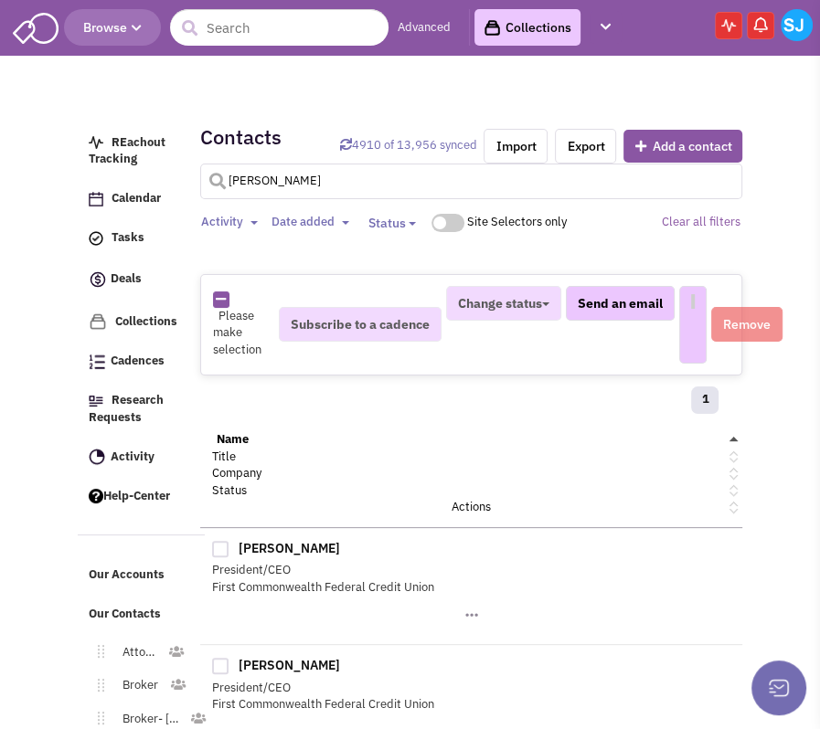
select select
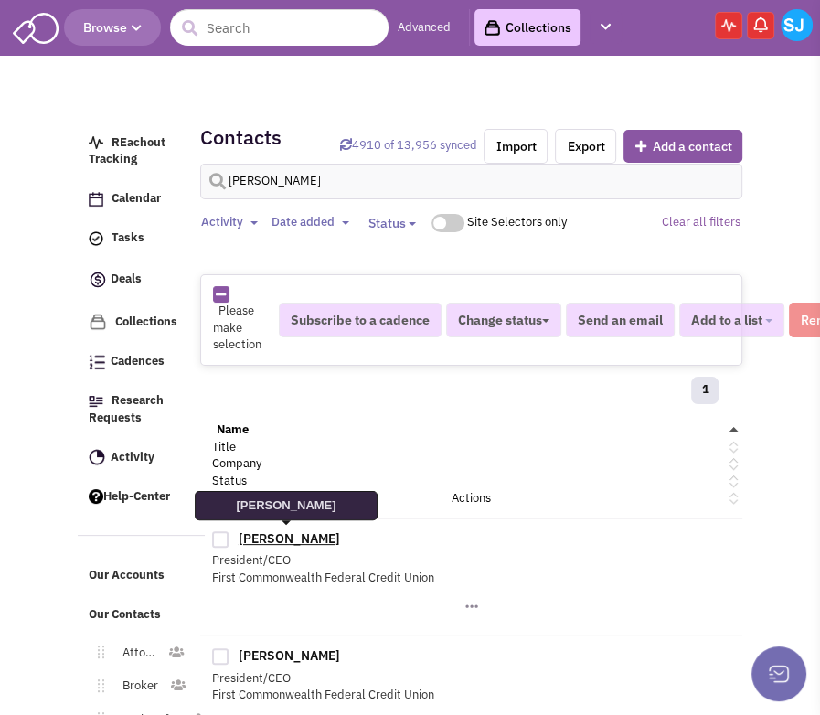
click at [305, 530] on link "[PERSON_NAME]" at bounding box center [289, 538] width 101 height 16
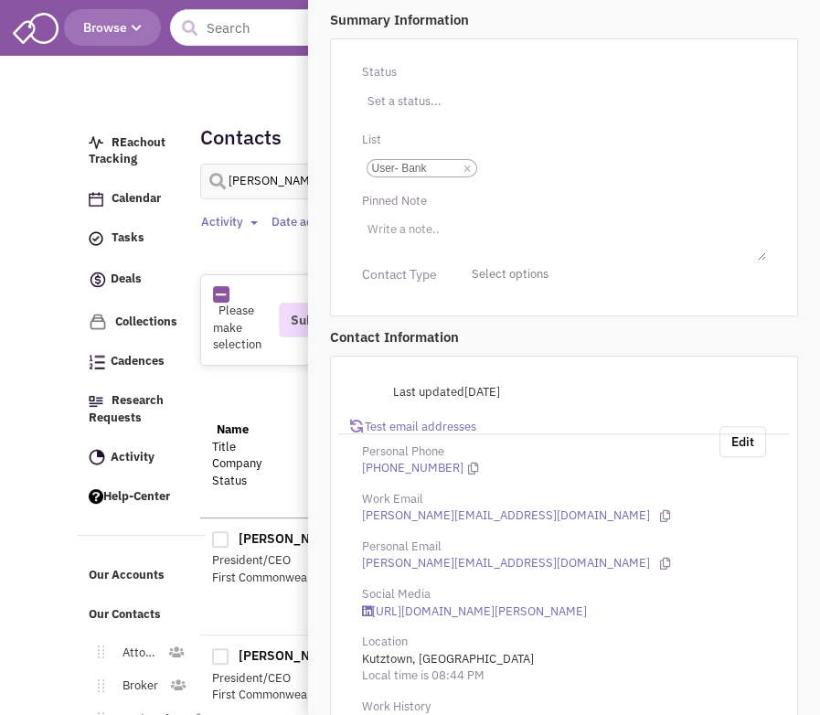
scroll to position [300, 0]
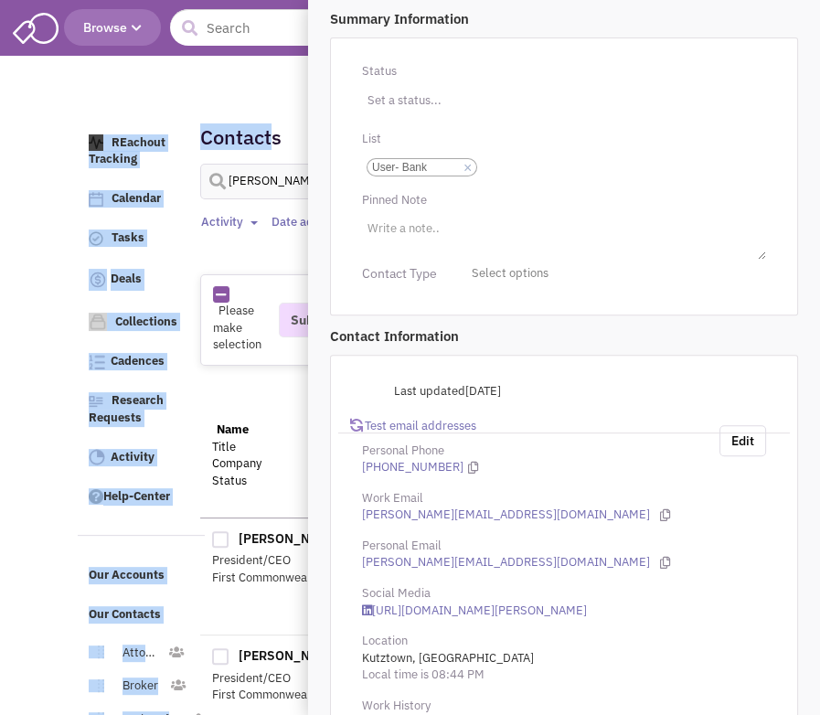
drag, startPoint x: 228, startPoint y: 88, endPoint x: 276, endPoint y: 123, distance: 60.1
click at [276, 123] on div "REachout Tracking Calendar Tasks Completed Tasks Deals Team Deals Toggle Dropdo…" at bounding box center [410, 111] width 674 height 64
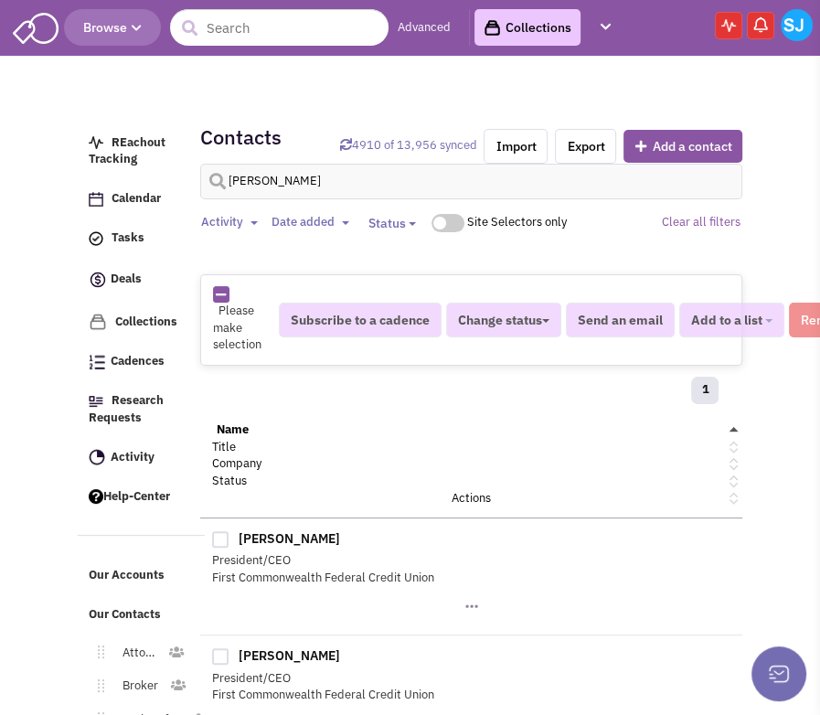
drag, startPoint x: 276, startPoint y: 123, endPoint x: 473, endPoint y: 117, distance: 197.5
click at [473, 117] on div "Contacts 4910 of 13,956 synced Import Export Add a contact [PERSON_NAME] Activi…" at bounding box center [471, 183] width 543 height 145
click at [242, 181] on input "[PERSON_NAME]" at bounding box center [471, 182] width 543 height 36
type input "koreyva"
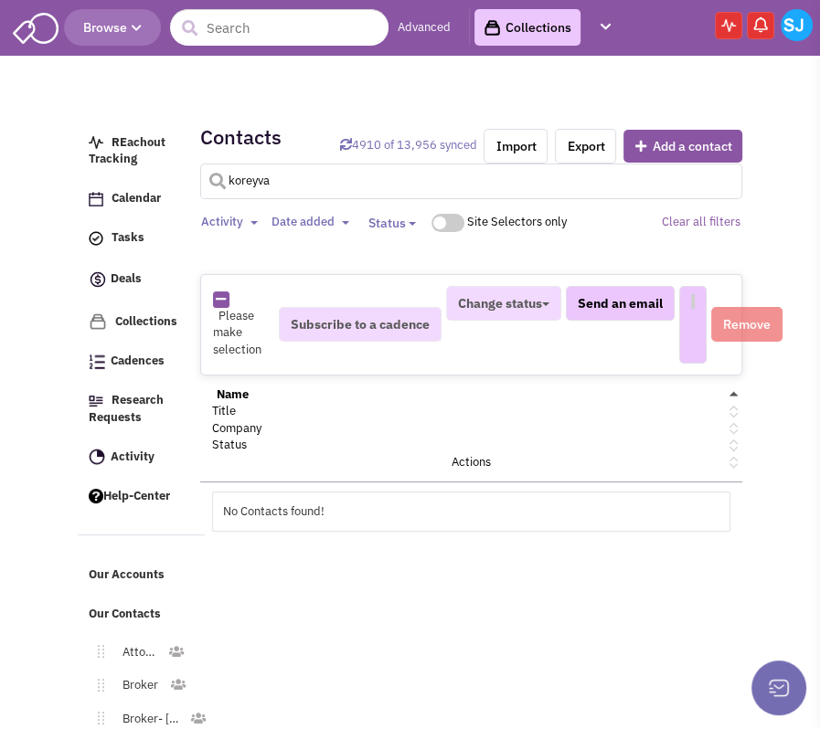
select select
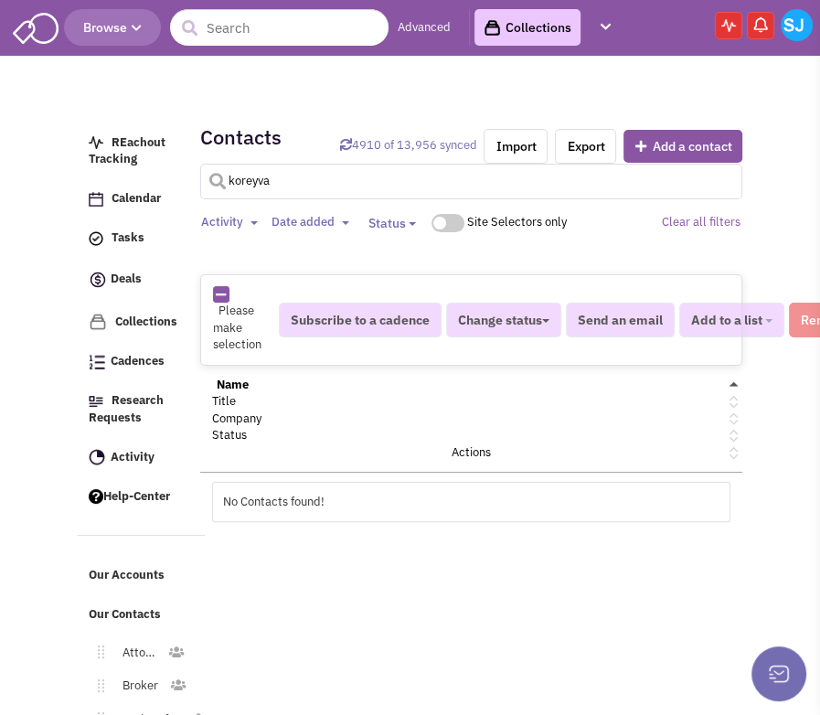
click at [327, 177] on input "koreyva" at bounding box center [471, 182] width 543 height 36
type input "[PERSON_NAME]"
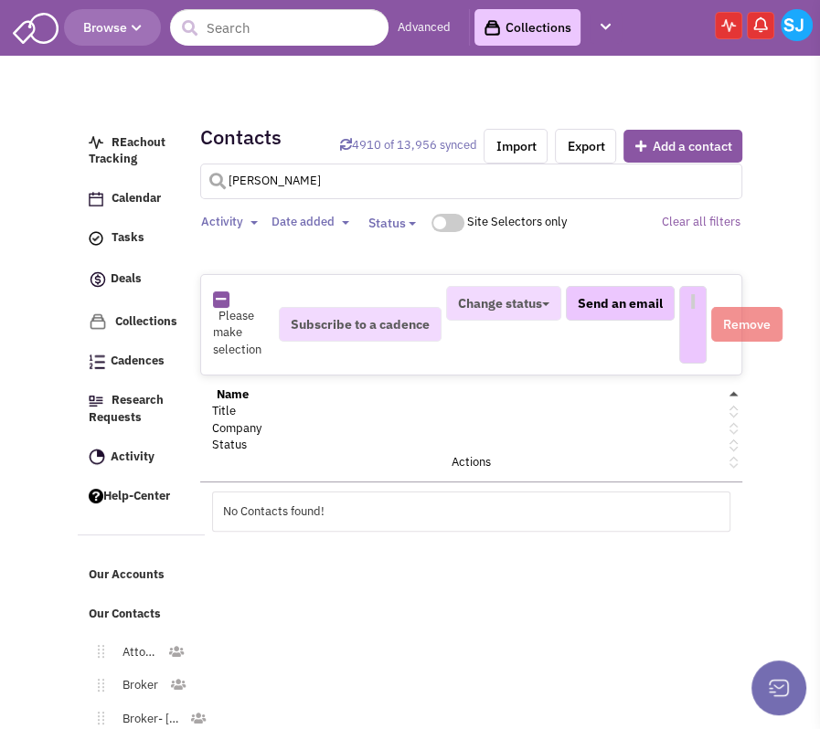
select select
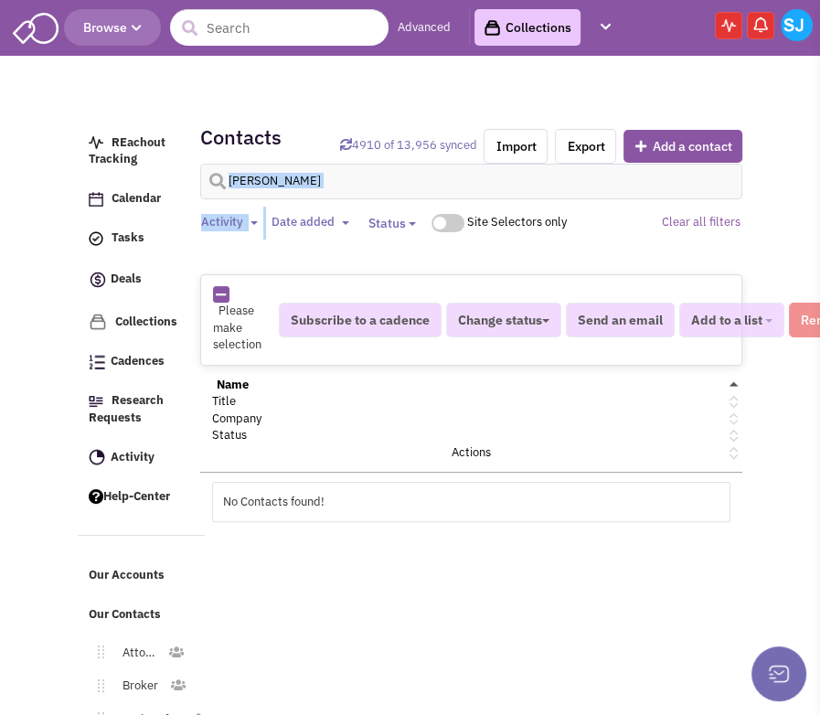
drag, startPoint x: 307, startPoint y: 197, endPoint x: 299, endPoint y: 185, distance: 15.2
click at [299, 185] on div "[PERSON_NAME] Activity Toggle Dropdown Any activity" at bounding box center [471, 210] width 567 height 92
click at [299, 185] on input "[PERSON_NAME]" at bounding box center [471, 182] width 543 height 36
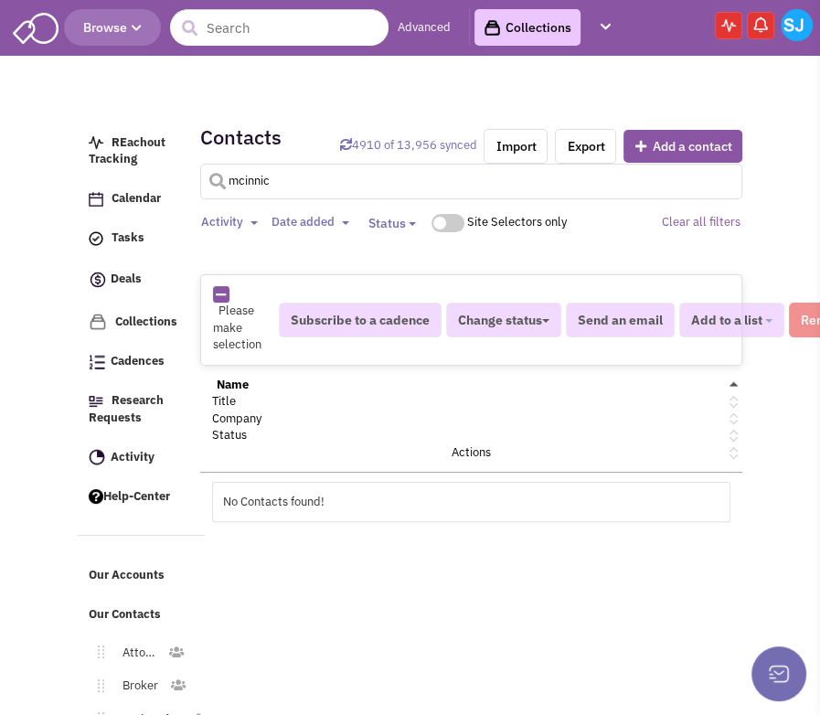
type input "mcinnic"
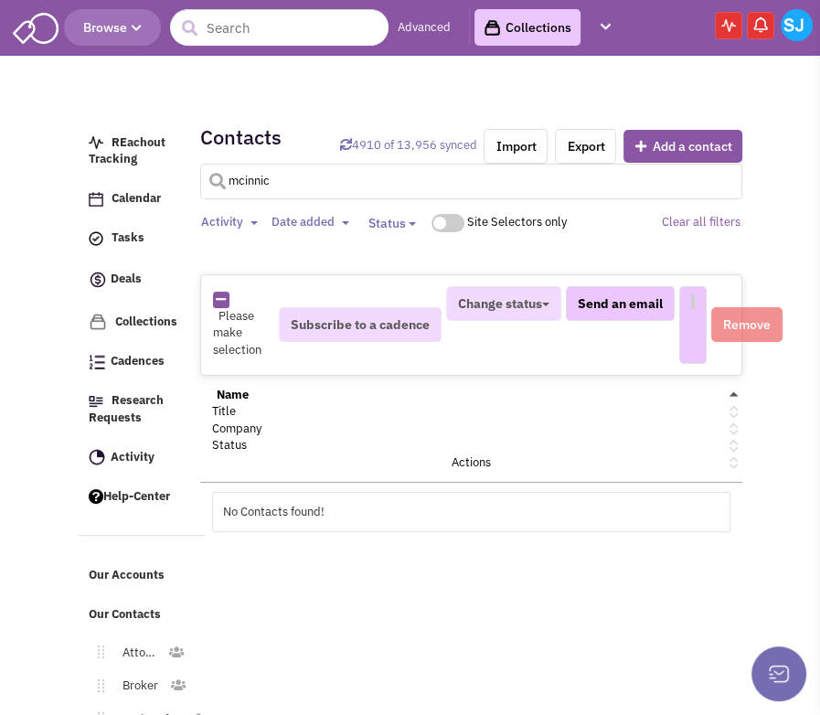
select select
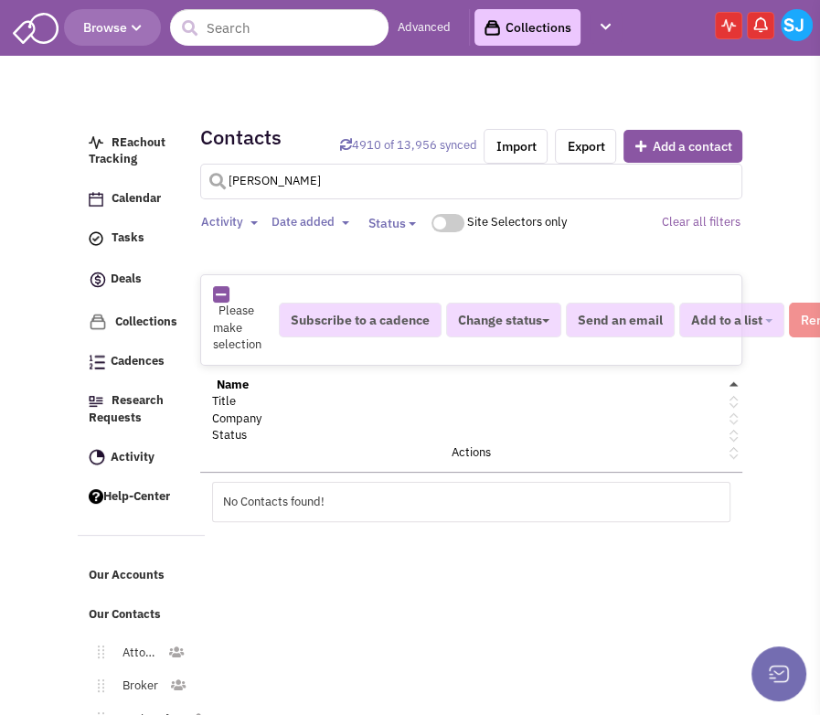
type input "[PERSON_NAME]"
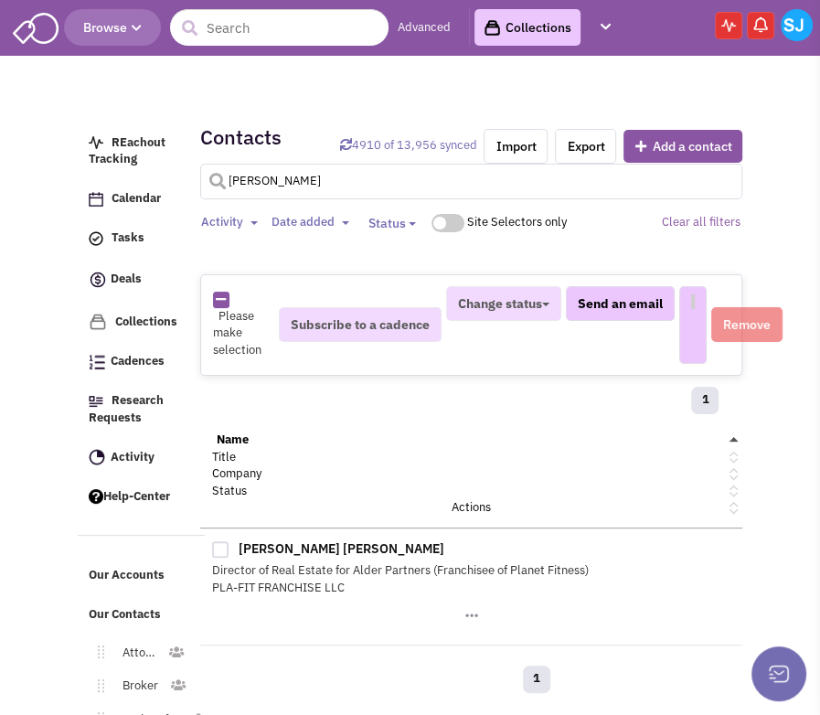
select select
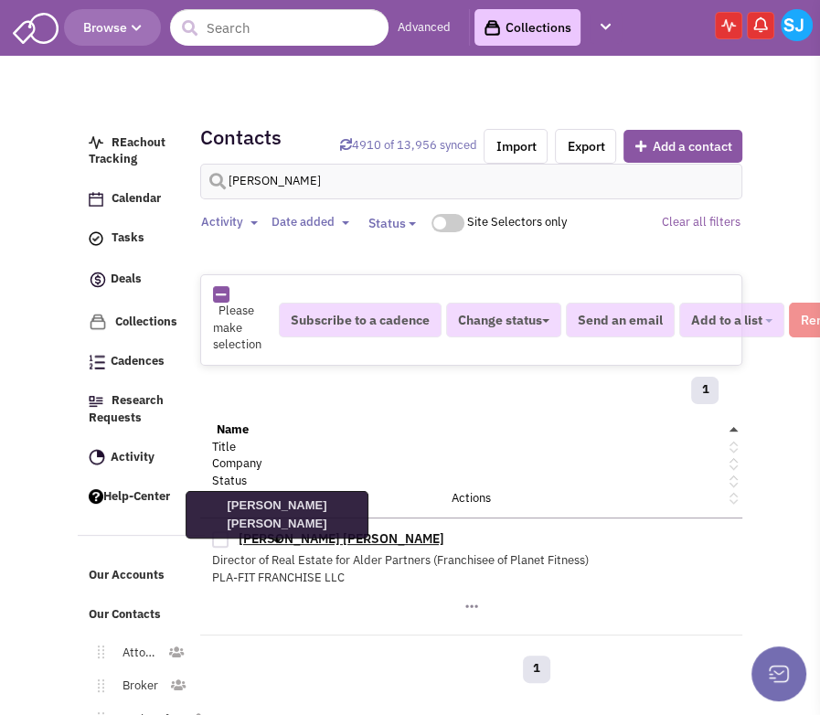
click at [277, 542] on link "[PERSON_NAME] [PERSON_NAME]" at bounding box center [342, 538] width 206 height 16
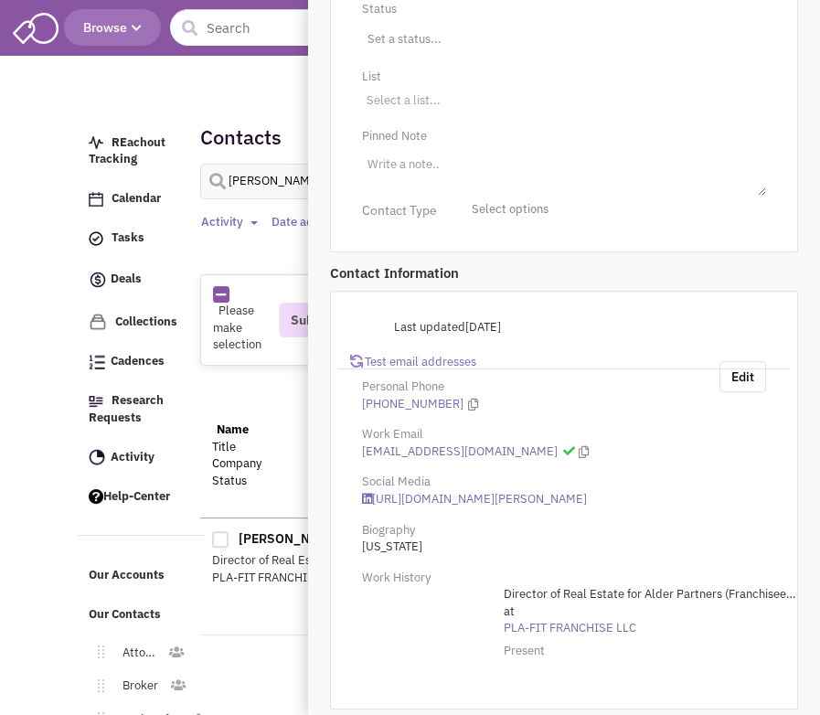
scroll to position [173, 0]
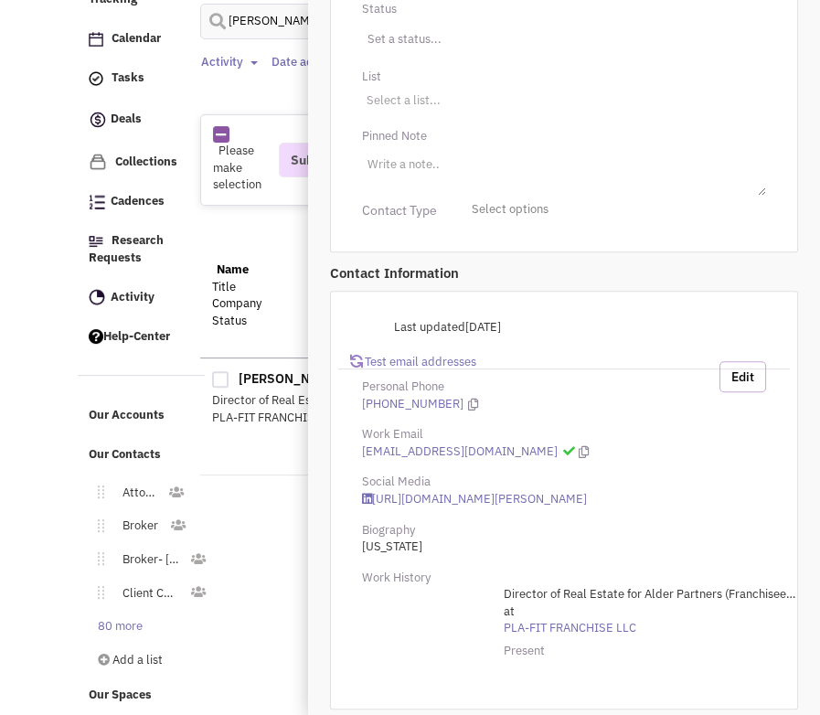
click at [753, 370] on button "Edit" at bounding box center [742, 376] width 47 height 31
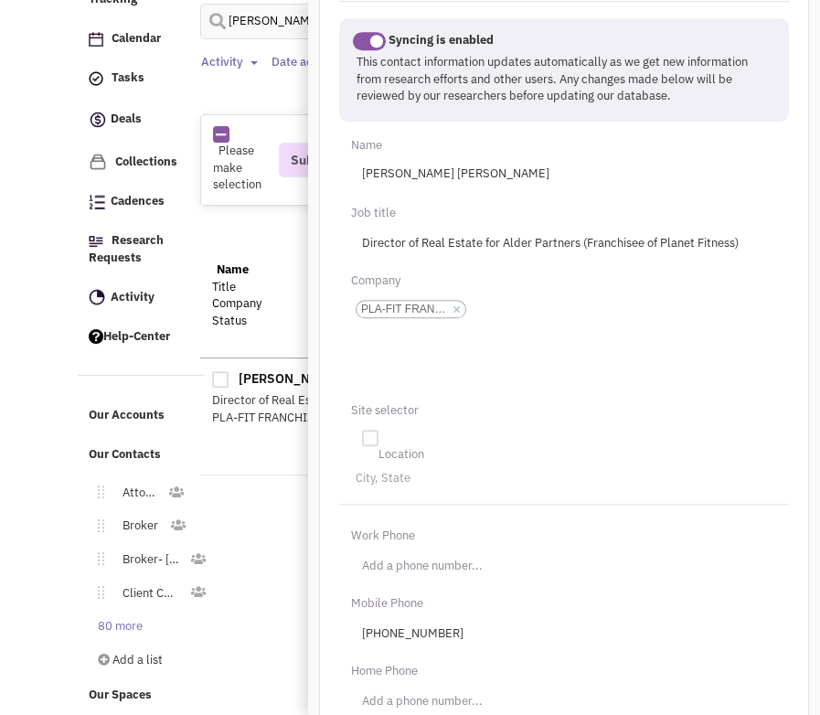
scroll to position [762, 0]
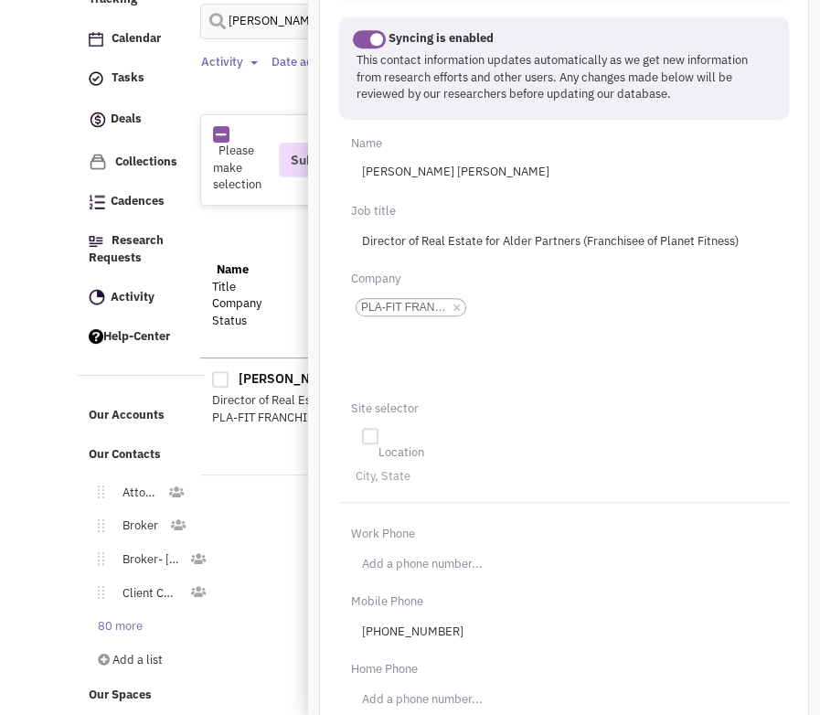
click at [553, 398] on div "Site selector" at bounding box center [564, 408] width 450 height 29
click at [523, 369] on ul "Add a company × PLA-FIT FRANCHISE LLC" at bounding box center [564, 338] width 426 height 91
click at [0, 0] on select "PLA-FIT FRANCHISE LLC" at bounding box center [0, 0] width 0 height 0
type input "[PERSON_NAME] Group"
click at [455, 305] on link "×" at bounding box center [456, 308] width 8 height 16
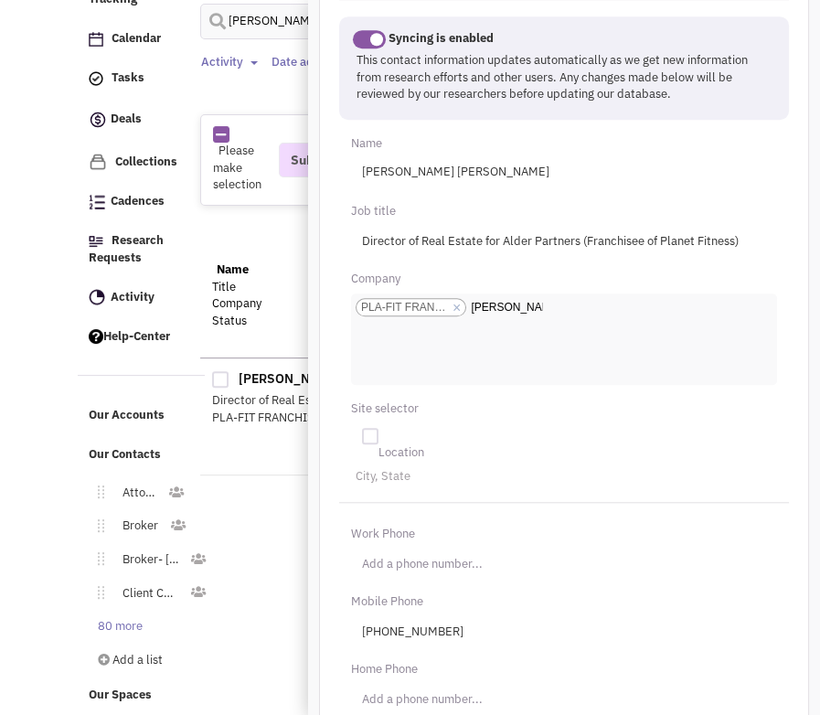
click at [0, 0] on select "PLA-FIT FRANCHISE LLC" at bounding box center [0, 0] width 0 height 0
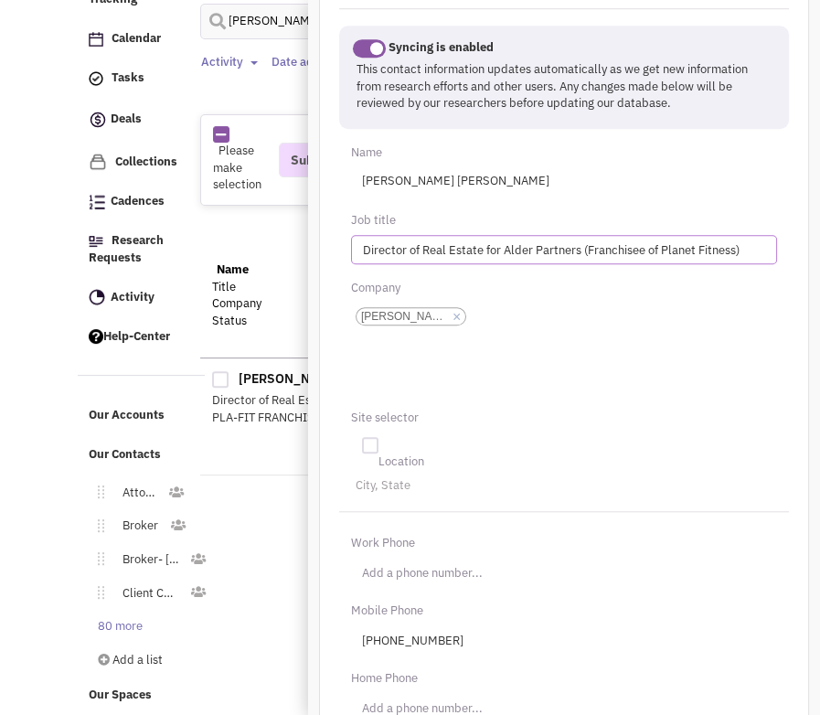
click at [489, 246] on input "Director of Real Estate for Alder Partners (Franchisee of Planet Fitness)" at bounding box center [564, 249] width 426 height 29
click at [489, 246] on input "Director of Real Estate fVPor Alder Partners (Franchisee of Planet Fitness)" at bounding box center [564, 249] width 426 height 29
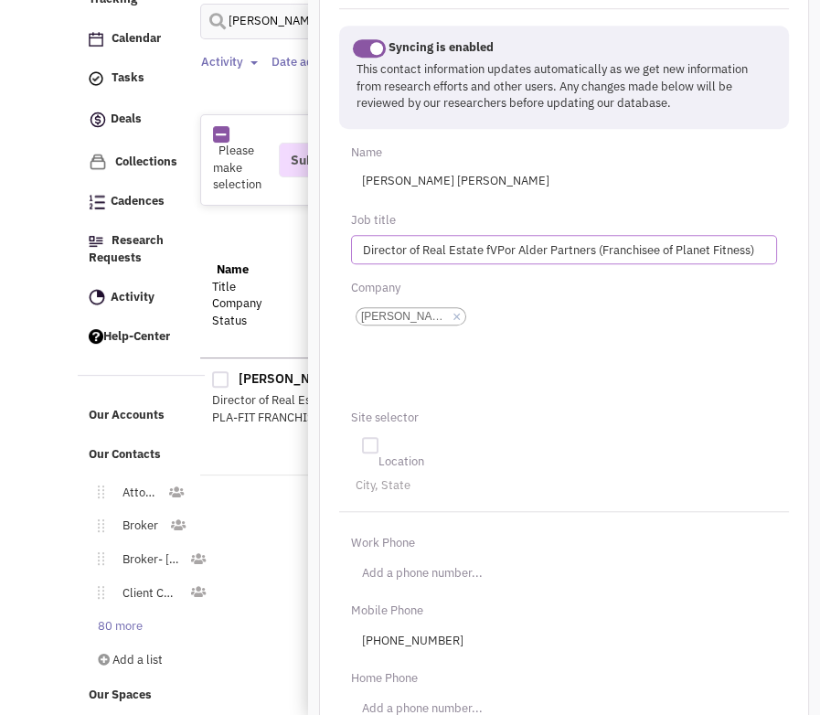
click at [489, 246] on input "Director of Real Estate fVPor Alder Partners (Franchisee of Planet Fitness)" at bounding box center [564, 249] width 426 height 29
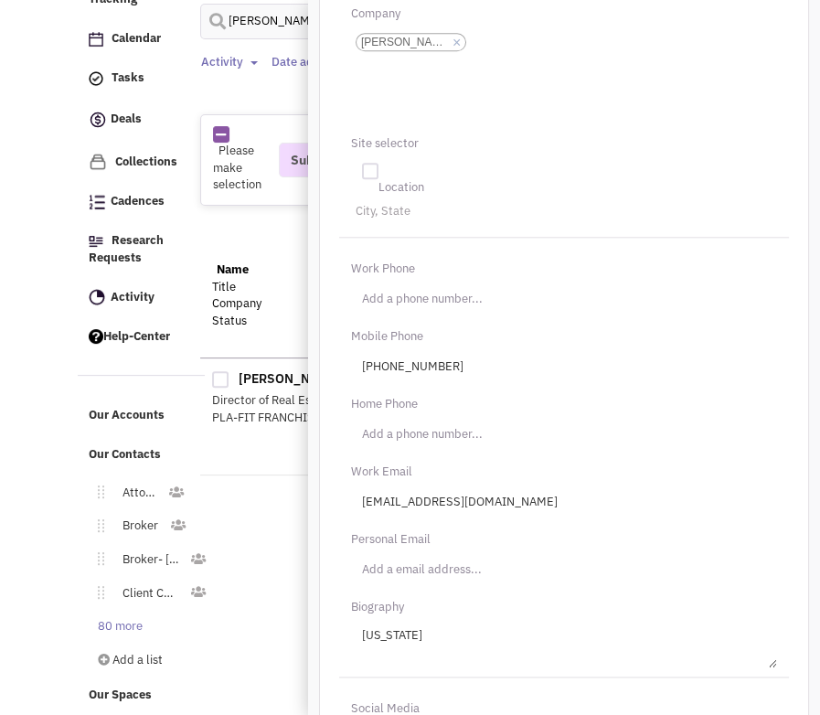
scroll to position [1031, 0]
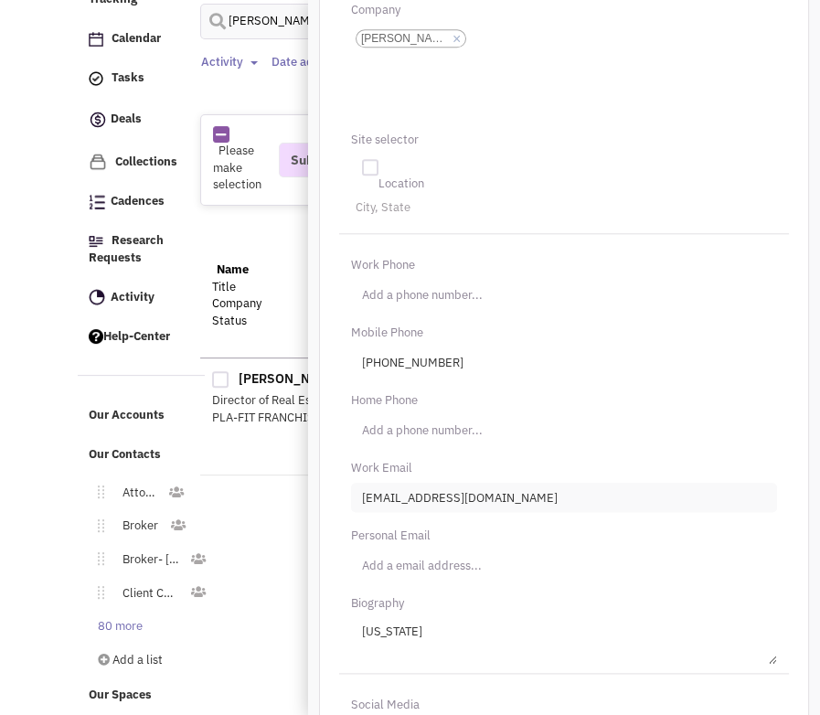
type input "VP of Development, [PERSON_NAME] Group/Planet Fitness"
click at [445, 491] on input "[EMAIL_ADDRESS][DOMAIN_NAME]" at bounding box center [564, 496] width 426 height 29
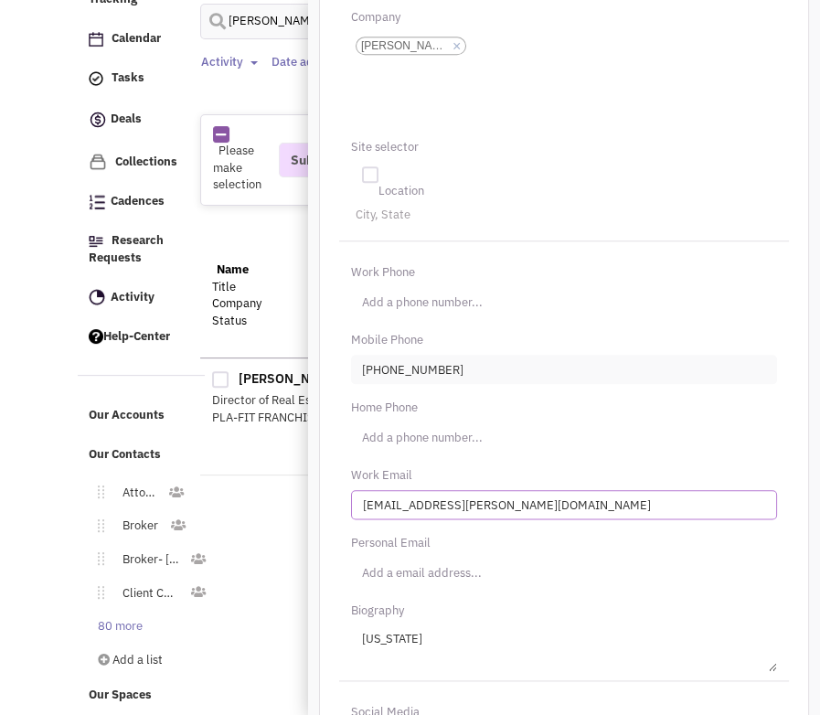
type input "[EMAIL_ADDRESS][PERSON_NAME][DOMAIN_NAME]"
click at [393, 371] on input "[PHONE_NUMBER]" at bounding box center [564, 369] width 426 height 29
type input "[PHONE_NUMBER]"
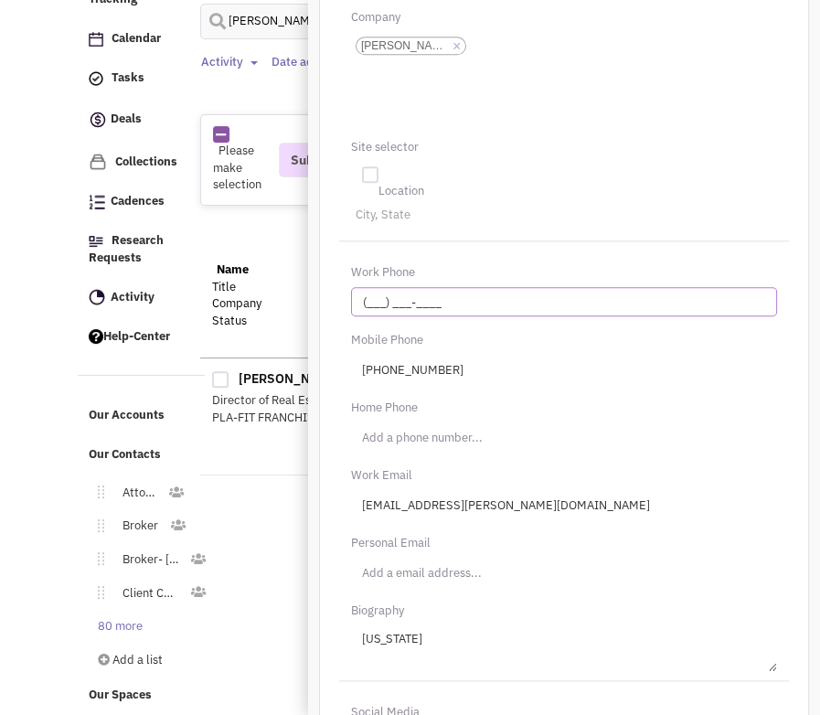
click at [384, 300] on input "(___) ___-____" at bounding box center [564, 301] width 426 height 29
type input "[PHONE_NUMBER]"
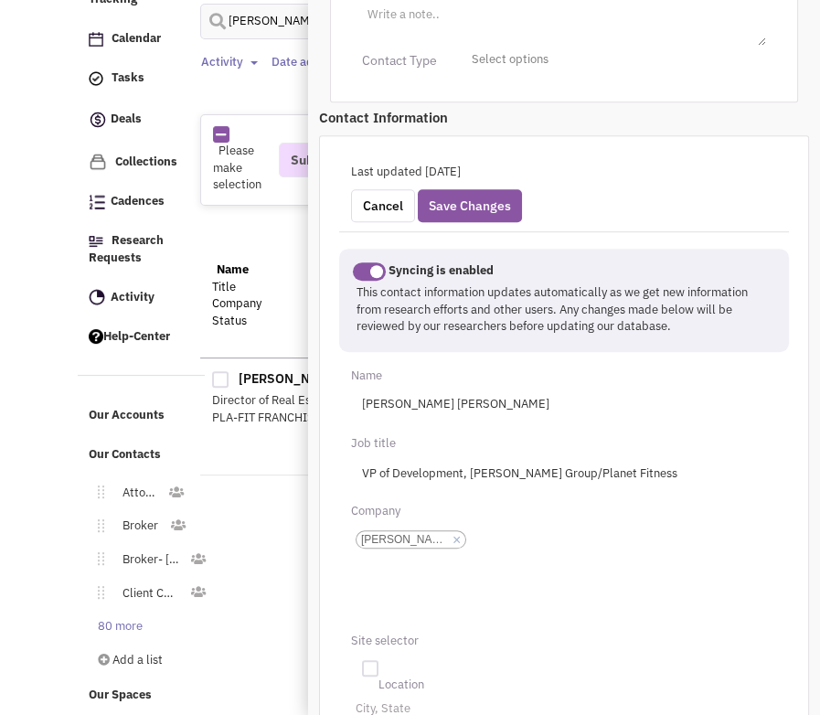
scroll to position [517, 0]
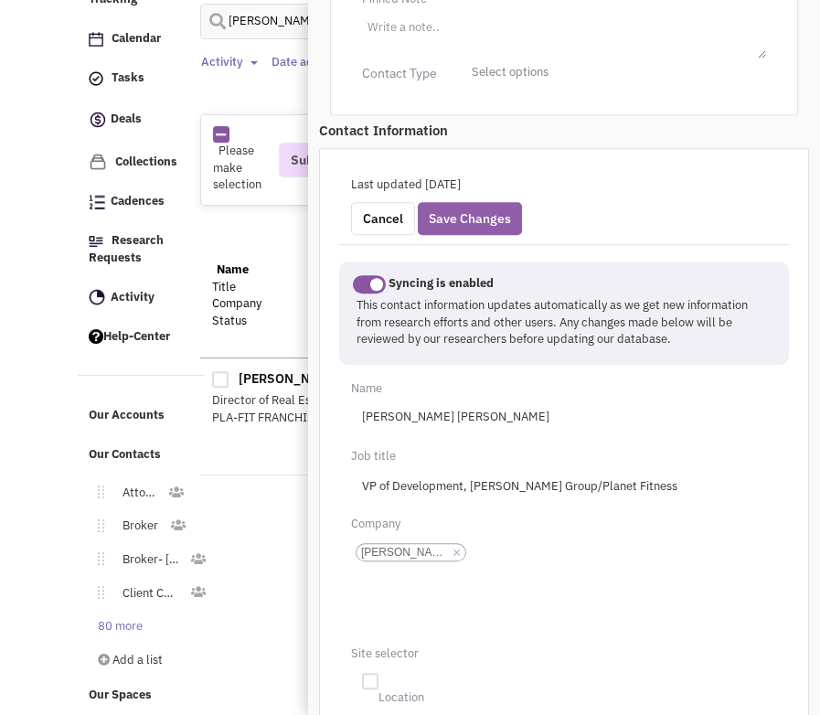
click at [472, 202] on button "Save Changes" at bounding box center [470, 218] width 104 height 33
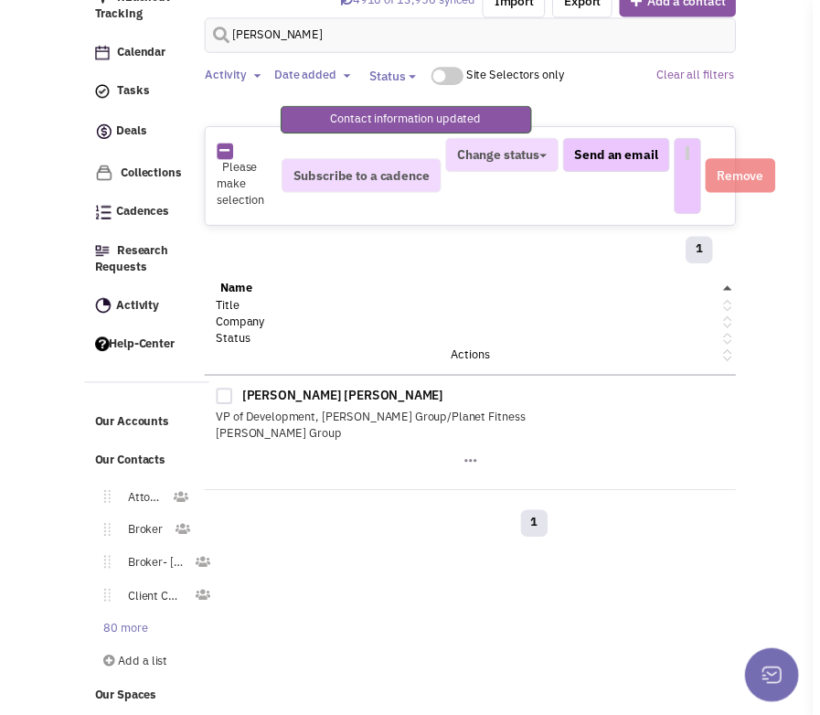
scroll to position [173, 0]
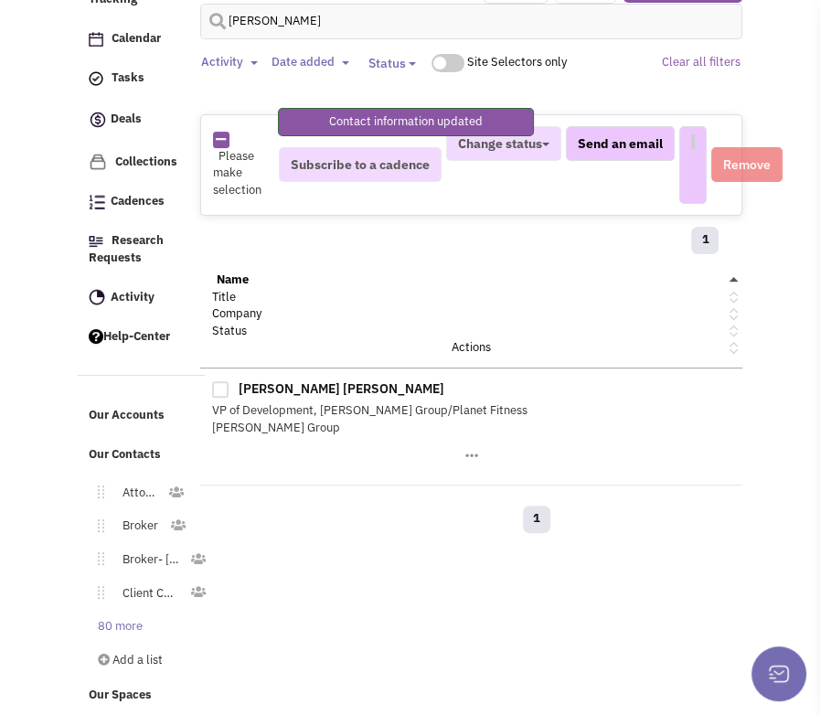
select select
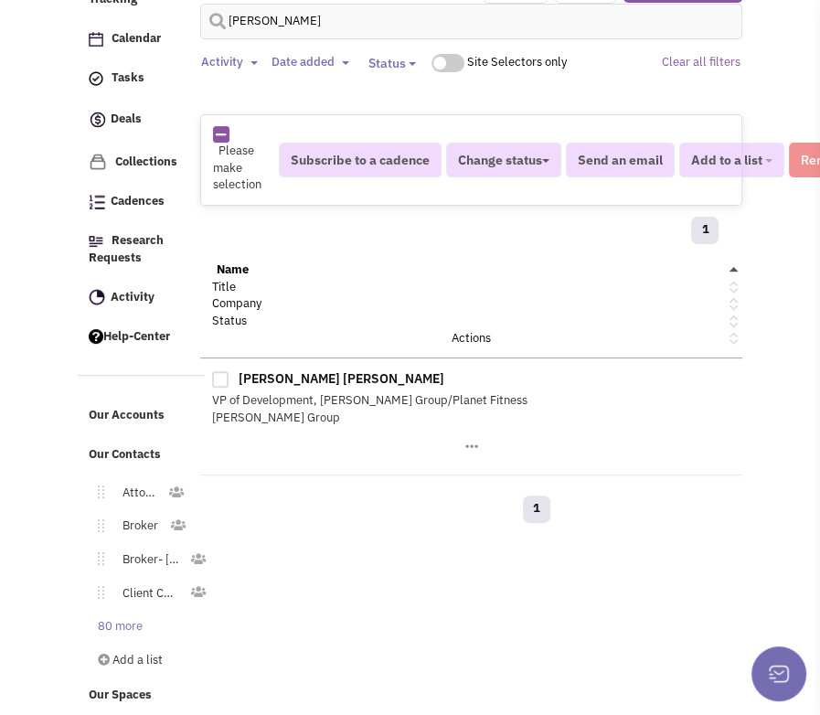
click at [223, 371] on div at bounding box center [220, 379] width 16 height 16
click at [230, 375] on input "checkbox" at bounding box center [236, 381] width 12 height 12
checkbox input "true"
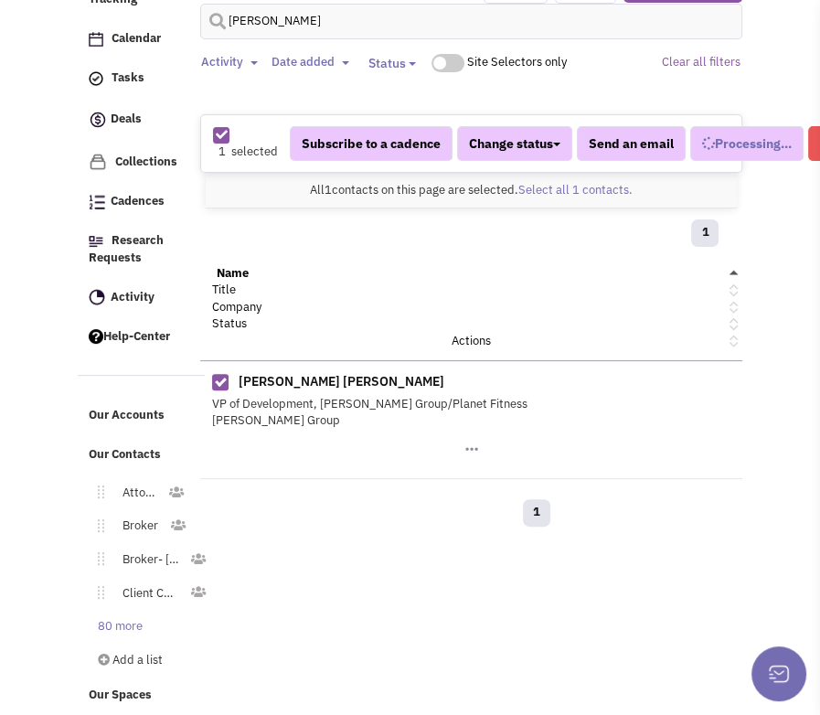
select select
click at [216, 374] on div at bounding box center [220, 382] width 16 height 16
click at [230, 377] on input "checkbox" at bounding box center [236, 383] width 12 height 12
checkbox input "false"
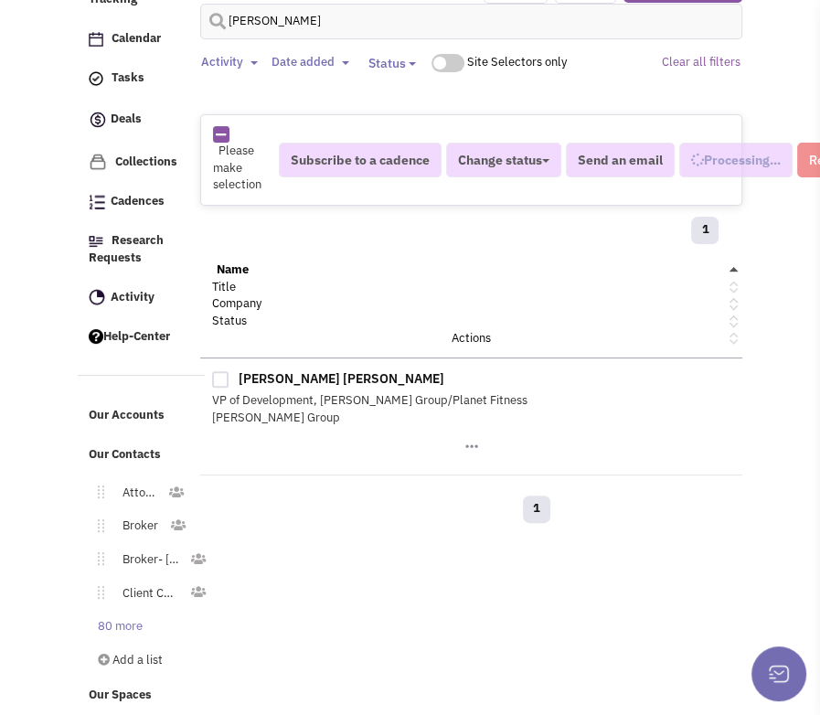
select select
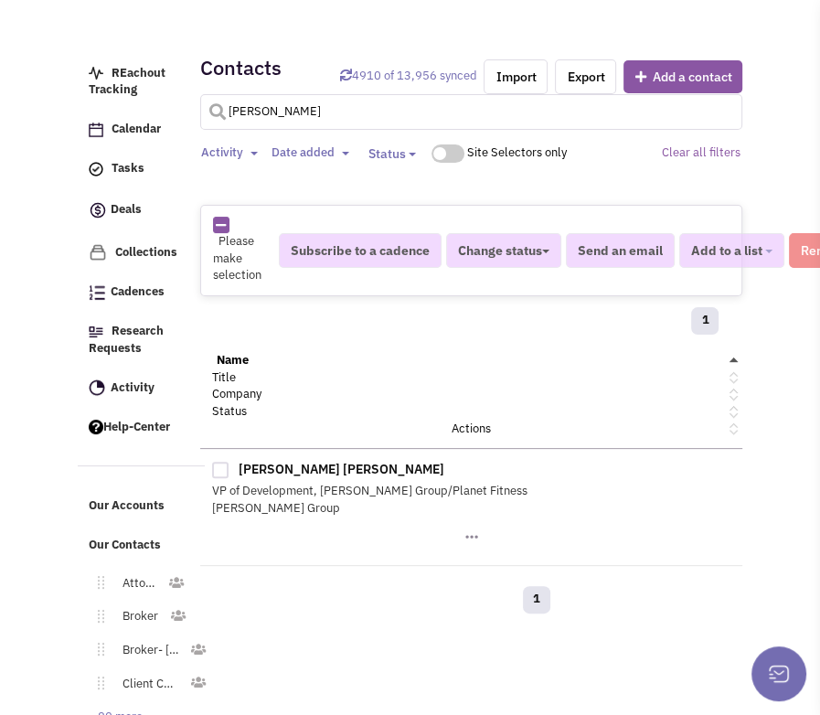
click at [278, 103] on input "[PERSON_NAME]" at bounding box center [471, 112] width 543 height 36
type input "ffroman"
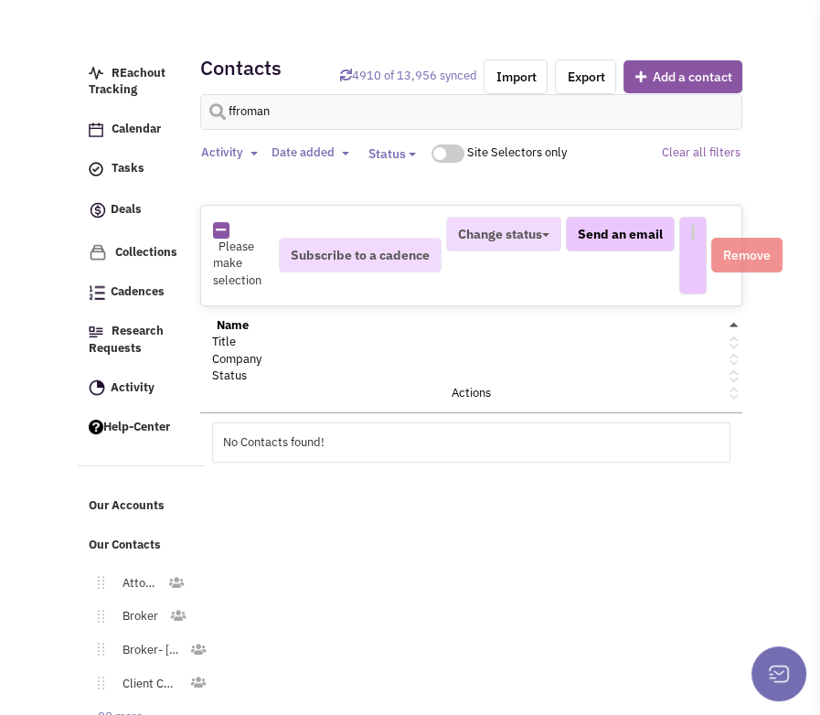
click at [261, 73] on div "REachout Tracking Calendar Tasks Completed Tasks Deals Team Deals Toggle Dropdo…" at bounding box center [410, 41] width 674 height 64
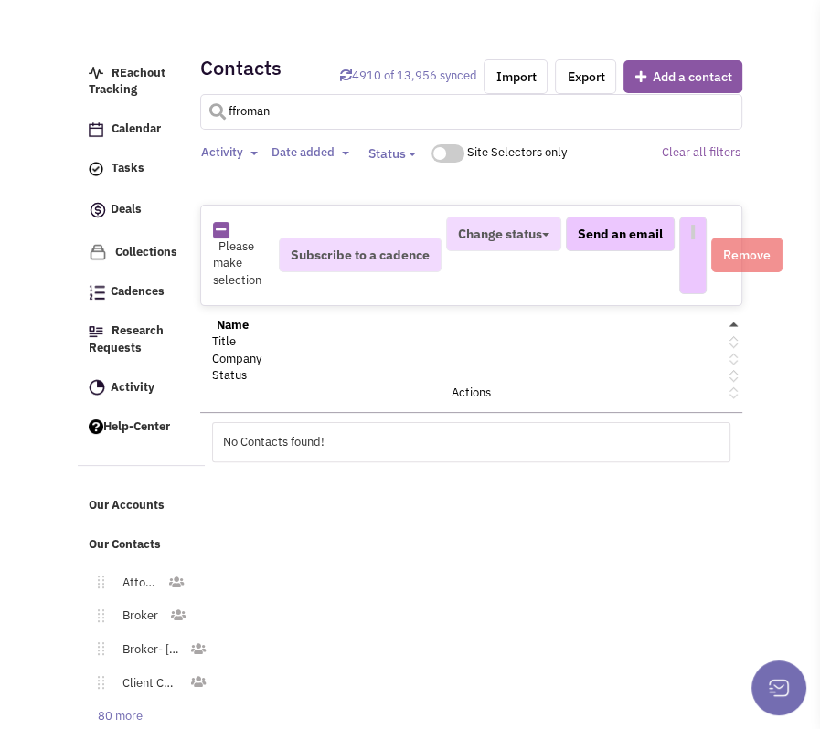
click at [261, 103] on input "ffroman" at bounding box center [471, 112] width 543 height 36
select select
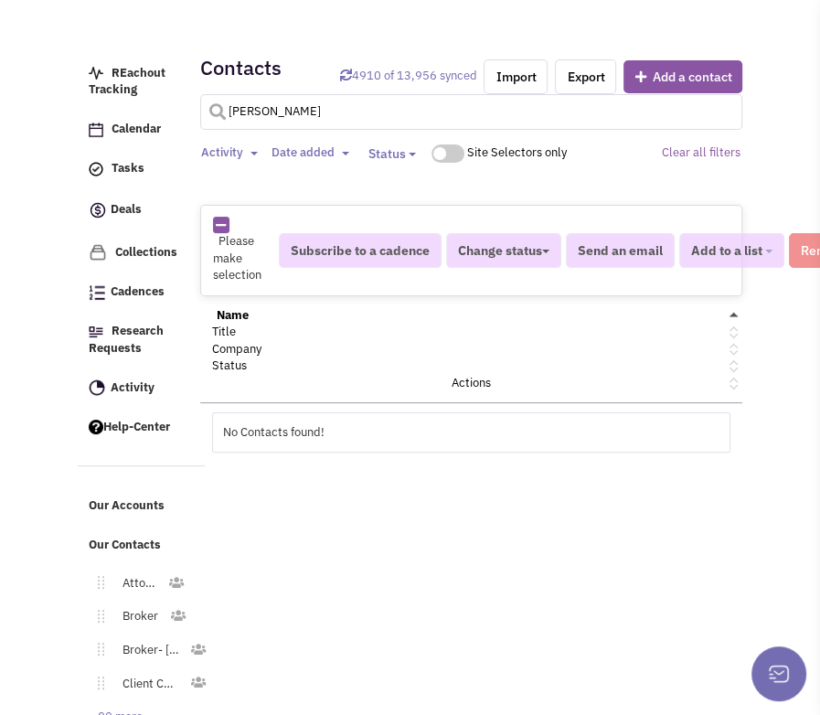
type input "[PERSON_NAME]"
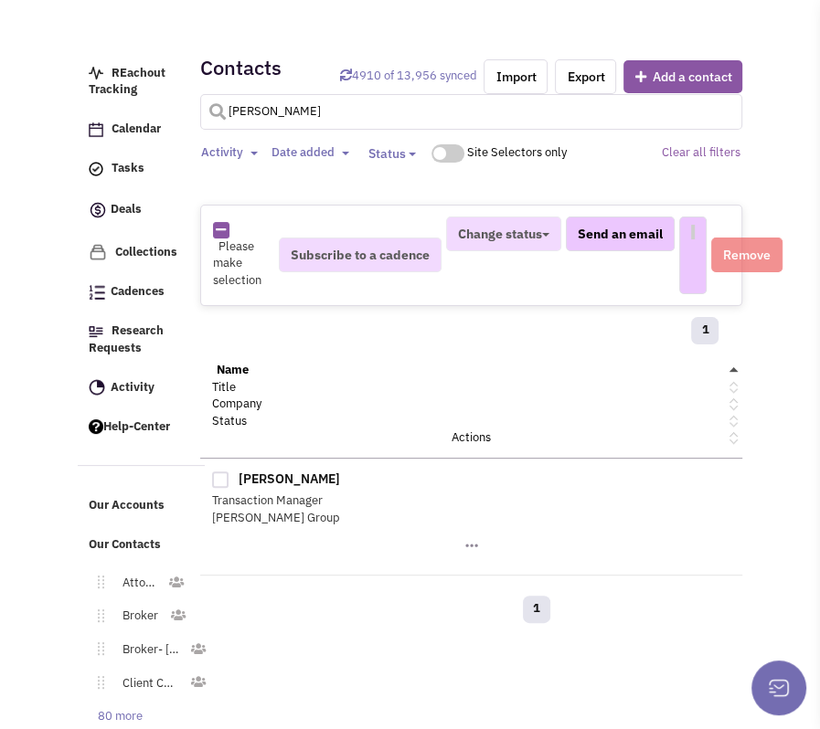
select select
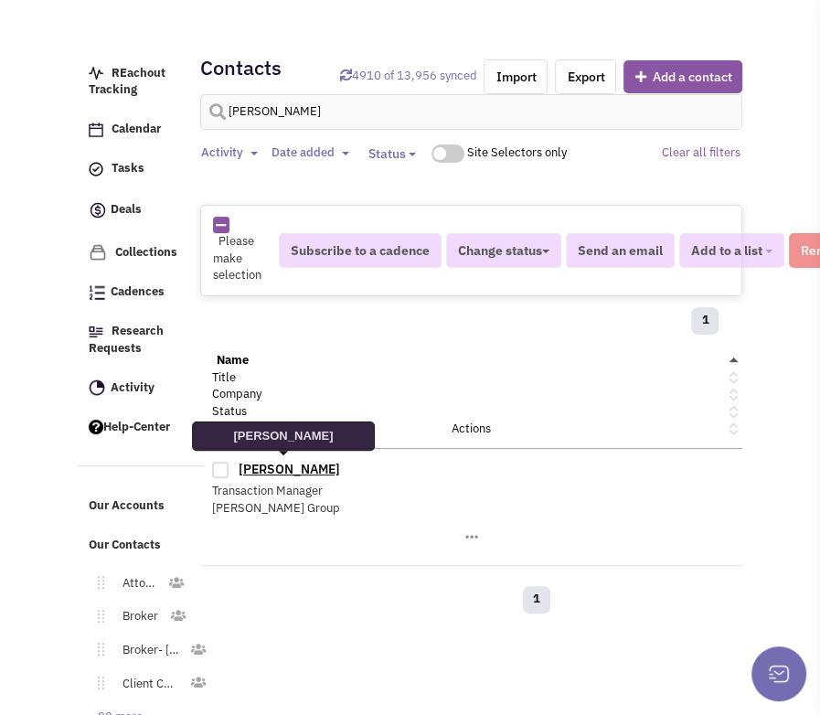
click at [281, 465] on link "[PERSON_NAME]" at bounding box center [289, 469] width 101 height 16
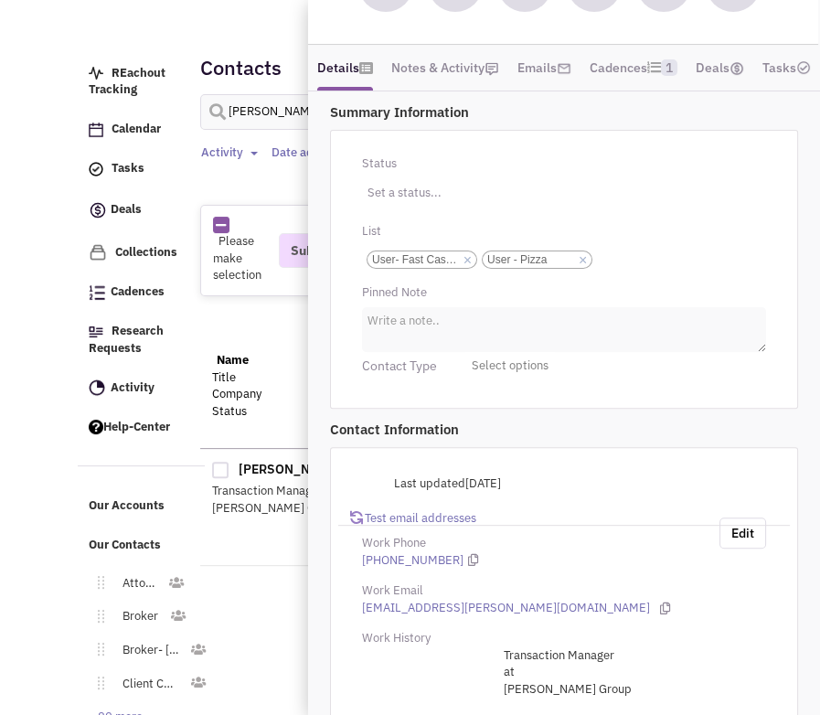
scroll to position [245, 0]
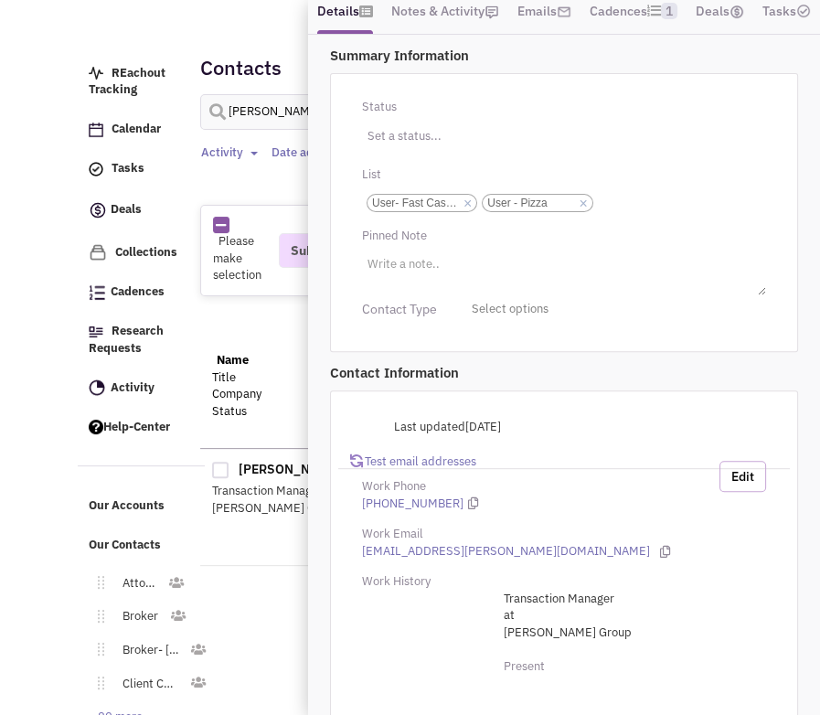
click at [743, 492] on button "Edit" at bounding box center [742, 476] width 47 height 31
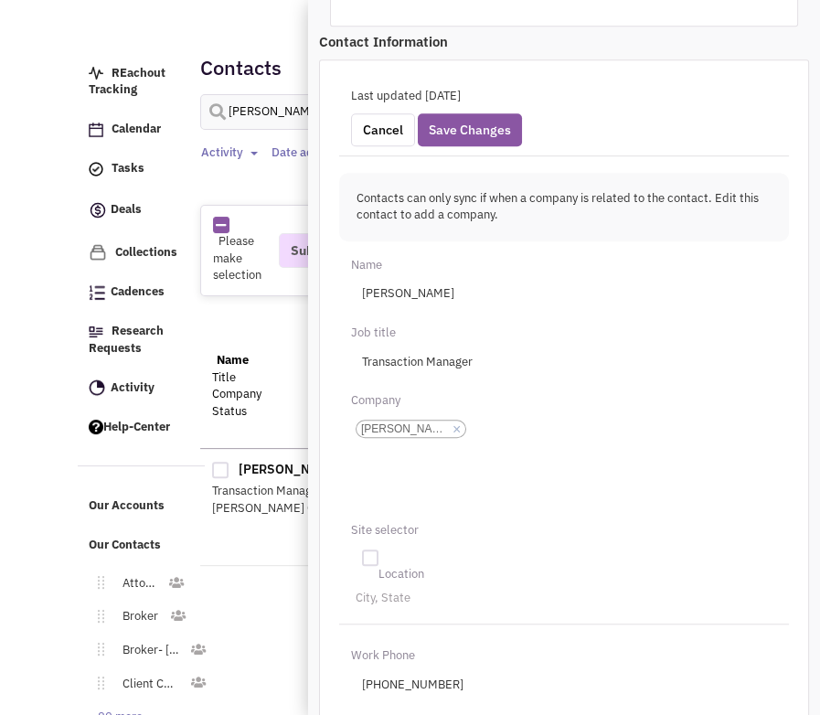
scroll to position [708, 0]
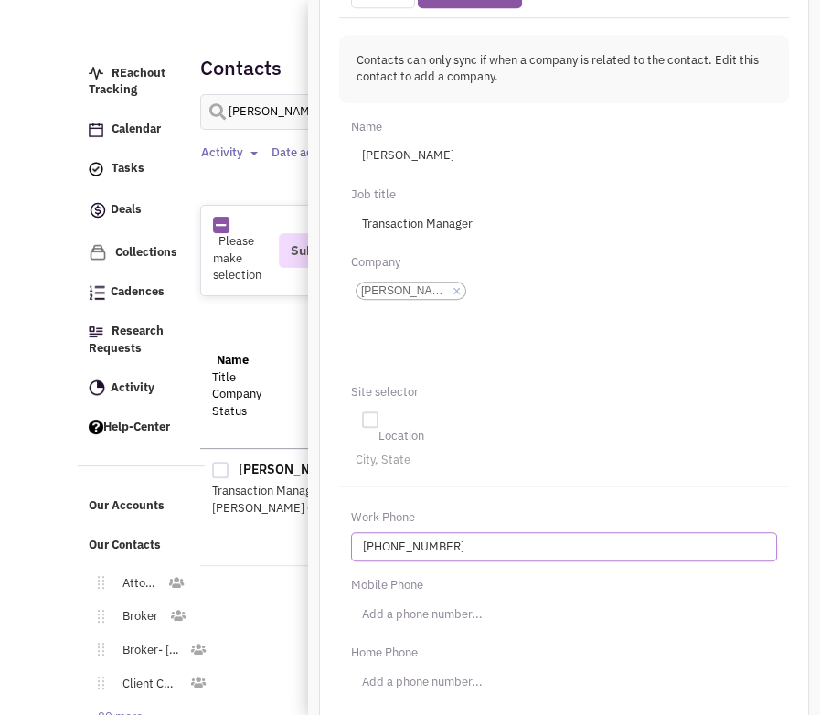
click at [450, 561] on input "[PHONE_NUMBER]" at bounding box center [564, 546] width 426 height 29
type input "[PHONE_NUMBER]"
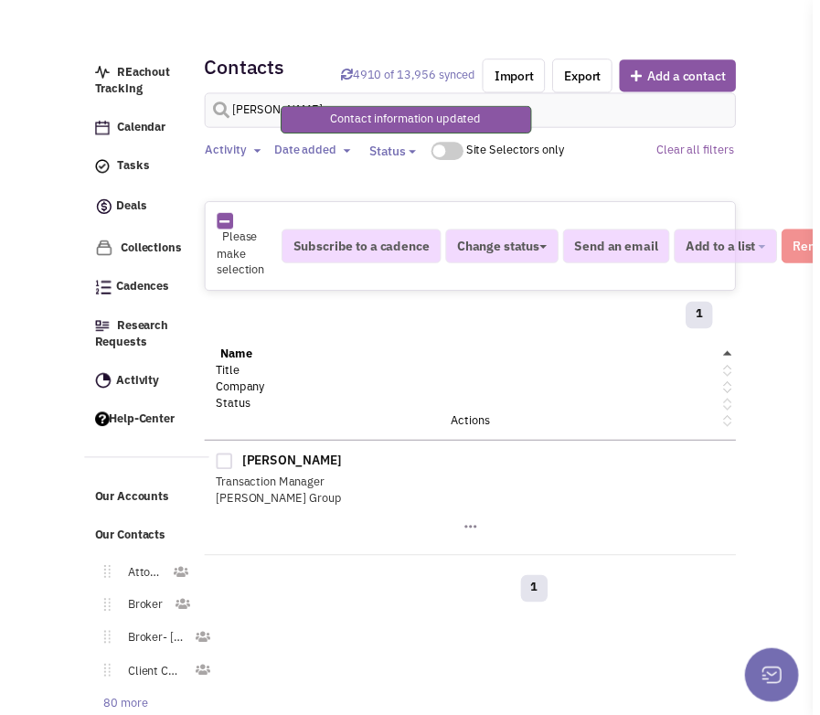
scroll to position [260, 0]
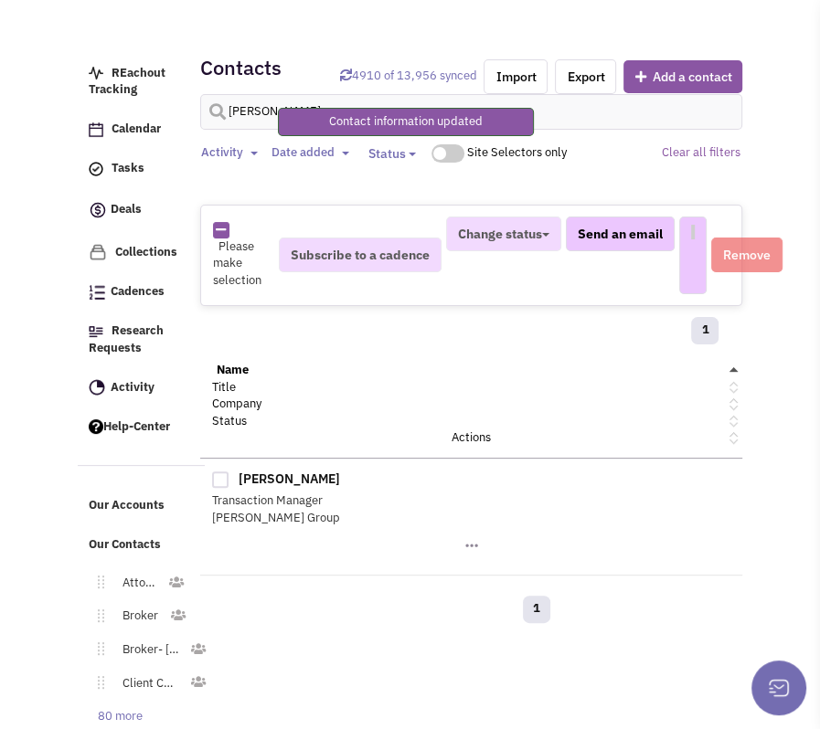
select select
